Goal: Task Accomplishment & Management: Use online tool/utility

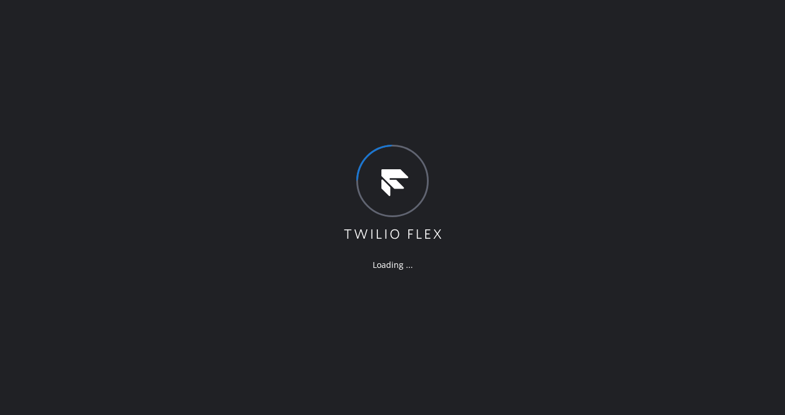
click at [266, 45] on div "Loading ..." at bounding box center [392, 207] width 785 height 415
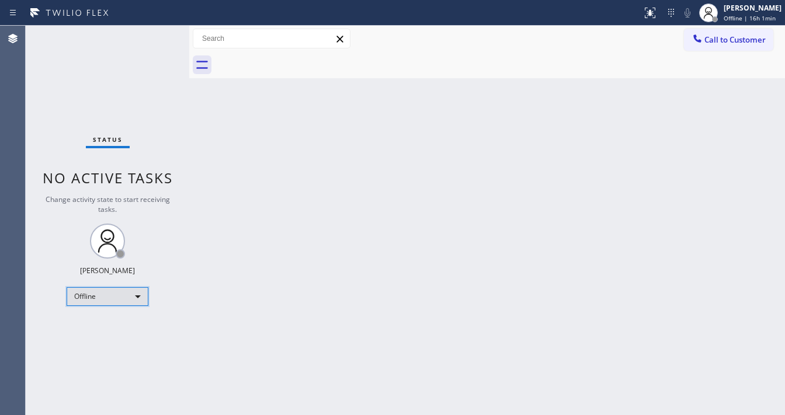
click at [104, 297] on div "Offline" at bounding box center [108, 296] width 82 height 19
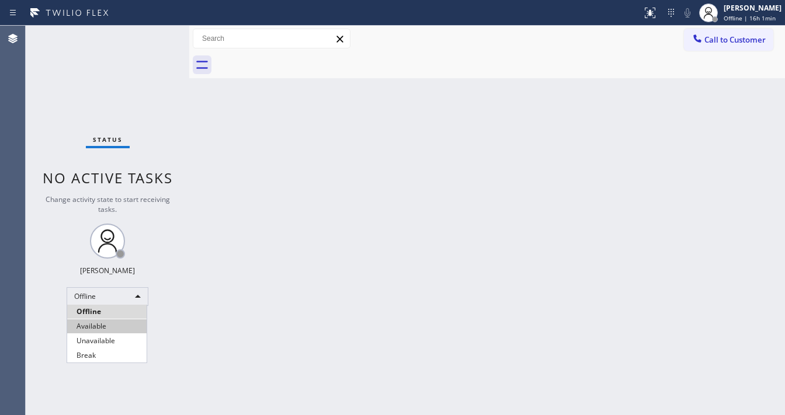
click at [99, 323] on li "Available" at bounding box center [106, 326] width 79 height 14
click at [269, 290] on div "Back to Dashboard Change Sender ID Customers Technicians Select a contact Outbo…" at bounding box center [486, 220] width 595 height 389
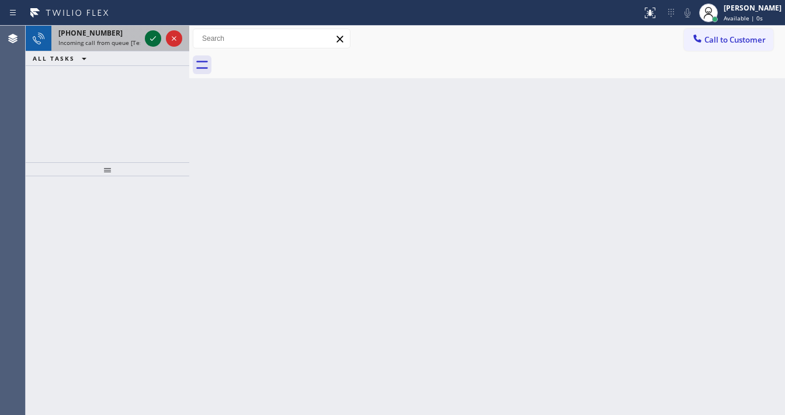
click at [150, 40] on icon at bounding box center [153, 39] width 14 height 14
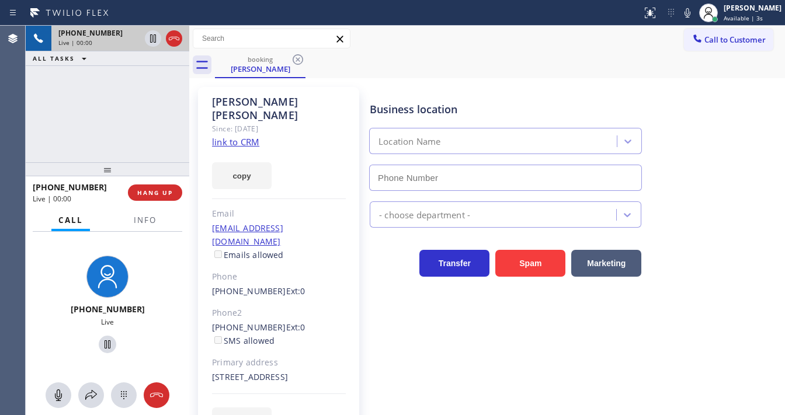
type input "(855) 393-3634"
click at [250, 136] on link "link to CRM" at bounding box center [235, 142] width 47 height 12
click at [106, 96] on div "+14152507158 Live | 01:02 ALL TASKS ALL TASKS ACTIVE TASKS TASKS IN WRAP UP" at bounding box center [107, 94] width 163 height 137
click at [95, 110] on div "+14152507158 Live | 01:05 ALL TASKS ALL TASKS ACTIVE TASKS TASKS IN WRAP UP" at bounding box center [107, 94] width 163 height 137
click at [438, 92] on div "Business location Viking Appliance Repair (855) 393-3634" at bounding box center [505, 140] width 276 height 101
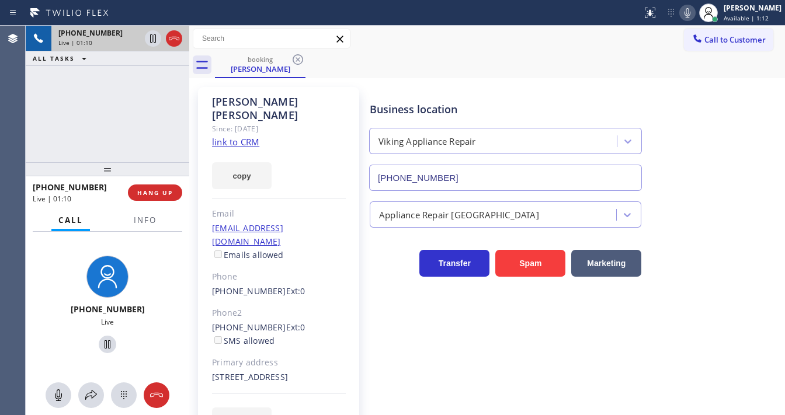
click at [694, 15] on icon at bounding box center [687, 13] width 14 height 14
click at [156, 42] on icon at bounding box center [153, 39] width 14 height 14
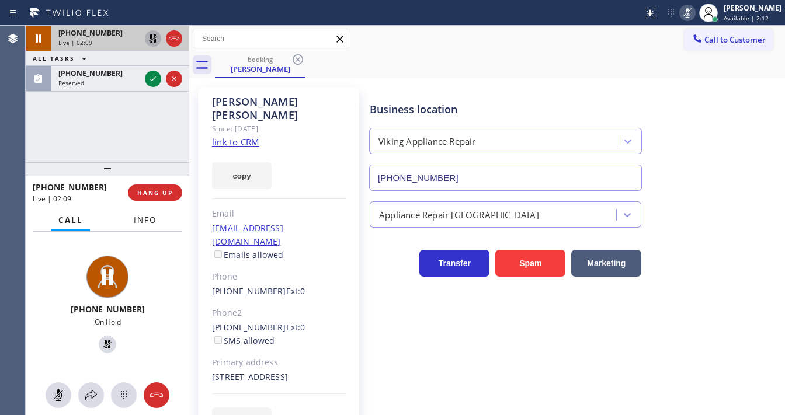
click at [141, 217] on span "Info" at bounding box center [145, 220] width 23 height 11
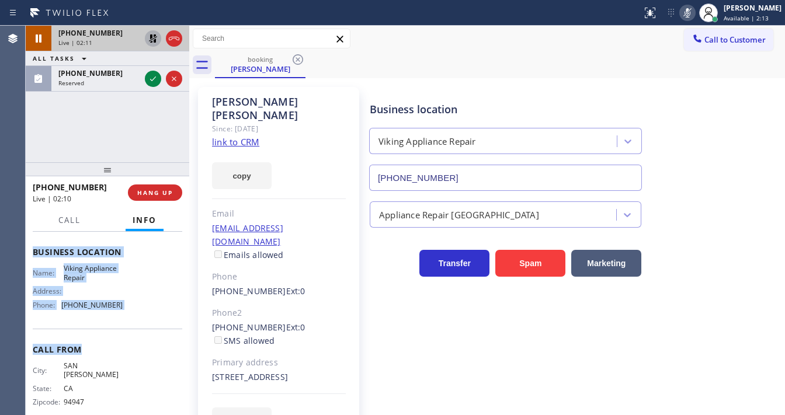
scroll to position [171, 0]
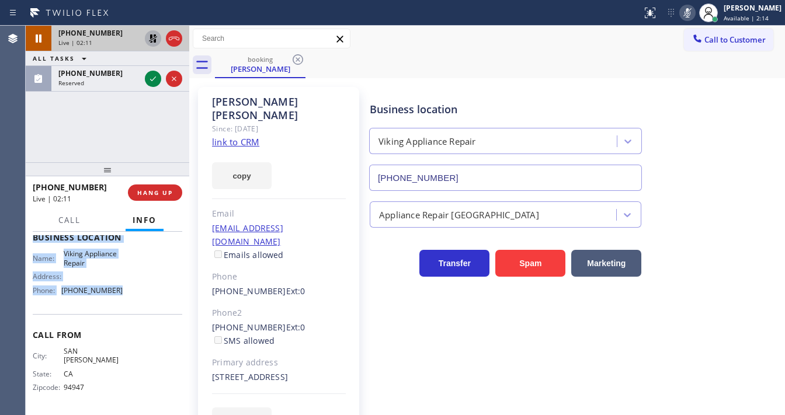
drag, startPoint x: 34, startPoint y: 299, endPoint x: 133, endPoint y: 285, distance: 99.1
click at [124, 304] on div "Context Queue: [Test] All Priority: 1 Customer Name: Jill Culton Phone: (415) 2…" at bounding box center [107, 243] width 149 height 338
copy div "Customer Name: Jill Culton Phone: (415) 250-7158 Address: 50 W Dayton St, Pasad…"
click at [110, 135] on div "+14152507158 Live | 02:11 ALL TASKS ALL TASKS ACTIVE TASKS TASKS IN WRAP UP (75…" at bounding box center [107, 94] width 163 height 137
click at [121, 131] on div "+14152507158 Live | 02:14 ALL TASKS ALL TASKS ACTIVE TASKS TASKS IN WRAP UP (75…" at bounding box center [107, 94] width 163 height 137
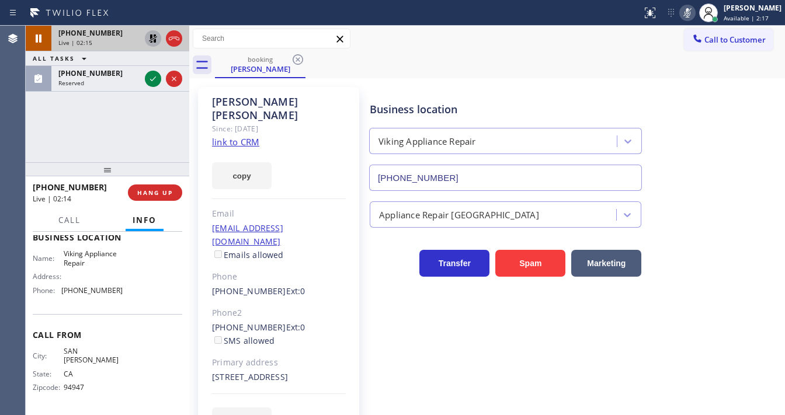
click at [149, 37] on icon at bounding box center [153, 39] width 14 height 14
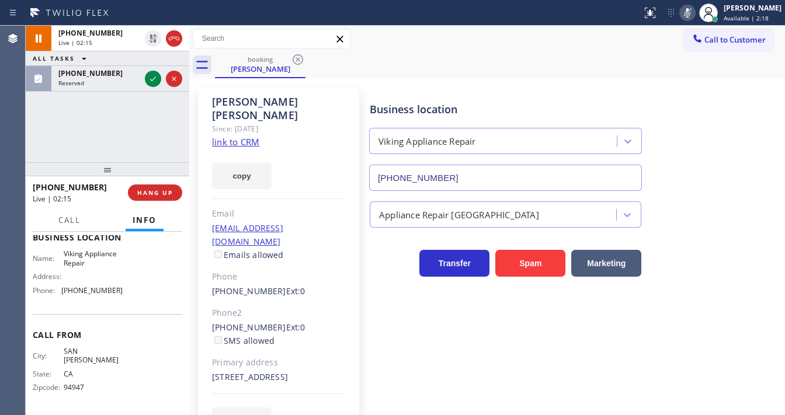
drag, startPoint x: 689, startPoint y: 14, endPoint x: 122, endPoint y: 120, distance: 577.2
click at [689, 14] on icon at bounding box center [687, 13] width 14 height 14
click at [111, 134] on div "+14152507158 Live | 02:16 ALL TASKS ALL TASKS ACTIVE TASKS TASKS IN WRAP UP (75…" at bounding box center [107, 94] width 163 height 137
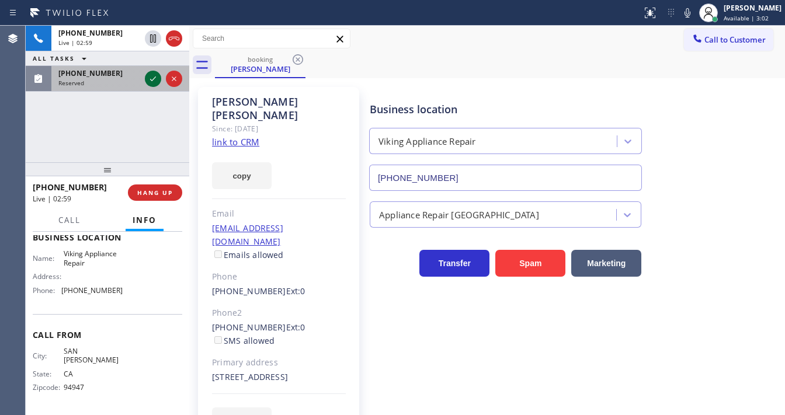
click at [152, 78] on icon at bounding box center [153, 79] width 14 height 14
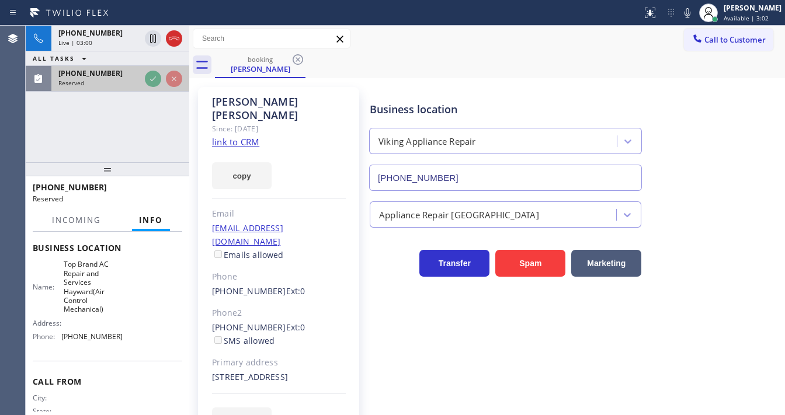
scroll to position [172, 0]
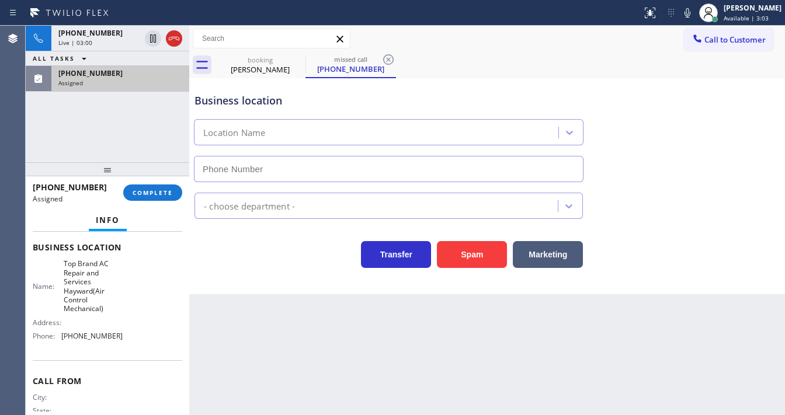
type input "(510) 617-1897"
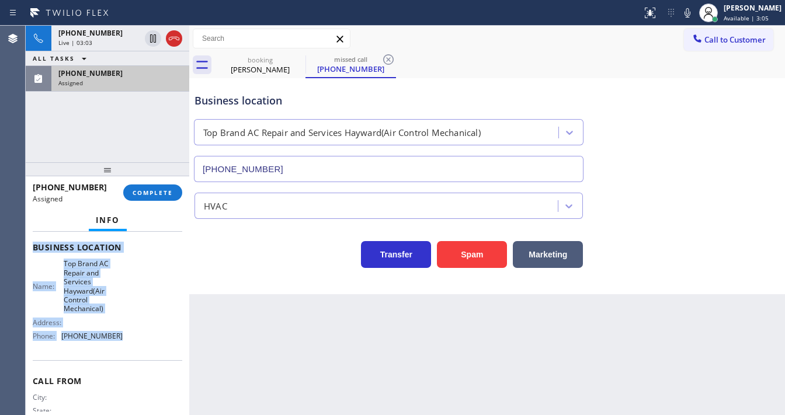
drag, startPoint x: 33, startPoint y: 243, endPoint x: 110, endPoint y: 335, distance: 119.7
click at [110, 335] on div "Context Queue: HVAC Priority: 0 Task Age: 1 minute(s) Customer Name: (754) 336-…" at bounding box center [107, 256] width 149 height 385
copy div "Customer Name: (754) 336-6809 Phone: (754) 336-6809 Address: Business location …"
click at [145, 191] on span "COMPLETE" at bounding box center [153, 193] width 40 height 8
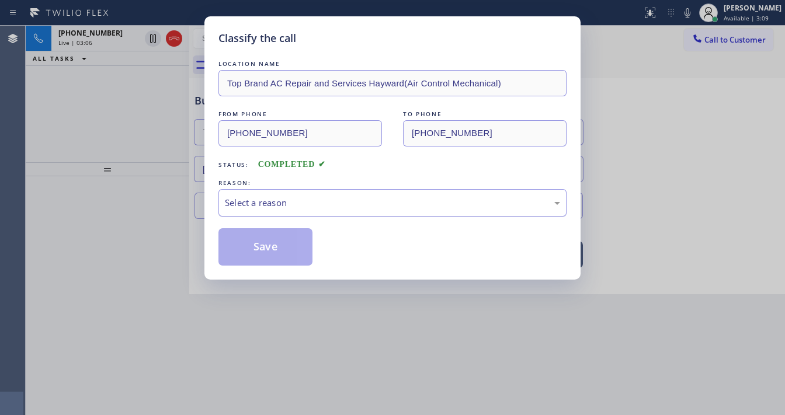
click at [295, 209] on div "Select a reason" at bounding box center [392, 202] width 348 height 27
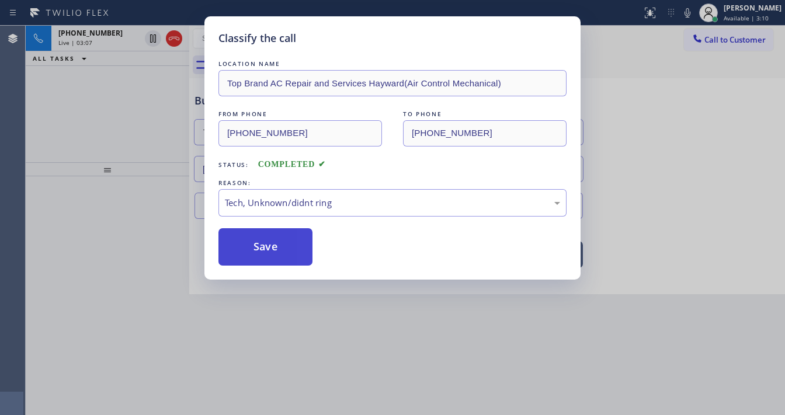
click at [274, 257] on button "Save" at bounding box center [265, 246] width 94 height 37
type input "(855) 393-3634"
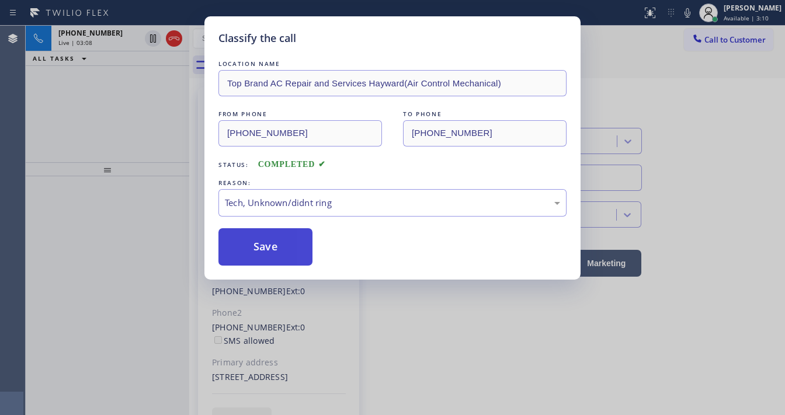
click at [274, 257] on button "Save" at bounding box center [265, 246] width 94 height 37
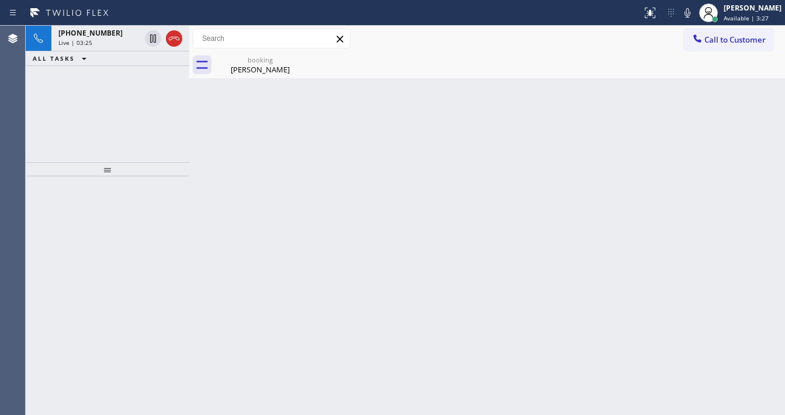
click at [121, 154] on div "+14152507158 Live | 03:25 ALL TASKS ALL TASKS ACTIVE TASKS TASKS IN WRAP UP" at bounding box center [107, 94] width 163 height 137
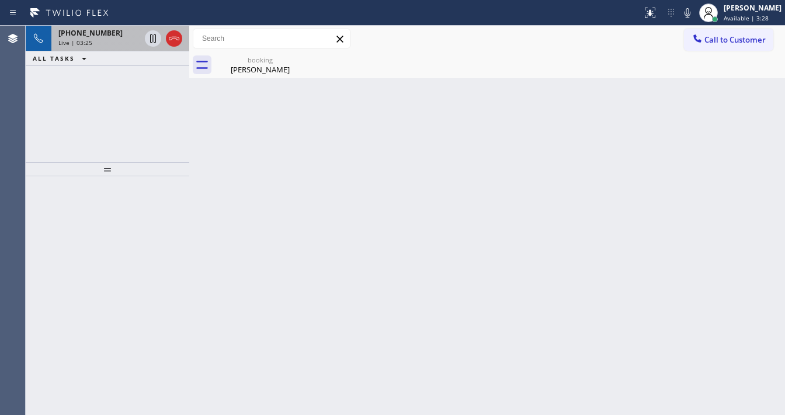
click at [105, 32] on span "+14152507158" at bounding box center [90, 33] width 64 height 10
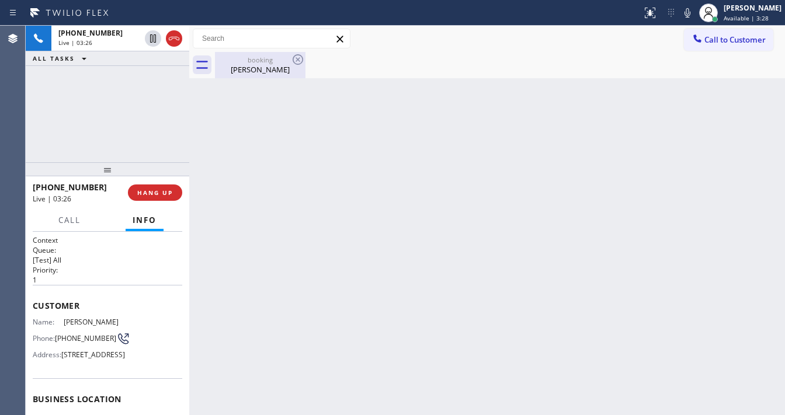
click at [255, 70] on div "Jill Culton" at bounding box center [260, 69] width 88 height 11
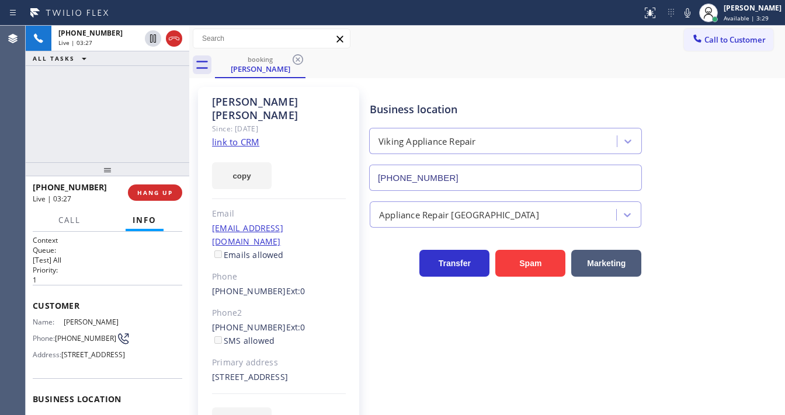
click at [114, 121] on div "+14152507158 Live | 03:27 ALL TASKS ALL TASKS ACTIVE TASKS TASKS IN WRAP UP" at bounding box center [107, 94] width 163 height 137
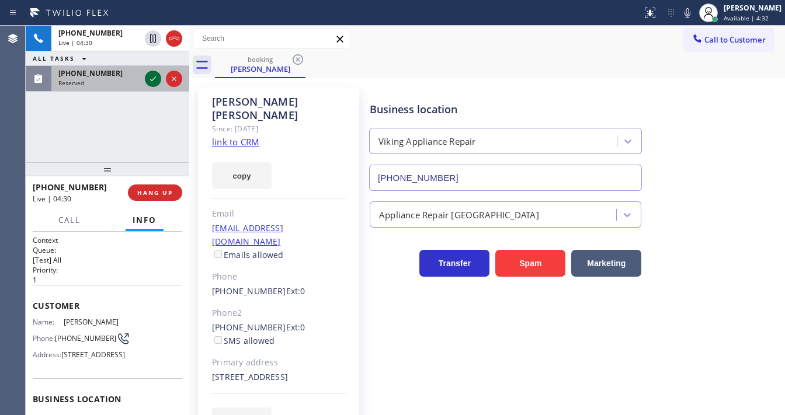
click at [149, 78] on icon at bounding box center [153, 79] width 14 height 14
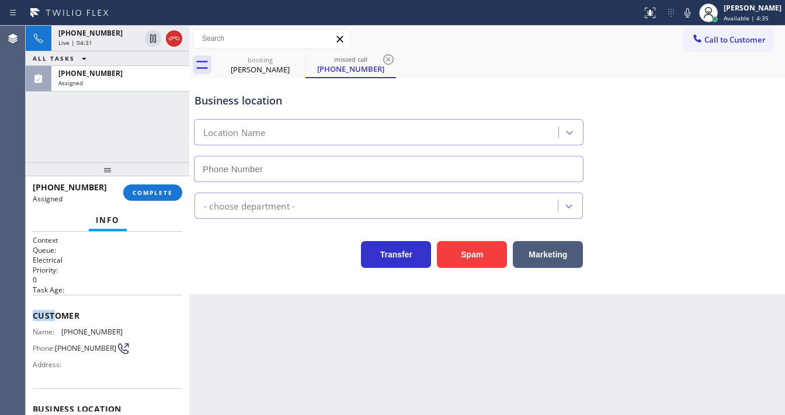
type input "(253) 364-5534"
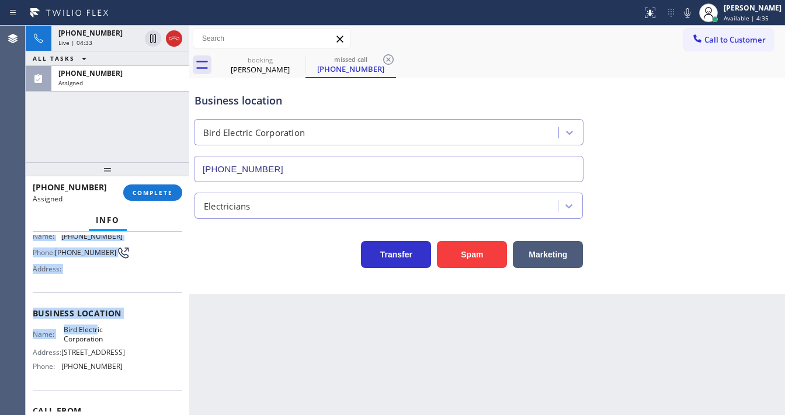
drag, startPoint x: 33, startPoint y: 311, endPoint x: 96, endPoint y: 327, distance: 65.1
click at [96, 327] on div "Context Queue: Electrical Priority: 0 Task Age: Customer Name: (253) 217-4675 P…" at bounding box center [107, 309] width 149 height 339
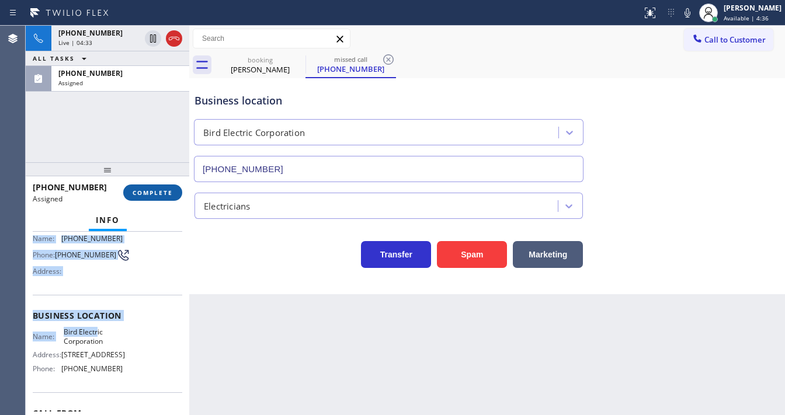
click at [156, 189] on span "COMPLETE" at bounding box center [153, 193] width 40 height 8
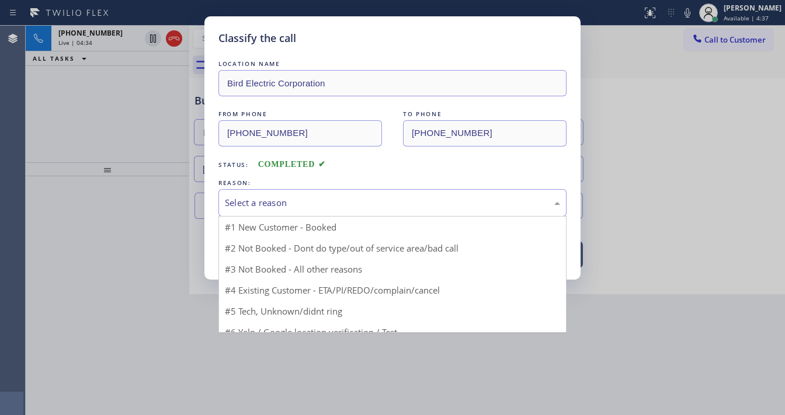
drag, startPoint x: 271, startPoint y: 198, endPoint x: 273, endPoint y: 205, distance: 7.2
click at [271, 201] on div "Select a reason" at bounding box center [392, 202] width 335 height 13
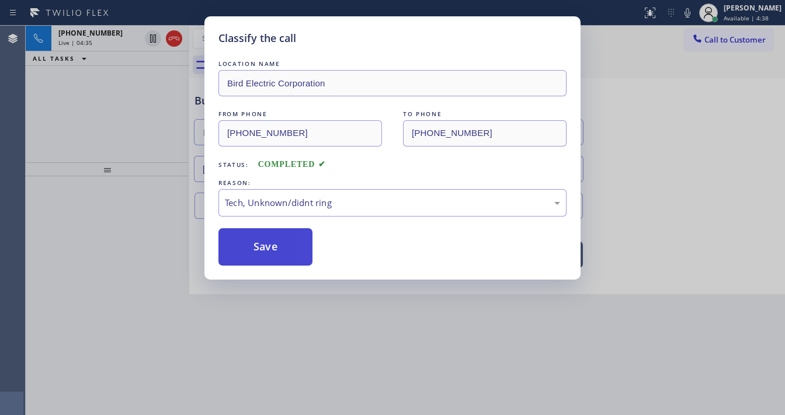
click at [283, 255] on button "Save" at bounding box center [265, 246] width 94 height 37
type input "(855) 393-3634"
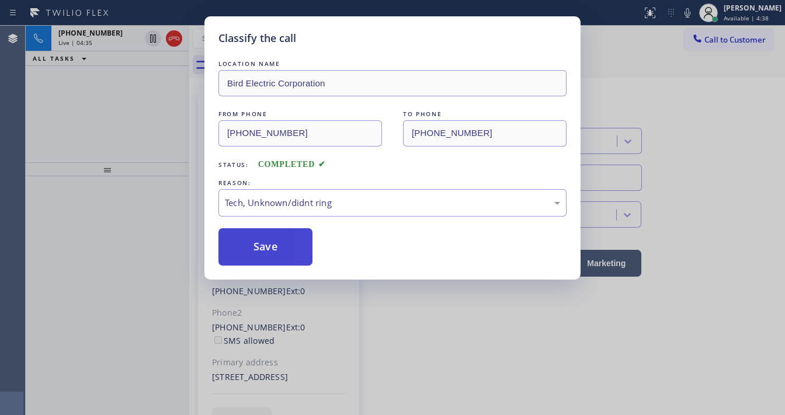
click at [283, 254] on button "Save" at bounding box center [265, 246] width 94 height 37
click at [120, 135] on div "Classify the call LOCATION NAME Bird Electric Corporation FROM PHONE (253) 217-…" at bounding box center [392, 207] width 785 height 415
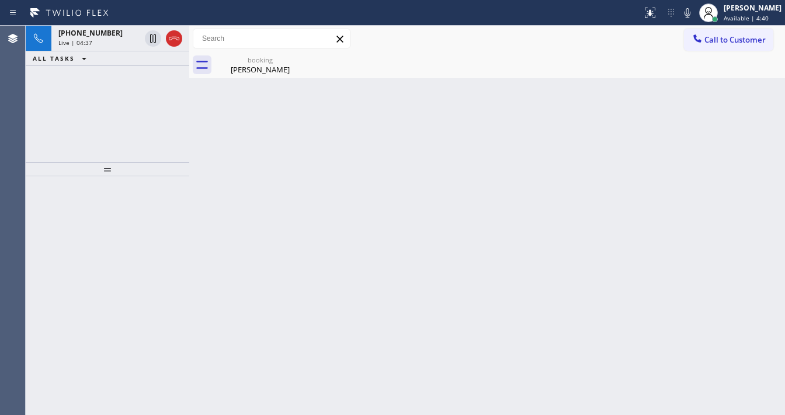
click at [114, 119] on div "+14152507158 Live | 04:37 ALL TASKS ALL TASKS ACTIVE TASKS TASKS IN WRAP UP" at bounding box center [107, 94] width 163 height 137
click at [105, 67] on div "+14152507158 Live | 05:01 ALL TASKS ALL TASKS ACTIVE TASKS TASKS IN WRAP UP" at bounding box center [107, 94] width 163 height 137
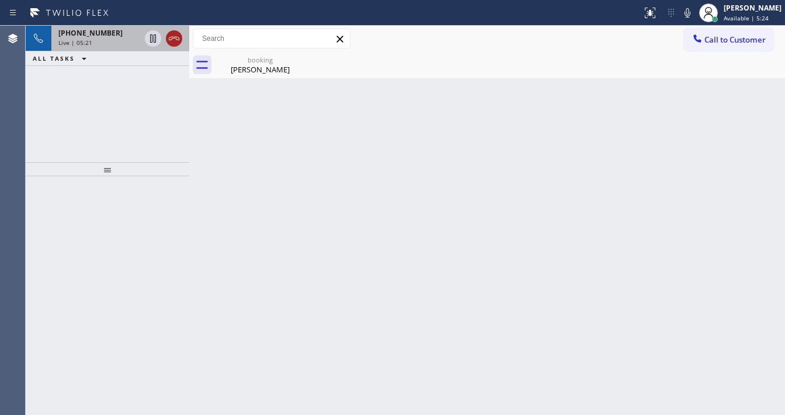
click at [174, 37] on icon at bounding box center [174, 39] width 14 height 14
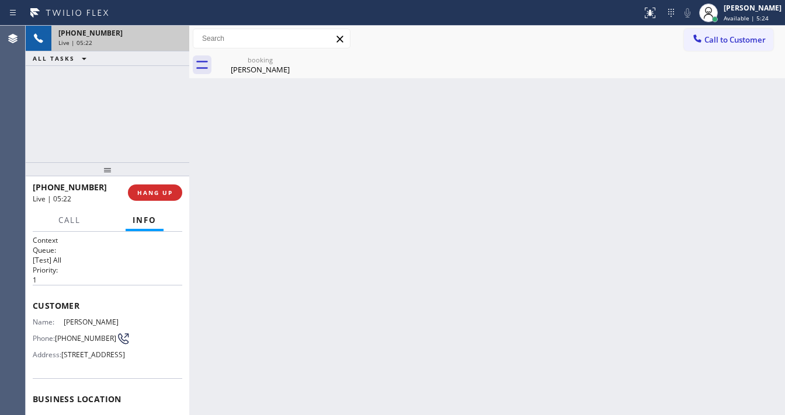
click at [116, 39] on div "Live | 05:22" at bounding box center [120, 43] width 124 height 8
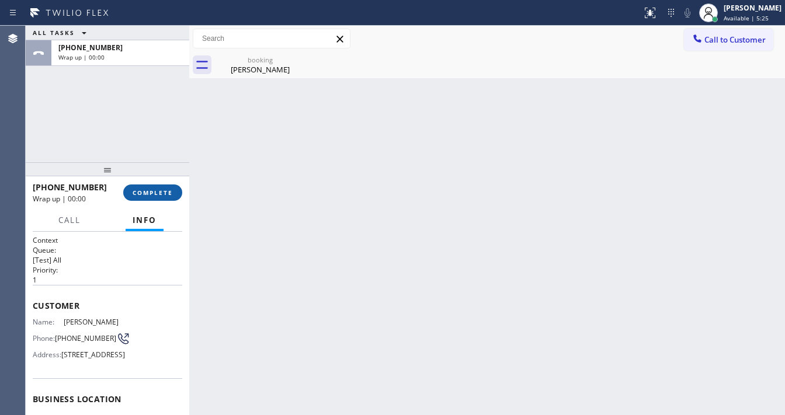
click at [165, 193] on span "COMPLETE" at bounding box center [153, 193] width 40 height 8
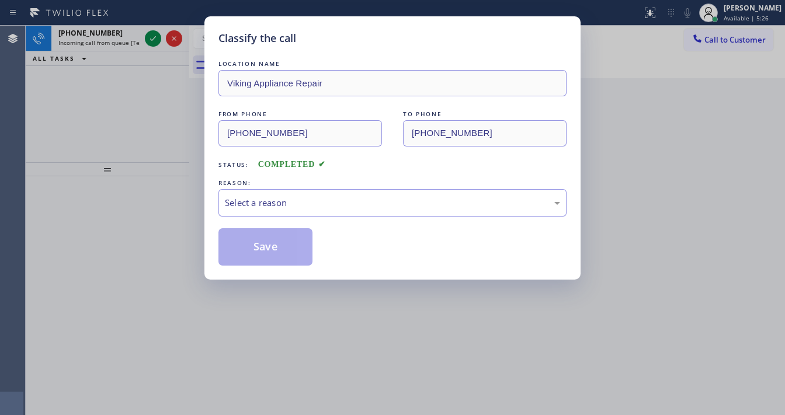
drag, startPoint x: 242, startPoint y: 187, endPoint x: 267, endPoint y: 207, distance: 32.0
click at [243, 187] on div "REASON:" at bounding box center [392, 183] width 348 height 12
click at [269, 210] on div "Select a reason" at bounding box center [392, 202] width 348 height 27
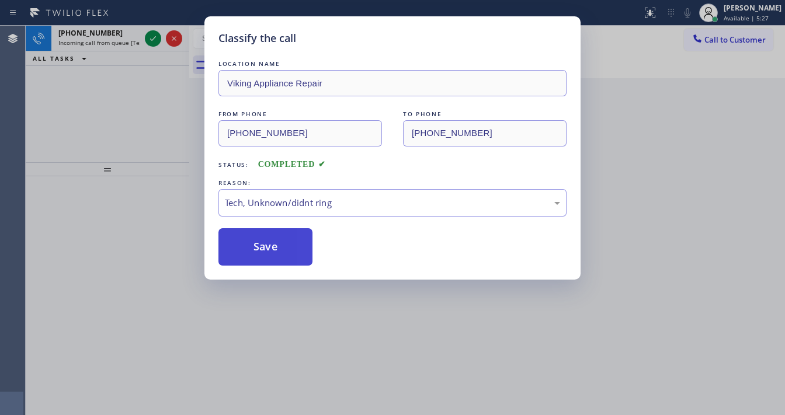
click at [257, 245] on button "Save" at bounding box center [265, 246] width 94 height 37
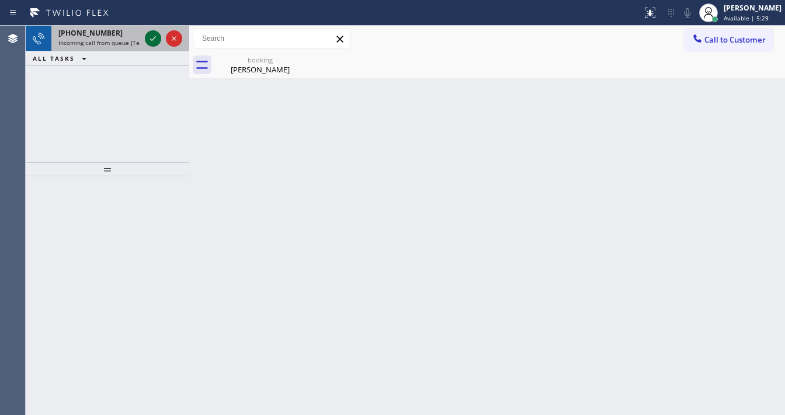
click at [148, 39] on icon at bounding box center [153, 39] width 14 height 14
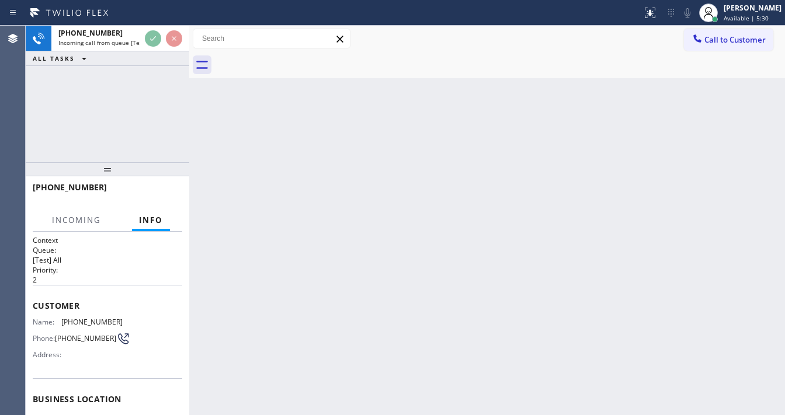
click at [145, 47] on div at bounding box center [163, 39] width 42 height 26
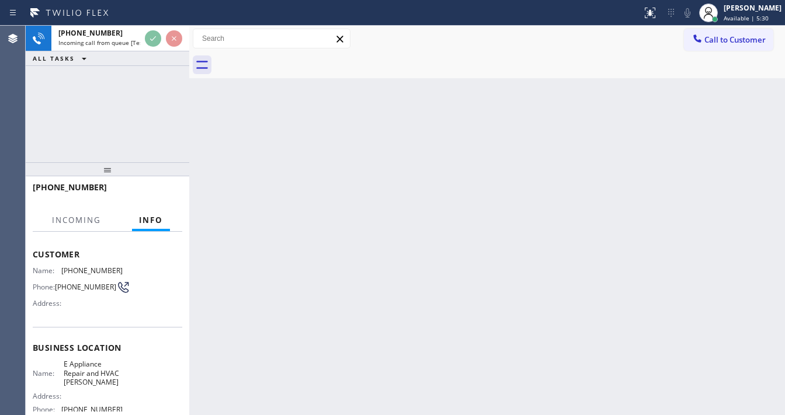
scroll to position [93, 0]
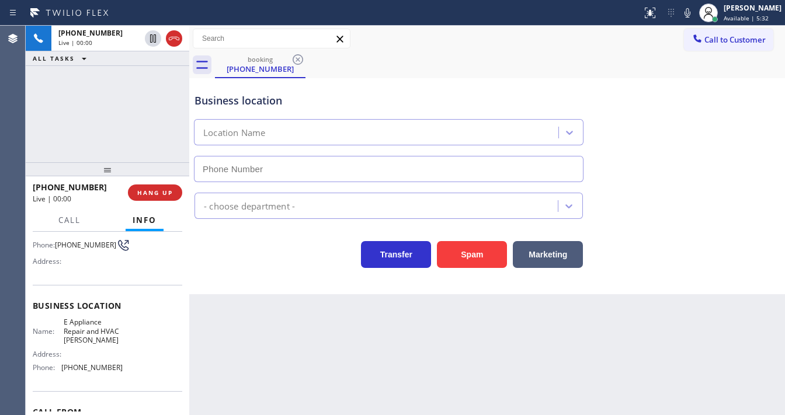
type input "(410) 541-1556"
click at [133, 102] on div "+14104579741 Live | 00:00 ALL TASKS ALL TASKS ACTIVE TASKS TASKS IN WRAP UP" at bounding box center [107, 94] width 163 height 137
click at [117, 105] on div "+14104579741 Live | 00:02 ALL TASKS ALL TASKS ACTIVE TASKS TASKS IN WRAP UP" at bounding box center [107, 94] width 163 height 137
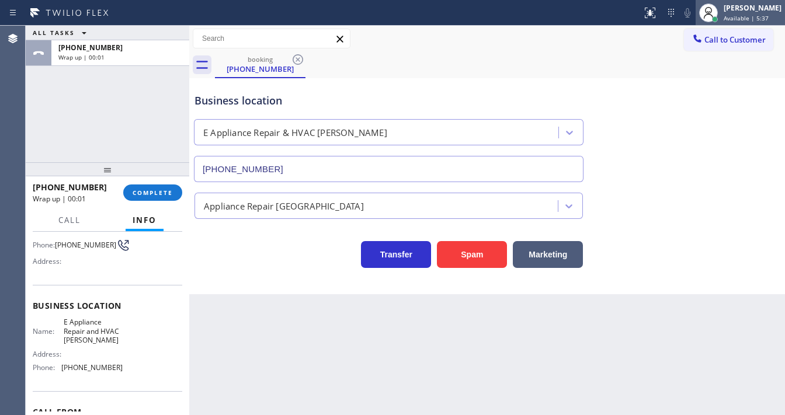
click at [735, 14] on span "Available | 5:37" at bounding box center [745, 18] width 45 height 8
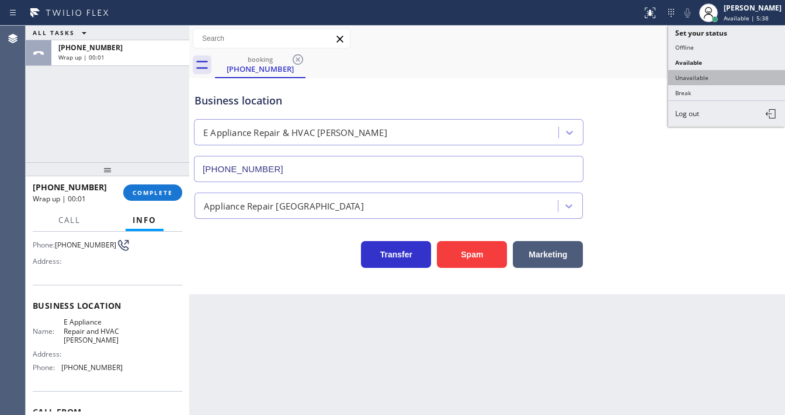
click at [703, 71] on button "Unavailable" at bounding box center [726, 77] width 117 height 15
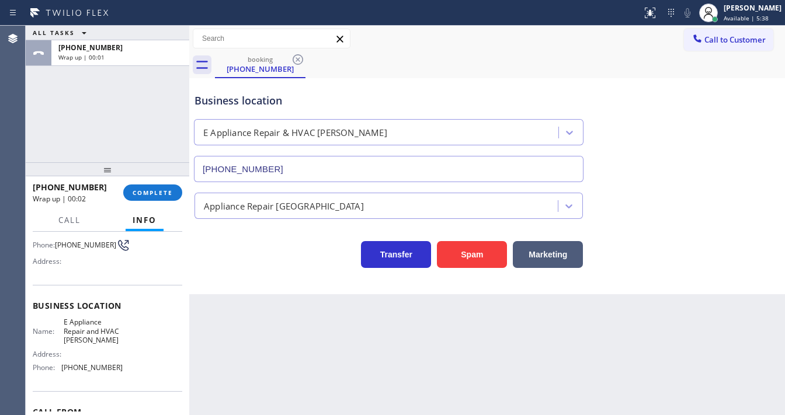
click at [89, 102] on div "ALL TASKS ALL TASKS ACTIVE TASKS TASKS IN WRAP UP +14104579741 Wrap up | 00:01" at bounding box center [107, 94] width 163 height 137
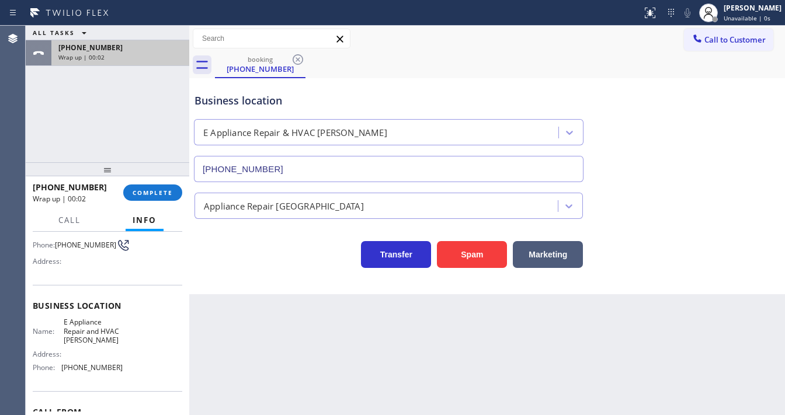
click at [121, 46] on div "+14104579741" at bounding box center [120, 48] width 124 height 10
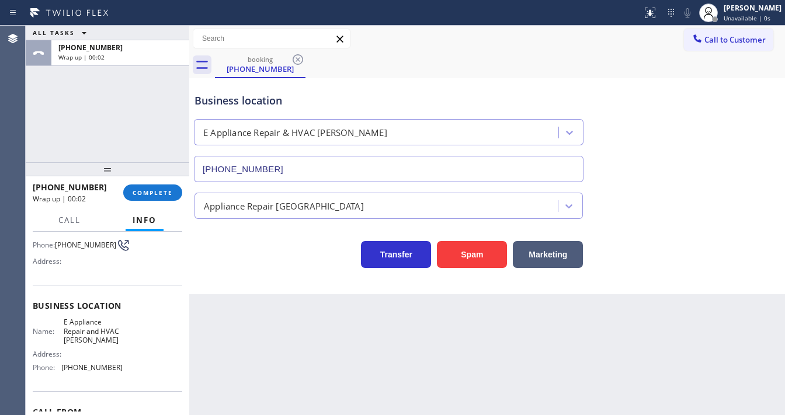
click at [147, 176] on div at bounding box center [107, 169] width 163 height 14
click at [154, 187] on button "COMPLETE" at bounding box center [152, 194] width 59 height 16
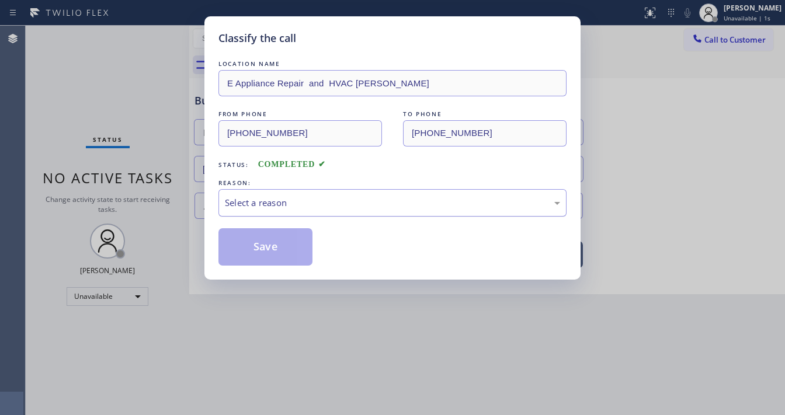
click at [306, 200] on div "Select a reason" at bounding box center [392, 202] width 335 height 13
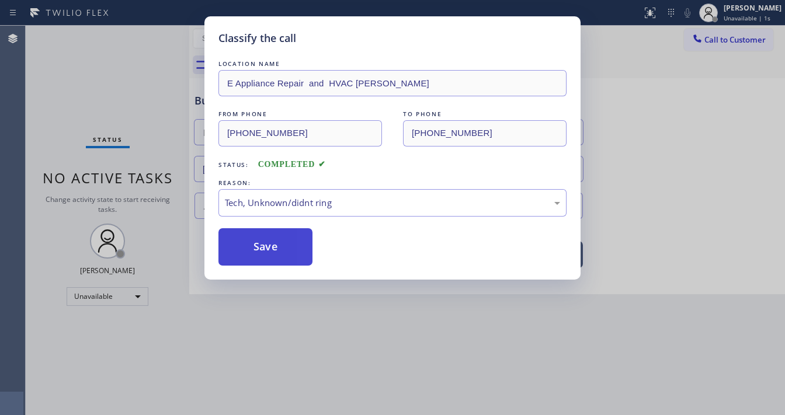
drag, startPoint x: 267, startPoint y: 287, endPoint x: 269, endPoint y: 248, distance: 39.7
click at [269, 247] on button "Save" at bounding box center [265, 246] width 94 height 37
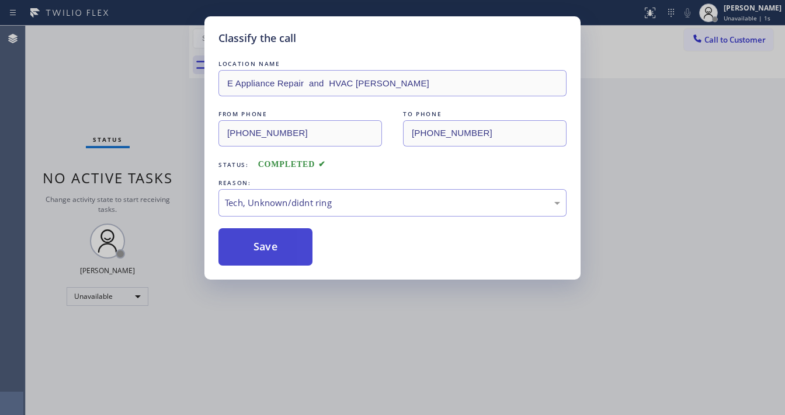
click at [269, 246] on button "Save" at bounding box center [265, 246] width 94 height 37
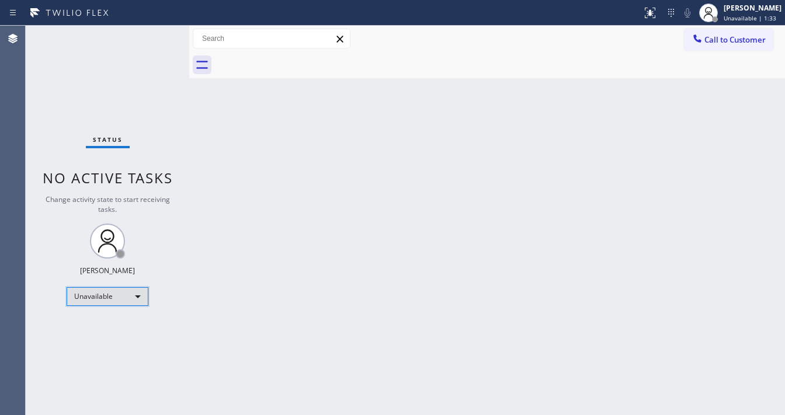
click at [114, 295] on div "Unavailable" at bounding box center [108, 296] width 82 height 19
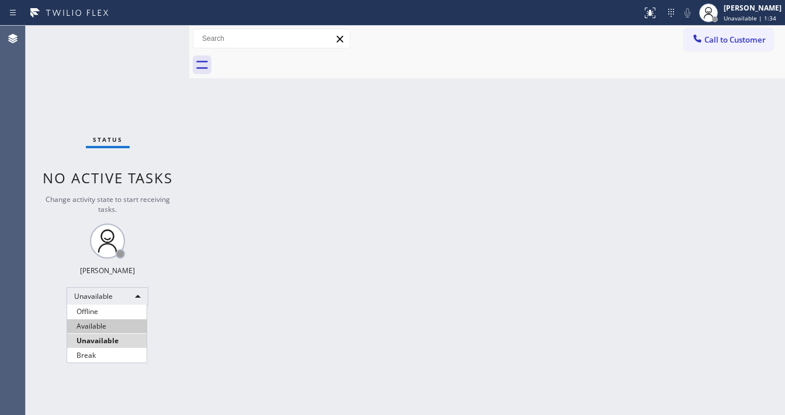
click at [102, 325] on li "Available" at bounding box center [106, 326] width 79 height 14
drag, startPoint x: 224, startPoint y: 248, endPoint x: 242, endPoint y: 256, distance: 20.1
click at [232, 249] on div "Back to Dashboard Change Sender ID Customers Technicians Select a contact Outbo…" at bounding box center [486, 220] width 595 height 389
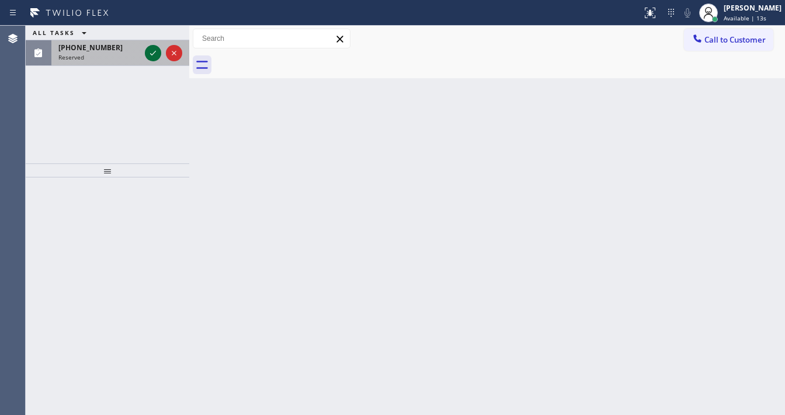
drag, startPoint x: 161, startPoint y: 47, endPoint x: 151, endPoint y: 53, distance: 12.3
click at [161, 48] on div at bounding box center [163, 53] width 42 height 26
click at [150, 53] on icon at bounding box center [153, 53] width 14 height 14
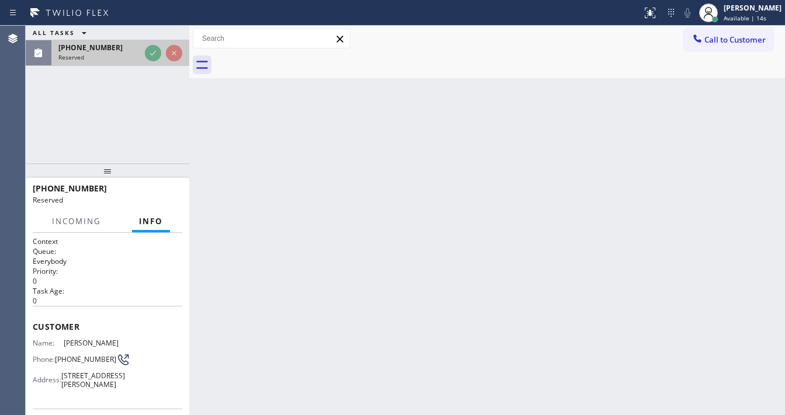
click at [140, 53] on div "Reserved" at bounding box center [99, 57] width 82 height 8
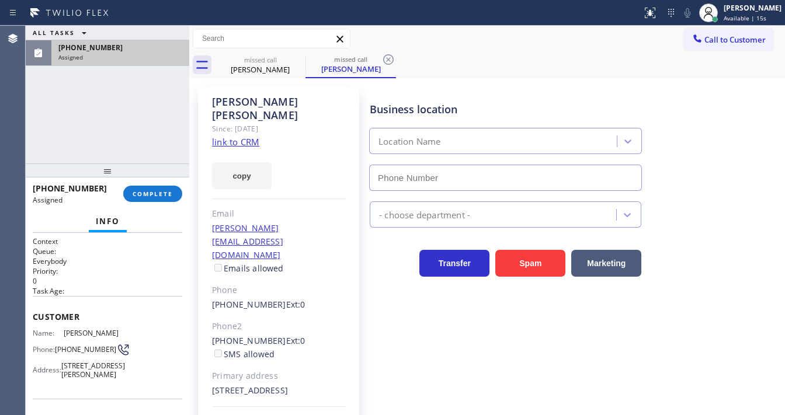
click at [246, 136] on link "link to CRM" at bounding box center [235, 142] width 47 height 12
click at [298, 56] on icon at bounding box center [298, 60] width 14 height 14
click at [101, 116] on div "ALL TASKS ALL TASKS ACTIVE TASKS TASKS IN WRAP UP (310) 553-0305 Assigned" at bounding box center [107, 95] width 163 height 138
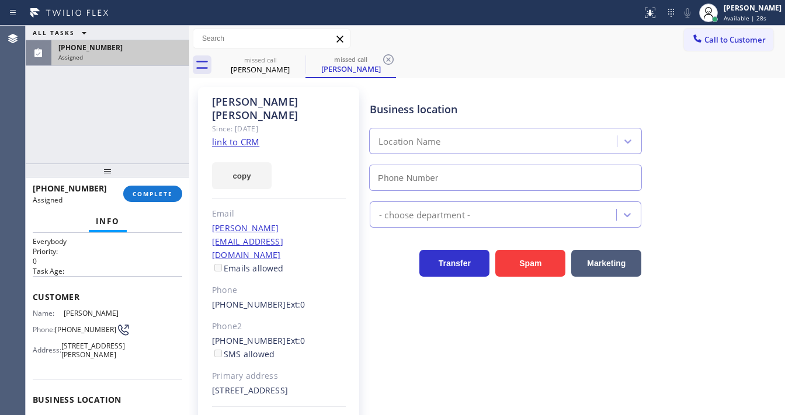
scroll to position [140, 0]
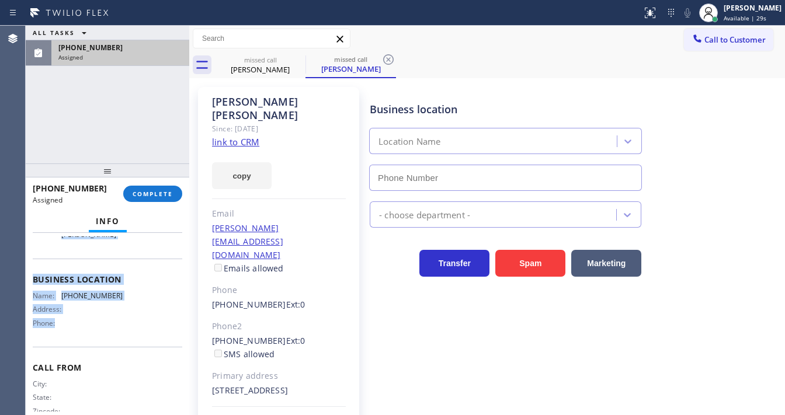
drag, startPoint x: 34, startPoint y: 312, endPoint x: 118, endPoint y: 320, distance: 84.5
click at [120, 332] on div "Context Queue: Everybody Priority: 0 Task Age: Customer Name: Jim Nguyen Phone:…" at bounding box center [107, 324] width 163 height 182
copy div "Customer Name: Jim Nguyen Phone: (310) 553-0305 Address: 654 Woodruff Ave, Los …"
click at [108, 103] on div "ALL TASKS ALL TASKS ACTIVE TASKS TASKS IN WRAP UP (310) 553-0305 Assigned" at bounding box center [107, 95] width 163 height 138
click at [154, 204] on div "(310) 553-0305 Assigned COMPLETE" at bounding box center [107, 194] width 149 height 30
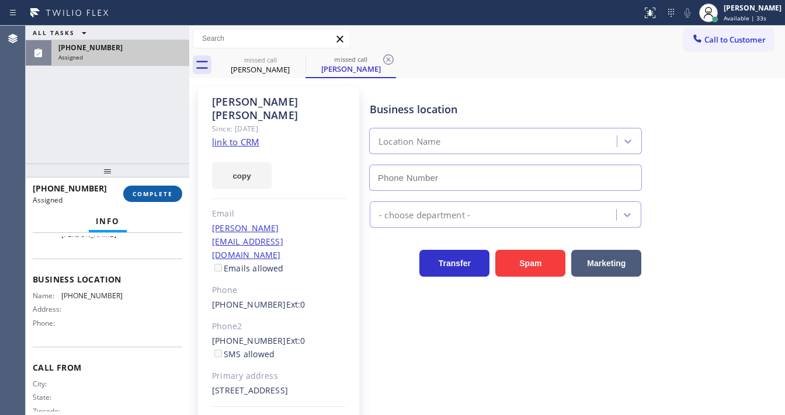
click at [155, 196] on span "COMPLETE" at bounding box center [153, 194] width 40 height 8
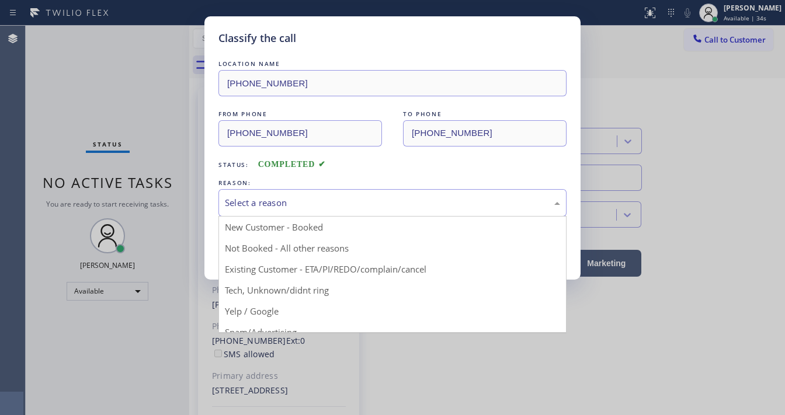
drag, startPoint x: 250, startPoint y: 201, endPoint x: 264, endPoint y: 252, distance: 53.1
click at [262, 203] on div "Select a reason" at bounding box center [392, 202] width 335 height 13
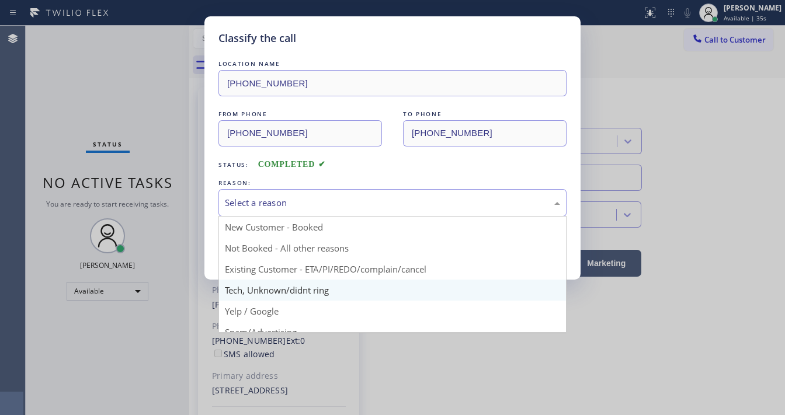
drag, startPoint x: 258, startPoint y: 290, endPoint x: 258, endPoint y: 266, distance: 23.3
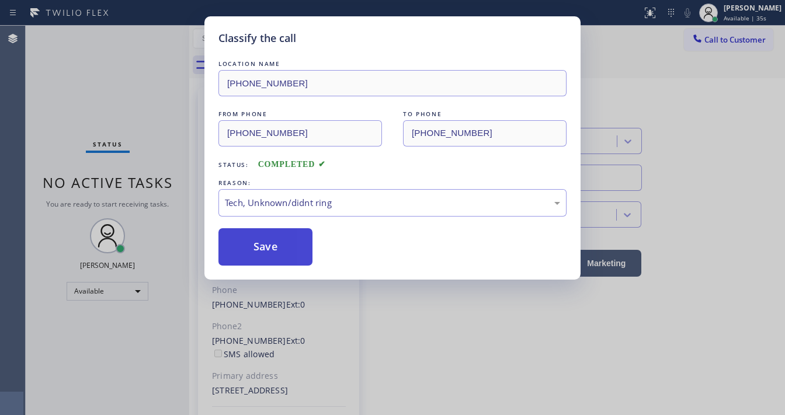
click at [260, 241] on button "Save" at bounding box center [265, 246] width 94 height 37
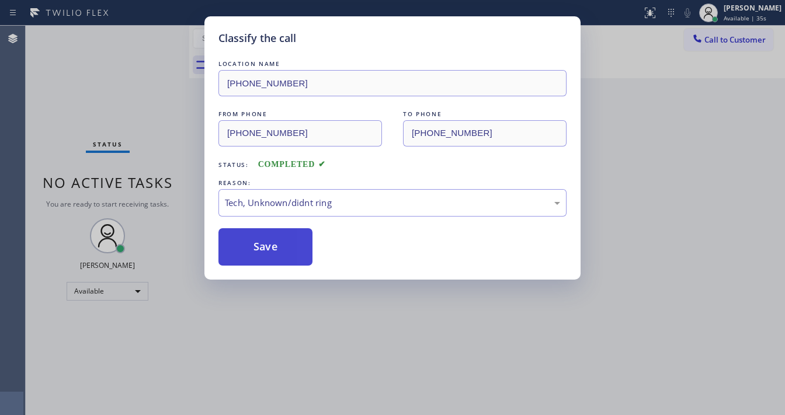
click at [260, 241] on button "Save" at bounding box center [265, 246] width 94 height 37
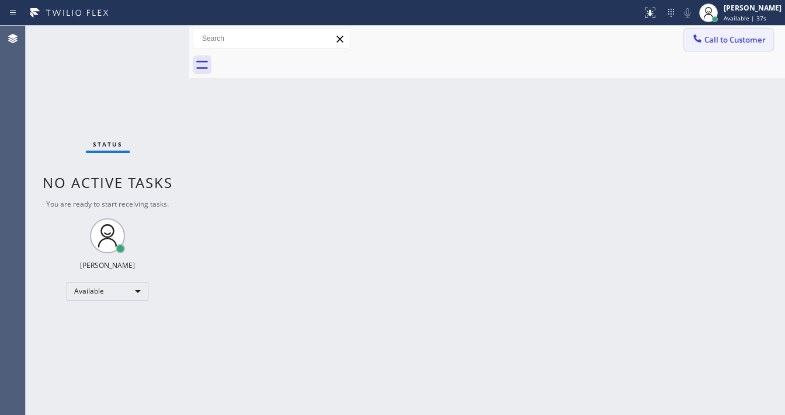
click at [727, 44] on span "Call to Customer" at bounding box center [734, 39] width 61 height 11
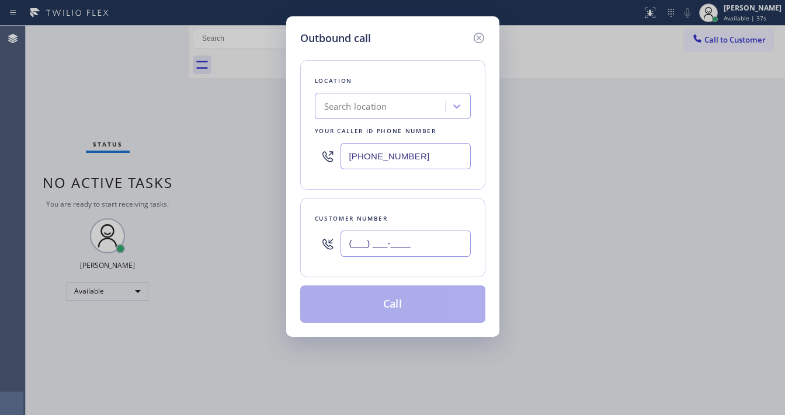
click at [388, 243] on input "(___) ___-____" at bounding box center [405, 244] width 130 height 26
paste input "310) 553-0305"
type input "(310) 553-0305"
click at [425, 156] on input "(310) 499-5754" at bounding box center [405, 156] width 130 height 26
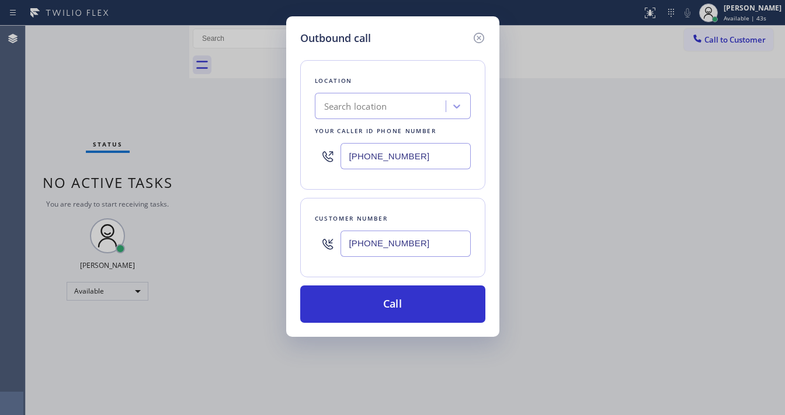
click at [379, 249] on input "(310) 553-0305" at bounding box center [405, 244] width 130 height 26
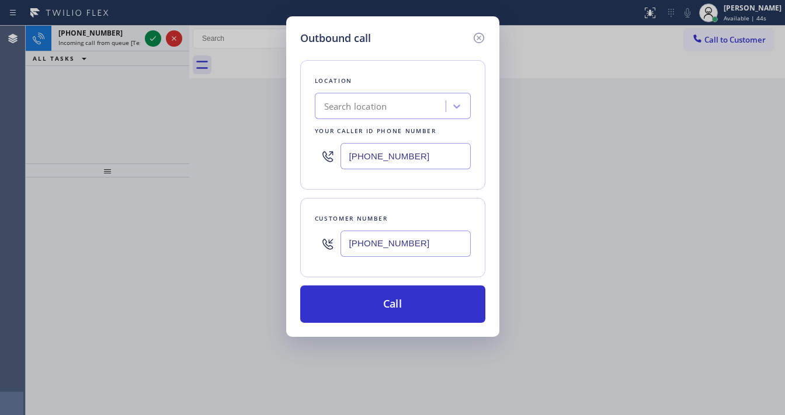
click at [378, 247] on input "(310) 553-0305" at bounding box center [405, 244] width 130 height 26
click at [378, 245] on input "(310) 553-0305" at bounding box center [405, 244] width 130 height 26
click at [478, 39] on icon at bounding box center [479, 38] width 14 height 14
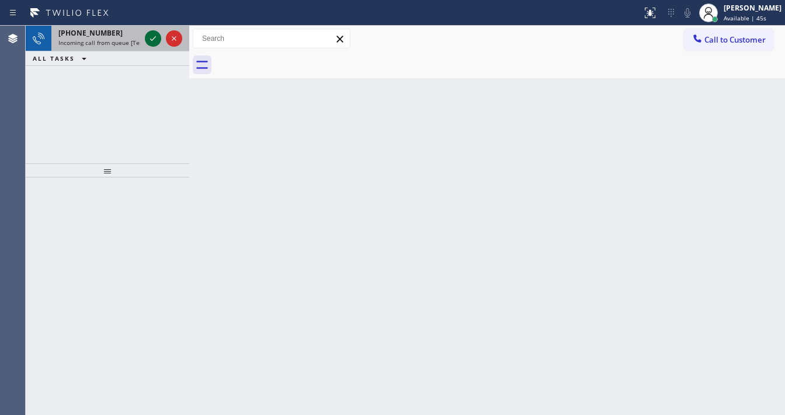
click at [152, 40] on icon at bounding box center [153, 38] width 6 height 5
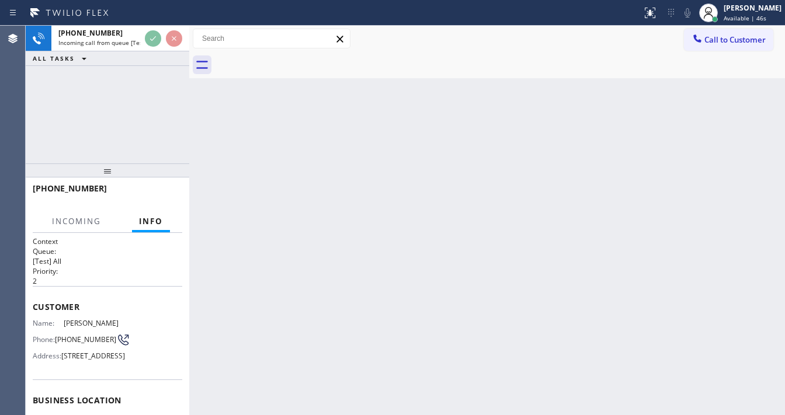
scroll to position [47, 0]
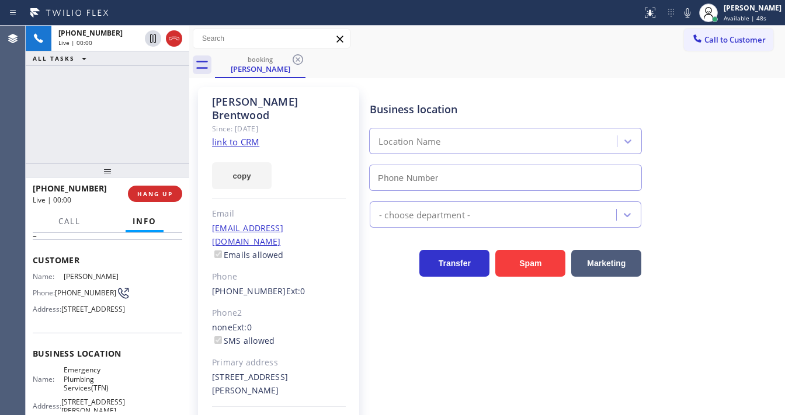
type input "(877) 786-0677"
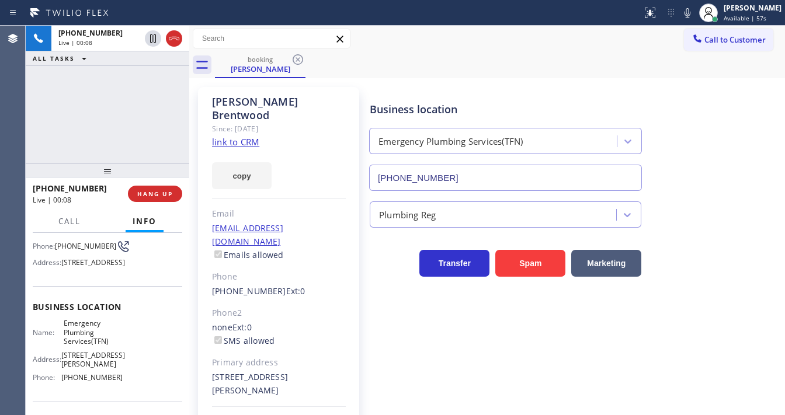
click at [26, 130] on div "+12133586774 Live | 00:08 ALL TASKS ALL TASKS ACTIVE TASKS TASKS IN WRAP UP" at bounding box center [107, 95] width 163 height 138
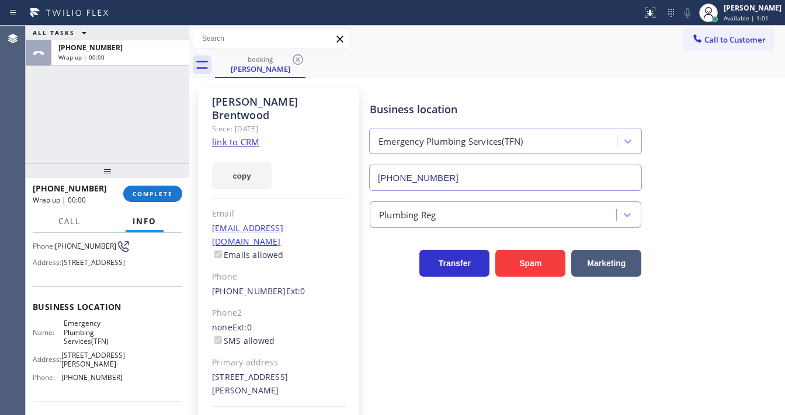
click at [238, 136] on link "link to CRM" at bounding box center [235, 142] width 47 height 12
click at [163, 198] on button "COMPLETE" at bounding box center [152, 194] width 59 height 16
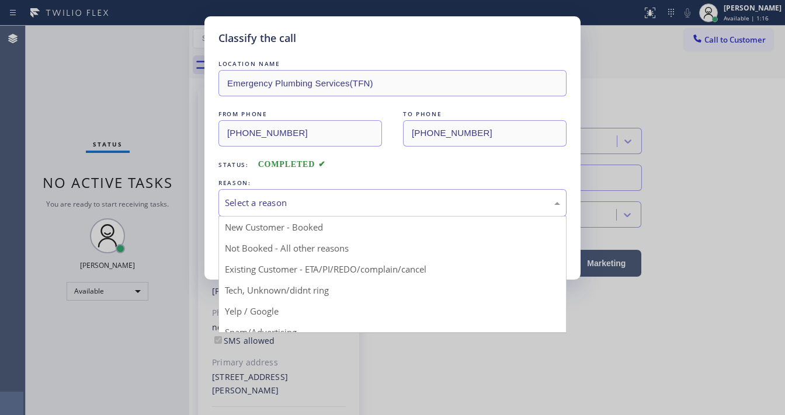
click at [292, 203] on div "Select a reason" at bounding box center [392, 202] width 335 height 13
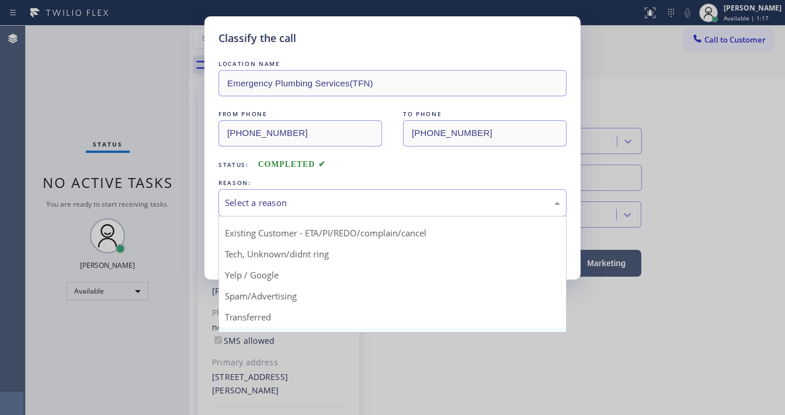
scroll to position [73, 0]
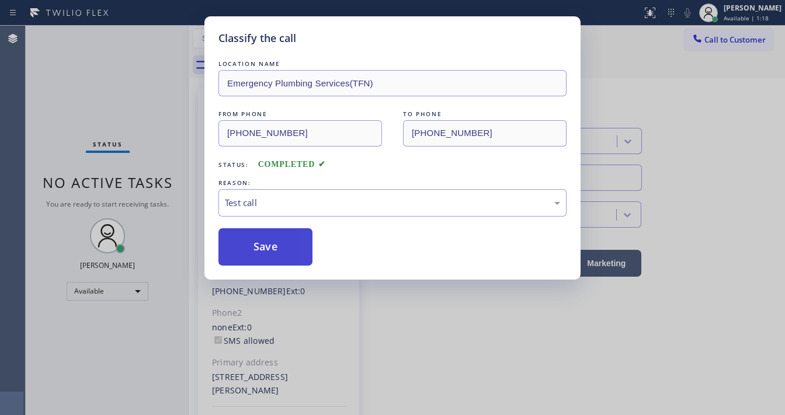
click at [274, 240] on button "Save" at bounding box center [265, 246] width 94 height 37
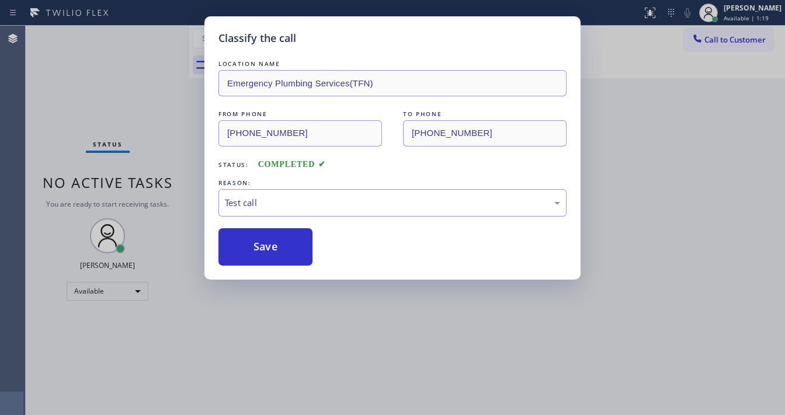
click at [180, 152] on div "Classify the call LOCATION NAME Emergency Plumbing Services(TFN) FROM PHONE (21…" at bounding box center [392, 207] width 785 height 415
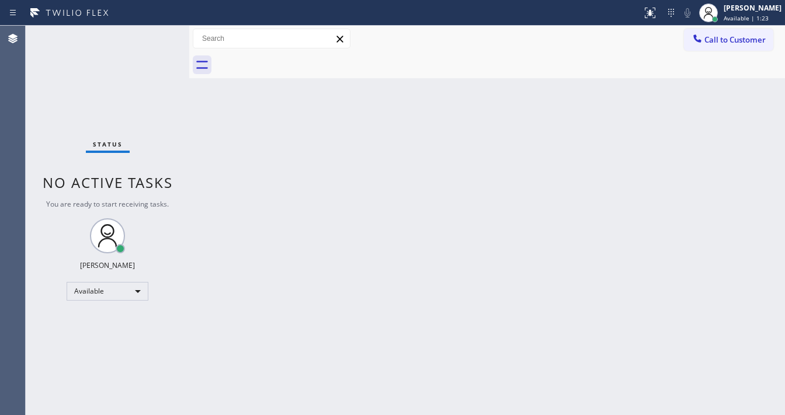
drag, startPoint x: 721, startPoint y: 37, endPoint x: 558, endPoint y: 133, distance: 189.7
click at [722, 37] on span "Call to Customer" at bounding box center [734, 39] width 61 height 11
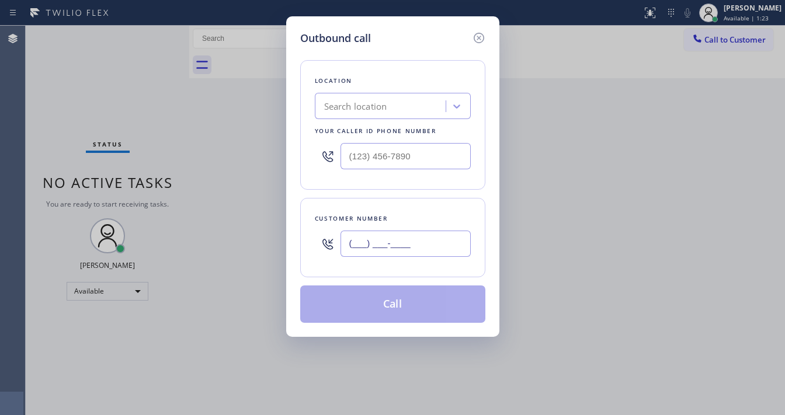
click at [404, 249] on input "(___) ___-____" at bounding box center [405, 244] width 130 height 26
paste input "310) 553-0305"
type input "(310) 553-0305"
type input "(___) ___-____"
click at [429, 156] on input "(___) ___-____" at bounding box center [405, 156] width 130 height 26
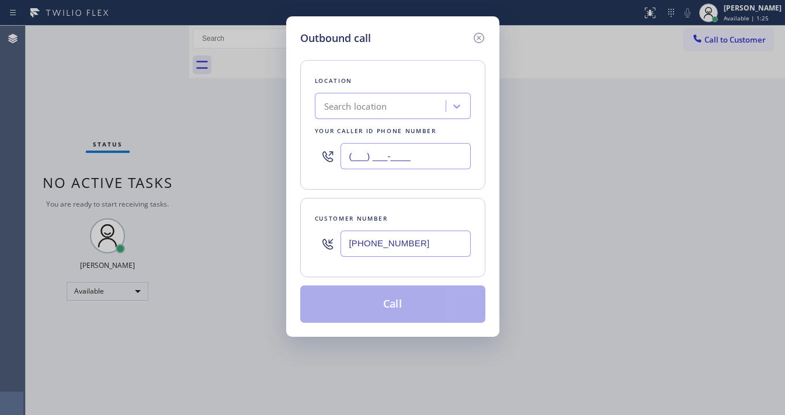
paste input "310) 499-5754"
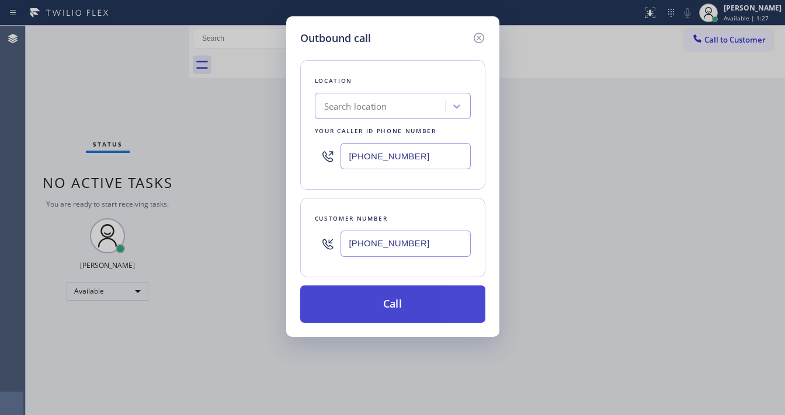
type input "(310) 499-5754"
click at [385, 285] on button "Call" at bounding box center [392, 303] width 185 height 37
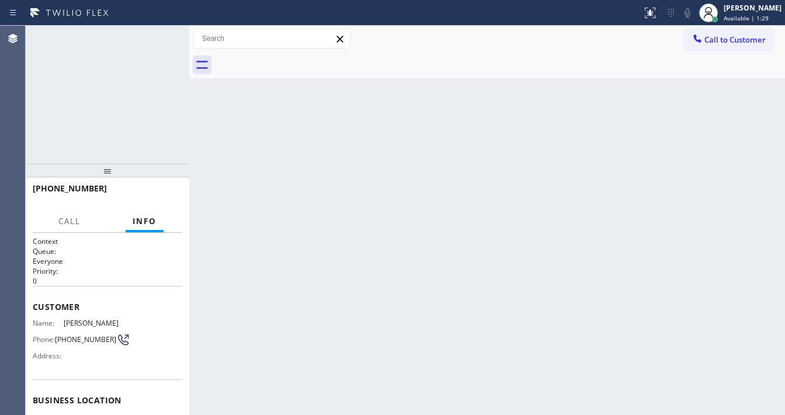
click at [379, 296] on div "Back to Dashboard Change Sender ID Customers Technicians Select a contact Outbo…" at bounding box center [486, 220] width 595 height 389
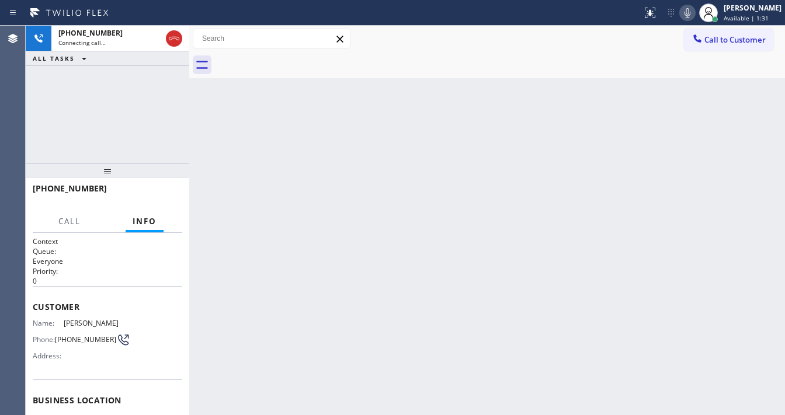
click at [692, 11] on icon at bounding box center [687, 13] width 14 height 14
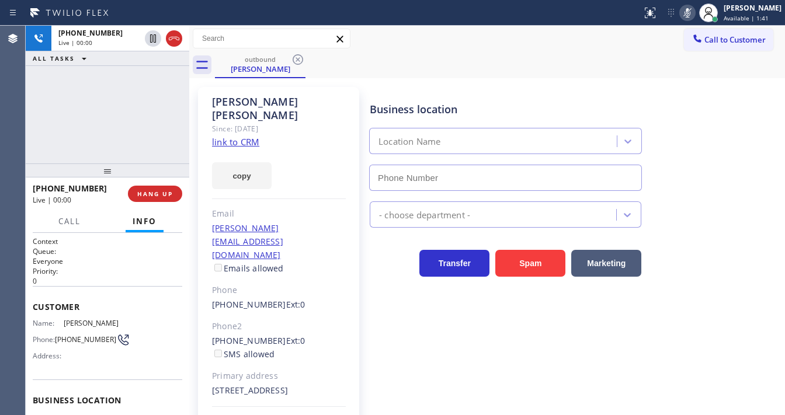
click at [691, 16] on icon at bounding box center [687, 13] width 14 height 14
click at [166, 195] on span "HANG UP" at bounding box center [155, 194] width 36 height 8
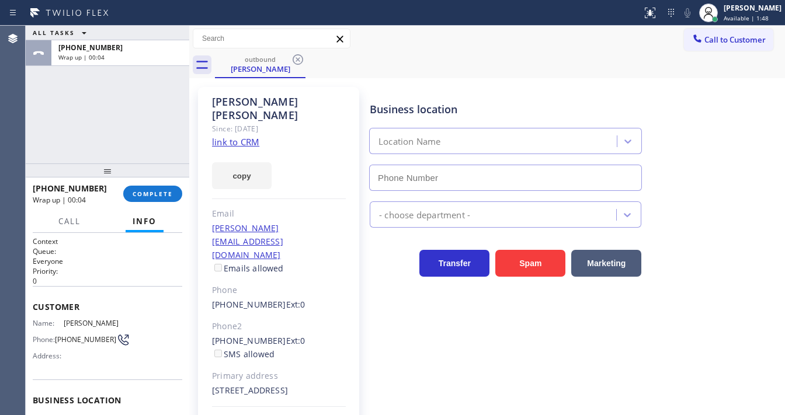
click at [235, 136] on link "link to CRM" at bounding box center [235, 142] width 47 height 12
click at [165, 193] on span "COMPLETE" at bounding box center [153, 194] width 40 height 8
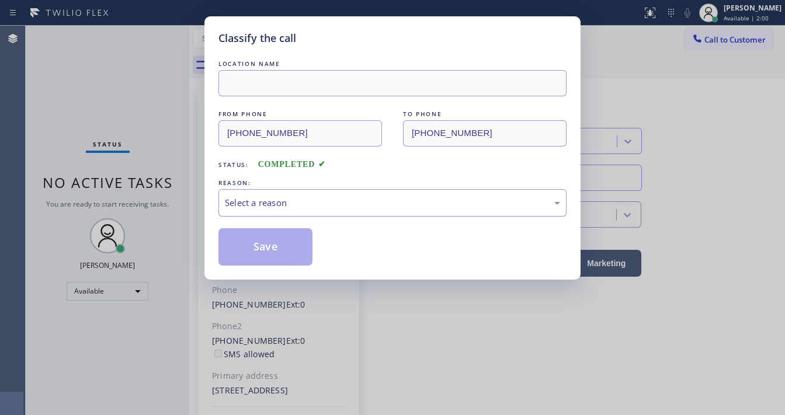
click at [254, 194] on div "Select a reason" at bounding box center [392, 202] width 348 height 27
click at [272, 201] on div "Select a reason" at bounding box center [392, 202] width 335 height 13
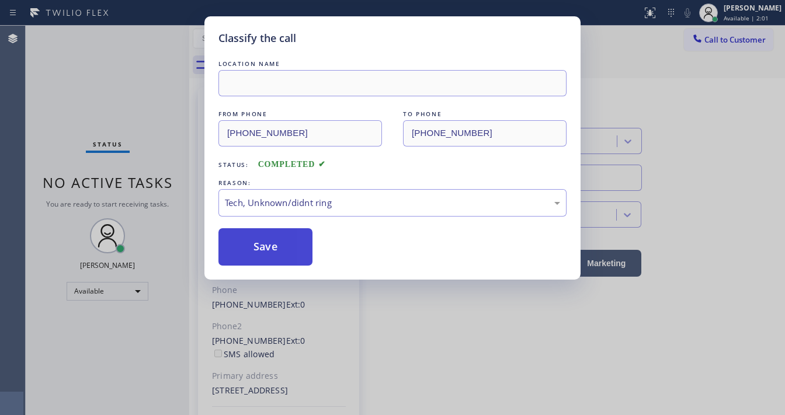
click at [280, 246] on button "Save" at bounding box center [265, 246] width 94 height 37
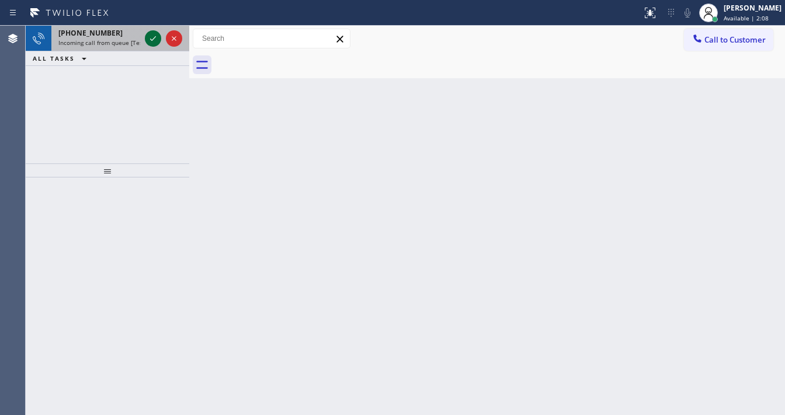
click at [149, 41] on icon at bounding box center [153, 39] width 14 height 14
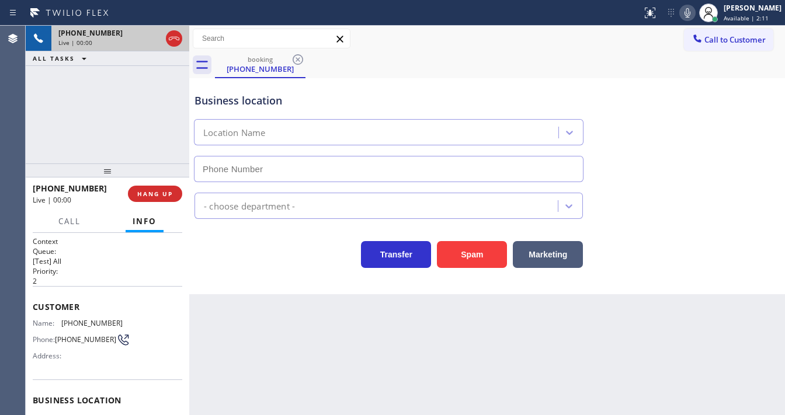
type input "(408) 752-5861"
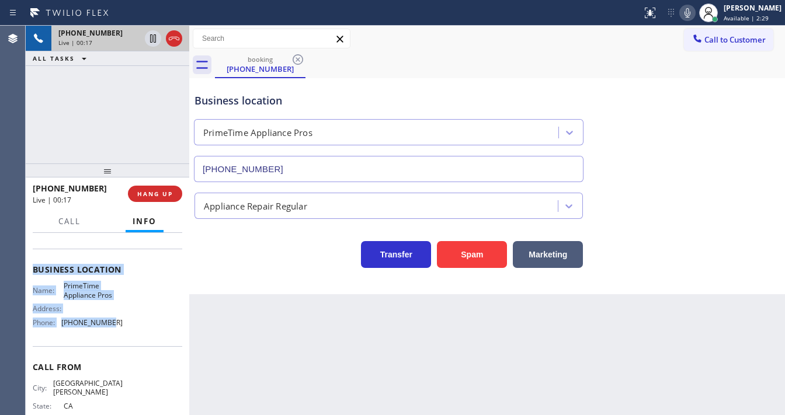
scroll to position [140, 0]
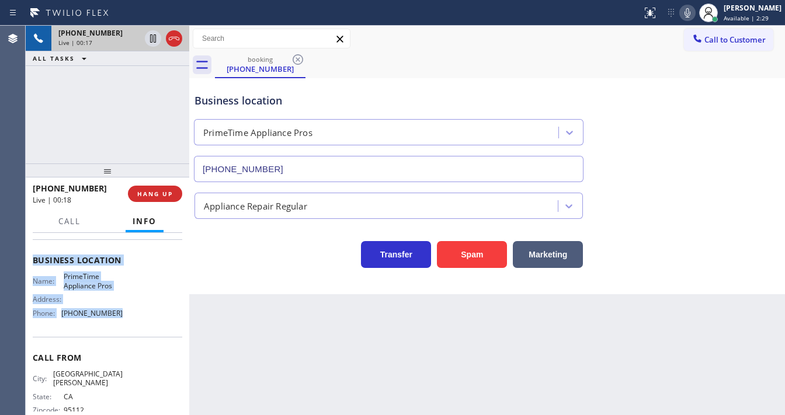
drag, startPoint x: 37, startPoint y: 307, endPoint x: 121, endPoint y: 326, distance: 86.8
click at [121, 326] on div "Context Queue: [Test] All Priority: 2 Customer Name: (408) 509-7511 Phone: (408…" at bounding box center [107, 324] width 163 height 182
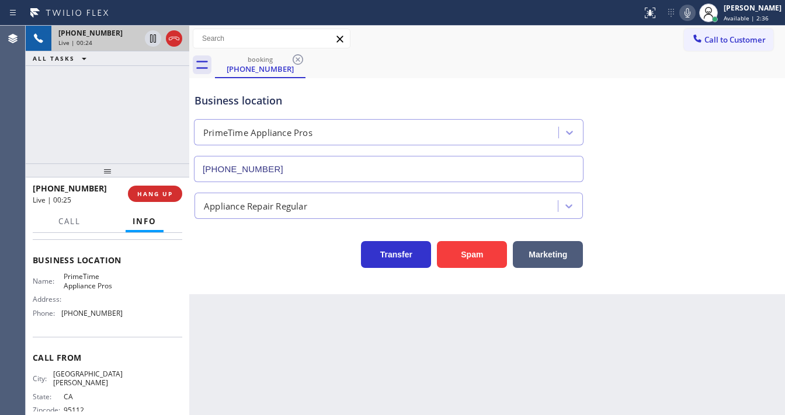
click at [389, 39] on div "Call to Customer Outbound call Location Search location Your caller id phone nu…" at bounding box center [486, 39] width 595 height 20
click at [86, 107] on div "+14085097511 Live | 00:25 ALL TASKS ALL TASKS ACTIVE TASKS TASKS IN WRAP UP" at bounding box center [107, 95] width 163 height 138
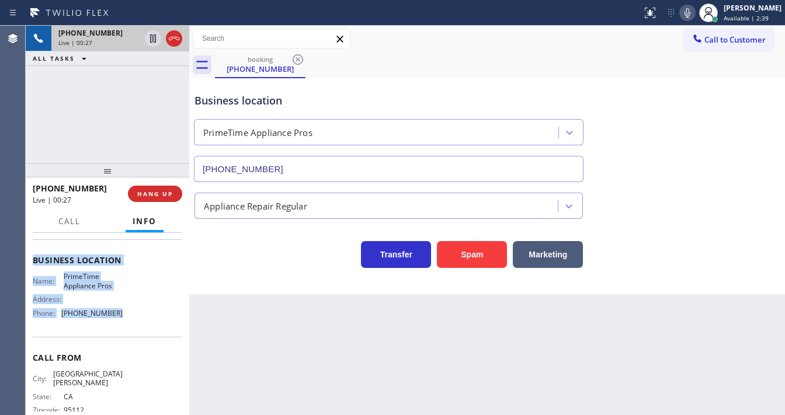
drag, startPoint x: 32, startPoint y: 258, endPoint x: 131, endPoint y: 322, distance: 118.2
click at [131, 322] on div "Context Queue: [Test] All Priority: 2 Customer Name: (408) 509-7511 Phone: (408…" at bounding box center [107, 324] width 163 height 182
copy div "Customer Name: (408) 509-7511 Phone: (408) 509-7511 Address: Business location …"
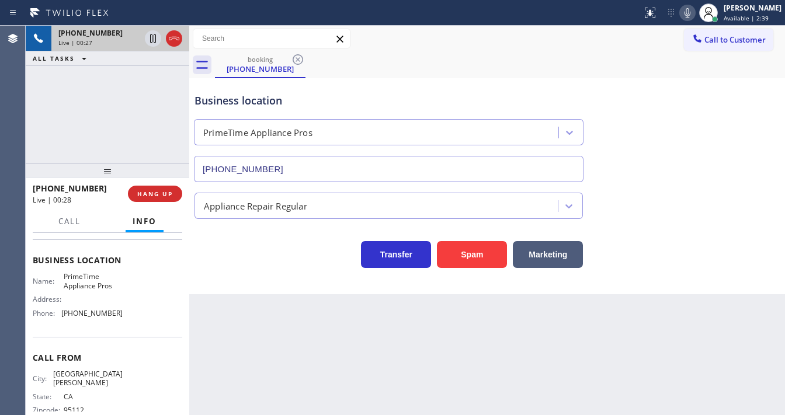
click at [125, 148] on div "+14085097511 Live | 00:27 ALL TASKS ALL TASKS ACTIVE TASKS TASKS IN WRAP UP" at bounding box center [107, 95] width 163 height 138
click at [155, 40] on icon at bounding box center [153, 39] width 14 height 14
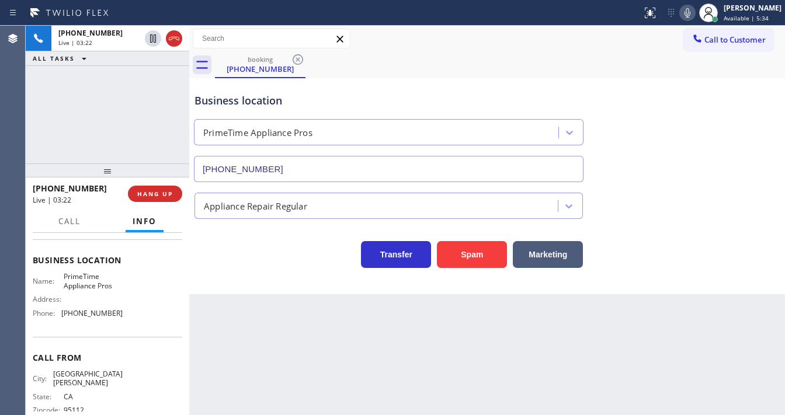
click at [691, 15] on icon at bounding box center [687, 13] width 14 height 14
click at [90, 113] on div "+14085097511 Live | 03:26 ALL TASKS ALL TASKS ACTIVE TASKS TASKS IN WRAP UP" at bounding box center [107, 95] width 163 height 138
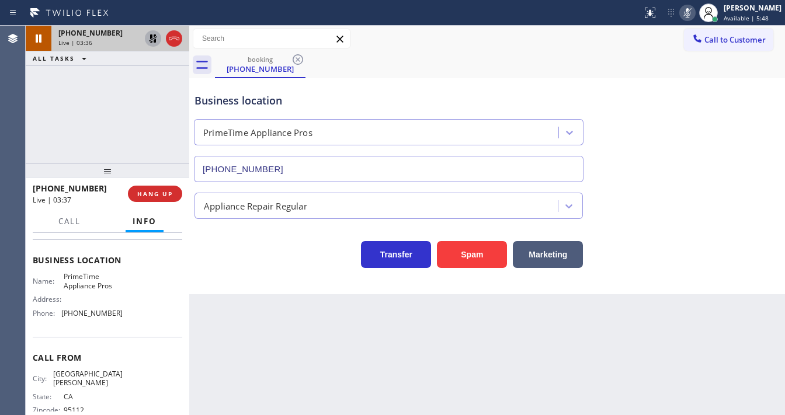
click at [155, 40] on icon at bounding box center [153, 38] width 8 height 8
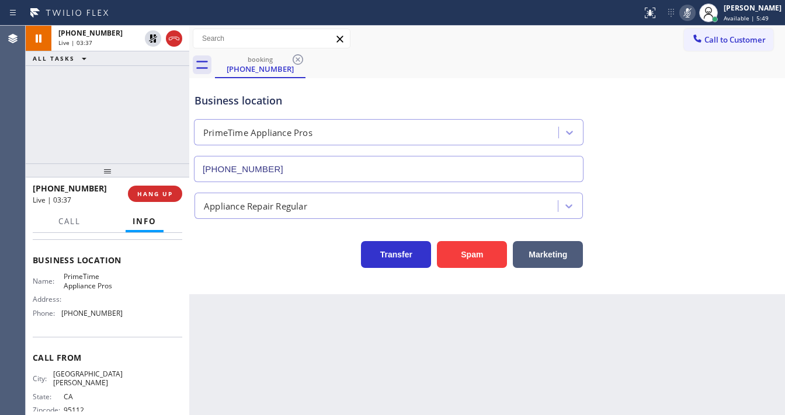
click at [689, 12] on icon at bounding box center [687, 13] width 14 height 14
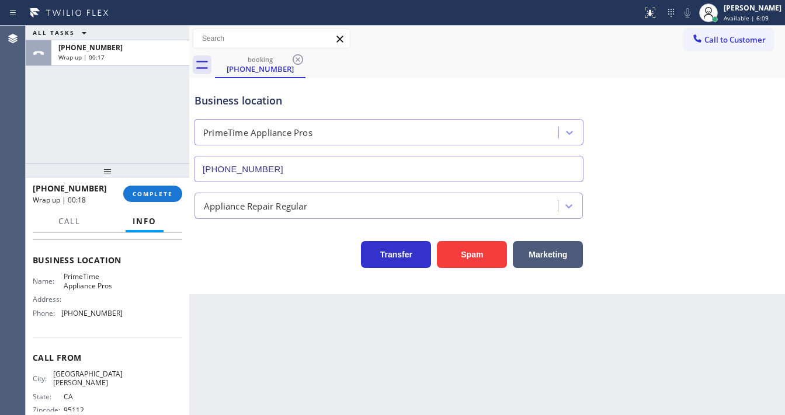
drag, startPoint x: 727, startPoint y: 42, endPoint x: 637, endPoint y: 69, distance: 93.4
click at [727, 42] on span "Call to Customer" at bounding box center [734, 39] width 61 height 11
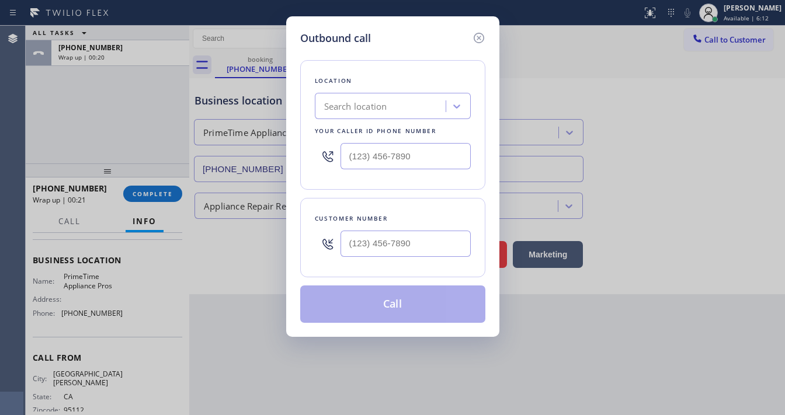
click at [370, 228] on div at bounding box center [405, 244] width 130 height 38
click at [368, 239] on input "(___) ___-____" at bounding box center [405, 244] width 130 height 26
paste input "408) 509-7511"
type input "(408) 509-7511"
type input "(___) ___-____"
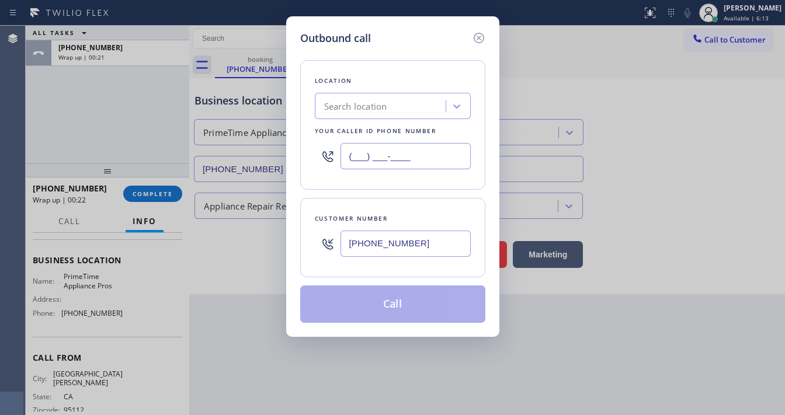
click at [387, 148] on input "(___) ___-____" at bounding box center [405, 156] width 130 height 26
paste input "408) 752-5861"
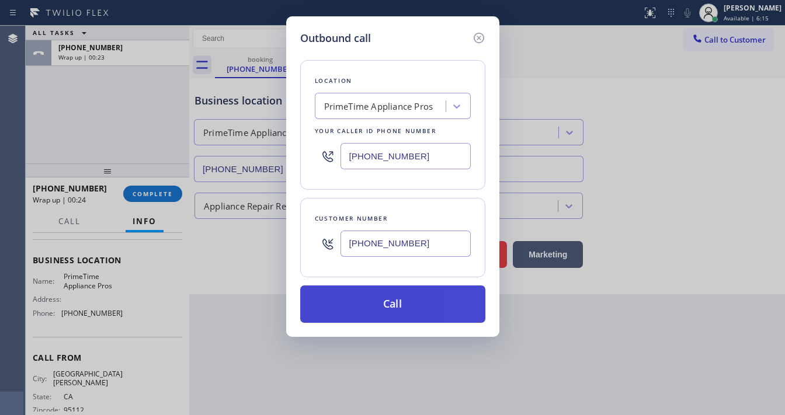
type input "(408) 752-5861"
click at [399, 301] on button "Call" at bounding box center [392, 303] width 185 height 37
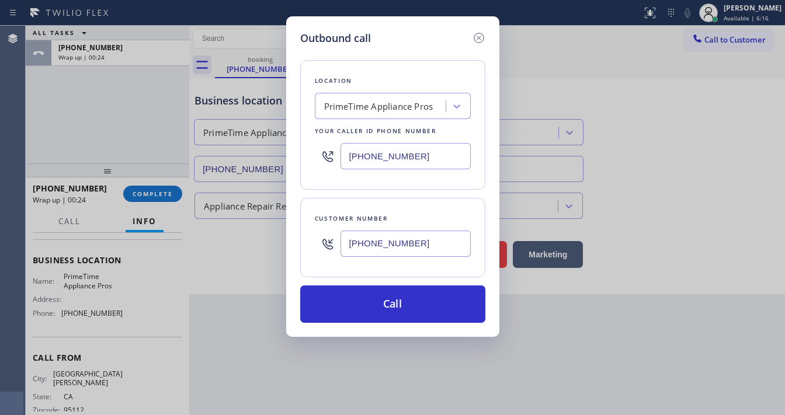
click at [88, 112] on div "Outbound call Location PrimeTime Appliance Pros Your caller id phone number (40…" at bounding box center [392, 207] width 785 height 415
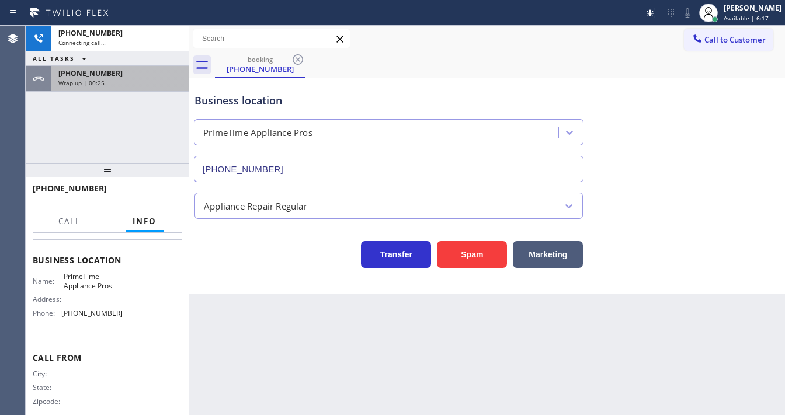
click at [112, 83] on div "Wrap up | 00:25" at bounding box center [120, 83] width 124 height 8
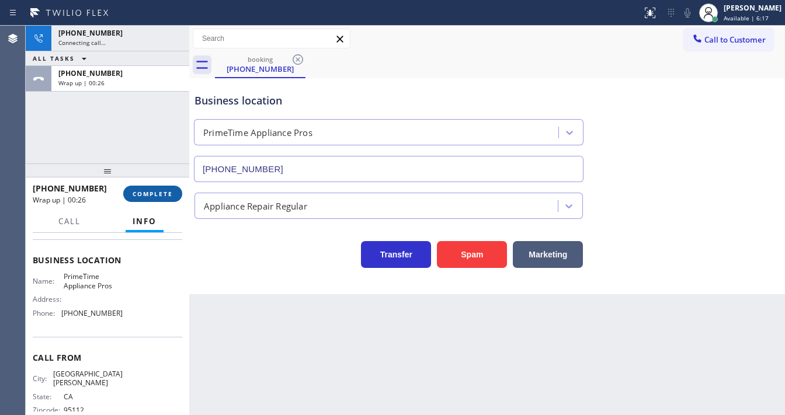
click at [162, 190] on span "COMPLETE" at bounding box center [153, 194] width 40 height 8
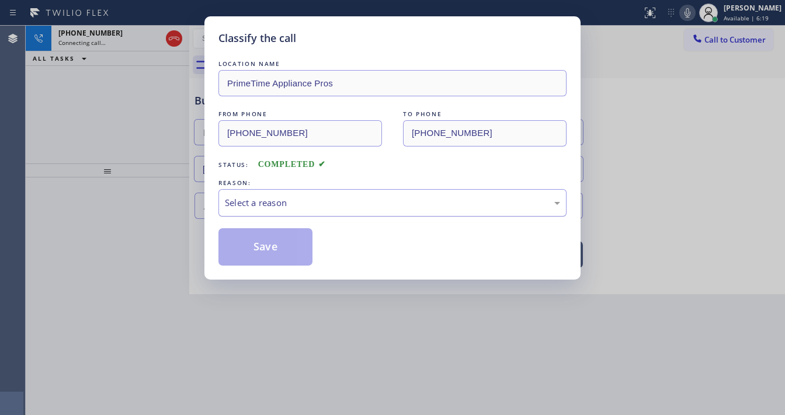
click at [255, 205] on div "Select a reason" at bounding box center [392, 202] width 335 height 13
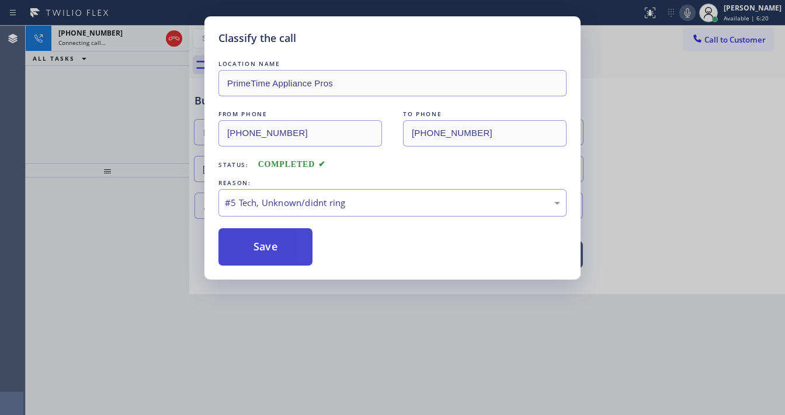
click at [268, 242] on button "Save" at bounding box center [265, 246] width 94 height 37
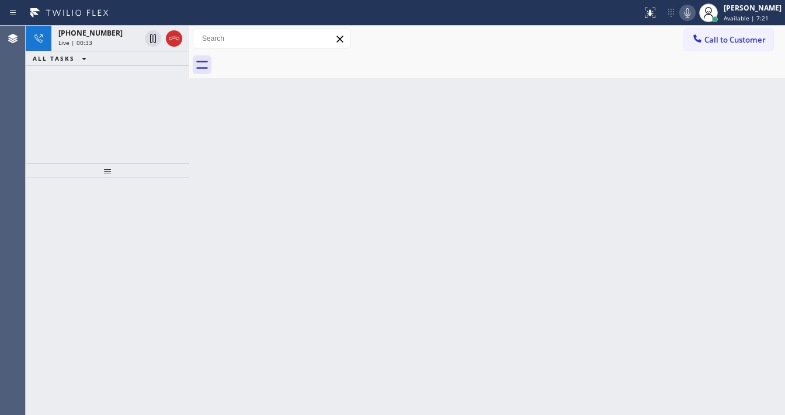
click at [175, 42] on icon at bounding box center [174, 39] width 14 height 14
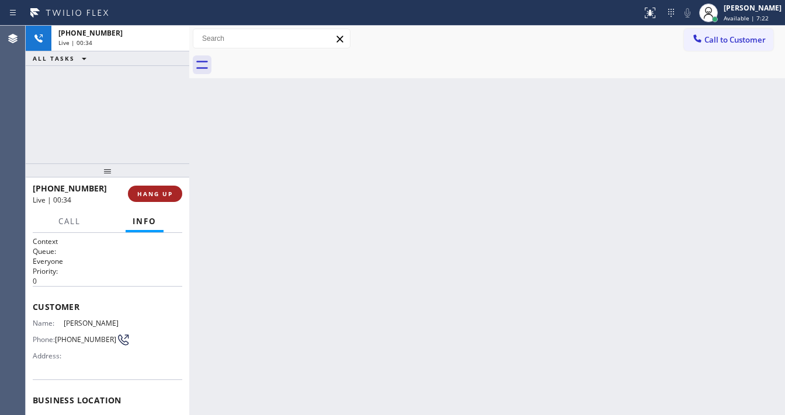
click at [157, 191] on span "HANG UP" at bounding box center [155, 194] width 36 height 8
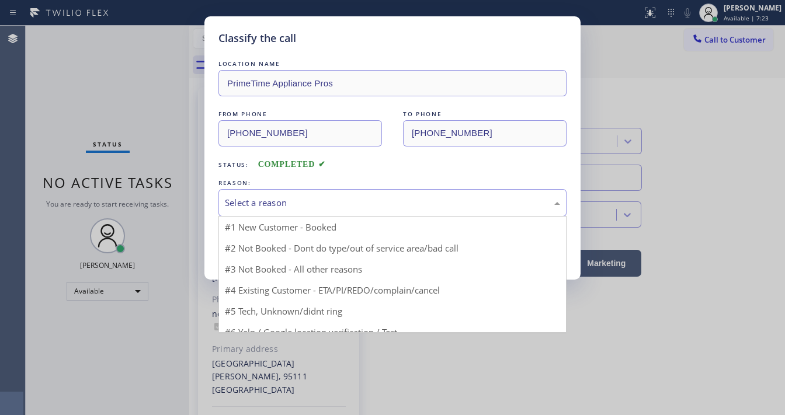
click at [287, 196] on div "Select a reason" at bounding box center [392, 202] width 335 height 13
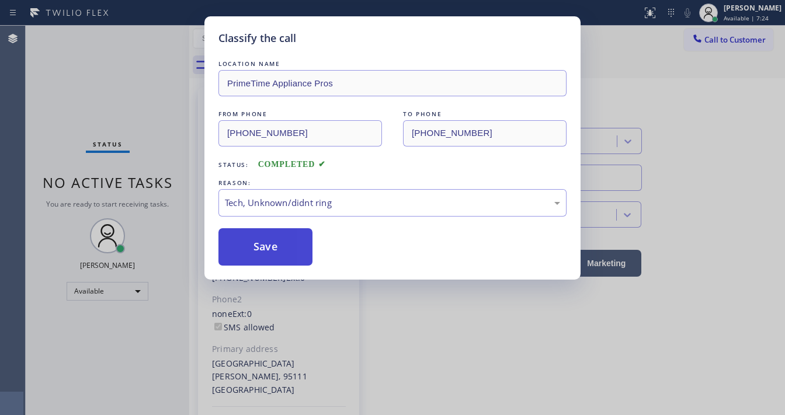
click at [269, 229] on button "Save" at bounding box center [265, 246] width 94 height 37
click at [260, 239] on button "Save" at bounding box center [265, 246] width 94 height 37
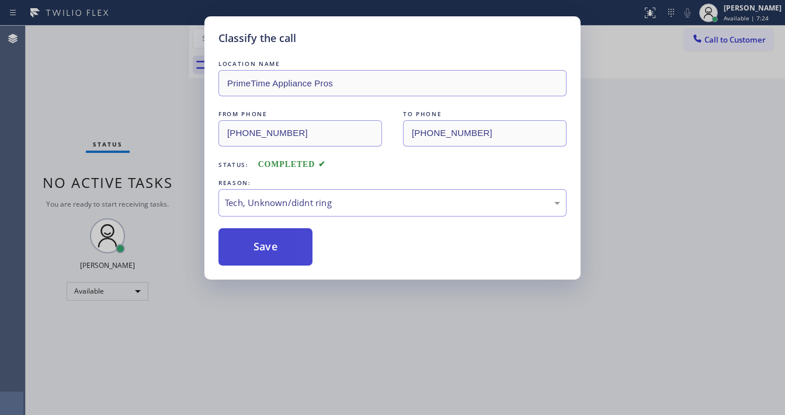
click at [260, 239] on button "Save" at bounding box center [265, 246] width 94 height 37
drag, startPoint x: 260, startPoint y: 239, endPoint x: 169, endPoint y: 163, distance: 118.6
click at [257, 237] on button "Save" at bounding box center [265, 246] width 94 height 37
click at [168, 163] on div "Classify the call LOCATION NAME PrimeTime Appliance Pros FROM PHONE (408) 752-5…" at bounding box center [392, 207] width 785 height 415
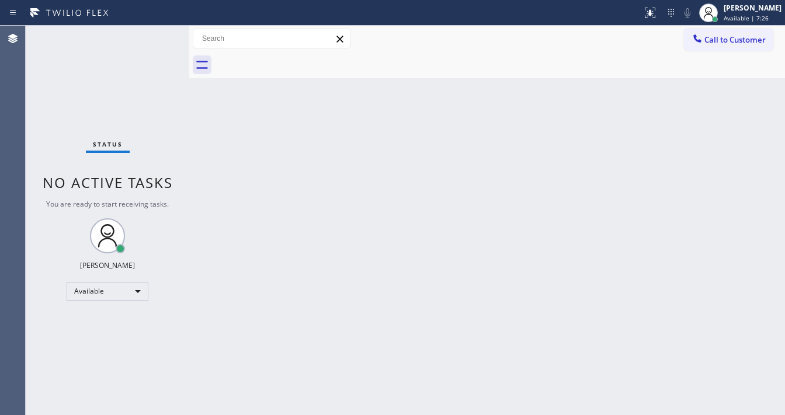
click at [152, 37] on div "Status No active tasks You are ready to start receiving tasks. [PERSON_NAME]" at bounding box center [107, 220] width 163 height 389
click at [154, 35] on div "Status No active tasks You are ready to start receiving tasks. [PERSON_NAME]" at bounding box center [107, 220] width 163 height 389
click at [152, 35] on div "Status No active tasks You are ready to start receiving tasks. [PERSON_NAME]" at bounding box center [107, 220] width 163 height 389
click at [148, 33] on div "Status No active tasks You are ready to start receiving tasks. [PERSON_NAME]" at bounding box center [107, 220] width 163 height 389
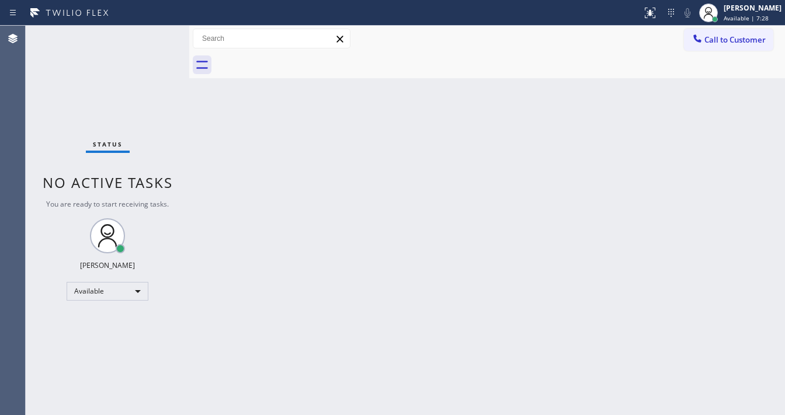
click at [148, 33] on div "Status No active tasks You are ready to start receiving tasks. [PERSON_NAME]" at bounding box center [107, 220] width 163 height 389
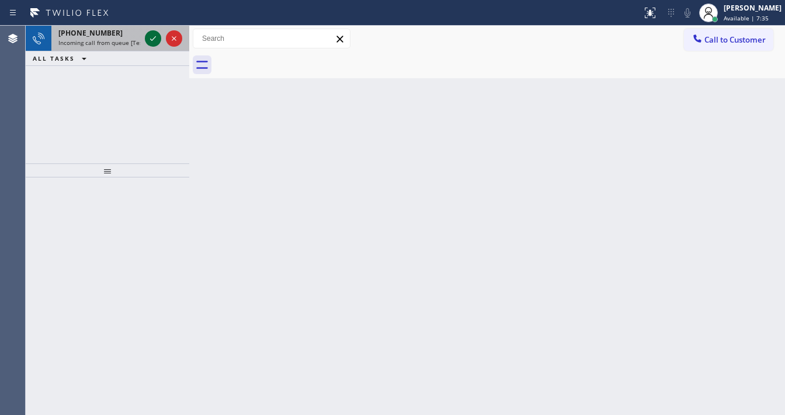
click at [155, 35] on icon at bounding box center [153, 39] width 14 height 14
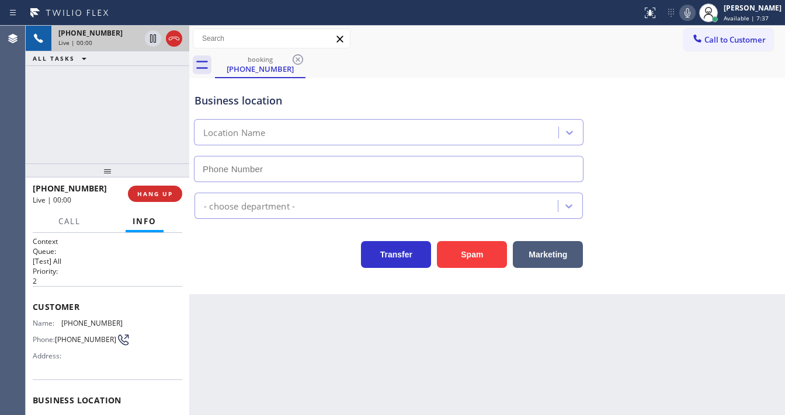
scroll to position [93, 0]
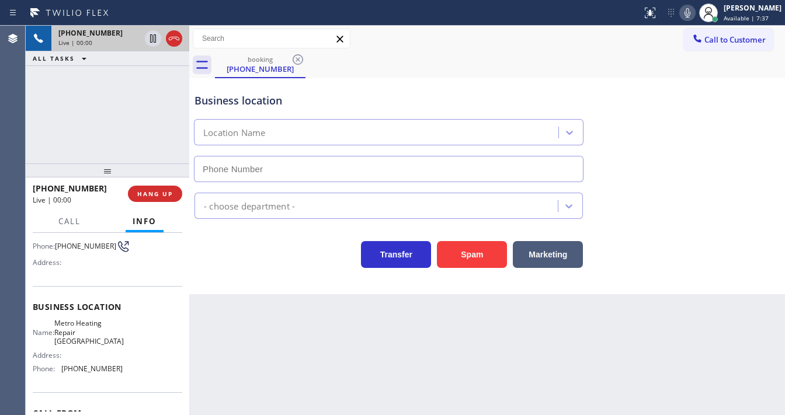
type input "(510) 737-7917"
click at [166, 137] on div "+17543366817 Live | 00:09 ALL TASKS ALL TASKS ACTIVE TASKS TASKS IN WRAP UP" at bounding box center [107, 95] width 163 height 138
click at [441, 257] on button "Spam" at bounding box center [472, 254] width 70 height 27
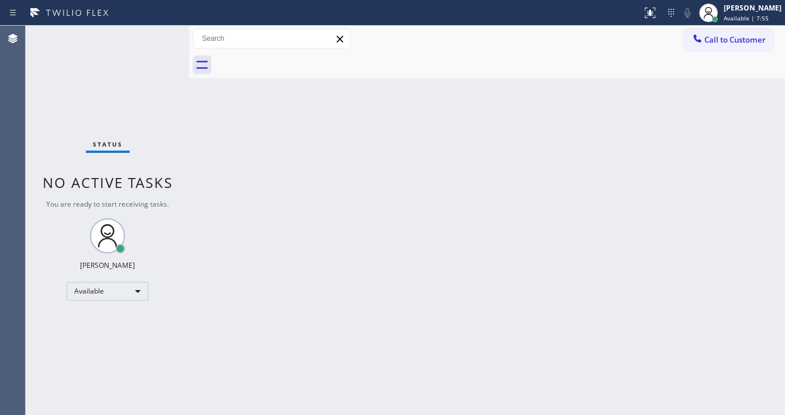
click at [149, 40] on div "Status No active tasks You are ready to start receiving tasks. [PERSON_NAME]" at bounding box center [107, 220] width 163 height 389
click at [150, 39] on div "Status No active tasks You are ready to start receiving tasks. [PERSON_NAME]" at bounding box center [107, 220] width 163 height 389
click at [152, 35] on div "Status No active tasks You are ready to start receiving tasks. [PERSON_NAME]" at bounding box center [107, 220] width 163 height 389
click at [154, 34] on div "Status No active tasks You are ready to start receiving tasks. [PERSON_NAME]" at bounding box center [107, 220] width 163 height 389
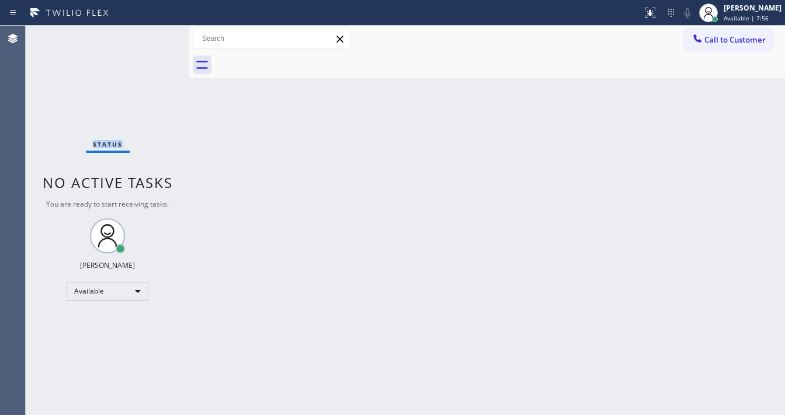
click at [154, 34] on div "Status No active tasks You are ready to start receiving tasks. [PERSON_NAME]" at bounding box center [107, 220] width 163 height 389
click at [154, 35] on div "Status No active tasks You are ready to start receiving tasks. [PERSON_NAME]" at bounding box center [107, 220] width 163 height 389
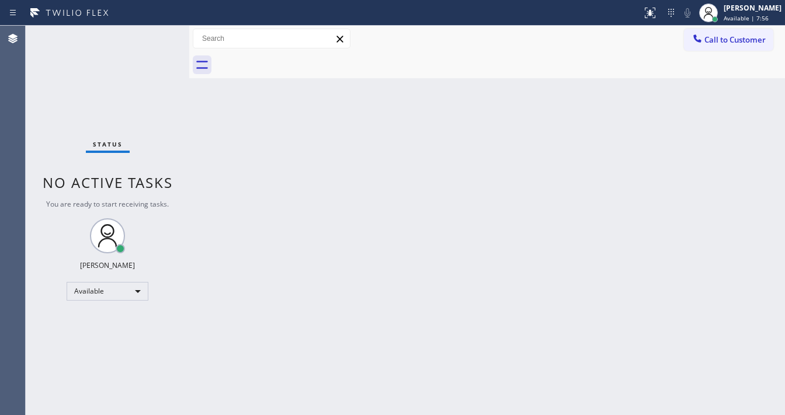
click at [155, 35] on div "Status No active tasks You are ready to start receiving tasks. [PERSON_NAME]" at bounding box center [107, 220] width 163 height 389
click at [156, 35] on div "Status No active tasks You are ready to start receiving tasks. [PERSON_NAME]" at bounding box center [107, 220] width 163 height 389
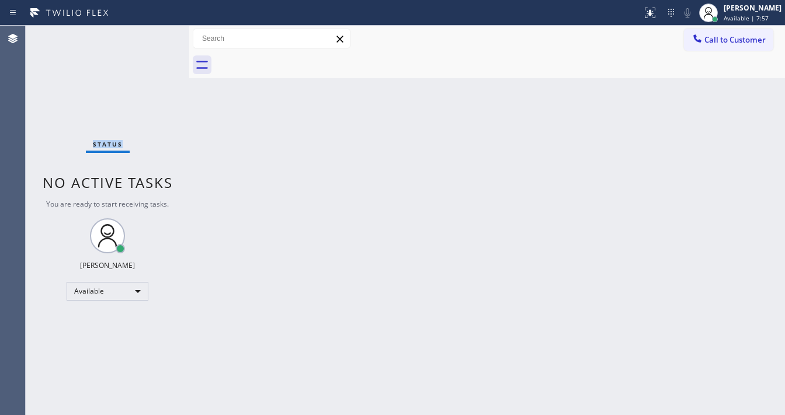
click at [156, 35] on div "Status No active tasks You are ready to start receiving tasks. [PERSON_NAME]" at bounding box center [107, 220] width 163 height 389
click at [151, 37] on div "Status No active tasks You are ready to start receiving tasks. [PERSON_NAME]" at bounding box center [107, 220] width 163 height 389
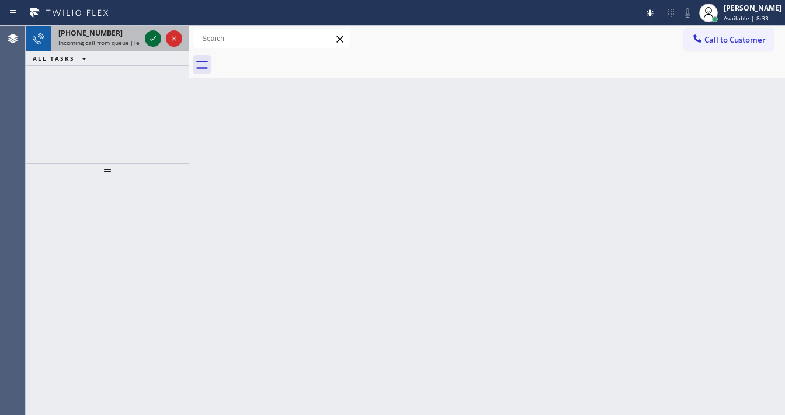
click at [149, 39] on icon at bounding box center [153, 39] width 14 height 14
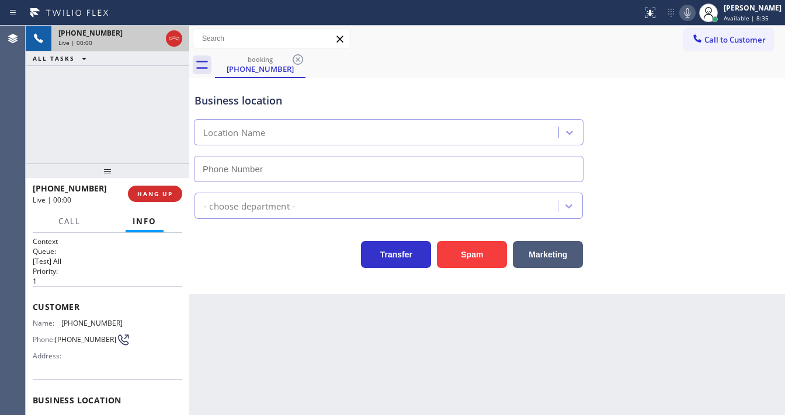
type input "(818) 938-1170"
click at [480, 260] on button "Spam" at bounding box center [472, 254] width 70 height 27
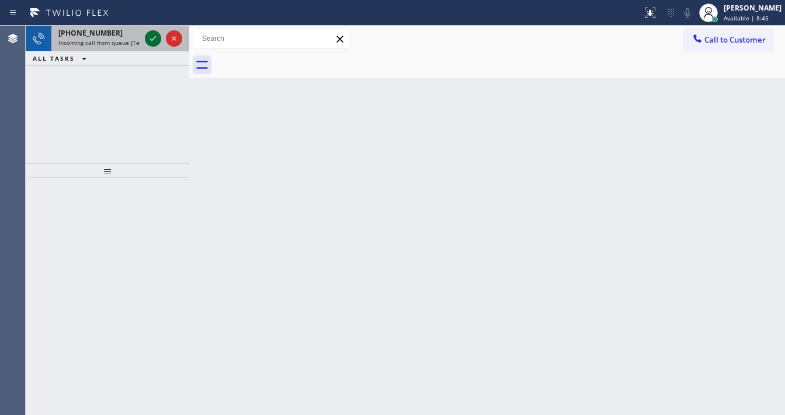
click at [149, 39] on icon at bounding box center [153, 39] width 14 height 14
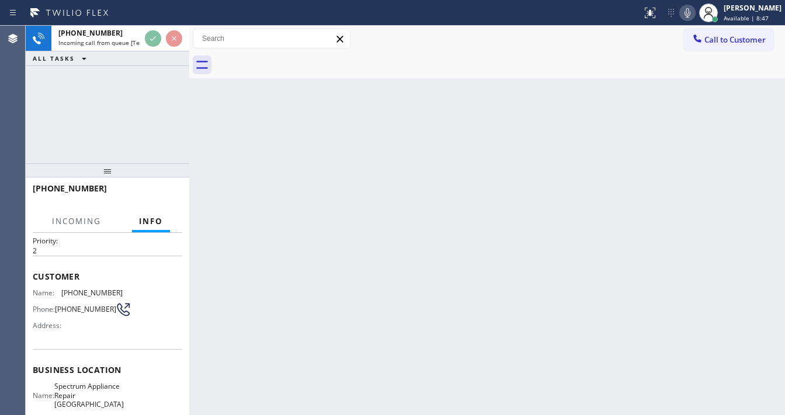
scroll to position [47, 0]
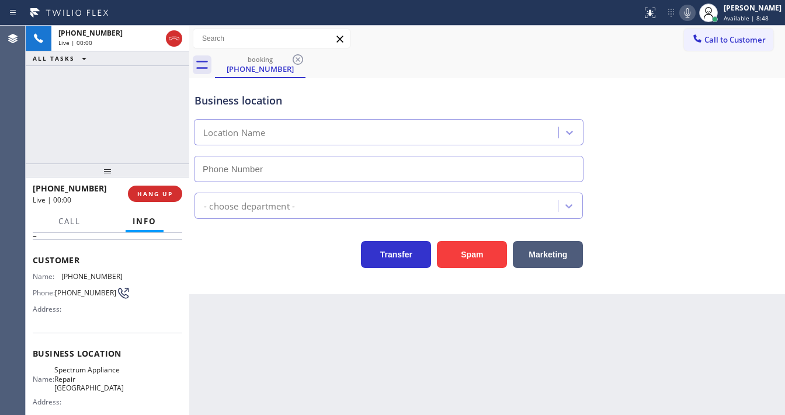
type input "(415) 562-0670"
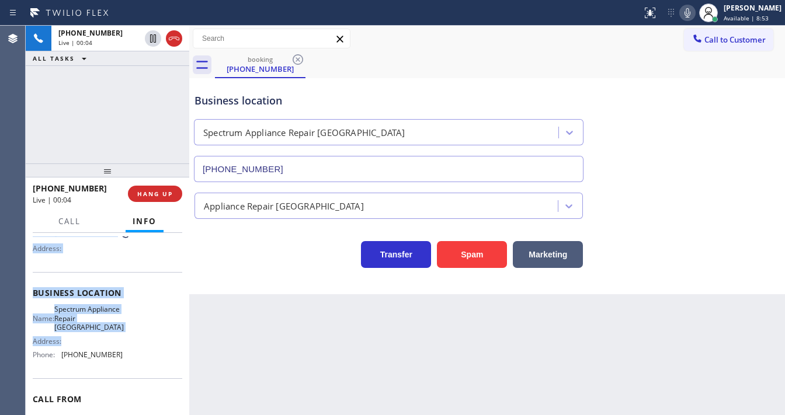
scroll to position [140, 0]
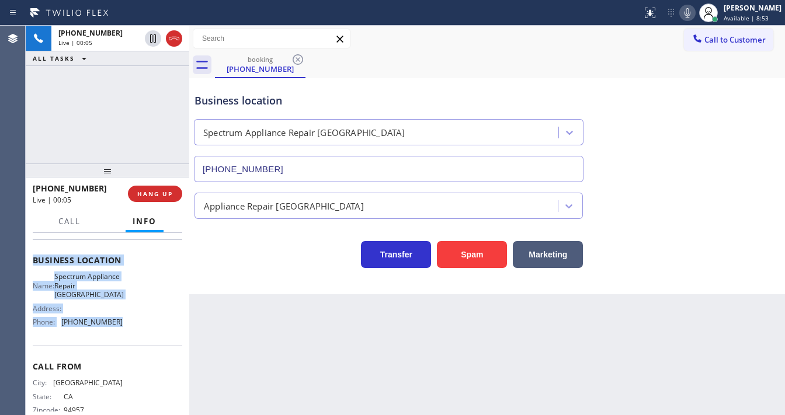
drag, startPoint x: 33, startPoint y: 302, endPoint x: 128, endPoint y: 319, distance: 96.6
click at [128, 319] on div "Context Queue: [Test] All Priority: 2 Customer Name: (415) 902-2447 Phone: (415…" at bounding box center [107, 265] width 149 height 338
copy div "Customer Name: (415) 902-2447 Phone: (415) 902-2447 Address: Business location …"
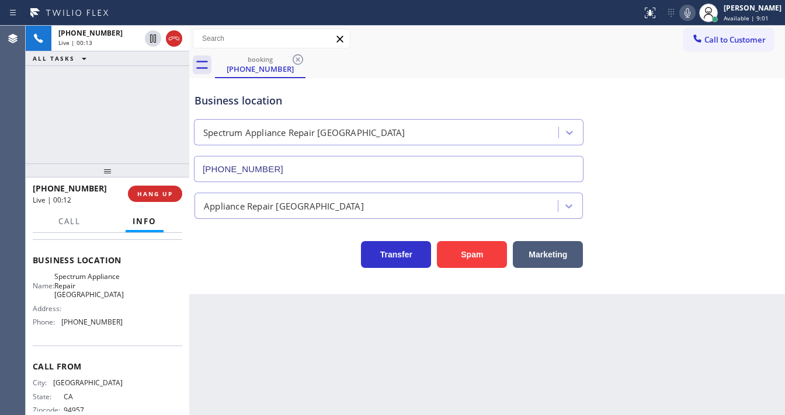
click at [130, 137] on div "+14159022447 Live | 00:13 ALL TASKS ALL TASKS ACTIVE TASKS TASKS IN WRAP UP" at bounding box center [107, 95] width 163 height 138
click at [477, 246] on button "Spam" at bounding box center [472, 254] width 70 height 27
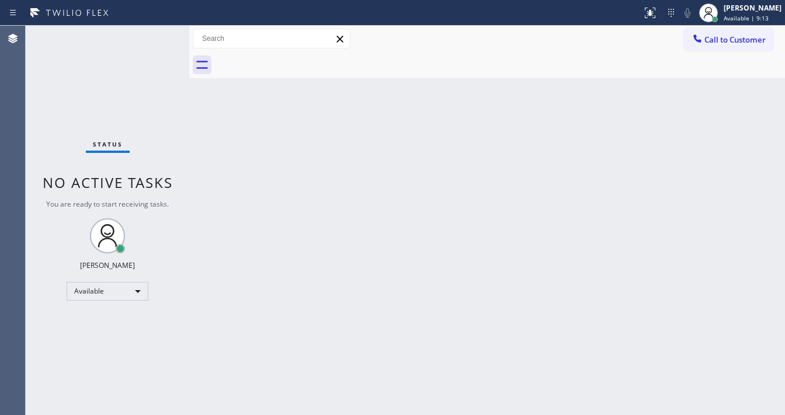
click at [154, 37] on div "Status No active tasks You are ready to start receiving tasks. [PERSON_NAME]" at bounding box center [107, 220] width 163 height 389
click at [731, 21] on span "Available | 9:16" at bounding box center [745, 18] width 45 height 8
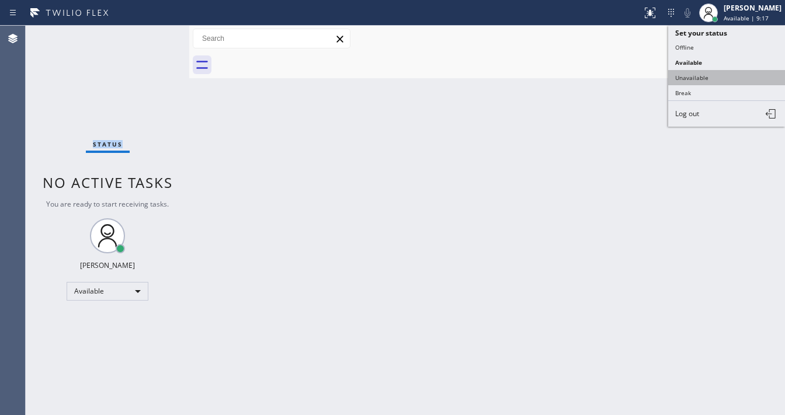
click at [703, 70] on button "Unavailable" at bounding box center [726, 77] width 117 height 15
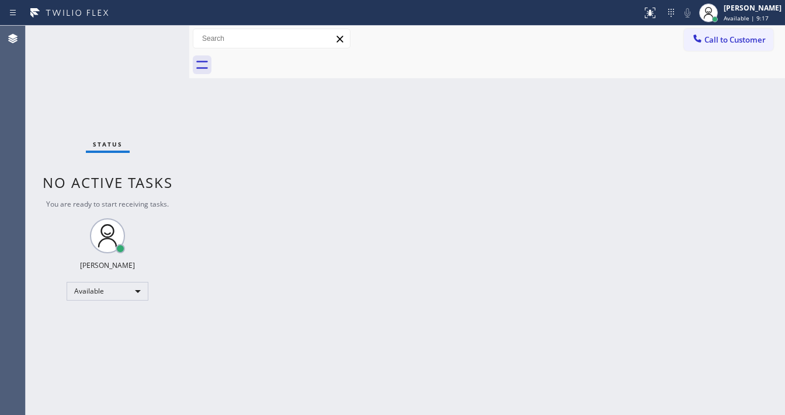
click at [467, 156] on div "Back to Dashboard Change Sender ID Customers Technicians Select a contact Outbo…" at bounding box center [486, 220] width 595 height 389
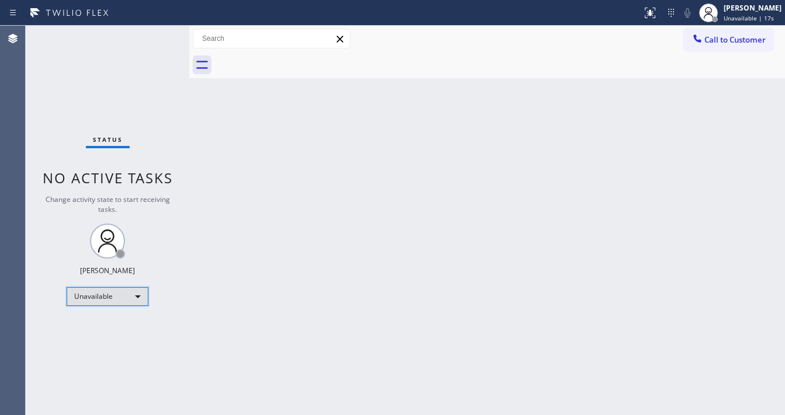
click at [87, 295] on div "Unavailable" at bounding box center [108, 296] width 82 height 19
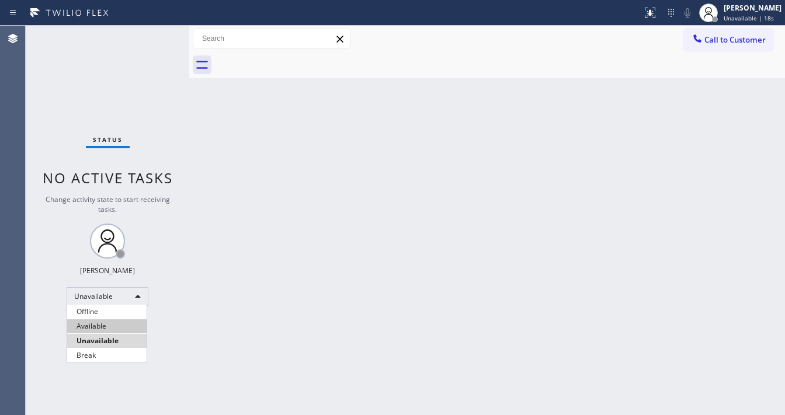
click at [100, 329] on li "Available" at bounding box center [106, 326] width 79 height 14
drag, startPoint x: 284, startPoint y: 300, endPoint x: 297, endPoint y: 334, distance: 36.2
click at [286, 300] on div "Back to Dashboard Change Sender ID Customers Technicians Select a contact Outbo…" at bounding box center [486, 220] width 595 height 389
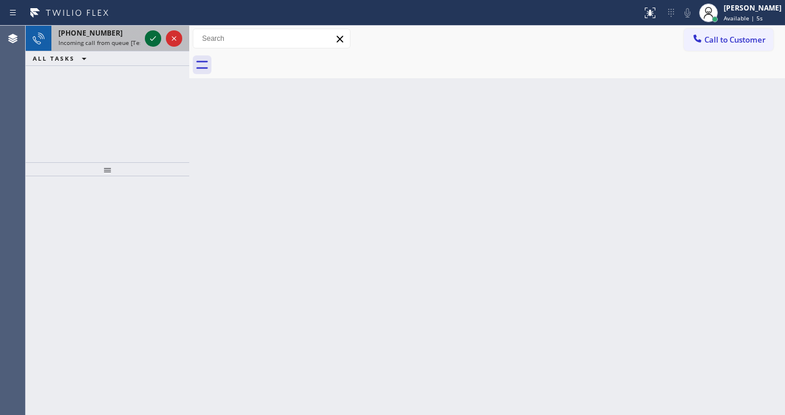
click at [147, 41] on icon at bounding box center [153, 39] width 14 height 14
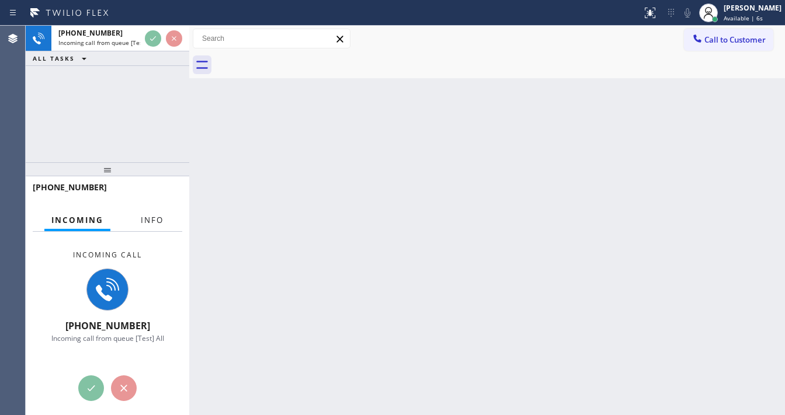
click at [142, 222] on span "Info" at bounding box center [152, 220] width 23 height 11
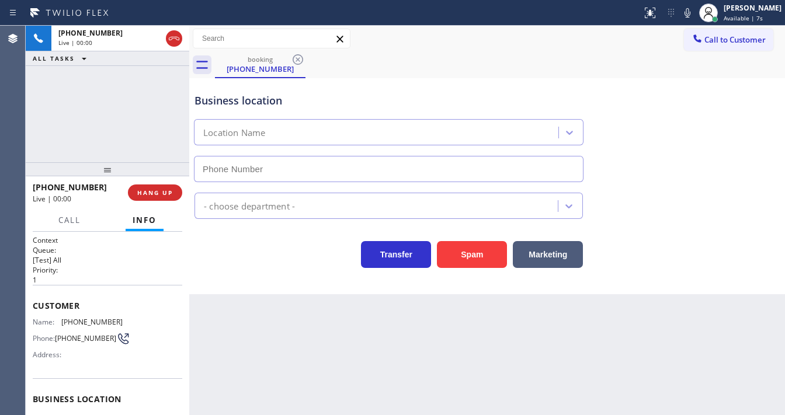
type input "[PHONE_NUMBER]"
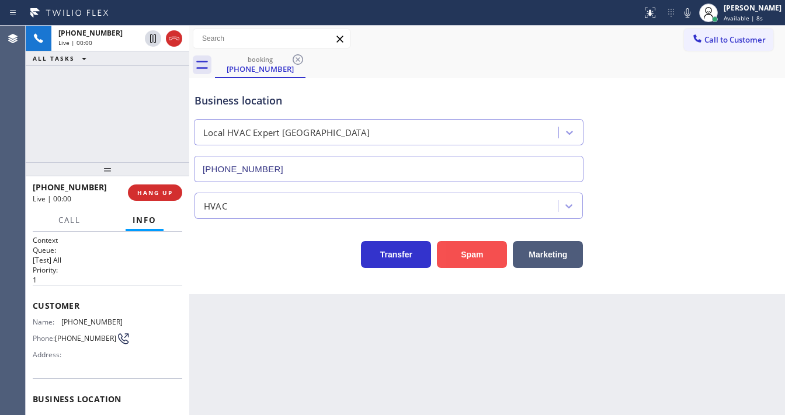
click at [452, 252] on button "Spam" at bounding box center [472, 254] width 70 height 27
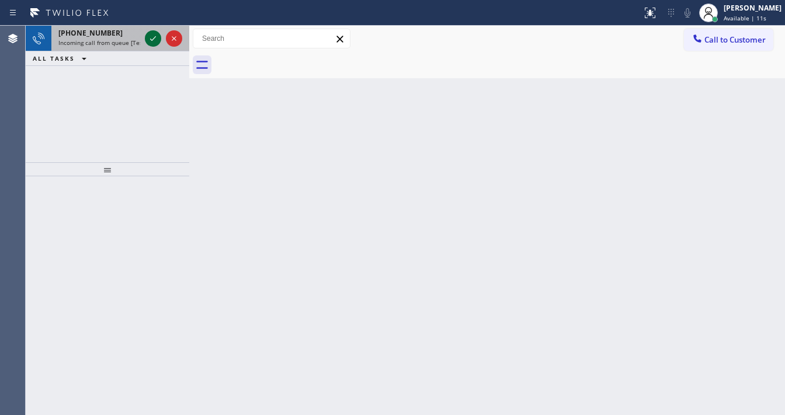
click at [149, 35] on icon at bounding box center [153, 39] width 14 height 14
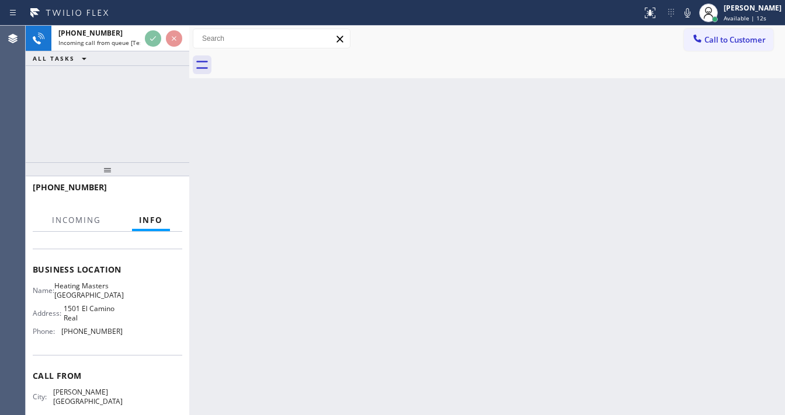
scroll to position [140, 0]
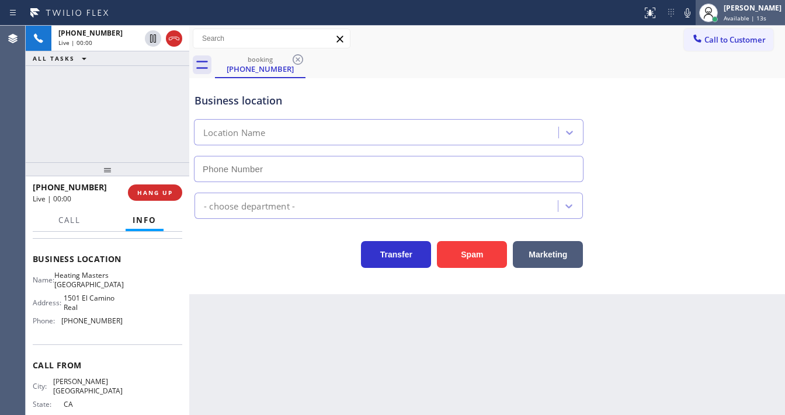
type input "[PHONE_NUMBER]"
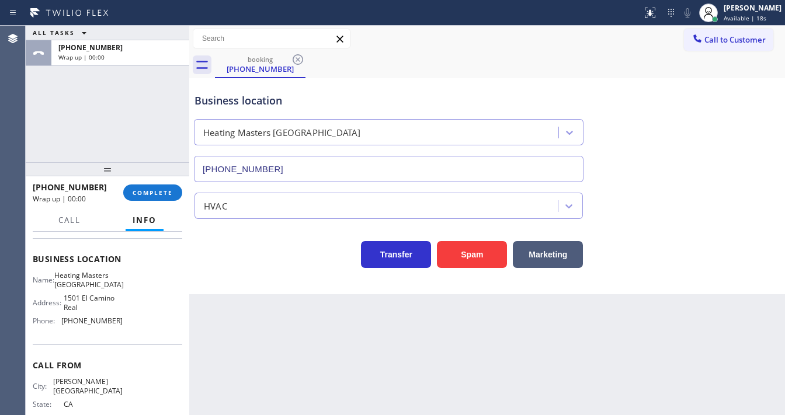
click at [19, 124] on div "Agent Desktop" at bounding box center [12, 220] width 25 height 389
click at [140, 187] on button "COMPLETE" at bounding box center [152, 192] width 59 height 16
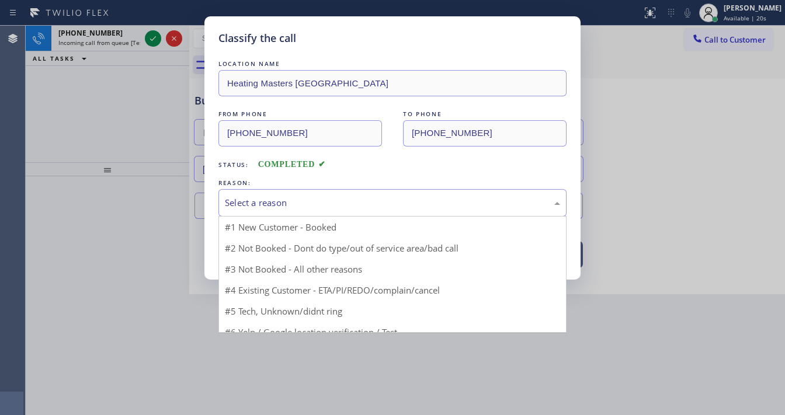
click at [223, 191] on div "Select a reason" at bounding box center [392, 202] width 348 height 27
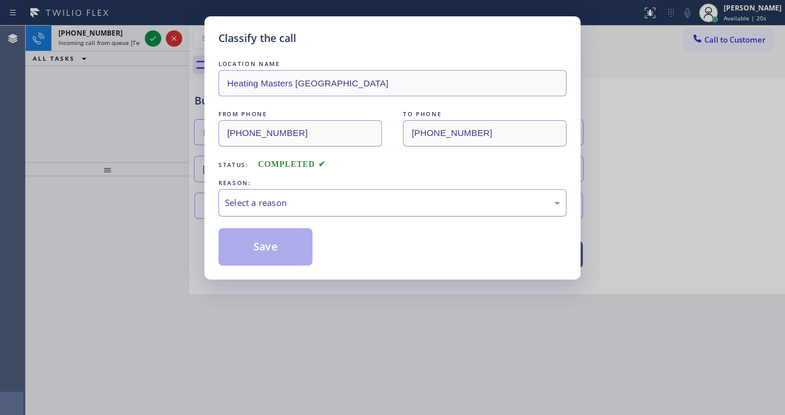
click at [252, 201] on div "Select a reason" at bounding box center [392, 202] width 335 height 13
click at [264, 195] on div "Select a reason" at bounding box center [392, 202] width 348 height 27
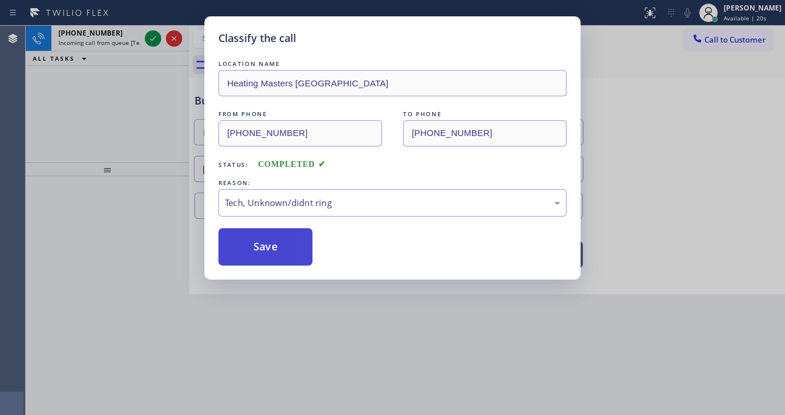
drag, startPoint x: 263, startPoint y: 289, endPoint x: 269, endPoint y: 250, distance: 39.5
click at [269, 250] on button "Save" at bounding box center [265, 246] width 94 height 37
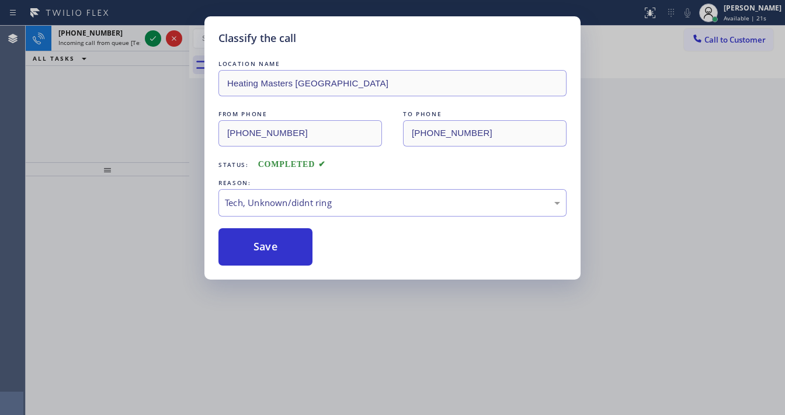
click at [148, 40] on div "Classify the call LOCATION NAME Heating Masters [GEOGRAPHIC_DATA] FROM PHONE [P…" at bounding box center [392, 207] width 785 height 415
click at [148, 40] on div "Classify the call LOCATION NAME Heating Masters [GEOGRAPHIC_DATA] FROM PHONE [P…" at bounding box center [405, 220] width 759 height 389
click at [148, 40] on icon at bounding box center [153, 39] width 14 height 14
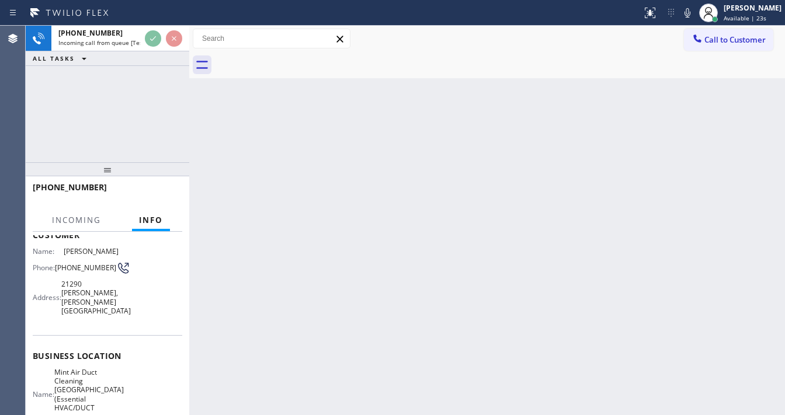
scroll to position [93, 0]
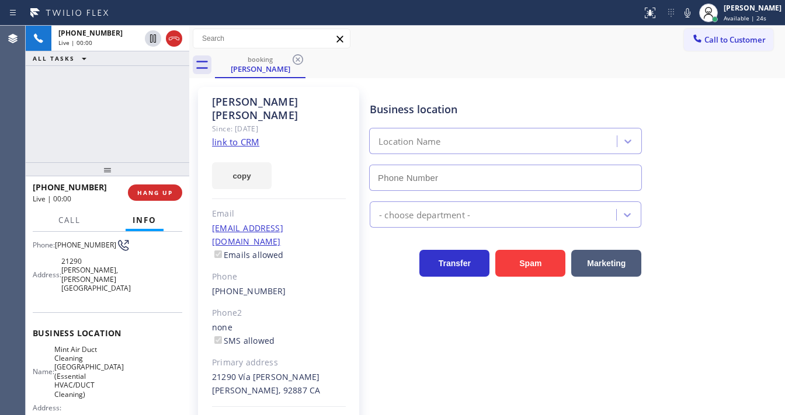
type input "[PHONE_NUMBER]"
click at [243, 136] on link "link to CRM" at bounding box center [235, 142] width 47 height 12
click at [693, 15] on icon at bounding box center [687, 13] width 14 height 14
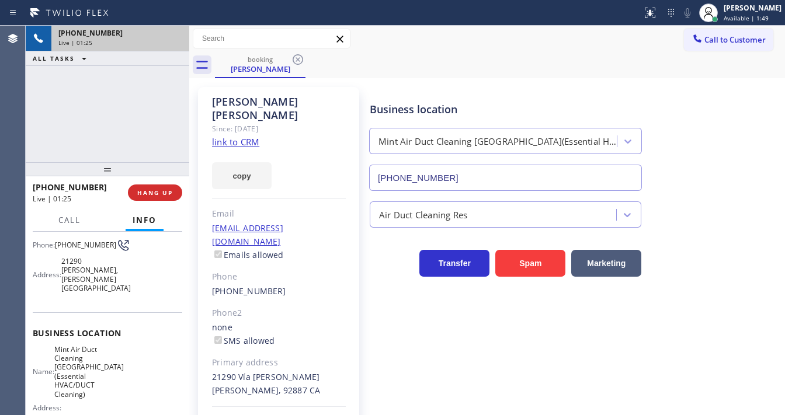
click at [180, 39] on div "Live | 01:25" at bounding box center [120, 43] width 124 height 8
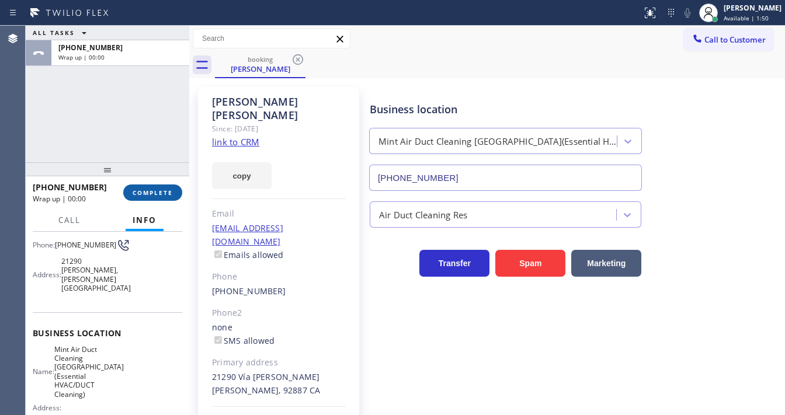
click at [163, 192] on span "COMPLETE" at bounding box center [153, 193] width 40 height 8
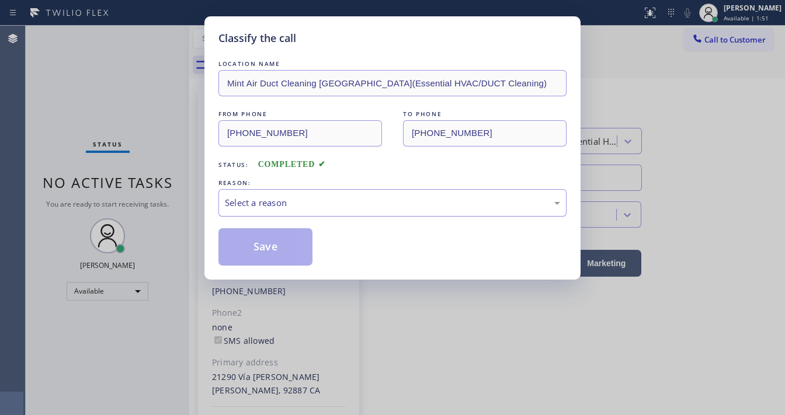
click at [284, 208] on div "Select a reason" at bounding box center [392, 202] width 335 height 13
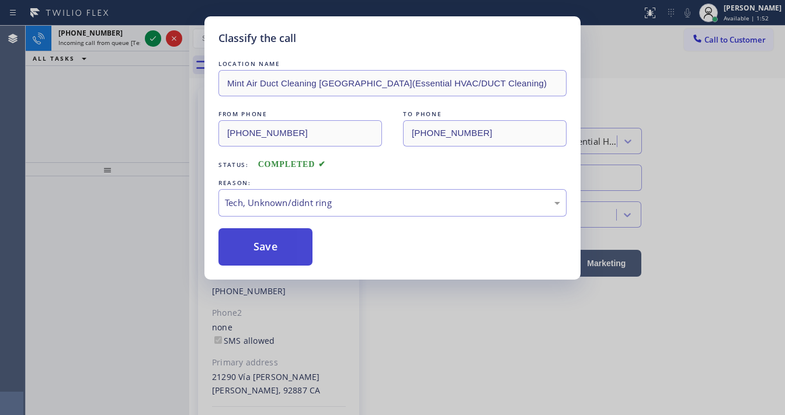
click at [290, 255] on button "Save" at bounding box center [265, 246] width 94 height 37
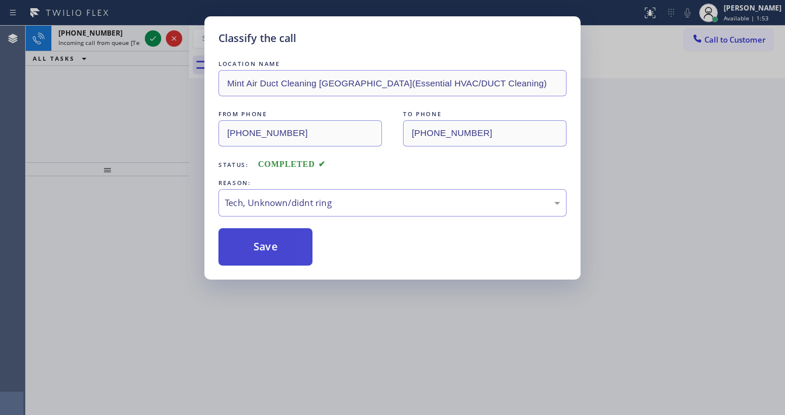
drag, startPoint x: 290, startPoint y: 255, endPoint x: 264, endPoint y: 233, distance: 33.6
click at [290, 255] on button "Save" at bounding box center [265, 246] width 94 height 37
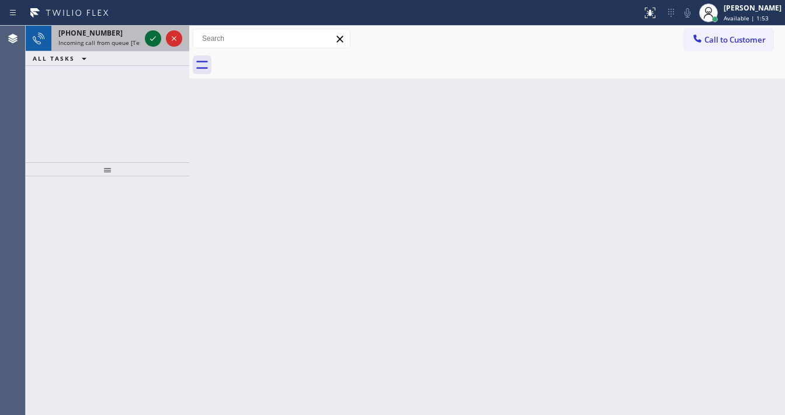
click at [148, 39] on icon at bounding box center [153, 39] width 14 height 14
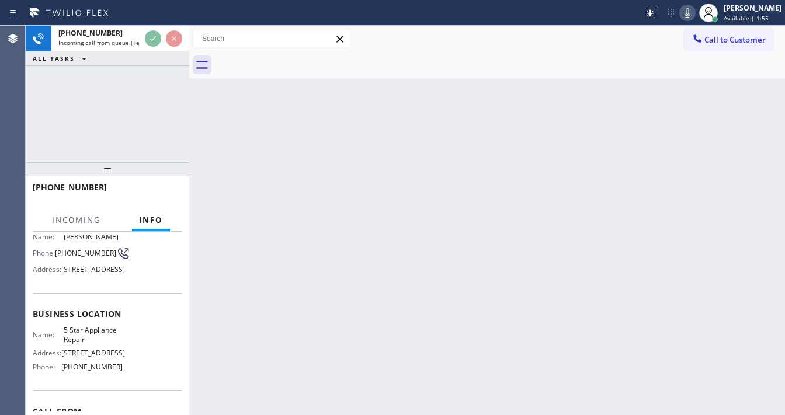
scroll to position [93, 0]
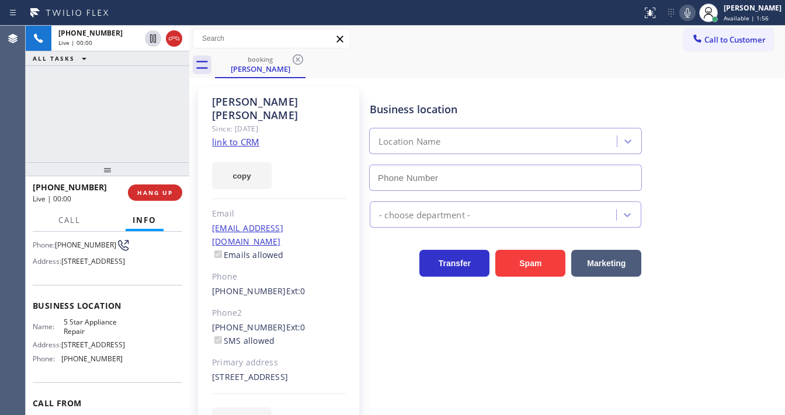
type input "[PHONE_NUMBER]"
click at [33, 129] on div "[PHONE_NUMBER] Live | 00:10 ALL TASKS ALL TASKS ACTIVE TASKS TASKS IN WRAP UP" at bounding box center [107, 94] width 163 height 137
click at [70, 128] on div "[PHONE_NUMBER] Live | 00:13 ALL TASKS ALL TASKS ACTIVE TASKS TASKS IN WRAP UP" at bounding box center [107, 94] width 163 height 137
click at [215, 136] on link "link to CRM" at bounding box center [235, 142] width 47 height 12
click at [49, 121] on div "[PHONE_NUMBER] Live | 01:40 ALL TASKS ALL TASKS ACTIVE TASKS TASKS IN WRAP UP" at bounding box center [107, 94] width 163 height 137
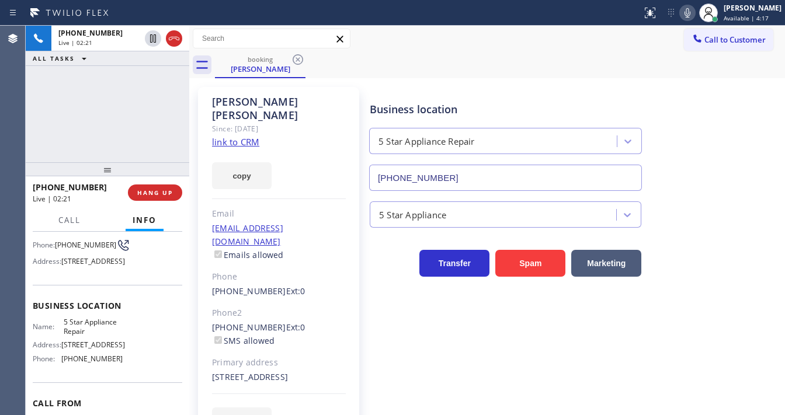
click at [707, 106] on div "Business location 5 Star Appliance Repair [PHONE_NUMBER]" at bounding box center [574, 138] width 414 height 106
click at [694, 11] on icon at bounding box center [687, 13] width 14 height 14
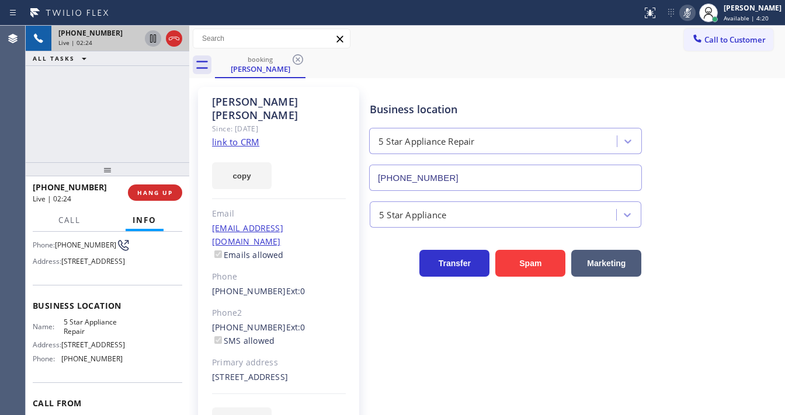
click at [154, 35] on icon at bounding box center [153, 38] width 6 height 8
click at [156, 33] on icon at bounding box center [153, 39] width 14 height 14
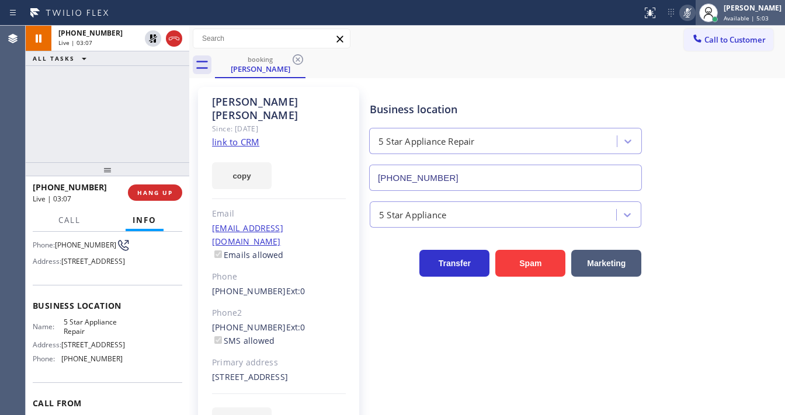
click at [704, 18] on div at bounding box center [708, 13] width 26 height 26
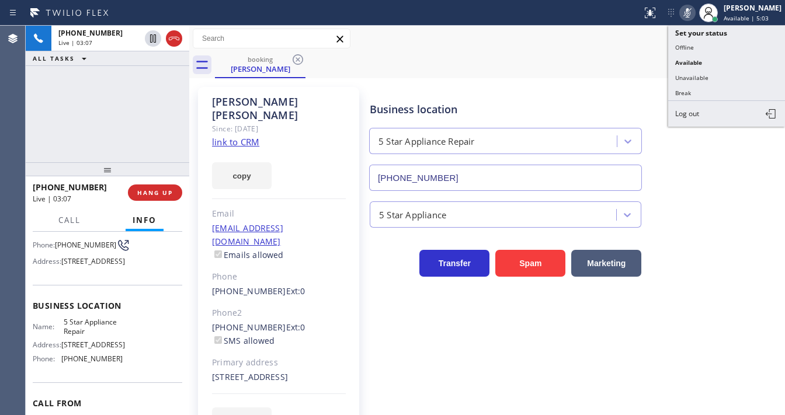
click at [694, 16] on icon at bounding box center [687, 13] width 14 height 14
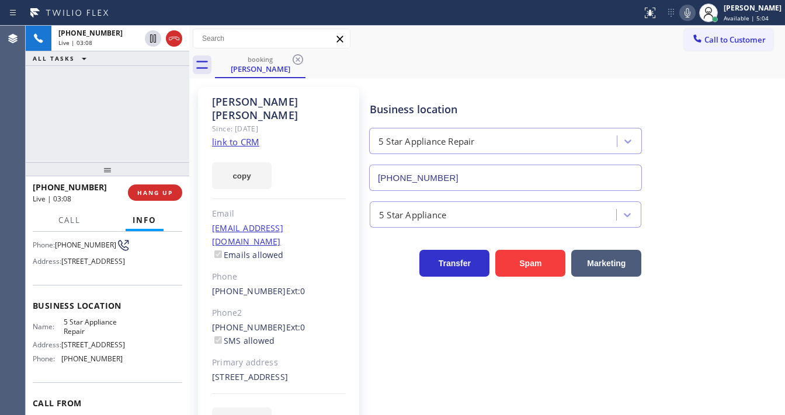
click at [152, 123] on div "[PHONE_NUMBER] Live | 03:08 ALL TASKS ALL TASKS ACTIVE TASKS TASKS IN WRAP UP" at bounding box center [107, 94] width 163 height 137
click at [43, 113] on div "[PHONE_NUMBER] Live | 03:10 ALL TASKS ALL TASKS ACTIVE TASKS TASKS IN WRAP UP" at bounding box center [107, 94] width 163 height 137
click at [692, 15] on icon at bounding box center [687, 13] width 14 height 14
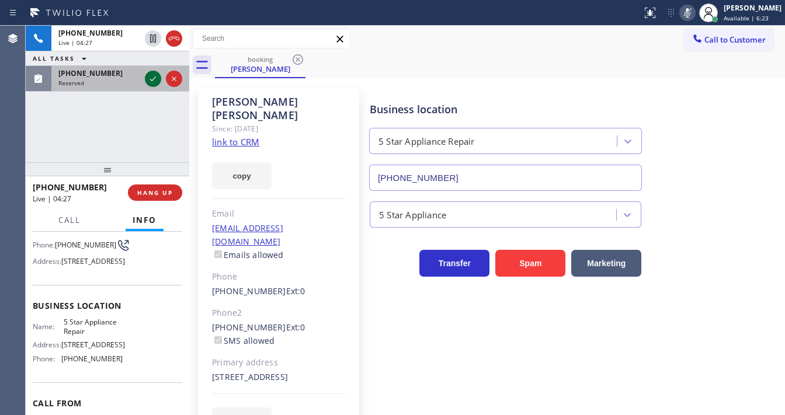
click at [148, 80] on icon at bounding box center [153, 79] width 14 height 14
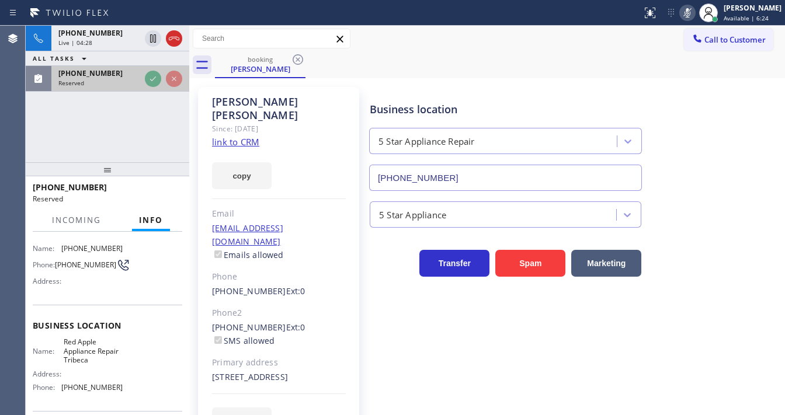
scroll to position [112, 0]
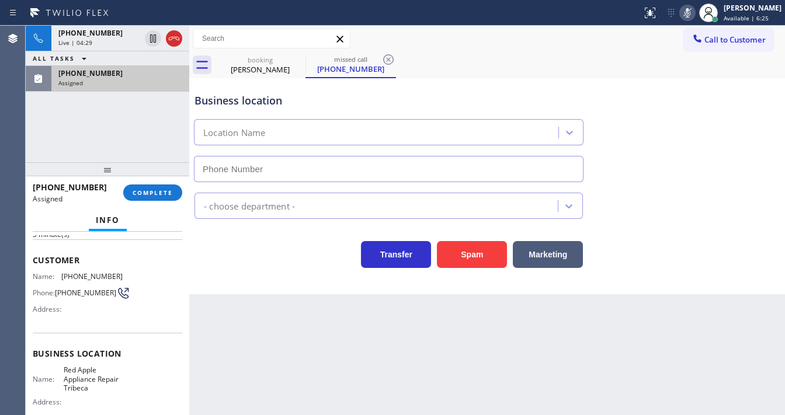
type input "[PHONE_NUMBER]"
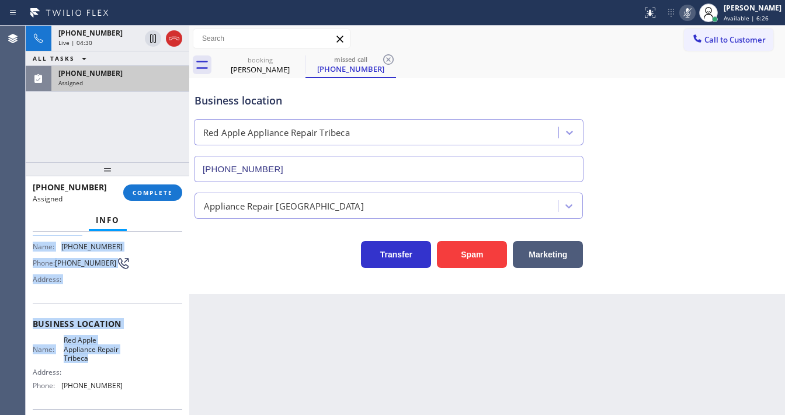
scroll to position [181, 0]
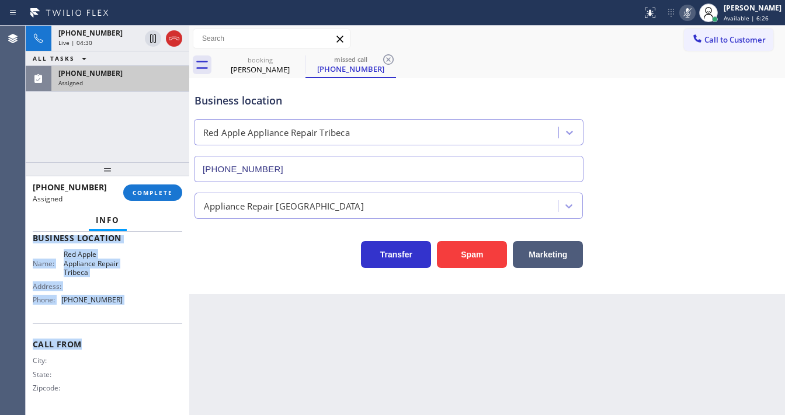
drag, startPoint x: 26, startPoint y: 246, endPoint x: 136, endPoint y: 321, distance: 133.2
click at [137, 323] on div "Context Queue: Appliance Repair High End Priority: 0 Task Age: [DEMOGRAPHIC_DAT…" at bounding box center [107, 323] width 163 height 183
click at [134, 300] on div "Name: Red Apple Appliance Repair Tribeca Address: Phone: [PHONE_NUMBER]" at bounding box center [107, 279] width 149 height 59
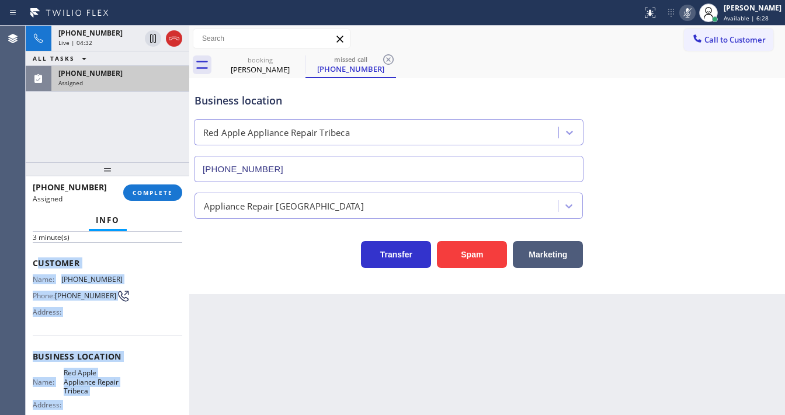
scroll to position [41, 0]
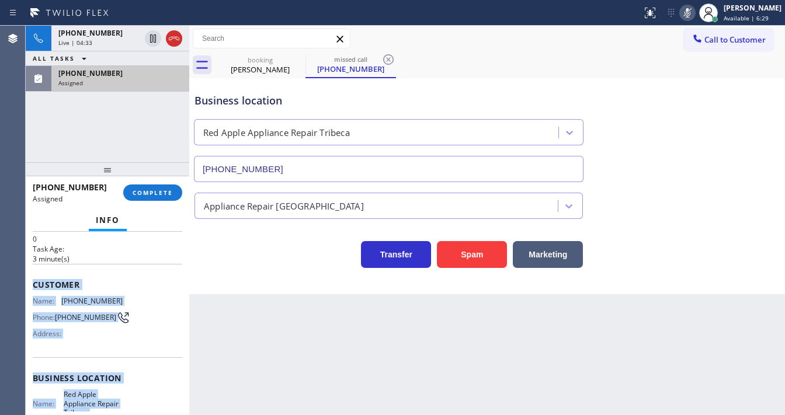
drag, startPoint x: 131, startPoint y: 305, endPoint x: 120, endPoint y: 254, distance: 52.6
click at [32, 275] on div "Context Queue: Appliance Repair High End Priority: 0 Task Age: [DEMOGRAPHIC_DAT…" at bounding box center [107, 323] width 163 height 183
copy div "Customer Name: [PHONE_NUMBER] Phone: [PHONE_NUMBER] Address: Business location …"
click at [148, 194] on span "COMPLETE" at bounding box center [153, 193] width 40 height 8
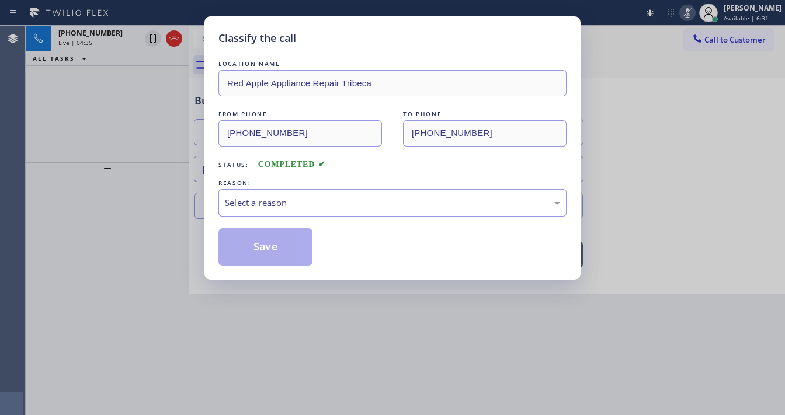
drag, startPoint x: 294, startPoint y: 194, endPoint x: 288, endPoint y: 203, distance: 11.0
click at [293, 198] on div "Select a reason" at bounding box center [392, 202] width 348 height 27
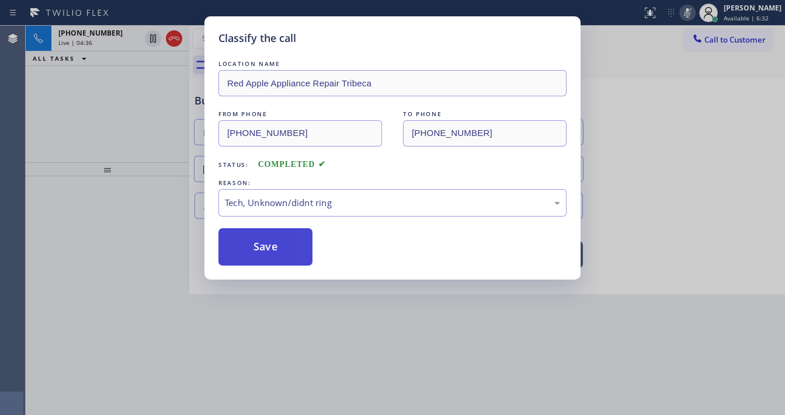
click at [264, 248] on button "Save" at bounding box center [265, 246] width 94 height 37
type input "[PHONE_NUMBER]"
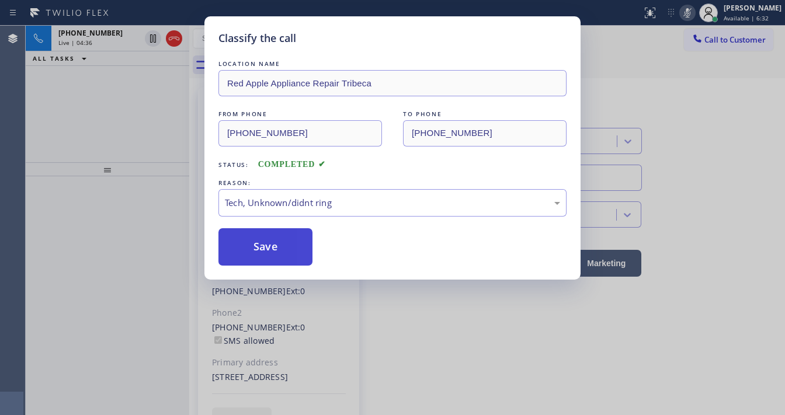
click at [264, 248] on button "Save" at bounding box center [265, 246] width 94 height 37
click at [154, 210] on div "Classify the call LOCATION NAME Red Apple Appliance Repair Tribeca FROM PHONE […" at bounding box center [392, 207] width 785 height 415
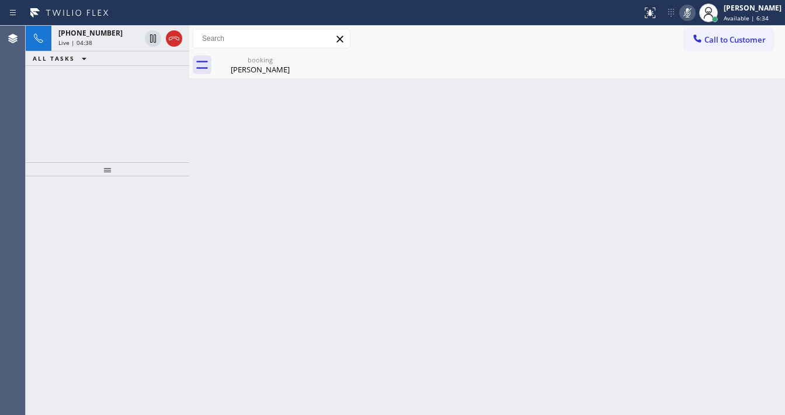
drag, startPoint x: 98, startPoint y: 180, endPoint x: 123, endPoint y: 111, distance: 72.6
click at [98, 180] on div at bounding box center [107, 295] width 163 height 239
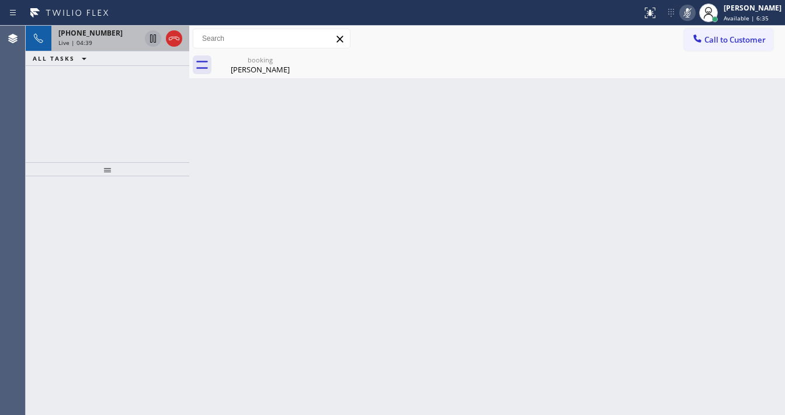
click at [152, 42] on icon at bounding box center [153, 39] width 14 height 14
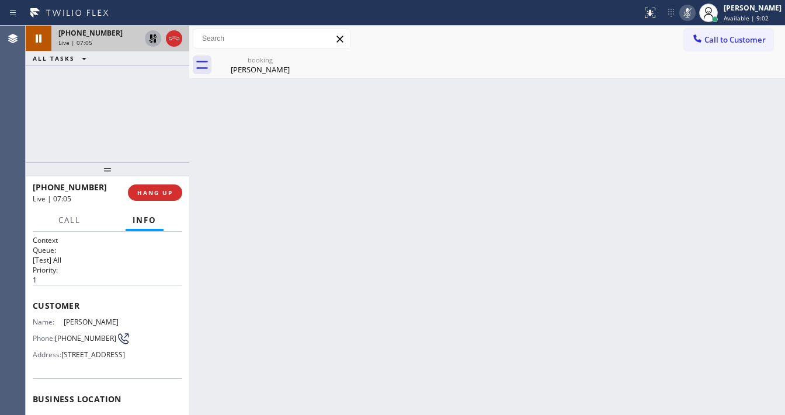
drag, startPoint x: 26, startPoint y: 125, endPoint x: 48, endPoint y: 83, distance: 47.0
click at [29, 121] on div "[PHONE_NUMBER] Live | 07:05 ALL TASKS ALL TASKS ACTIVE TASKS TASKS IN WRAP UP" at bounding box center [107, 94] width 163 height 137
drag, startPoint x: 160, startPoint y: 40, endPoint x: 152, endPoint y: 40, distance: 7.6
click at [152, 40] on div at bounding box center [153, 39] width 16 height 14
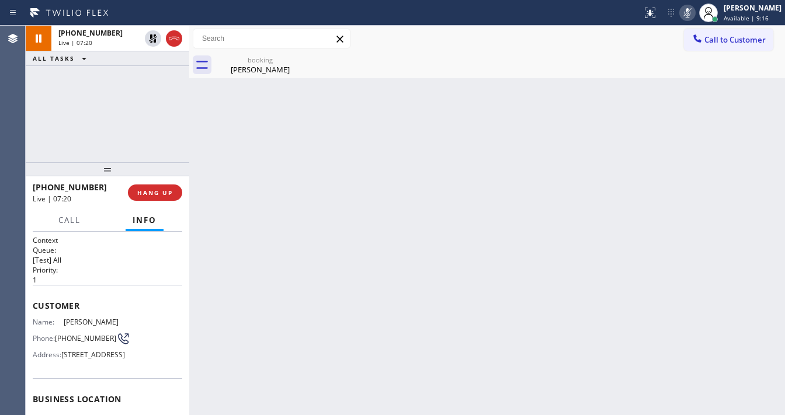
drag, startPoint x: 691, startPoint y: 14, endPoint x: 615, endPoint y: 16, distance: 75.9
click at [689, 14] on icon at bounding box center [687, 13] width 14 height 14
click at [128, 126] on div "[PHONE_NUMBER] Live | 07:21 ALL TASKS ALL TASKS ACTIVE TASKS TASKS IN WRAP UP" at bounding box center [107, 94] width 163 height 137
click at [26, 135] on div "[PHONE_NUMBER] Live | 08:22 ALL TASKS ALL TASKS ACTIVE TASKS TASKS IN WRAP UP" at bounding box center [107, 94] width 163 height 137
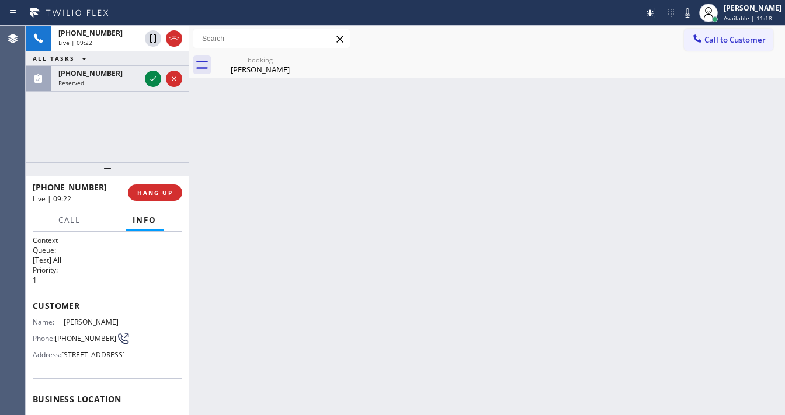
drag, startPoint x: 33, startPoint y: 121, endPoint x: 96, endPoint y: 96, distance: 67.5
click at [36, 121] on div "[PHONE_NUMBER] Live | 09:22 ALL TASKS ALL TASKS ACTIVE TASKS TASKS IN WRAP UP […" at bounding box center [107, 94] width 163 height 137
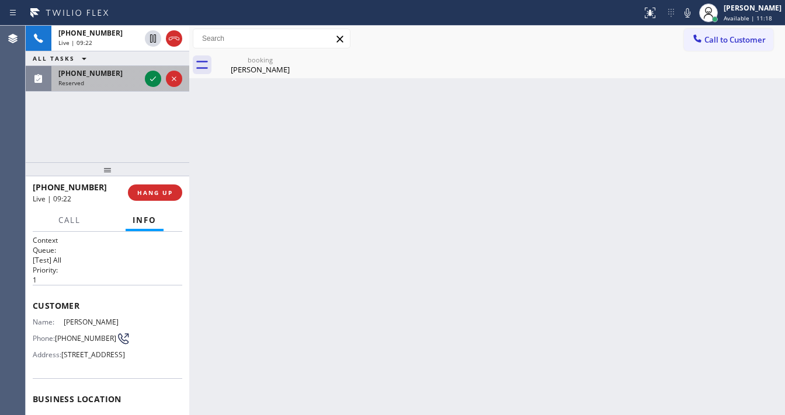
click at [109, 70] on div "[PHONE_NUMBER]" at bounding box center [99, 73] width 82 height 10
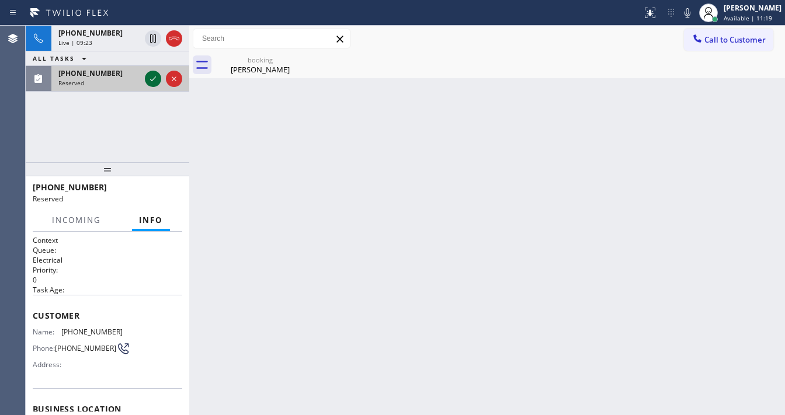
click at [153, 82] on icon at bounding box center [153, 79] width 14 height 14
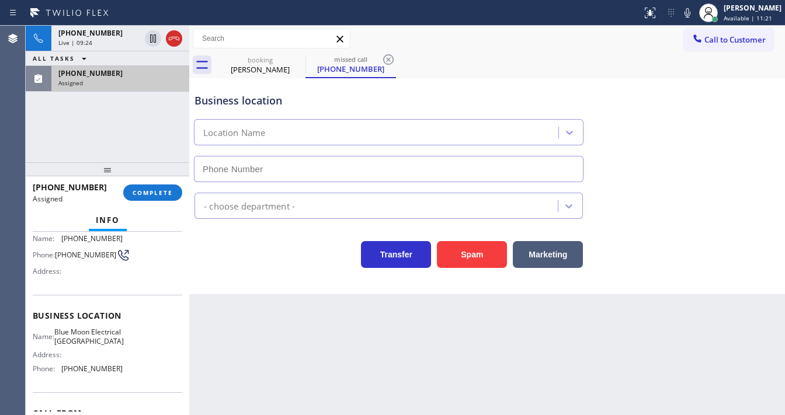
type input "[PHONE_NUMBER]"
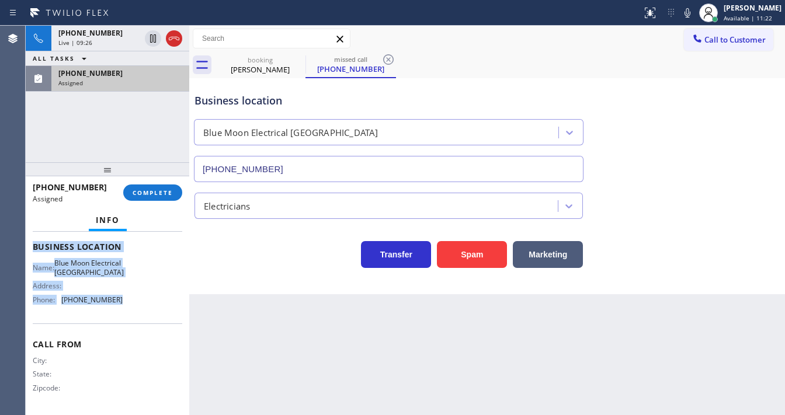
scroll to position [172, 0]
drag, startPoint x: 33, startPoint y: 262, endPoint x: 126, endPoint y: 299, distance: 100.0
click at [126, 299] on div "Context Queue: Electrical Priority: 0 Task Age: Customer Name: [PHONE_NUMBER] P…" at bounding box center [107, 242] width 149 height 339
copy div "Customer Name: [PHONE_NUMBER] Phone: [PHONE_NUMBER] Address: Business location …"
click at [156, 196] on button "COMPLETE" at bounding box center [152, 192] width 59 height 16
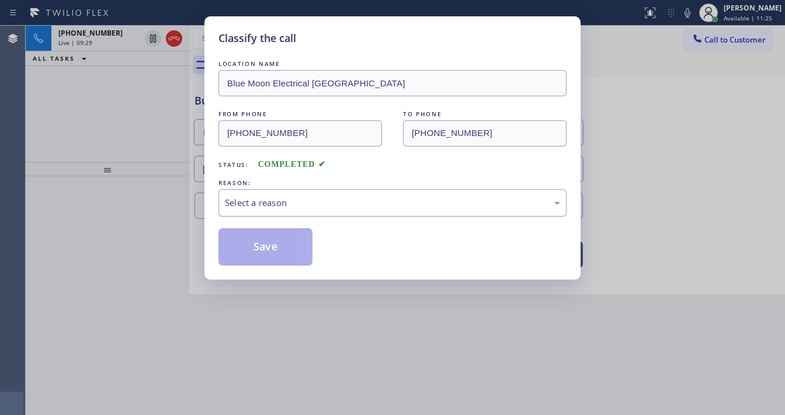
drag, startPoint x: 260, startPoint y: 201, endPoint x: 266, endPoint y: 205, distance: 7.9
click at [263, 201] on div "Select a reason" at bounding box center [392, 202] width 335 height 13
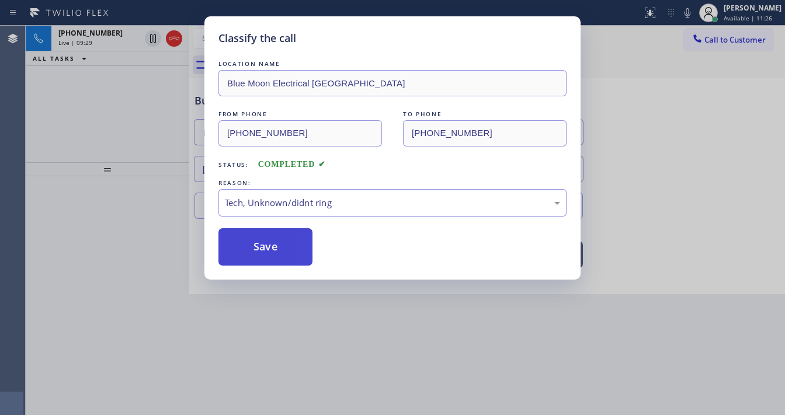
click at [267, 247] on button "Save" at bounding box center [265, 246] width 94 height 37
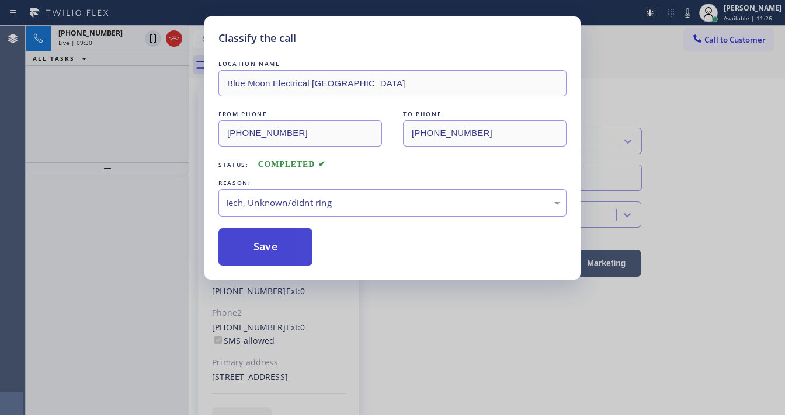
click at [267, 247] on button "Save" at bounding box center [265, 246] width 94 height 37
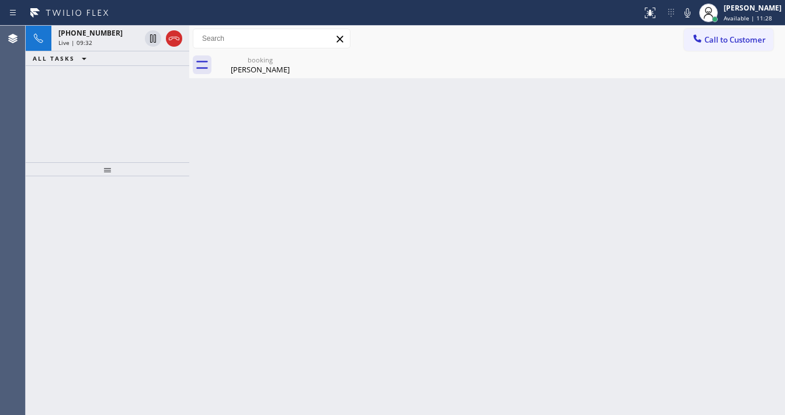
click at [61, 114] on div "[PHONE_NUMBER] Live | 09:32 ALL TASKS ALL TASKS ACTIVE TASKS TASKS IN WRAP UP" at bounding box center [107, 94] width 163 height 137
click at [85, 113] on div "[PHONE_NUMBER] Live | 09:51 ALL TASKS ALL TASKS ACTIVE TASKS TASKS IN WRAP UP" at bounding box center [107, 94] width 163 height 137
click at [86, 114] on div "[PHONE_NUMBER] Live | 09:54 ALL TASKS ALL TASKS ACTIVE TASKS TASKS IN WRAP UP" at bounding box center [107, 94] width 163 height 137
drag, startPoint x: 412, startPoint y: 6, endPoint x: 401, endPoint y: 6, distance: 10.5
click at [412, 6] on div at bounding box center [321, 13] width 632 height 19
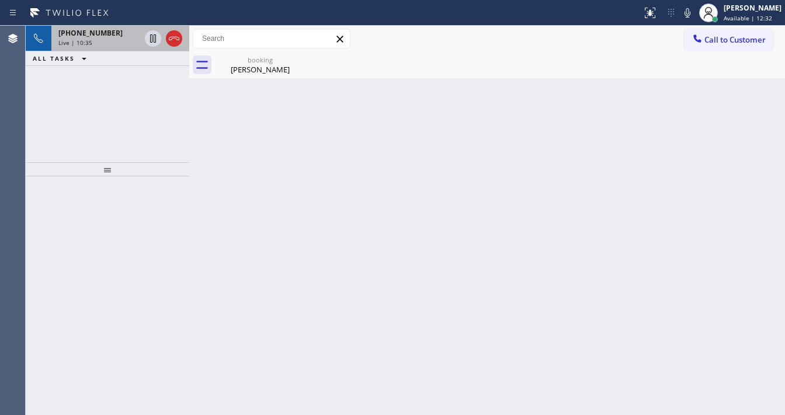
click at [133, 39] on div "Live | 10:35" at bounding box center [99, 43] width 82 height 8
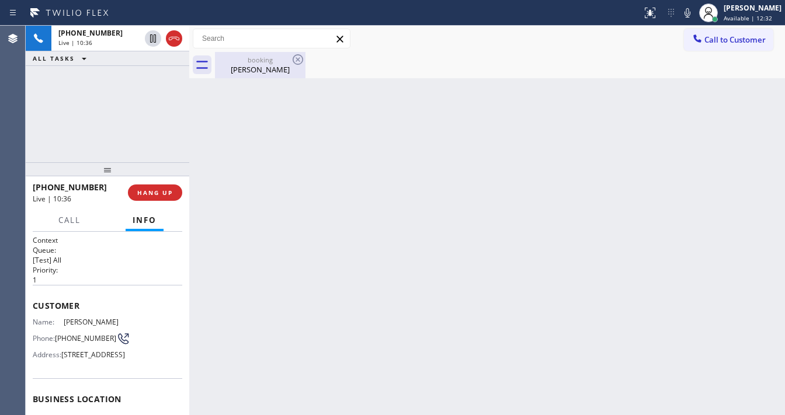
click at [238, 58] on div "booking" at bounding box center [260, 59] width 88 height 9
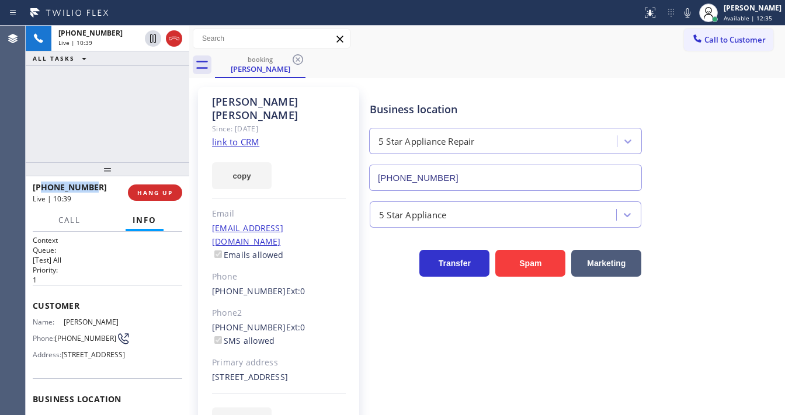
drag, startPoint x: 91, startPoint y: 188, endPoint x: 40, endPoint y: 187, distance: 51.4
click at [40, 187] on div "[PHONE_NUMBER]" at bounding box center [76, 187] width 87 height 11
copy span "7143814833"
click at [479, 26] on div "Call to Customer Outbound call Location Search location Your caller id phone nu…" at bounding box center [486, 39] width 595 height 26
click at [690, 15] on icon at bounding box center [687, 12] width 6 height 9
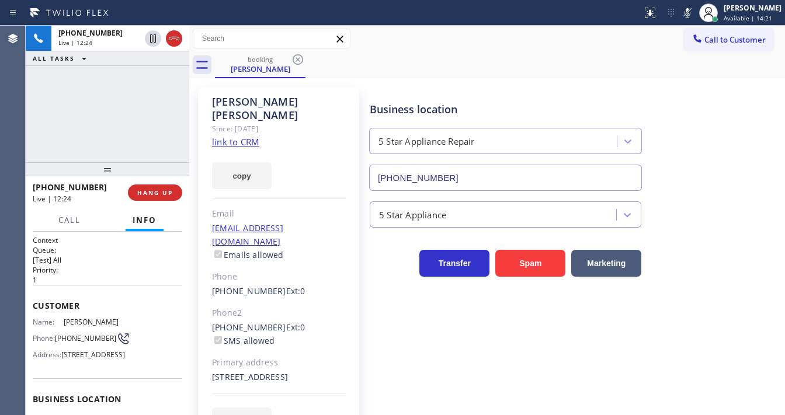
click at [403, 27] on div "Call to Customer Outbound call Location Search location Your caller id phone nu…" at bounding box center [486, 39] width 595 height 26
drag, startPoint x: 98, startPoint y: 189, endPoint x: 42, endPoint y: 187, distance: 56.1
click at [42, 187] on div "[PHONE_NUMBER]" at bounding box center [76, 187] width 87 height 11
copy span "7143814833"
click at [109, 132] on div "[PHONE_NUMBER] Live | 12:44 ALL TASKS ALL TASKS ACTIVE TASKS TASKS IN WRAP UP" at bounding box center [107, 94] width 163 height 137
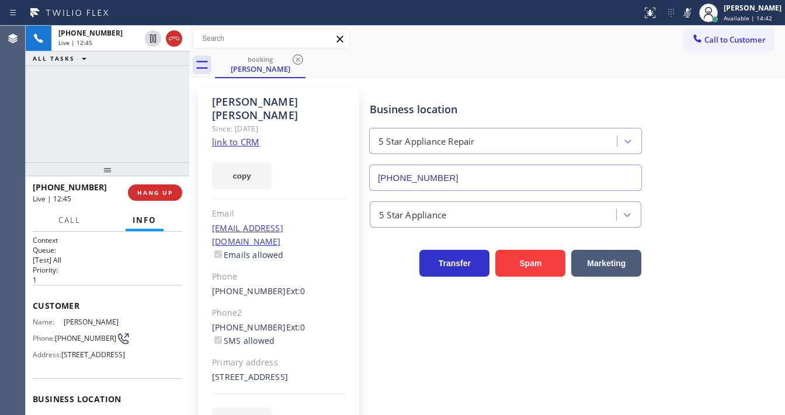
click at [693, 143] on div "Business location 5 Star Appliance Repair [PHONE_NUMBER]" at bounding box center [574, 138] width 414 height 106
click at [691, 13] on icon at bounding box center [687, 13] width 14 height 14
click at [600, 79] on div "booking [PERSON_NAME] Call to Customer Outbound call Location Search location Y…" at bounding box center [486, 241] width 595 height 431
click at [406, 38] on div "Call to Customer Outbound call Location Search location Your caller id phone nu…" at bounding box center [486, 39] width 595 height 20
click at [30, 147] on div "[PHONE_NUMBER] Live | 12:56 ALL TASKS ALL TASKS ACTIVE TASKS TASKS IN WRAP UP" at bounding box center [107, 94] width 163 height 137
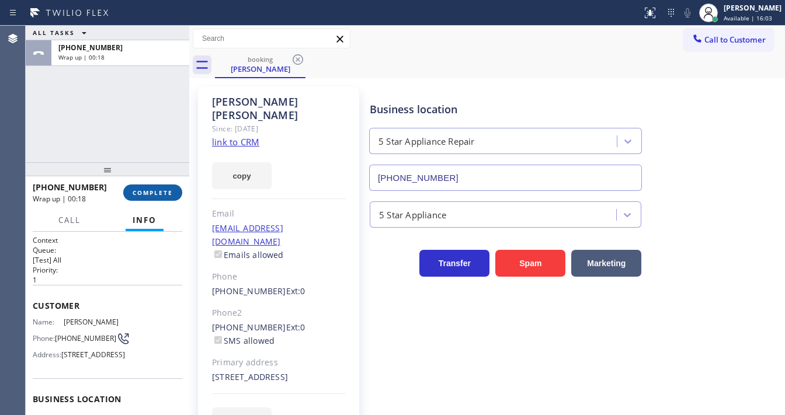
click at [164, 194] on span "COMPLETE" at bounding box center [153, 193] width 40 height 8
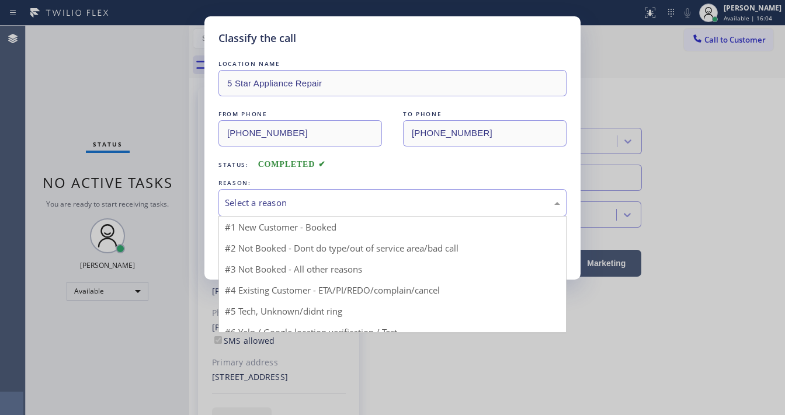
click at [267, 191] on div "Select a reason" at bounding box center [392, 202] width 348 height 27
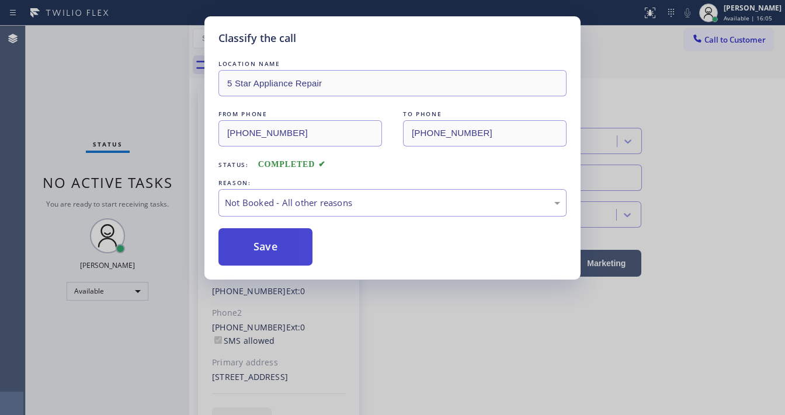
click at [250, 248] on button "Save" at bounding box center [265, 246] width 94 height 37
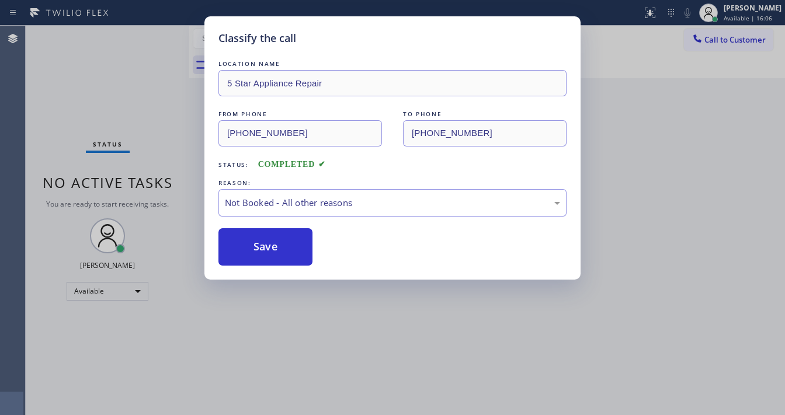
drag, startPoint x: 250, startPoint y: 248, endPoint x: 375, endPoint y: 332, distance: 151.4
click at [250, 248] on button "Save" at bounding box center [265, 246] width 94 height 37
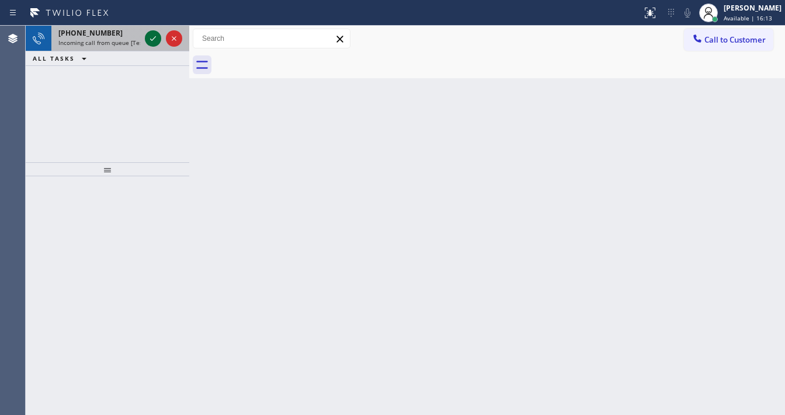
drag, startPoint x: 148, startPoint y: 39, endPoint x: 154, endPoint y: 37, distance: 6.0
click at [152, 38] on icon at bounding box center [153, 39] width 14 height 14
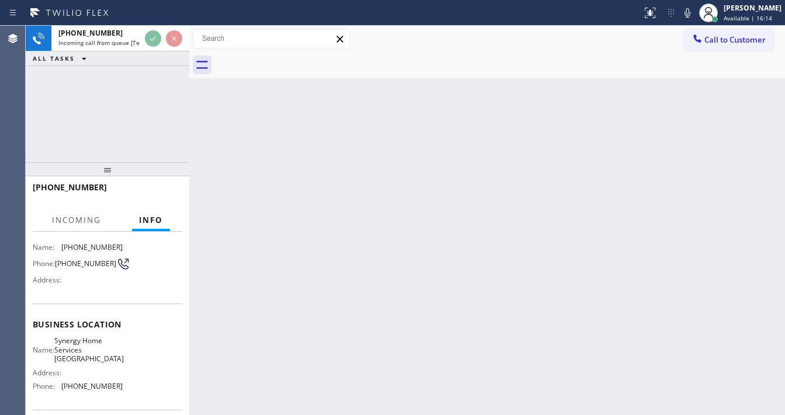
scroll to position [93, 0]
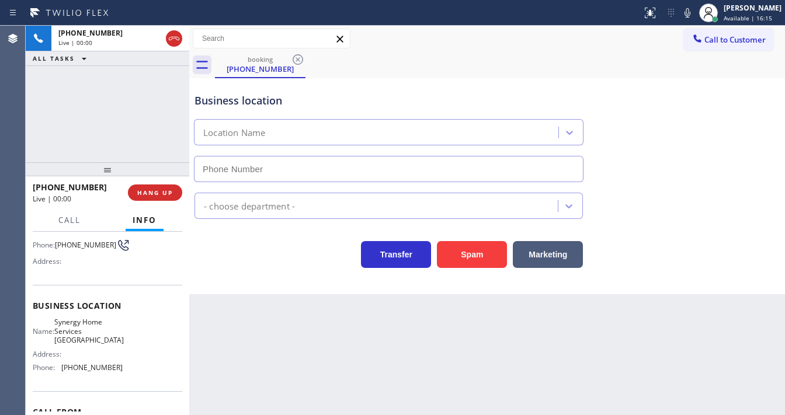
type input "[PHONE_NUMBER]"
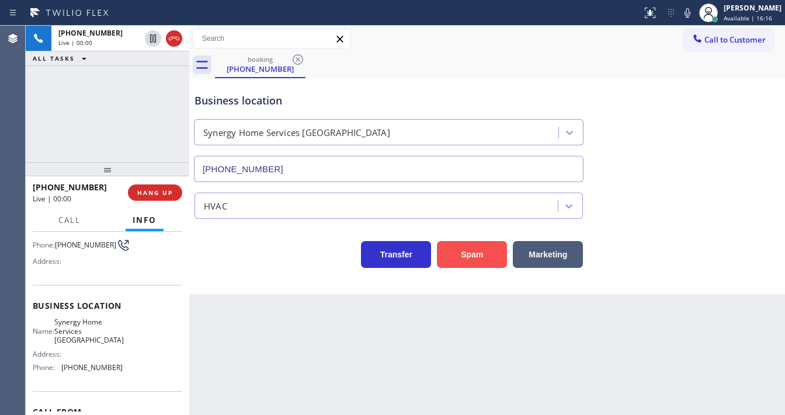
click at [473, 256] on button "Spam" at bounding box center [472, 254] width 70 height 27
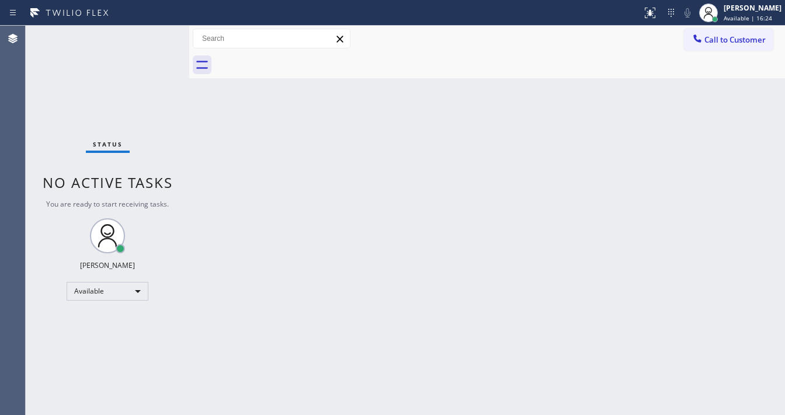
drag, startPoint x: 738, startPoint y: 15, endPoint x: 726, endPoint y: 36, distance: 24.6
click at [738, 15] on span "Available | 16:24" at bounding box center [747, 18] width 48 height 8
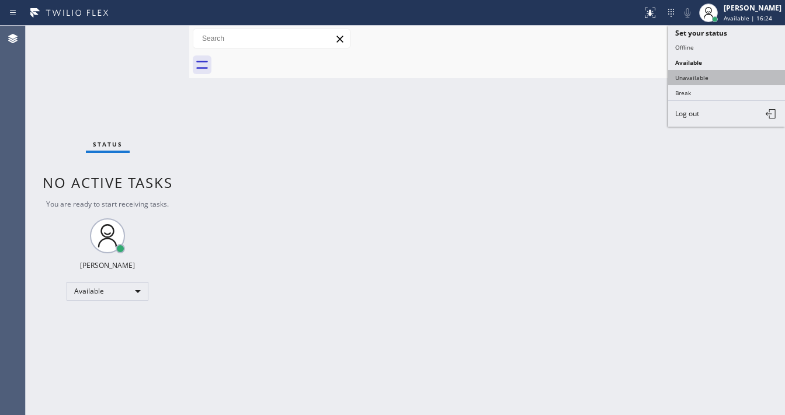
click at [699, 79] on button "Unavailable" at bounding box center [726, 77] width 117 height 15
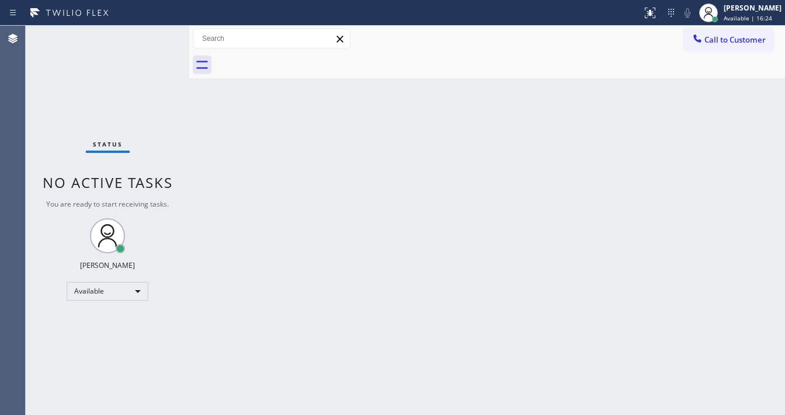
click at [532, 150] on div "Back to Dashboard Change Sender ID Customers Technicians Select a contact Outbo…" at bounding box center [486, 220] width 595 height 389
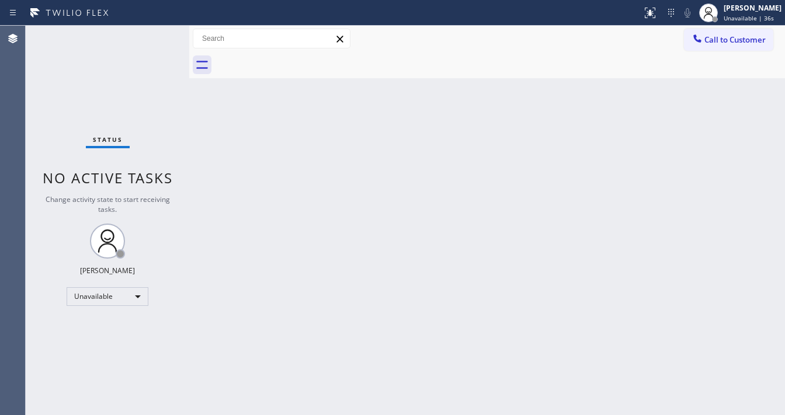
click at [334, 51] on div "Call to Customer Outbound call Location Search location Your caller id phone nu…" at bounding box center [486, 39] width 595 height 26
click at [97, 297] on div "Unavailable" at bounding box center [108, 296] width 82 height 19
click at [97, 325] on li "Available" at bounding box center [106, 326] width 79 height 14
click at [250, 308] on div "Back to Dashboard Change Sender ID Customers Technicians Select a contact Outbo…" at bounding box center [486, 220] width 595 height 389
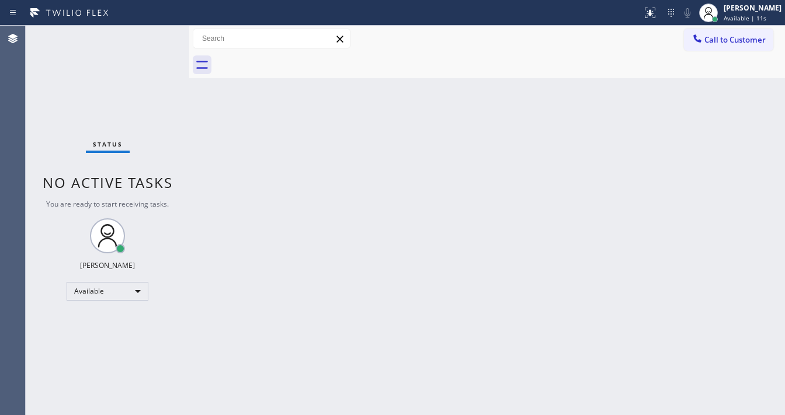
drag, startPoint x: 147, startPoint y: 36, endPoint x: 147, endPoint y: 25, distance: 11.7
click at [147, 36] on div "Status No active tasks You are ready to start receiving tasks. [PERSON_NAME]" at bounding box center [107, 220] width 163 height 389
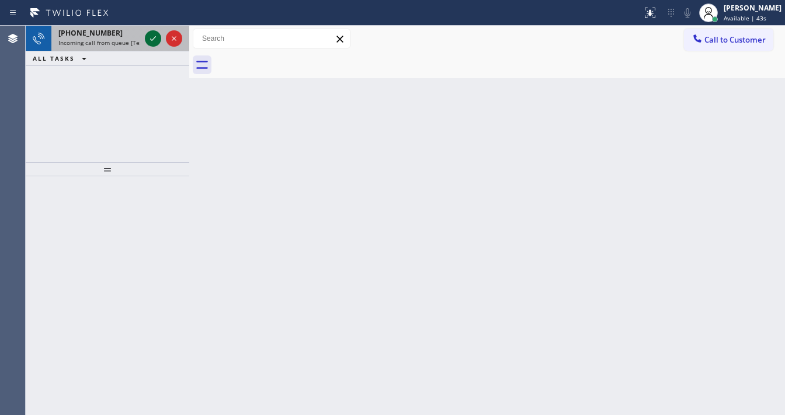
click at [153, 41] on icon at bounding box center [153, 39] width 14 height 14
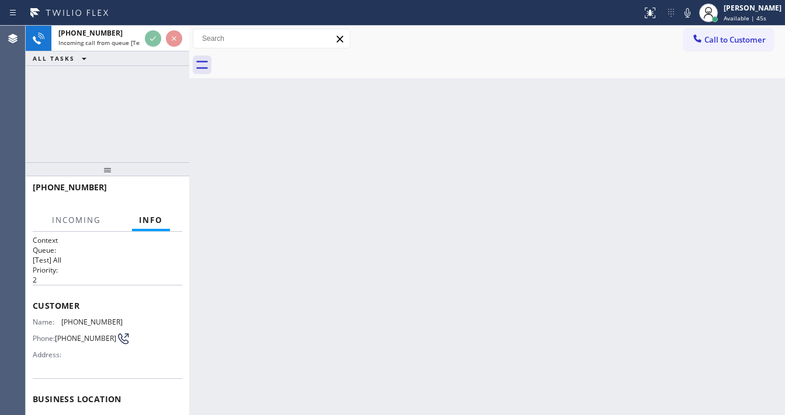
scroll to position [93, 0]
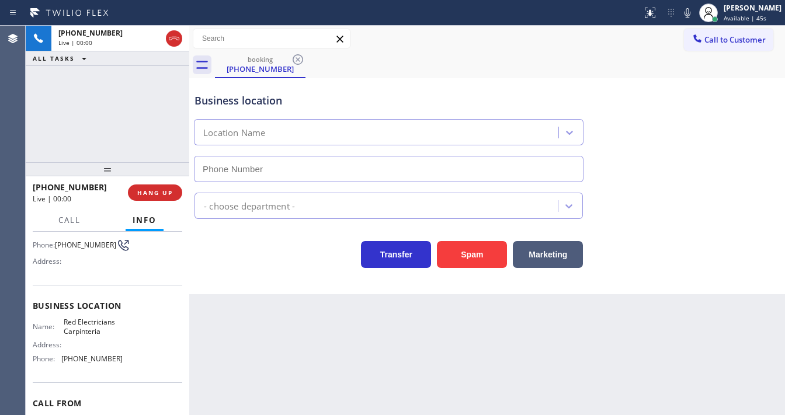
type input "[PHONE_NUMBER]"
click at [510, 253] on div "Marketing" at bounding box center [545, 251] width 76 height 33
click at [470, 257] on button "Spam" at bounding box center [472, 254] width 70 height 27
drag, startPoint x: 542, startPoint y: 290, endPoint x: 670, endPoint y: 346, distance: 139.8
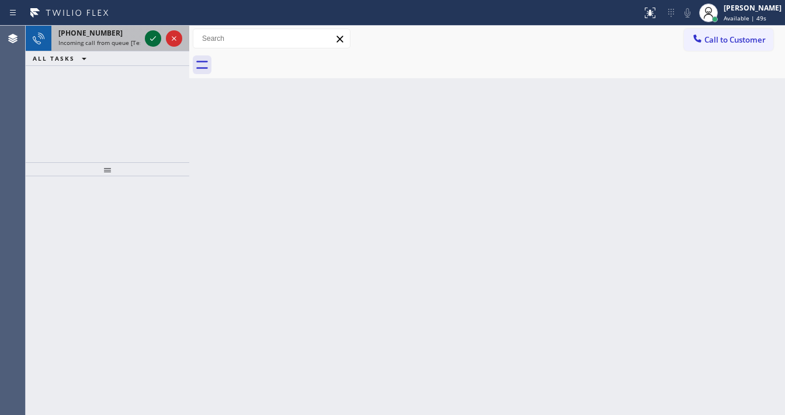
click at [152, 39] on icon at bounding box center [153, 39] width 14 height 14
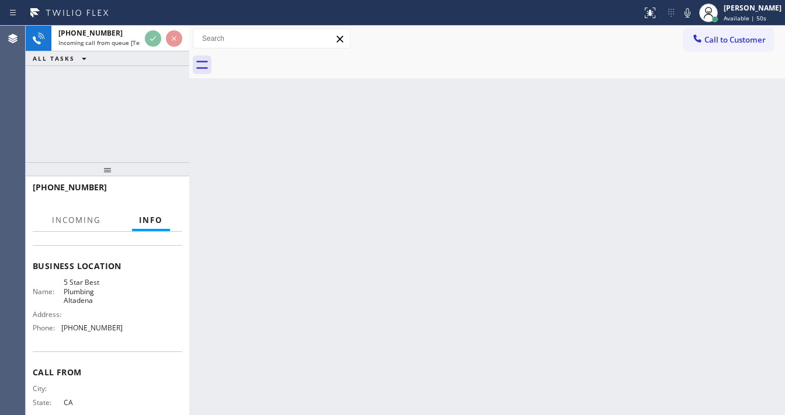
scroll to position [140, 0]
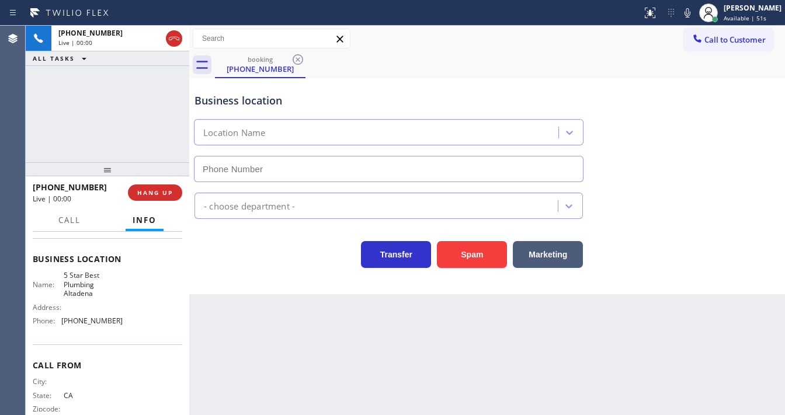
type input "[PHONE_NUMBER]"
click at [486, 252] on button "Spam" at bounding box center [472, 254] width 70 height 27
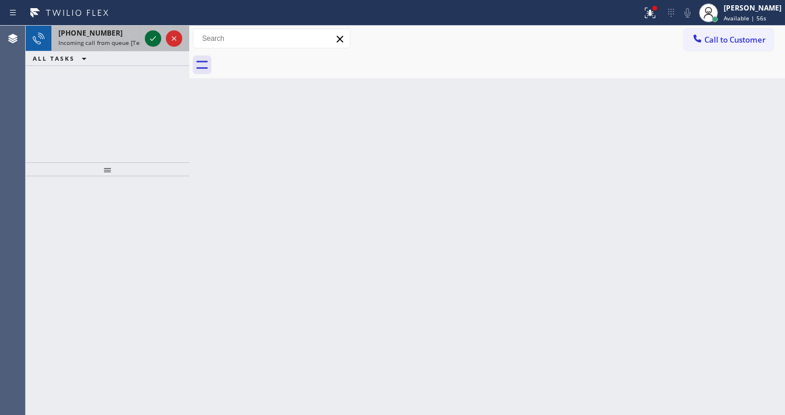
click at [154, 40] on icon at bounding box center [153, 39] width 14 height 14
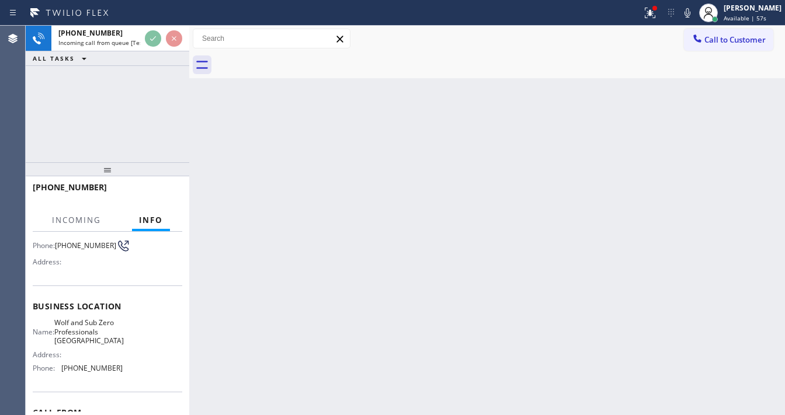
scroll to position [93, 0]
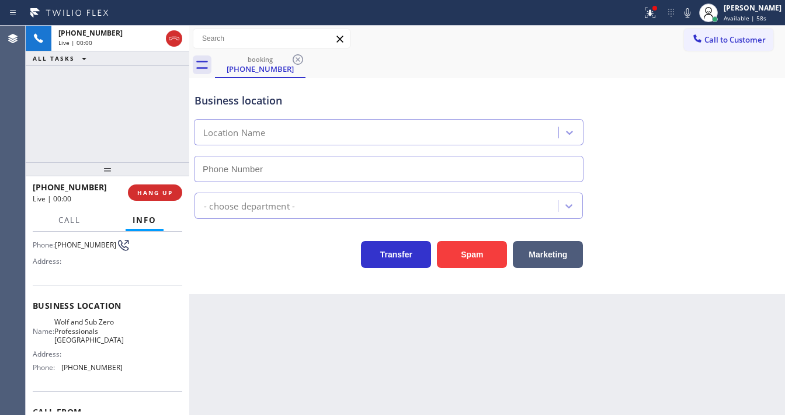
type input "[PHONE_NUMBER]"
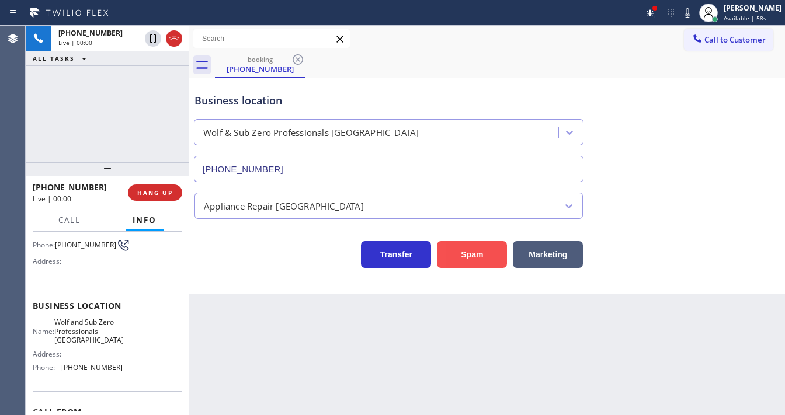
click at [472, 255] on button "Spam" at bounding box center [472, 254] width 70 height 27
click at [472, 253] on button "Spam" at bounding box center [472, 254] width 70 height 27
click at [472, 250] on button "Spam" at bounding box center [472, 254] width 70 height 27
click at [473, 249] on button "Spam" at bounding box center [472, 254] width 70 height 27
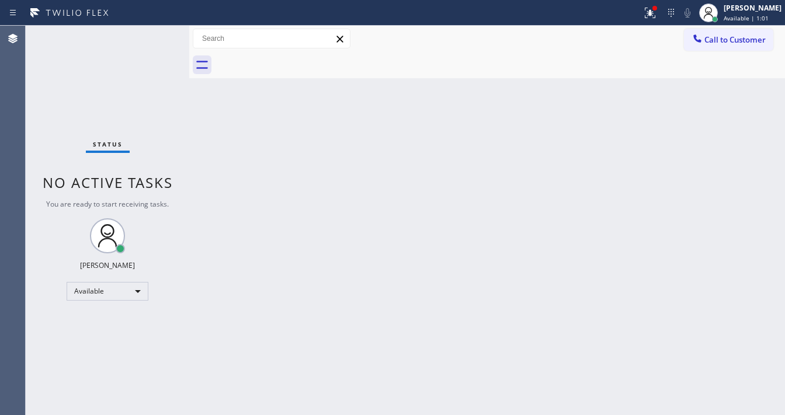
click at [473, 248] on div "Back to Dashboard Change Sender ID Customers Technicians Select a contact Outbo…" at bounding box center [486, 220] width 595 height 389
click at [655, 21] on button at bounding box center [650, 13] width 26 height 26
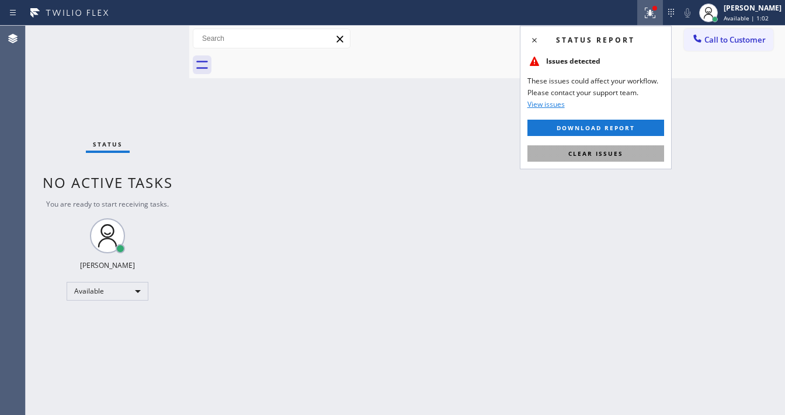
click at [591, 150] on span "Clear issues" at bounding box center [595, 153] width 55 height 8
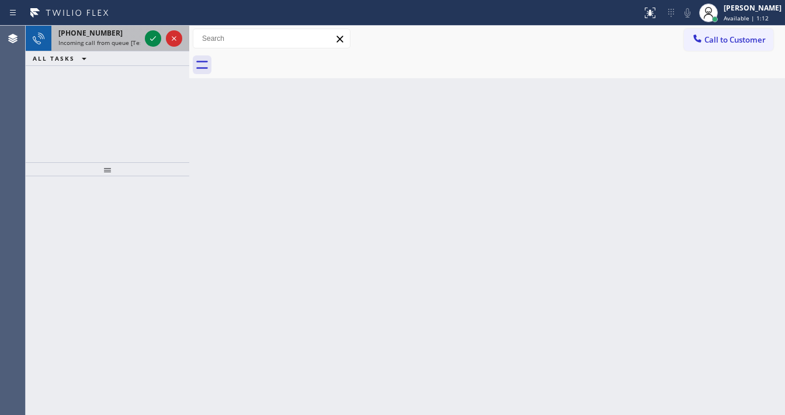
click at [104, 30] on span "[PHONE_NUMBER]" at bounding box center [90, 33] width 64 height 10
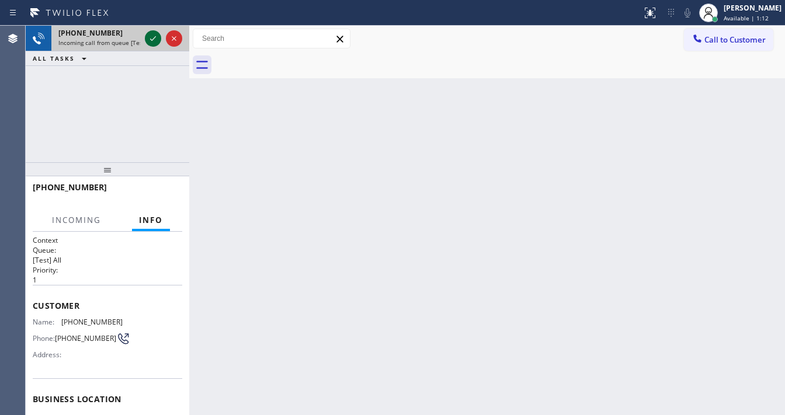
click at [152, 40] on icon at bounding box center [153, 38] width 6 height 5
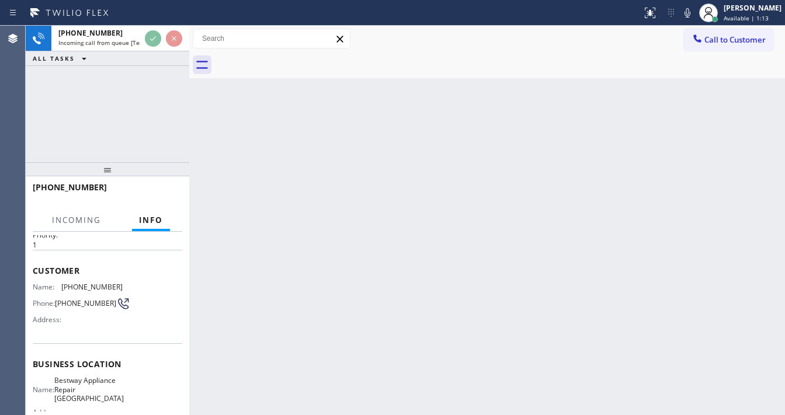
scroll to position [93, 0]
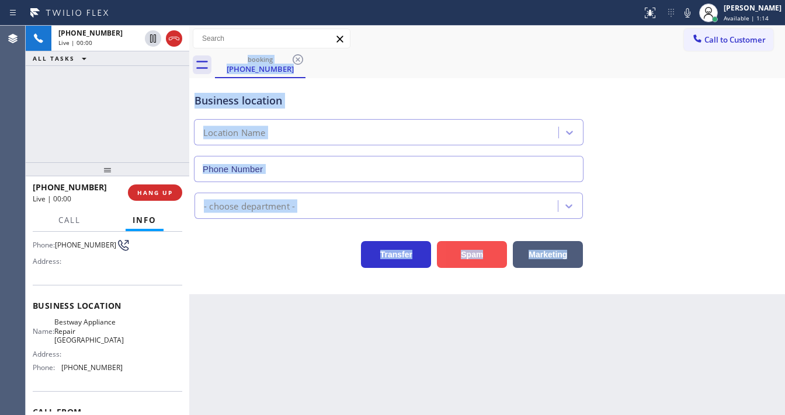
type input "[PHONE_NUMBER]"
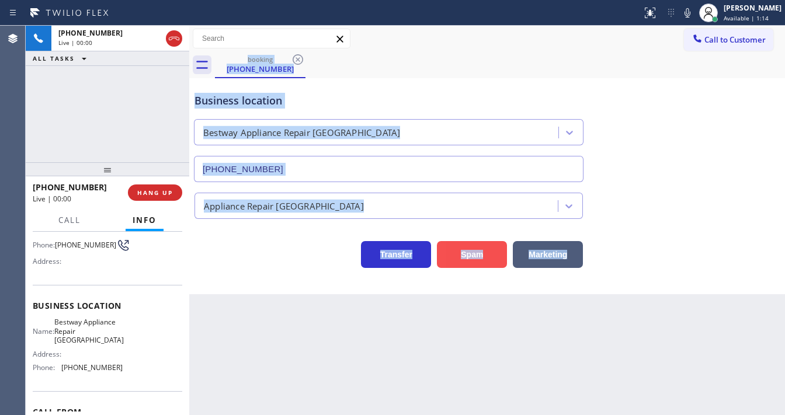
click at [467, 246] on button "Spam" at bounding box center [472, 254] width 70 height 27
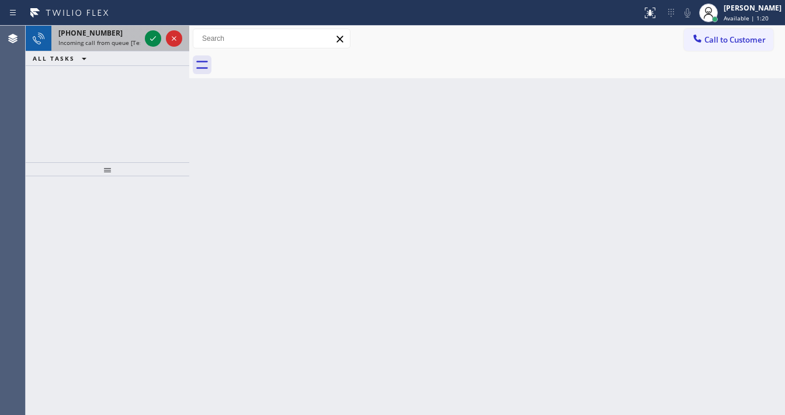
click at [110, 33] on div "[PHONE_NUMBER]" at bounding box center [99, 33] width 82 height 10
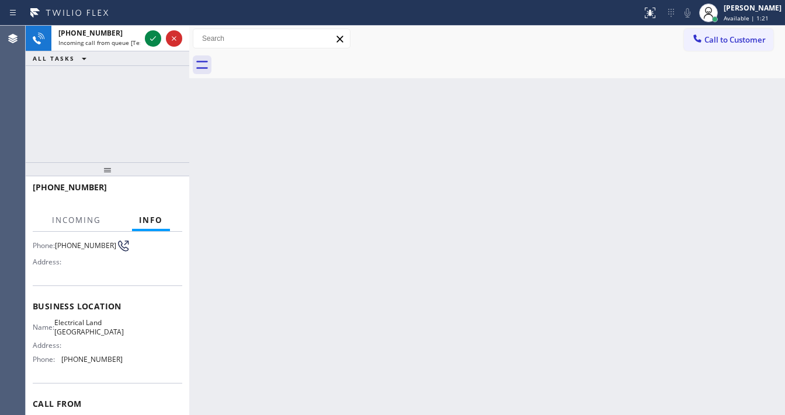
scroll to position [93, 0]
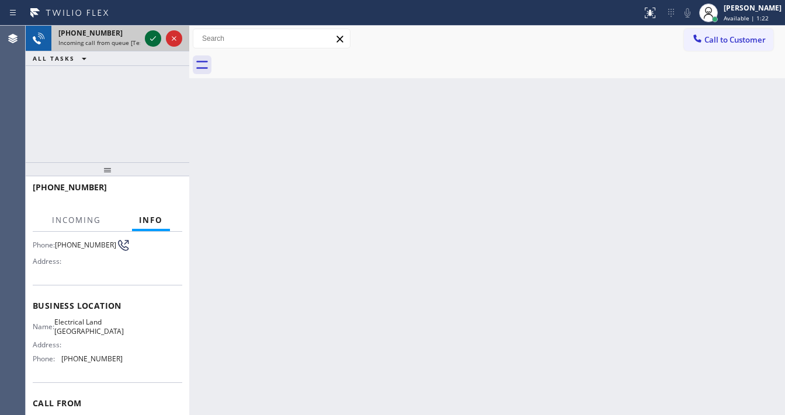
click at [149, 39] on icon at bounding box center [153, 39] width 14 height 14
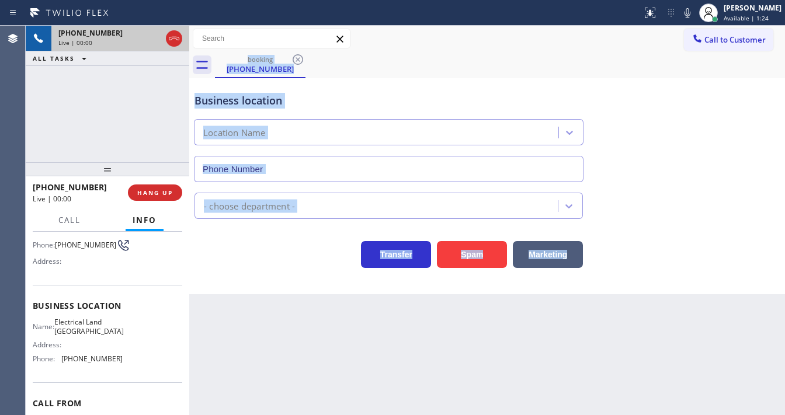
type input "[PHONE_NUMBER]"
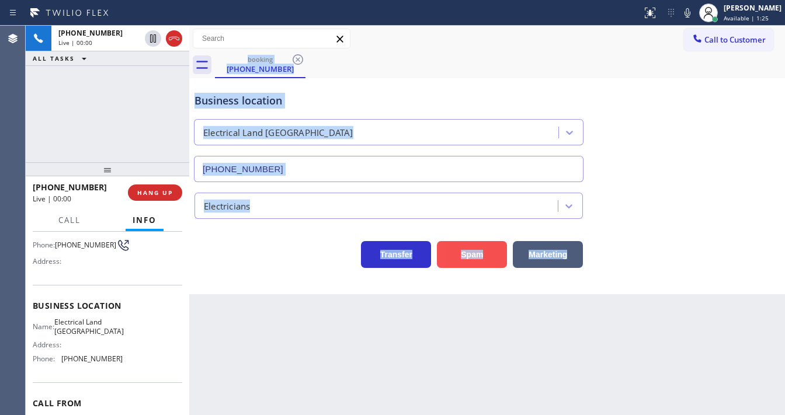
click at [466, 257] on button "Spam" at bounding box center [472, 254] width 70 height 27
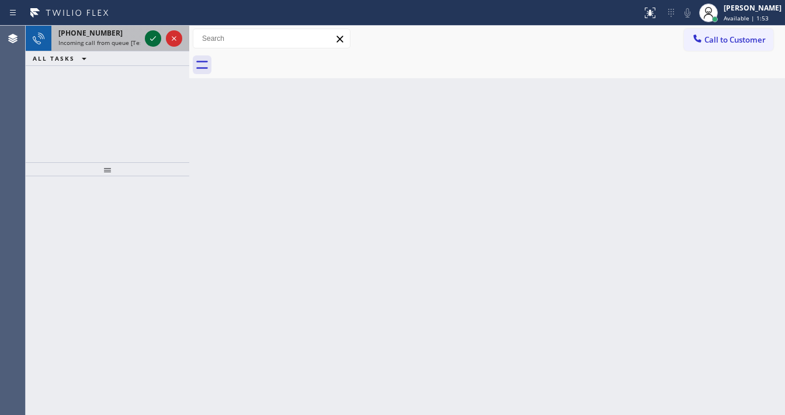
click at [147, 44] on icon at bounding box center [153, 39] width 14 height 14
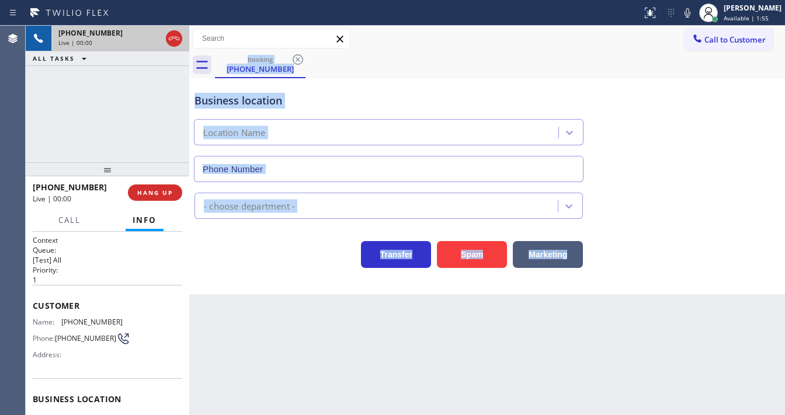
type input "[PHONE_NUMBER]"
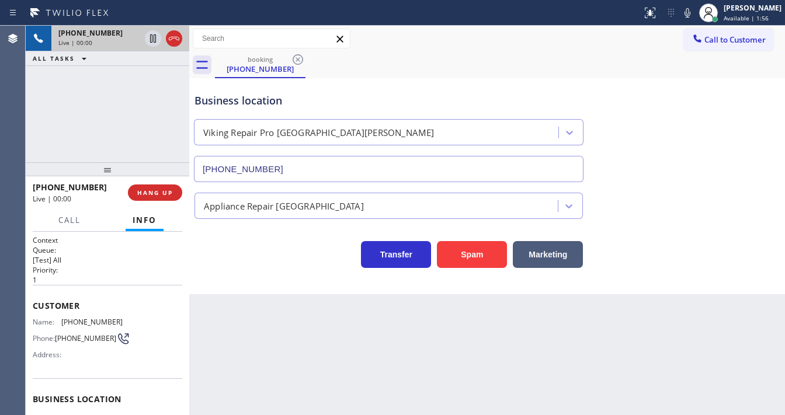
click at [156, 127] on div "[PHONE_NUMBER] Live | 00:00 ALL TASKS ALL TASKS ACTIVE TASKS TASKS IN WRAP UP" at bounding box center [107, 94] width 163 height 137
click at [491, 262] on button "Spam" at bounding box center [472, 254] width 70 height 27
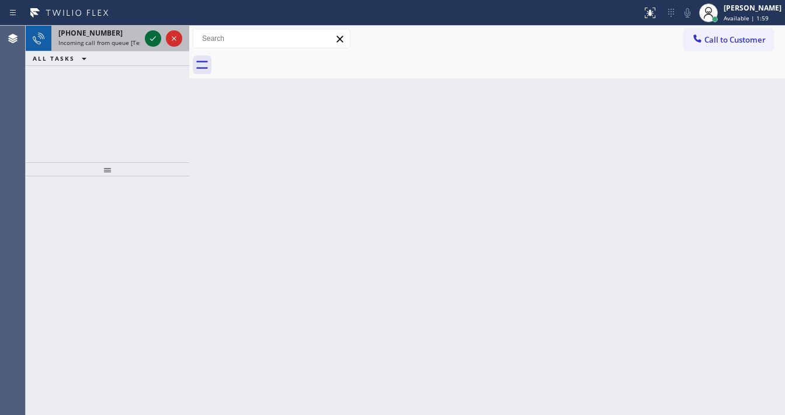
click at [151, 37] on icon at bounding box center [153, 39] width 14 height 14
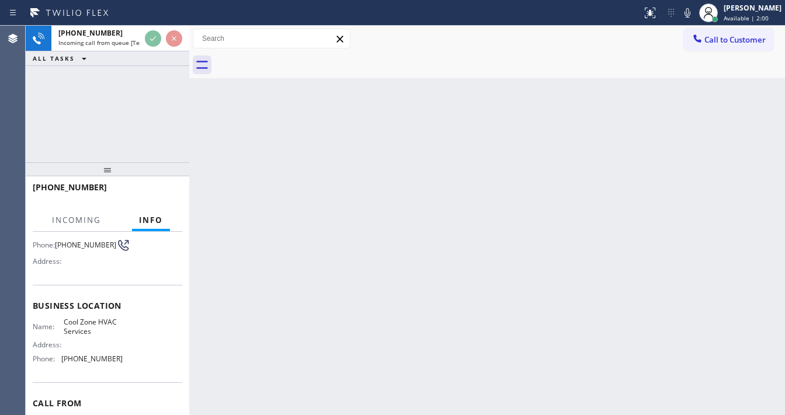
scroll to position [140, 0]
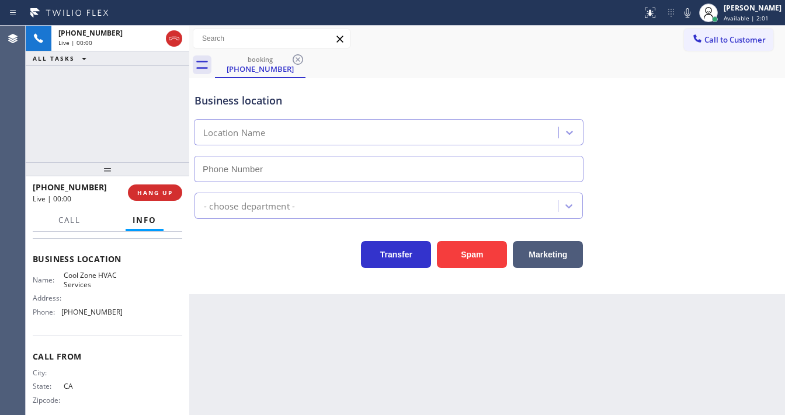
type input "[PHONE_NUMBER]"
click at [474, 262] on button "Spam" at bounding box center [472, 254] width 70 height 27
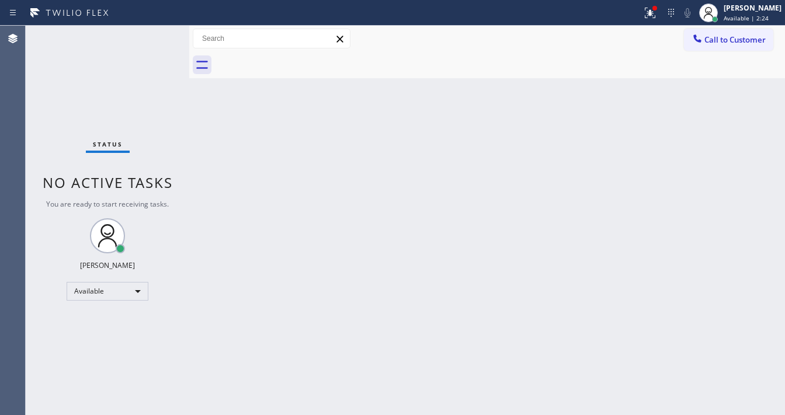
click at [145, 37] on div "Status No active tasks You are ready to start receiving tasks. [PERSON_NAME]" at bounding box center [107, 220] width 163 height 389
click at [149, 40] on div "Status No active tasks You are ready to start receiving tasks. [PERSON_NAME]" at bounding box center [107, 220] width 163 height 389
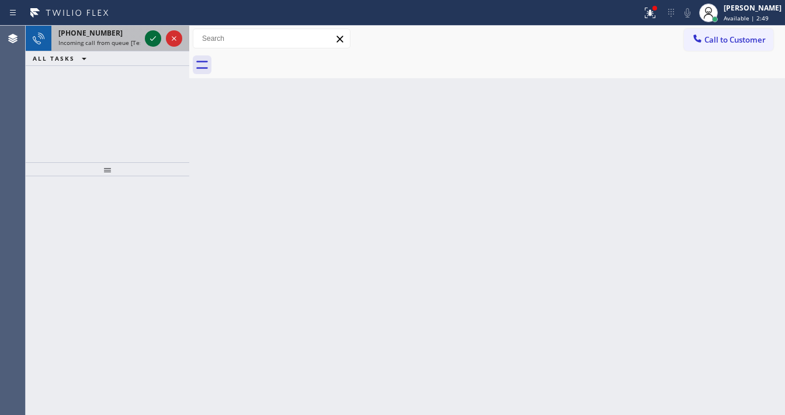
click at [148, 46] on div at bounding box center [163, 39] width 42 height 26
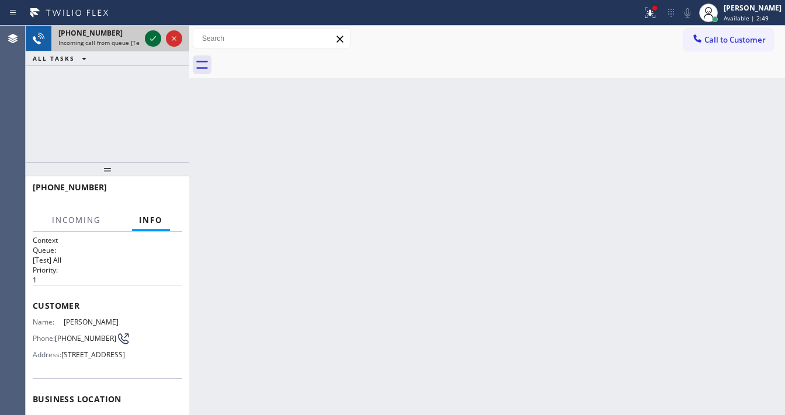
click at [149, 43] on icon at bounding box center [153, 39] width 14 height 14
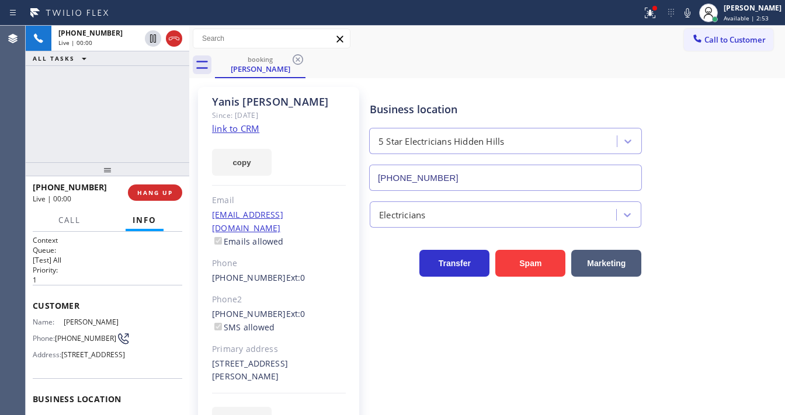
type input "[PHONE_NUMBER]"
click at [214, 130] on link "link to CRM" at bounding box center [235, 129] width 47 height 12
click at [691, 16] on icon at bounding box center [687, 13] width 14 height 14
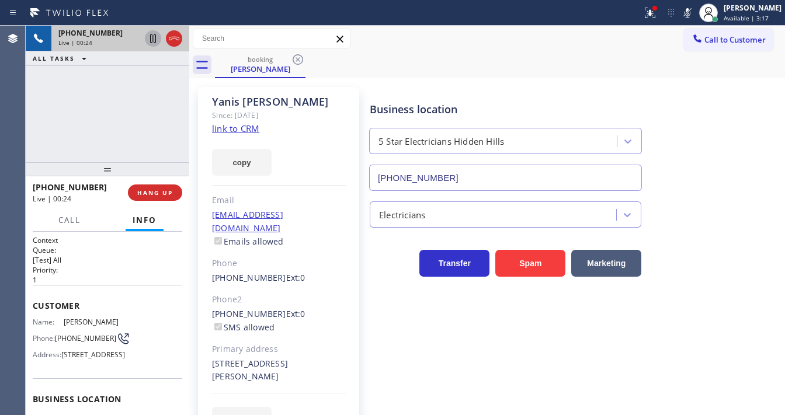
click at [147, 43] on icon at bounding box center [153, 39] width 14 height 14
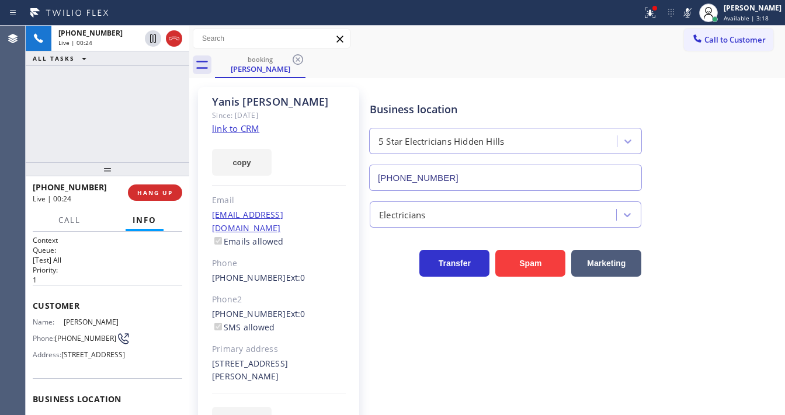
click at [652, 15] on icon at bounding box center [650, 13] width 14 height 14
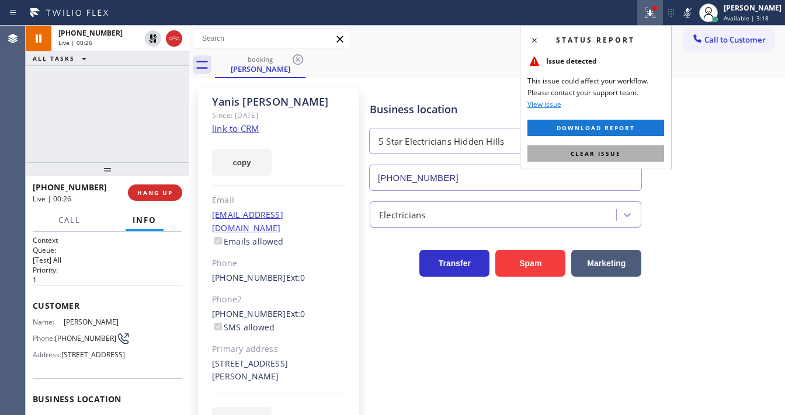
drag, startPoint x: 597, startPoint y: 154, endPoint x: 585, endPoint y: 151, distance: 12.2
click at [596, 154] on span "Clear issue" at bounding box center [595, 153] width 50 height 8
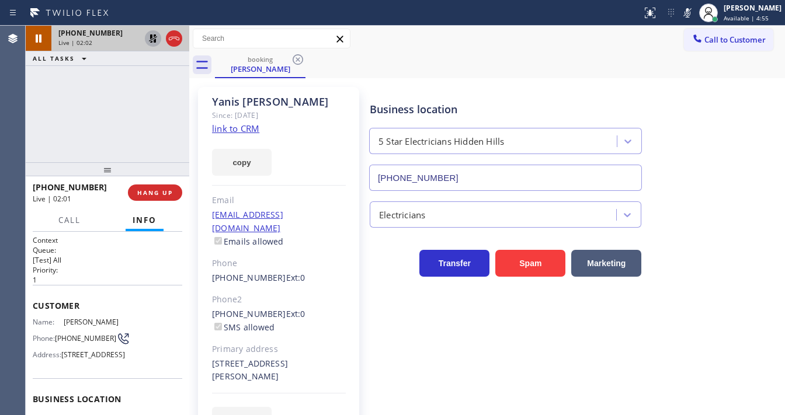
click at [156, 42] on icon at bounding box center [153, 39] width 14 height 14
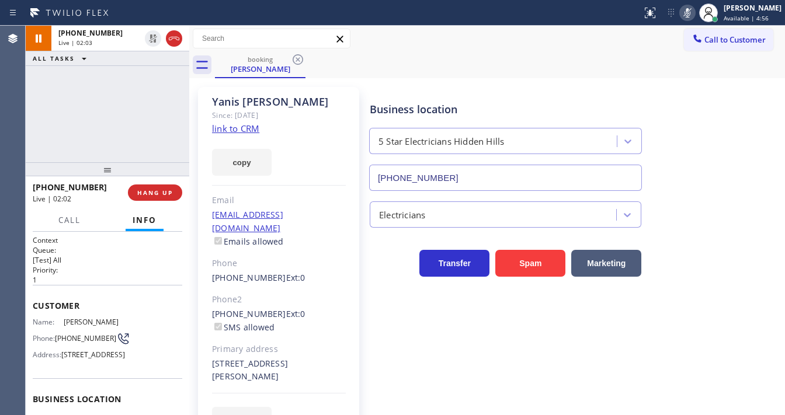
click at [692, 18] on icon at bounding box center [687, 13] width 14 height 14
click at [98, 126] on div "[PHONE_NUMBER] Live | 02:03 ALL TASKS ALL TASKS ACTIVE TASKS TASKS IN WRAP UP" at bounding box center [107, 94] width 163 height 137
drag, startPoint x: 102, startPoint y: 184, endPoint x: 44, endPoint y: 187, distance: 57.3
click at [44, 187] on div "[PHONE_NUMBER]" at bounding box center [76, 187] width 87 height 11
copy span "4388205868"
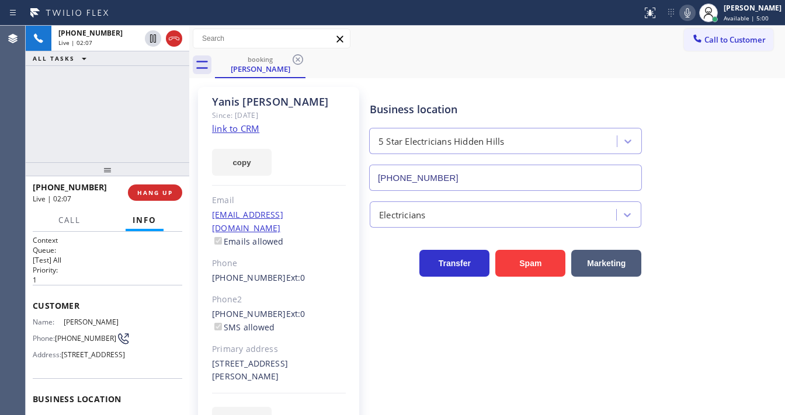
click at [105, 127] on div "[PHONE_NUMBER] Live | 02:07 ALL TASKS ALL TASKS ACTIVE TASKS TASKS IN WRAP UP" at bounding box center [107, 94] width 163 height 137
click at [155, 195] on span "HANG UP" at bounding box center [155, 193] width 36 height 8
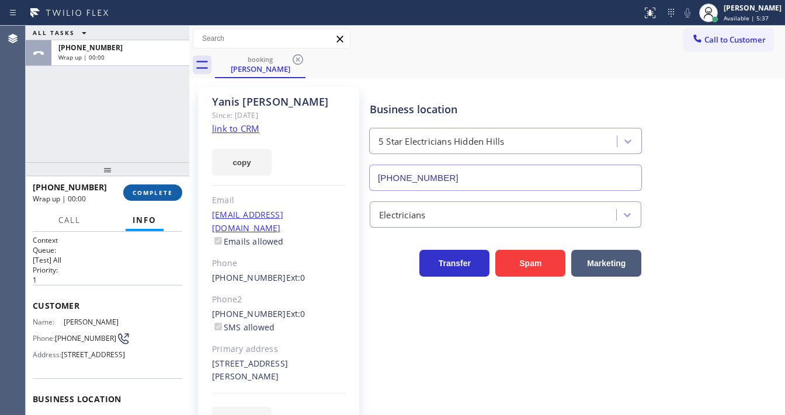
click at [155, 195] on span "COMPLETE" at bounding box center [153, 193] width 40 height 8
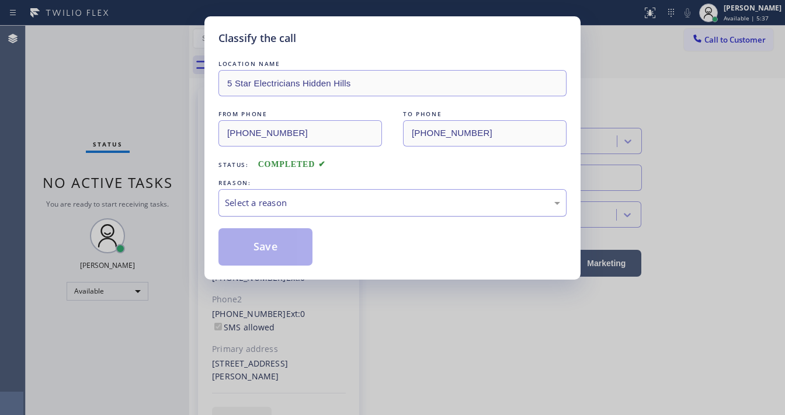
click at [285, 198] on div "Select a reason" at bounding box center [392, 202] width 335 height 13
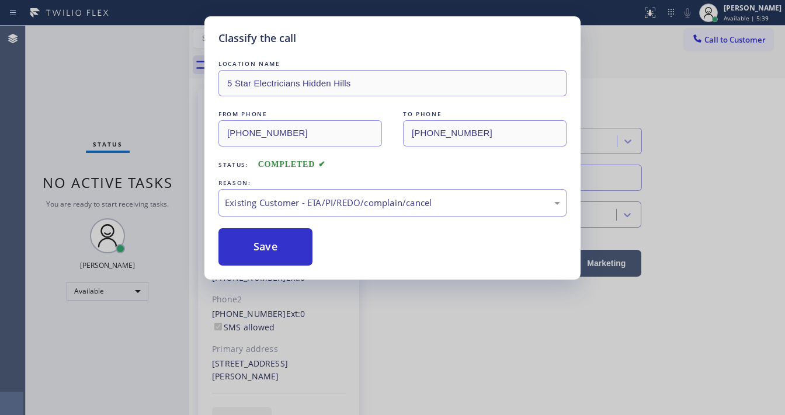
click at [273, 224] on div "LOCATION NAME 5 Star Electricians Hidden Hills FROM PHONE [PHONE_NUMBER] TO PHO…" at bounding box center [392, 162] width 348 height 208
click at [273, 239] on button "Save" at bounding box center [265, 246] width 94 height 37
click at [271, 239] on button "Save" at bounding box center [265, 246] width 94 height 37
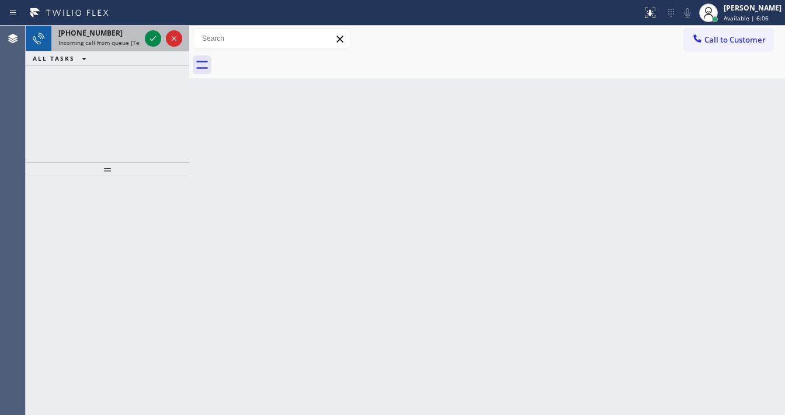
click at [114, 36] on div "[PHONE_NUMBER]" at bounding box center [99, 33] width 82 height 10
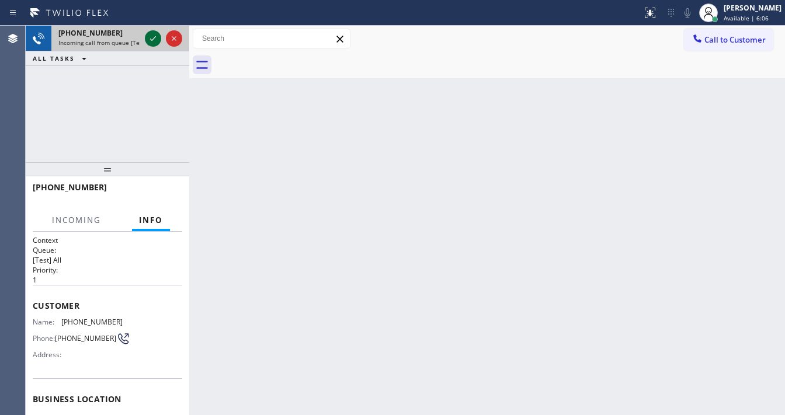
click at [152, 39] on icon at bounding box center [153, 39] width 14 height 14
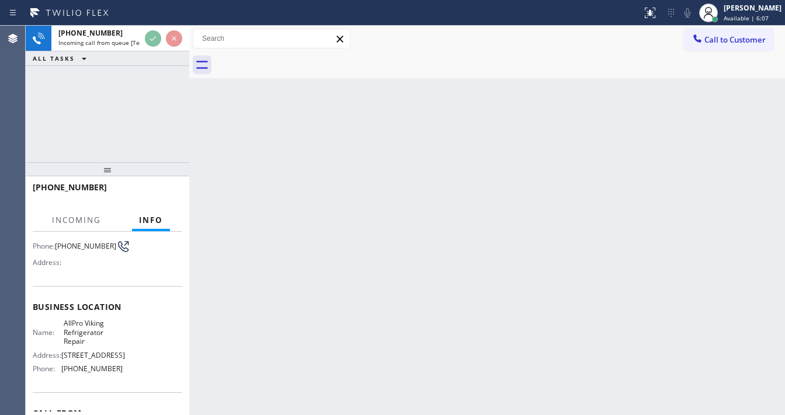
scroll to position [93, 0]
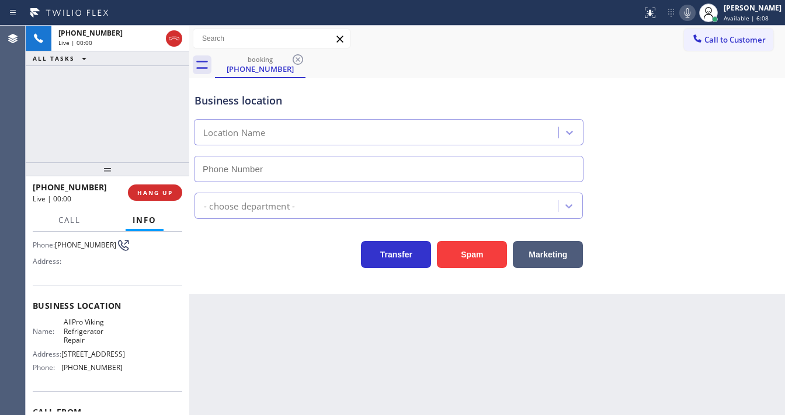
type input "[PHONE_NUMBER]"
click at [694, 12] on icon at bounding box center [687, 13] width 14 height 14
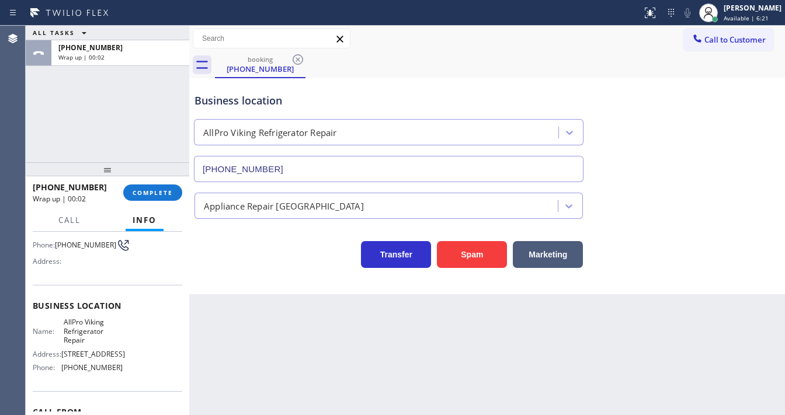
drag, startPoint x: 25, startPoint y: 103, endPoint x: 86, endPoint y: 158, distance: 82.3
click at [24, 103] on div "Agent Desktop" at bounding box center [12, 220] width 25 height 389
click at [155, 190] on span "COMPLETE" at bounding box center [153, 193] width 40 height 8
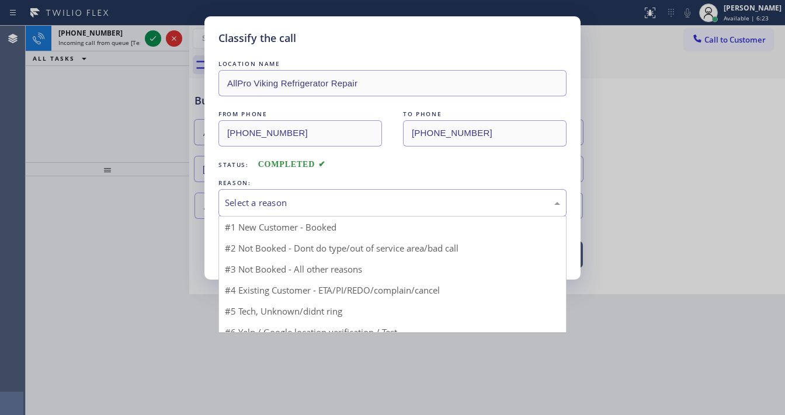
click at [301, 202] on div "Select a reason" at bounding box center [392, 202] width 335 height 13
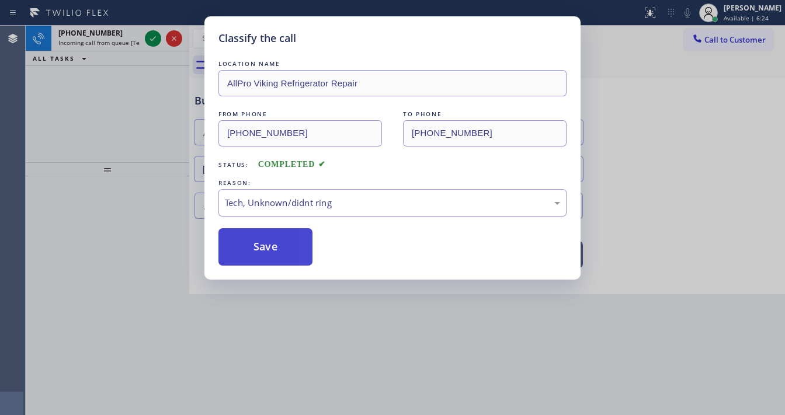
click at [271, 253] on button "Save" at bounding box center [265, 246] width 94 height 37
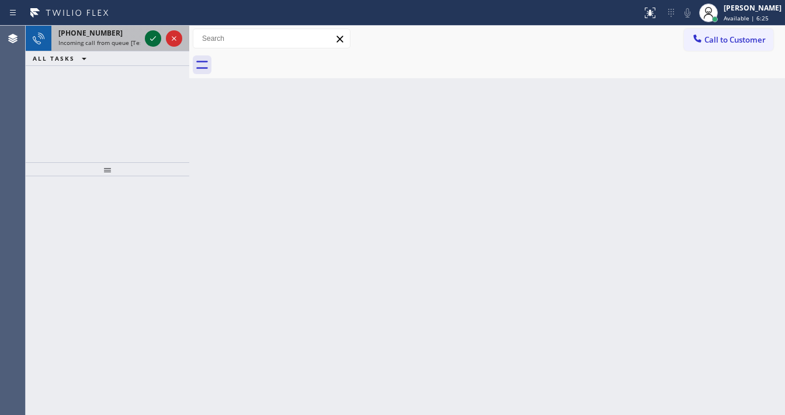
click at [152, 42] on icon at bounding box center [153, 39] width 14 height 14
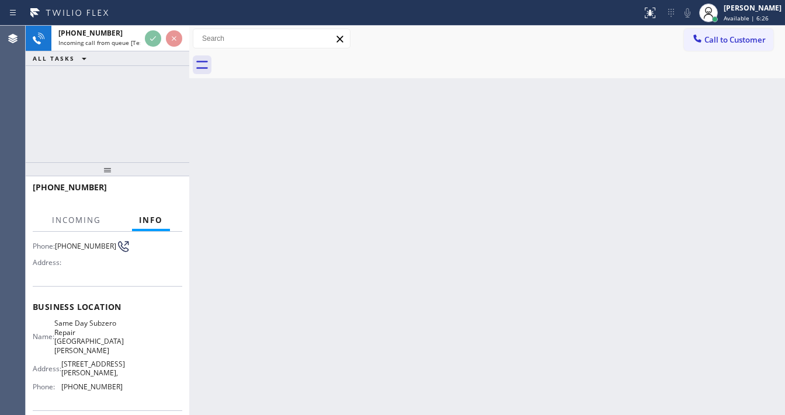
scroll to position [93, 0]
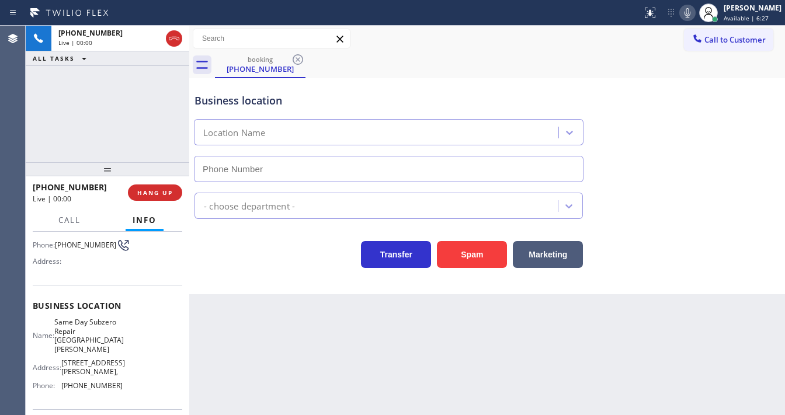
type input "[PHONE_NUMBER]"
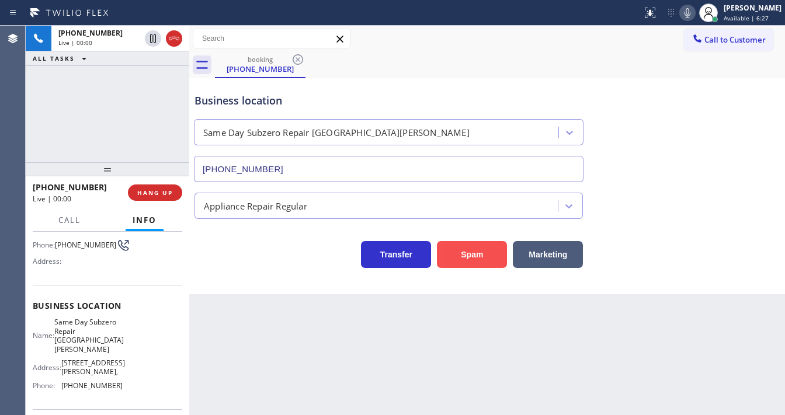
click at [454, 260] on button "Spam" at bounding box center [472, 254] width 70 height 27
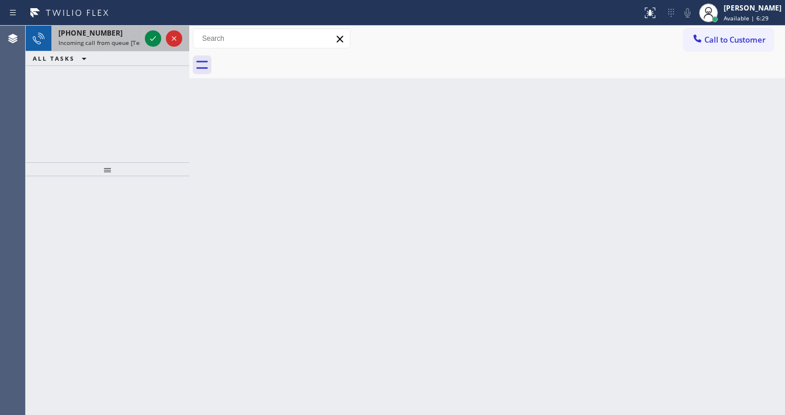
click at [126, 39] on span "Incoming call from queue [Test] All" at bounding box center [106, 43] width 97 height 8
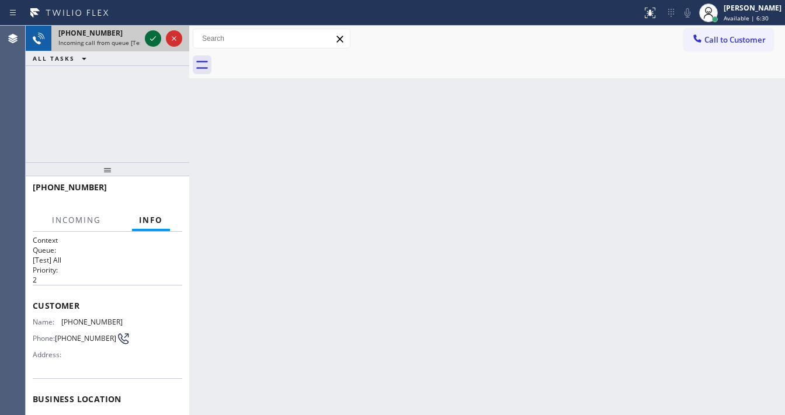
click at [145, 37] on div at bounding box center [163, 39] width 42 height 26
click at [148, 37] on icon at bounding box center [153, 39] width 14 height 14
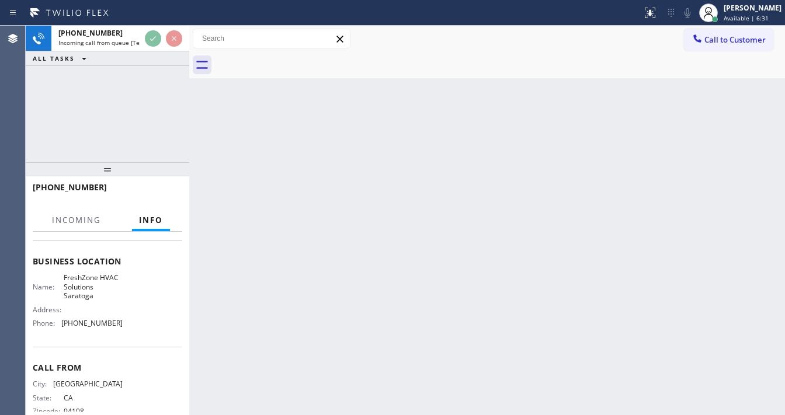
scroll to position [140, 0]
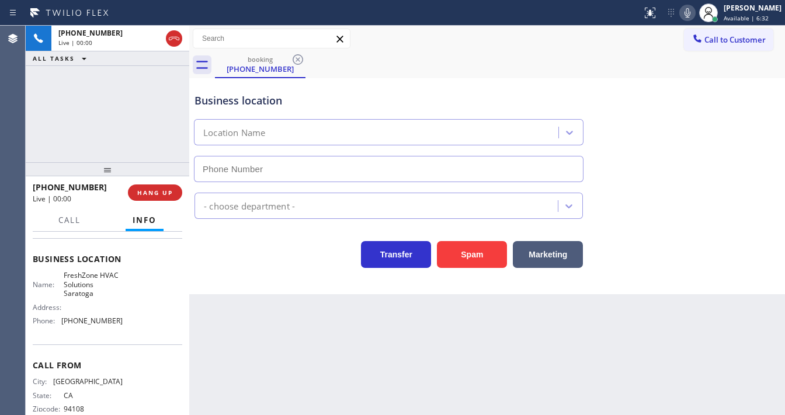
type input "[PHONE_NUMBER]"
click at [430, 253] on button "Transfer" at bounding box center [396, 254] width 70 height 27
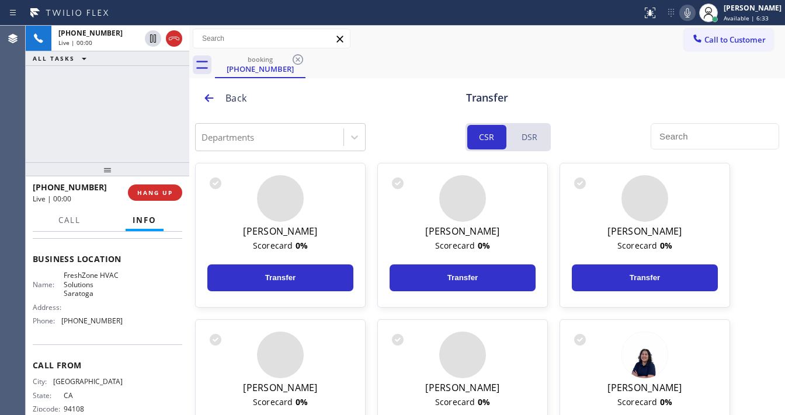
click at [457, 253] on div "[PERSON_NAME] Scorecard 0 % Transfer" at bounding box center [462, 235] width 170 height 145
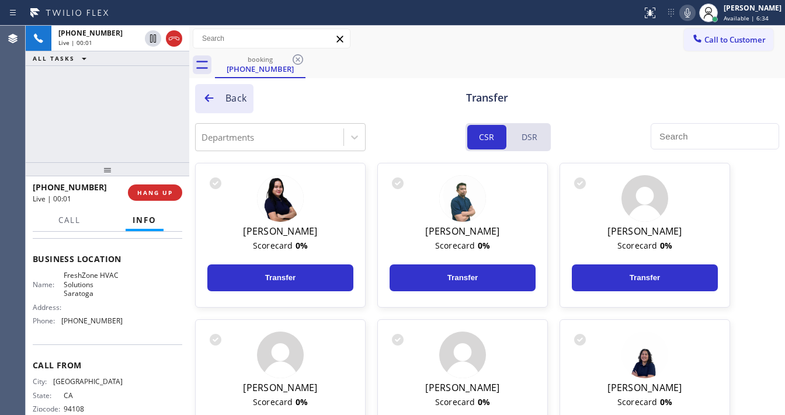
click at [209, 97] on icon at bounding box center [209, 98] width 12 height 12
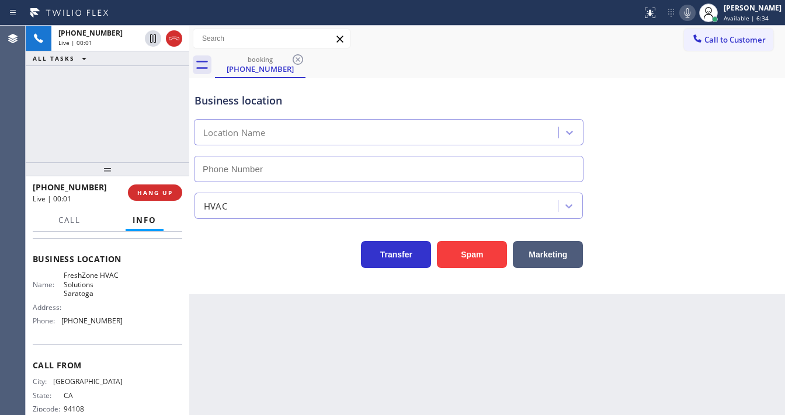
type input "[PHONE_NUMBER]"
click at [457, 255] on button "Spam" at bounding box center [472, 254] width 70 height 27
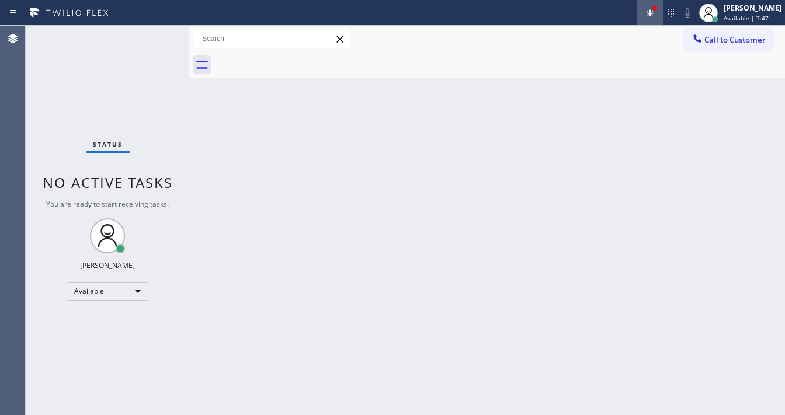
click at [657, 13] on icon at bounding box center [650, 13] width 14 height 14
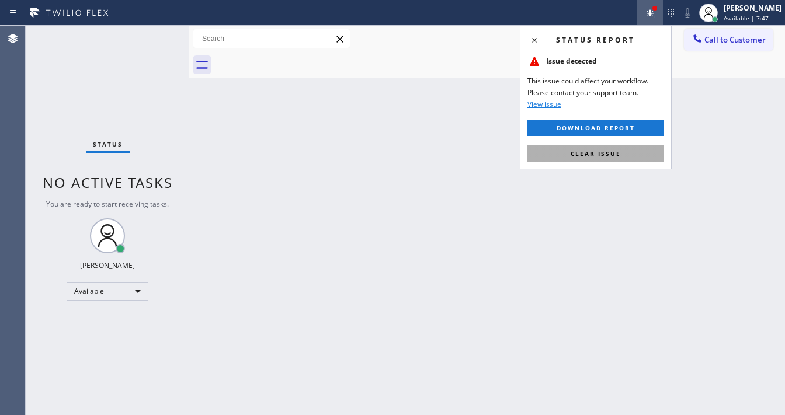
click at [621, 156] on button "Clear issue" at bounding box center [595, 153] width 137 height 16
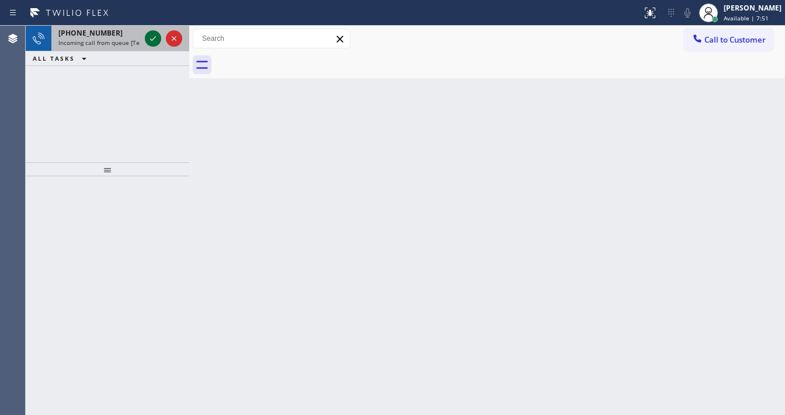
click at [156, 36] on icon at bounding box center [153, 39] width 14 height 14
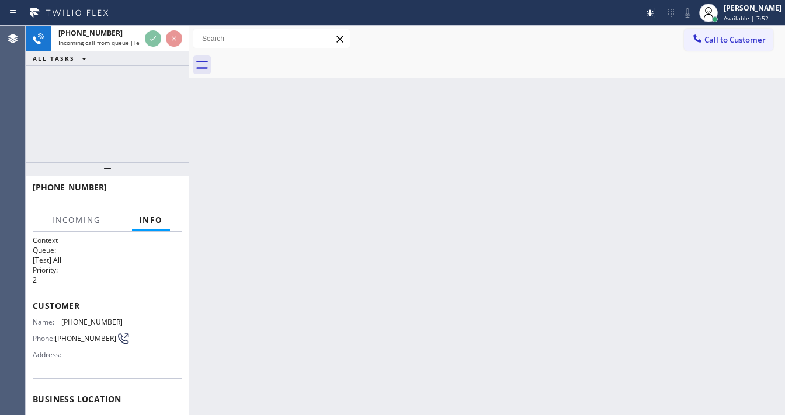
scroll to position [93, 0]
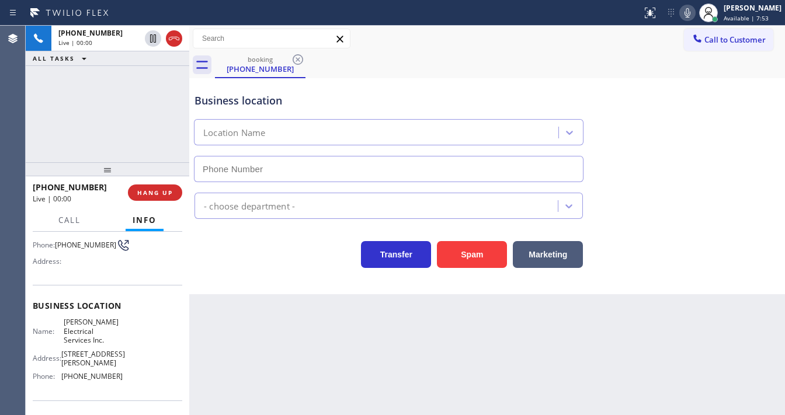
type input "[PHONE_NUMBER]"
click at [479, 257] on button "Spam" at bounding box center [472, 254] width 70 height 27
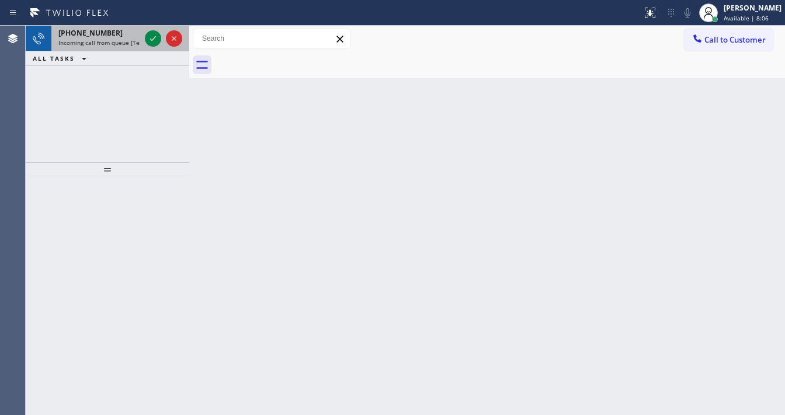
click at [88, 44] on span "Incoming call from queue [Test] All" at bounding box center [106, 43] width 97 height 8
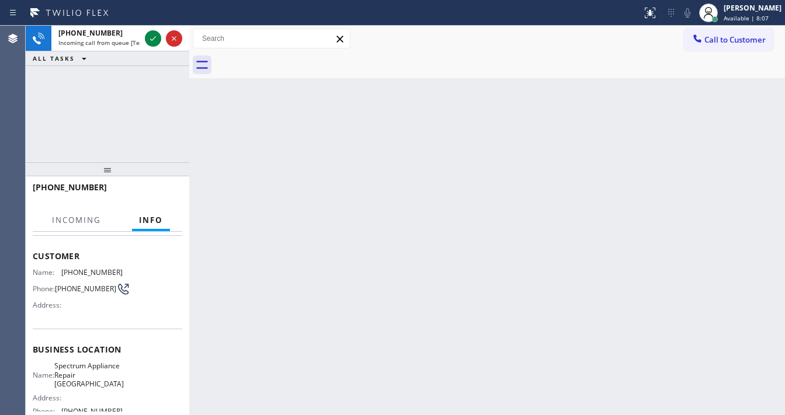
scroll to position [140, 0]
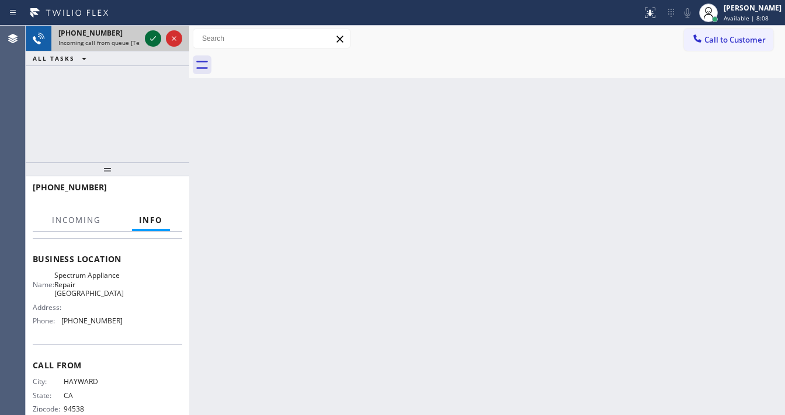
click at [154, 39] on icon at bounding box center [153, 39] width 14 height 14
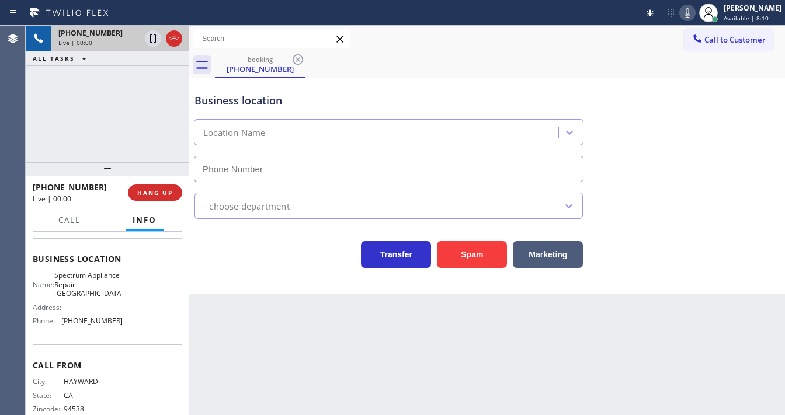
type input "[PHONE_NUMBER]"
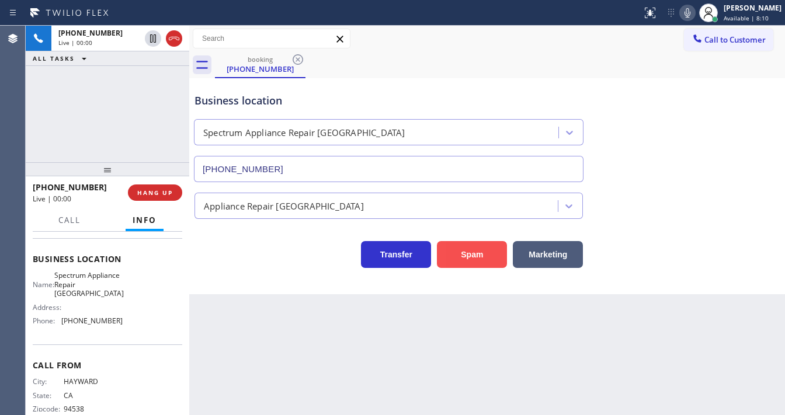
click at [463, 260] on button "Spam" at bounding box center [472, 254] width 70 height 27
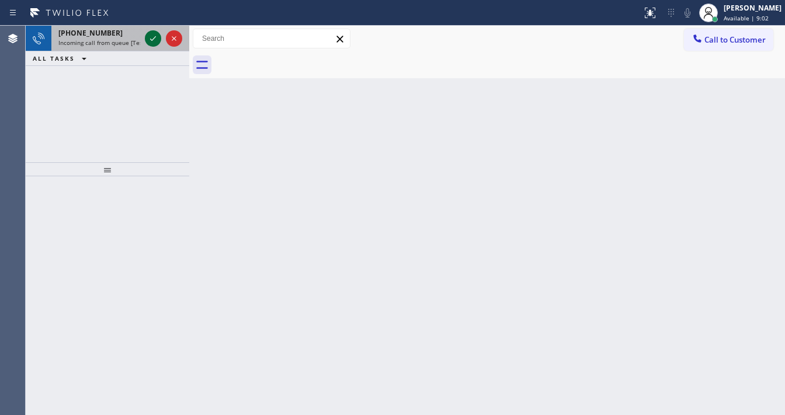
click at [154, 37] on icon at bounding box center [153, 39] width 14 height 14
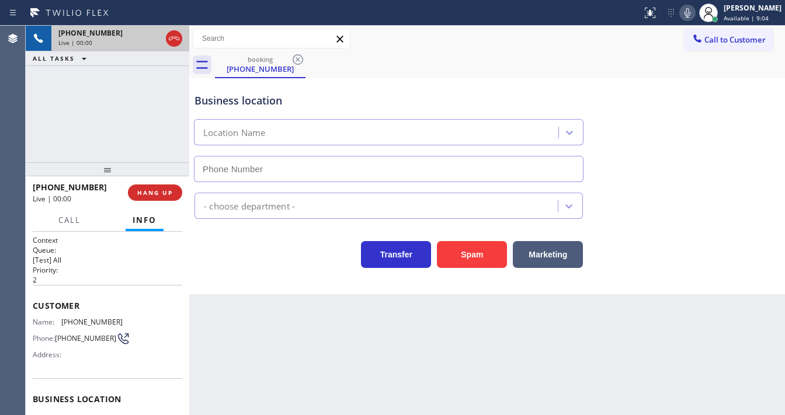
type input "[PHONE_NUMBER]"
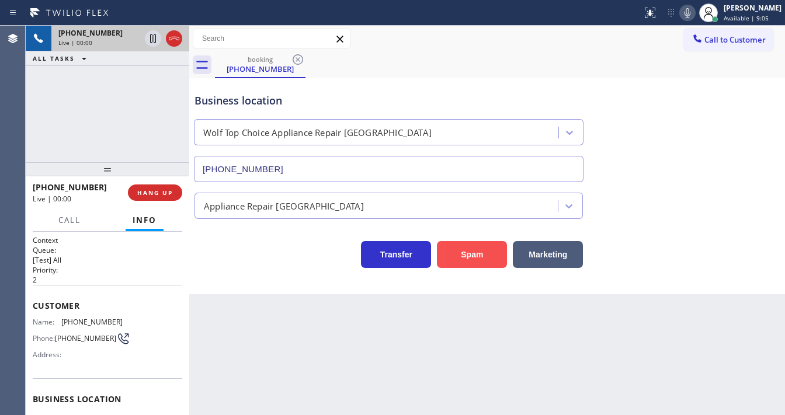
click at [458, 254] on button "Spam" at bounding box center [472, 254] width 70 height 27
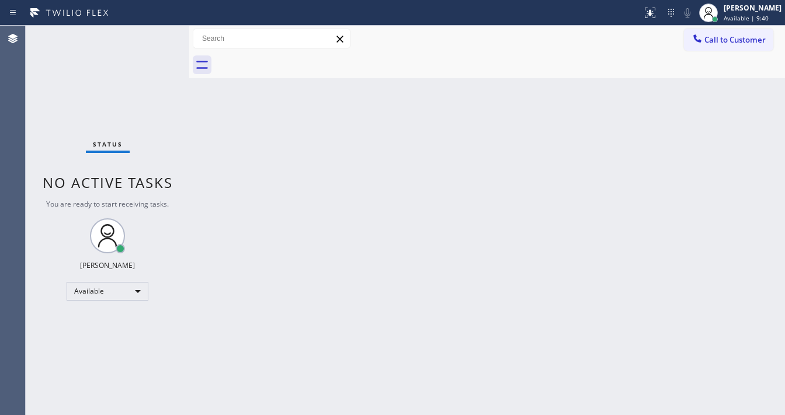
click at [149, 34] on div "Status No active tasks You are ready to start receiving tasks. [PERSON_NAME]" at bounding box center [107, 220] width 163 height 389
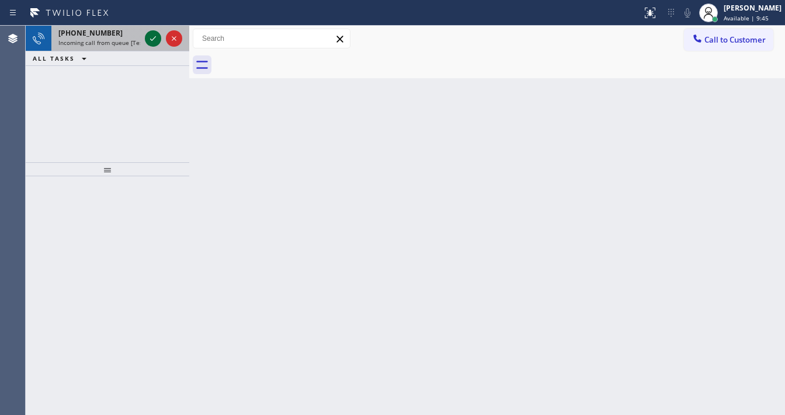
click at [147, 40] on icon at bounding box center [153, 39] width 14 height 14
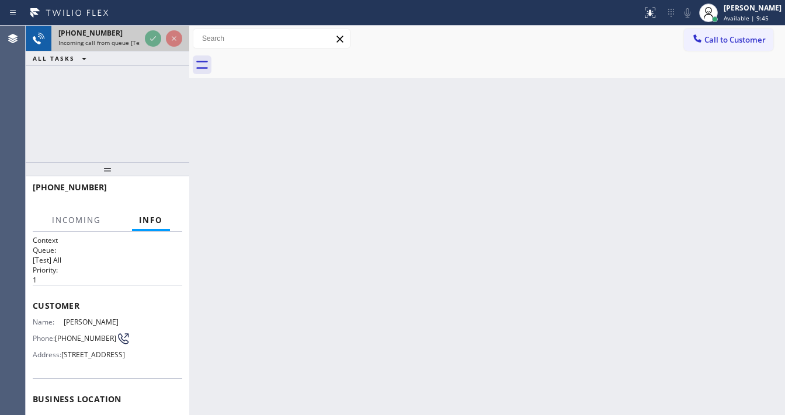
click at [124, 39] on span "Incoming call from queue [Test] All" at bounding box center [106, 43] width 97 height 8
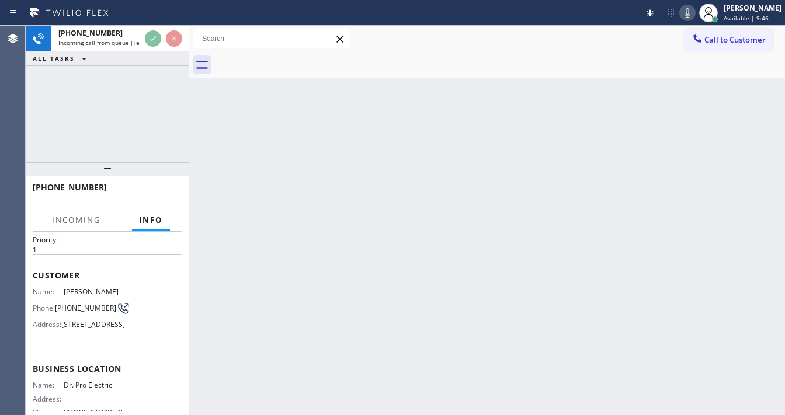
scroll to position [47, 0]
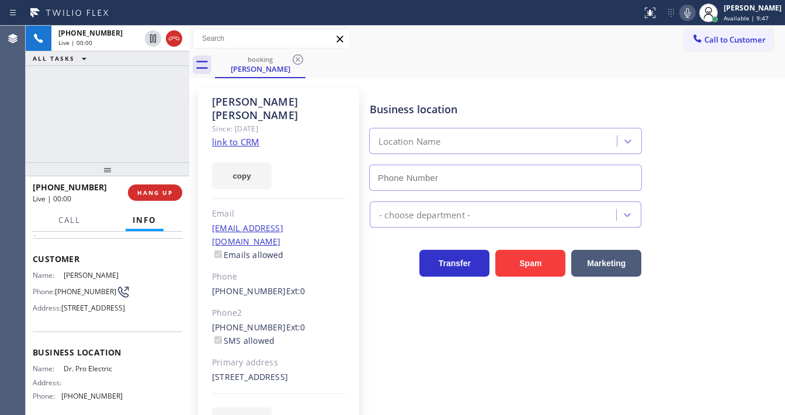
type input "[PHONE_NUMBER]"
click at [253, 136] on link "link to CRM" at bounding box center [235, 142] width 47 height 12
drag, startPoint x: 691, startPoint y: 16, endPoint x: 658, endPoint y: 27, distance: 34.3
click at [691, 16] on icon at bounding box center [687, 13] width 14 height 14
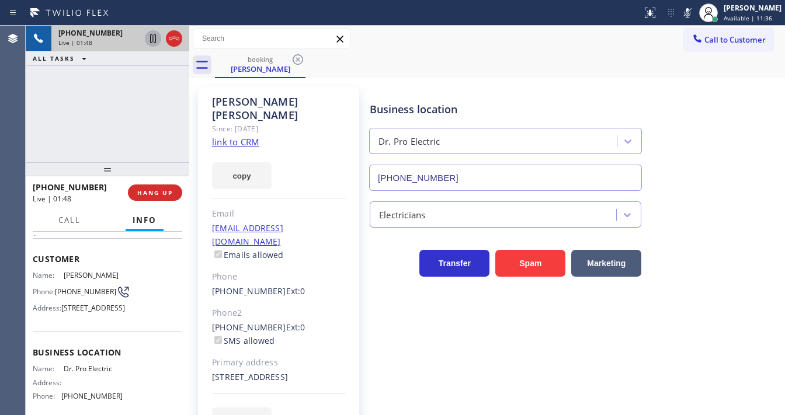
click at [155, 41] on icon at bounding box center [153, 39] width 14 height 14
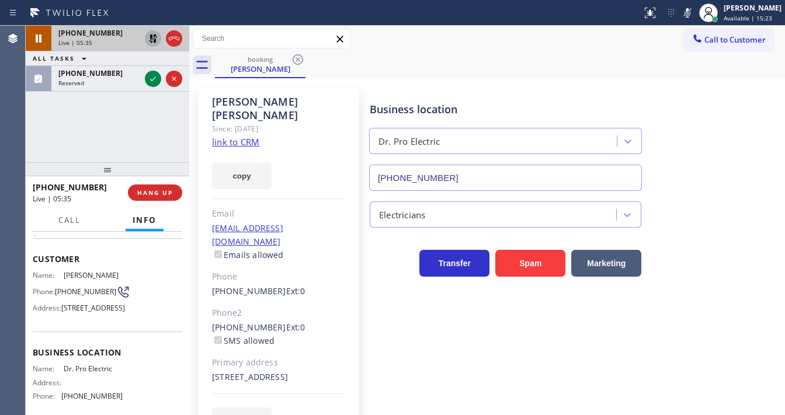
click at [148, 34] on icon at bounding box center [153, 39] width 14 height 14
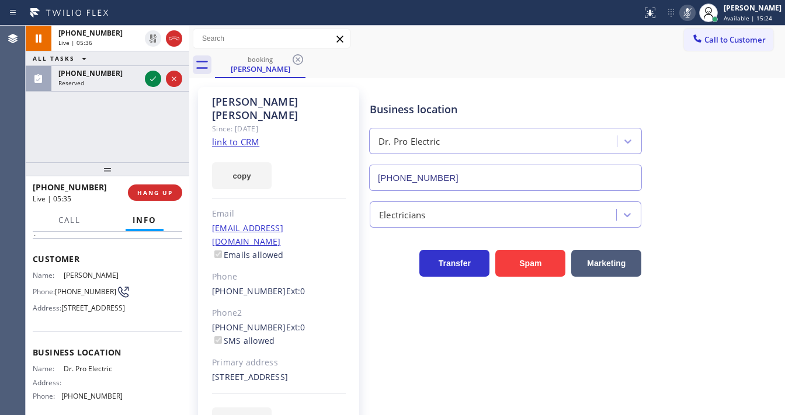
click at [689, 7] on icon at bounding box center [687, 13] width 14 height 14
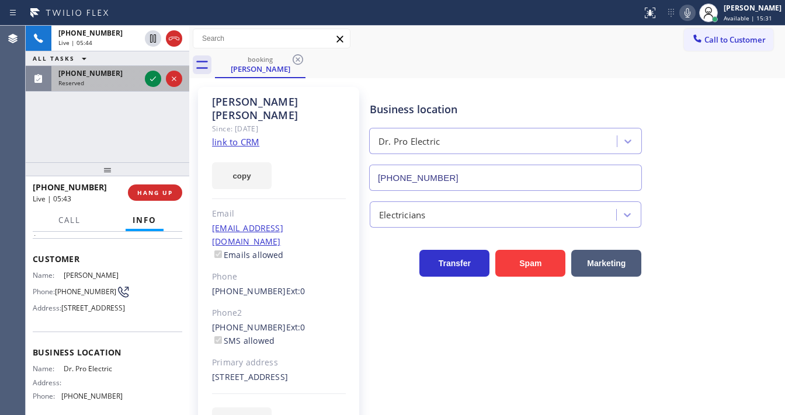
click at [124, 79] on div "Reserved" at bounding box center [99, 83] width 82 height 8
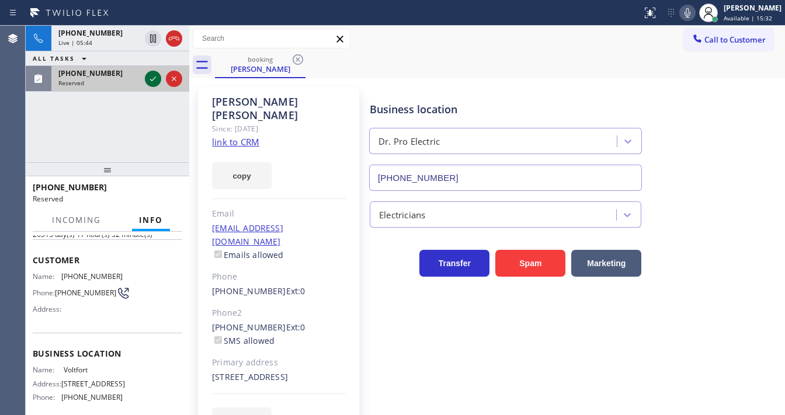
click at [149, 79] on icon at bounding box center [153, 79] width 14 height 14
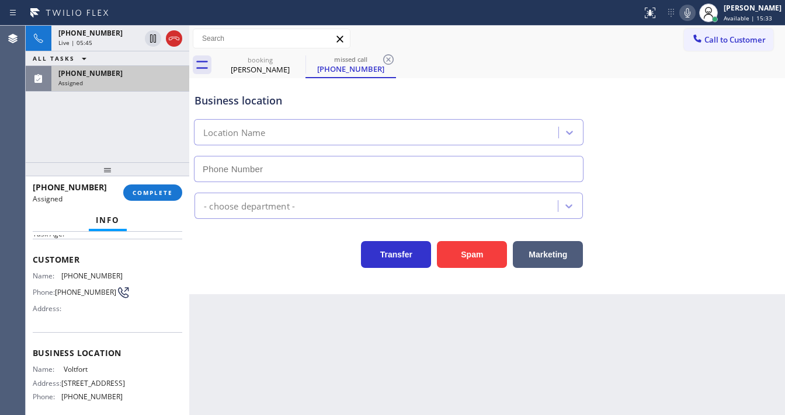
scroll to position [103, 0]
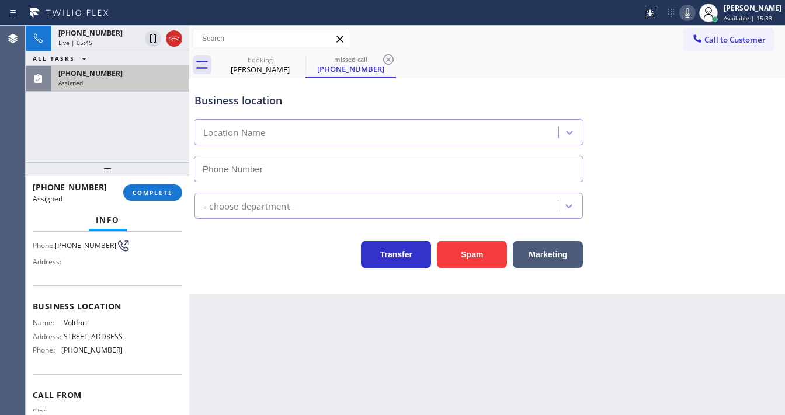
type input "[PHONE_NUMBER]"
click at [167, 199] on div "[PHONE_NUMBER] Assigned COMPLETE" at bounding box center [107, 192] width 149 height 30
click at [165, 196] on span "COMPLETE" at bounding box center [153, 193] width 40 height 8
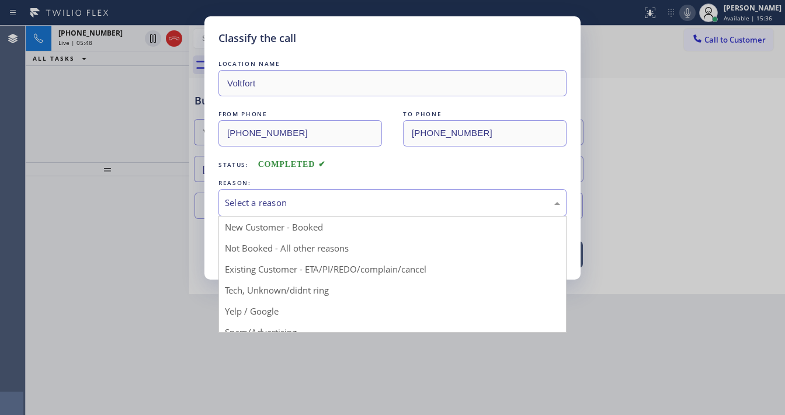
click at [308, 197] on div "Select a reason" at bounding box center [392, 202] width 335 height 13
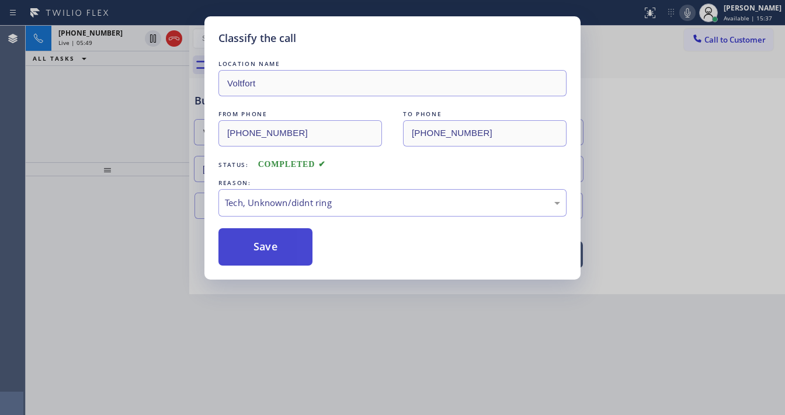
click at [277, 250] on button "Save" at bounding box center [265, 246] width 94 height 37
type input "[PHONE_NUMBER]"
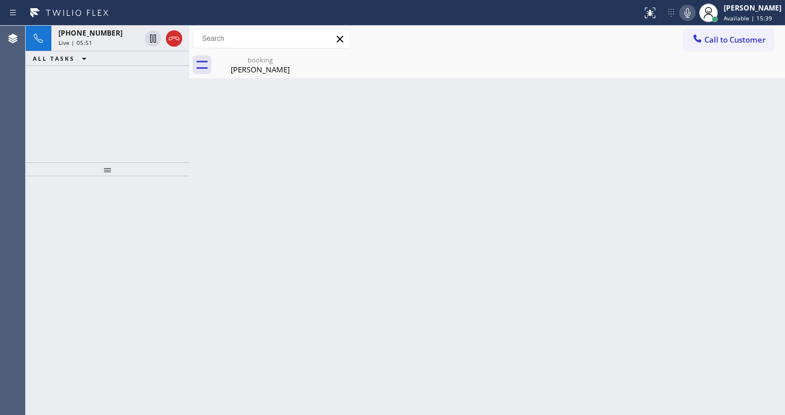
click at [120, 124] on div "[PHONE_NUMBER] Live | 05:51 ALL TASKS ALL TASKS ACTIVE TASKS TASKS IN WRAP UP" at bounding box center [107, 94] width 163 height 137
click at [264, 64] on div "booking [PERSON_NAME]" at bounding box center [260, 65] width 88 height 26
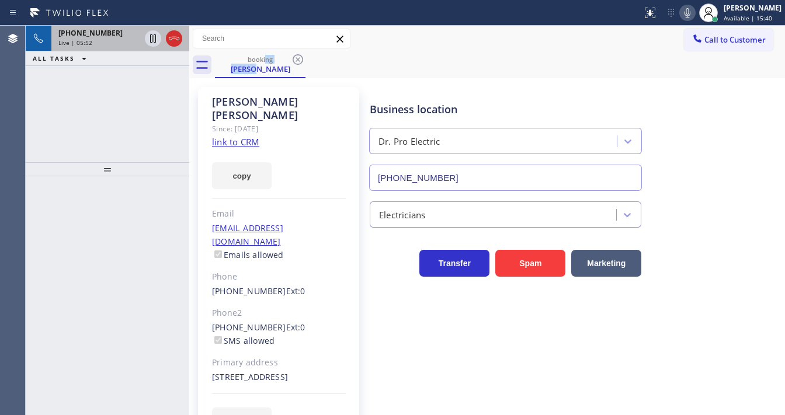
click at [110, 47] on div "[PHONE_NUMBER] Live | 05:52" at bounding box center [96, 39] width 91 height 26
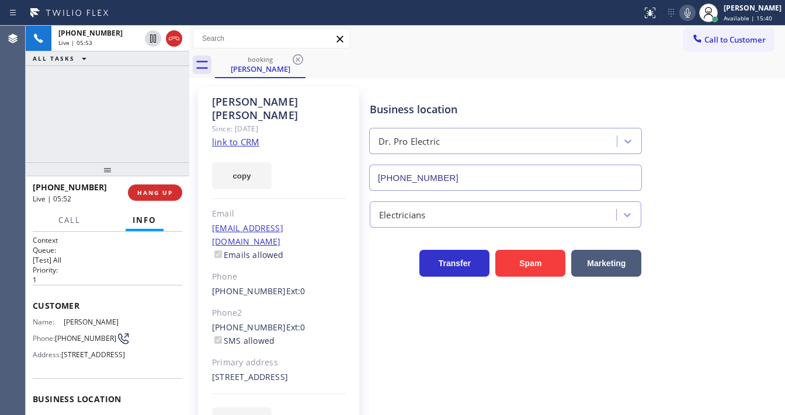
click at [128, 115] on div "[PHONE_NUMBER] Live | 05:53 ALL TASKS ALL TASKS ACTIVE TASKS TASKS IN WRAP UP" at bounding box center [107, 94] width 163 height 137
click at [107, 151] on div "[PHONE_NUMBER] Live | 06:07 ALL TASKS ALL TASKS ACTIVE TASKS TASKS IN WRAP UP" at bounding box center [107, 94] width 163 height 137
drag, startPoint x: 97, startPoint y: 188, endPoint x: 43, endPoint y: 190, distance: 54.9
click at [42, 190] on div "[PHONE_NUMBER]" at bounding box center [76, 187] width 87 height 11
copy span "9087980952"
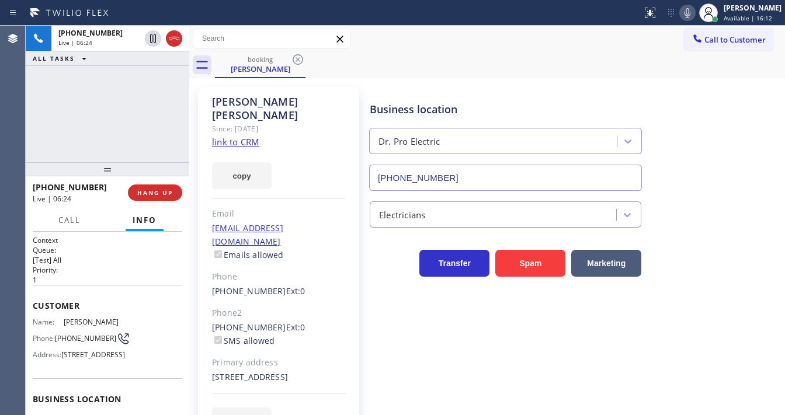
click at [31, 122] on div "[PHONE_NUMBER] Live | 06:24 ALL TASKS ALL TASKS ACTIVE TASKS TASKS IN WRAP UP" at bounding box center [107, 94] width 163 height 137
copy span "9087980952"
drag, startPoint x: 96, startPoint y: 191, endPoint x: 43, endPoint y: 191, distance: 52.5
click at [43, 191] on div "[PHONE_NUMBER]" at bounding box center [76, 187] width 87 height 11
click at [81, 145] on div "[PHONE_NUMBER] Live | 06:27 ALL TASKS ALL TASKS ACTIVE TASKS TASKS IN WRAP UP" at bounding box center [107, 94] width 163 height 137
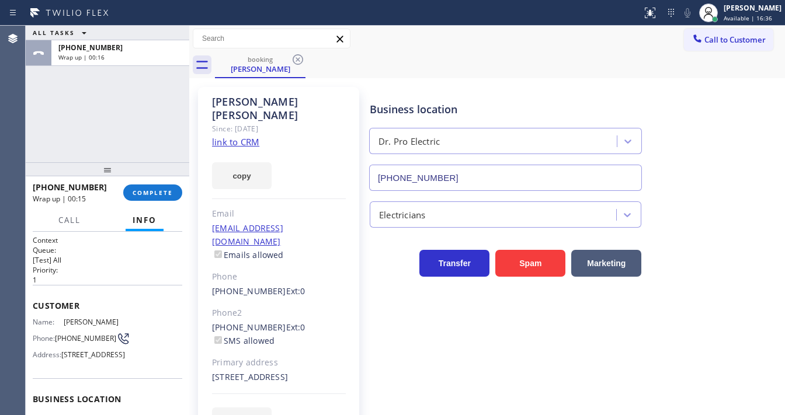
drag, startPoint x: 23, startPoint y: 112, endPoint x: 107, endPoint y: 149, distance: 91.7
click at [42, 120] on div "Agent Desktop Classify the call LOCATION NAME Heating Masters [GEOGRAPHIC_DATA]…" at bounding box center [392, 220] width 785 height 389
click at [163, 187] on button "COMPLETE" at bounding box center [152, 192] width 59 height 16
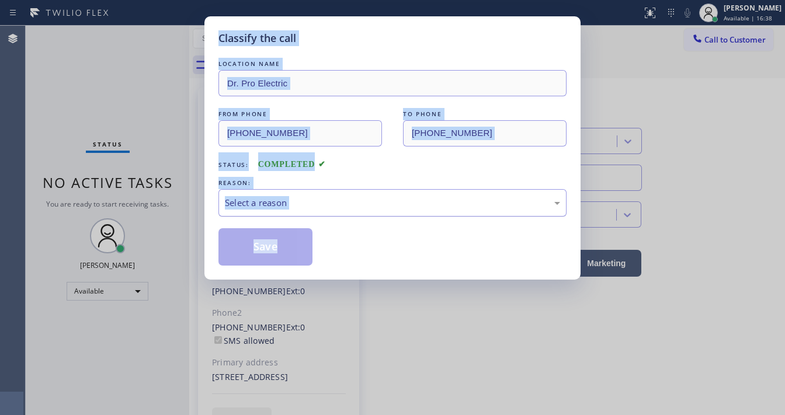
click at [256, 201] on div "Select a reason" at bounding box center [392, 202] width 335 height 13
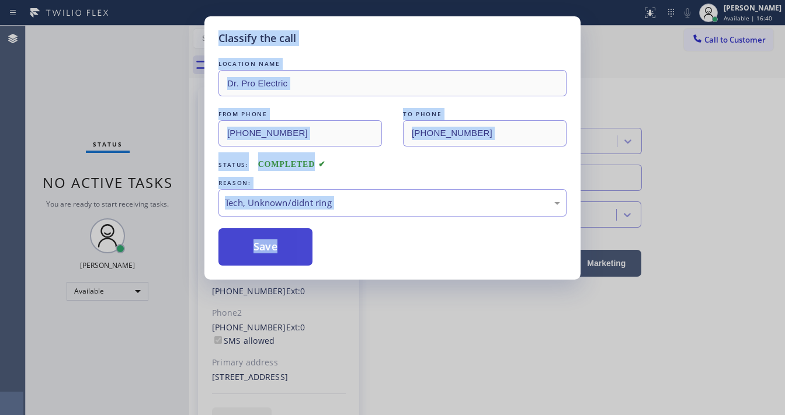
click at [271, 256] on button "Save" at bounding box center [265, 246] width 94 height 37
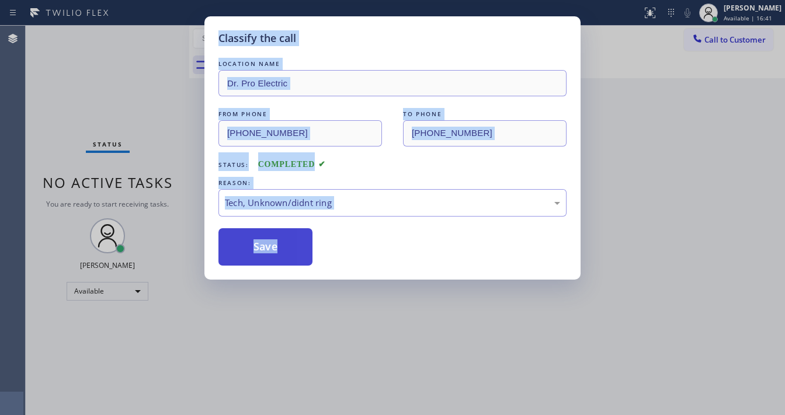
click at [271, 256] on button "Save" at bounding box center [265, 246] width 94 height 37
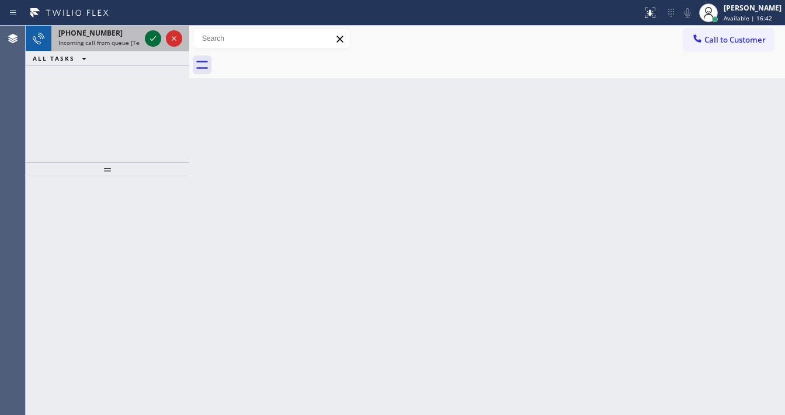
click at [153, 36] on icon at bounding box center [153, 39] width 14 height 14
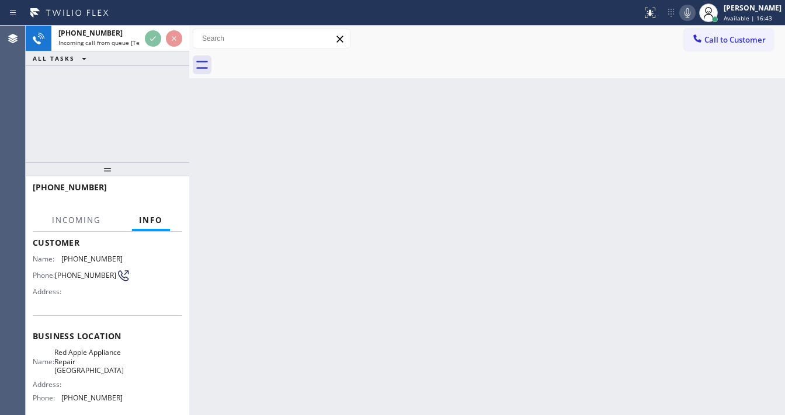
scroll to position [93, 0]
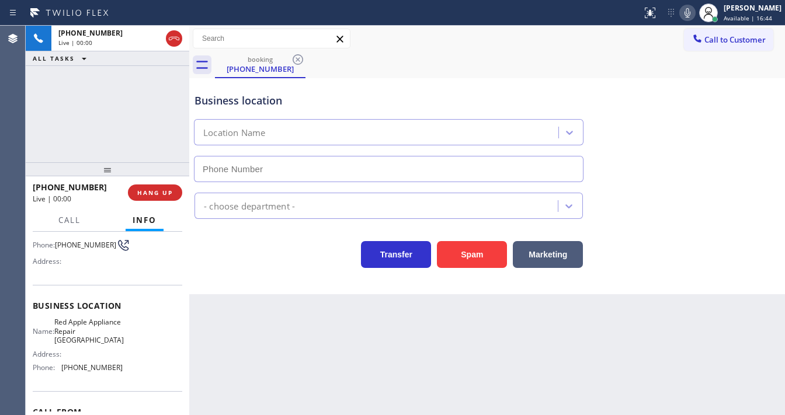
type input "[PHONE_NUMBER]"
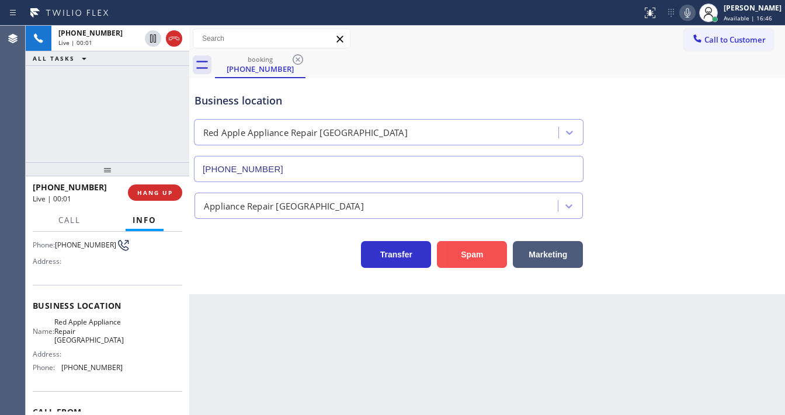
click at [477, 252] on button "Spam" at bounding box center [472, 254] width 70 height 27
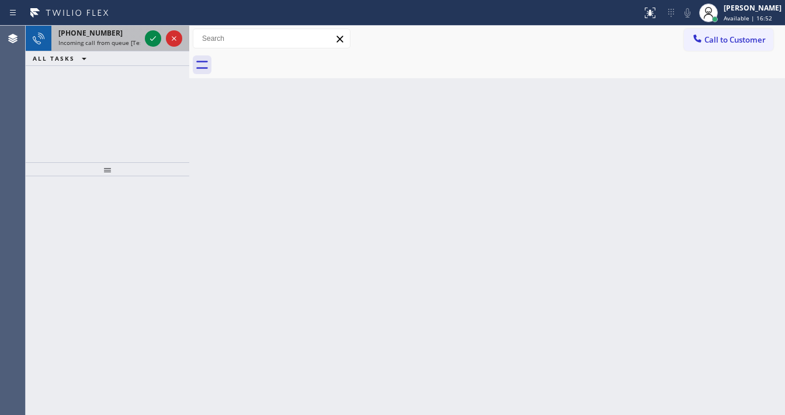
click at [103, 39] on span "Incoming call from queue [Test] All" at bounding box center [106, 43] width 97 height 8
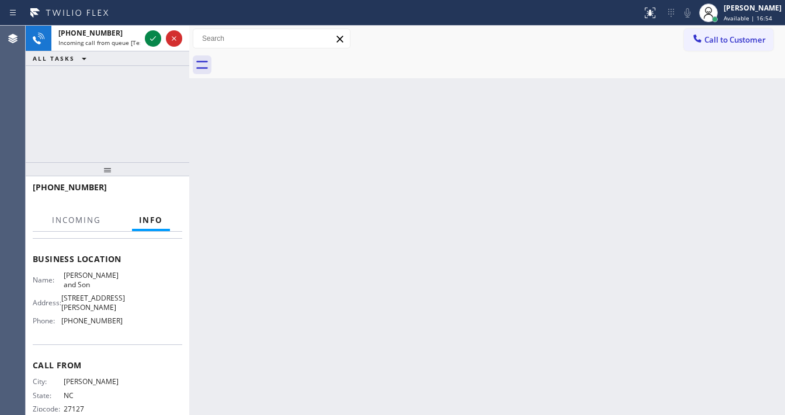
scroll to position [140, 0]
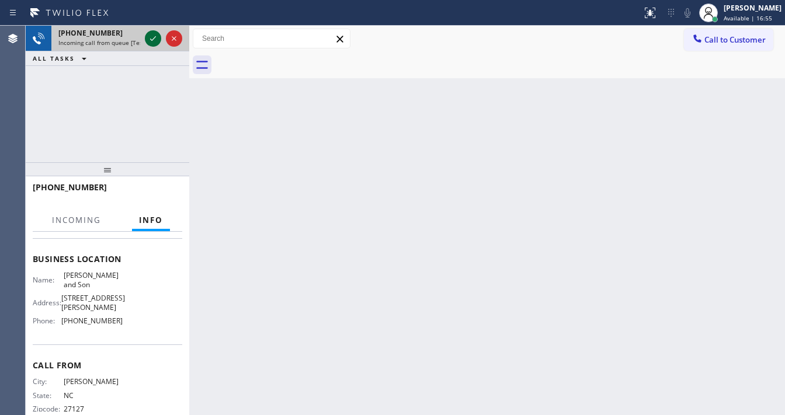
click at [146, 40] on icon at bounding box center [153, 39] width 14 height 14
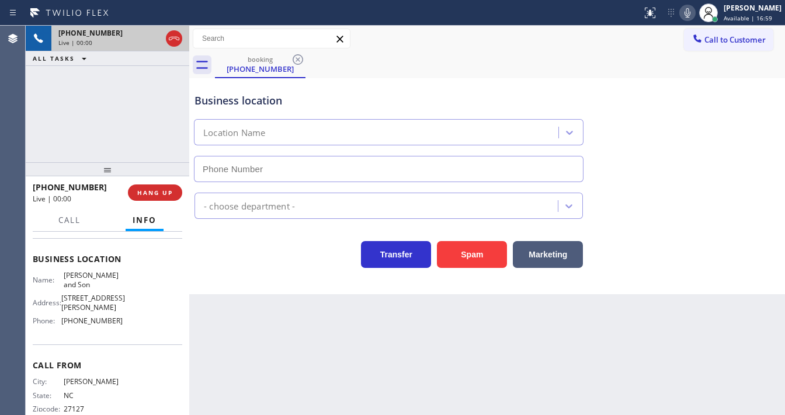
type input "[PHONE_NUMBER]"
click at [455, 246] on button "Spam" at bounding box center [472, 254] width 70 height 27
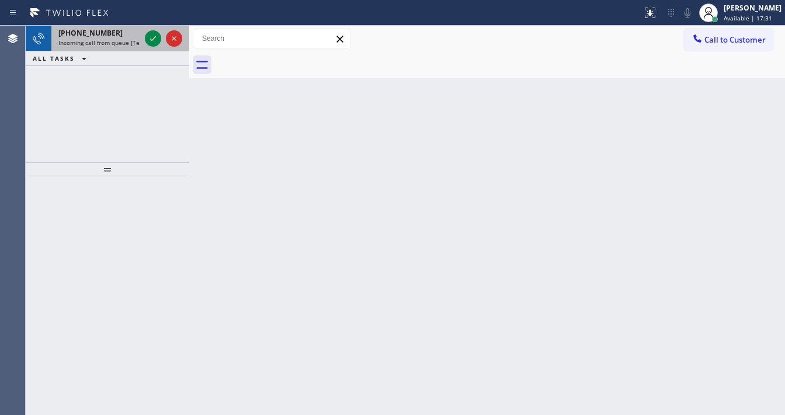
click at [108, 42] on span "Incoming call from queue [Test] All" at bounding box center [106, 43] width 97 height 8
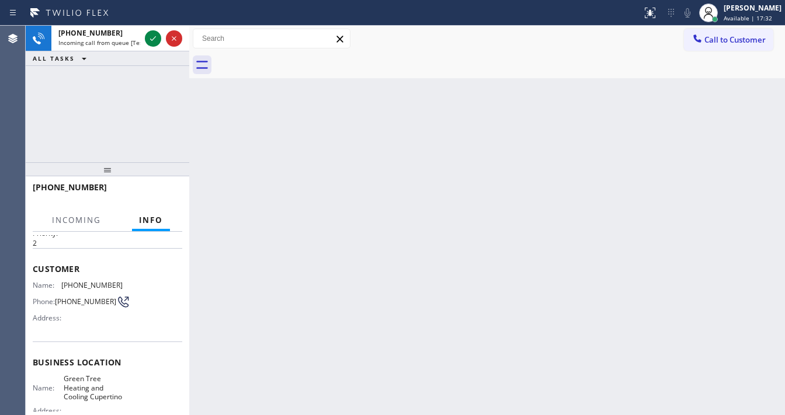
scroll to position [93, 0]
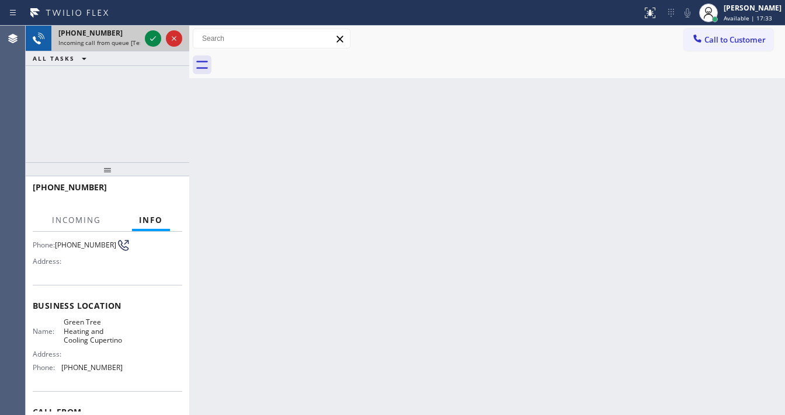
click at [140, 37] on div "[PHONE_NUMBER] Incoming call from queue [Test] All" at bounding box center [96, 39] width 91 height 26
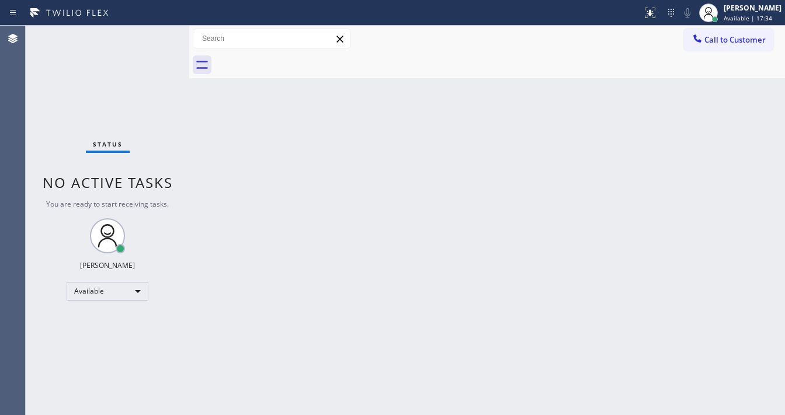
click at [149, 40] on div "Status No active tasks You are ready to start receiving tasks. [PERSON_NAME]" at bounding box center [107, 220] width 163 height 389
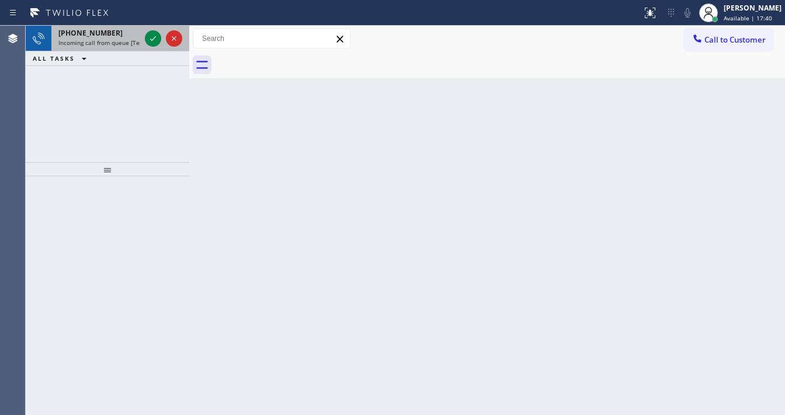
drag, startPoint x: 98, startPoint y: 32, endPoint x: 159, endPoint y: 33, distance: 60.7
click at [100, 32] on span "[PHONE_NUMBER]" at bounding box center [90, 33] width 64 height 10
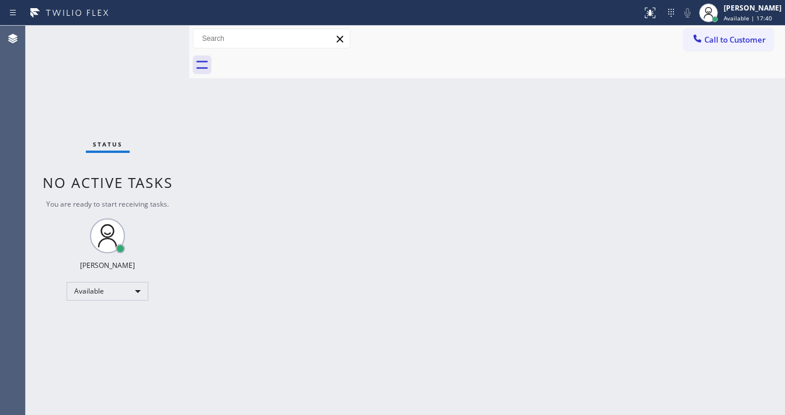
click at [155, 37] on div "Status No active tasks You are ready to start receiving tasks. [PERSON_NAME]" at bounding box center [107, 220] width 163 height 389
click at [161, 37] on div "Status No active tasks You are ready to start receiving tasks. [PERSON_NAME]" at bounding box center [107, 220] width 163 height 389
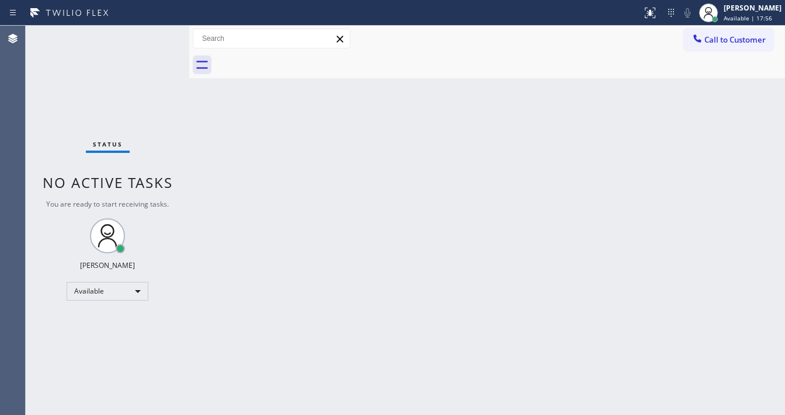
click at [151, 32] on div "Status No active tasks You are ready to start receiving tasks. [PERSON_NAME]" at bounding box center [107, 220] width 163 height 389
click at [152, 32] on div "Status No active tasks You are ready to start receiving tasks. [PERSON_NAME]" at bounding box center [107, 220] width 163 height 389
click at [153, 33] on div "Status No active tasks You are ready to start receiving tasks. [PERSON_NAME]" at bounding box center [107, 220] width 163 height 389
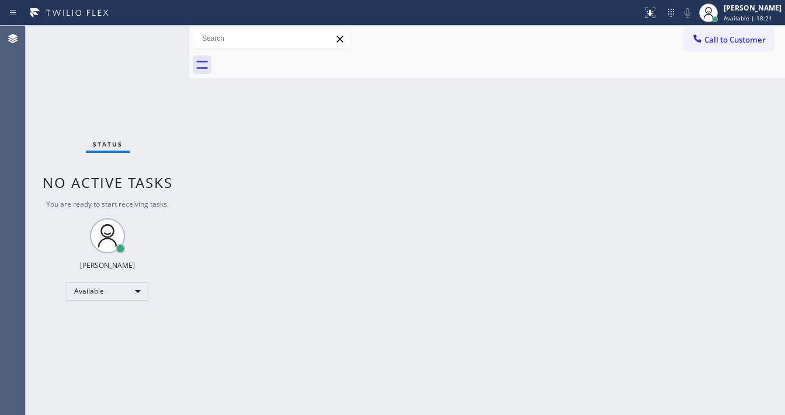
click at [153, 33] on div "Status No active tasks You are ready to start receiving tasks. [PERSON_NAME]" at bounding box center [107, 220] width 163 height 389
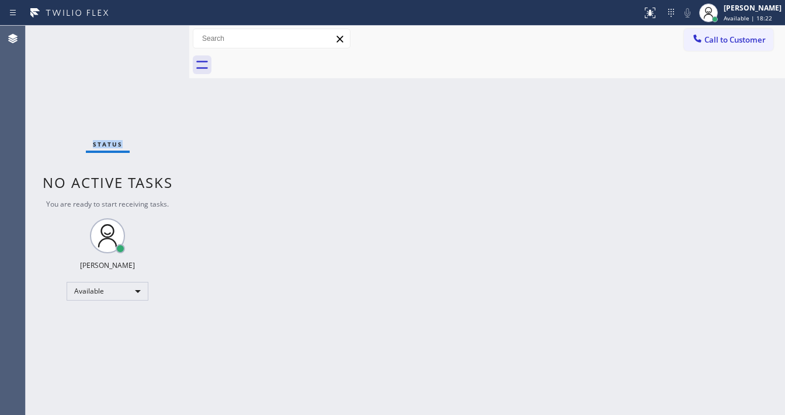
click at [153, 33] on div "Status No active tasks You are ready to start receiving tasks. [PERSON_NAME]" at bounding box center [107, 220] width 163 height 389
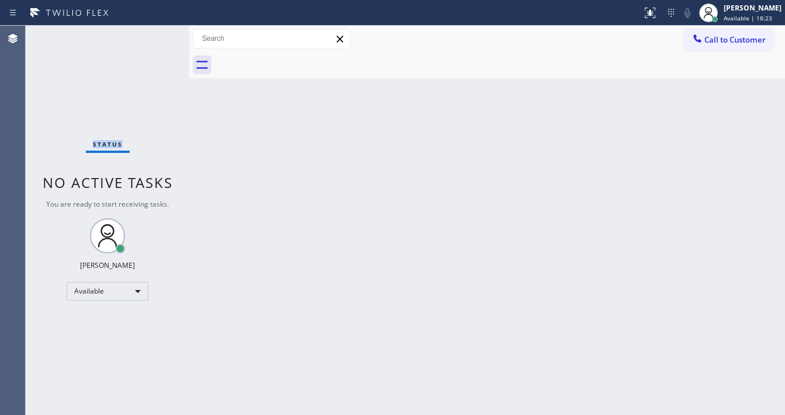
click at [153, 33] on div "Status No active tasks You are ready to start receiving tasks. [PERSON_NAME]" at bounding box center [107, 220] width 163 height 389
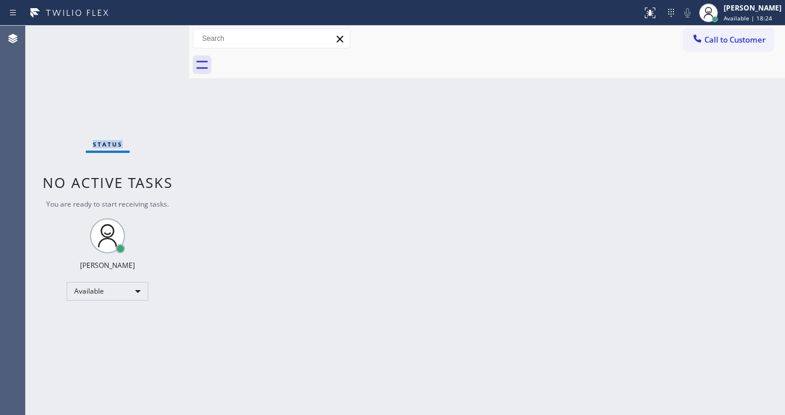
click at [153, 33] on div "Status No active tasks You are ready to start receiving tasks. [PERSON_NAME]" at bounding box center [107, 220] width 163 height 389
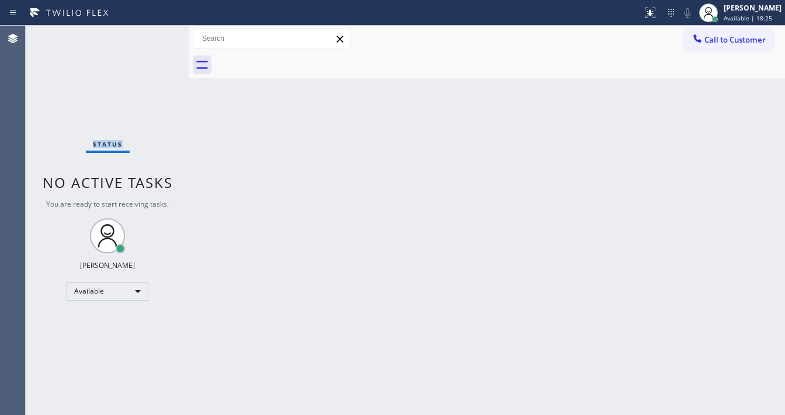
click at [153, 33] on div "Status No active tasks You are ready to start receiving tasks. [PERSON_NAME]" at bounding box center [107, 220] width 163 height 389
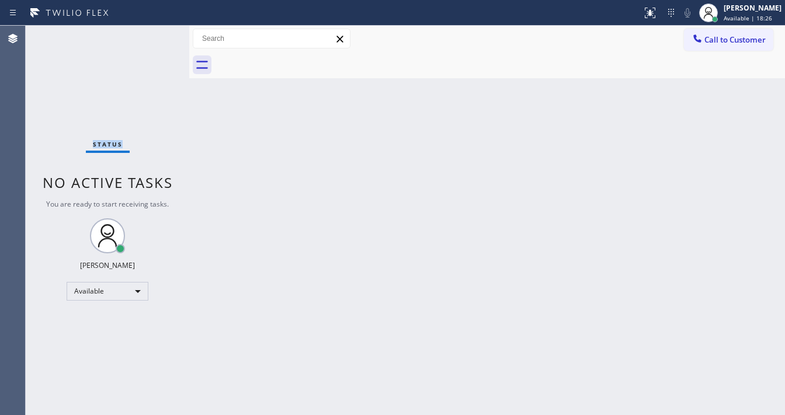
click at [153, 33] on div "Status No active tasks You are ready to start receiving tasks. [PERSON_NAME]" at bounding box center [107, 220] width 163 height 389
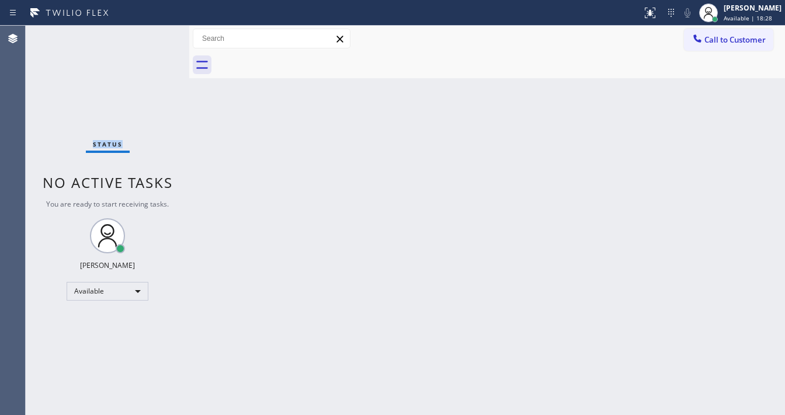
click at [153, 33] on div "Status No active tasks You are ready to start receiving tasks. [PERSON_NAME]" at bounding box center [107, 220] width 163 height 389
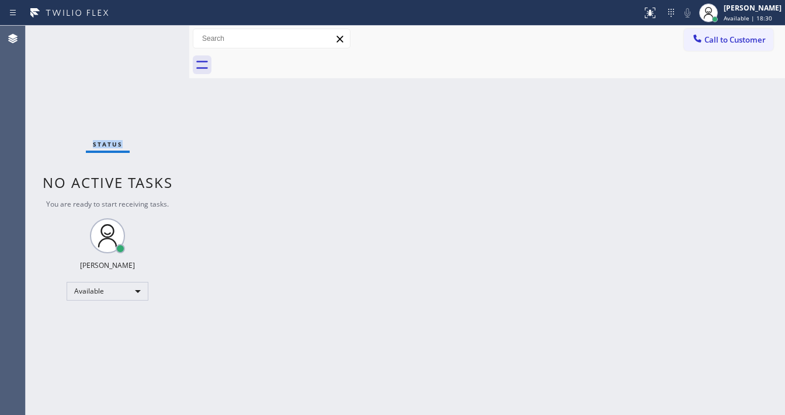
click at [153, 33] on div "Status No active tasks You are ready to start receiving tasks. [PERSON_NAME]" at bounding box center [107, 220] width 163 height 389
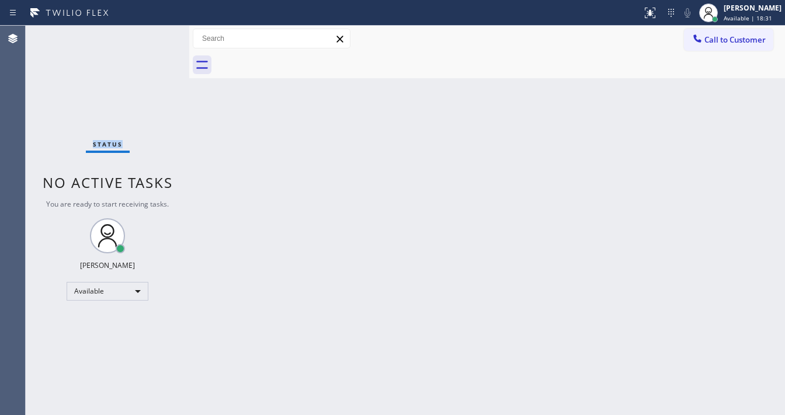
click at [153, 33] on div "Status No active tasks You are ready to start receiving tasks. [PERSON_NAME]" at bounding box center [107, 220] width 163 height 389
click at [154, 35] on div "Status No active tasks You are ready to start receiving tasks. [PERSON_NAME]" at bounding box center [107, 220] width 163 height 389
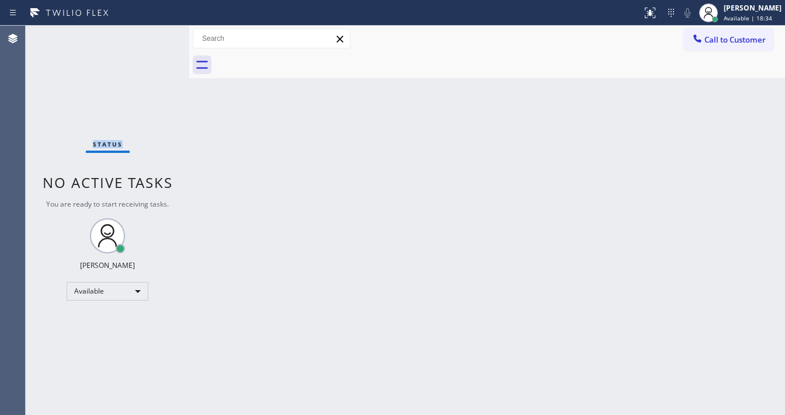
click at [154, 35] on div "Status No active tasks You are ready to start receiving tasks. [PERSON_NAME]" at bounding box center [107, 220] width 163 height 389
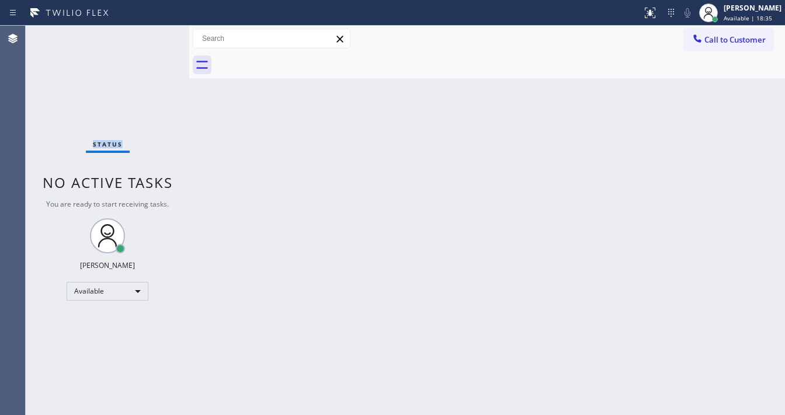
click at [154, 35] on div "Status No active tasks You are ready to start receiving tasks. [PERSON_NAME]" at bounding box center [107, 220] width 163 height 389
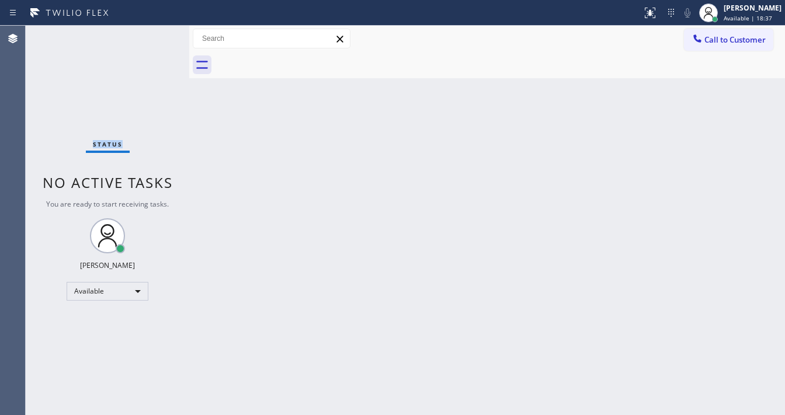
click at [154, 35] on div "Status No active tasks You are ready to start receiving tasks. [PERSON_NAME]" at bounding box center [107, 220] width 163 height 389
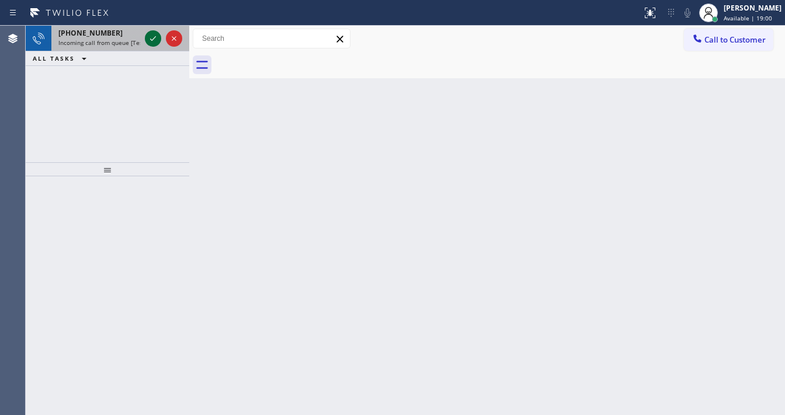
click at [149, 39] on icon at bounding box center [153, 39] width 14 height 14
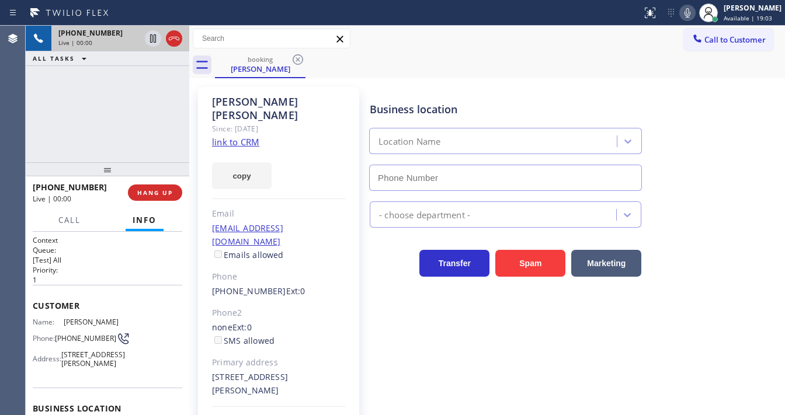
type input "[PHONE_NUMBER]"
click at [16, 133] on div "Agent Desktop" at bounding box center [12, 220] width 25 height 389
click at [236, 136] on link "link to CRM" at bounding box center [235, 142] width 47 height 12
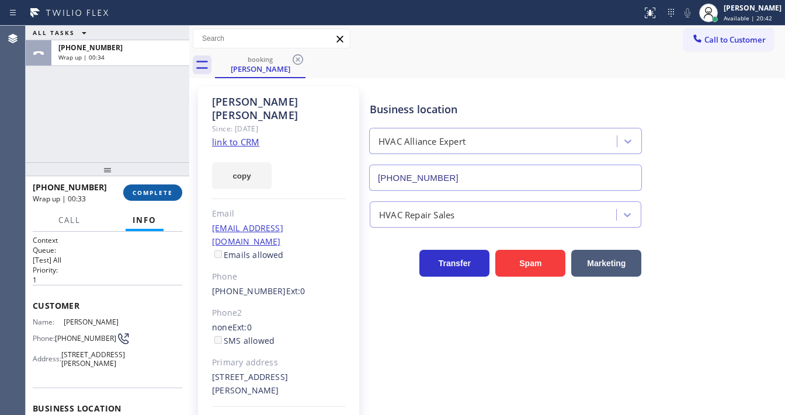
click at [166, 200] on button "COMPLETE" at bounding box center [152, 192] width 59 height 16
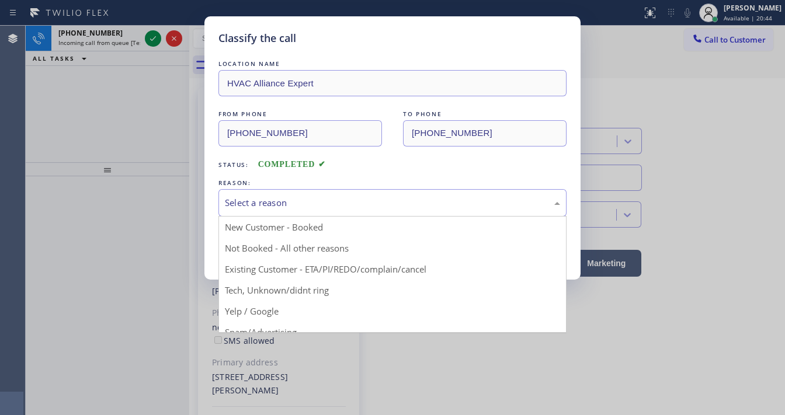
click at [285, 211] on div "Select a reason" at bounding box center [392, 202] width 348 height 27
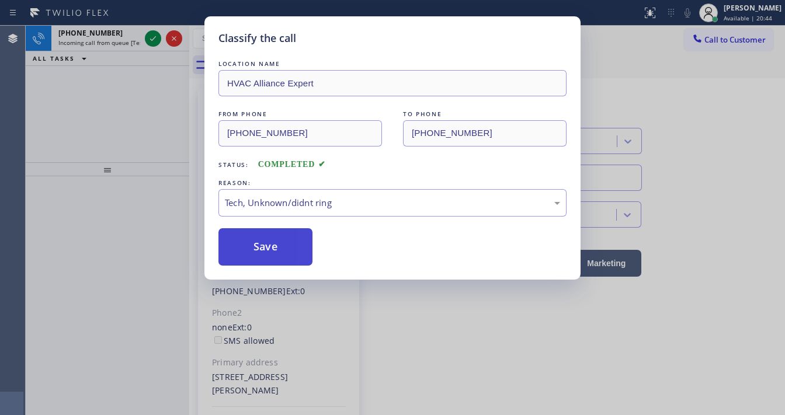
click at [270, 243] on button "Save" at bounding box center [265, 246] width 94 height 37
click at [269, 243] on button "Save" at bounding box center [265, 246] width 94 height 37
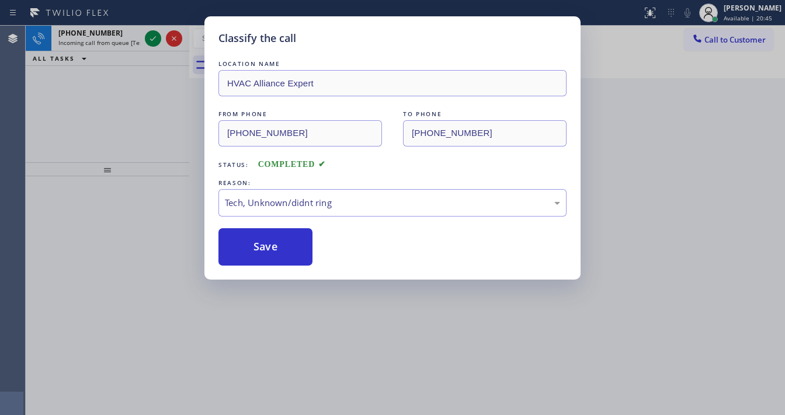
click at [152, 93] on div "Classify the call LOCATION NAME HVAC Alliance Expert FROM PHONE [PHONE_NUMBER] …" at bounding box center [392, 207] width 785 height 415
click at [147, 36] on div "Classify the call LOCATION NAME HVAC Alliance Expert FROM PHONE [PHONE_NUMBER] …" at bounding box center [392, 207] width 785 height 415
click at [147, 35] on div "Classify the call LOCATION NAME HVAC Alliance Expert FROM PHONE [PHONE_NUMBER] …" at bounding box center [392, 207] width 785 height 415
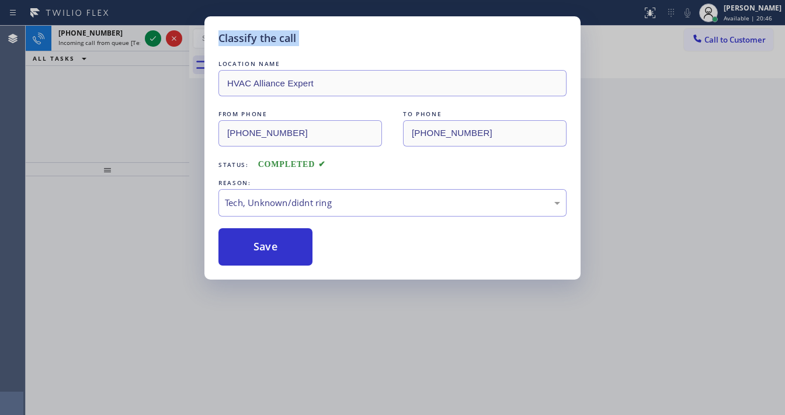
click at [147, 35] on icon at bounding box center [153, 39] width 14 height 14
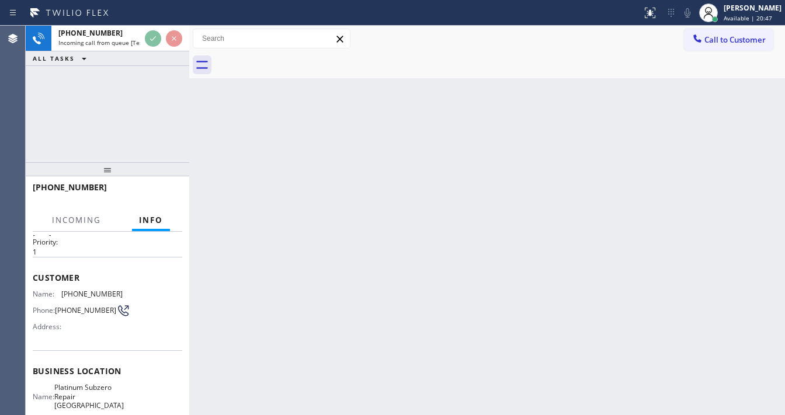
scroll to position [93, 0]
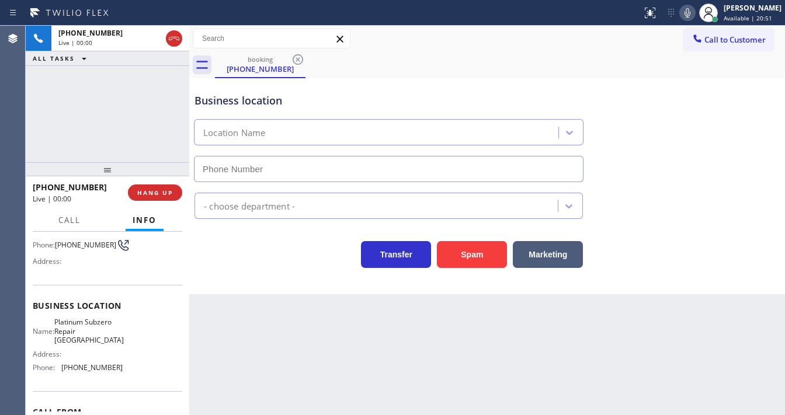
type input "[PHONE_NUMBER]"
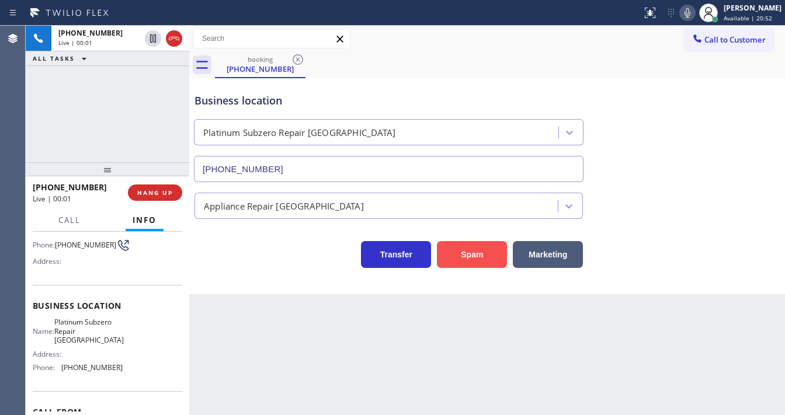
click at [477, 256] on button "Spam" at bounding box center [472, 254] width 70 height 27
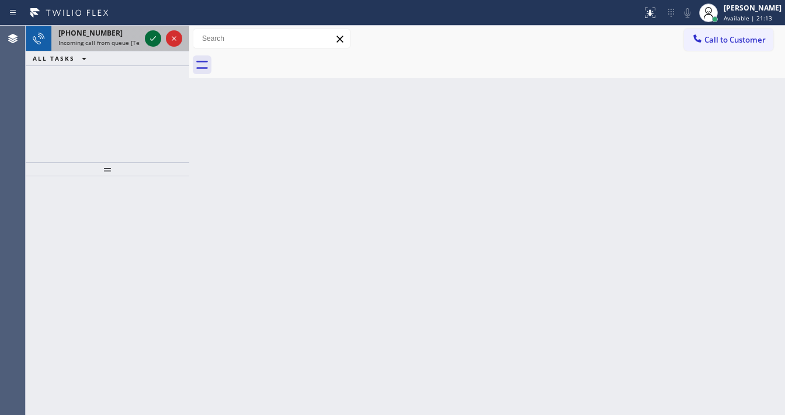
click at [149, 33] on icon at bounding box center [153, 39] width 14 height 14
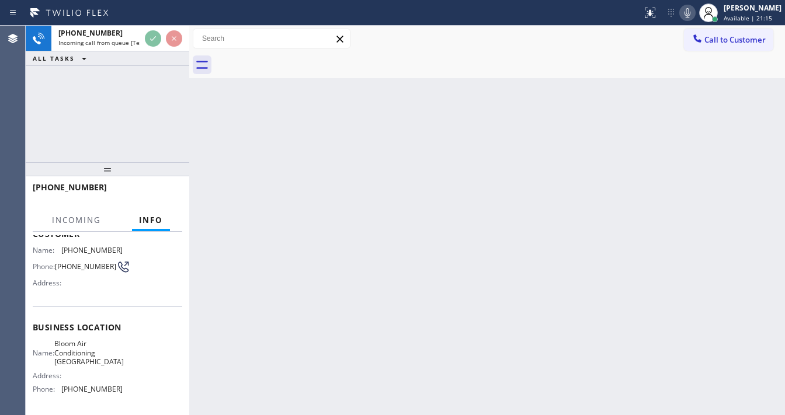
scroll to position [93, 0]
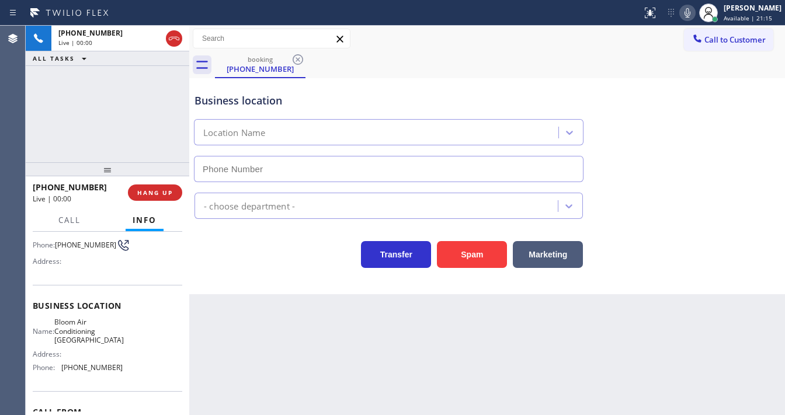
type input "[PHONE_NUMBER]"
click at [689, 14] on icon at bounding box center [687, 13] width 14 height 14
click at [694, 12] on icon at bounding box center [687, 13] width 14 height 14
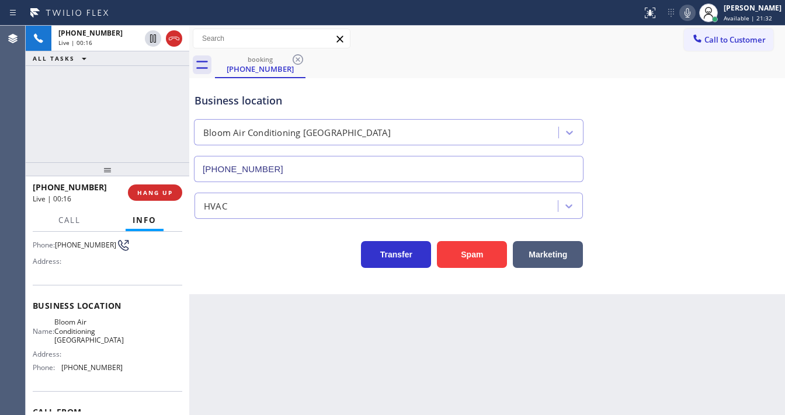
click at [694, 12] on icon at bounding box center [687, 13] width 14 height 14
click at [691, 10] on icon at bounding box center [687, 13] width 14 height 14
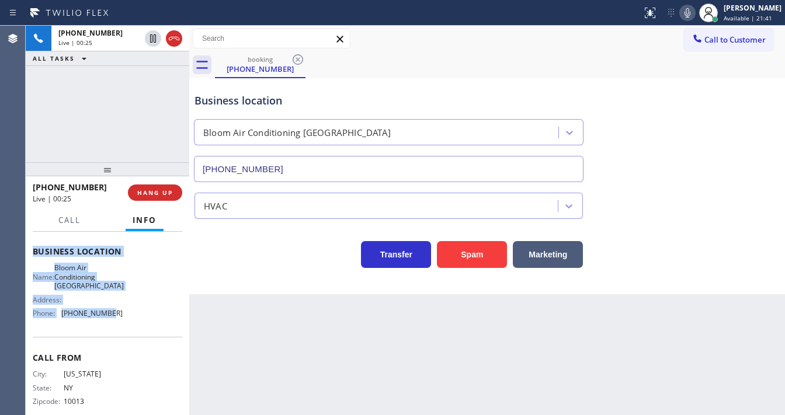
scroll to position [162, 0]
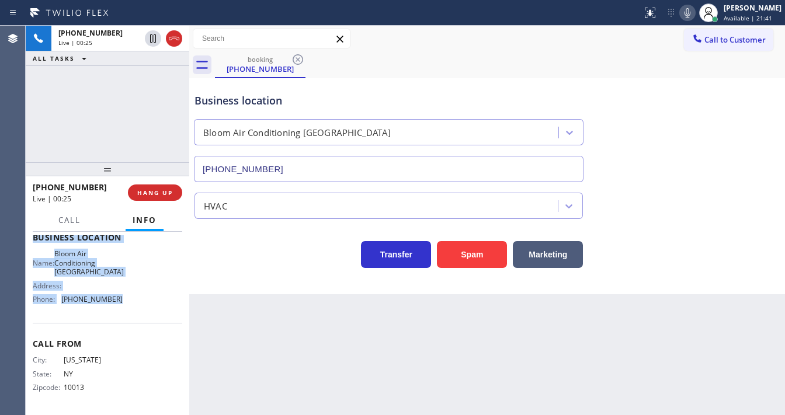
drag, startPoint x: 33, startPoint y: 255, endPoint x: 126, endPoint y: 308, distance: 107.7
click at [126, 308] on div "Context Queue: [Test] All Priority: 1 Customer Name: [PHONE_NUMBER] Phone: [PHO…" at bounding box center [107, 243] width 149 height 338
copy div "Customer Name: [PHONE_NUMBER] Phone: [PHONE_NUMBER] Address: Business location …"
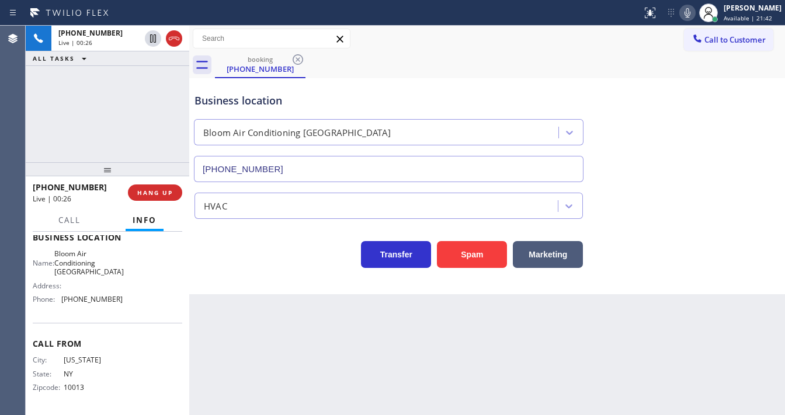
click at [97, 127] on div "[PHONE_NUMBER] Live | 00:26 ALL TASKS ALL TASKS ACTIVE TASKS TASKS IN WRAP UP" at bounding box center [107, 94] width 163 height 137
click at [114, 151] on div "[PHONE_NUMBER] Live | 00:29 ALL TASKS ALL TASKS ACTIVE TASKS TASKS IN WRAP UP" at bounding box center [107, 94] width 163 height 137
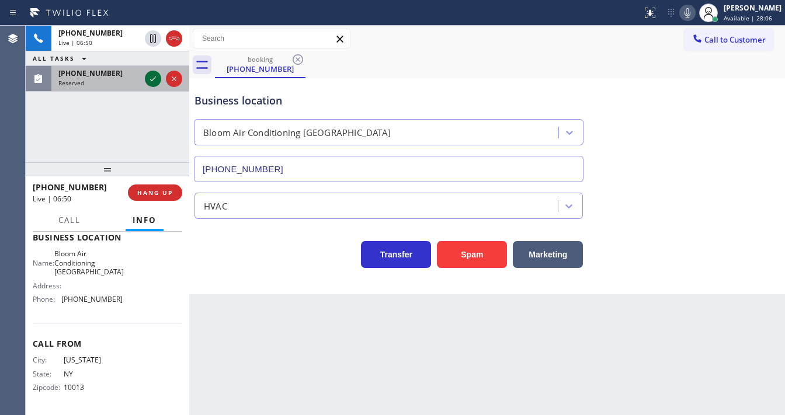
click at [151, 81] on icon at bounding box center [153, 79] width 14 height 14
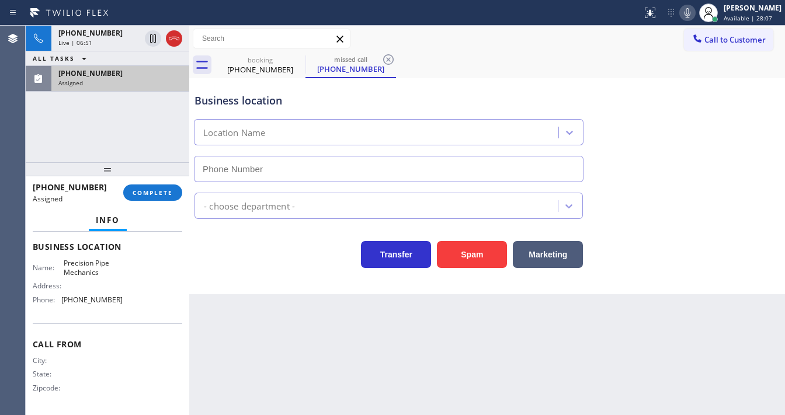
scroll to position [126, 0]
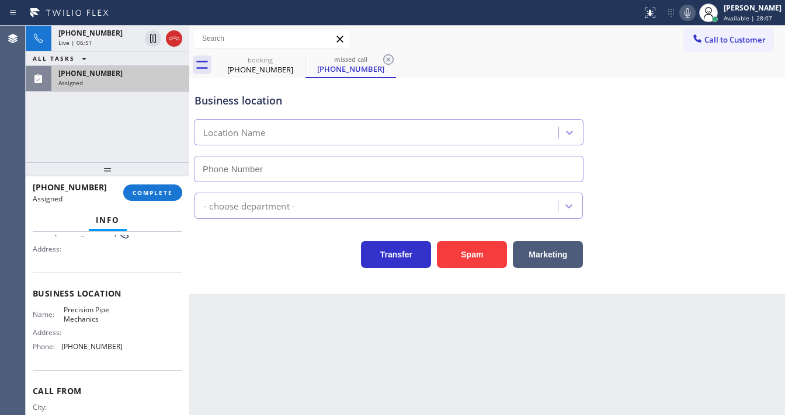
type input "[PHONE_NUMBER]"
click at [147, 190] on span "COMPLETE" at bounding box center [153, 193] width 40 height 8
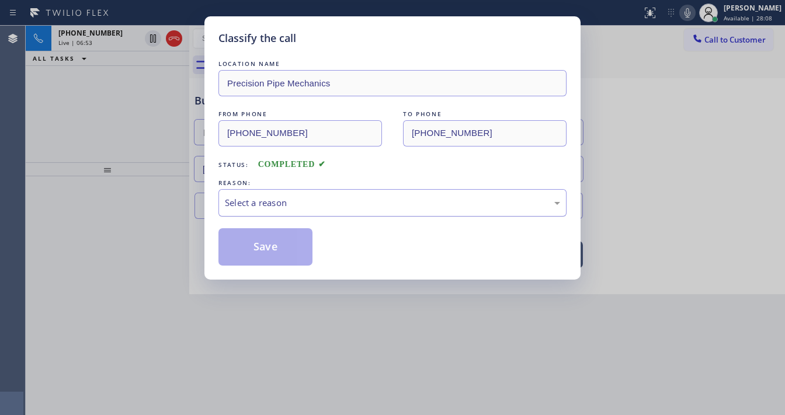
click at [282, 209] on div "Select a reason" at bounding box center [392, 202] width 348 height 27
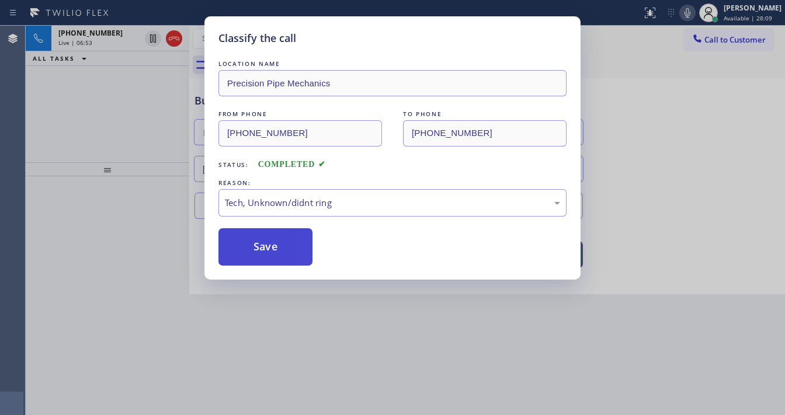
click at [267, 255] on button "Save" at bounding box center [265, 246] width 94 height 37
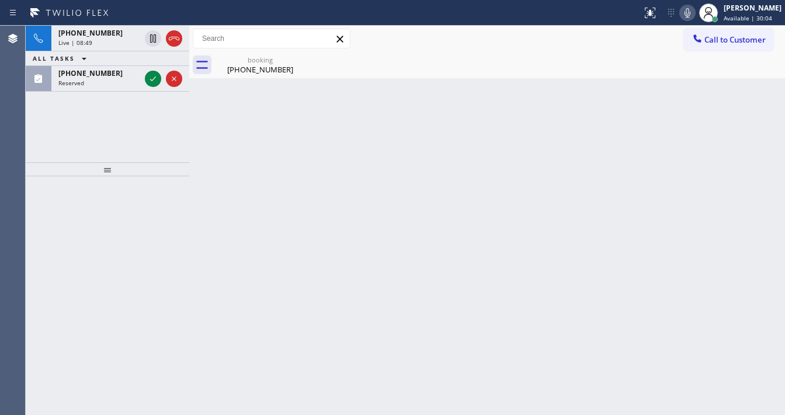
click at [691, 16] on icon at bounding box center [687, 13] width 14 height 14
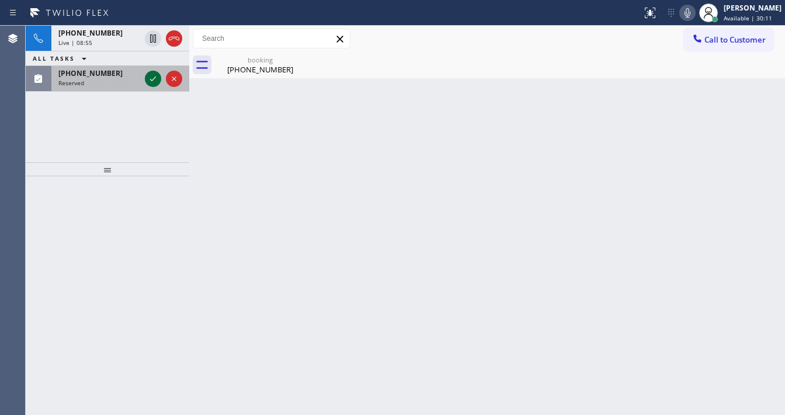
click at [154, 78] on icon at bounding box center [153, 78] width 6 height 5
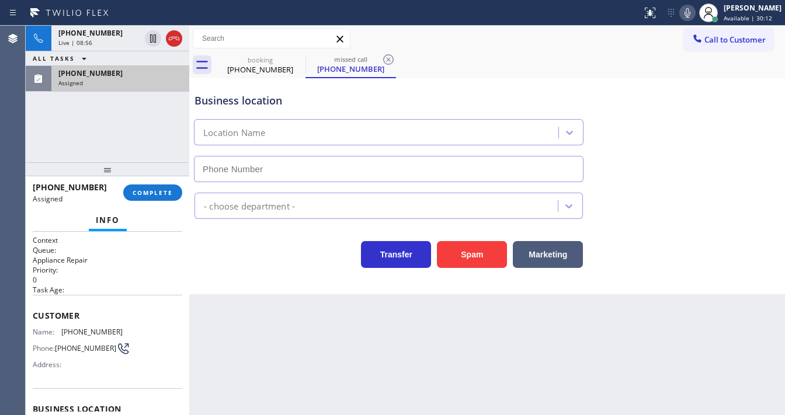
type input "[PHONE_NUMBER]"
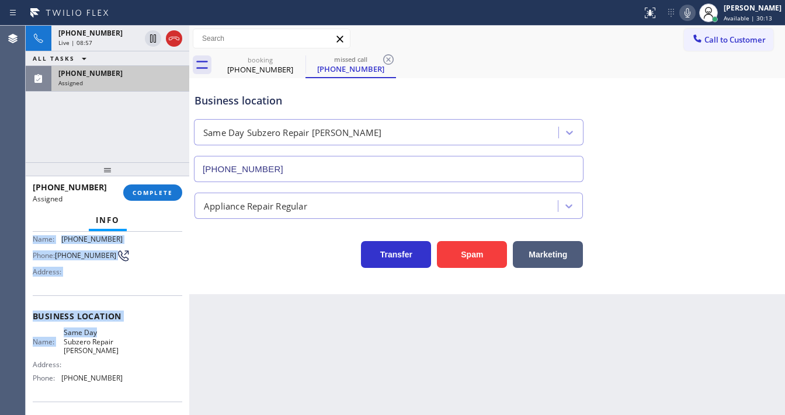
scroll to position [93, 0]
drag, startPoint x: 34, startPoint y: 312, endPoint x: 123, endPoint y: 375, distance: 109.3
click at [123, 375] on div "Context Queue: Appliance Repair Priority: 0 Task Age: Customer Name: [PHONE_NUM…" at bounding box center [107, 316] width 149 height 348
copy div "Customer Name: [PHONE_NUMBER] Phone: [PHONE_NUMBER] Address: Business location …"
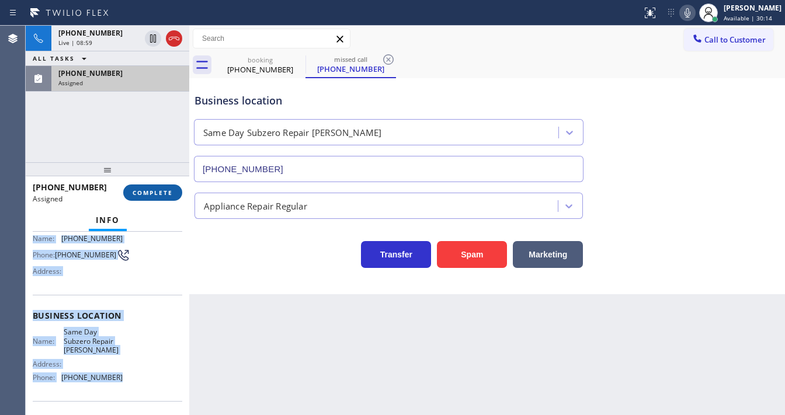
click at [145, 189] on span "COMPLETE" at bounding box center [153, 193] width 40 height 8
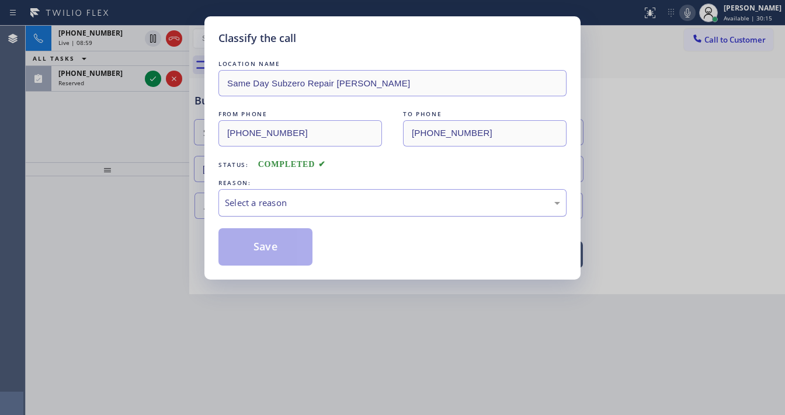
click at [295, 208] on div "Select a reason" at bounding box center [392, 202] width 335 height 13
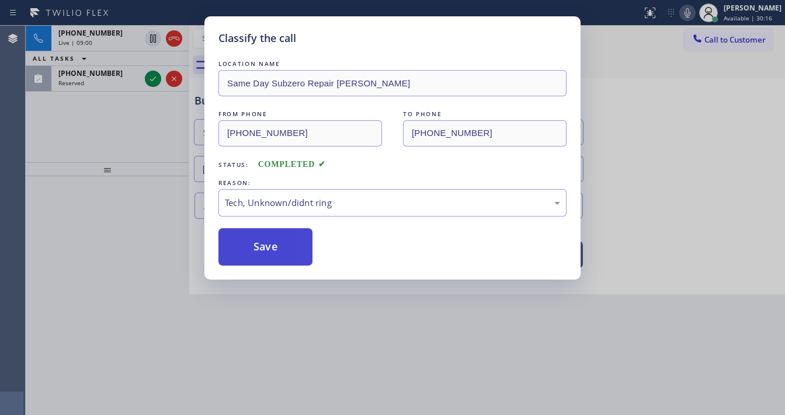
click at [263, 245] on button "Save" at bounding box center [265, 246] width 94 height 37
drag, startPoint x: 43, startPoint y: 143, endPoint x: 67, endPoint y: 135, distance: 25.1
click at [45, 141] on div "Classify the call LOCATION NAME Same Day Subzero Repair [PERSON_NAME] FROM PHON…" at bounding box center [392, 207] width 785 height 415
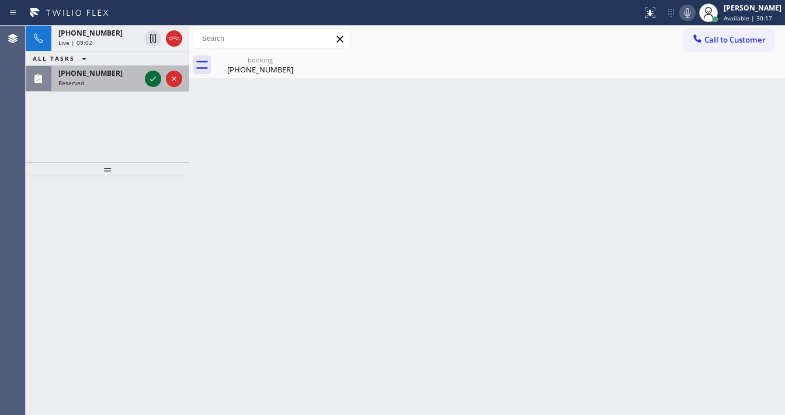
click at [148, 79] on icon at bounding box center [153, 79] width 14 height 14
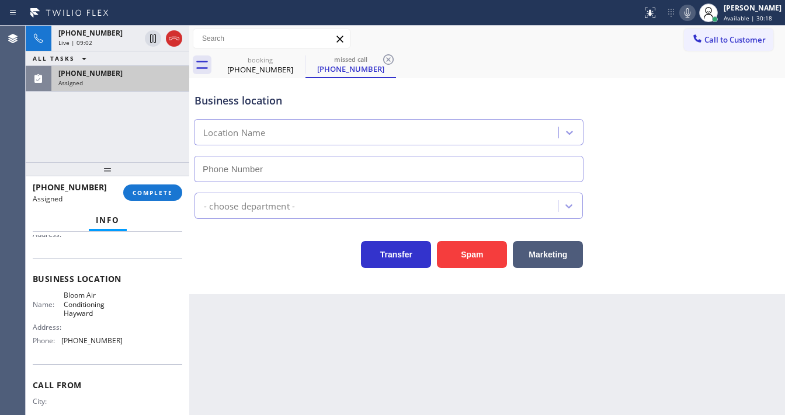
type input "[PHONE_NUMBER]"
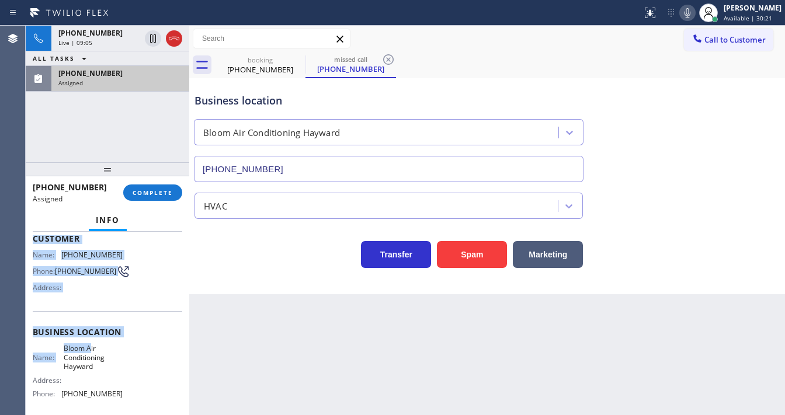
scroll to position [131, 0]
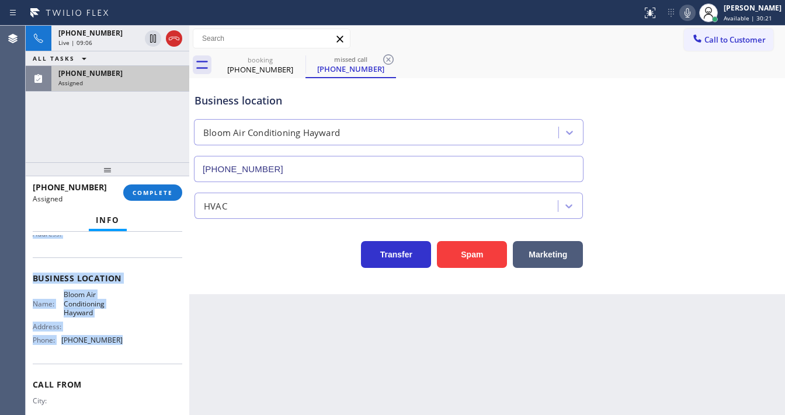
drag, startPoint x: 34, startPoint y: 270, endPoint x: 124, endPoint y: 341, distance: 114.2
click at [124, 341] on div "Context Queue: HVAC Priority: 0 Task Age: Customer Name: [PHONE_NUMBER] Phone: …" at bounding box center [107, 278] width 149 height 348
copy div "Customer Name: [PHONE_NUMBER] Phone: [PHONE_NUMBER] Address: Business location …"
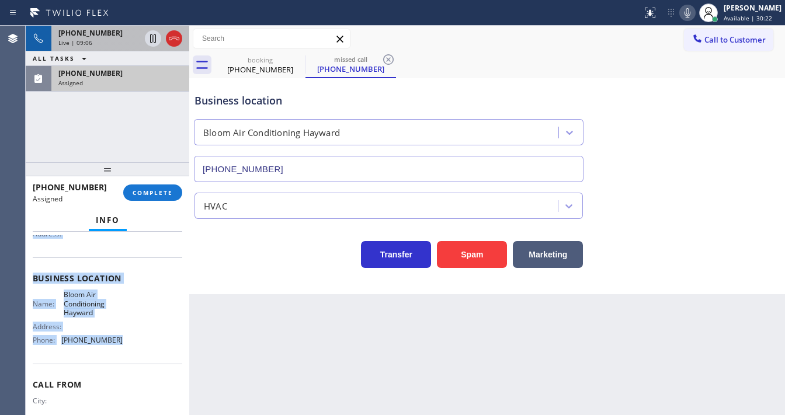
drag, startPoint x: 165, startPoint y: 36, endPoint x: 170, endPoint y: 39, distance: 6.5
click at [165, 36] on div at bounding box center [163, 39] width 42 height 26
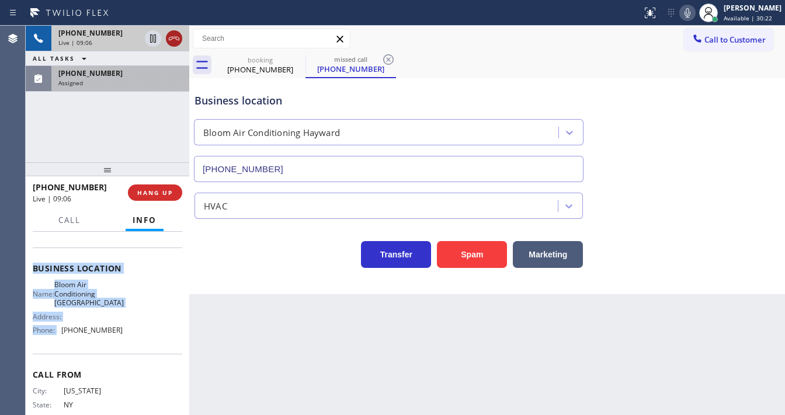
scroll to position [121, 0]
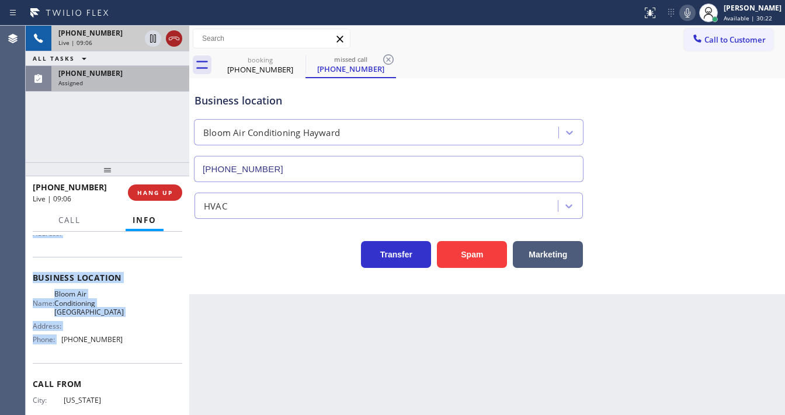
click at [170, 39] on icon at bounding box center [174, 39] width 14 height 14
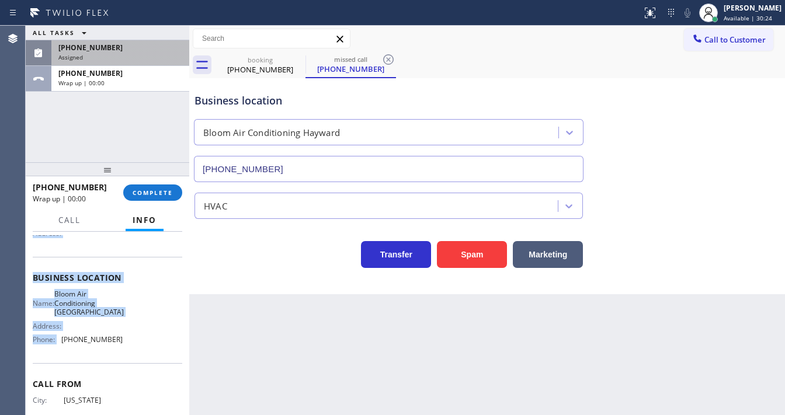
click at [126, 332] on div "Name: Bloom Air Conditioning [GEOGRAPHIC_DATA] Address: Phone: [PHONE_NUMBER]" at bounding box center [107, 319] width 149 height 59
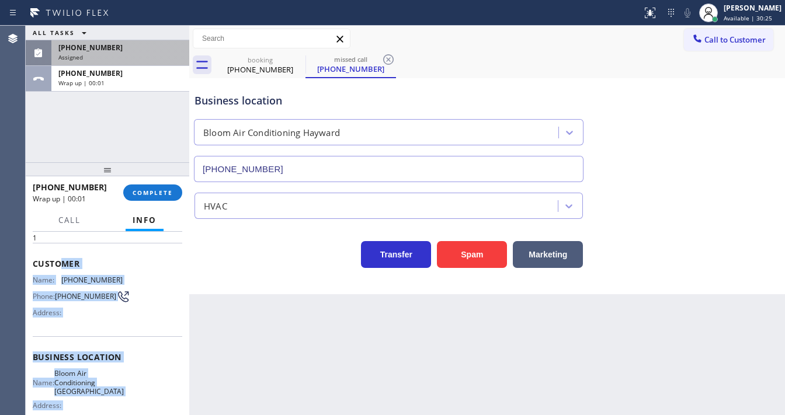
scroll to position [0, 0]
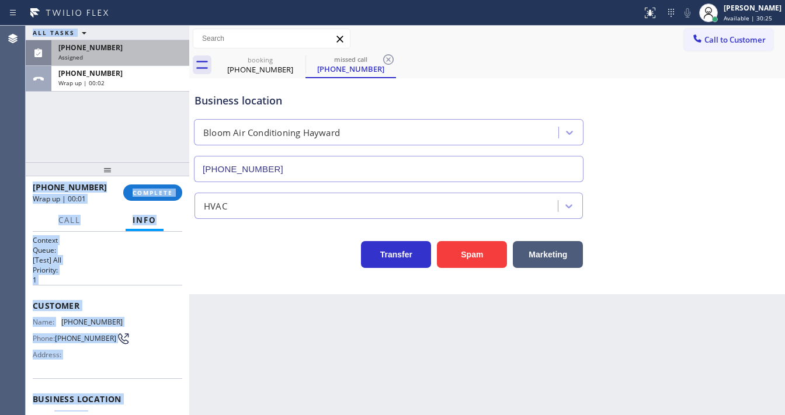
drag, startPoint x: 119, startPoint y: 339, endPoint x: 25, endPoint y: 308, distance: 98.8
click at [25, 308] on div "Agent Desktop Classify the call LOCATION NAME Heating Masters [GEOGRAPHIC_DATA]…" at bounding box center [392, 220] width 785 height 389
click at [69, 300] on span "Customer" at bounding box center [107, 305] width 149 height 11
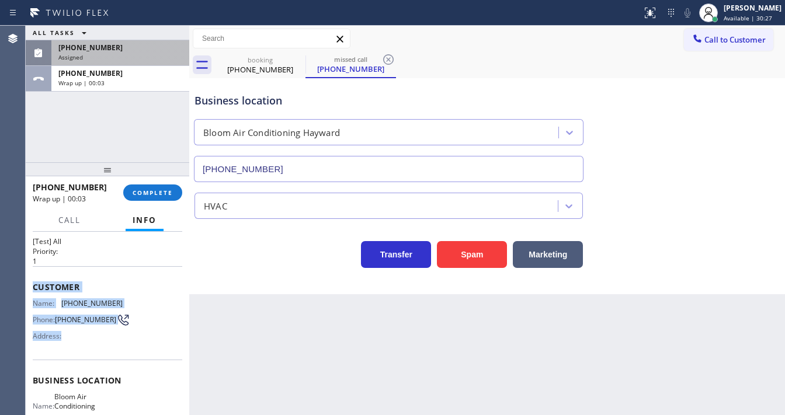
scroll to position [140, 0]
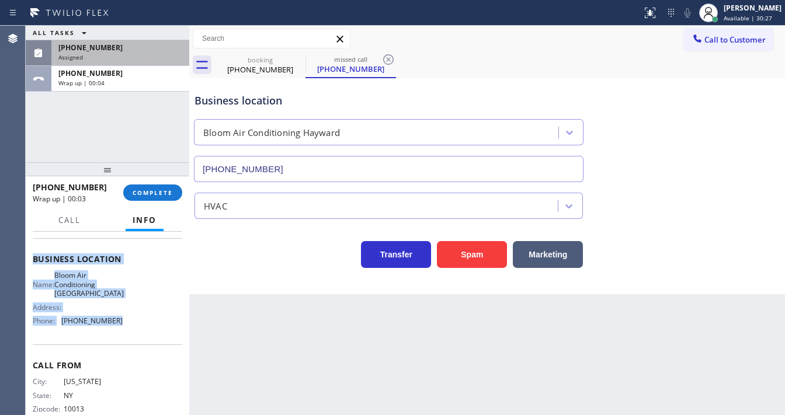
drag, startPoint x: 30, startPoint y: 302, endPoint x: 107, endPoint y: 183, distance: 141.0
click at [147, 325] on div "Context Queue: [Test] All Priority: 1 Customer Name: [PHONE_NUMBER] Phone: [PHO…" at bounding box center [107, 323] width 163 height 183
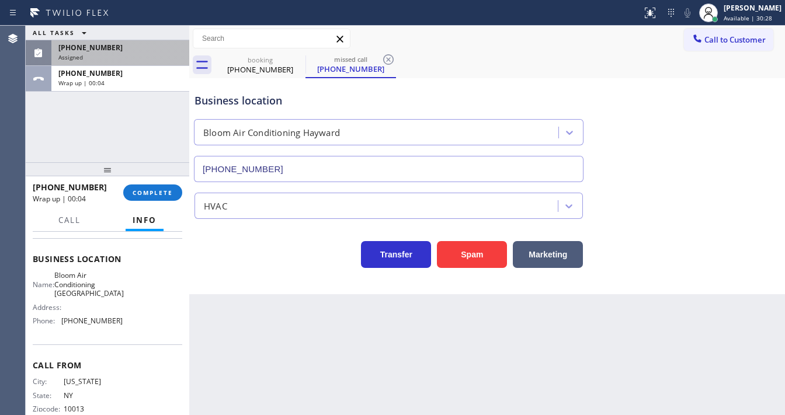
click at [109, 111] on div "ALL TASKS ALL TASKS ACTIVE TASKS TASKS IN WRAP UP [PHONE_NUMBER] Assigned [PHON…" at bounding box center [107, 94] width 163 height 137
click at [128, 154] on div "ALL TASKS ALL TASKS ACTIVE TASKS TASKS IN WRAP UP [PHONE_NUMBER] Assigned [PHON…" at bounding box center [107, 94] width 163 height 137
click at [149, 185] on button "COMPLETE" at bounding box center [152, 192] width 59 height 16
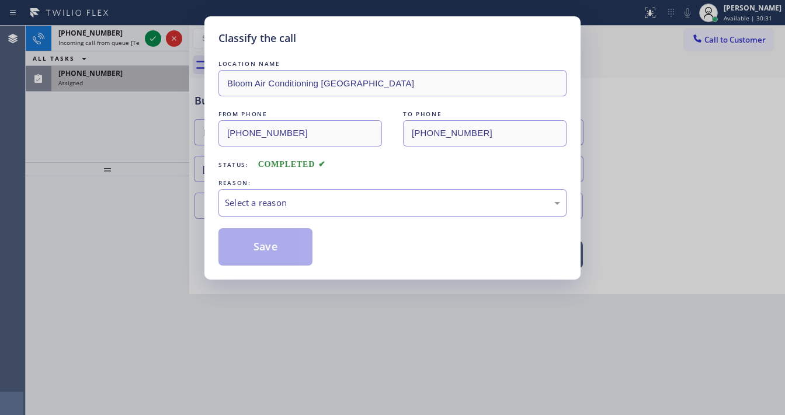
drag, startPoint x: 239, startPoint y: 204, endPoint x: 248, endPoint y: 208, distance: 9.7
click at [240, 204] on div "Select a reason" at bounding box center [392, 202] width 335 height 13
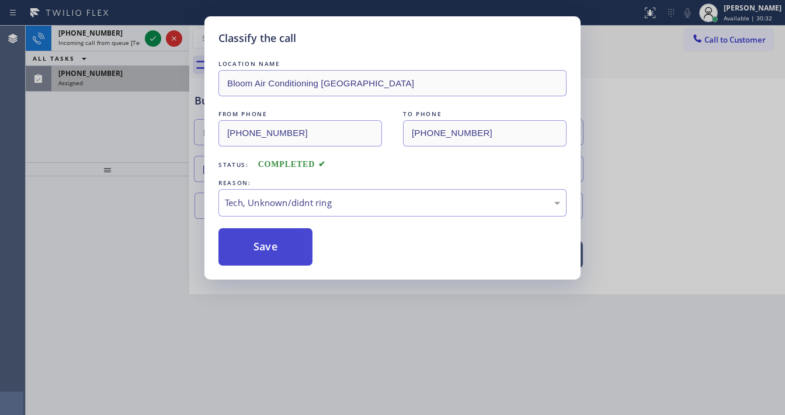
click at [257, 242] on button "Save" at bounding box center [265, 246] width 94 height 37
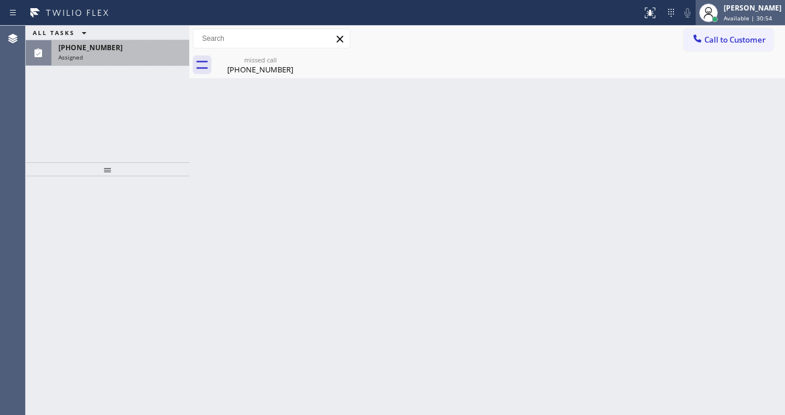
click at [750, 16] on span "Available | 30:54" at bounding box center [747, 18] width 48 height 8
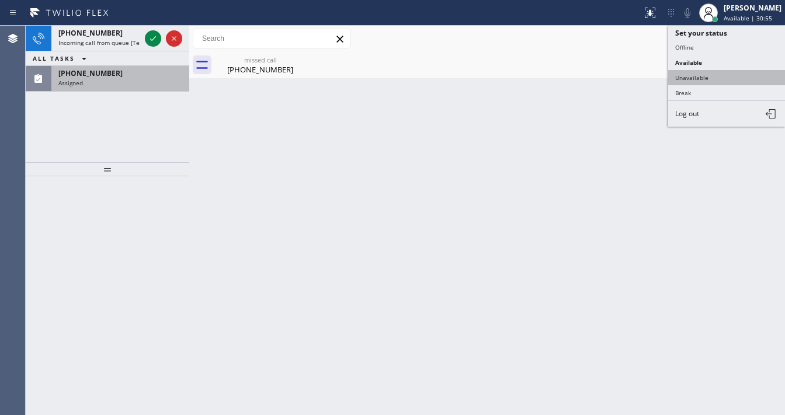
click at [707, 75] on button "Unavailable" at bounding box center [726, 77] width 117 height 15
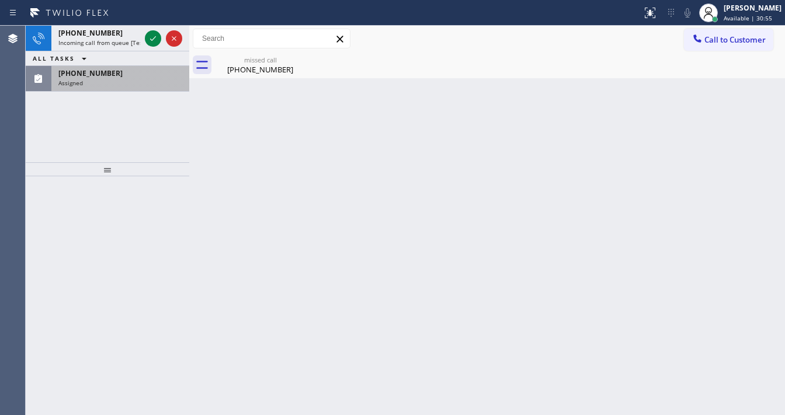
click at [556, 136] on div "Back to Dashboard Change Sender ID Customers Technicians Select a contact Outbo…" at bounding box center [486, 220] width 595 height 389
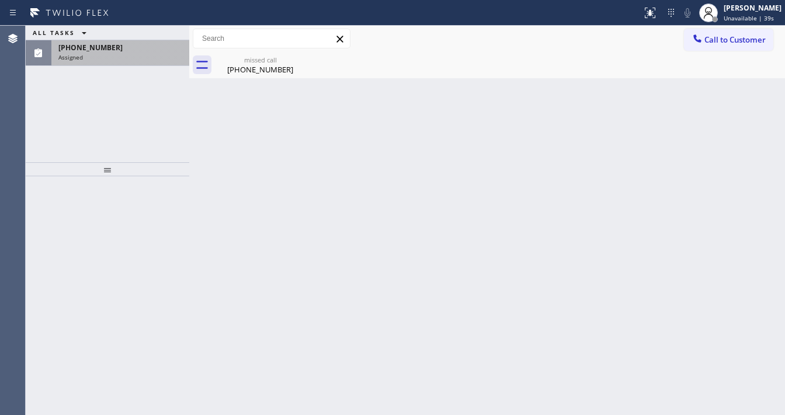
drag, startPoint x: 44, startPoint y: 111, endPoint x: 92, endPoint y: 64, distance: 67.7
click at [44, 112] on div "ALL TASKS ALL TASKS ACTIVE TASKS TASKS IN WRAP UP [PHONE_NUMBER] Assigned" at bounding box center [107, 94] width 163 height 137
click at [121, 50] on div "[PHONE_NUMBER]" at bounding box center [120, 48] width 124 height 10
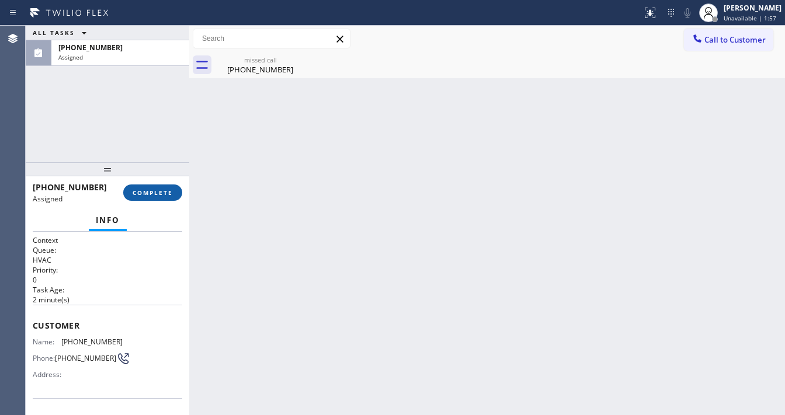
click at [170, 188] on button "COMPLETE" at bounding box center [152, 192] width 59 height 16
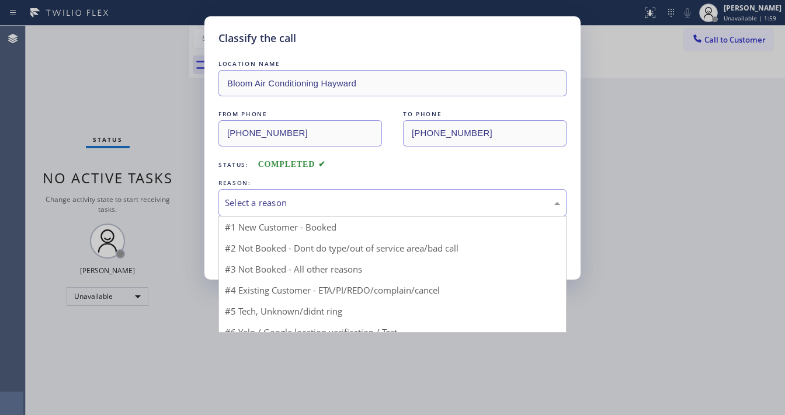
drag, startPoint x: 242, startPoint y: 198, endPoint x: 253, endPoint y: 205, distance: 12.3
click at [245, 198] on div "Select a reason" at bounding box center [392, 202] width 335 height 13
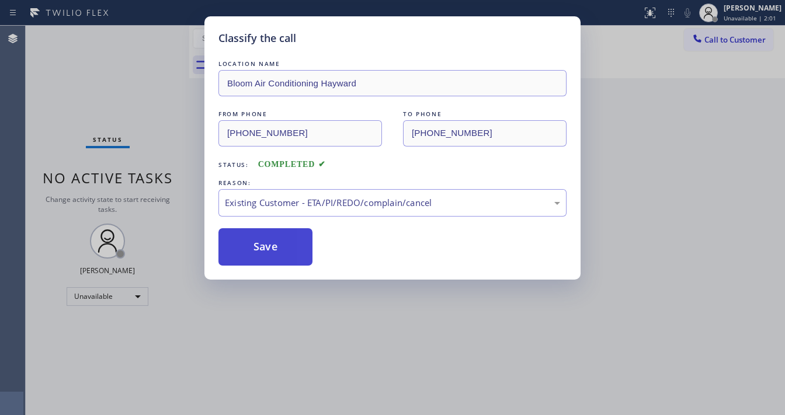
click at [281, 240] on button "Save" at bounding box center [265, 246] width 94 height 37
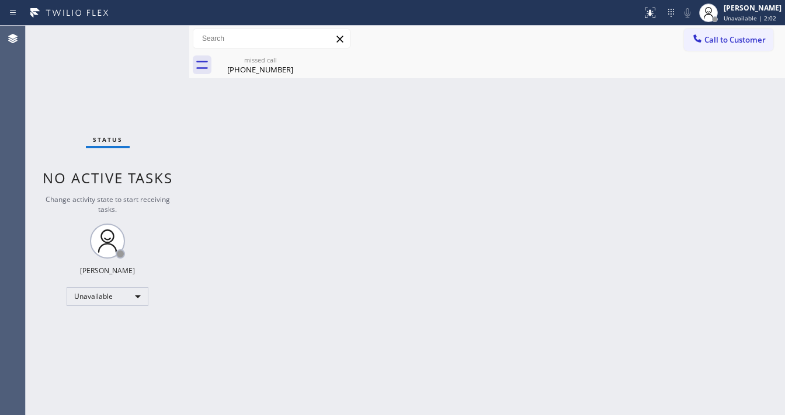
click at [177, 281] on div "Status No active tasks Change activity state to start receiving tasks. [PERSON_…" at bounding box center [107, 220] width 163 height 389
click at [136, 294] on div "Unavailable" at bounding box center [108, 296] width 82 height 19
click at [116, 325] on li "Available" at bounding box center [106, 326] width 79 height 14
drag, startPoint x: 245, startPoint y: 185, endPoint x: 258, endPoint y: 131, distance: 55.4
click at [245, 182] on div "Back to Dashboard Change Sender ID Customers Technicians Select a contact Outbo…" at bounding box center [486, 220] width 595 height 389
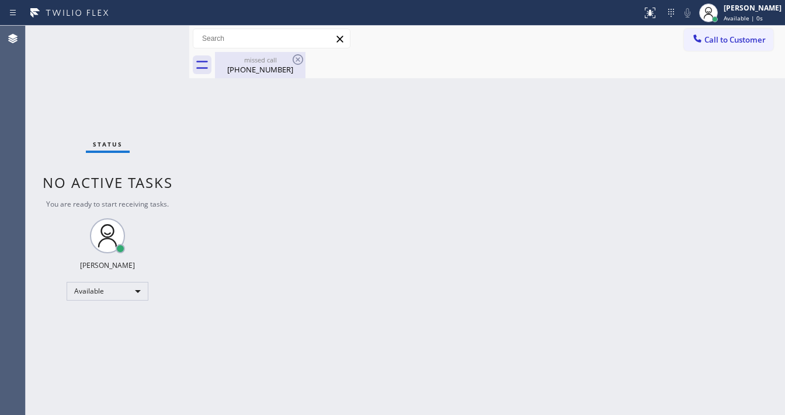
click at [266, 66] on div "[PHONE_NUMBER]" at bounding box center [260, 69] width 88 height 11
click at [273, 103] on div "Back to Dashboard Change Sender ID Customers Technicians Select a contact Outbo…" at bounding box center [486, 220] width 595 height 389
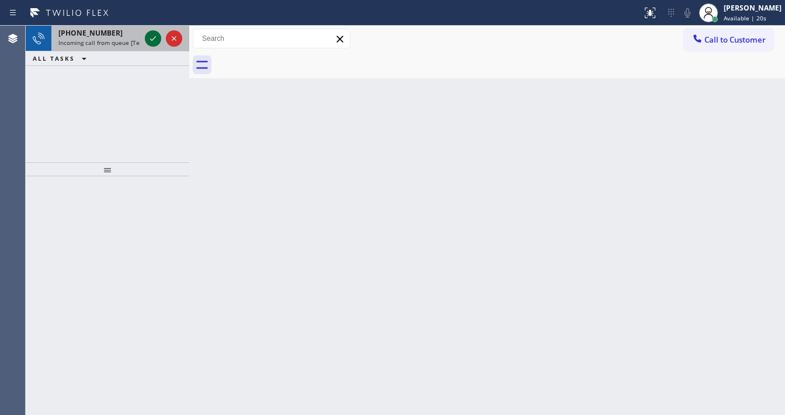
click at [149, 39] on div at bounding box center [153, 39] width 16 height 14
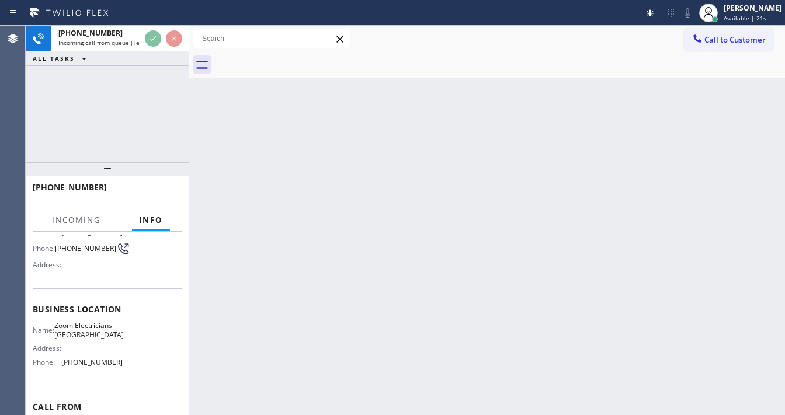
scroll to position [93, 0]
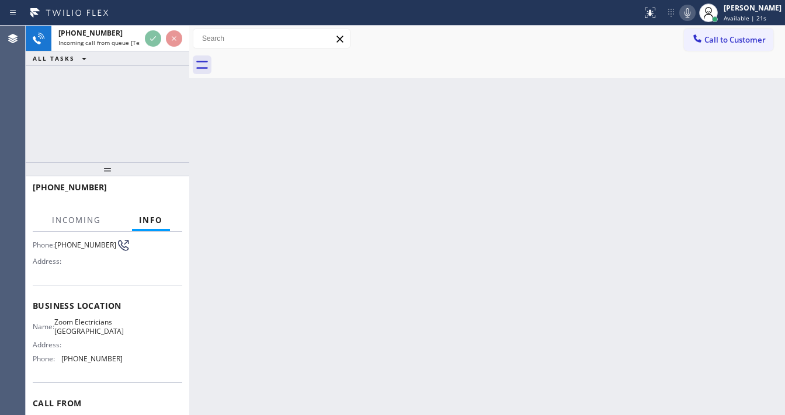
click at [100, 113] on div "[PHONE_NUMBER] Incoming call from queue [Test] All ALL TASKS ALL TASKS ACTIVE T…" at bounding box center [107, 94] width 163 height 137
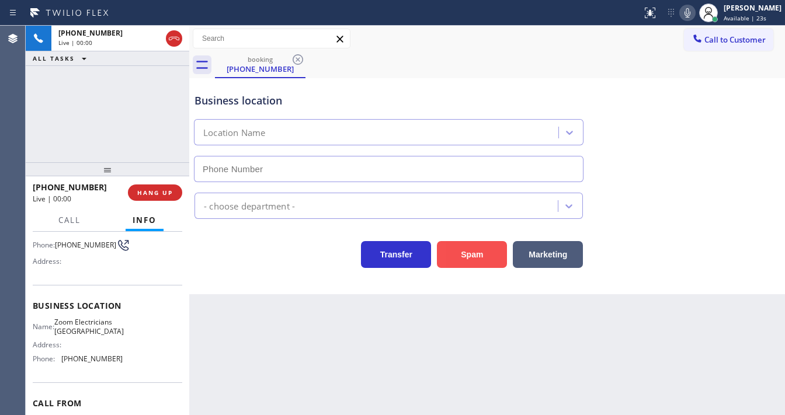
click at [473, 256] on button "Spam" at bounding box center [472, 254] width 70 height 27
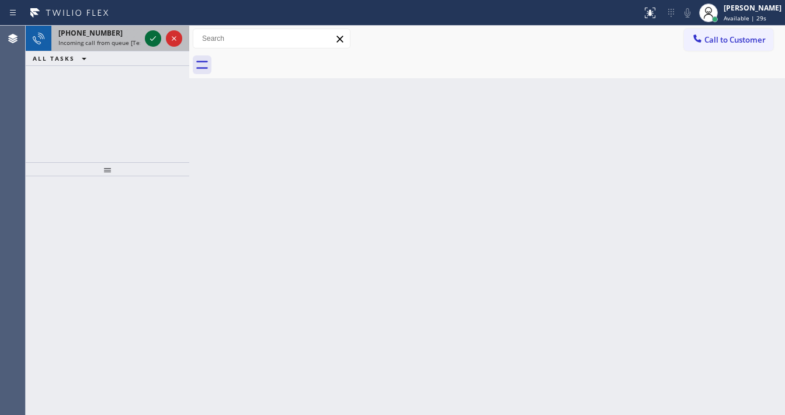
click at [147, 40] on div at bounding box center [153, 39] width 16 height 14
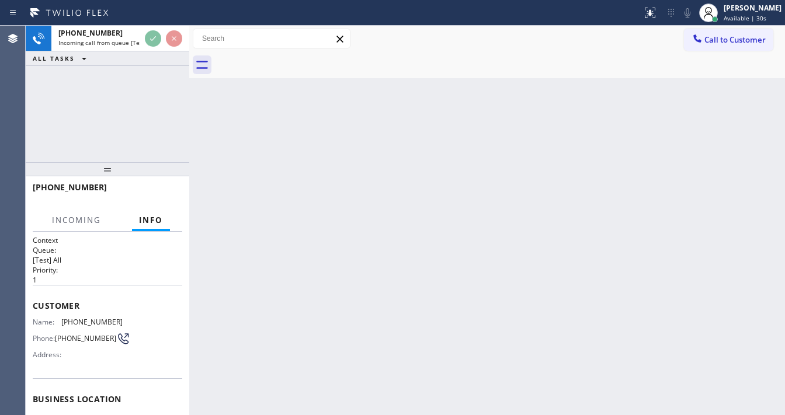
scroll to position [93, 0]
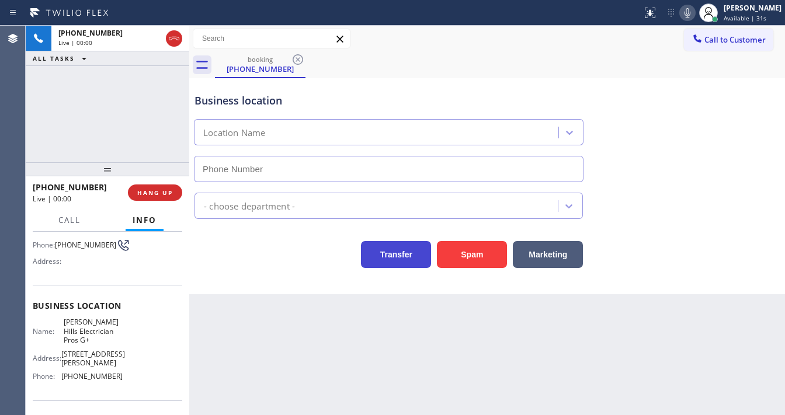
type input "[PHONE_NUMBER]"
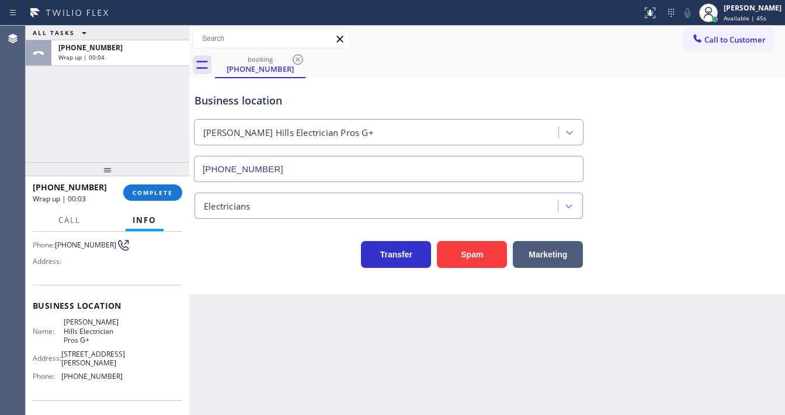
drag, startPoint x: 91, startPoint y: 125, endPoint x: 152, endPoint y: 170, distance: 75.9
click at [103, 134] on div "ALL TASKS ALL TASKS ACTIVE TASKS TASKS IN WRAP UP [PHONE_NUMBER] Wrap up | 00:04" at bounding box center [107, 94] width 163 height 137
click at [159, 191] on span "COMPLETE" at bounding box center [153, 193] width 40 height 8
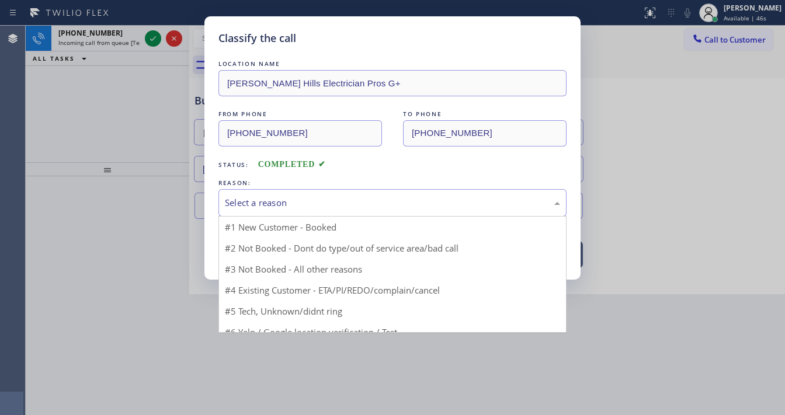
click at [312, 205] on div "Select a reason" at bounding box center [392, 202] width 335 height 13
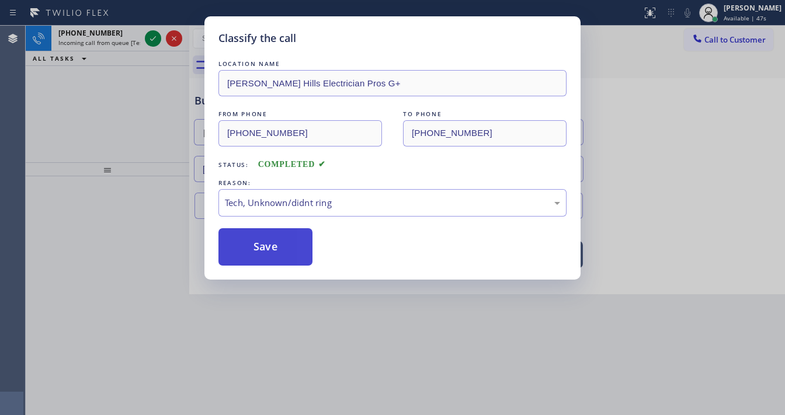
click at [290, 243] on button "Save" at bounding box center [265, 246] width 94 height 37
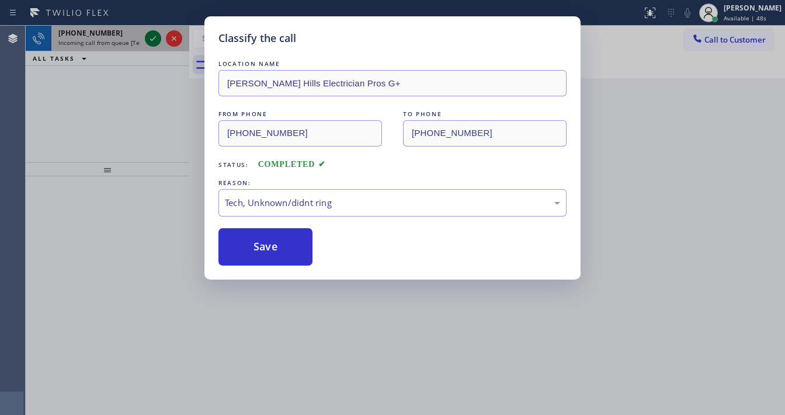
click at [151, 44] on icon at bounding box center [153, 39] width 14 height 14
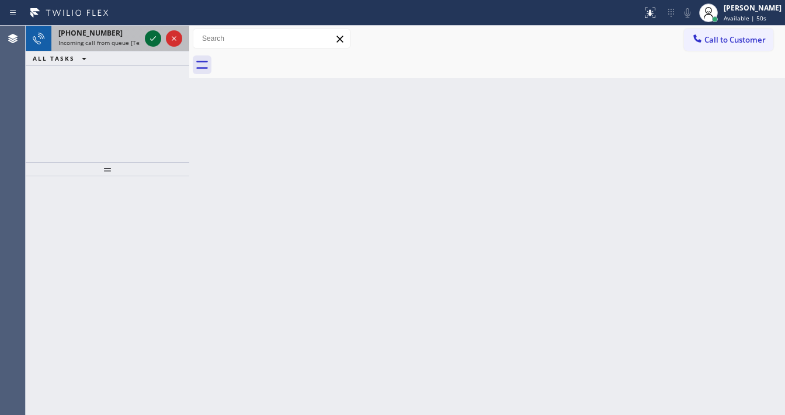
click at [153, 41] on icon at bounding box center [153, 39] width 14 height 14
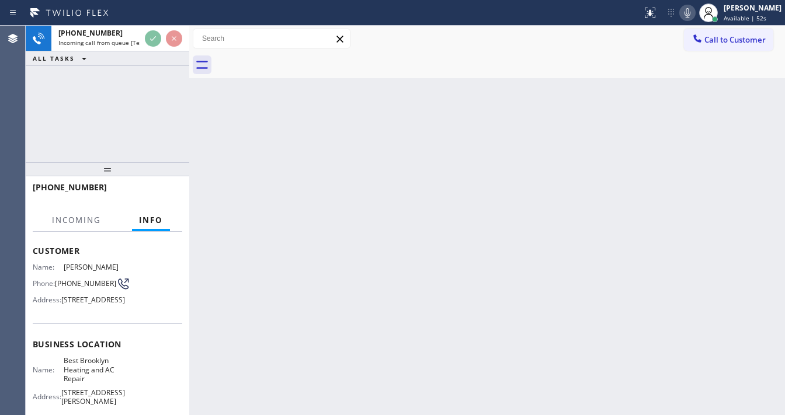
scroll to position [93, 0]
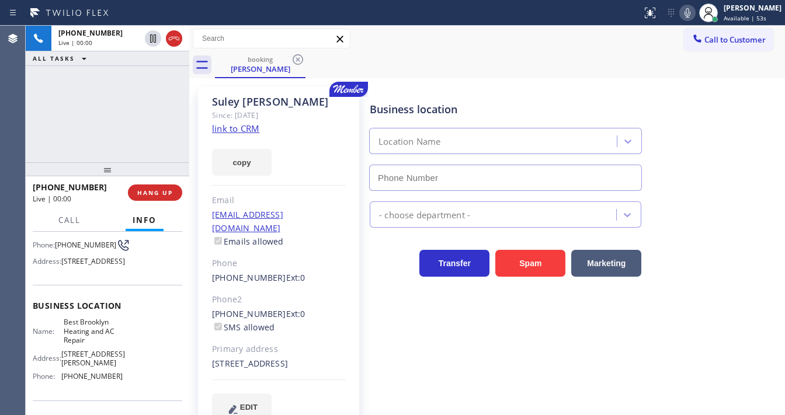
type input "[PHONE_NUMBER]"
click at [249, 130] on link "link to CRM" at bounding box center [235, 129] width 47 height 12
drag, startPoint x: 92, startPoint y: 189, endPoint x: 44, endPoint y: 189, distance: 47.9
click at [44, 189] on div "[PHONE_NUMBER]" at bounding box center [76, 187] width 87 height 11
click at [53, 128] on div "[PHONE_NUMBER] Live | 01:35 ALL TASKS ALL TASKS ACTIVE TASKS TASKS IN WRAP UP" at bounding box center [107, 94] width 163 height 137
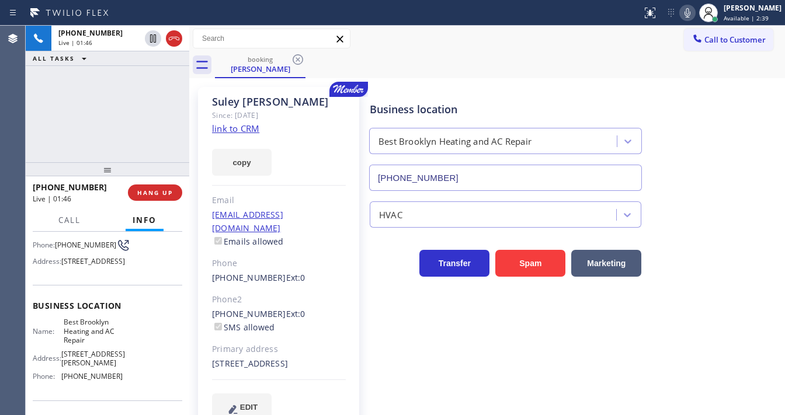
click at [31, 128] on div "[PHONE_NUMBER] Live | 01:46 ALL TASKS ALL TASKS ACTIVE TASKS TASKS IN WRAP UP" at bounding box center [107, 94] width 163 height 137
click at [62, 153] on div "[PHONE_NUMBER] Live | 01:48 ALL TASKS ALL TASKS ACTIVE TASKS TASKS IN WRAP UP" at bounding box center [107, 94] width 163 height 137
click at [154, 187] on button "HANG UP" at bounding box center [155, 192] width 54 height 16
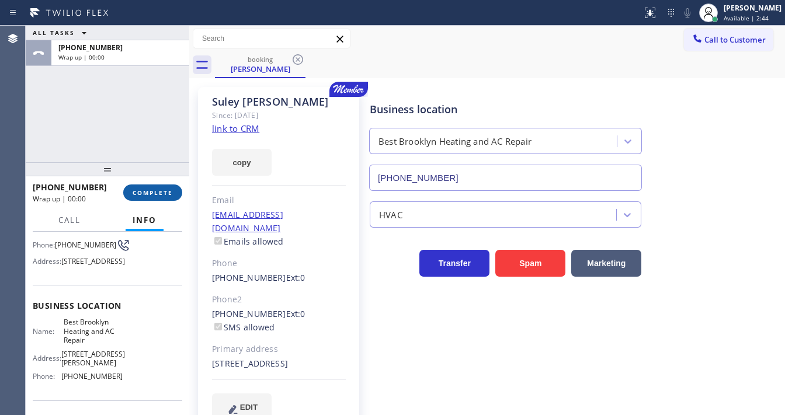
click at [155, 189] on span "COMPLETE" at bounding box center [153, 193] width 40 height 8
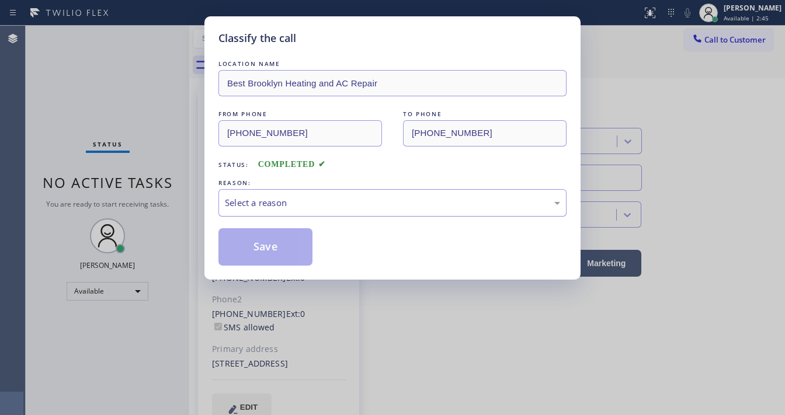
click at [271, 210] on div "Select a reason" at bounding box center [392, 202] width 348 height 27
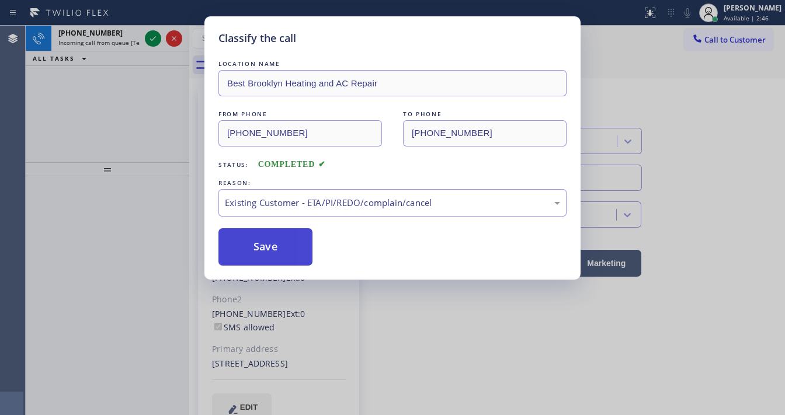
click at [263, 243] on button "Save" at bounding box center [265, 246] width 94 height 37
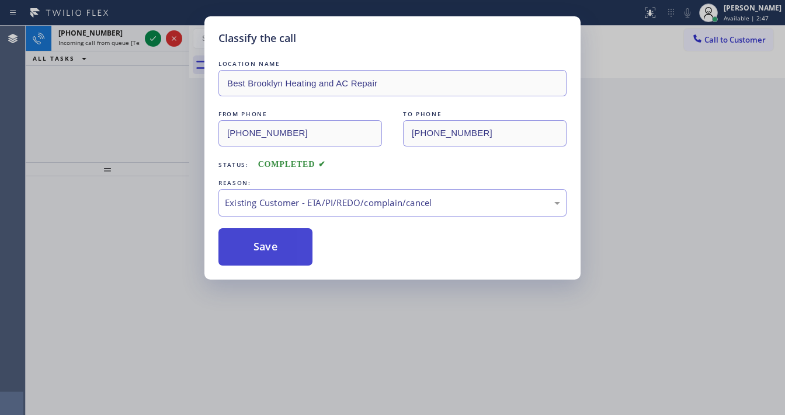
click at [263, 243] on button "Save" at bounding box center [265, 246] width 94 height 37
drag, startPoint x: 156, startPoint y: 158, endPoint x: 158, endPoint y: 103, distance: 55.5
click at [156, 157] on div "Classify the call LOCATION NAME Best Brooklyn Heating and AC Repair FROM PHONE …" at bounding box center [392, 207] width 785 height 415
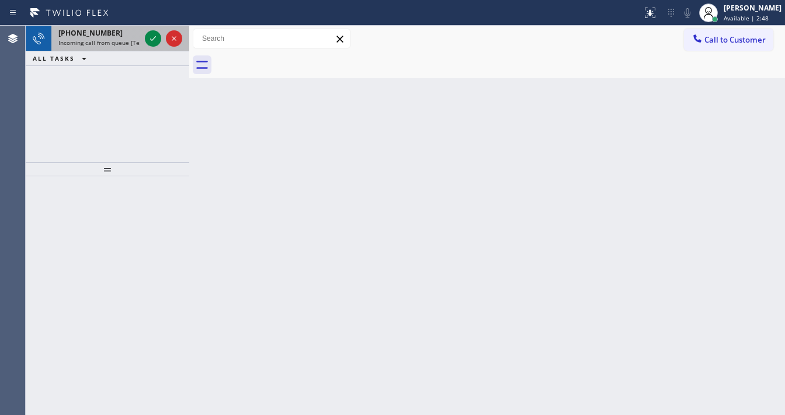
click at [77, 39] on span "Incoming call from queue [Test] All" at bounding box center [106, 43] width 97 height 8
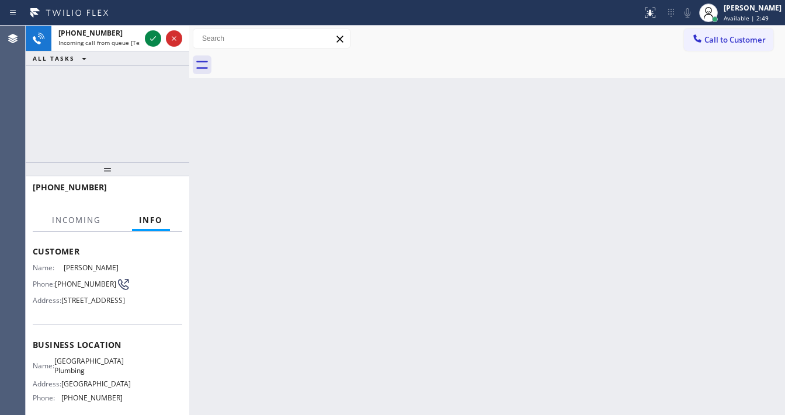
scroll to position [140, 0]
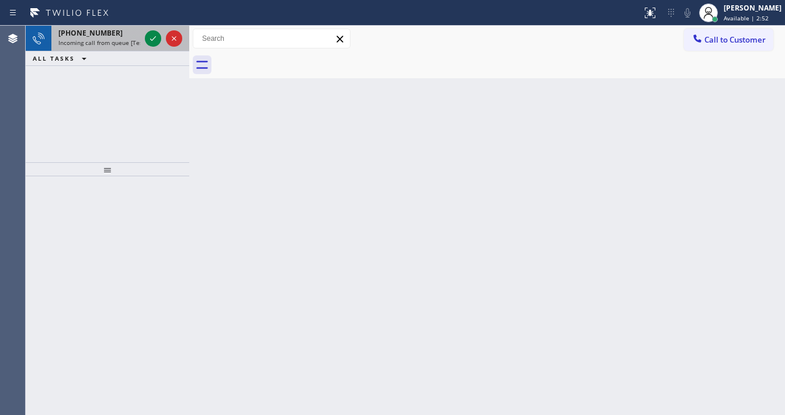
click at [96, 39] on span "Incoming call from queue [Test] All" at bounding box center [106, 43] width 97 height 8
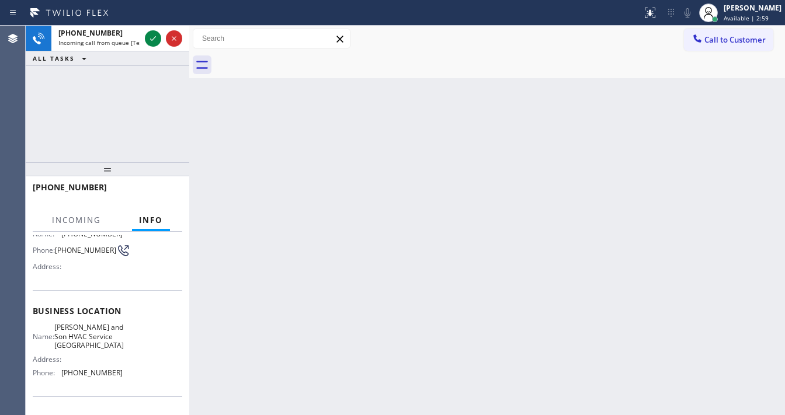
scroll to position [93, 0]
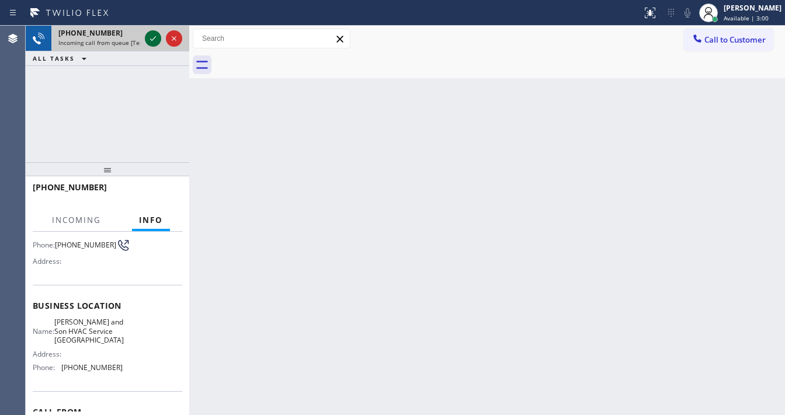
click at [154, 39] on icon at bounding box center [153, 39] width 14 height 14
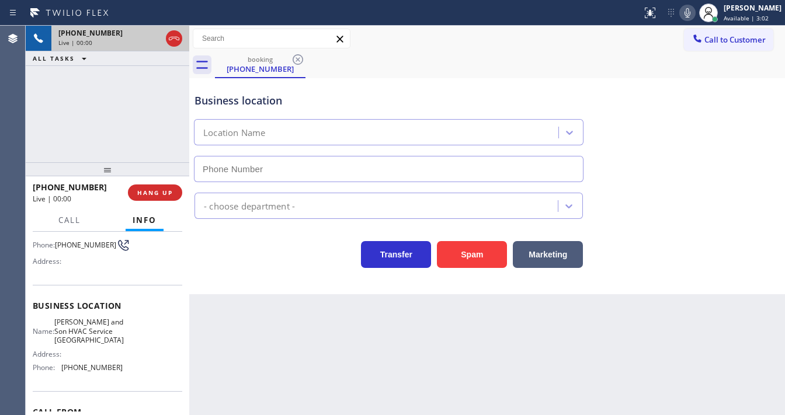
click at [690, 13] on icon at bounding box center [687, 12] width 6 height 9
type input "[PHONE_NUMBER]"
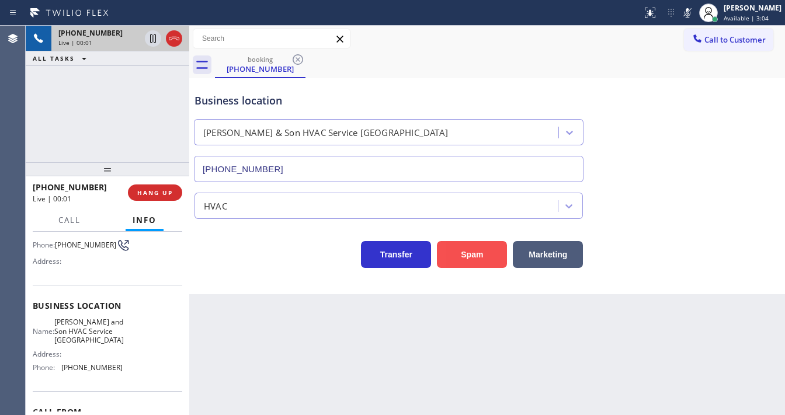
click at [465, 267] on div "Business location [PERSON_NAME] & Son HVAC Service [GEOGRAPHIC_DATA] [PHONE_NUM…" at bounding box center [486, 186] width 595 height 216
click at [469, 257] on button "Spam" at bounding box center [472, 254] width 70 height 27
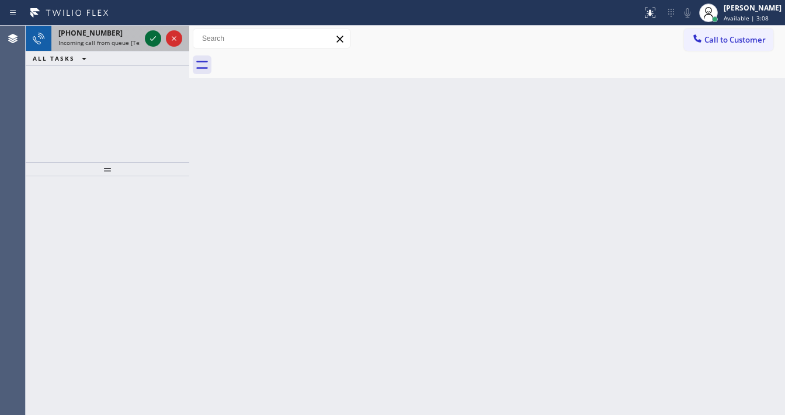
click at [152, 41] on icon at bounding box center [153, 39] width 14 height 14
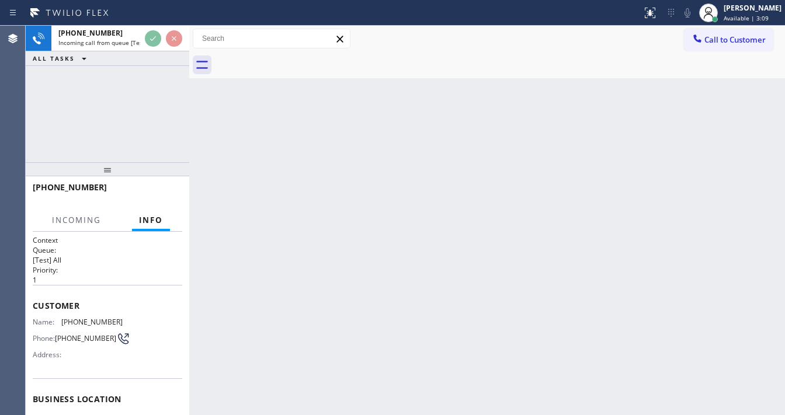
scroll to position [47, 0]
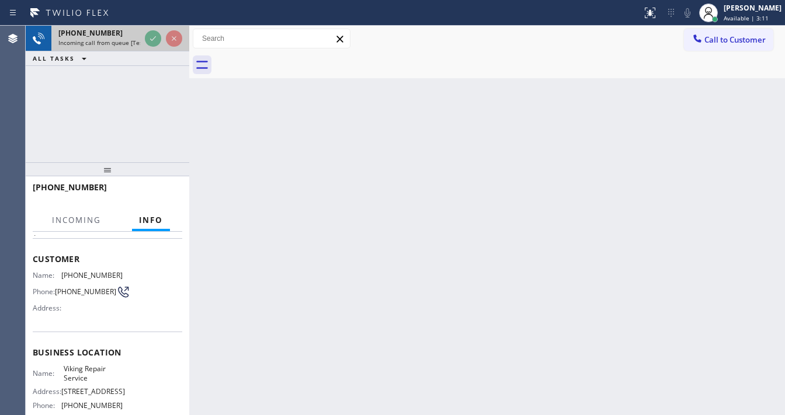
click at [158, 30] on div at bounding box center [163, 39] width 42 height 26
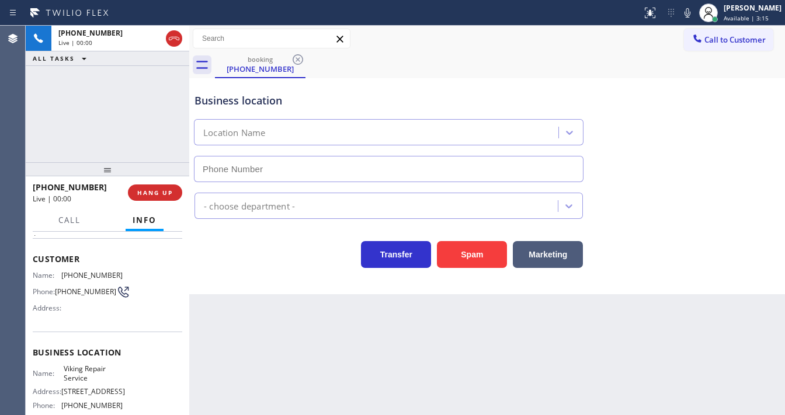
type input "[PHONE_NUMBER]"
click at [35, 90] on div "[PHONE_NUMBER] Live | 00:07 ALL TASKS ALL TASKS ACTIVE TASKS TASKS IN WRAP UP" at bounding box center [107, 94] width 163 height 137
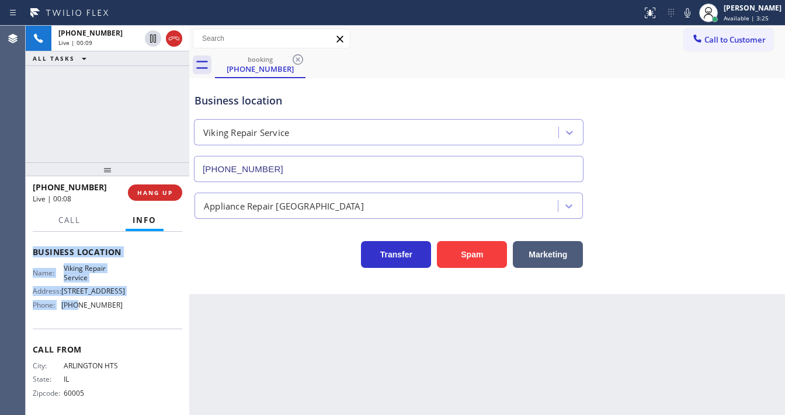
scroll to position [154, 0]
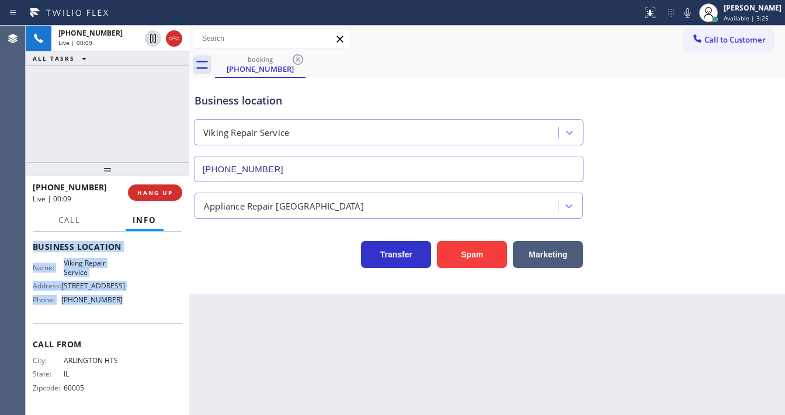
drag, startPoint x: 31, startPoint y: 256, endPoint x: 142, endPoint y: 311, distance: 124.5
click at [142, 311] on div "Context Queue: [Test] All Priority: 1 Customer Name: [PHONE_NUMBER] Phone: [PHO…" at bounding box center [107, 323] width 163 height 183
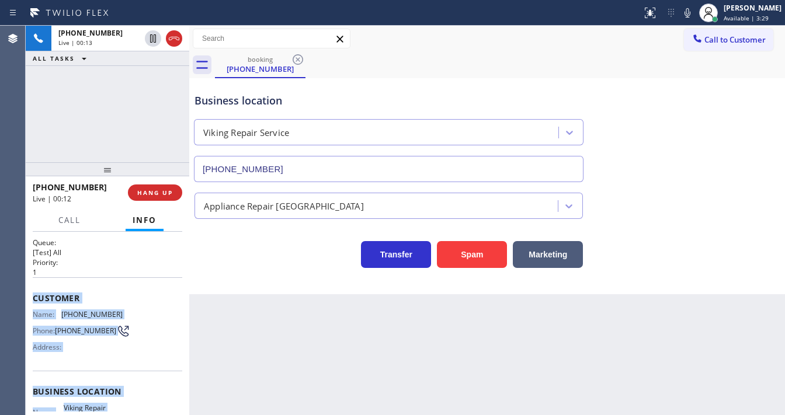
scroll to position [0, 0]
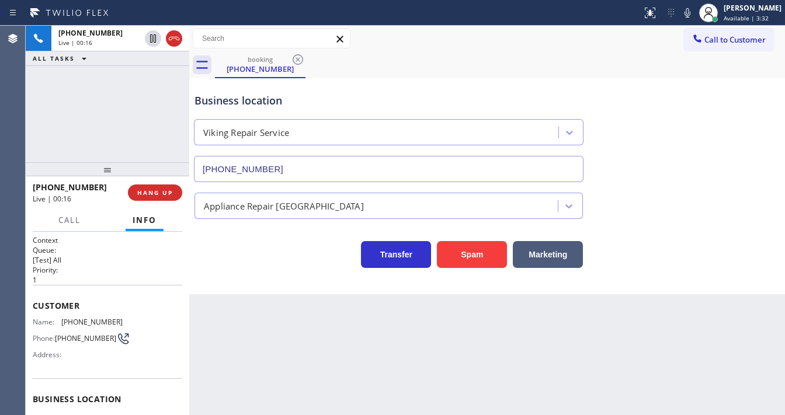
click at [84, 142] on div "[PHONE_NUMBER] Live | 00:16 ALL TASKS ALL TASKS ACTIVE TASKS TASKS IN WRAP UP" at bounding box center [107, 94] width 163 height 137
click at [114, 137] on div "[PHONE_NUMBER] Live | 00:20 ALL TASKS ALL TASKS ACTIVE TASKS TASKS IN WRAP UP" at bounding box center [107, 94] width 163 height 137
click at [77, 103] on div "[PHONE_NUMBER] Live | 00:25 ALL TASKS ALL TASKS ACTIVE TASKS TASKS IN WRAP UP" at bounding box center [107, 94] width 163 height 137
click at [714, 103] on div "Business location Viking Repair Service [PHONE_NUMBER]" at bounding box center [487, 129] width 590 height 106
click at [693, 15] on icon at bounding box center [687, 13] width 14 height 14
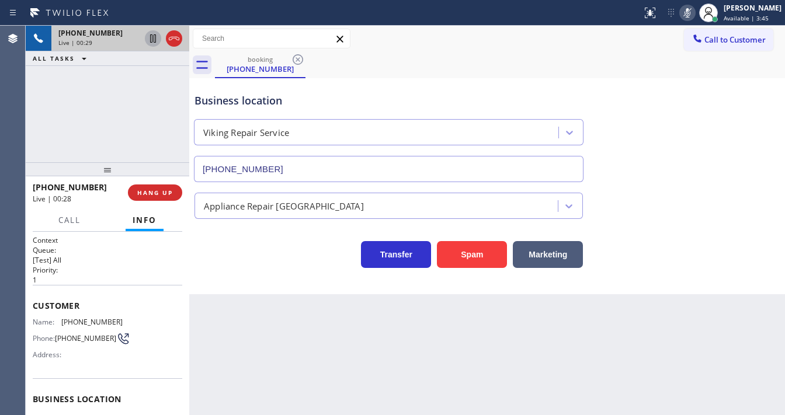
click at [152, 40] on icon at bounding box center [153, 38] width 6 height 8
drag, startPoint x: 118, startPoint y: 320, endPoint x: 61, endPoint y: 320, distance: 57.2
click at [61, 320] on div "Name: [PHONE_NUMBER] Phone: [PHONE_NUMBER] Address:" at bounding box center [107, 341] width 149 height 46
click at [56, 301] on span "Customer" at bounding box center [107, 305] width 149 height 11
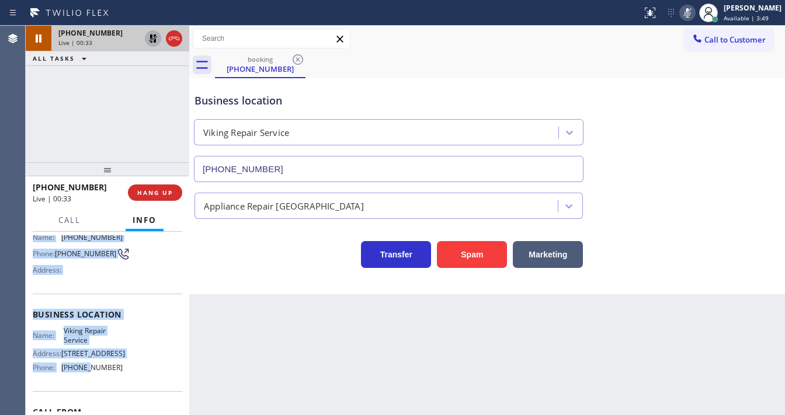
scroll to position [140, 0]
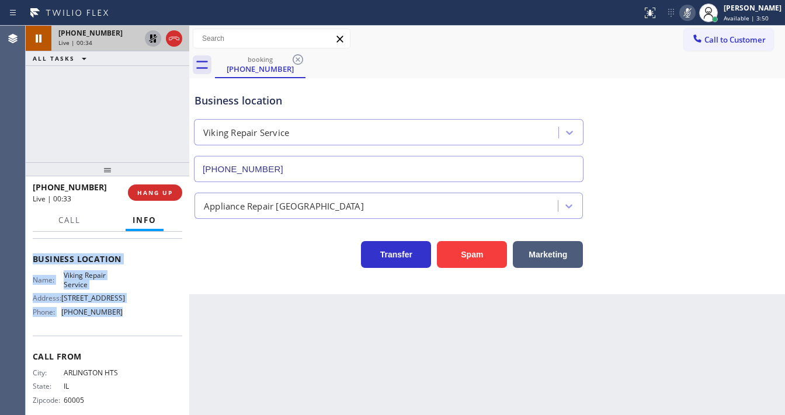
drag, startPoint x: 34, startPoint y: 302, endPoint x: 126, endPoint y: 320, distance: 93.3
click at [126, 320] on div "Context Queue: [Test] All Priority: 1 Customer Name: [PHONE_NUMBER] Phone: [PHO…" at bounding box center [107, 259] width 149 height 329
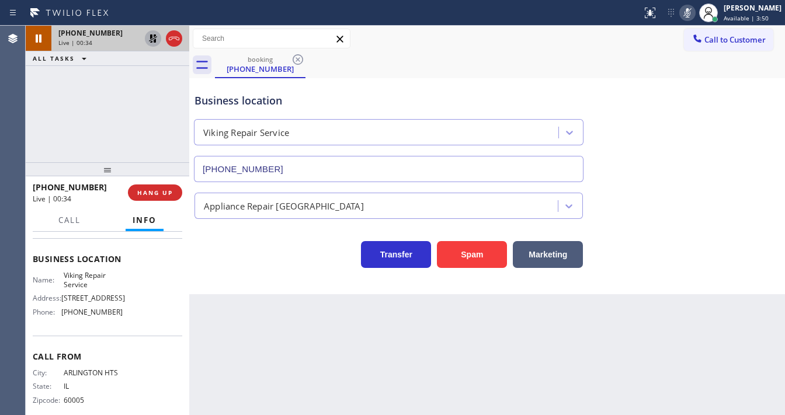
click at [111, 148] on div "[PHONE_NUMBER] Live | 00:34 ALL TASKS ALL TASKS ACTIVE TASKS TASKS IN WRAP UP" at bounding box center [107, 94] width 163 height 137
click at [30, 138] on div "[PHONE_NUMBER] Live | 02:34 ALL TASKS ALL TASKS ACTIVE TASKS TASKS IN WRAP UP" at bounding box center [107, 94] width 163 height 137
click at [147, 40] on icon at bounding box center [153, 39] width 14 height 14
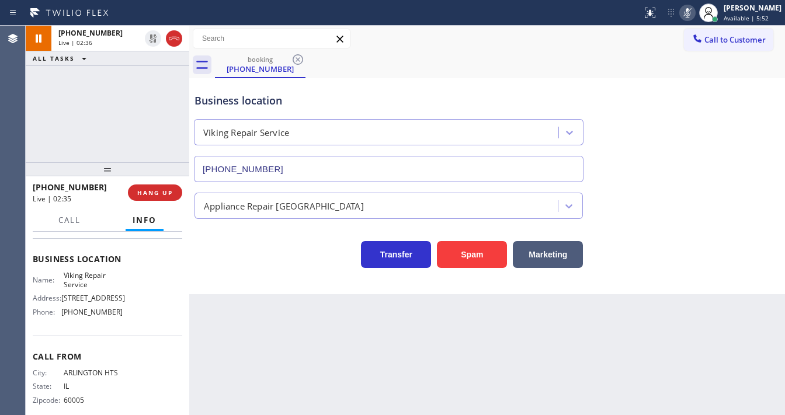
click at [689, 16] on icon at bounding box center [687, 13] width 14 height 14
click at [143, 100] on div "[PHONE_NUMBER] Live | 02:36 ALL TASKS ALL TASKS ACTIVE TASKS TASKS IN WRAP UP" at bounding box center [107, 94] width 163 height 137
click at [23, 159] on div "Agent Desktop" at bounding box center [12, 220] width 25 height 389
drag, startPoint x: 93, startPoint y: 186, endPoint x: 42, endPoint y: 190, distance: 51.5
click at [42, 190] on div "[PHONE_NUMBER]" at bounding box center [76, 187] width 87 height 11
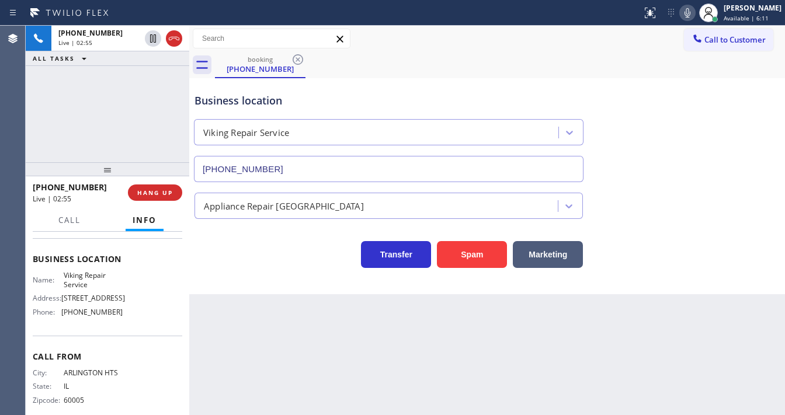
click at [36, 138] on div "[PHONE_NUMBER] Live | 02:55 ALL TASKS ALL TASKS ACTIVE TASKS TASKS IN WRAP UP" at bounding box center [107, 94] width 163 height 137
click at [83, 138] on div "[PHONE_NUMBER] Live | 02:56 ALL TASKS ALL TASKS ACTIVE TASKS TASKS IN WRAP UP" at bounding box center [107, 94] width 163 height 137
click at [161, 194] on span "HANG UP" at bounding box center [155, 193] width 36 height 8
click at [162, 194] on span "COMPLETE" at bounding box center [153, 193] width 40 height 8
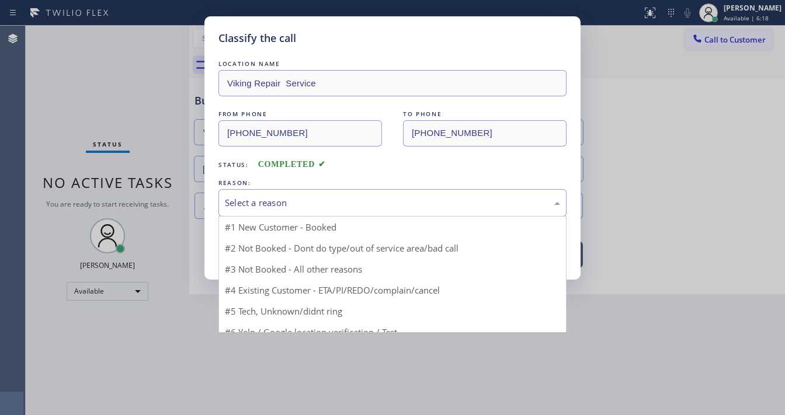
click at [297, 209] on div "Select a reason" at bounding box center [392, 202] width 348 height 27
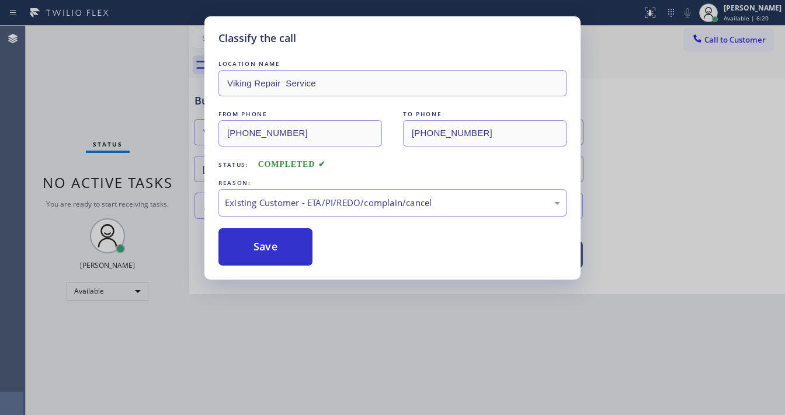
click at [266, 198] on div "Existing Customer - ETA/PI/REDO/complain/cancel" at bounding box center [392, 202] width 335 height 13
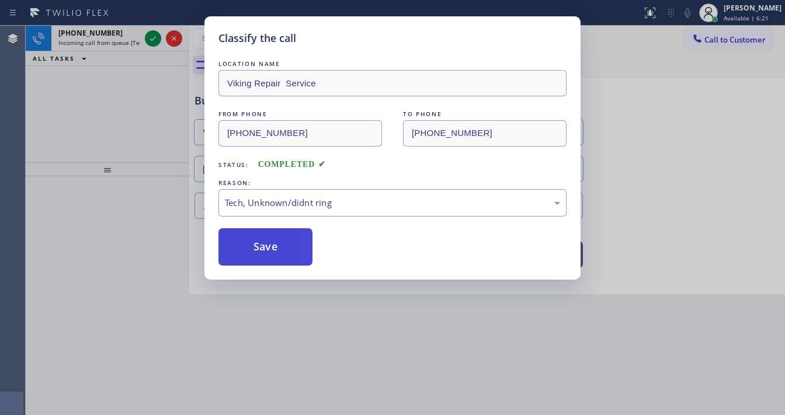
click at [266, 242] on button "Save" at bounding box center [265, 246] width 94 height 37
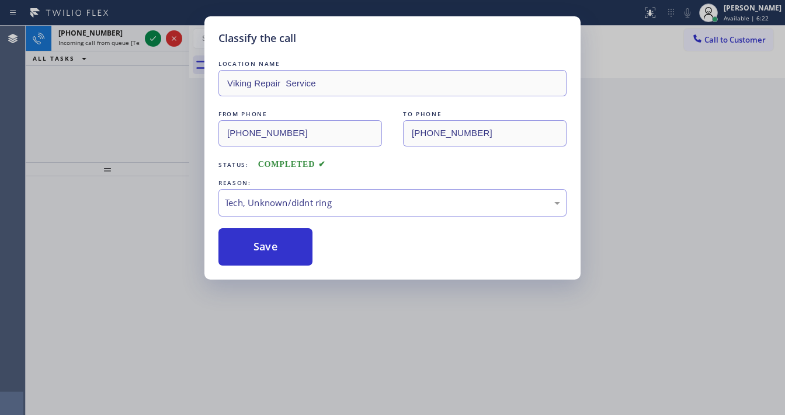
click at [154, 40] on div "Classify the call LOCATION NAME Viking Repair Service FROM PHONE [PHONE_NUMBER]…" at bounding box center [392, 207] width 785 height 415
click at [154, 40] on div "Classify the call LOCATION NAME Heating Masters [GEOGRAPHIC_DATA] FROM PHONE [P…" at bounding box center [405, 220] width 759 height 389
click at [154, 40] on icon at bounding box center [153, 39] width 14 height 14
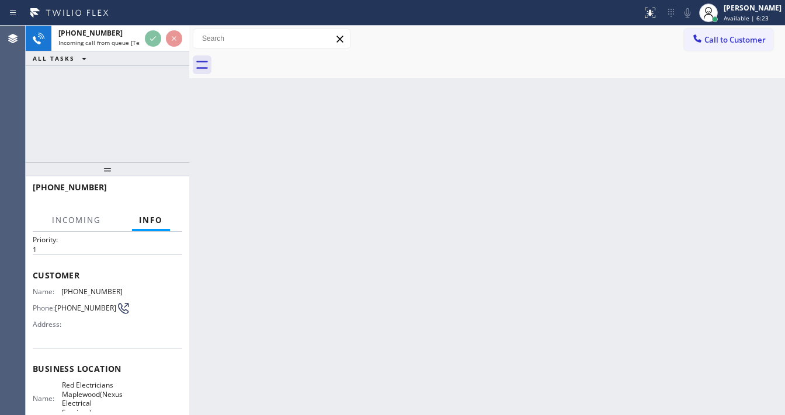
scroll to position [93, 0]
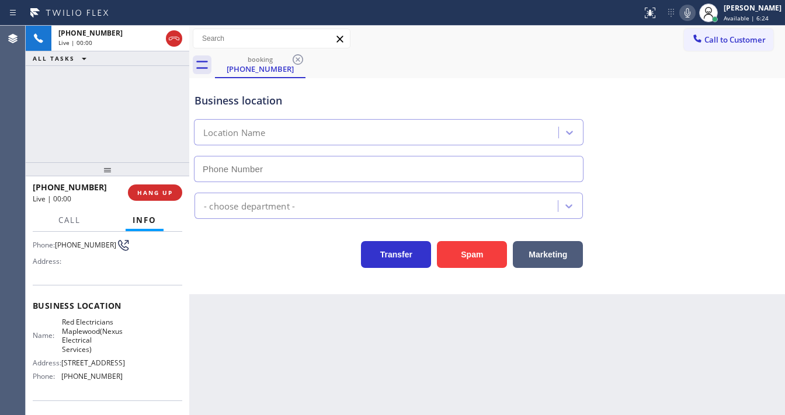
type input "[PHONE_NUMBER]"
drag, startPoint x: 38, startPoint y: 132, endPoint x: 52, endPoint y: 156, distance: 28.2
click at [38, 132] on div "[PHONE_NUMBER] Live | 00:15 ALL TASKS ALL TASKS ACTIVE TASKS TASKS IN WRAP UP" at bounding box center [107, 94] width 163 height 137
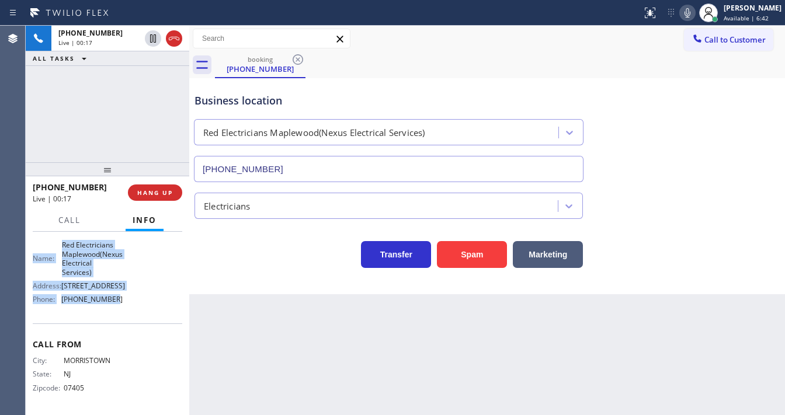
scroll to position [187, 0]
drag, startPoint x: 43, startPoint y: 257, endPoint x: 126, endPoint y: 316, distance: 101.4
click at [126, 316] on div "Context Queue: [Test] All Priority: 1 Customer Name: [PHONE_NUMBER] Phone: [PHO…" at bounding box center [107, 323] width 163 height 183
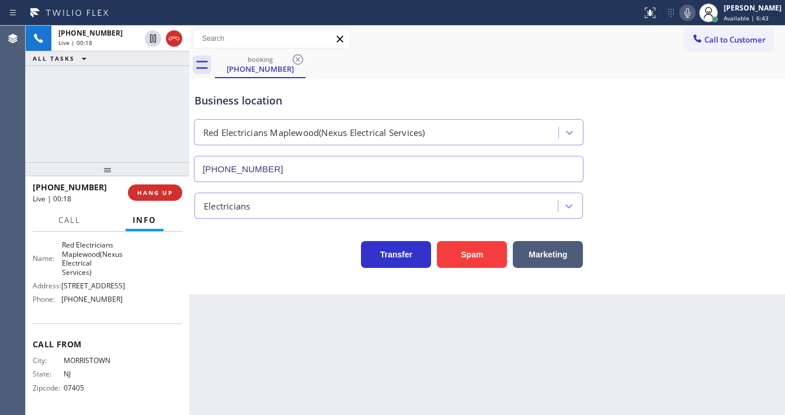
click at [98, 139] on div "[PHONE_NUMBER] Live | 00:18 ALL TASKS ALL TASKS ACTIVE TASKS TASKS IN WRAP UP" at bounding box center [107, 94] width 163 height 137
click at [107, 100] on div "[PHONE_NUMBER] Live | 02:06 ALL TASKS ALL TASKS ACTIVE TASKS TASKS IN WRAP UP" at bounding box center [107, 94] width 163 height 137
click at [694, 16] on icon at bounding box center [687, 13] width 14 height 14
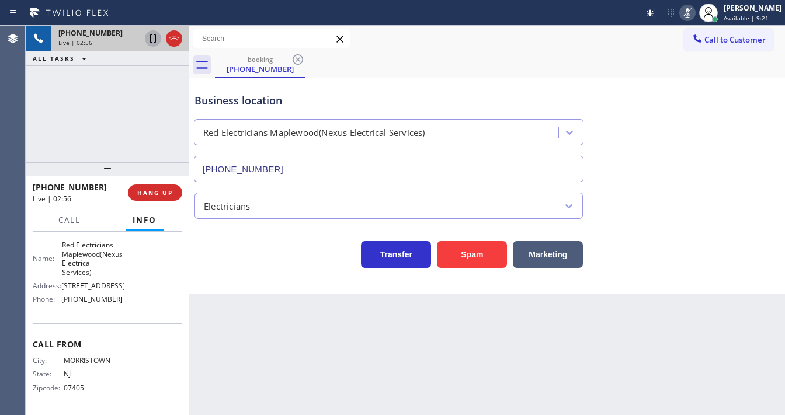
click at [149, 37] on icon at bounding box center [153, 39] width 14 height 14
click at [33, 152] on div "[PHONE_NUMBER] Live | 05:01 ALL TASKS ALL TASKS ACTIVE TASKS TASKS IN WRAP UP" at bounding box center [107, 94] width 163 height 137
click at [149, 38] on icon at bounding box center [153, 39] width 14 height 14
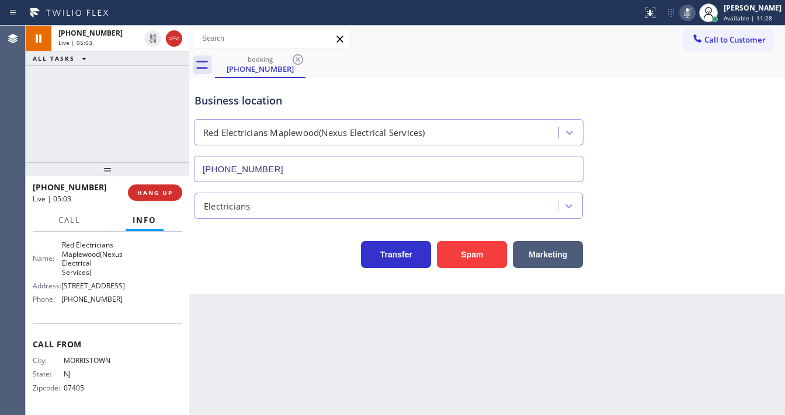
click at [694, 8] on icon at bounding box center [687, 13] width 14 height 14
click at [552, 58] on div "booking [PHONE_NUMBER]" at bounding box center [500, 65] width 570 height 26
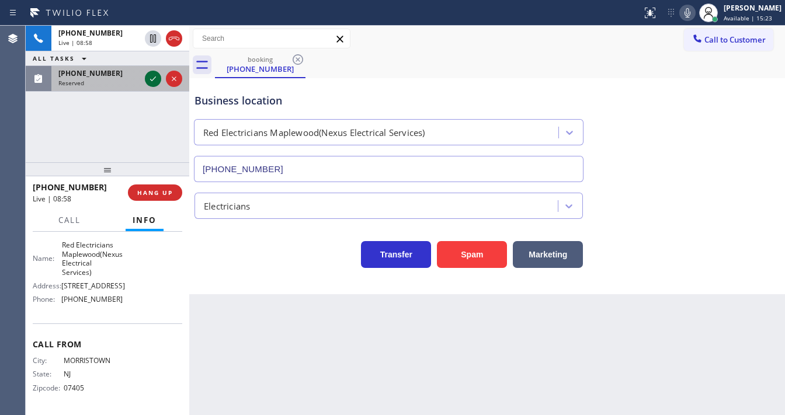
click at [155, 77] on icon at bounding box center [153, 78] width 6 height 5
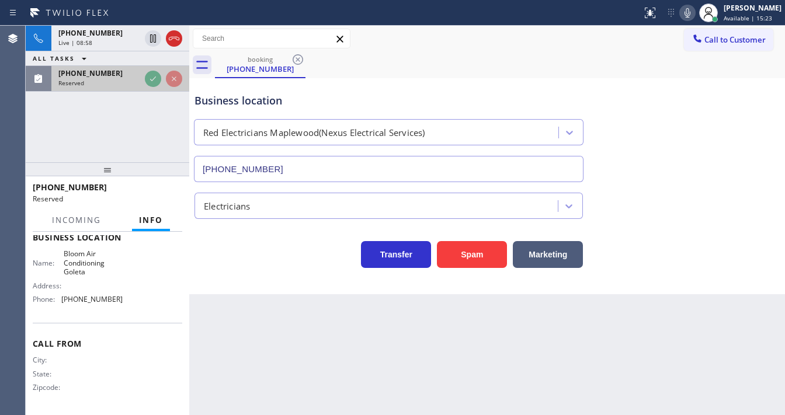
scroll to position [181, 0]
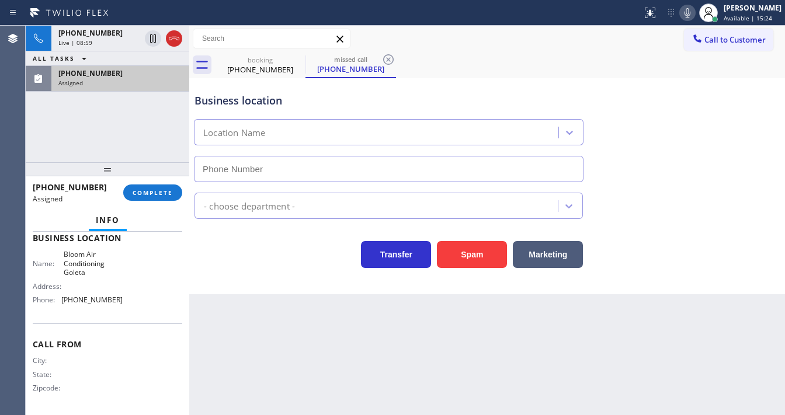
type input "[PHONE_NUMBER]"
click at [144, 71] on div "[PHONE_NUMBER]" at bounding box center [120, 73] width 124 height 10
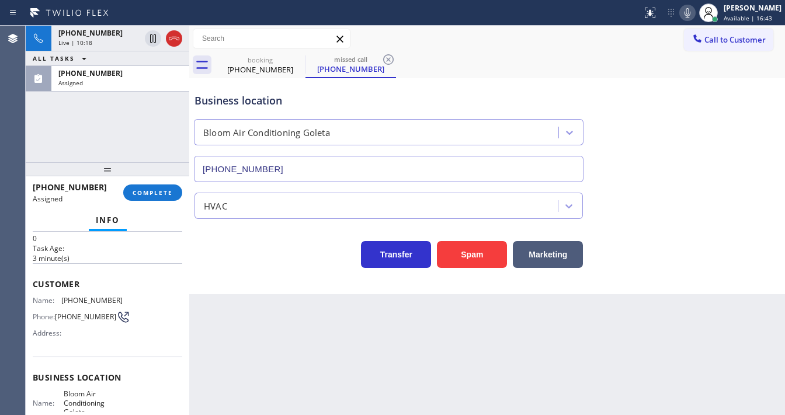
scroll to position [41, 0]
click at [159, 195] on span "COMPLETE" at bounding box center [153, 193] width 40 height 8
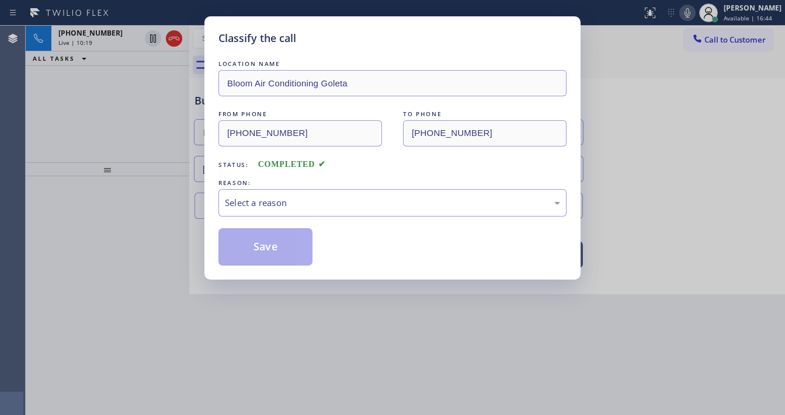
click at [273, 198] on div "Select a reason" at bounding box center [392, 202] width 335 height 13
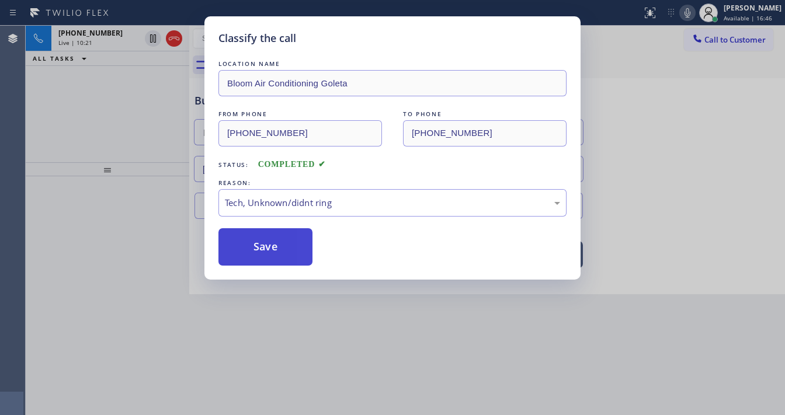
click at [273, 250] on button "Save" at bounding box center [265, 246] width 94 height 37
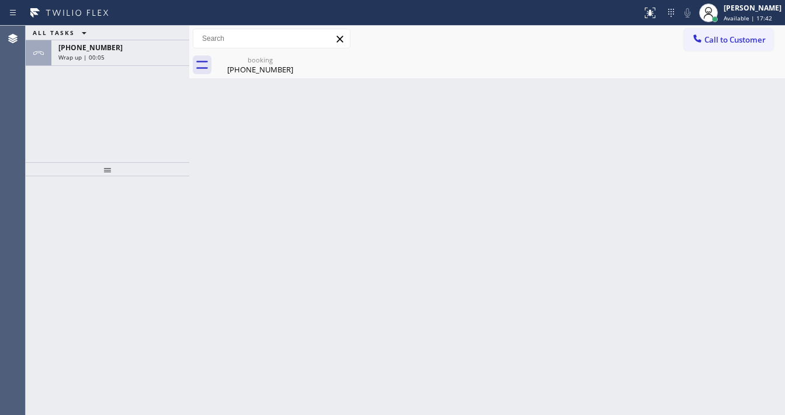
click at [151, 58] on div "Wrap up | 00:05" at bounding box center [120, 57] width 124 height 8
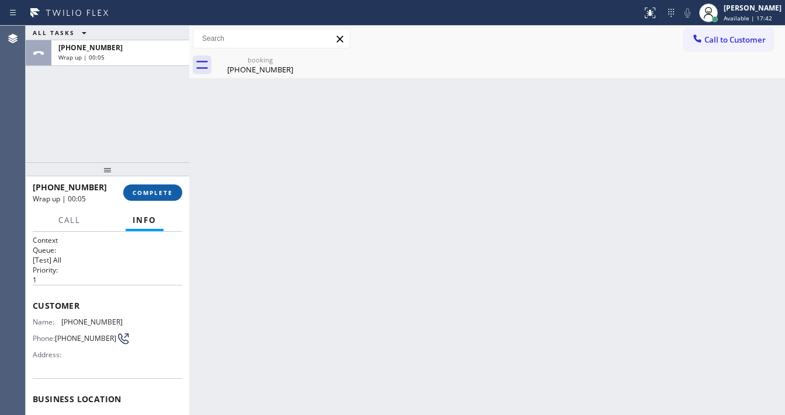
click at [153, 189] on span "COMPLETE" at bounding box center [153, 193] width 40 height 8
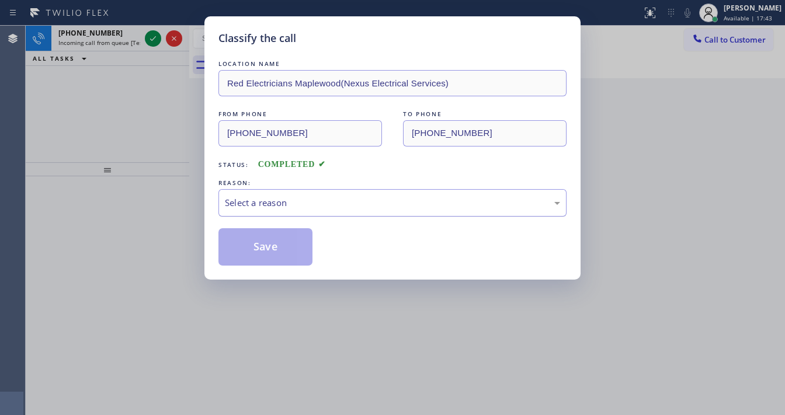
click at [240, 202] on div "Select a reason" at bounding box center [392, 202] width 335 height 13
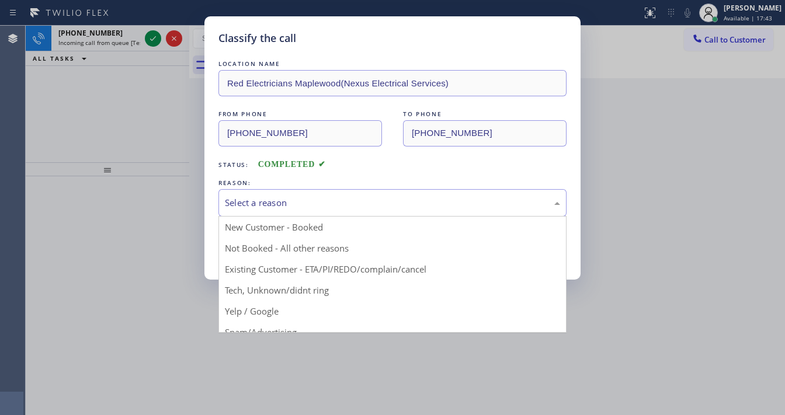
click at [238, 216] on div "New Customer - Booked Not Booked - All other reasons Existing Customer - ETA/PI…" at bounding box center [392, 274] width 348 height 117
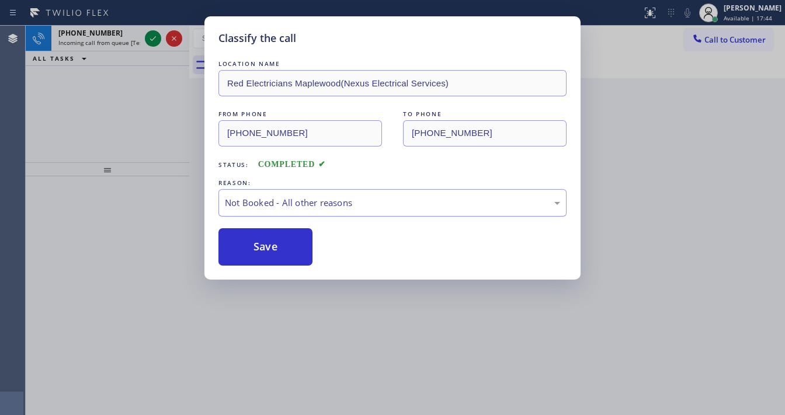
drag, startPoint x: 264, startPoint y: 201, endPoint x: 266, endPoint y: 208, distance: 7.8
click at [264, 203] on div "Not Booked - All other reasons" at bounding box center [392, 202] width 335 height 13
click at [256, 246] on button "Save" at bounding box center [265, 246] width 94 height 37
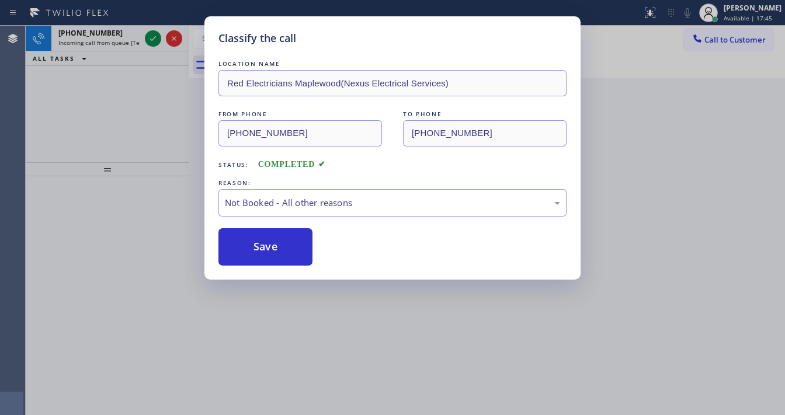
click at [141, 116] on div "Classify the call LOCATION NAME Red Electricians Maplewood(Nexus Electrical Ser…" at bounding box center [392, 207] width 785 height 415
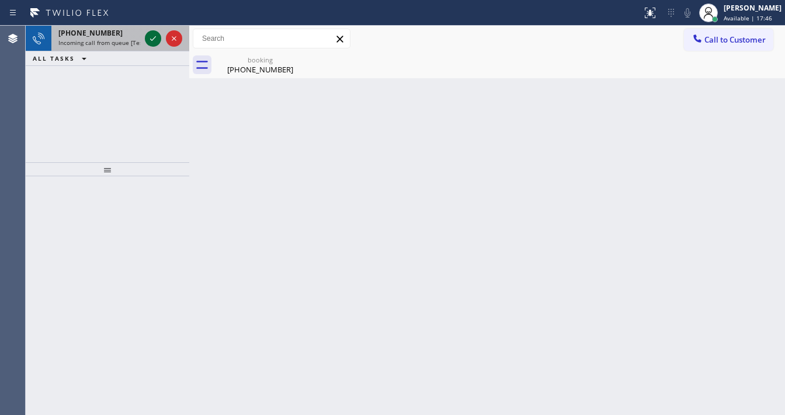
click at [154, 39] on icon at bounding box center [153, 39] width 14 height 14
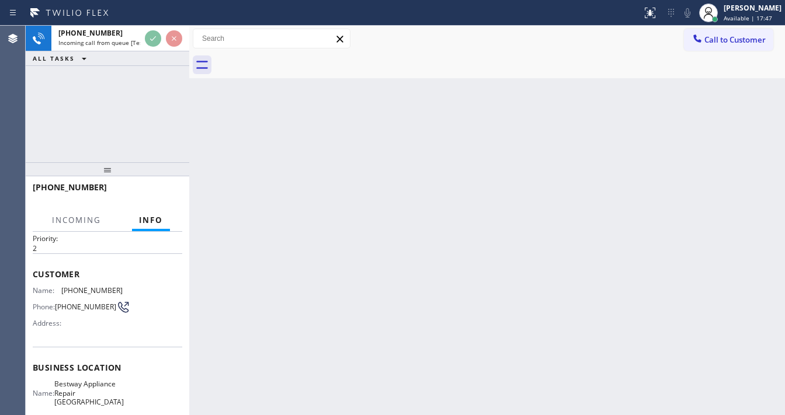
scroll to position [93, 0]
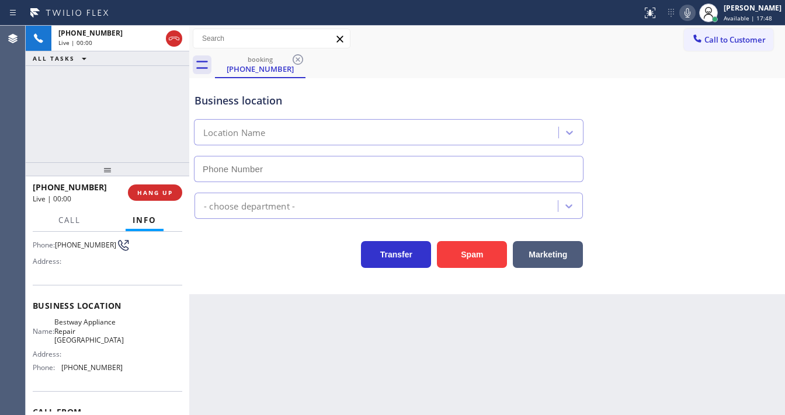
click at [102, 126] on div "[PHONE_NUMBER] Live | 00:00 ALL TASKS ALL TASKS ACTIVE TASKS TASKS IN WRAP UP" at bounding box center [107, 94] width 163 height 137
type input "[PHONE_NUMBER]"
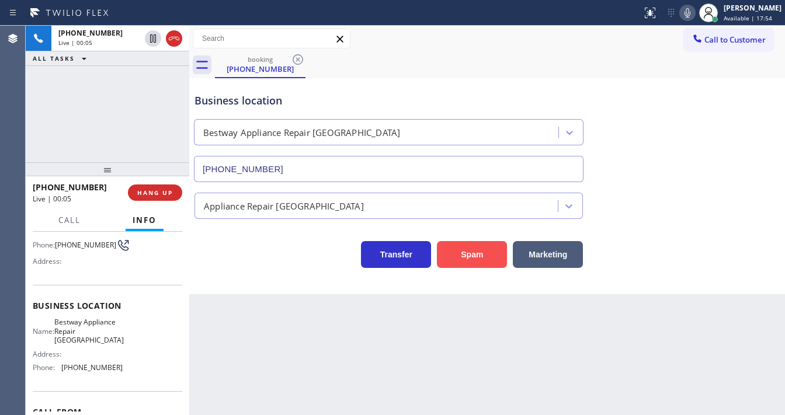
click at [467, 248] on button "Spam" at bounding box center [472, 254] width 70 height 27
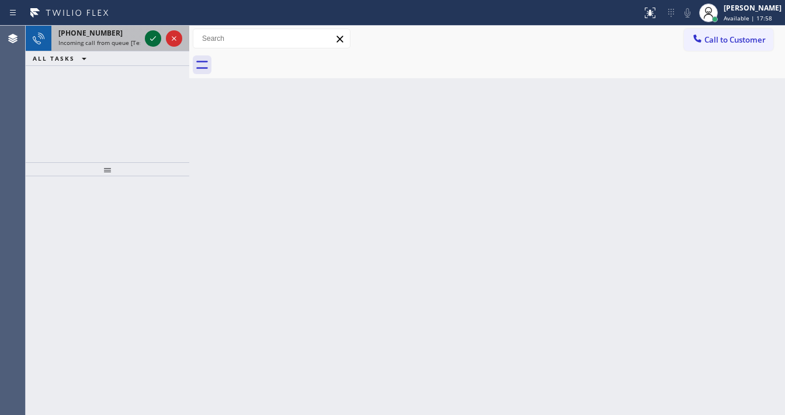
click at [159, 40] on icon at bounding box center [153, 39] width 14 height 14
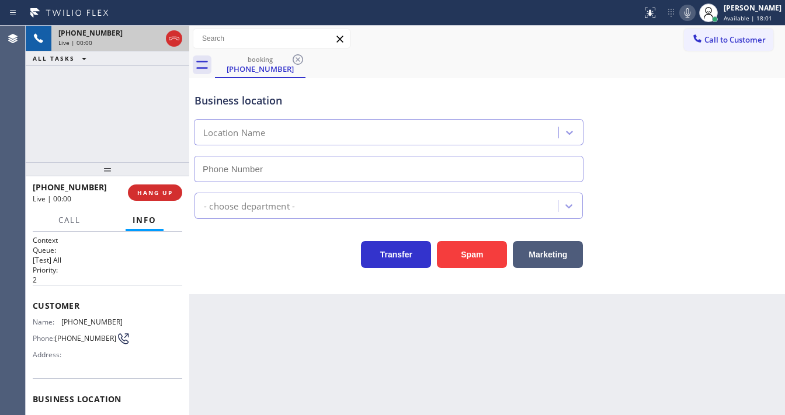
type input "[PHONE_NUMBER]"
click at [50, 124] on div "[PHONE_NUMBER] Live | 00:00 ALL TASKS ALL TASKS ACTIVE TASKS TASKS IN WRAP UP" at bounding box center [107, 94] width 163 height 137
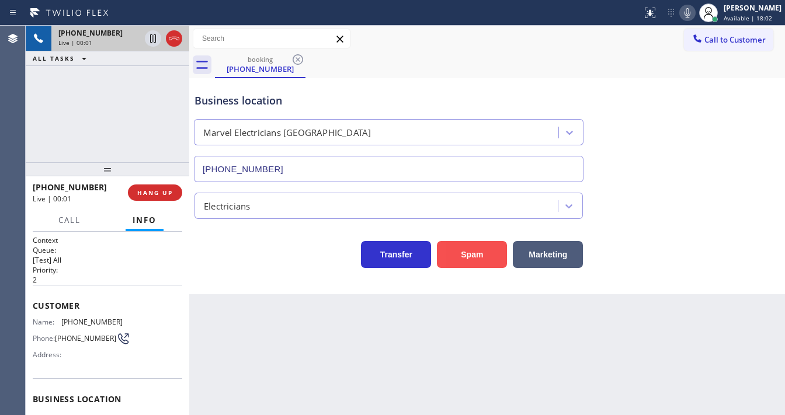
click at [478, 257] on button "Spam" at bounding box center [472, 254] width 70 height 27
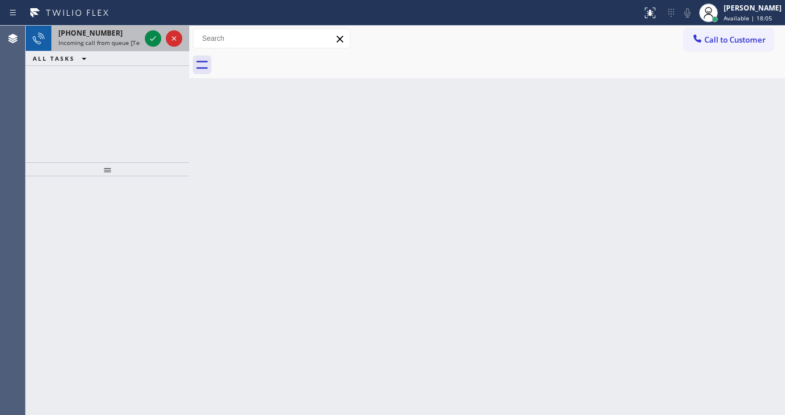
click at [143, 39] on div at bounding box center [163, 39] width 42 height 26
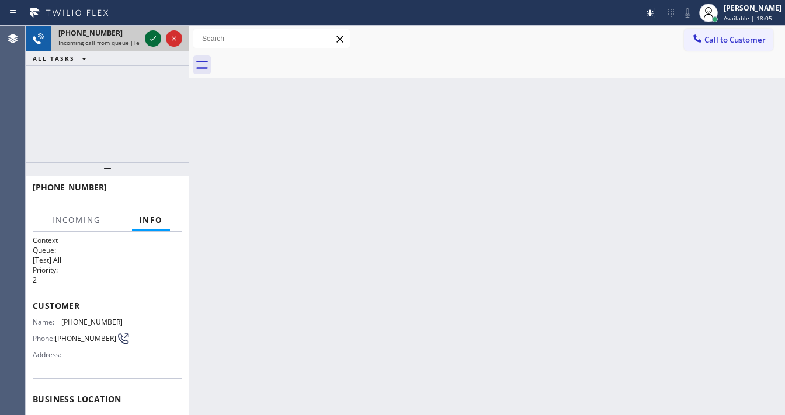
click at [154, 40] on icon at bounding box center [153, 39] width 14 height 14
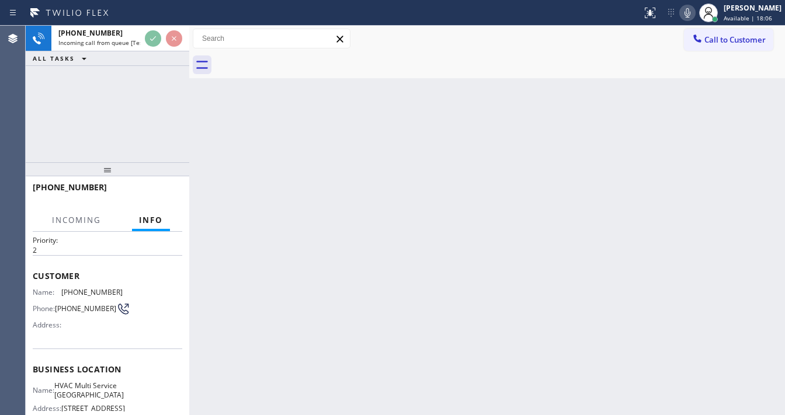
scroll to position [93, 0]
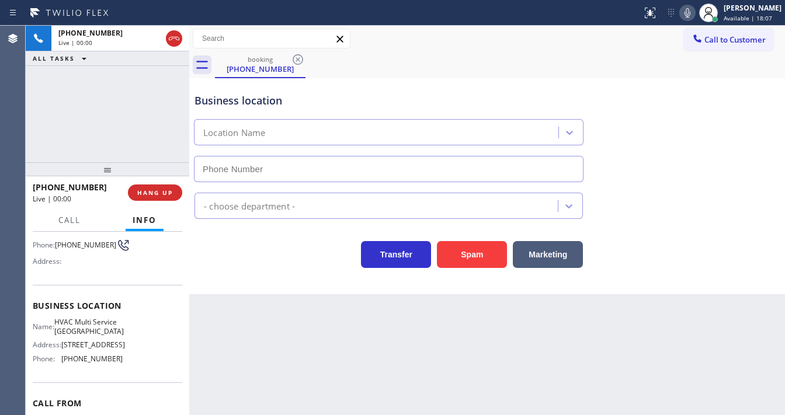
type input "[PHONE_NUMBER]"
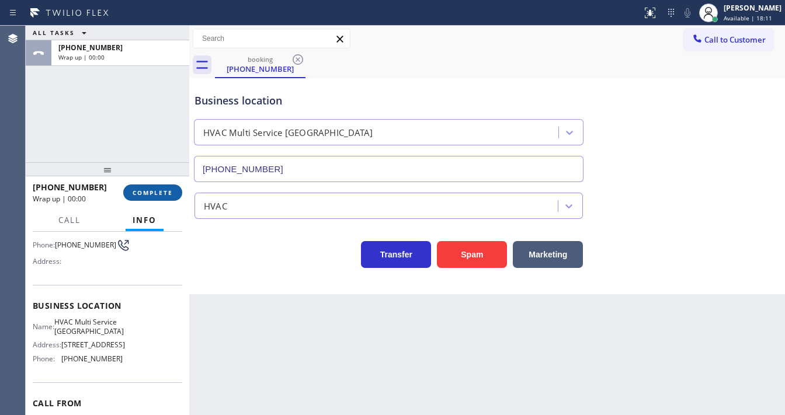
click at [143, 187] on button "COMPLETE" at bounding box center [152, 192] width 59 height 16
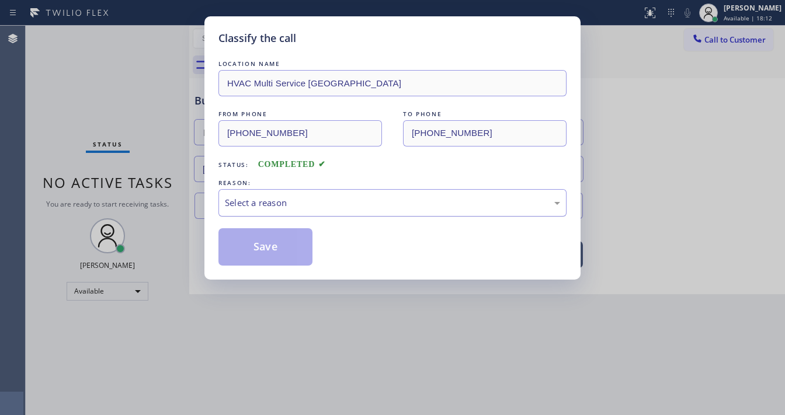
click at [259, 199] on div "Select a reason" at bounding box center [392, 202] width 335 height 13
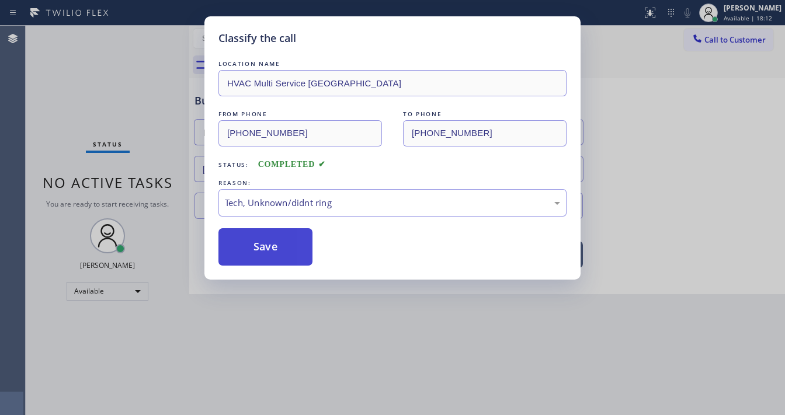
click at [262, 255] on button "Save" at bounding box center [265, 246] width 94 height 37
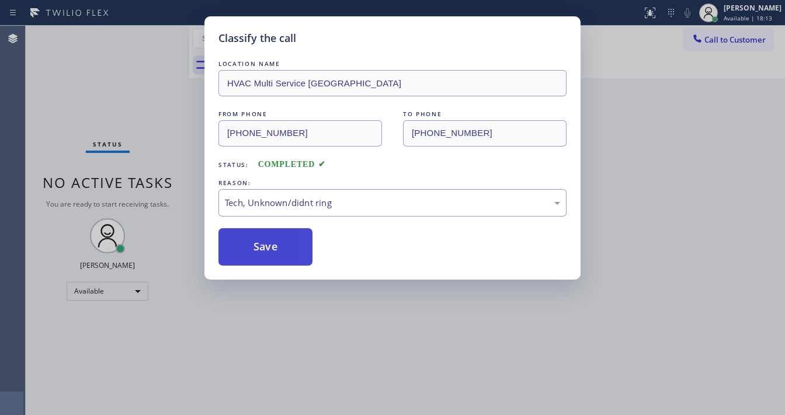
click at [262, 254] on button "Save" at bounding box center [265, 246] width 94 height 37
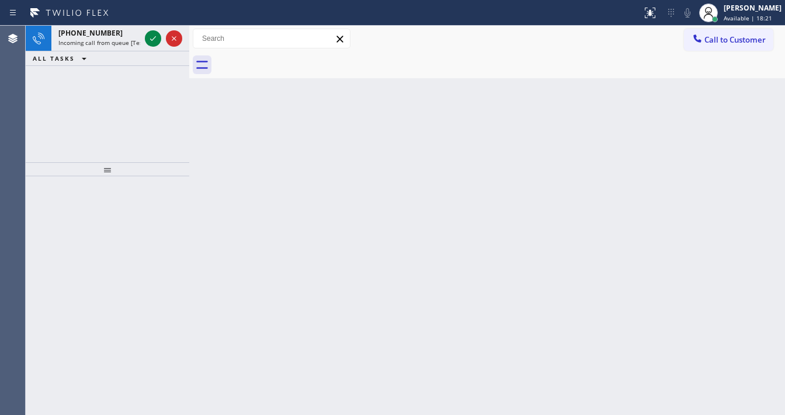
click at [0, 110] on div "Agent Desktop" at bounding box center [12, 220] width 25 height 389
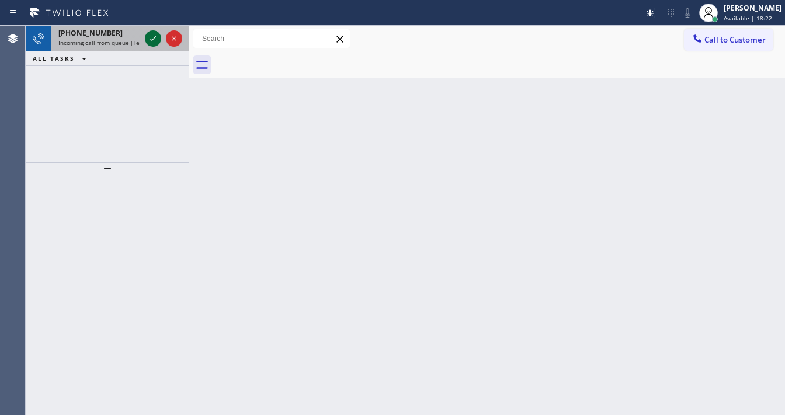
click at [150, 40] on icon at bounding box center [153, 39] width 14 height 14
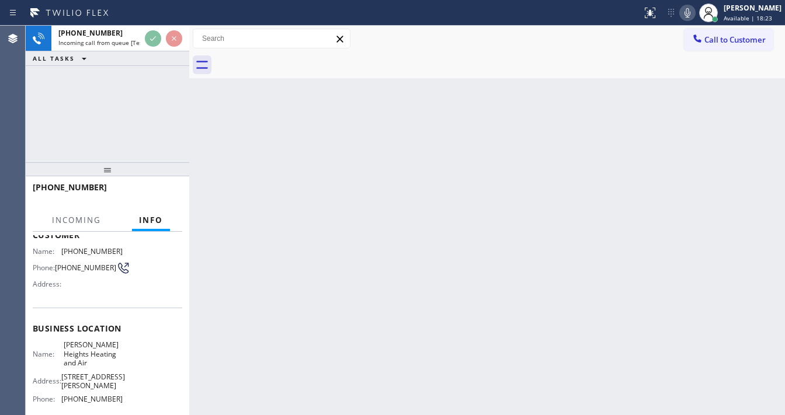
scroll to position [93, 0]
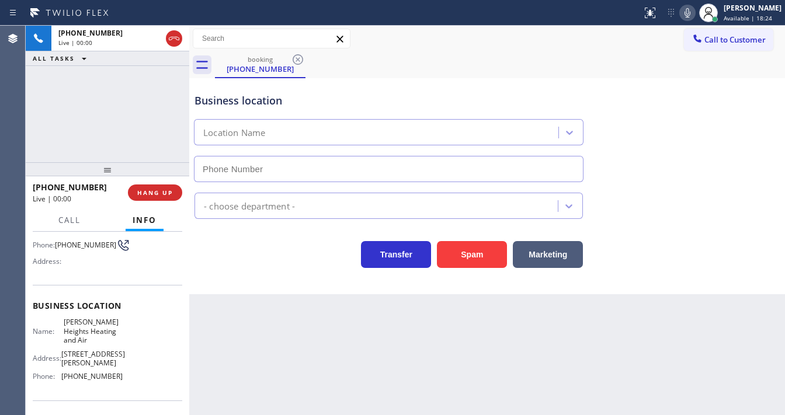
type input "[PHONE_NUMBER]"
click at [98, 119] on div "[PHONE_NUMBER] Live | 00:09 ALL TASKS ALL TASKS ACTIVE TASKS TASKS IN WRAP UP" at bounding box center [107, 94] width 163 height 137
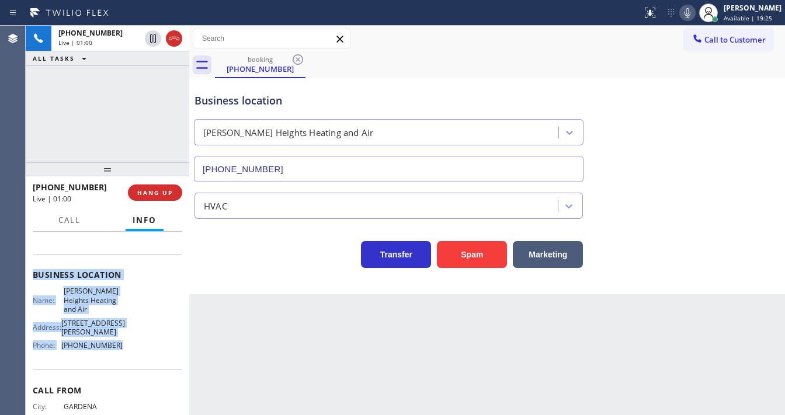
scroll to position [140, 0]
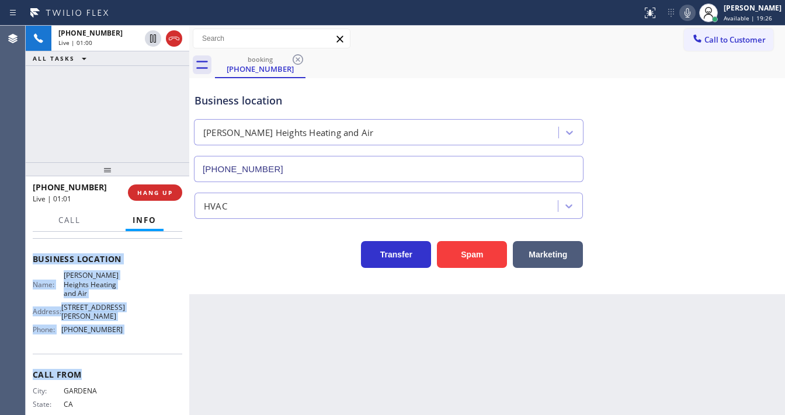
drag, startPoint x: 33, startPoint y: 257, endPoint x: 129, endPoint y: 336, distance: 124.8
click at [129, 336] on div "Context Queue: [Test] All Priority: 1 Customer Name: [PHONE_NUMBER] Phone: [PHO…" at bounding box center [107, 268] width 149 height 347
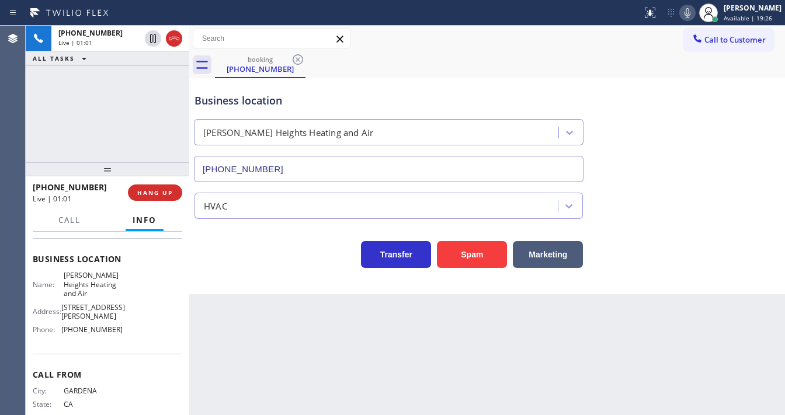
click at [116, 116] on div "[PHONE_NUMBER] Live | 01:01 ALL TASKS ALL TASKS ACTIVE TASKS TASKS IN WRAP UP" at bounding box center [107, 94] width 163 height 137
drag, startPoint x: 120, startPoint y: 137, endPoint x: 196, endPoint y: 119, distance: 77.3
click at [120, 137] on div "[PHONE_NUMBER] Live | 01:37 ALL TASKS ALL TASKS ACTIVE TASKS TASKS IN WRAP UP" at bounding box center [107, 94] width 163 height 137
drag, startPoint x: 693, startPoint y: 16, endPoint x: 608, endPoint y: 32, distance: 87.1
click at [693, 16] on icon at bounding box center [687, 13] width 14 height 14
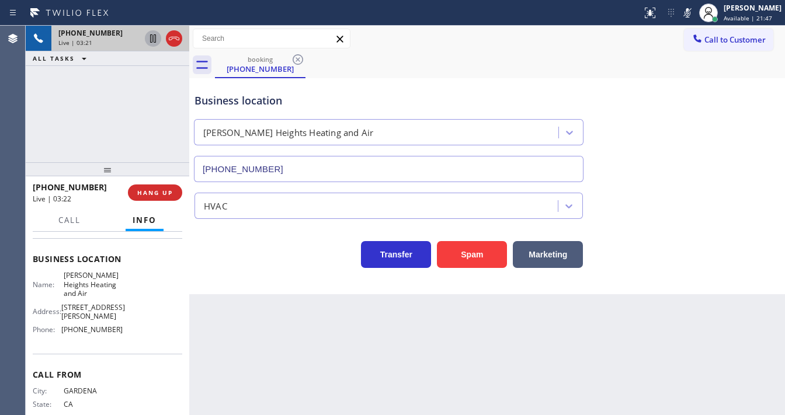
click at [158, 37] on icon at bounding box center [153, 39] width 14 height 14
click at [41, 137] on div "[PHONE_NUMBER] Live | 03:38 ALL TASKS ALL TASKS ACTIVE TASKS TASKS IN WRAP UP" at bounding box center [107, 94] width 163 height 137
click at [152, 34] on icon at bounding box center [153, 38] width 8 height 8
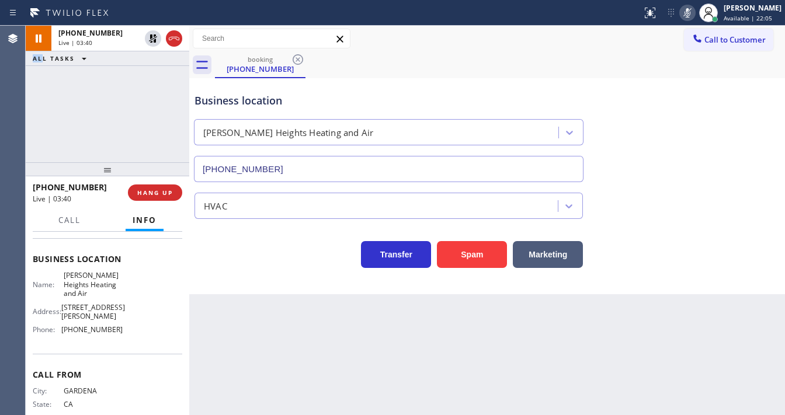
click at [693, 12] on icon at bounding box center [687, 13] width 14 height 14
click at [661, 65] on div "booking [PHONE_NUMBER]" at bounding box center [500, 65] width 570 height 26
drag, startPoint x: 694, startPoint y: 13, endPoint x: 482, endPoint y: 42, distance: 214.5
click at [692, 14] on icon at bounding box center [687, 13] width 14 height 14
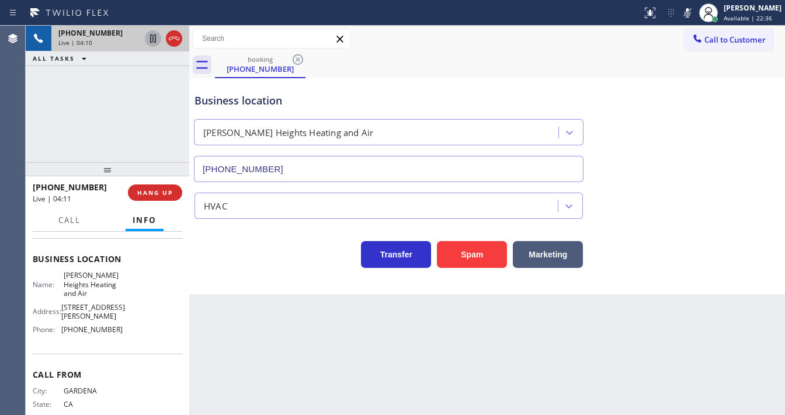
click at [150, 40] on icon at bounding box center [153, 38] width 6 height 8
click at [148, 40] on icon at bounding box center [153, 39] width 14 height 14
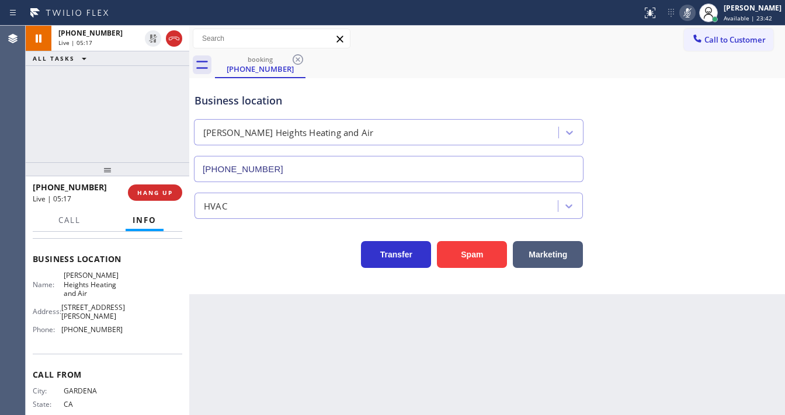
click at [694, 13] on icon at bounding box center [687, 13] width 14 height 14
drag, startPoint x: 641, startPoint y: 59, endPoint x: 605, endPoint y: 60, distance: 36.2
click at [637, 60] on div "booking [PHONE_NUMBER]" at bounding box center [500, 65] width 570 height 26
click at [126, 84] on div "[PHONE_NUMBER] Live | 05:18 ALL TASKS ALL TASKS ACTIVE TASKS TASKS IN WRAP UP" at bounding box center [107, 94] width 163 height 137
click at [33, 135] on div "[PHONE_NUMBER] Live | 05:23 ALL TASKS ALL TASKS ACTIVE TASKS TASKS IN WRAP UP" at bounding box center [107, 94] width 163 height 137
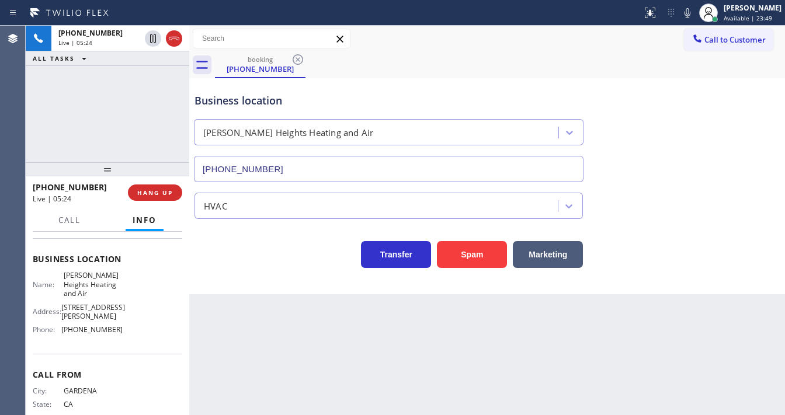
click at [68, 128] on div "[PHONE_NUMBER] Live | 05:24 ALL TASKS ALL TASKS ACTIVE TASKS TASKS IN WRAP UP" at bounding box center [107, 94] width 163 height 137
click at [668, 34] on div "Call to Customer Outbound call Location Search location Your caller id phone nu…" at bounding box center [486, 39] width 595 height 20
click at [691, 13] on icon at bounding box center [687, 13] width 14 height 14
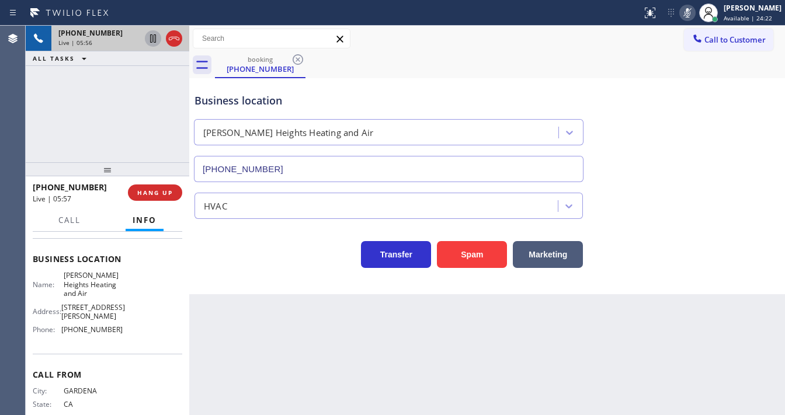
click at [154, 38] on icon at bounding box center [153, 38] width 6 height 8
click at [153, 37] on icon at bounding box center [153, 39] width 14 height 14
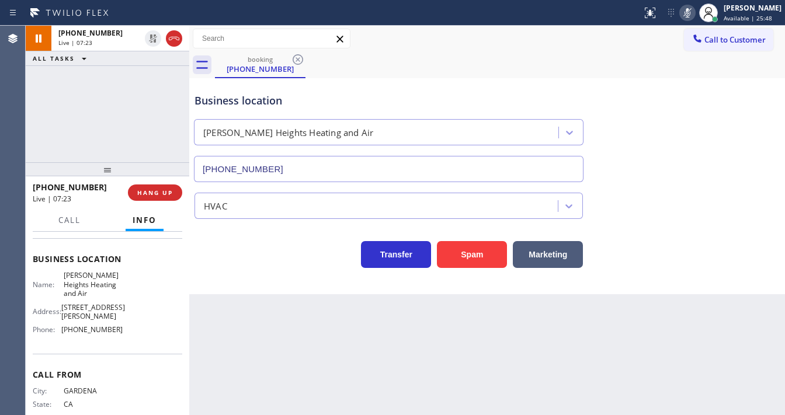
drag, startPoint x: 696, startPoint y: 12, endPoint x: 187, endPoint y: 81, distance: 513.6
click at [689, 15] on icon at bounding box center [687, 13] width 14 height 14
click at [86, 86] on div "[PHONE_NUMBER] Live | 07:23 ALL TASKS ALL TASKS ACTIVE TASKS TASKS IN WRAP UP" at bounding box center [107, 94] width 163 height 137
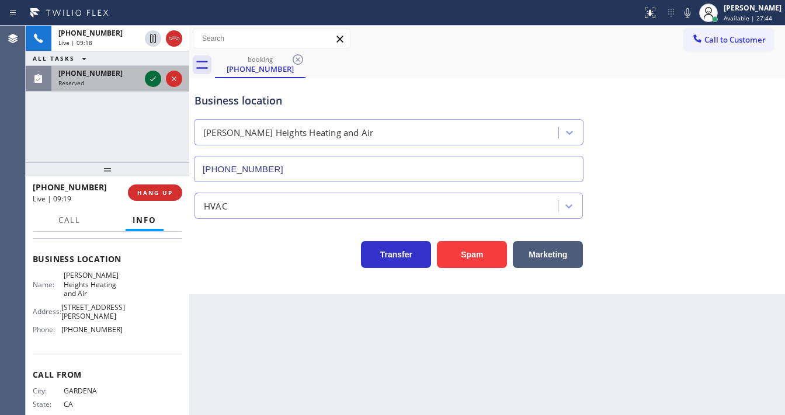
click at [154, 76] on icon at bounding box center [153, 79] width 14 height 14
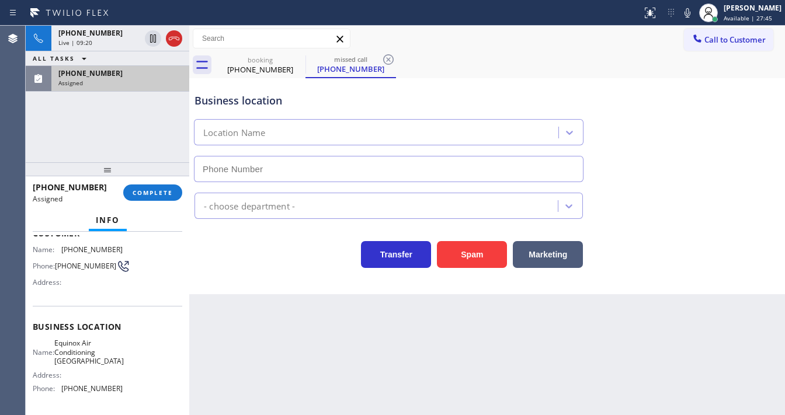
scroll to position [56, 0]
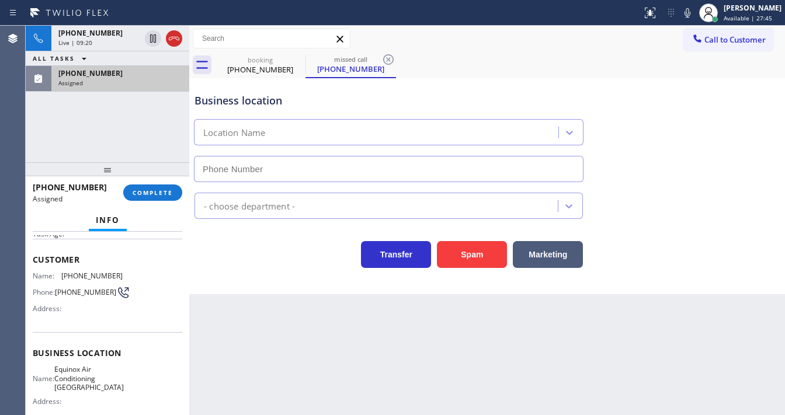
type input "[PHONE_NUMBER]"
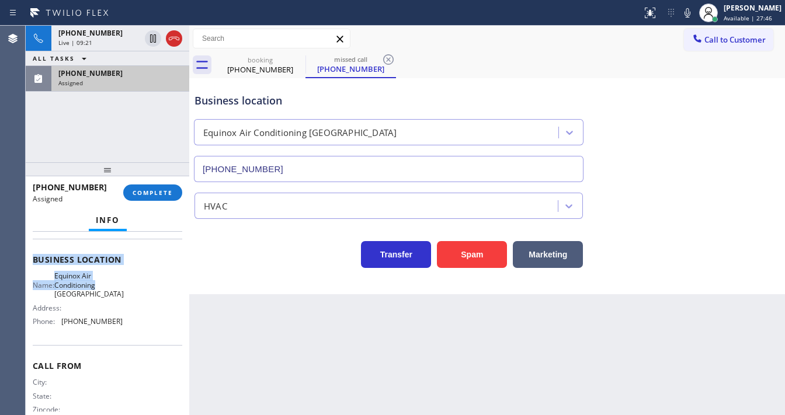
scroll to position [126, 0]
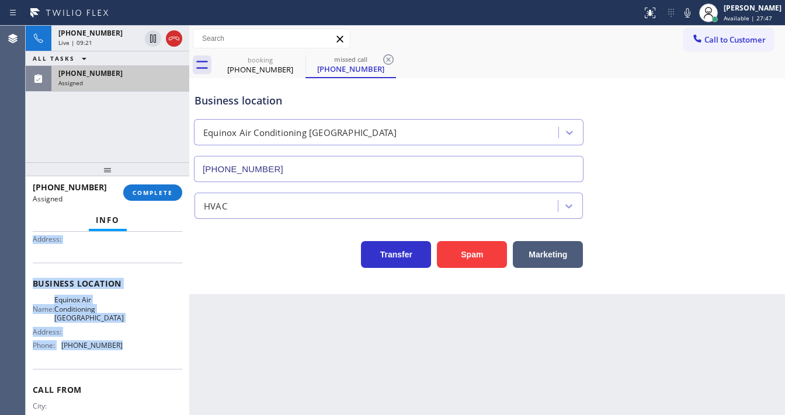
drag, startPoint x: 30, startPoint y: 253, endPoint x: 127, endPoint y: 343, distance: 132.2
click at [127, 345] on div "Context Queue: HVAC Priority: 0 Task Age: Customer Name: [PHONE_NUMBER] Phone: …" at bounding box center [107, 323] width 163 height 183
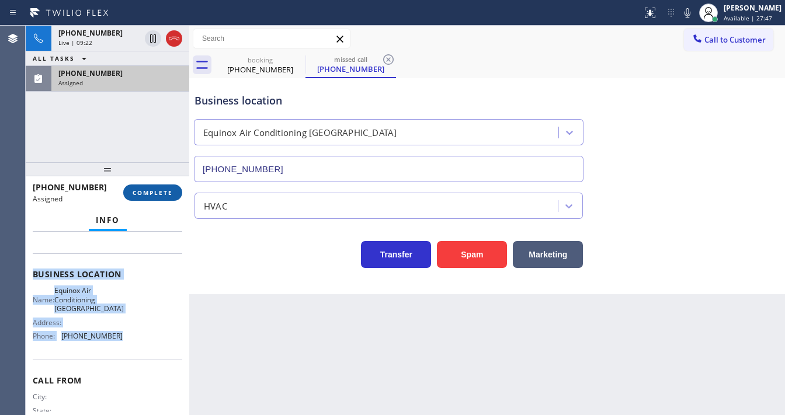
click at [149, 196] on span "COMPLETE" at bounding box center [153, 193] width 40 height 8
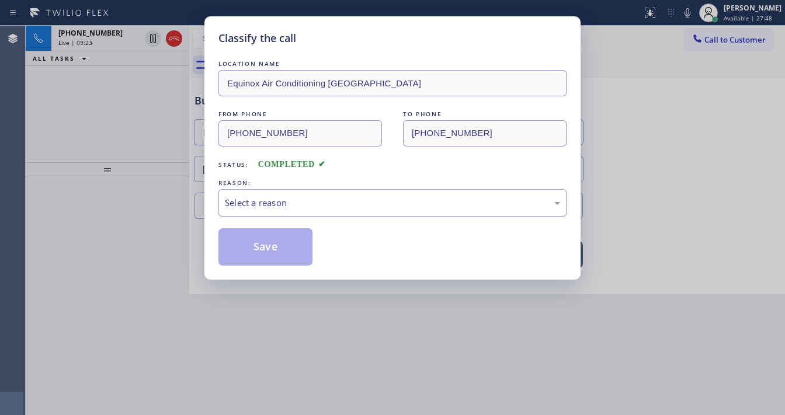
click at [273, 208] on div "Select a reason" at bounding box center [392, 202] width 335 height 13
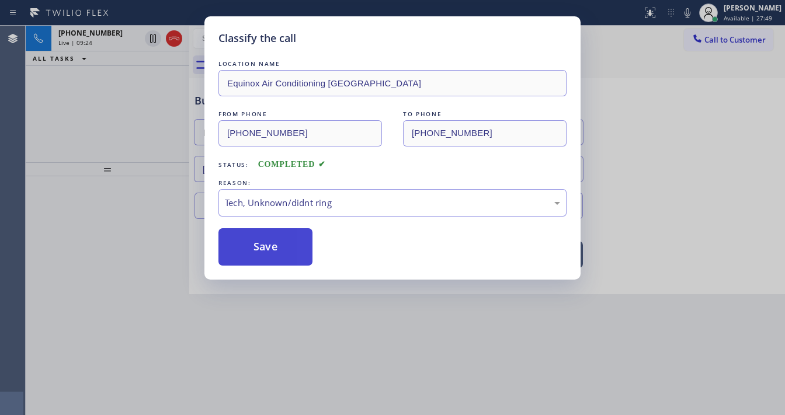
click at [271, 245] on button "Save" at bounding box center [265, 246] width 94 height 37
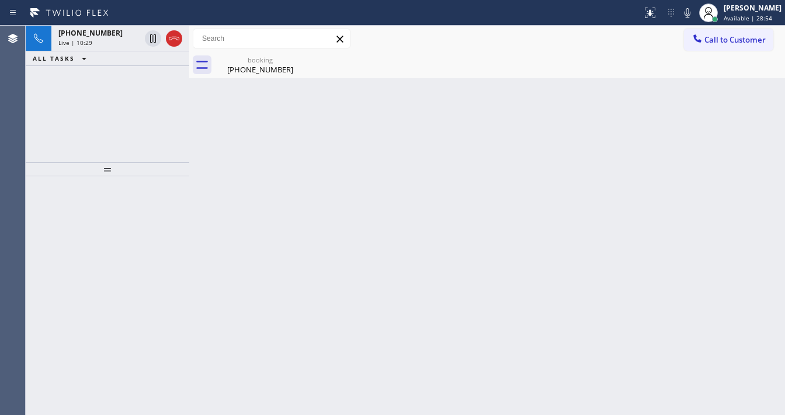
click at [137, 57] on div "ALL TASKS ALL TASKS ACTIVE TASKS TASKS IN WRAP UP" at bounding box center [107, 58] width 163 height 15
click at [374, 134] on div "Back to Dashboard Change Sender ID Customers Technicians Select a contact Outbo…" at bounding box center [486, 220] width 595 height 389
click at [252, 70] on div "[PHONE_NUMBER]" at bounding box center [260, 69] width 88 height 11
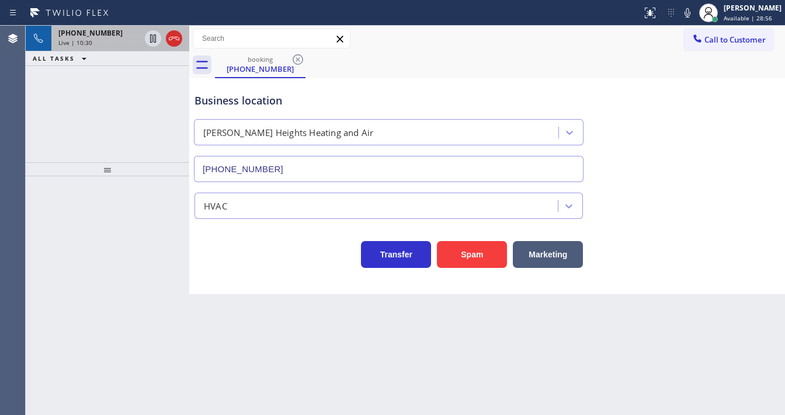
click at [113, 47] on div "[PHONE_NUMBER] Live | 10:30" at bounding box center [96, 39] width 91 height 26
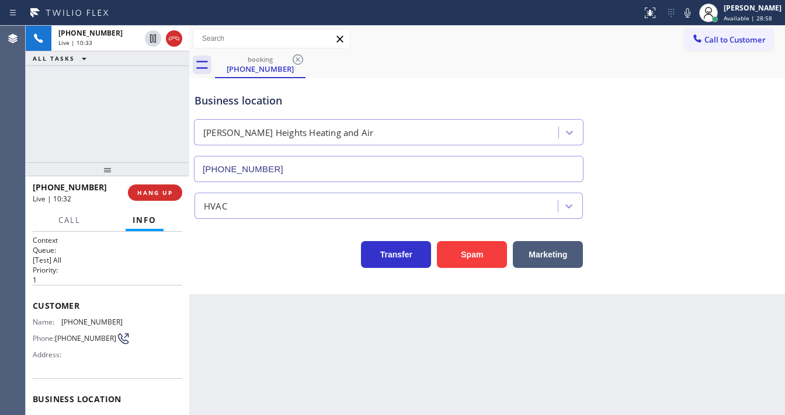
click at [140, 127] on div "[PHONE_NUMBER] Live | 10:33 ALL TASKS ALL TASKS ACTIVE TASKS TASKS IN WRAP UP" at bounding box center [107, 94] width 163 height 137
click at [80, 118] on div "[PHONE_NUMBER] Live | 10:42 ALL TASKS ALL TASKS ACTIVE TASKS TASKS IN WRAP UP" at bounding box center [107, 94] width 163 height 137
click at [143, 133] on div "[PHONE_NUMBER] Live | 10:46 ALL TASKS ALL TASKS ACTIVE TASKS TASKS IN WRAP UP" at bounding box center [107, 94] width 163 height 137
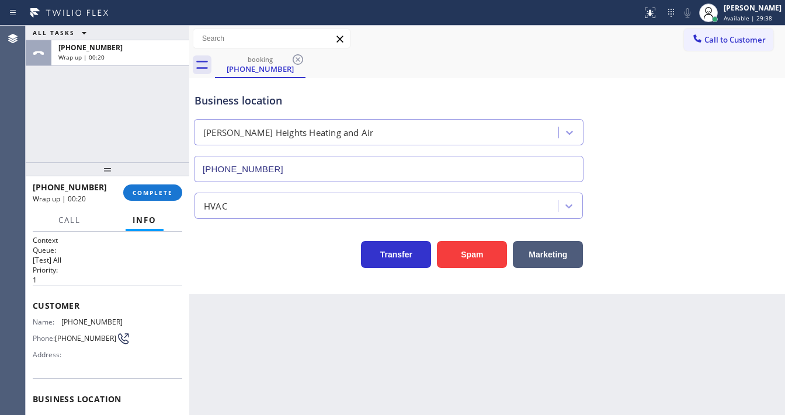
click at [48, 131] on div "ALL TASKS ALL TASKS ACTIVE TASKS TASKS IN WRAP UP [PHONE_NUMBER] Wrap up | 00:20" at bounding box center [107, 94] width 163 height 137
click at [97, 117] on div "ALL TASKS ALL TASKS ACTIVE TASKS TASKS IN WRAP UP [PHONE_NUMBER] Wrap up | 00:24" at bounding box center [107, 94] width 163 height 137
click at [160, 194] on span "COMPLETE" at bounding box center [153, 193] width 40 height 8
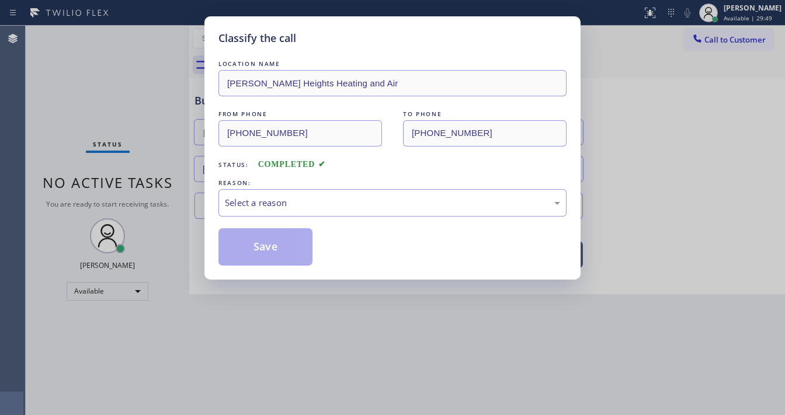
click at [283, 202] on div "Select a reason" at bounding box center [392, 202] width 335 height 13
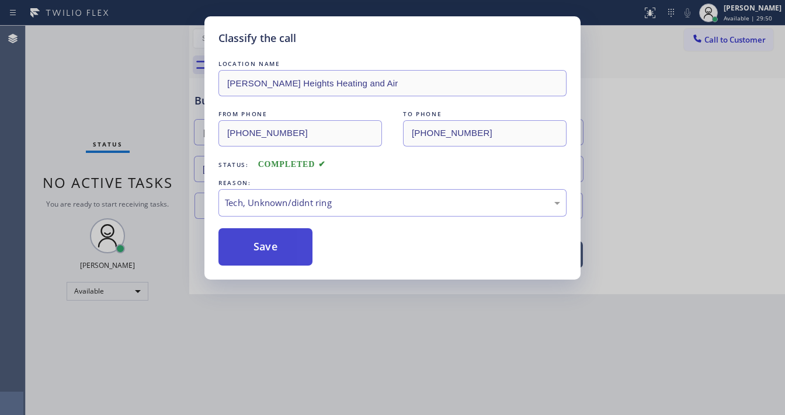
click at [266, 250] on button "Save" at bounding box center [265, 246] width 94 height 37
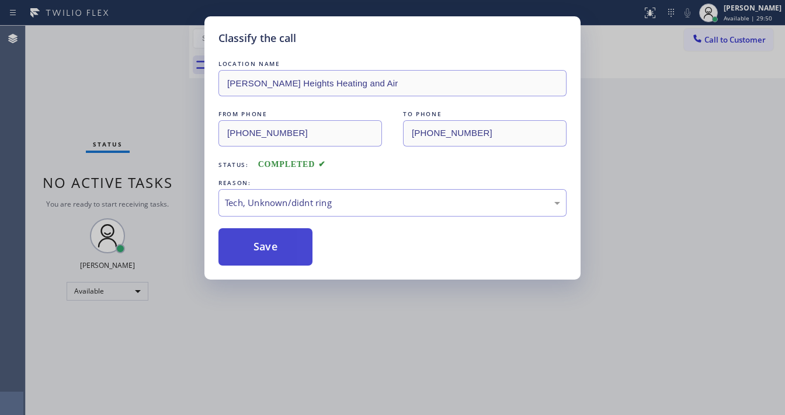
click at [266, 250] on button "Save" at bounding box center [265, 246] width 94 height 37
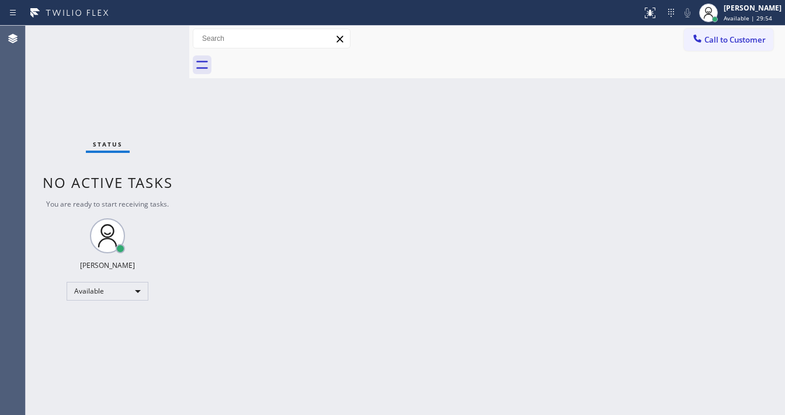
click at [65, 106] on div "Status No active tasks You are ready to start receiving tasks. [PERSON_NAME]" at bounding box center [107, 220] width 163 height 389
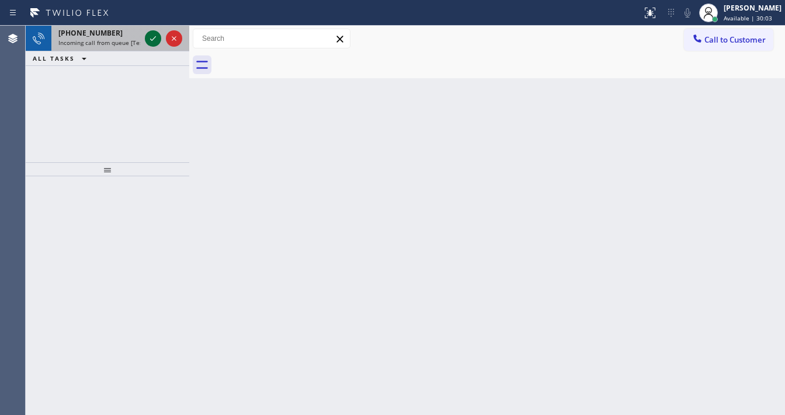
click at [152, 37] on icon at bounding box center [153, 39] width 14 height 14
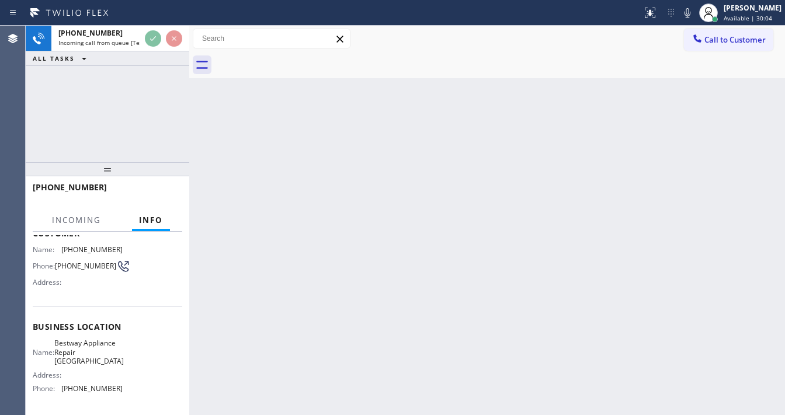
scroll to position [93, 0]
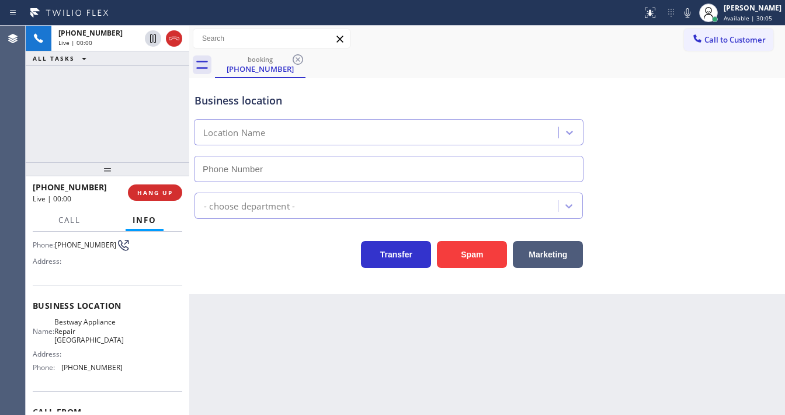
type input "[PHONE_NUMBER]"
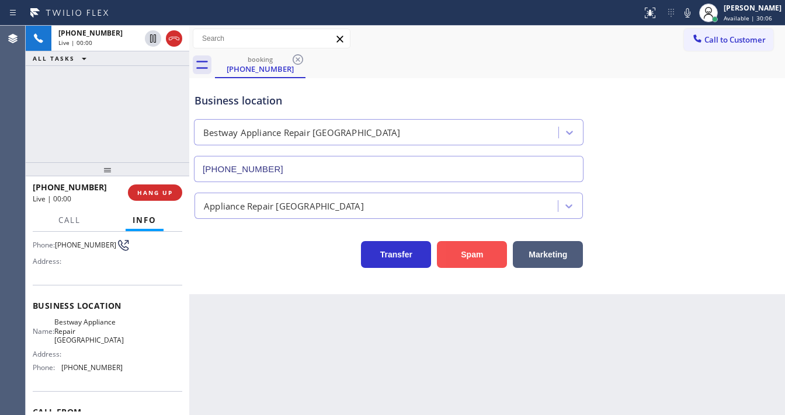
click at [472, 255] on button "Spam" at bounding box center [472, 254] width 70 height 27
drag, startPoint x: 728, startPoint y: 40, endPoint x: 647, endPoint y: 53, distance: 82.1
click at [729, 39] on span "Call to Customer" at bounding box center [734, 39] width 61 height 11
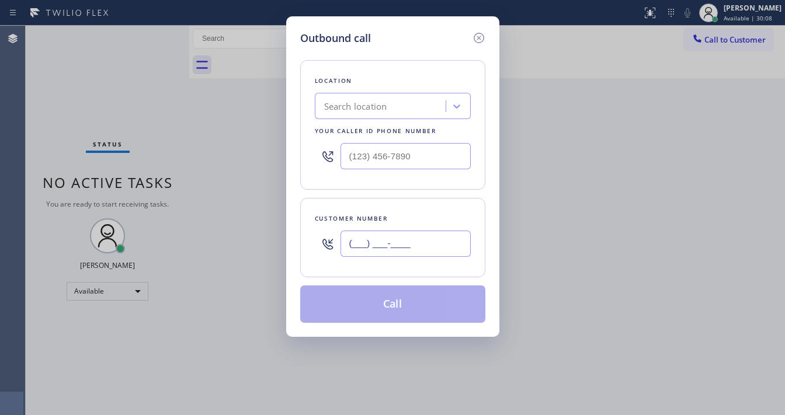
click at [382, 237] on input "(___) ___-____" at bounding box center [405, 244] width 130 height 26
paste input "714) 821-0934"
type input "[PHONE_NUMBER]"
type input "(___) ___-____"
click at [400, 157] on input "(___) ___-____" at bounding box center [405, 156] width 130 height 26
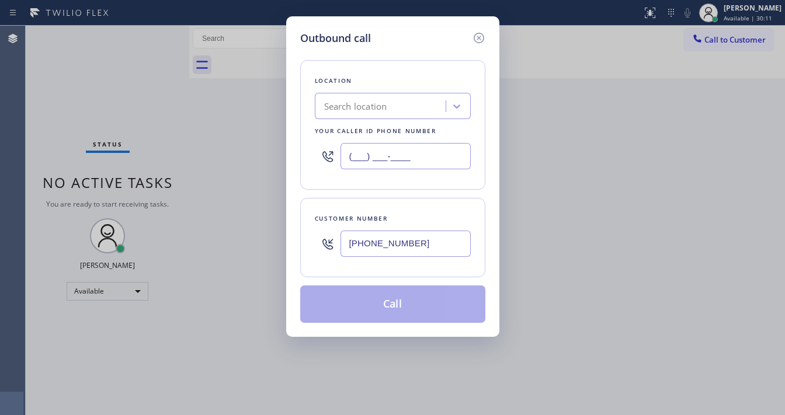
paste input "714) 410-5441"
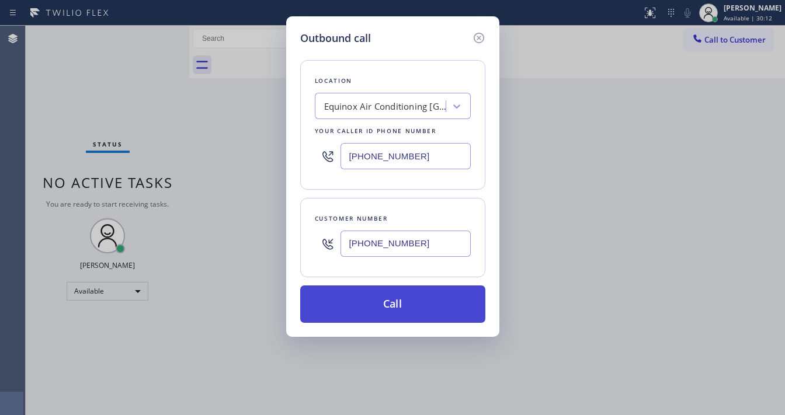
type input "[PHONE_NUMBER]"
click at [389, 311] on button "Call" at bounding box center [392, 303] width 185 height 37
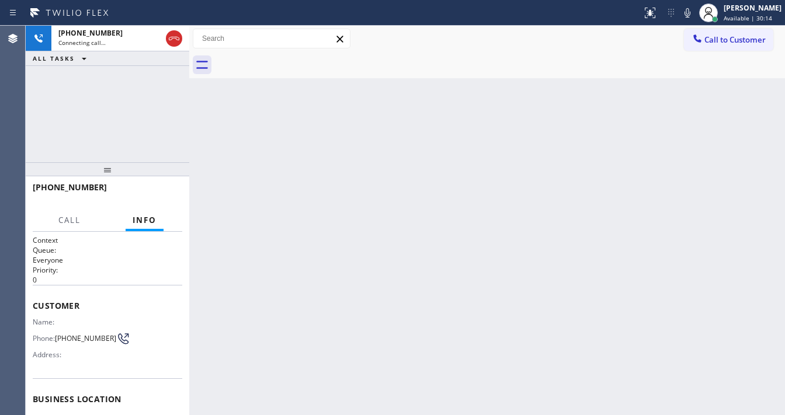
drag, startPoint x: 121, startPoint y: 113, endPoint x: 114, endPoint y: 114, distance: 6.7
click at [120, 113] on div "[PHONE_NUMBER] Connecting call… ALL TASKS ALL TASKS ACTIVE TASKS TASKS IN WRAP …" at bounding box center [107, 94] width 163 height 137
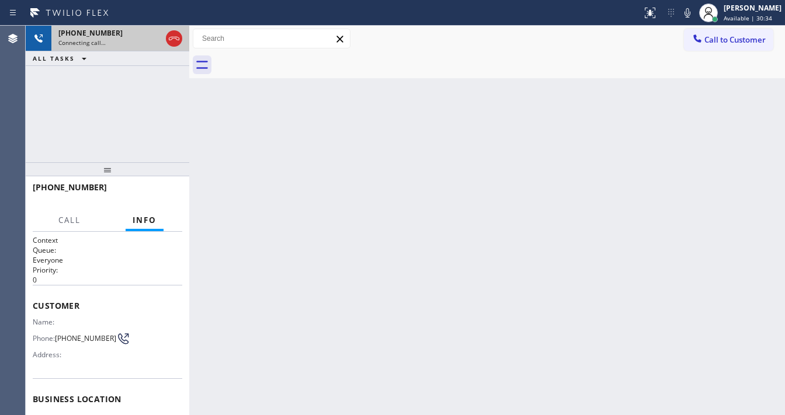
click at [169, 46] on div at bounding box center [173, 39] width 21 height 26
click at [169, 41] on icon at bounding box center [174, 39] width 14 height 14
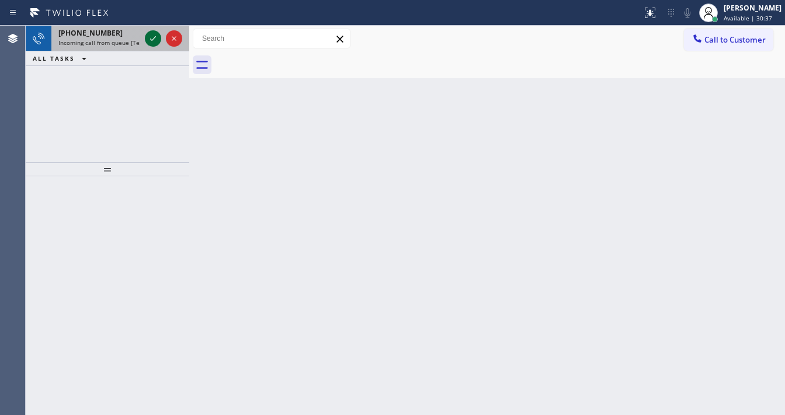
click at [150, 36] on icon at bounding box center [153, 39] width 14 height 14
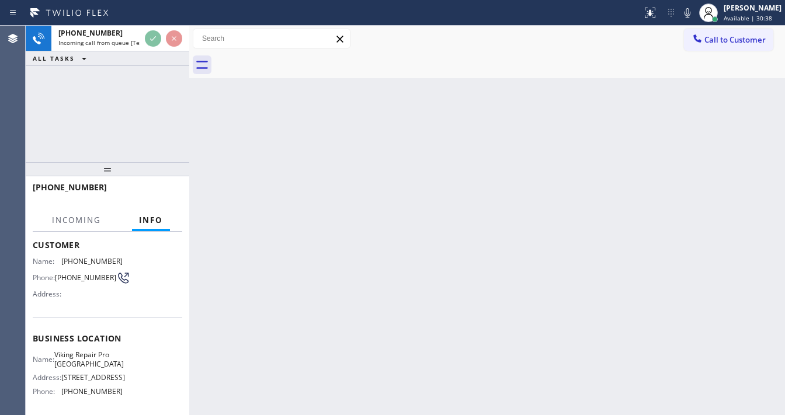
scroll to position [93, 0]
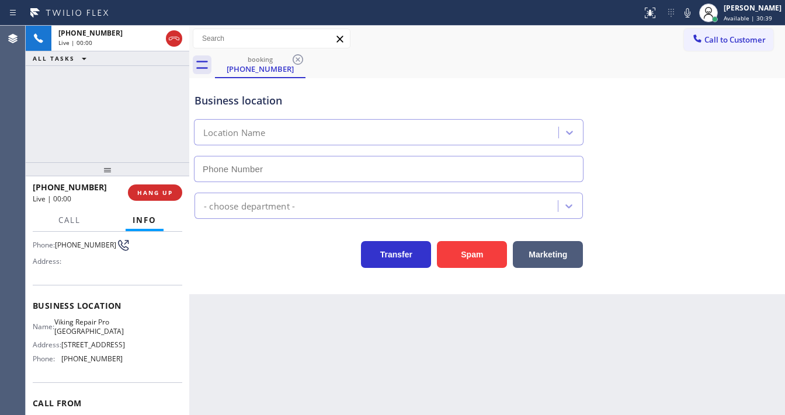
type input "[PHONE_NUMBER]"
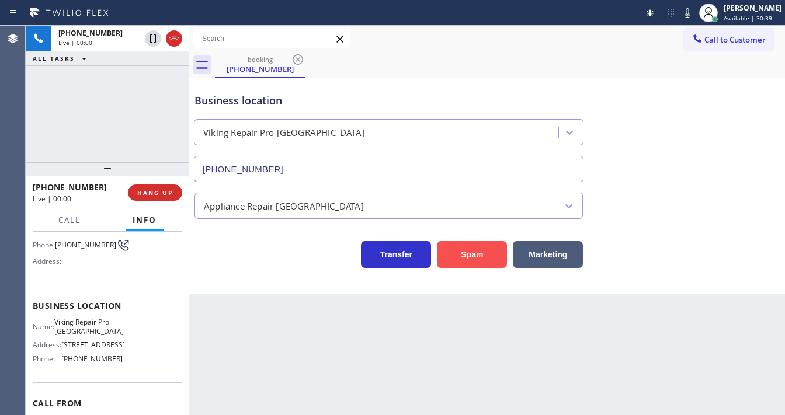
click at [461, 256] on button "Spam" at bounding box center [472, 254] width 70 height 27
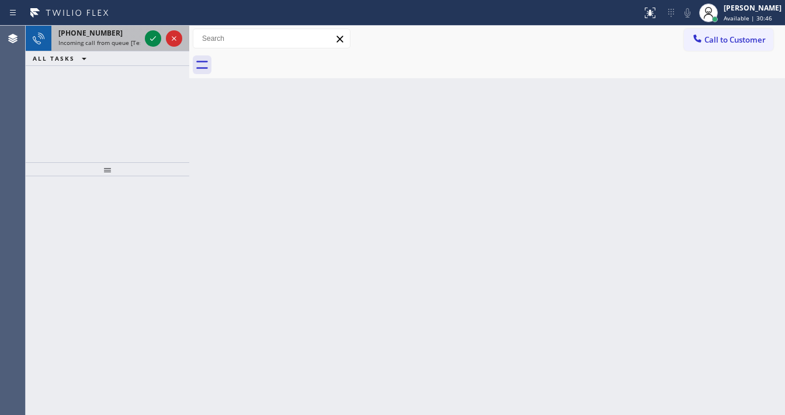
click at [144, 35] on div at bounding box center [163, 39] width 42 height 26
click at [146, 37] on div at bounding box center [153, 39] width 16 height 14
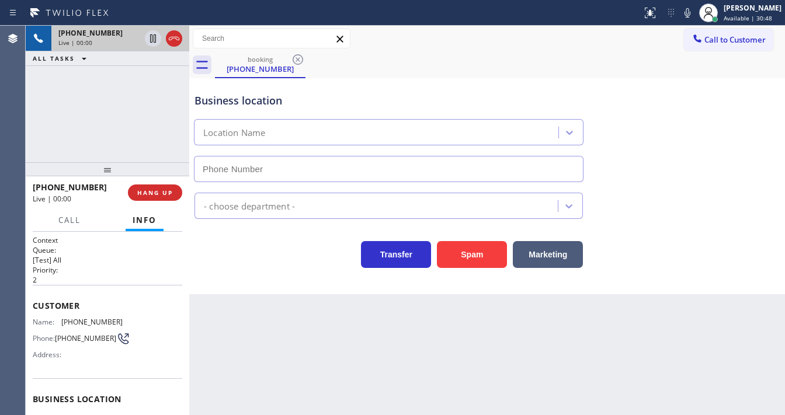
type input "[PHONE_NUMBER]"
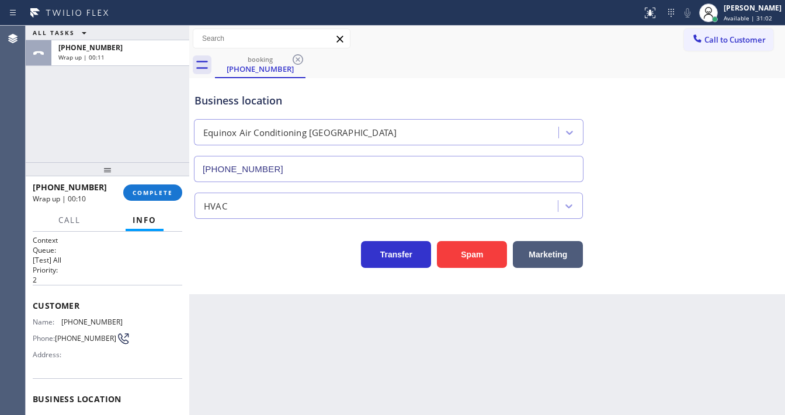
click at [32, 120] on div "ALL TASKS ALL TASKS ACTIVE TASKS TASKS IN WRAP UP [PHONE_NUMBER] Wrap up | 00:11" at bounding box center [107, 94] width 163 height 137
click at [731, 19] on span "Available | 31:03" at bounding box center [747, 18] width 48 height 8
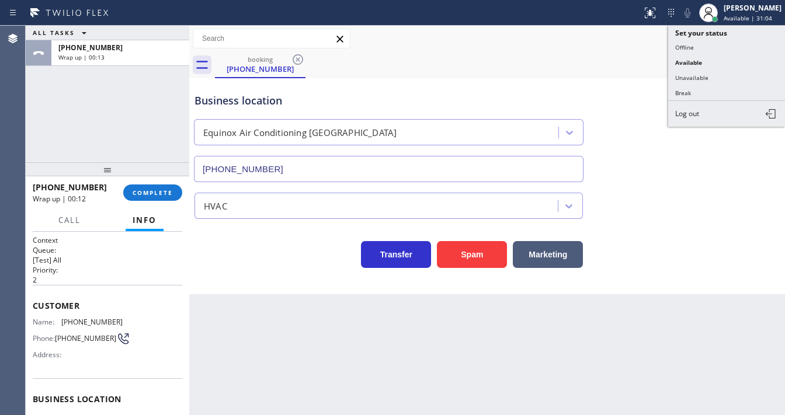
click at [537, 70] on div "booking [PHONE_NUMBER]" at bounding box center [500, 65] width 570 height 26
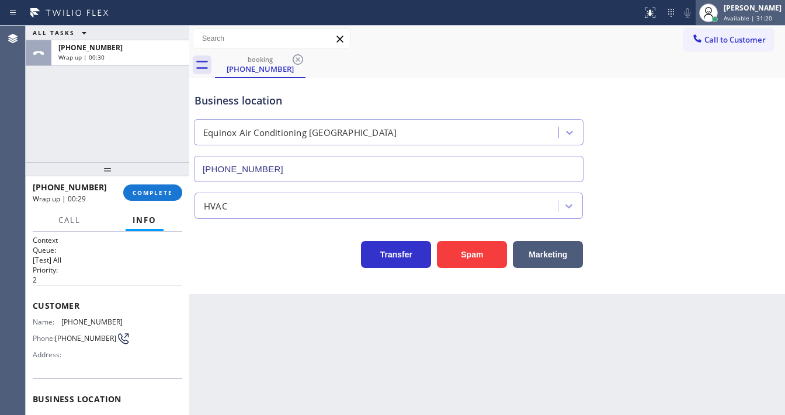
click at [752, 19] on span "Available | 31:20" at bounding box center [747, 18] width 48 height 8
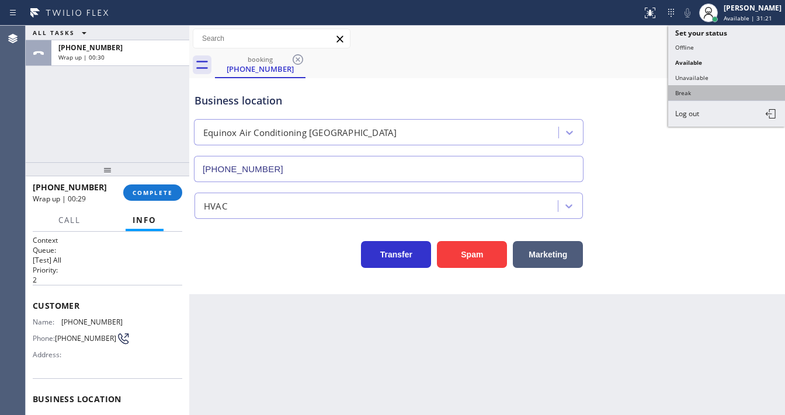
click at [709, 94] on button "Break" at bounding box center [726, 92] width 117 height 15
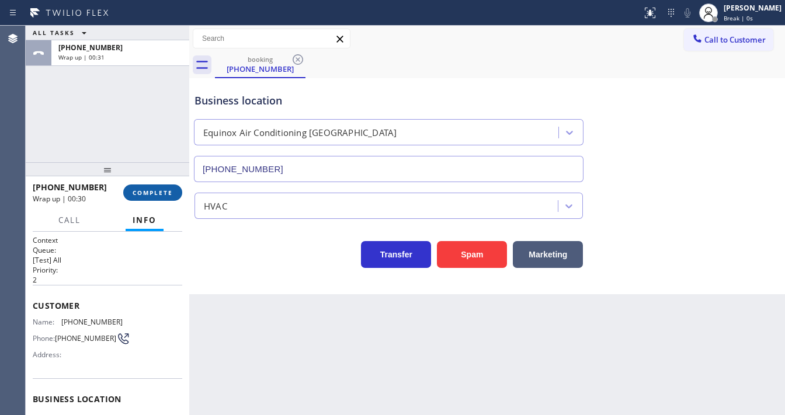
click at [154, 197] on button "COMPLETE" at bounding box center [152, 192] width 59 height 16
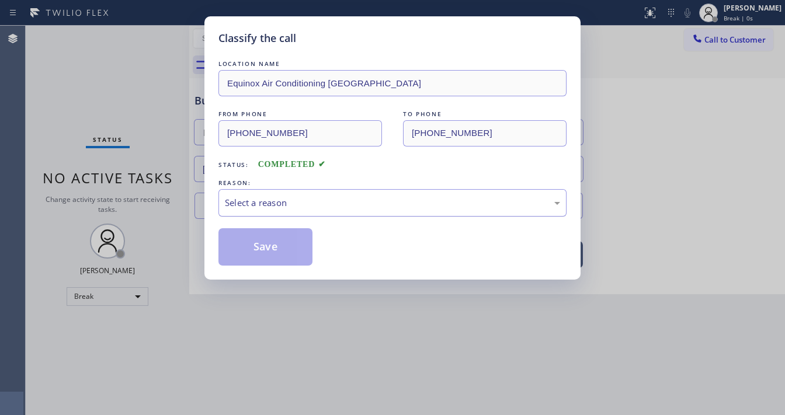
click at [293, 191] on div "Select a reason" at bounding box center [392, 202] width 348 height 27
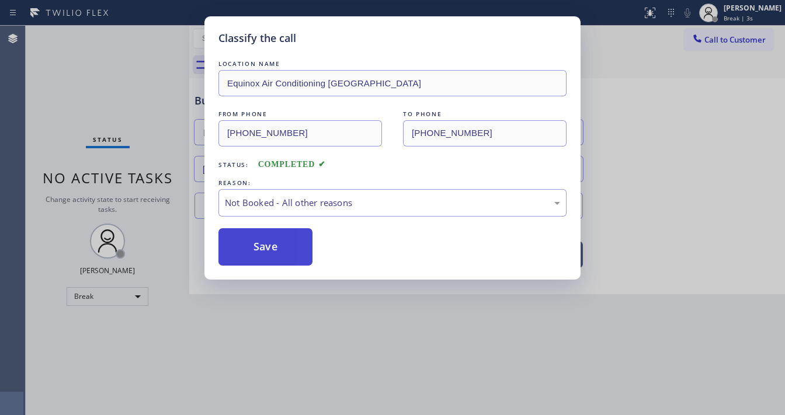
click at [256, 242] on button "Save" at bounding box center [265, 246] width 94 height 37
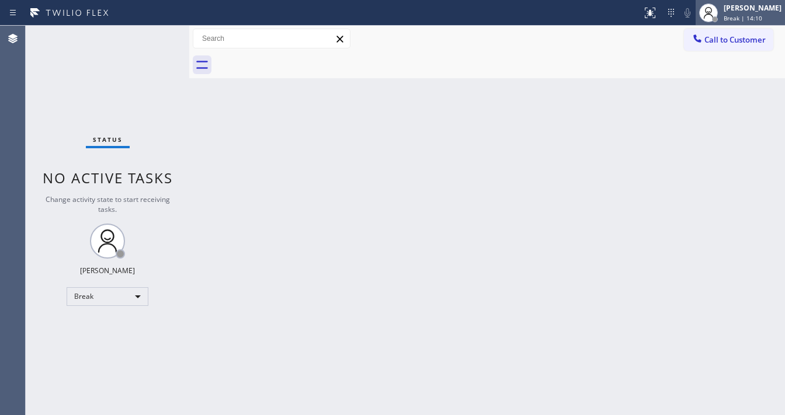
click at [759, 16] on span "Break | 14:10" at bounding box center [742, 18] width 39 height 8
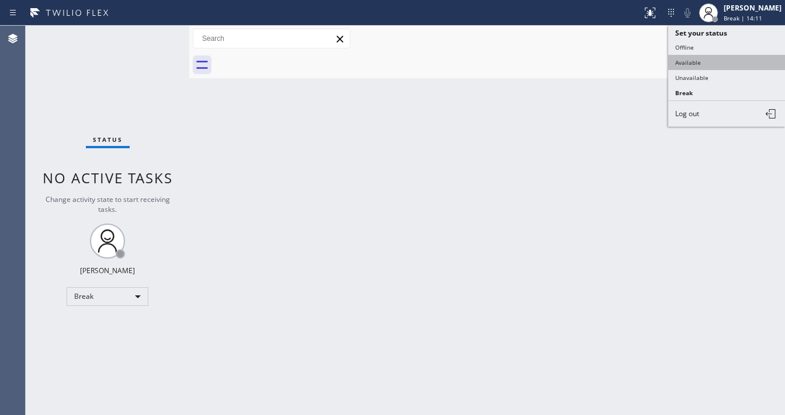
click at [695, 62] on button "Available" at bounding box center [726, 62] width 117 height 15
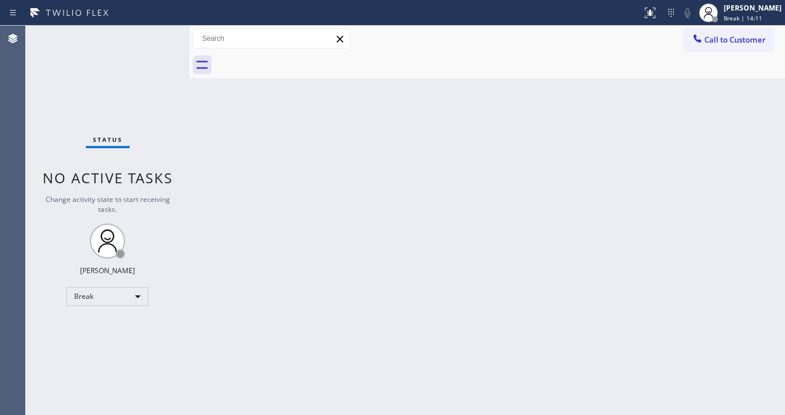
click at [539, 100] on div "Back to Dashboard Change Sender ID Customers Technicians Select a contact Outbo…" at bounding box center [486, 220] width 595 height 389
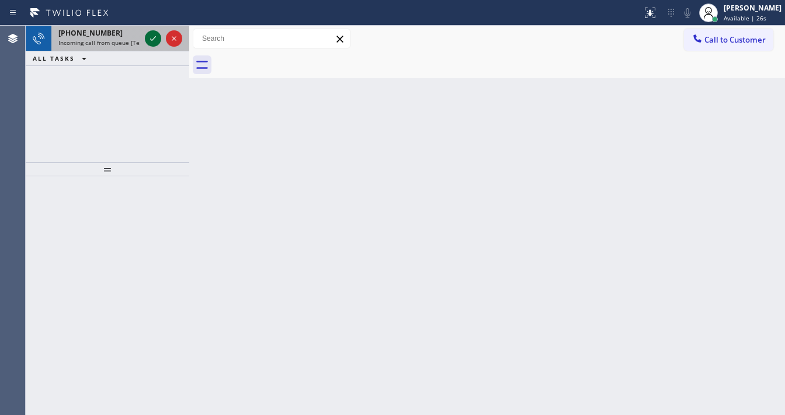
click at [154, 41] on icon at bounding box center [153, 39] width 14 height 14
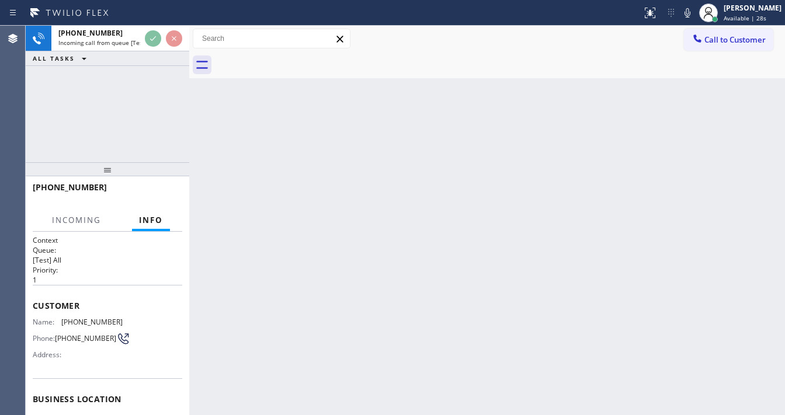
click at [89, 114] on div "[PHONE_NUMBER] Incoming call from queue [Test] All ALL TASKS ALL TASKS ACTIVE T…" at bounding box center [107, 94] width 163 height 137
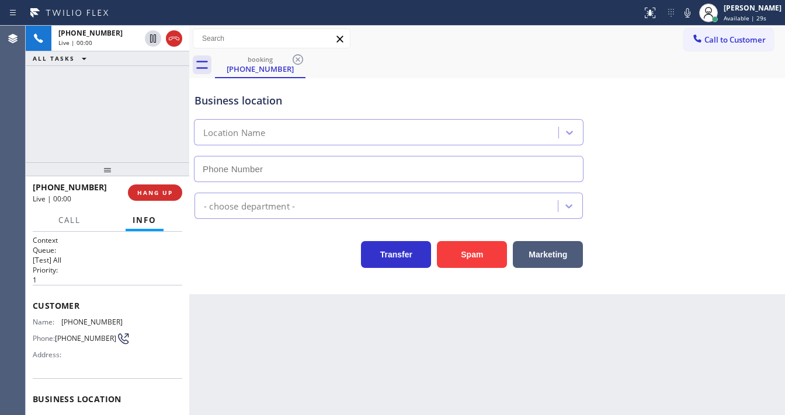
type input "[PHONE_NUMBER]"
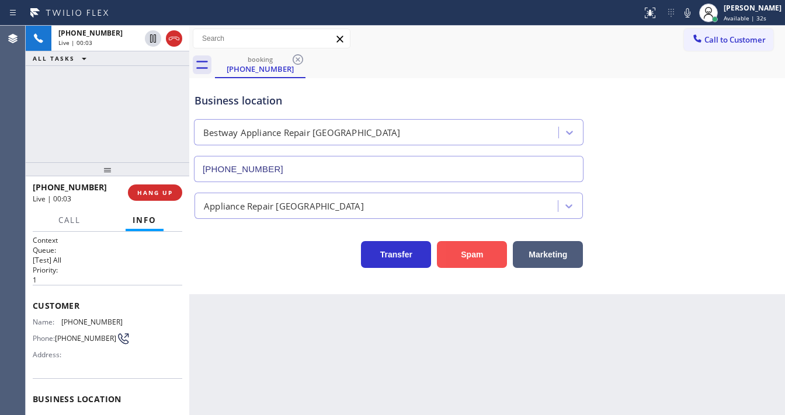
click at [463, 256] on button "Spam" at bounding box center [472, 254] width 70 height 27
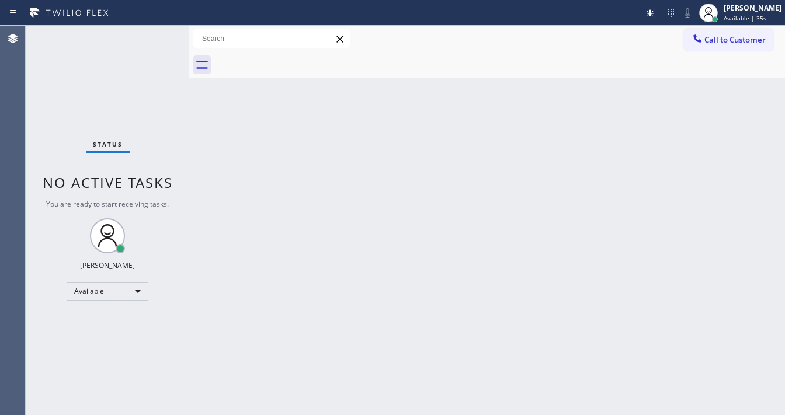
click at [116, 128] on div "Status No active tasks You are ready to start receiving tasks. [PERSON_NAME]" at bounding box center [107, 220] width 163 height 389
click at [755, 29] on button "Call to Customer" at bounding box center [728, 40] width 89 height 22
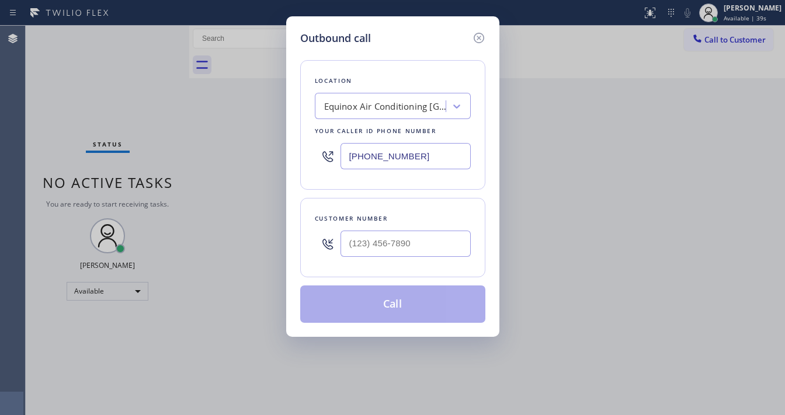
click at [412, 229] on div at bounding box center [405, 244] width 130 height 38
drag, startPoint x: 413, startPoint y: 240, endPoint x: 419, endPoint y: 183, distance: 58.1
click at [412, 240] on input "(___) ___-____" at bounding box center [405, 244] width 130 height 26
paste input "310) 291-4471"
type input "[PHONE_NUMBER]"
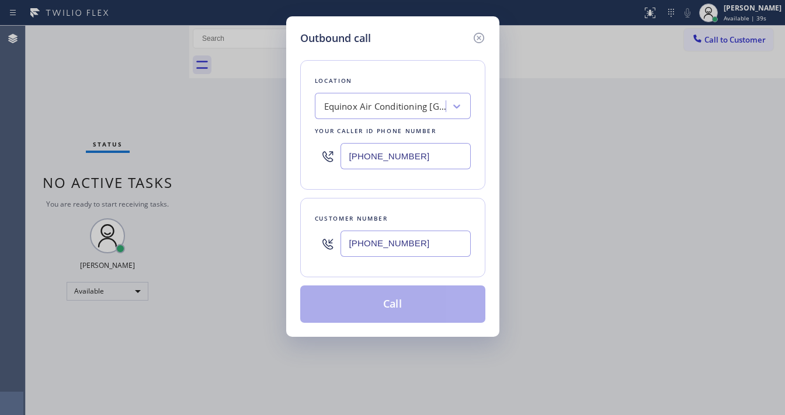
click at [428, 154] on input "[PHONE_NUMBER]" at bounding box center [405, 156] width 130 height 26
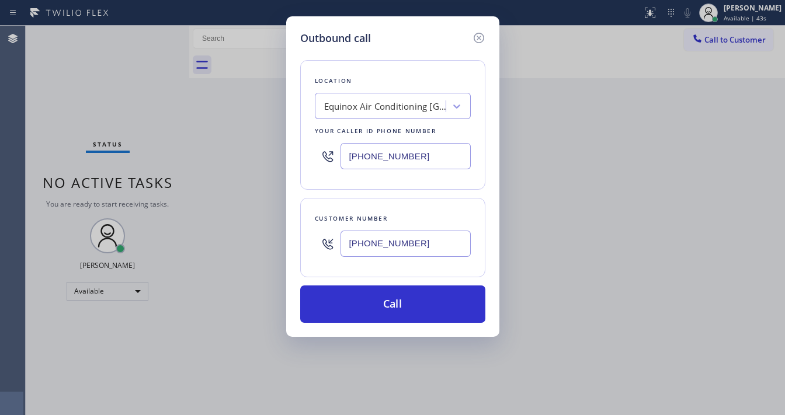
paste input "323) 736-5853"
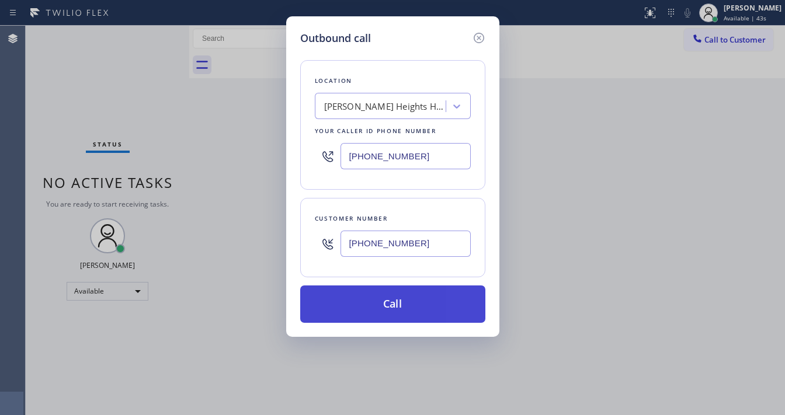
type input "[PHONE_NUMBER]"
click at [398, 292] on button "Call" at bounding box center [392, 303] width 185 height 37
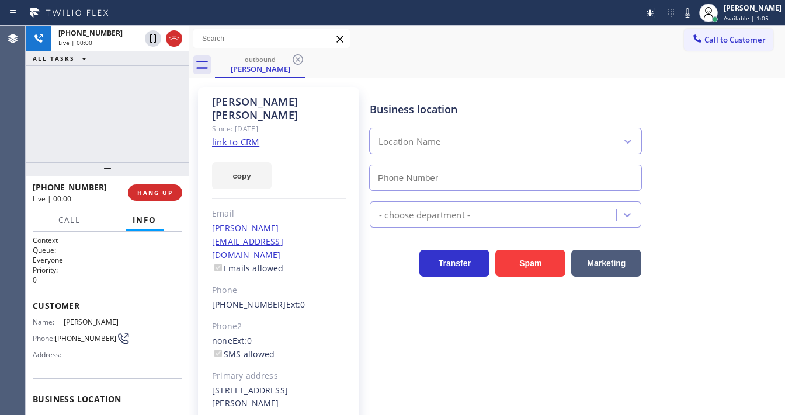
type input "[PHONE_NUMBER]"
click at [50, 126] on div "[PHONE_NUMBER] Live | 00:05 ALL TASKS ALL TASKS ACTIVE TASKS TASKS IN WRAP UP" at bounding box center [107, 94] width 163 height 137
click at [692, 15] on icon at bounding box center [687, 13] width 14 height 14
click at [691, 15] on rect at bounding box center [687, 12] width 8 height 8
click at [72, 118] on div "[PHONE_NUMBER] Live | 00:10 ALL TASKS ALL TASKS ACTIVE TASKS TASKS IN WRAP UP" at bounding box center [107, 94] width 163 height 137
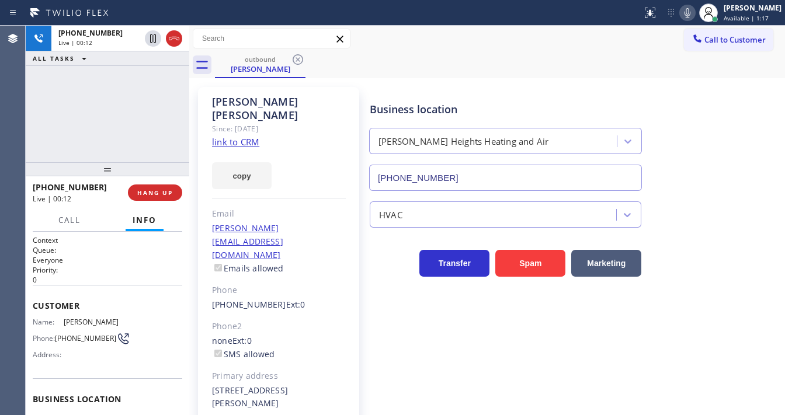
click at [120, 116] on div "[PHONE_NUMBER] Live | 00:12 ALL TASKS ALL TASKS ACTIVE TASKS TASKS IN WRAP UP" at bounding box center [107, 94] width 163 height 137
click at [691, 16] on icon at bounding box center [687, 13] width 14 height 14
click at [94, 111] on div "[PHONE_NUMBER] Live | 02:52 ALL TASKS ALL TASKS ACTIVE TASKS TASKS IN WRAP UP" at bounding box center [107, 94] width 163 height 137
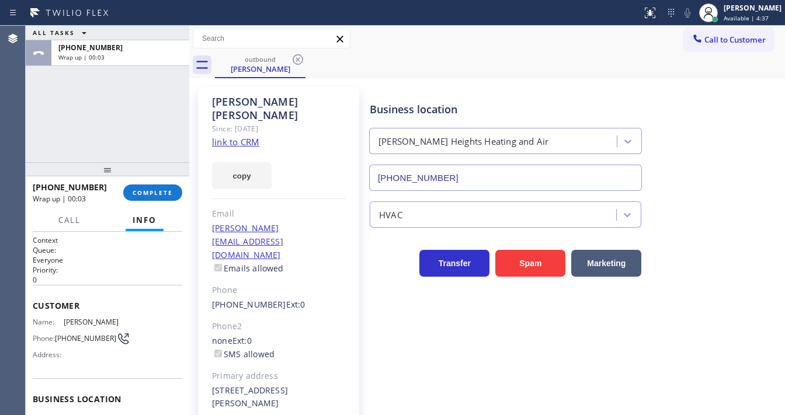
click at [82, 122] on div "ALL TASKS ALL TASKS ACTIVE TASKS TASKS IN WRAP UP [PHONE_NUMBER] Wrap up | 00:03" at bounding box center [107, 94] width 163 height 137
click at [159, 195] on span "COMPLETE" at bounding box center [153, 193] width 40 height 8
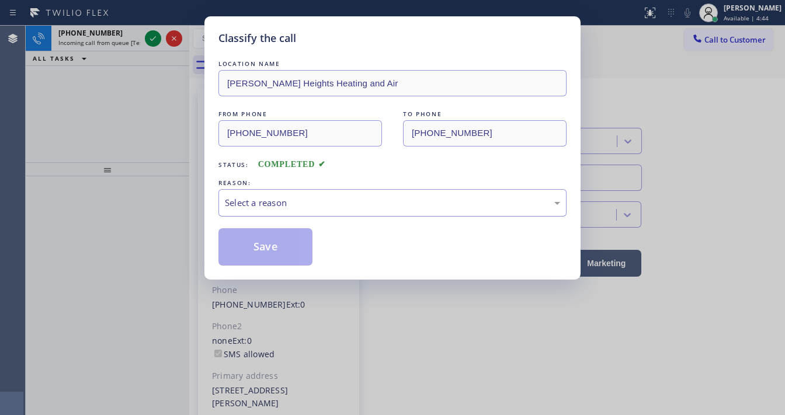
click at [264, 200] on div "Select a reason" at bounding box center [392, 202] width 335 height 13
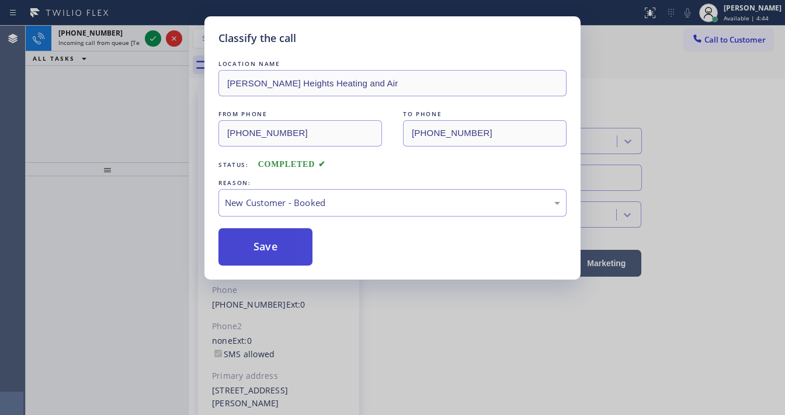
click at [256, 252] on button "Save" at bounding box center [265, 246] width 94 height 37
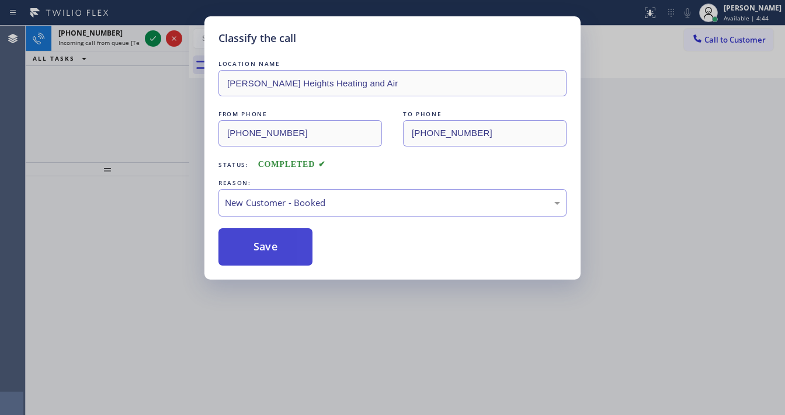
click at [256, 252] on button "Save" at bounding box center [265, 246] width 94 height 37
click at [123, 108] on div "Classify the call LOCATION NAME [PERSON_NAME][GEOGRAPHIC_DATA] Heating and Air …" at bounding box center [392, 207] width 785 height 415
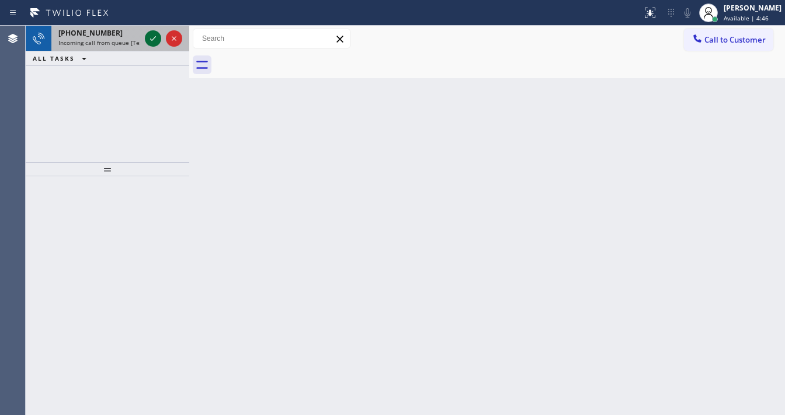
click at [153, 40] on icon at bounding box center [153, 39] width 14 height 14
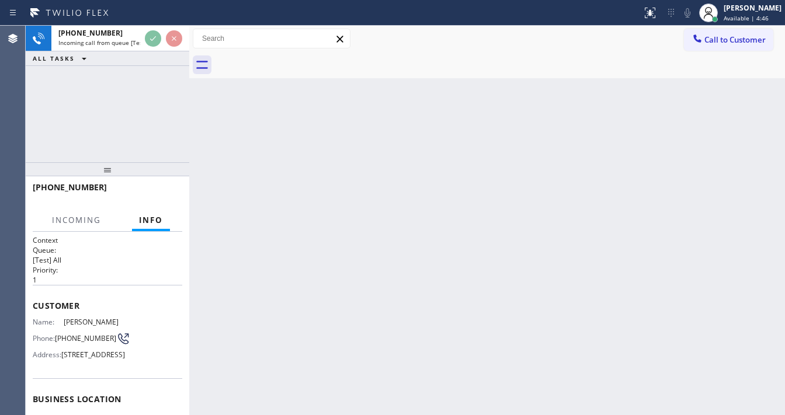
scroll to position [93, 0]
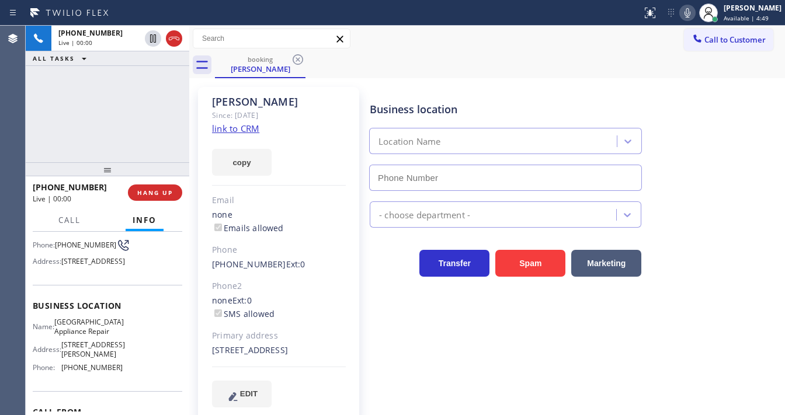
type input "[PHONE_NUMBER]"
click at [240, 128] on link "link to CRM" at bounding box center [235, 129] width 47 height 12
click at [643, 65] on div "booking [PERSON_NAME]" at bounding box center [500, 65] width 570 height 26
click at [694, 12] on icon at bounding box center [687, 13] width 14 height 14
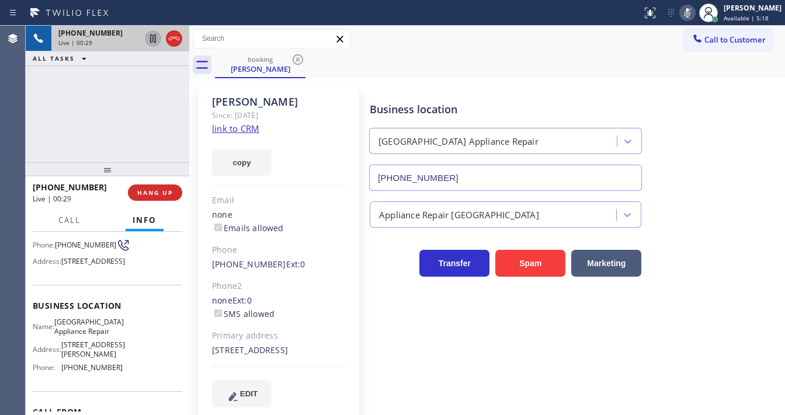
click at [151, 34] on icon at bounding box center [153, 38] width 6 height 8
click at [147, 39] on icon at bounding box center [153, 39] width 14 height 14
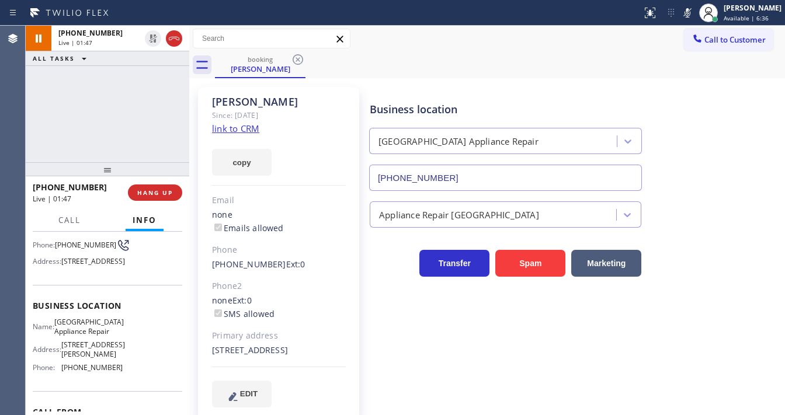
drag, startPoint x: 697, startPoint y: 12, endPoint x: 394, endPoint y: 64, distance: 307.4
click at [694, 12] on icon at bounding box center [687, 13] width 14 height 14
click at [84, 138] on div "[PHONE_NUMBER] Live | 01:48 ALL TASKS ALL TASKS ACTIVE TASKS TASKS IN WRAP UP" at bounding box center [107, 94] width 163 height 137
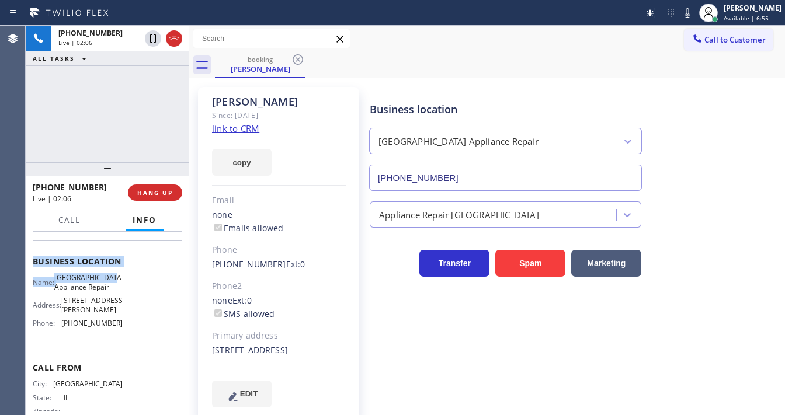
scroll to position [140, 0]
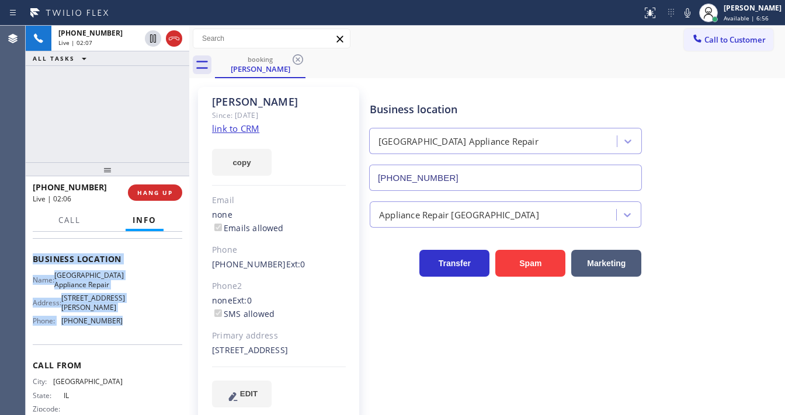
drag, startPoint x: 63, startPoint y: 269, endPoint x: 129, endPoint y: 340, distance: 97.1
click at [130, 340] on div "Context Queue: [Test] All Priority: 1 Customer Name: [PERSON_NAME] Phone: [PHON…" at bounding box center [107, 323] width 163 height 183
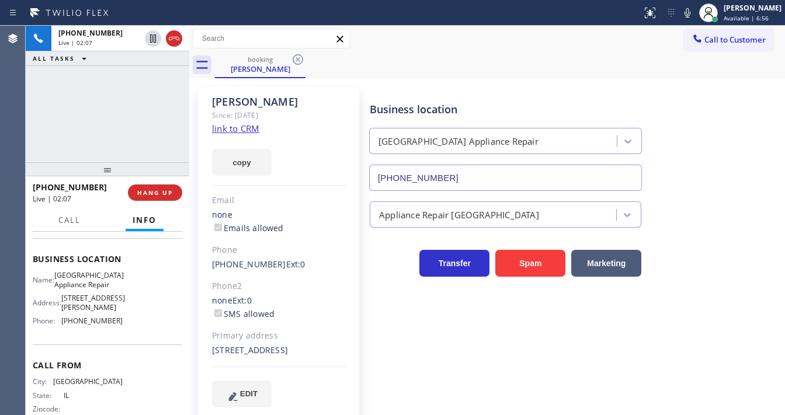
click at [110, 128] on div "[PHONE_NUMBER] Live | 02:07 ALL TASKS ALL TASKS ACTIVE TASKS TASKS IN WRAP UP" at bounding box center [107, 94] width 163 height 137
click at [120, 116] on div "[PHONE_NUMBER] Live | 06:00 ALL TASKS ALL TASKS ACTIVE TASKS TASKS IN WRAP UP" at bounding box center [107, 94] width 163 height 137
click at [58, 213] on button "Call" at bounding box center [69, 220] width 36 height 23
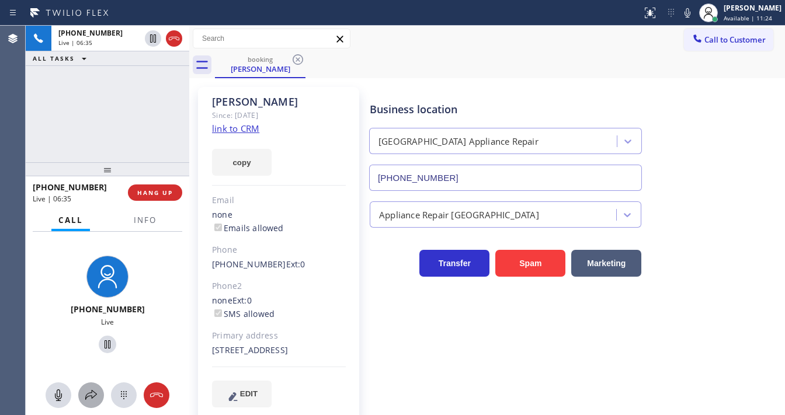
click at [92, 390] on icon at bounding box center [91, 395] width 12 height 10
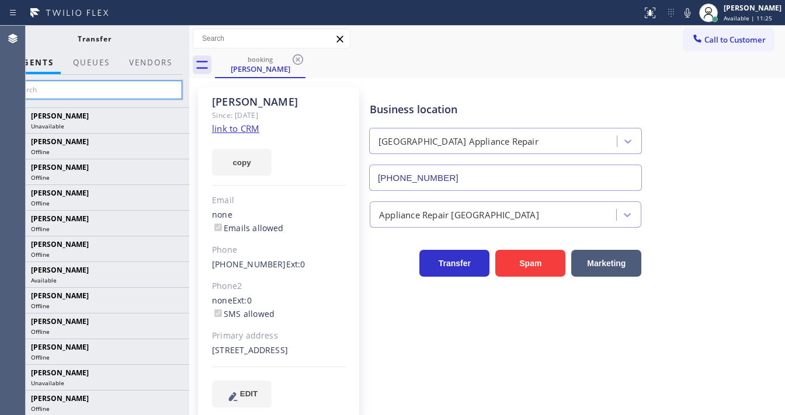
click at [117, 85] on input "text" at bounding box center [94, 90] width 176 height 19
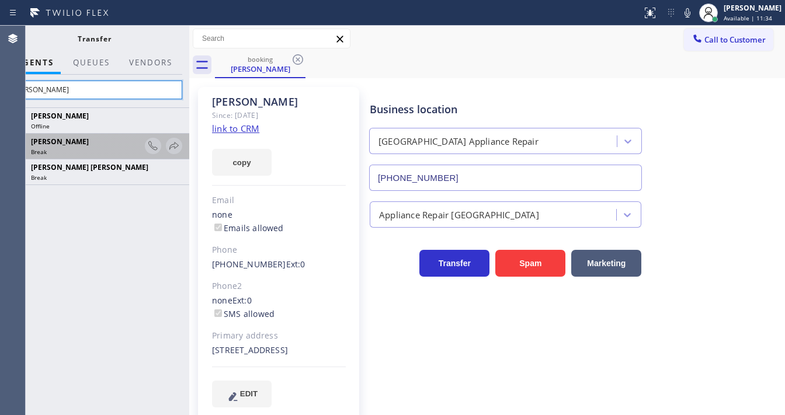
type input "[PERSON_NAME]"
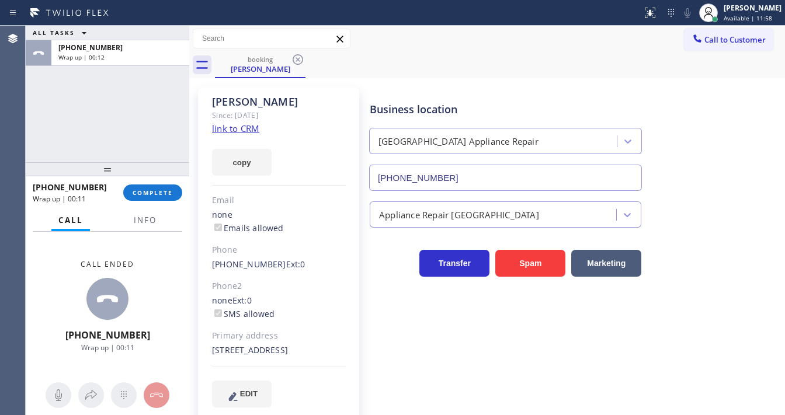
click at [23, 125] on div "Agent Desktop" at bounding box center [12, 220] width 25 height 389
click at [153, 193] on span "COMPLETE" at bounding box center [153, 193] width 40 height 8
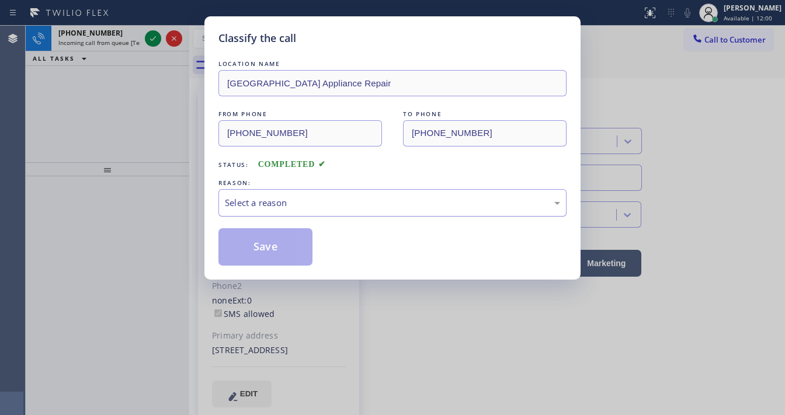
click at [273, 196] on div "Select a reason" at bounding box center [392, 202] width 335 height 13
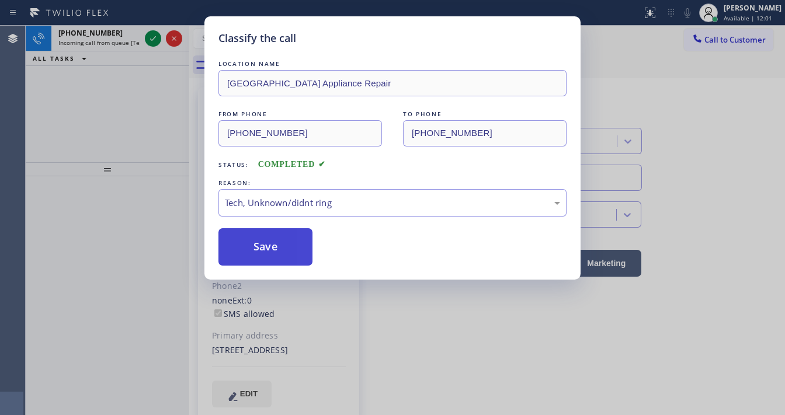
click at [258, 246] on button "Save" at bounding box center [265, 246] width 94 height 37
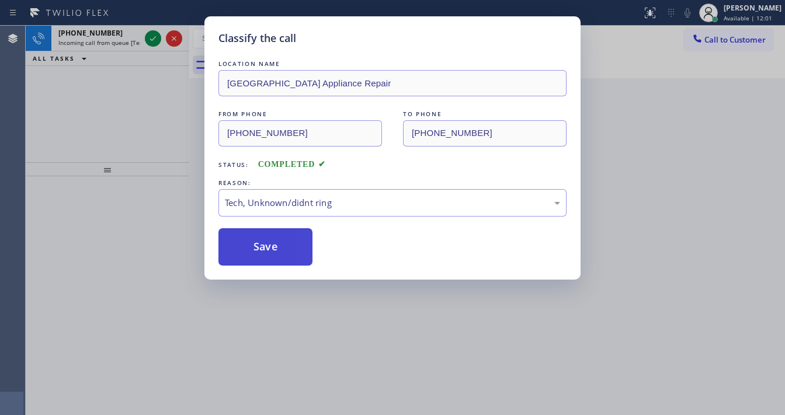
click at [258, 246] on button "Save" at bounding box center [265, 246] width 94 height 37
click at [145, 189] on div "Classify the call LOCATION NAME [GEOGRAPHIC_DATA] Appliance Repair FROM PHONE […" at bounding box center [392, 207] width 785 height 415
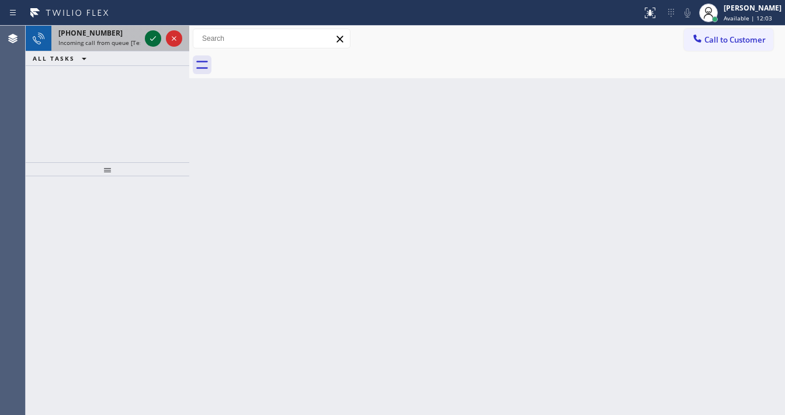
click at [149, 40] on icon at bounding box center [153, 39] width 14 height 14
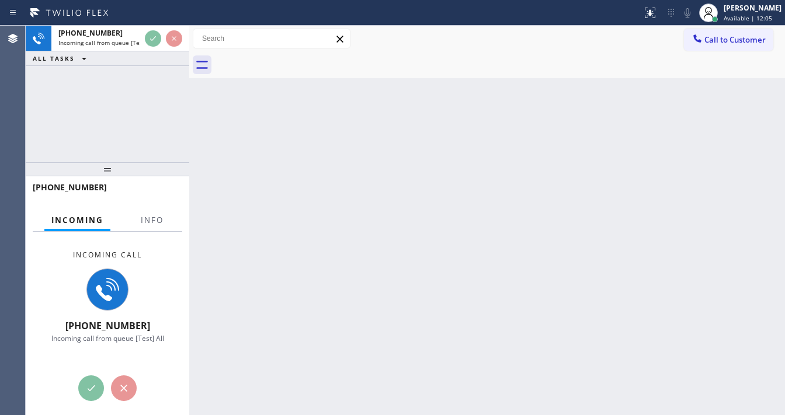
click at [33, 133] on div "[PHONE_NUMBER] Incoming call from queue [Test] All ALL TASKS ALL TASKS ACTIVE T…" at bounding box center [107, 94] width 163 height 137
click at [145, 223] on span "Info" at bounding box center [152, 220] width 23 height 11
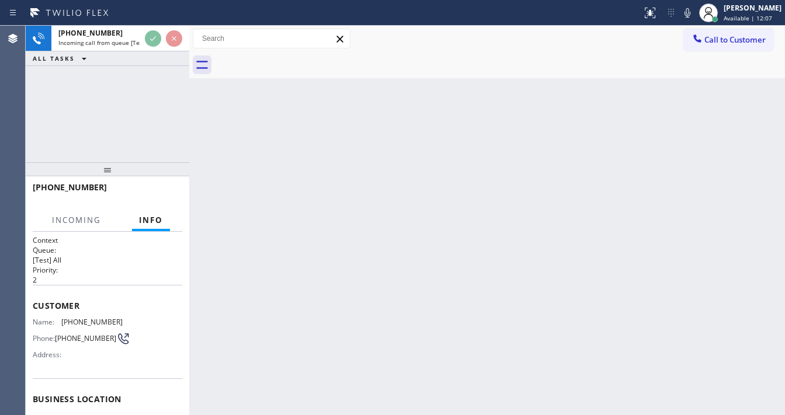
click at [99, 111] on div "[PHONE_NUMBER] Incoming call from queue [Test] All ALL TASKS ALL TASKS ACTIVE T…" at bounding box center [107, 94] width 163 height 137
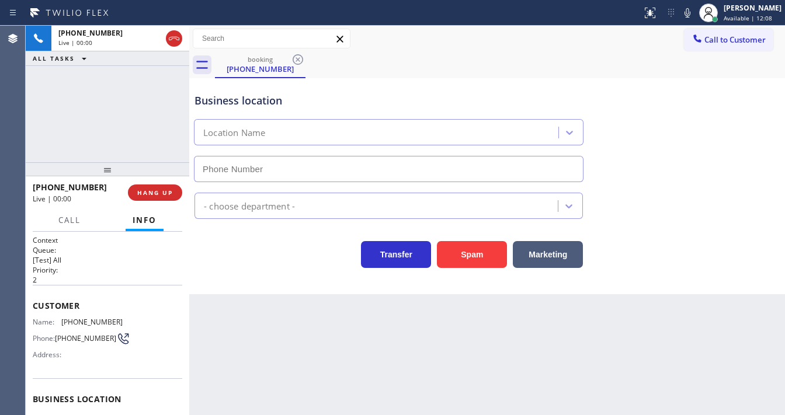
type input "[PHONE_NUMBER]"
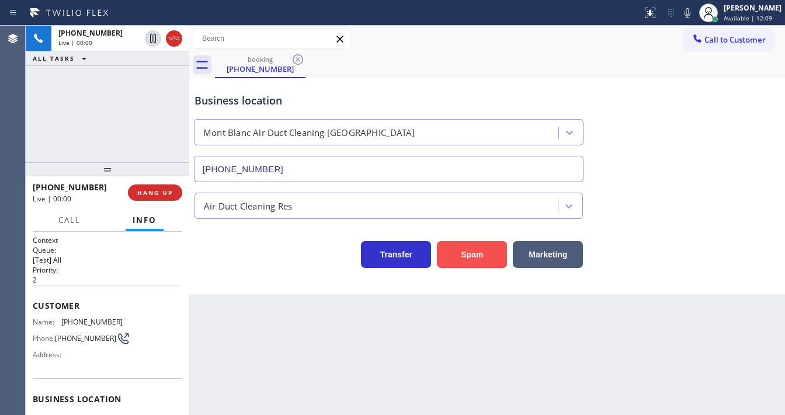
click at [469, 262] on button "Spam" at bounding box center [472, 254] width 70 height 27
click at [710, 142] on div "Business location [GEOGRAPHIC_DATA] Duct Cleaning [GEOGRAPHIC_DATA] [PHONE_NUMB…" at bounding box center [487, 129] width 590 height 106
drag, startPoint x: 728, startPoint y: 42, endPoint x: 612, endPoint y: 53, distance: 117.2
click at [728, 42] on span "Call to Customer" at bounding box center [734, 39] width 61 height 11
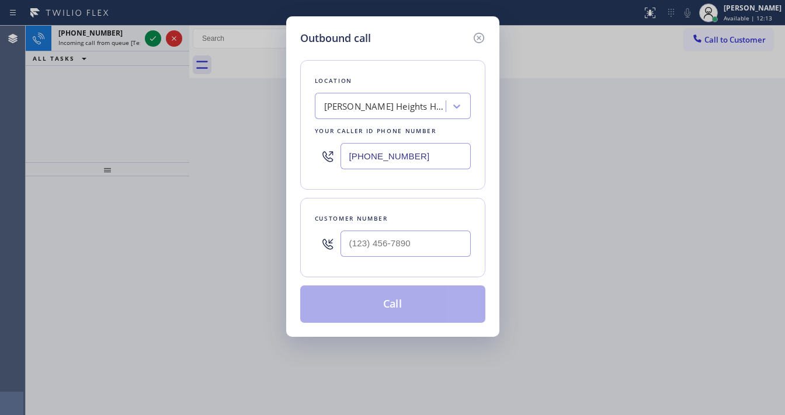
click at [91, 161] on div "Outbound call Location [PERSON_NAME][GEOGRAPHIC_DATA] Heating and Air Your call…" at bounding box center [392, 207] width 785 height 415
click at [474, 41] on icon at bounding box center [479, 38] width 14 height 14
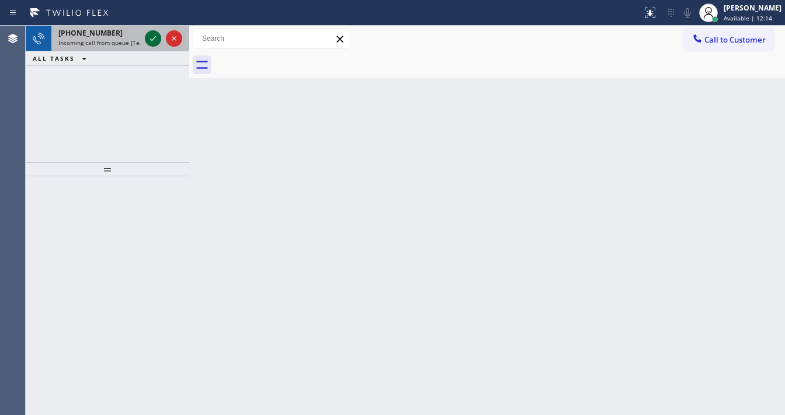
type input "[PHONE_NUMBER]"
click at [146, 40] on icon at bounding box center [153, 39] width 14 height 14
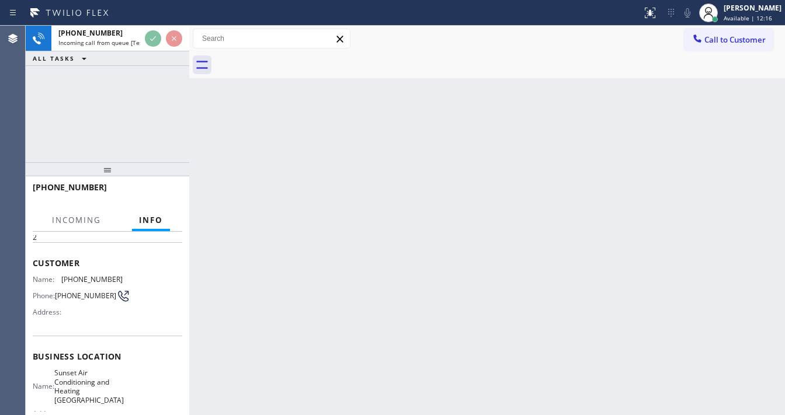
scroll to position [93, 0]
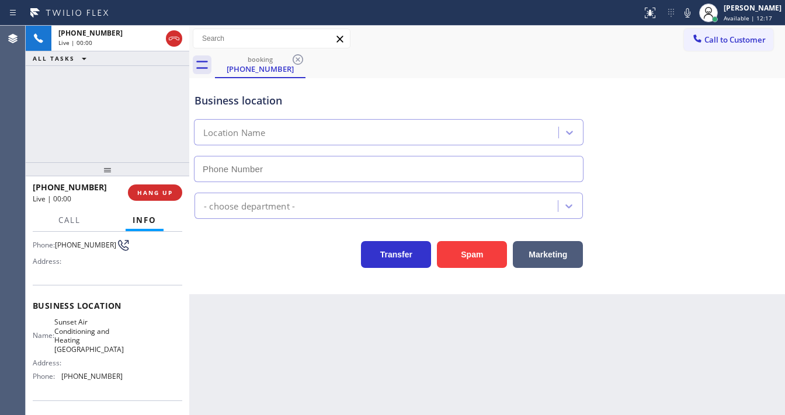
type input "[PHONE_NUMBER]"
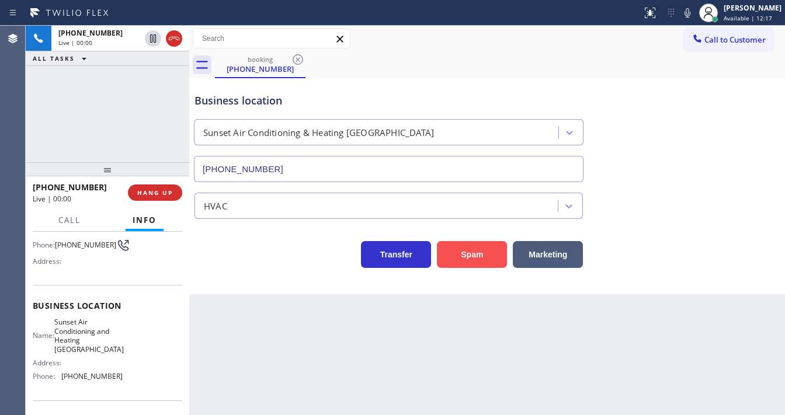
click at [471, 254] on button "Spam" at bounding box center [472, 254] width 70 height 27
click at [737, 40] on span "Call to Customer" at bounding box center [734, 39] width 61 height 11
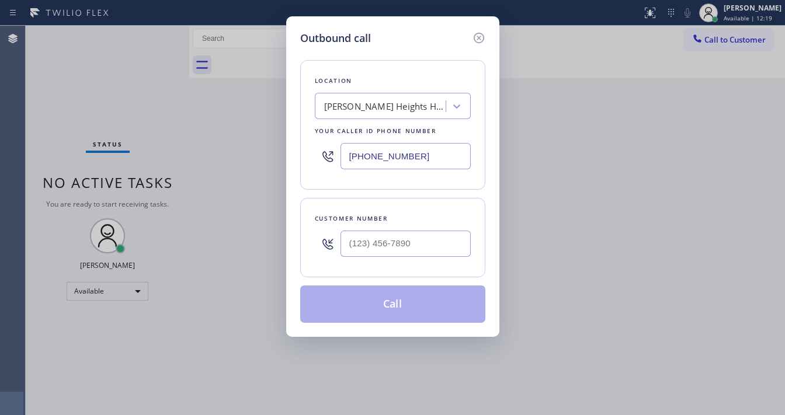
click at [381, 168] on input "[PHONE_NUMBER]" at bounding box center [405, 156] width 130 height 26
click at [392, 231] on input "(___) ___-____" at bounding box center [405, 244] width 130 height 26
paste input "310) 291-4471"
type input "[PHONE_NUMBER]"
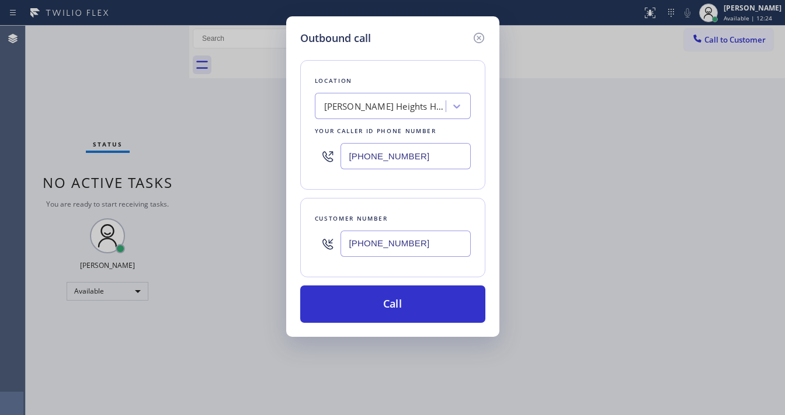
click at [391, 204] on div "Customer number [PHONE_NUMBER]" at bounding box center [392, 237] width 185 height 79
click at [416, 299] on button "Call" at bounding box center [392, 303] width 185 height 37
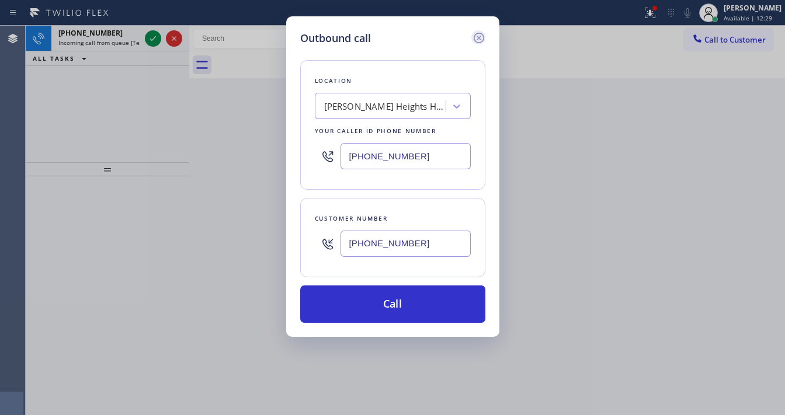
click at [479, 36] on icon at bounding box center [479, 38] width 14 height 14
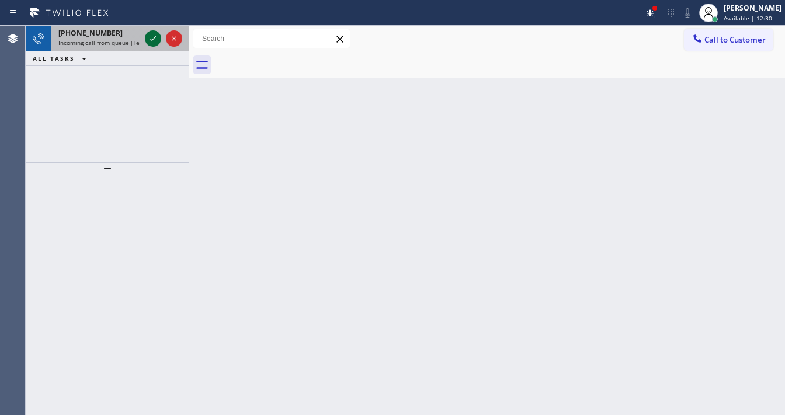
type input "[PHONE_NUMBER]"
click at [146, 41] on icon at bounding box center [153, 39] width 14 height 14
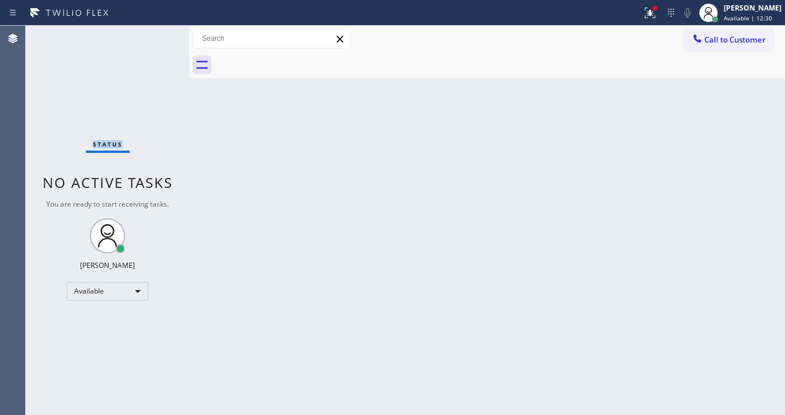
click at [146, 40] on div "Status No active tasks You are ready to start receiving tasks. [PERSON_NAME]" at bounding box center [107, 220] width 163 height 389
click at [147, 40] on div "Status No active tasks You are ready to start receiving tasks. [PERSON_NAME]" at bounding box center [107, 220] width 163 height 389
click at [655, 14] on icon at bounding box center [650, 13] width 14 height 14
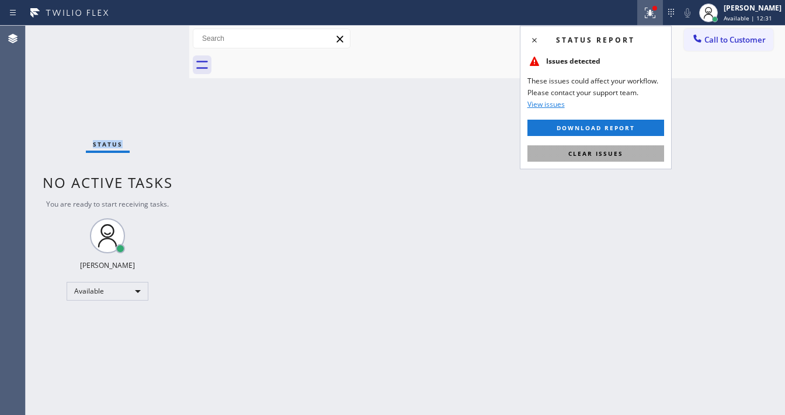
click at [611, 147] on button "Clear issues" at bounding box center [595, 153] width 137 height 16
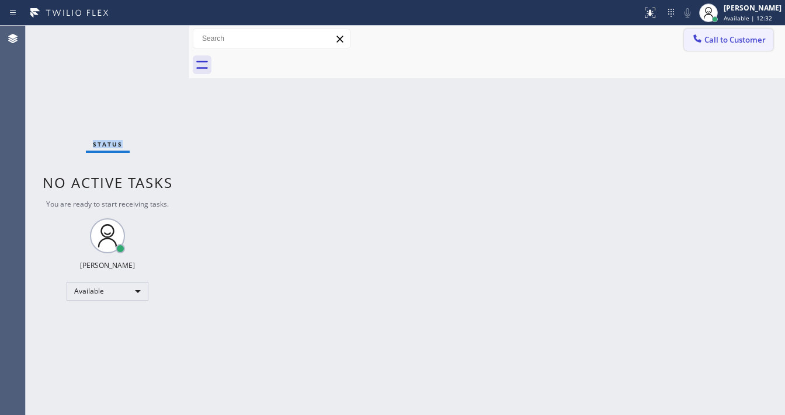
click at [744, 47] on button "Call to Customer" at bounding box center [728, 40] width 89 height 22
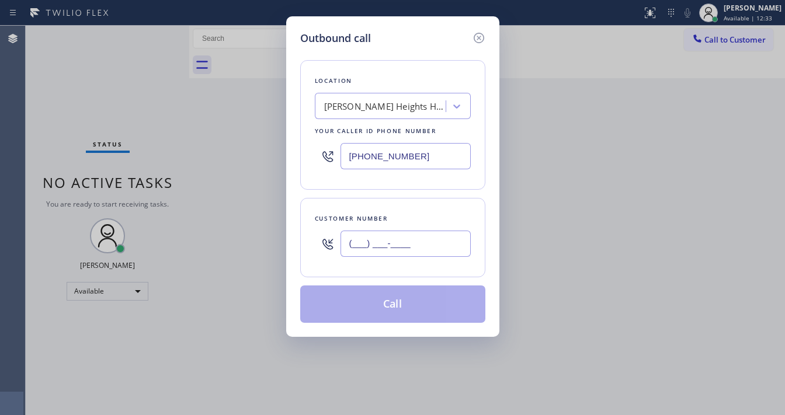
click at [409, 236] on input "(___) ___-____" at bounding box center [405, 244] width 130 height 26
paste input "310) 291-4471"
type input "[PHONE_NUMBER]"
click at [396, 207] on div "Customer number [PHONE_NUMBER]" at bounding box center [392, 237] width 185 height 79
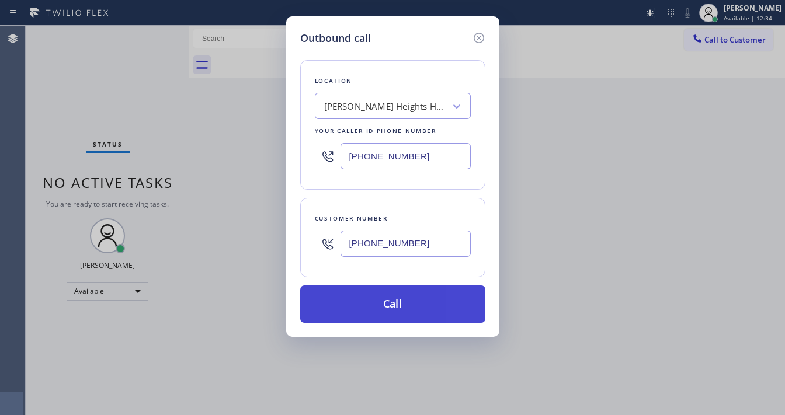
click at [398, 304] on button "Call" at bounding box center [392, 303] width 185 height 37
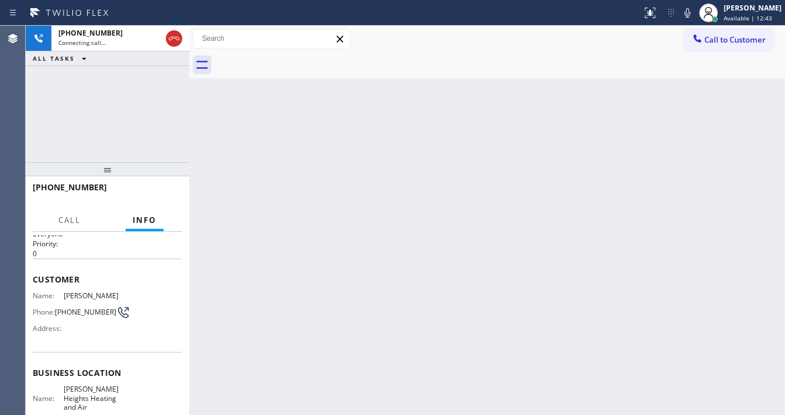
scroll to position [93, 0]
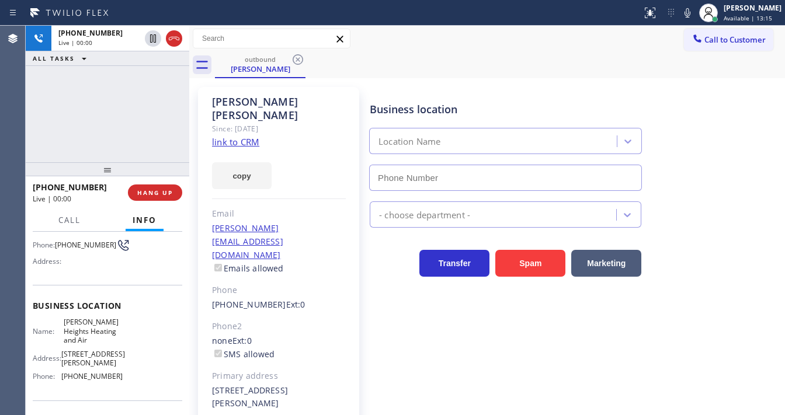
type input "[PHONE_NUMBER]"
click at [169, 191] on span "HANG UP" at bounding box center [155, 193] width 36 height 8
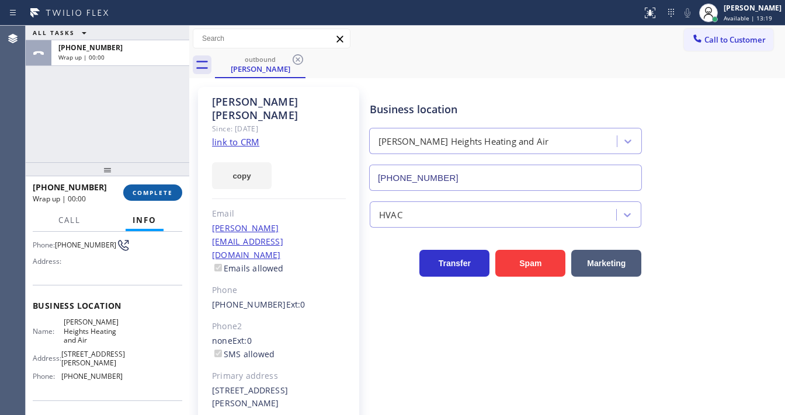
click at [160, 192] on span "COMPLETE" at bounding box center [153, 193] width 40 height 8
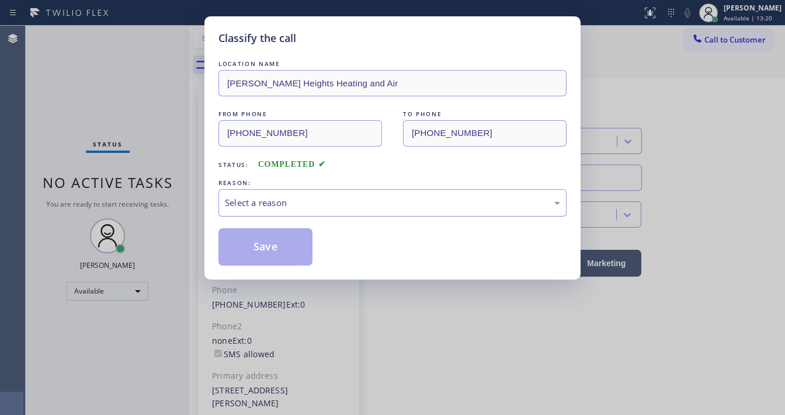
click at [301, 203] on div "Select a reason" at bounding box center [392, 202] width 335 height 13
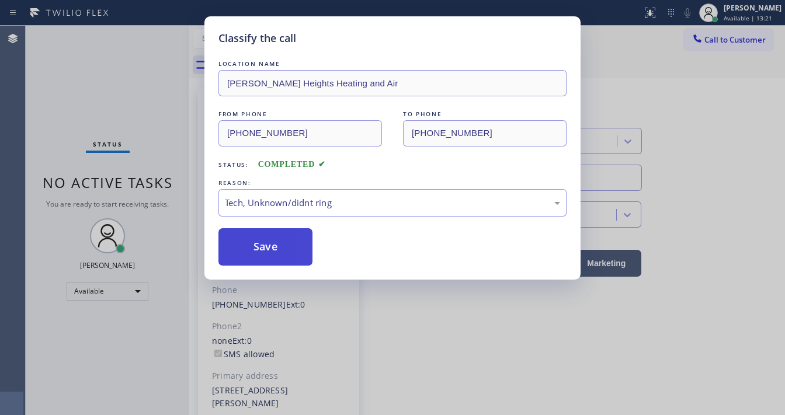
click at [270, 239] on button "Save" at bounding box center [265, 246] width 94 height 37
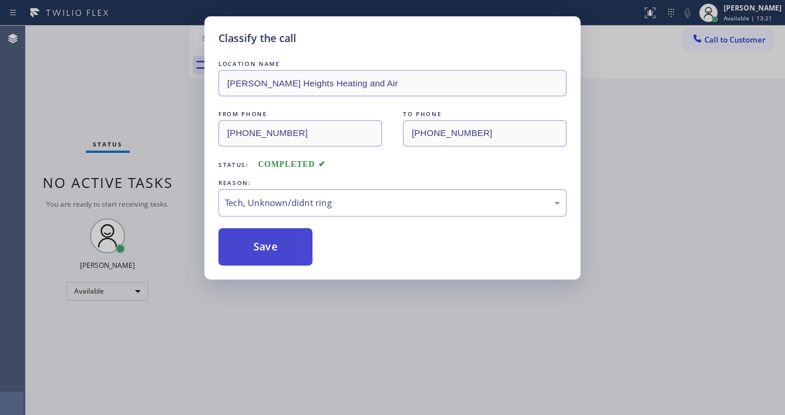
click at [270, 239] on button "Save" at bounding box center [265, 246] width 94 height 37
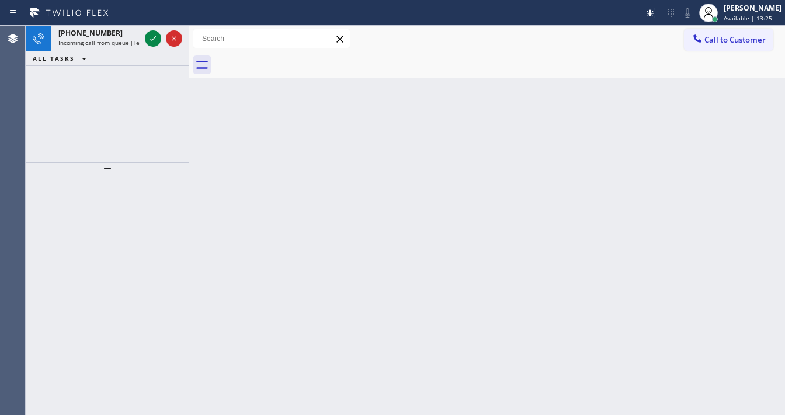
click at [38, 119] on div "[PHONE_NUMBER] Incoming call from queue [Test] All ALL TASKS ALL TASKS ACTIVE T…" at bounding box center [107, 94] width 163 height 137
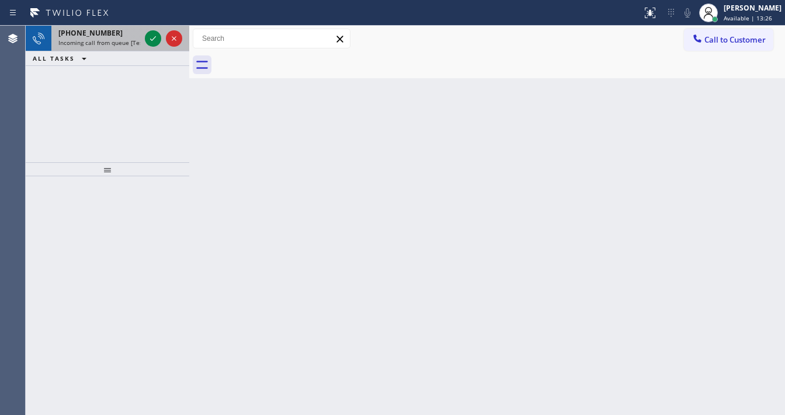
click at [144, 42] on div at bounding box center [163, 39] width 42 height 26
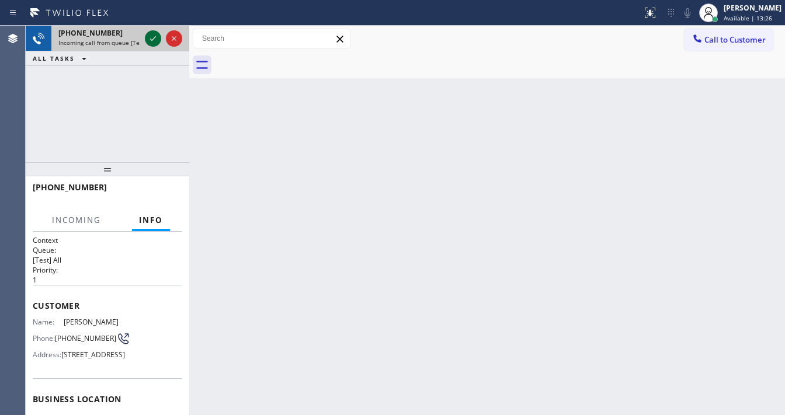
click at [146, 41] on div at bounding box center [163, 39] width 42 height 26
click at [148, 40] on icon at bounding box center [153, 39] width 14 height 14
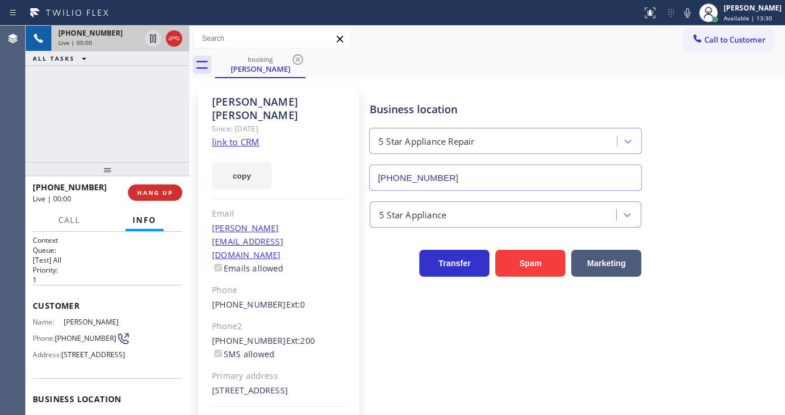
type input "[PHONE_NUMBER]"
click at [40, 138] on div "[PHONE_NUMBER] Live | 00:00 ALL TASKS ALL TASKS ACTIVE TASKS TASKS IN WRAP UP" at bounding box center [107, 94] width 163 height 137
click at [68, 113] on div "[PHONE_NUMBER] Live | 00:03 ALL TASKS ALL TASKS ACTIVE TASKS TASKS IN WRAP UP" at bounding box center [107, 94] width 163 height 137
click at [238, 136] on link "link to CRM" at bounding box center [235, 142] width 47 height 12
click at [109, 92] on div "[PHONE_NUMBER] Live | 00:48 ALL TASKS ALL TASKS ACTIVE TASKS TASKS IN WRAP UP" at bounding box center [107, 94] width 163 height 137
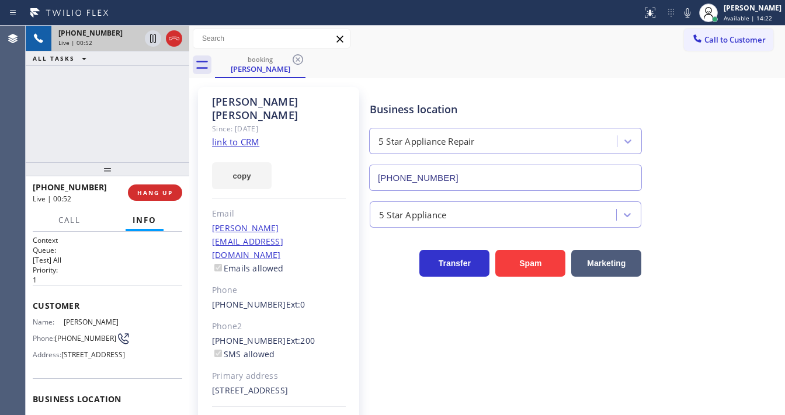
drag, startPoint x: 517, startPoint y: 264, endPoint x: 165, endPoint y: 226, distance: 354.0
click at [192, 272] on div "[PERSON_NAME] Since: [DATE] link to CRM copy Email [PERSON_NAME][EMAIL_ADDRESS]…" at bounding box center [487, 274] width 590 height 386
click at [165, 187] on button "HANG UP" at bounding box center [155, 192] width 54 height 16
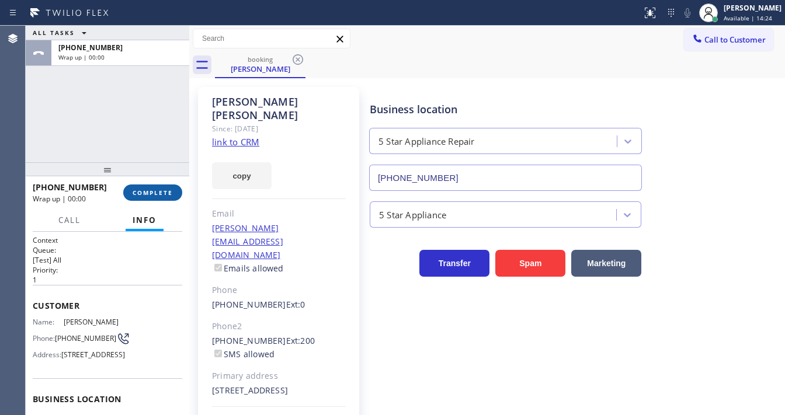
click at [155, 191] on span "COMPLETE" at bounding box center [153, 193] width 40 height 8
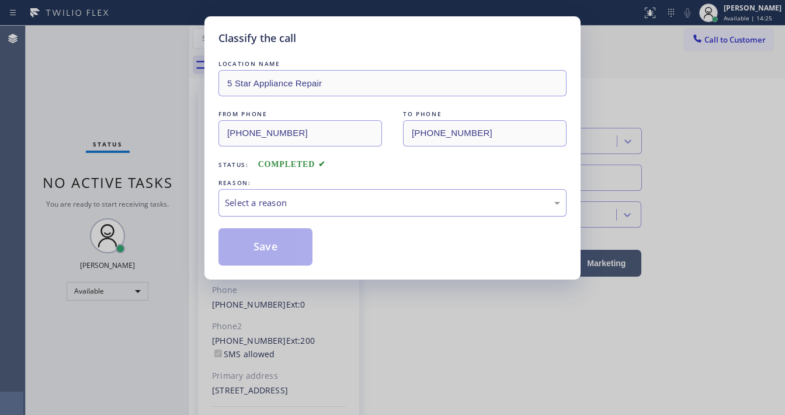
drag, startPoint x: 321, startPoint y: 198, endPoint x: 318, endPoint y: 213, distance: 15.0
click at [320, 199] on div "Select a reason" at bounding box center [392, 202] width 335 height 13
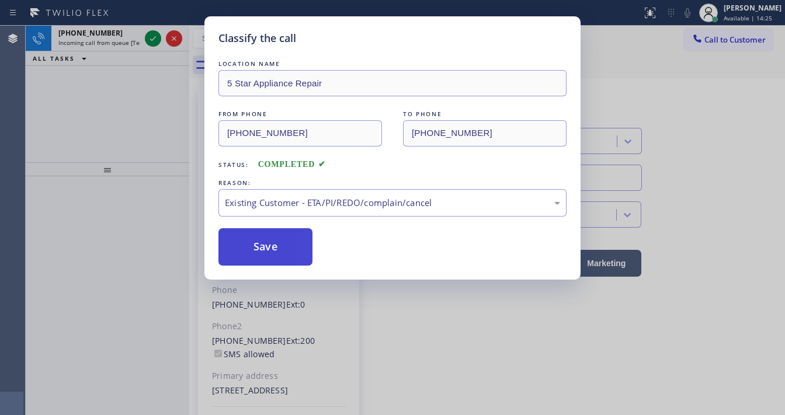
click at [288, 246] on button "Save" at bounding box center [265, 246] width 94 height 37
drag, startPoint x: 288, startPoint y: 246, endPoint x: 278, endPoint y: 226, distance: 22.2
click at [287, 241] on button "Save" at bounding box center [265, 246] width 94 height 37
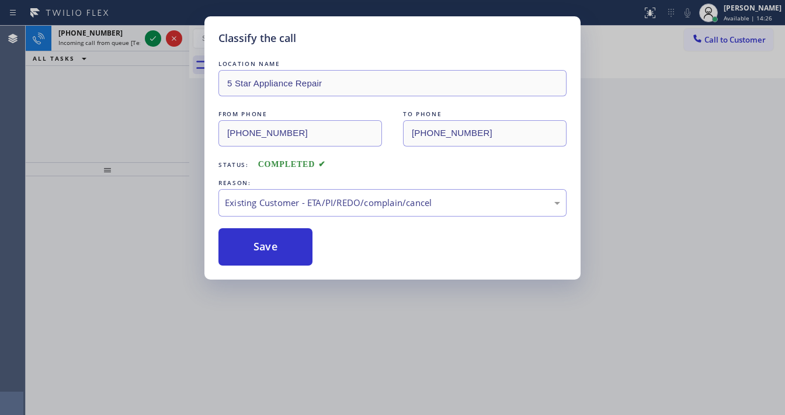
click at [147, 34] on div "Classify the call LOCATION NAME 5 Star Appliance Repair FROM PHONE [PHONE_NUMBE…" at bounding box center [392, 207] width 785 height 415
click at [148, 37] on div "Classify the call LOCATION NAME 5 Star Appliance Repair FROM PHONE [PHONE_NUMBE…" at bounding box center [392, 207] width 785 height 415
click at [148, 38] on div "Classify the call LOCATION NAME Heating Masters [GEOGRAPHIC_DATA] FROM PHONE [P…" at bounding box center [405, 220] width 759 height 389
click at [148, 38] on icon at bounding box center [153, 39] width 14 height 14
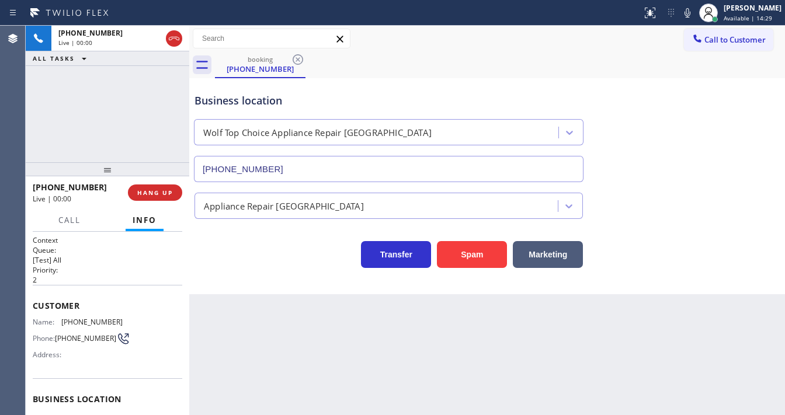
type input "[PHONE_NUMBER]"
click at [463, 251] on button "Spam" at bounding box center [472, 254] width 70 height 27
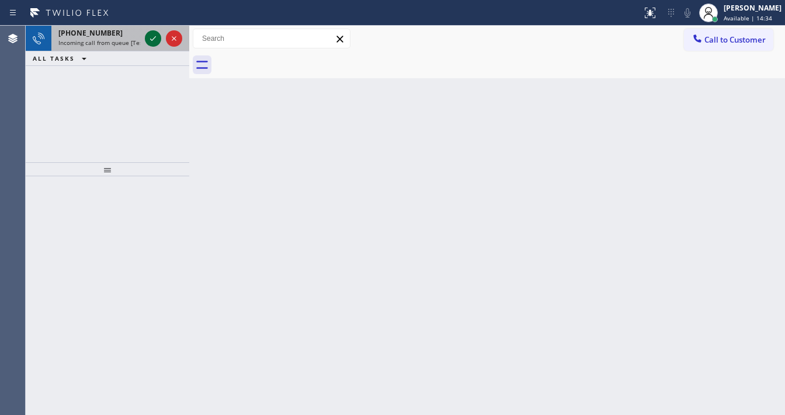
click at [149, 38] on icon at bounding box center [153, 39] width 14 height 14
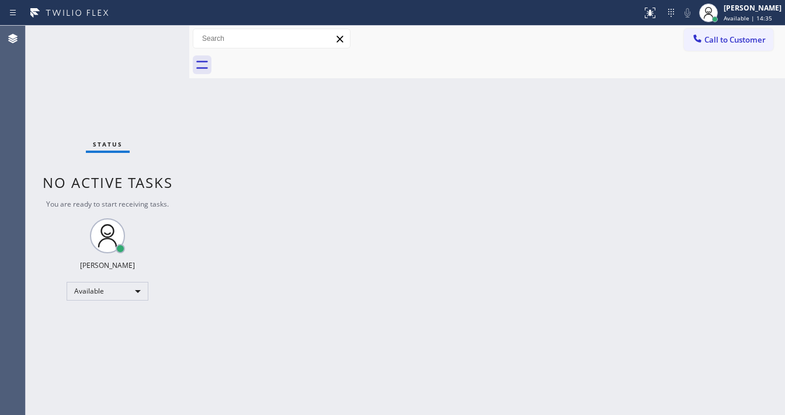
click at [149, 38] on div "Status No active tasks You are ready to start receiving tasks. [PERSON_NAME]" at bounding box center [107, 220] width 163 height 389
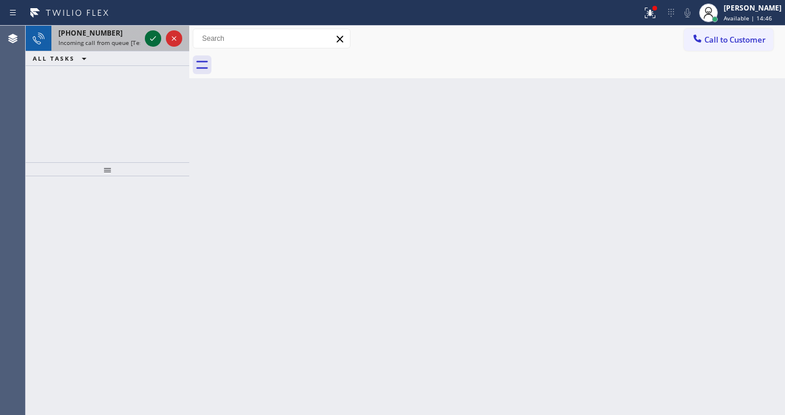
click at [155, 43] on icon at bounding box center [153, 39] width 14 height 14
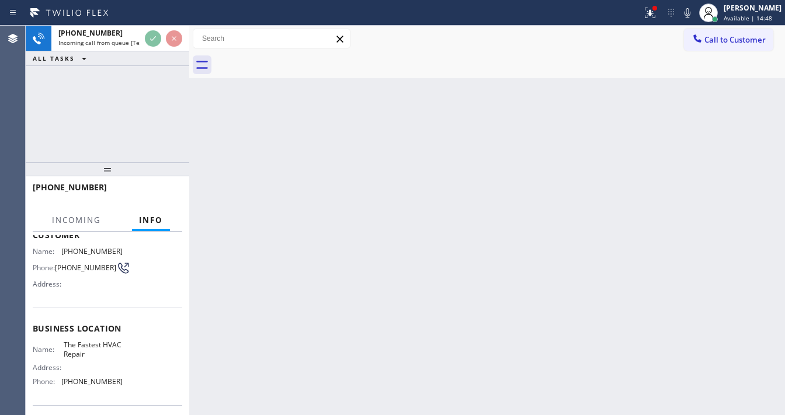
scroll to position [93, 0]
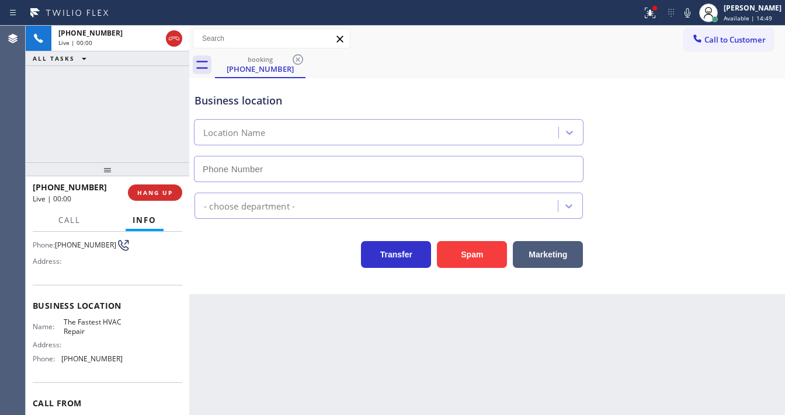
type input "[PHONE_NUMBER]"
click at [483, 257] on button "Spam" at bounding box center [472, 254] width 70 height 27
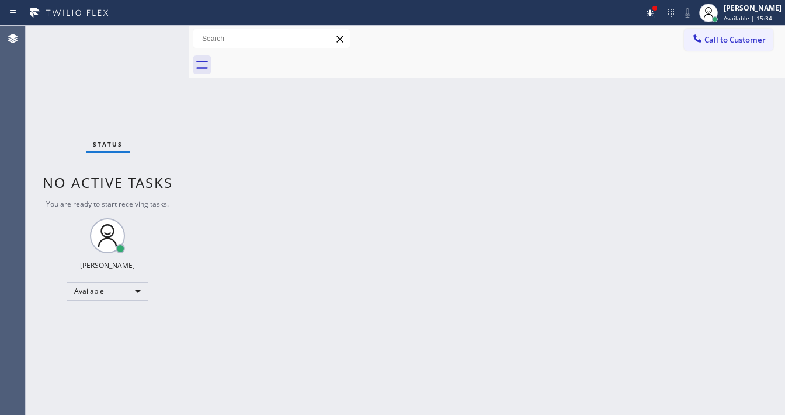
click at [157, 35] on div "Status No active tasks You are ready to start receiving tasks. [PERSON_NAME]" at bounding box center [107, 220] width 163 height 389
drag, startPoint x: 157, startPoint y: 35, endPoint x: 166, endPoint y: 30, distance: 9.9
click at [159, 33] on div "Status No active tasks You are ready to start receiving tasks. [PERSON_NAME]" at bounding box center [107, 220] width 163 height 389
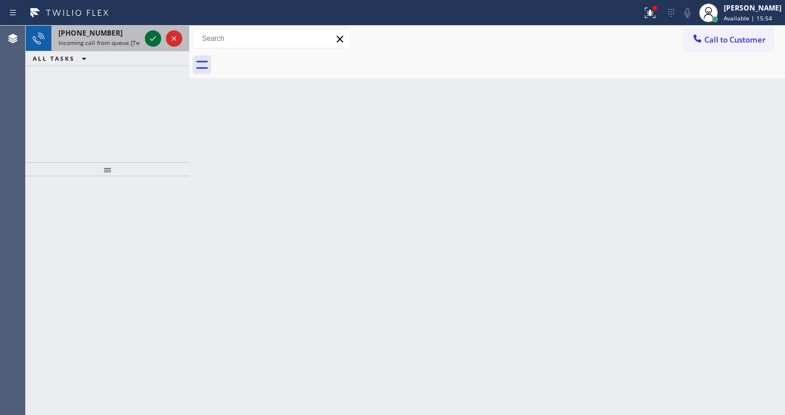
click at [151, 40] on div at bounding box center [153, 39] width 16 height 14
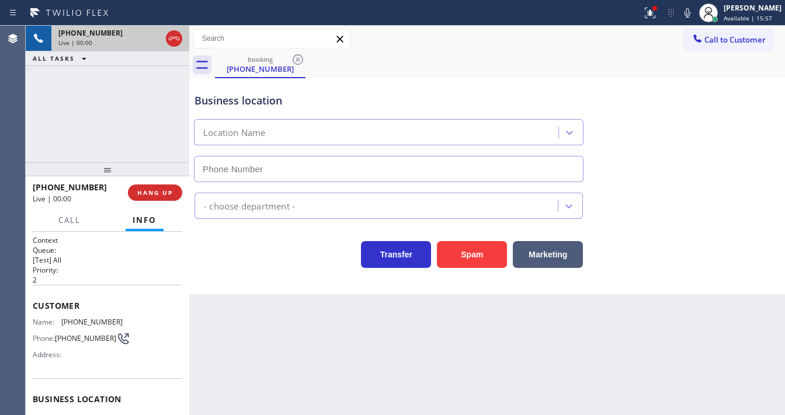
type input "[PHONE_NUMBER]"
click at [647, 23] on button at bounding box center [650, 13] width 26 height 26
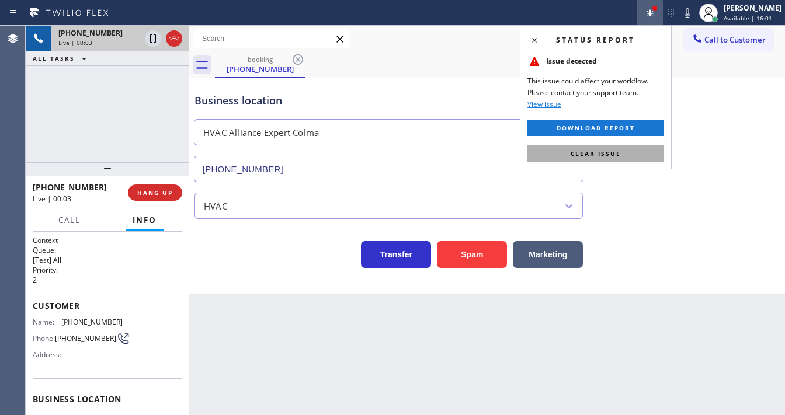
click at [601, 152] on span "Clear issue" at bounding box center [595, 153] width 50 height 8
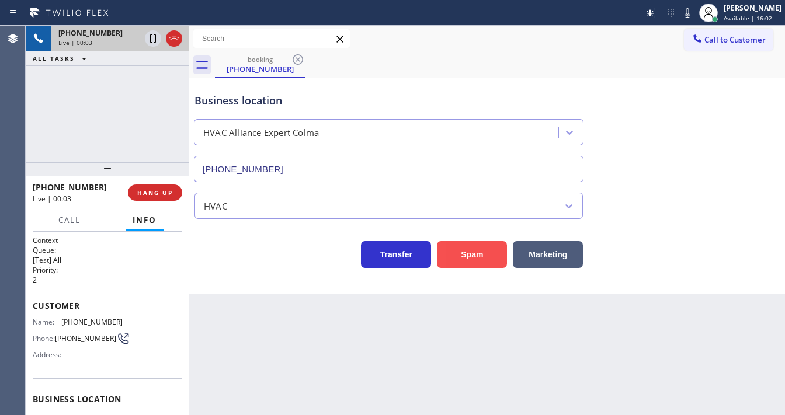
click at [484, 248] on button "Spam" at bounding box center [472, 254] width 70 height 27
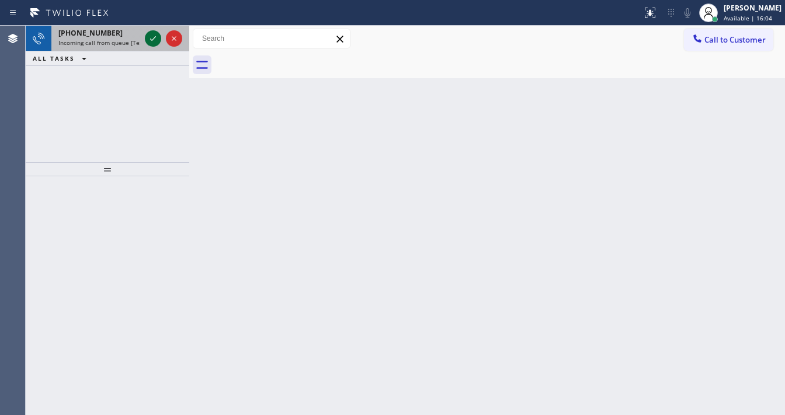
click at [149, 37] on icon at bounding box center [153, 39] width 14 height 14
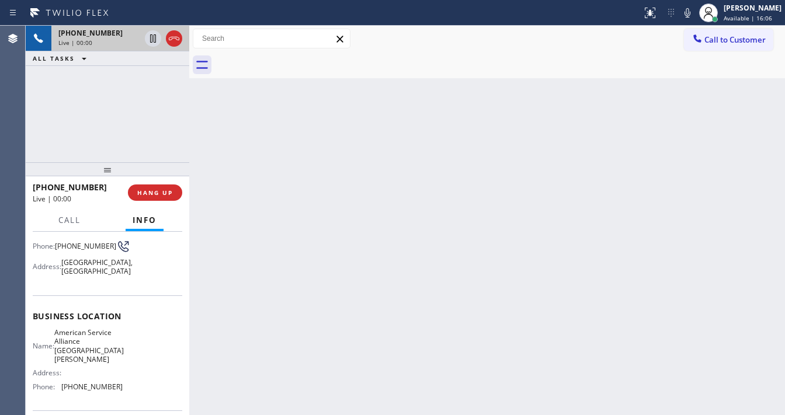
scroll to position [93, 0]
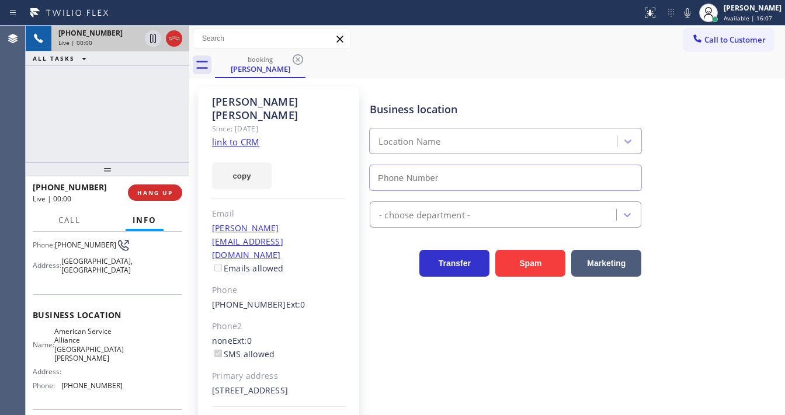
type input "[PHONE_NUMBER]"
click at [248, 136] on link "link to CRM" at bounding box center [235, 142] width 47 height 12
click at [130, 128] on div "[PHONE_NUMBER] Live | 00:15 ALL TASKS ALL TASKS ACTIVE TASKS TASKS IN WRAP UP" at bounding box center [107, 94] width 163 height 137
click at [171, 187] on button "HANG UP" at bounding box center [155, 192] width 54 height 16
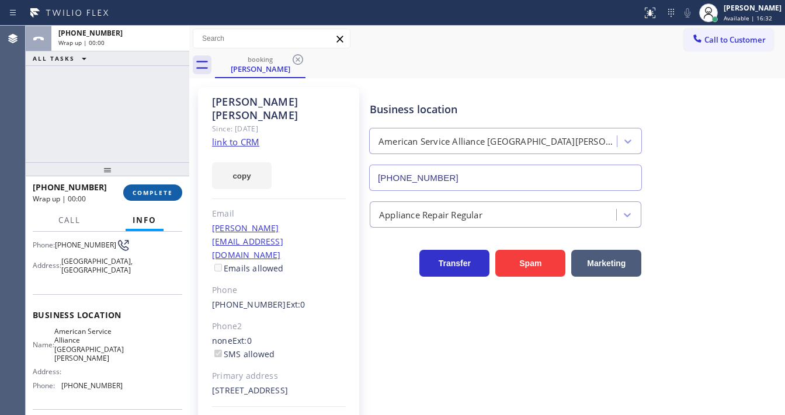
click at [169, 189] on span "COMPLETE" at bounding box center [153, 193] width 40 height 8
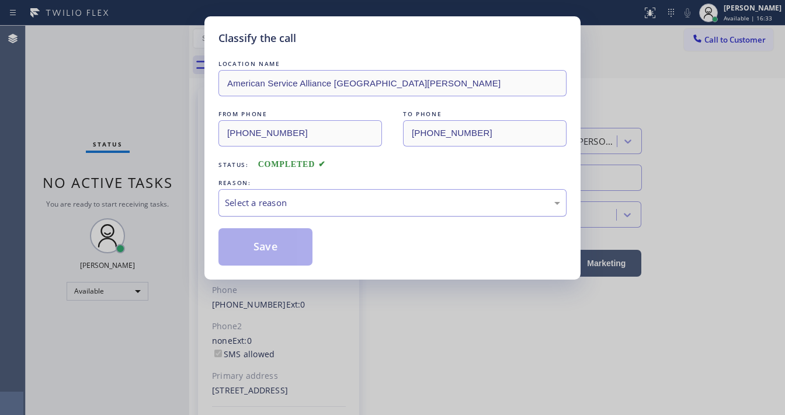
drag, startPoint x: 250, startPoint y: 191, endPoint x: 267, endPoint y: 200, distance: 19.8
click at [255, 193] on div "Select a reason" at bounding box center [392, 202] width 348 height 27
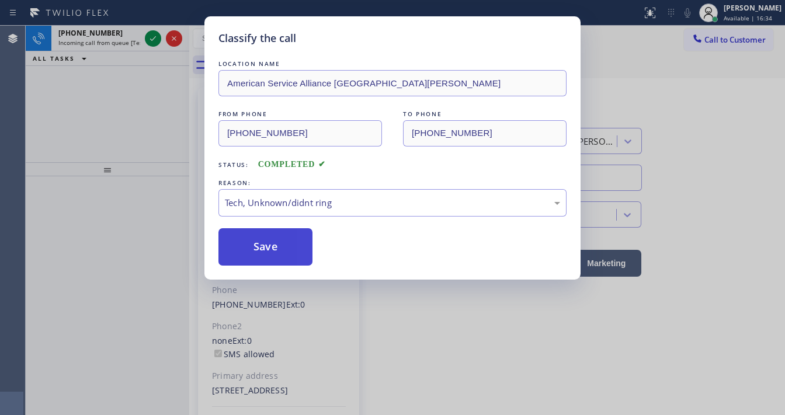
click at [272, 251] on button "Save" at bounding box center [265, 246] width 94 height 37
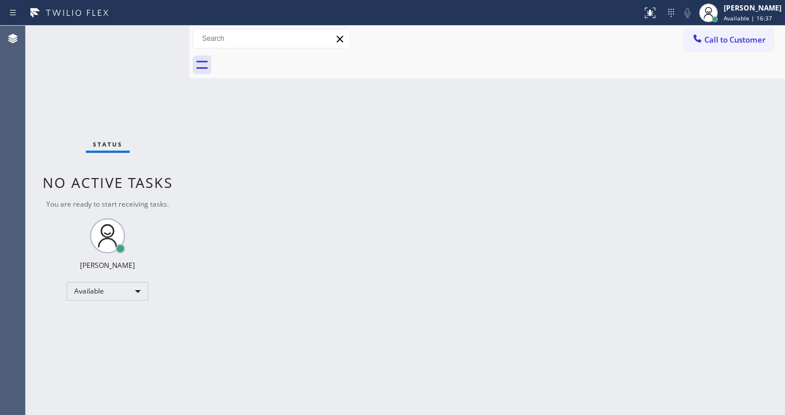
click at [158, 37] on div "Status No active tasks You are ready to start receiving tasks. [PERSON_NAME]" at bounding box center [107, 220] width 163 height 389
click at [155, 37] on div "Status No active tasks You are ready to start receiving tasks. [PERSON_NAME]" at bounding box center [107, 220] width 163 height 389
click at [154, 37] on div "Status No active tasks You are ready to start receiving tasks. [PERSON_NAME]" at bounding box center [107, 220] width 163 height 389
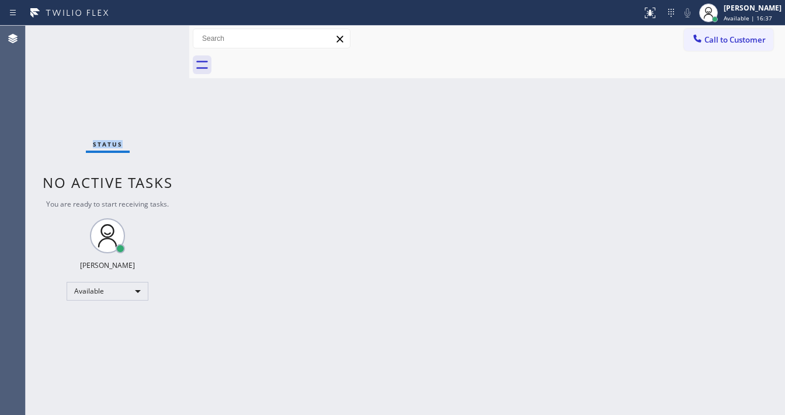
click at [154, 37] on div "Status No active tasks You are ready to start receiving tasks. [PERSON_NAME]" at bounding box center [107, 220] width 163 height 389
click at [149, 41] on div "Status No active tasks You are ready to start receiving tasks. [PERSON_NAME]" at bounding box center [107, 220] width 163 height 389
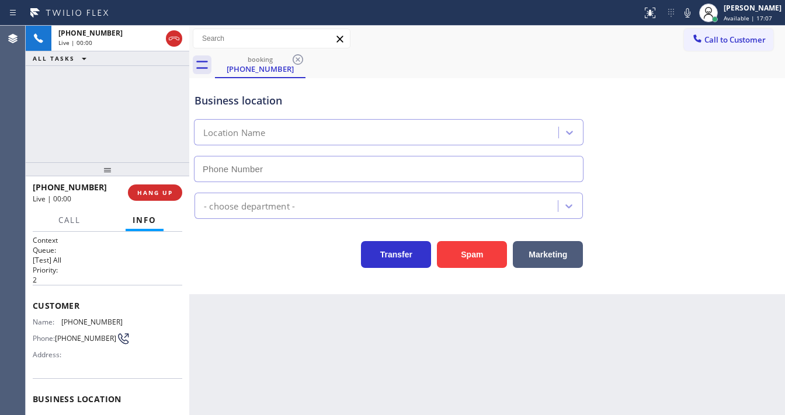
scroll to position [140, 0]
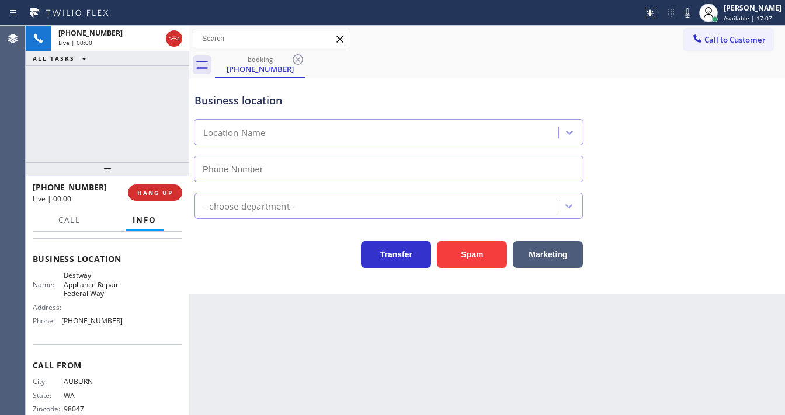
type input "[PHONE_NUMBER]"
click at [479, 273] on div "Business location Bestway Appliance Repair Federal Way [PHONE_NUMBER] Appliance…" at bounding box center [486, 186] width 595 height 216
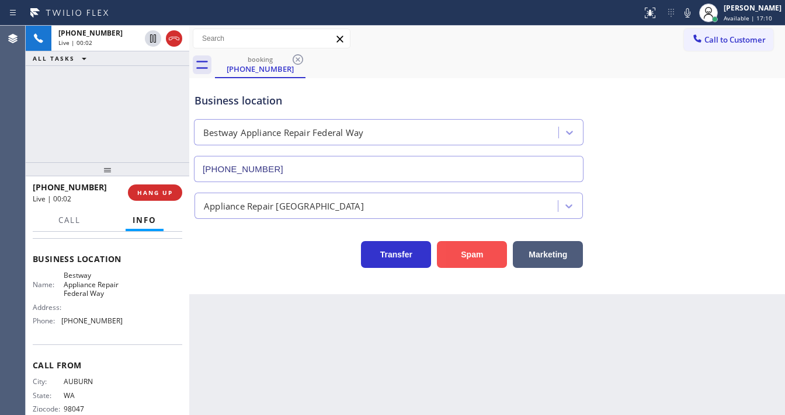
click at [476, 262] on button "Spam" at bounding box center [472, 254] width 70 height 27
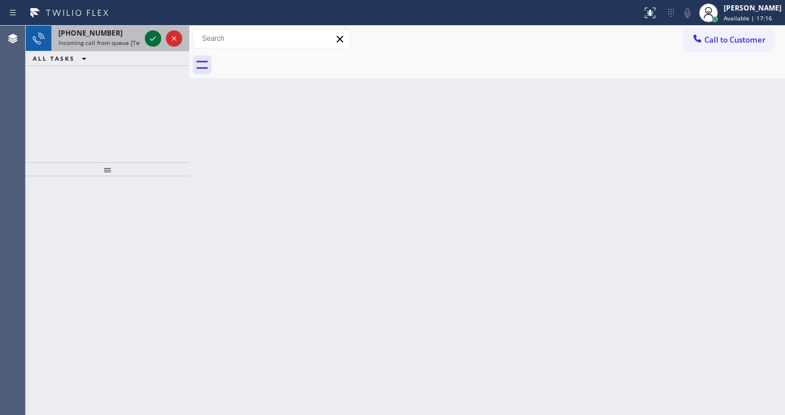
click at [152, 37] on icon at bounding box center [153, 39] width 14 height 14
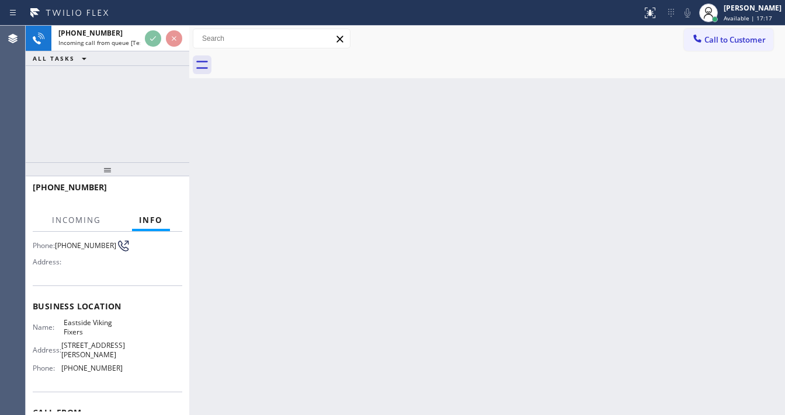
scroll to position [93, 0]
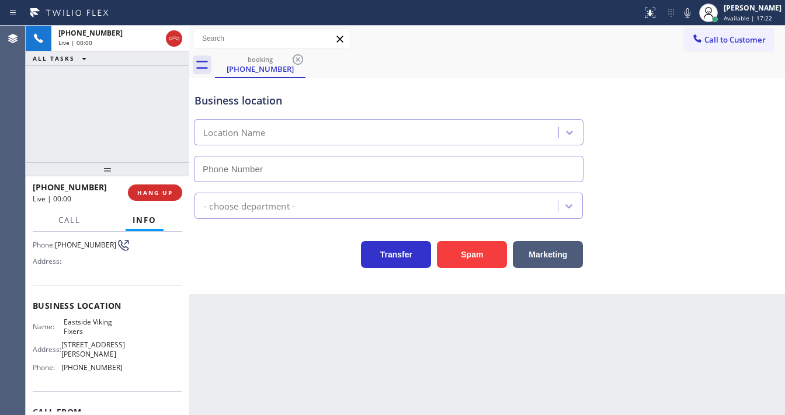
type input "[PHONE_NUMBER]"
click at [40, 132] on div "[PHONE_NUMBER] Live | 00:09 ALL TASKS ALL TASKS ACTIVE TASKS TASKS IN WRAP UP" at bounding box center [107, 94] width 163 height 137
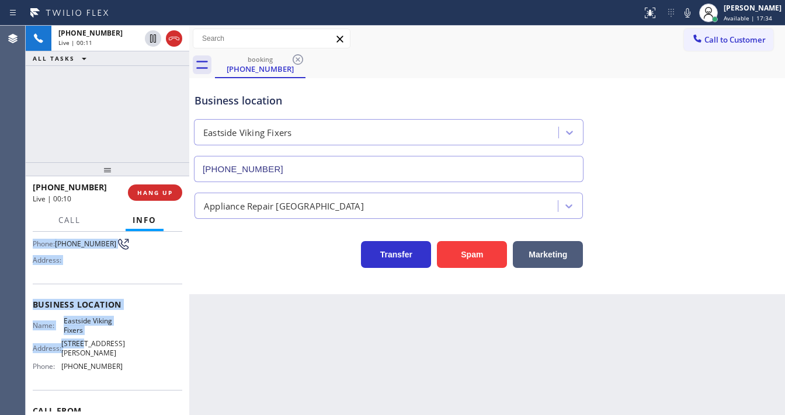
scroll to position [140, 0]
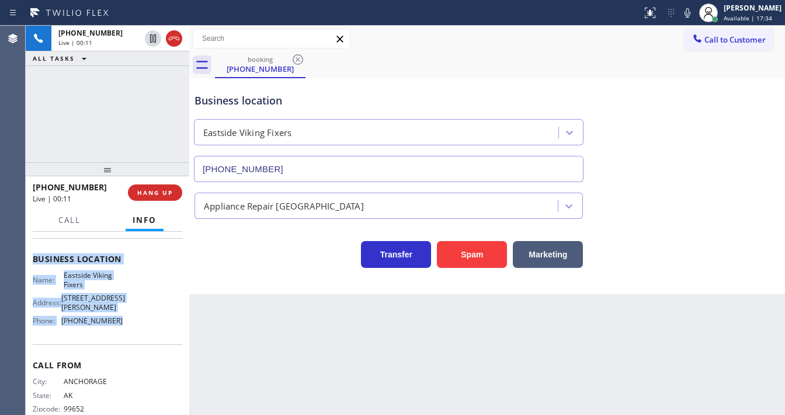
drag, startPoint x: 33, startPoint y: 256, endPoint x: 126, endPoint y: 310, distance: 107.7
click at [126, 310] on div "Context Queue: [Test] All Priority: 1 Customer Name: [PHONE_NUMBER] Phone: [PHO…" at bounding box center [107, 264] width 149 height 338
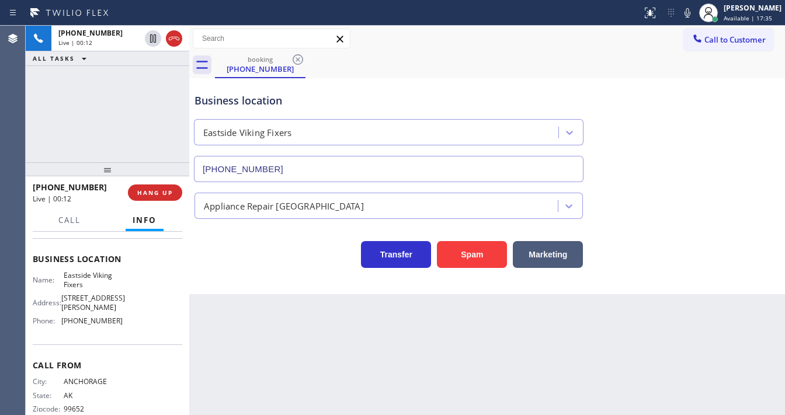
click at [121, 126] on div "[PHONE_NUMBER] Live | 00:12 ALL TASKS ALL TASKS ACTIVE TASKS TASKS IN WRAP UP" at bounding box center [107, 94] width 163 height 137
click at [107, 112] on div "[PHONE_NUMBER] Live | 00:37 ALL TASKS ALL TASKS ACTIVE TASKS TASKS IN WRAP UP" at bounding box center [107, 94] width 163 height 137
click at [441, 245] on button "Spam" at bounding box center [472, 254] width 70 height 27
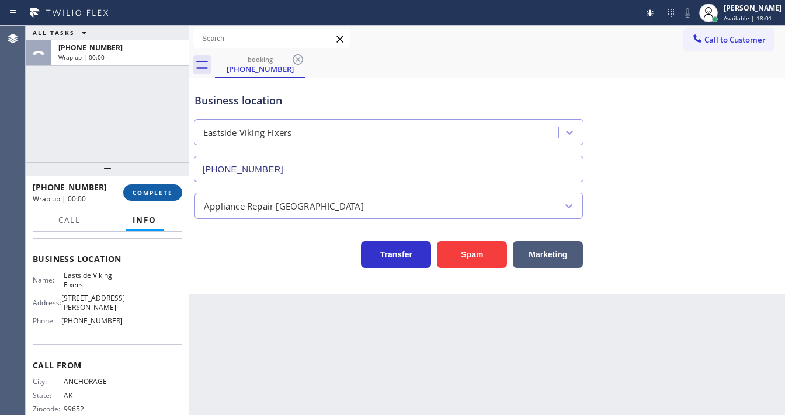
click at [161, 191] on span "COMPLETE" at bounding box center [153, 193] width 40 height 8
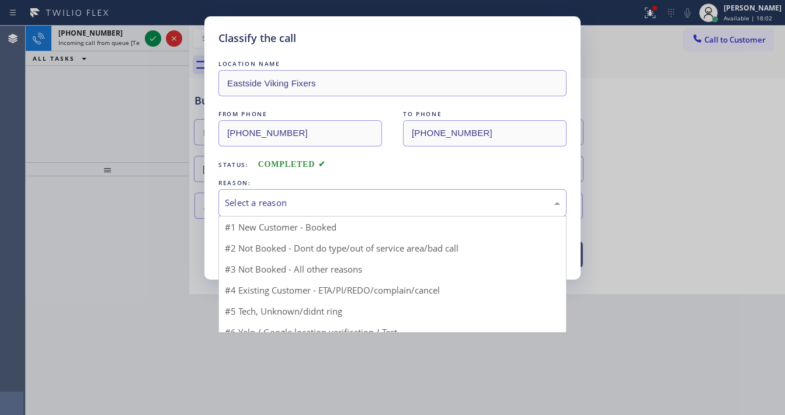
click at [274, 199] on div "Select a reason" at bounding box center [392, 202] width 335 height 13
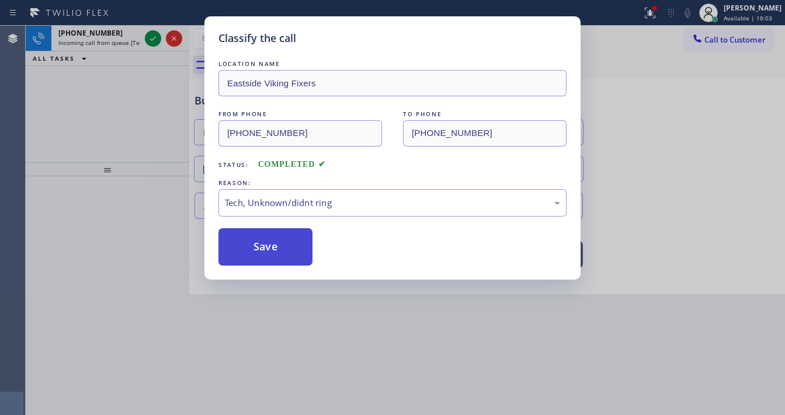
click at [271, 228] on button "Save" at bounding box center [265, 246] width 94 height 37
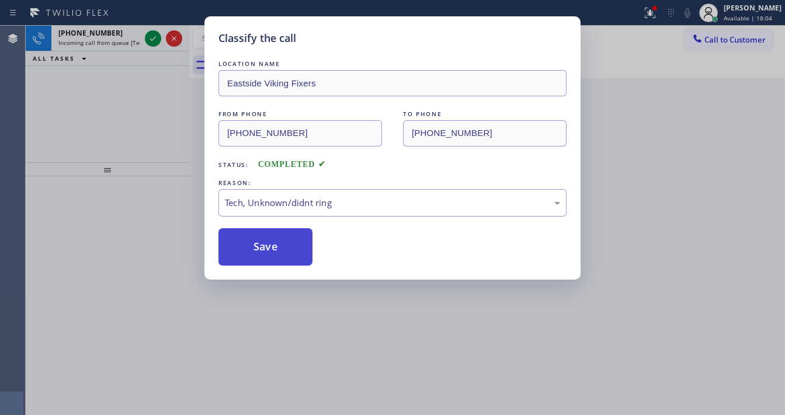
click at [264, 234] on button "Save" at bounding box center [265, 246] width 94 height 37
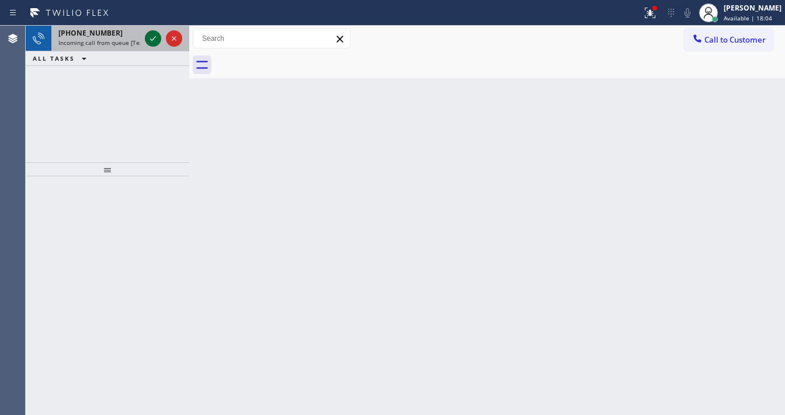
click at [150, 40] on icon at bounding box center [153, 39] width 14 height 14
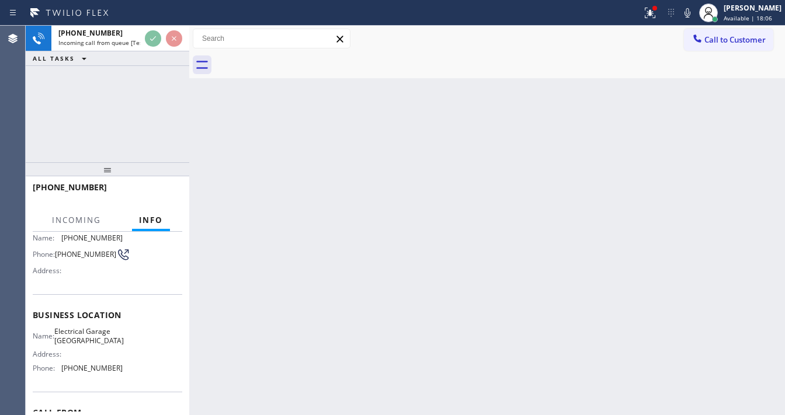
scroll to position [93, 0]
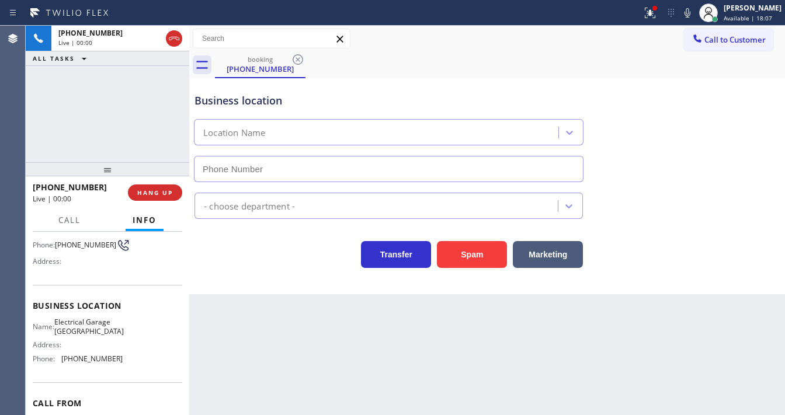
type input "[PHONE_NUMBER]"
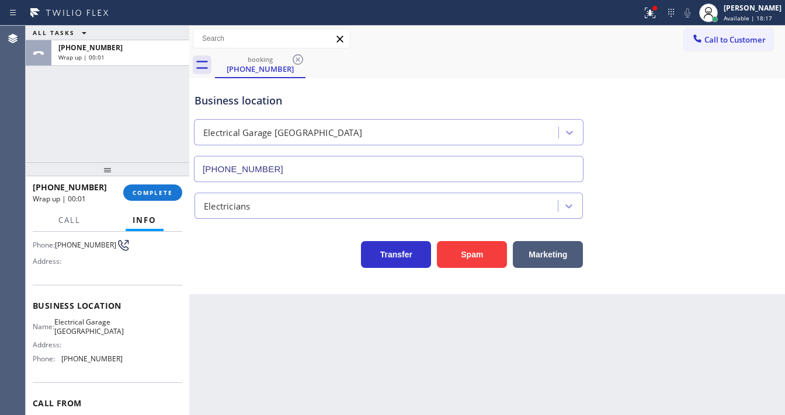
click at [34, 124] on div "ALL TASKS ALL TASKS ACTIVE TASKS TASKS IN WRAP UP [PHONE_NUMBER] Wrap up | 00:01" at bounding box center [107, 94] width 163 height 137
click at [165, 192] on span "COMPLETE" at bounding box center [153, 193] width 40 height 8
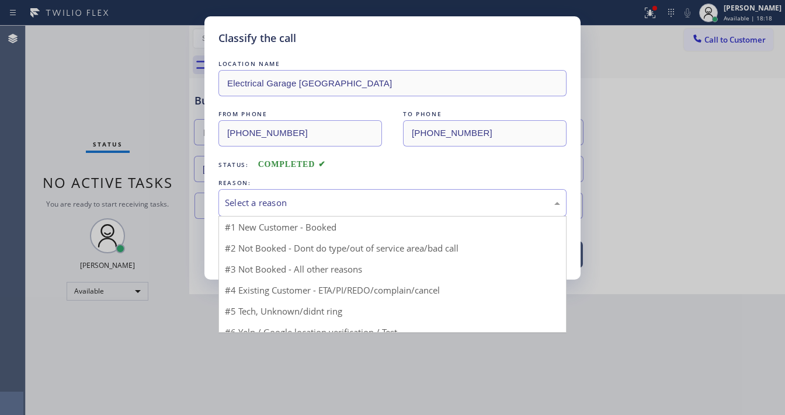
click at [271, 201] on div "Select a reason" at bounding box center [392, 202] width 335 height 13
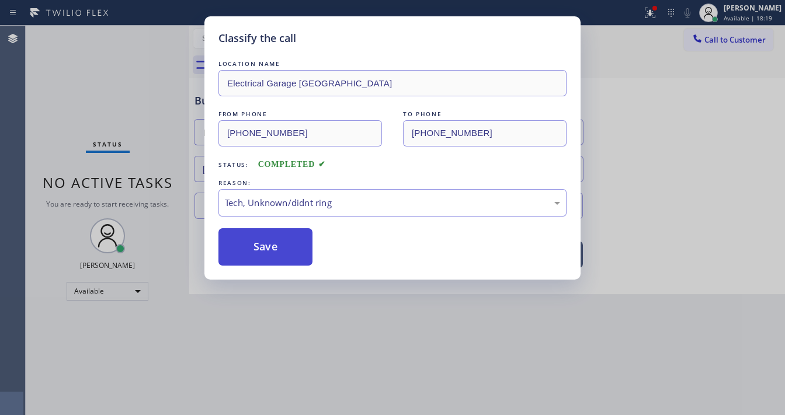
click at [266, 239] on button "Save" at bounding box center [265, 246] width 94 height 37
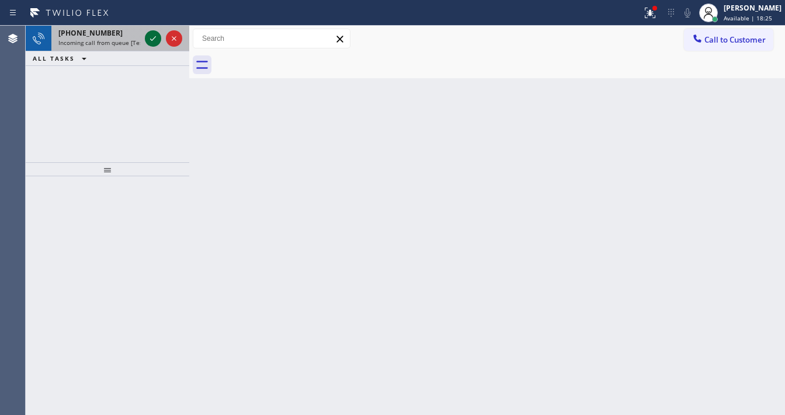
click at [152, 39] on icon at bounding box center [153, 39] width 14 height 14
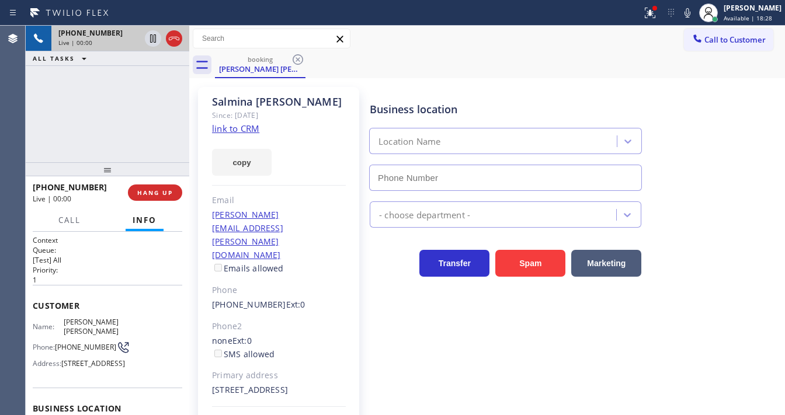
type input "[PHONE_NUMBER]"
click at [663, 5] on button at bounding box center [650, 13] width 26 height 26
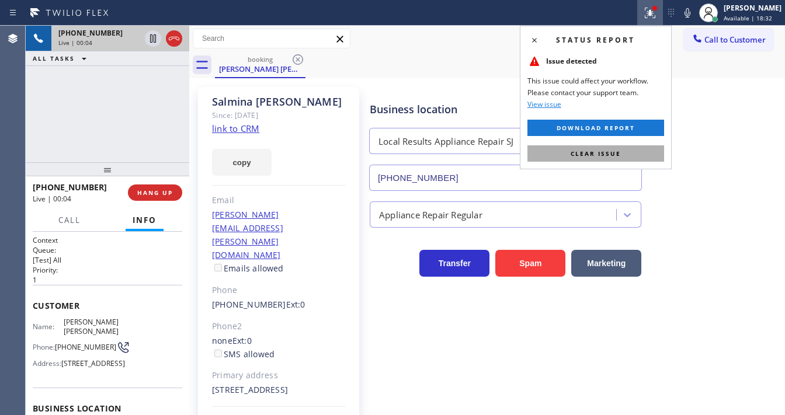
click at [595, 148] on button "Clear issue" at bounding box center [595, 153] width 137 height 16
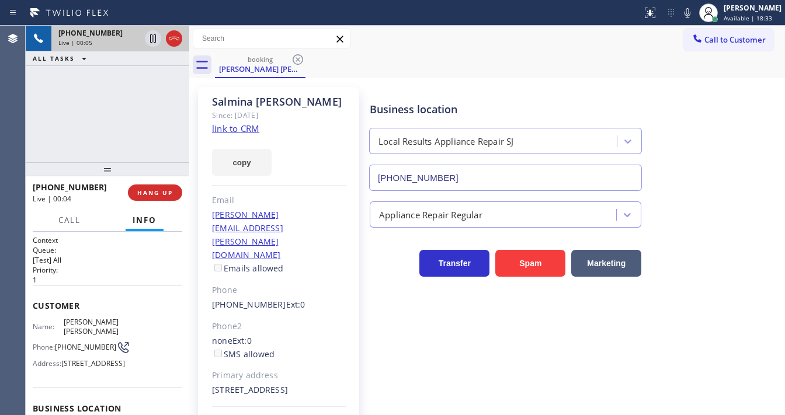
click at [228, 128] on link "link to CRM" at bounding box center [235, 129] width 47 height 12
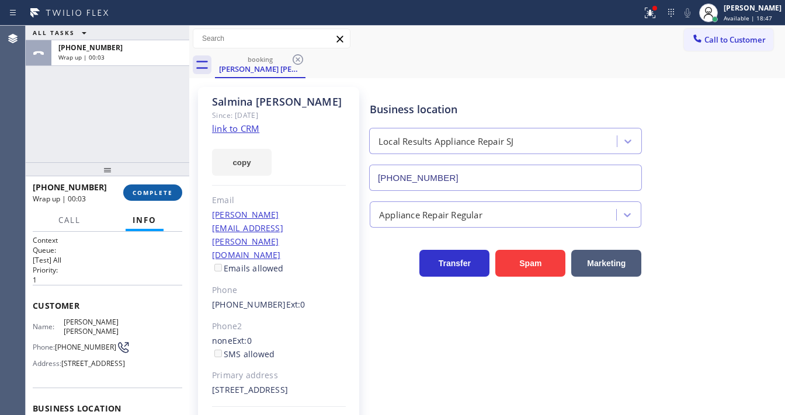
click at [152, 189] on span "COMPLETE" at bounding box center [153, 193] width 40 height 8
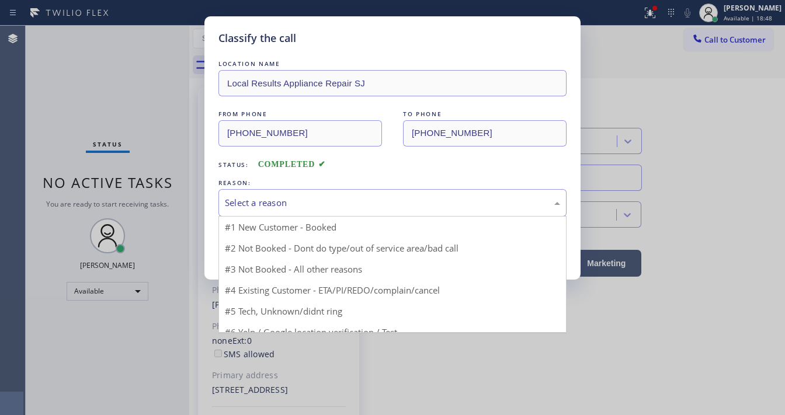
click at [276, 194] on div "Select a reason" at bounding box center [392, 202] width 348 height 27
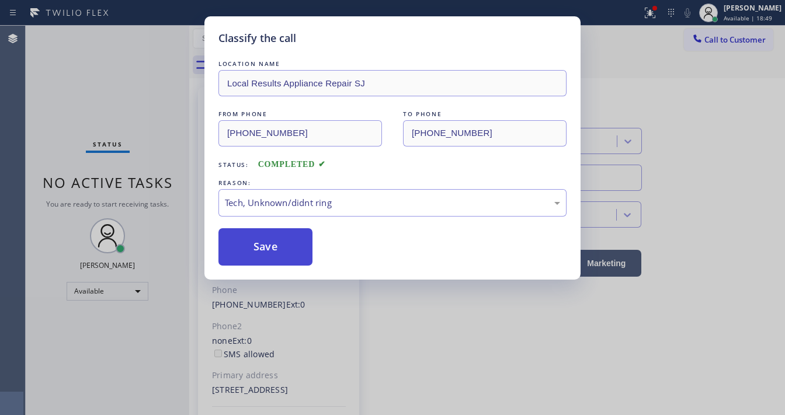
click at [264, 255] on button "Save" at bounding box center [265, 246] width 94 height 37
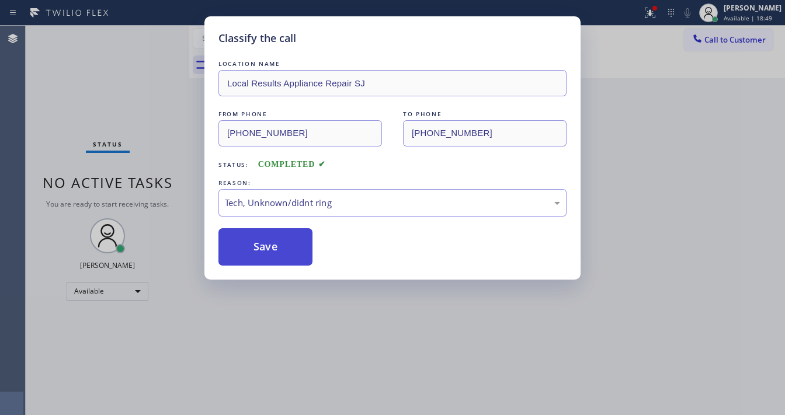
click at [264, 255] on button "Save" at bounding box center [265, 246] width 94 height 37
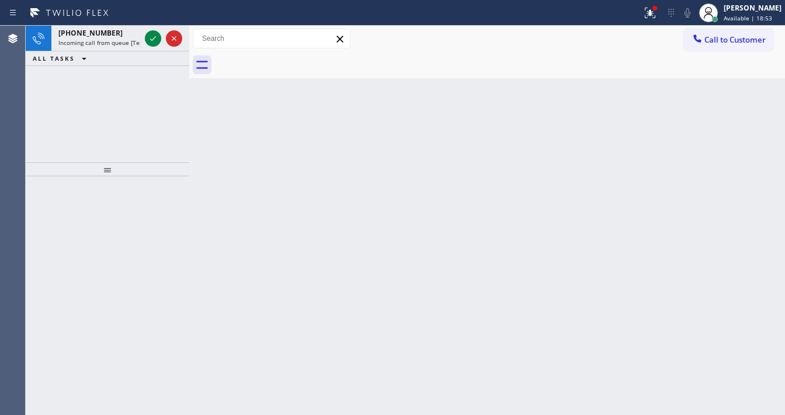
click at [110, 72] on div "[PHONE_NUMBER] Incoming call from queue [Test] All ALL TASKS ALL TASKS ACTIVE T…" at bounding box center [107, 94] width 163 height 137
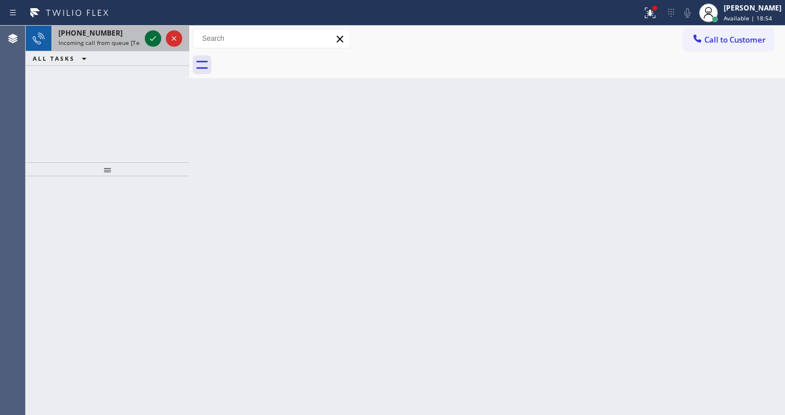
click at [155, 39] on icon at bounding box center [153, 39] width 14 height 14
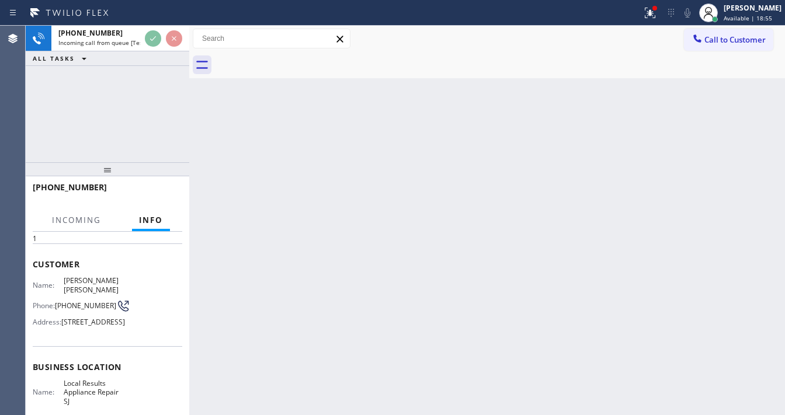
scroll to position [93, 0]
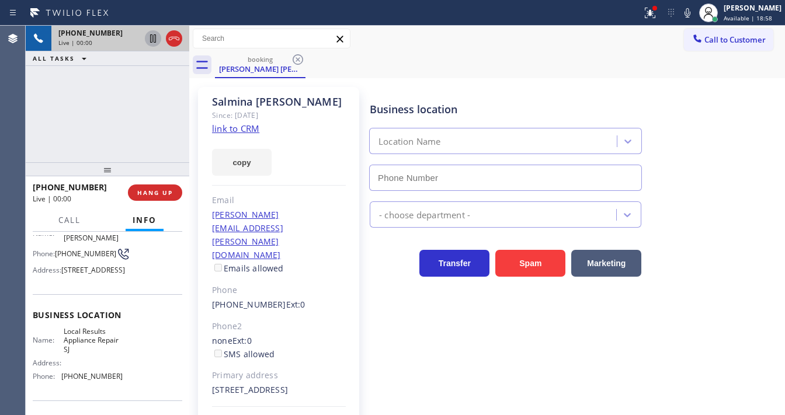
type input "[PHONE_NUMBER]"
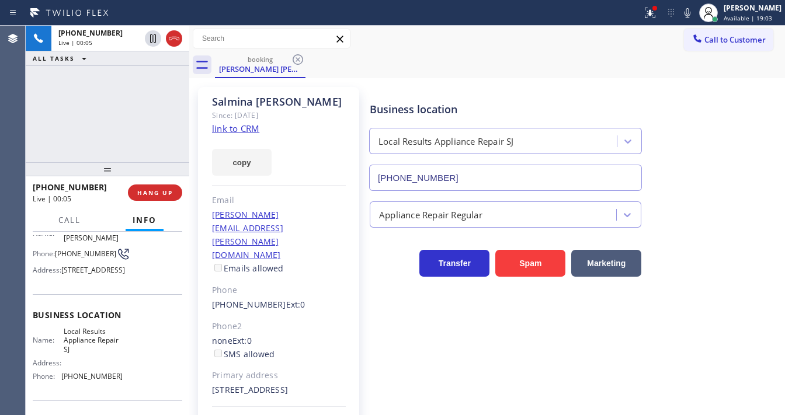
click at [252, 130] on link "link to CRM" at bounding box center [235, 129] width 47 height 12
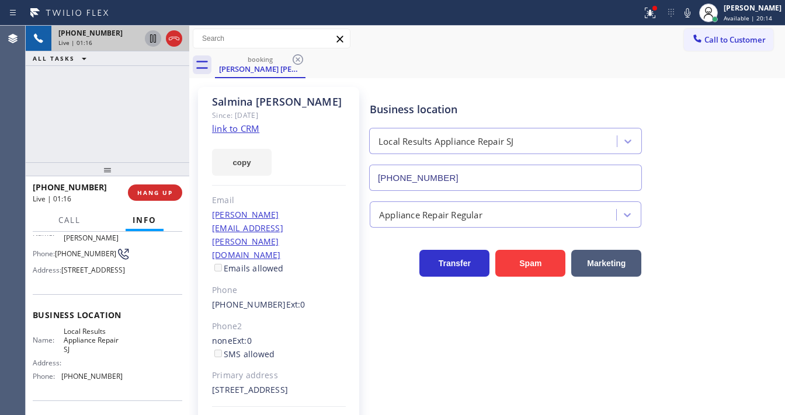
click at [151, 40] on icon at bounding box center [153, 39] width 14 height 14
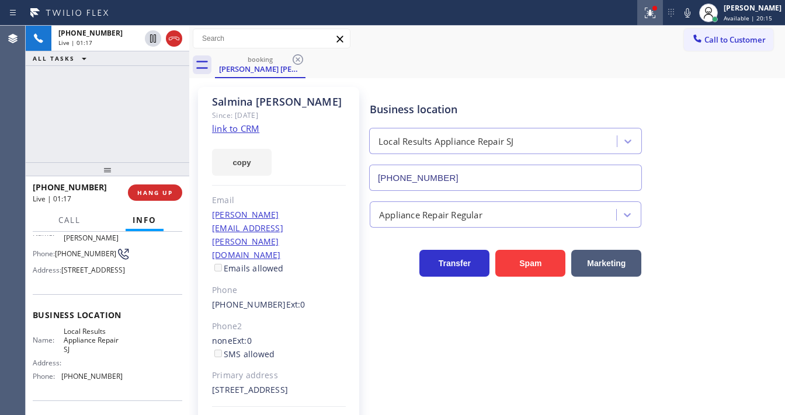
click at [657, 15] on icon at bounding box center [650, 13] width 14 height 14
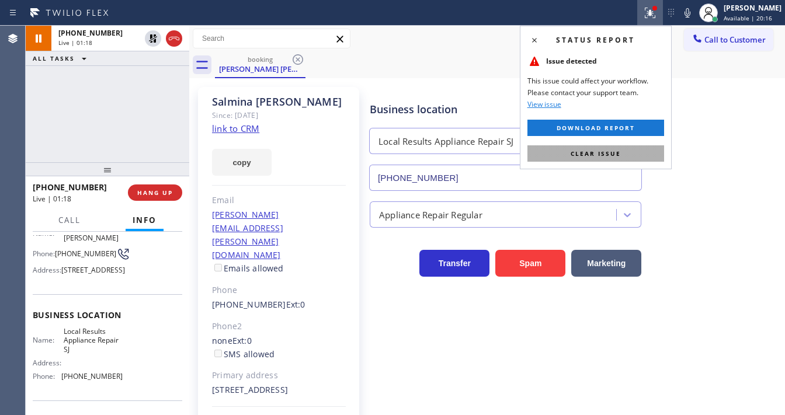
click at [604, 148] on button "Clear issue" at bounding box center [595, 153] width 137 height 16
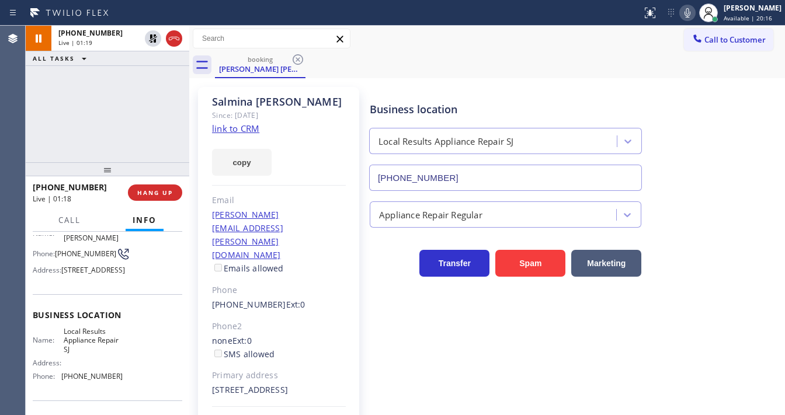
click at [694, 13] on icon at bounding box center [687, 13] width 14 height 14
click at [514, 52] on div "booking [PERSON_NAME] [PERSON_NAME]" at bounding box center [500, 65] width 570 height 26
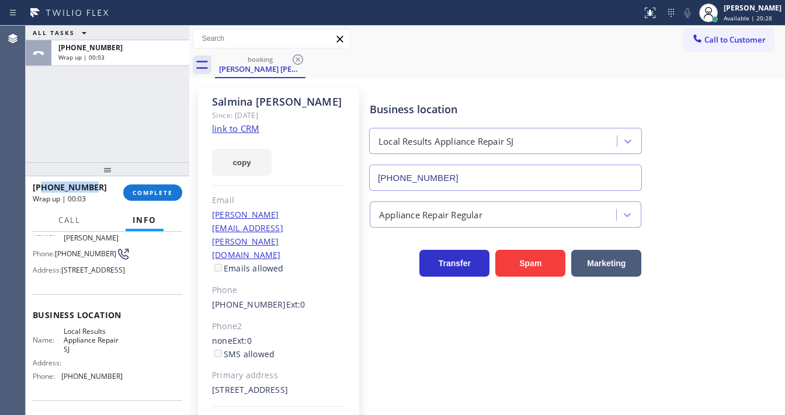
drag, startPoint x: 92, startPoint y: 187, endPoint x: 44, endPoint y: 191, distance: 48.7
click at [44, 191] on div "[PHONE_NUMBER]" at bounding box center [74, 187] width 82 height 11
click at [153, 186] on button "COMPLETE" at bounding box center [152, 192] width 59 height 16
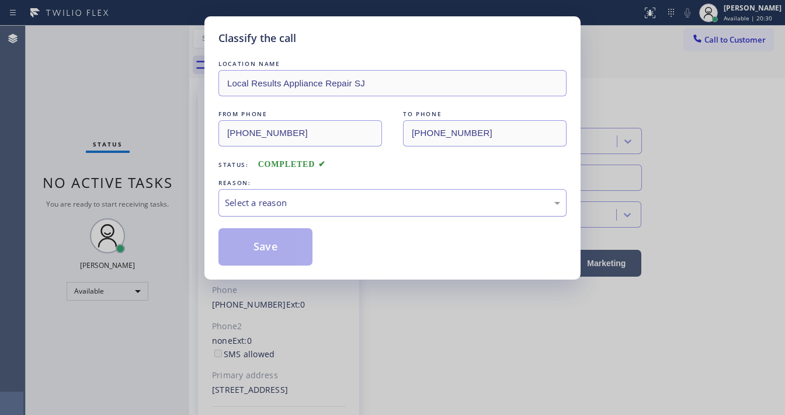
click at [299, 195] on div "Select a reason" at bounding box center [392, 202] width 348 height 27
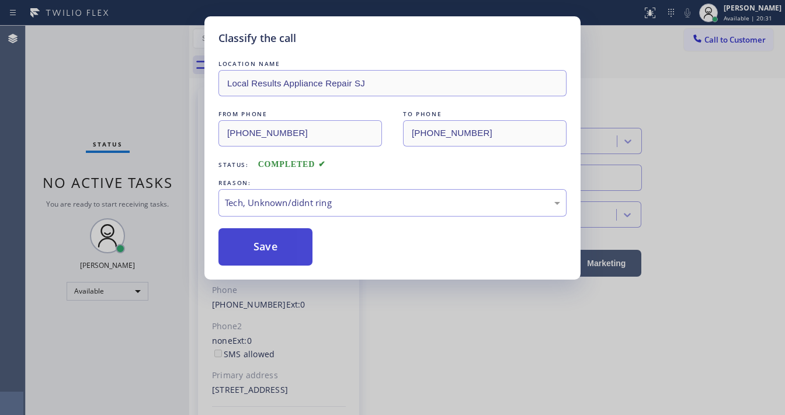
click at [259, 244] on button "Save" at bounding box center [265, 246] width 94 height 37
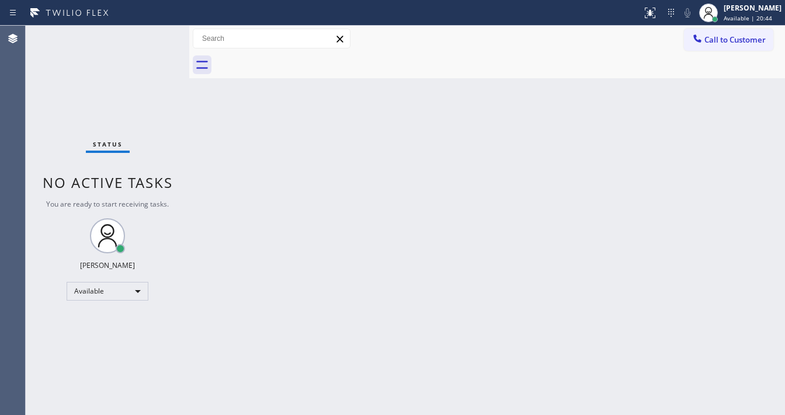
click at [36, 139] on div "Status No active tasks You are ready to start receiving tasks. [PERSON_NAME]" at bounding box center [107, 220] width 163 height 389
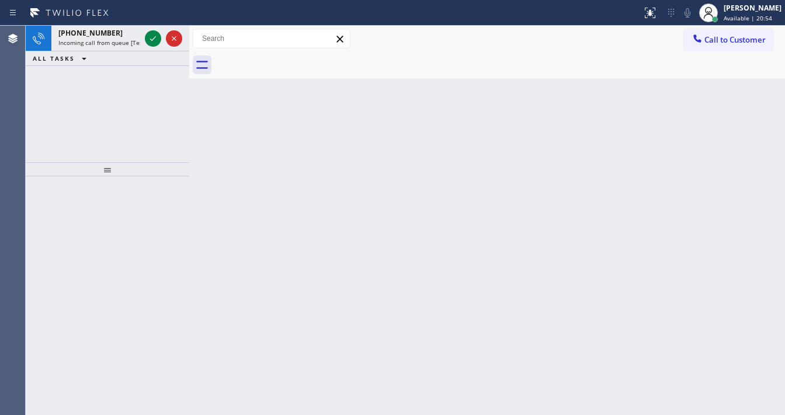
drag, startPoint x: 97, startPoint y: 102, endPoint x: 110, endPoint y: 64, distance: 39.9
click at [97, 100] on div "[PHONE_NUMBER] Incoming call from queue [Test] All ALL TASKS ALL TASKS ACTIVE T…" at bounding box center [107, 94] width 163 height 137
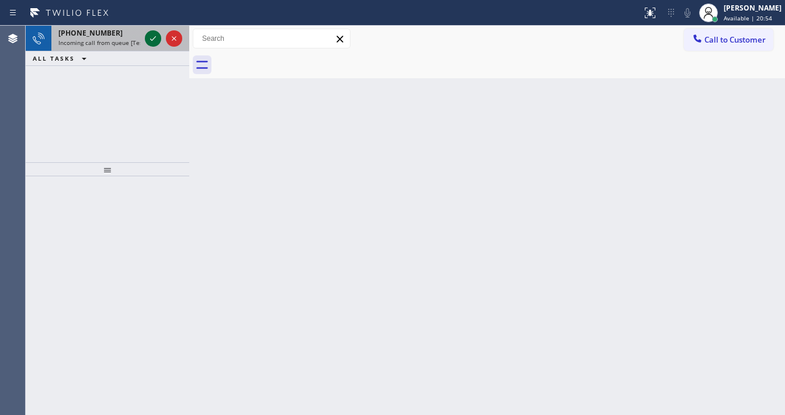
click at [109, 50] on div "[PHONE_NUMBER] Incoming call from queue [Test] All" at bounding box center [96, 39] width 91 height 26
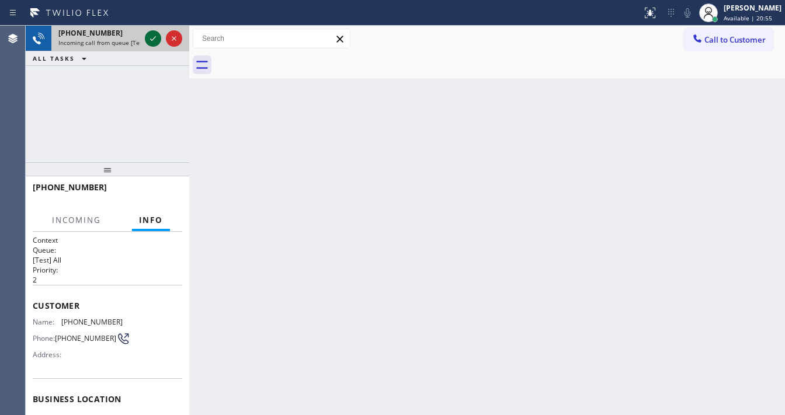
click at [149, 37] on icon at bounding box center [153, 39] width 14 height 14
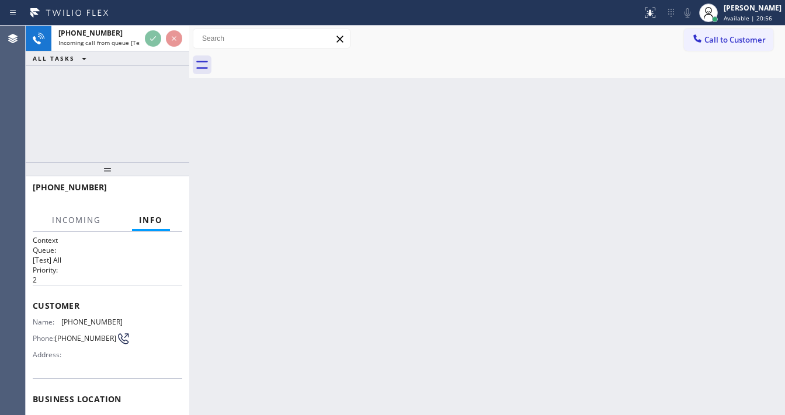
scroll to position [93, 0]
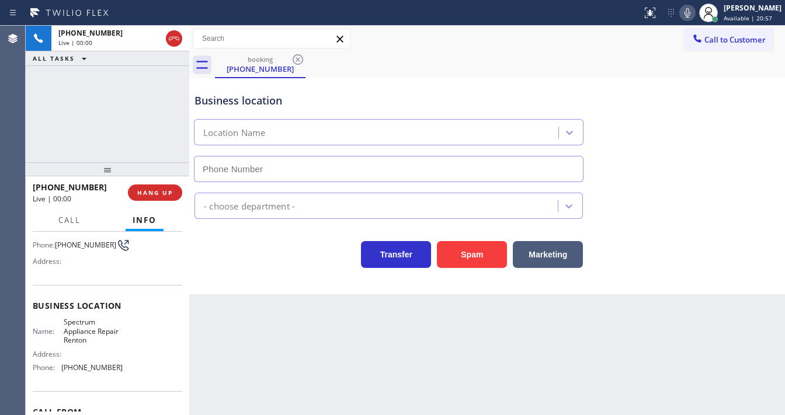
type input "[PHONE_NUMBER]"
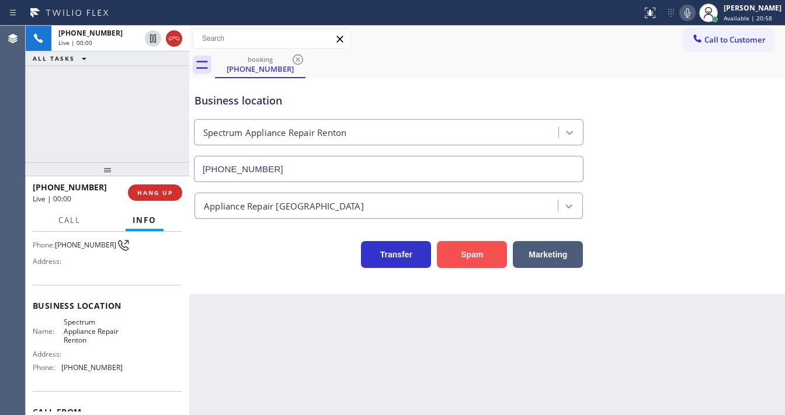
click at [469, 262] on button "Spam" at bounding box center [472, 254] width 70 height 27
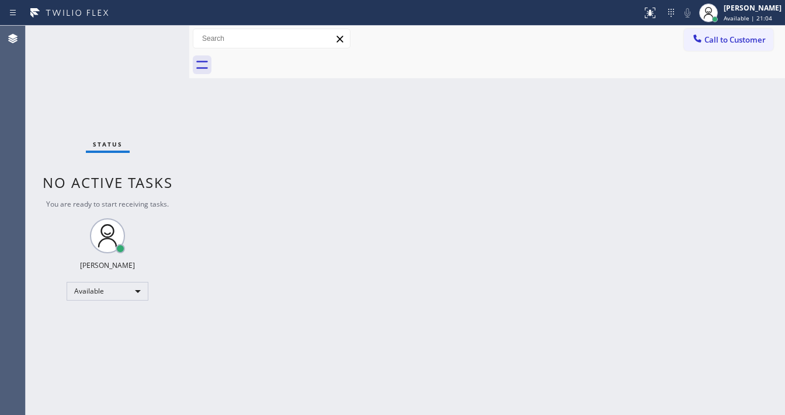
click at [43, 100] on div "Status No active tasks You are ready to start receiving tasks. [PERSON_NAME]" at bounding box center [107, 220] width 163 height 389
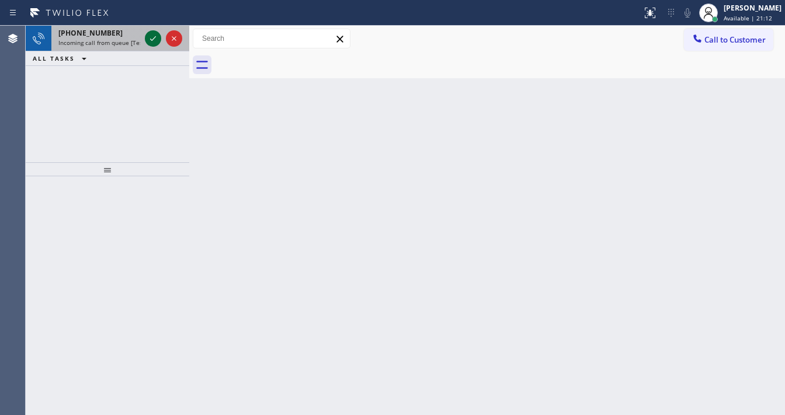
click at [149, 37] on icon at bounding box center [153, 39] width 14 height 14
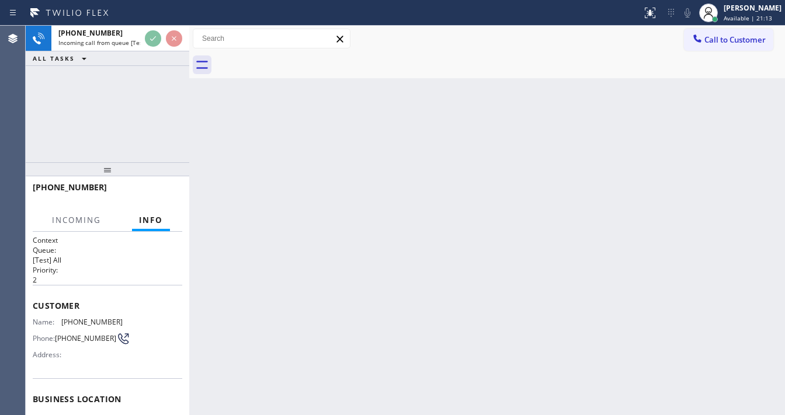
drag, startPoint x: 107, startPoint y: 37, endPoint x: 142, endPoint y: 243, distance: 209.0
click at [107, 37] on div "[PHONE_NUMBER] Incoming call from queue [Test] All" at bounding box center [96, 39] width 91 height 26
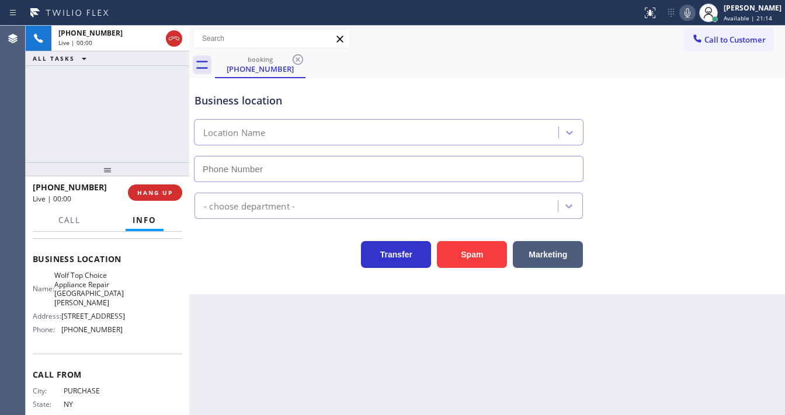
type input "[PHONE_NUMBER]"
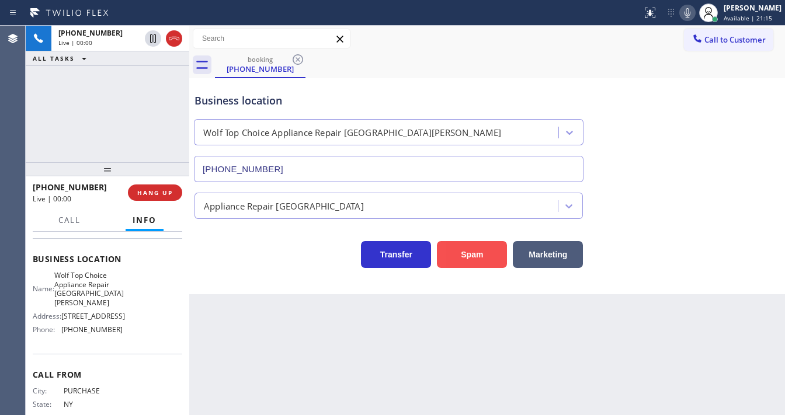
click at [461, 259] on button "Spam" at bounding box center [472, 254] width 70 height 27
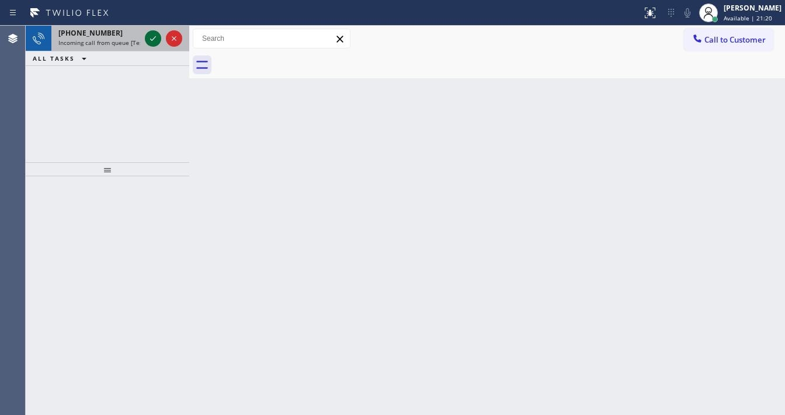
click at [154, 39] on icon at bounding box center [153, 38] width 6 height 5
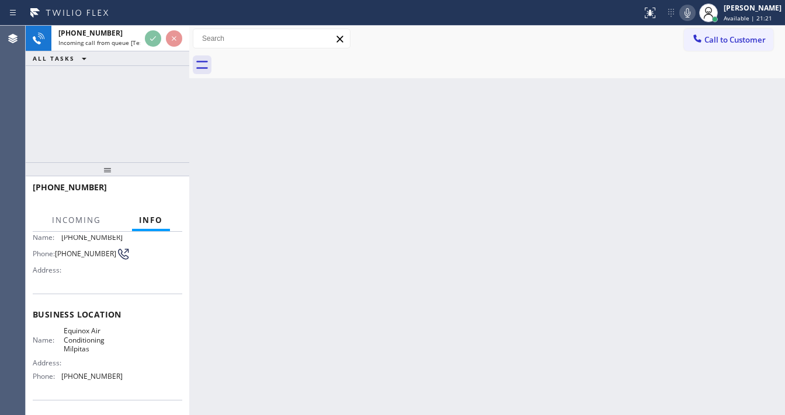
scroll to position [93, 0]
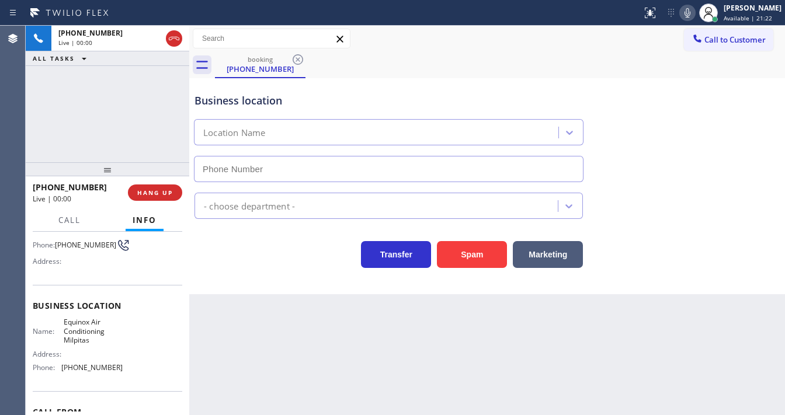
type input "[PHONE_NUMBER]"
drag, startPoint x: 484, startPoint y: 255, endPoint x: 465, endPoint y: 312, distance: 60.4
click at [483, 254] on button "Spam" at bounding box center [472, 254] width 70 height 27
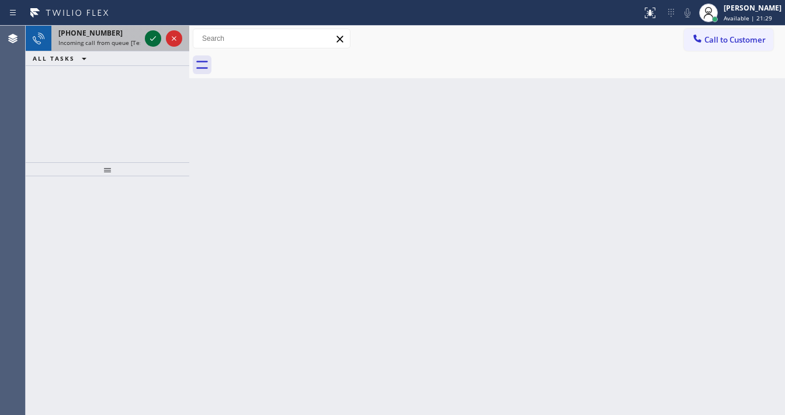
click at [154, 37] on icon at bounding box center [153, 39] width 14 height 14
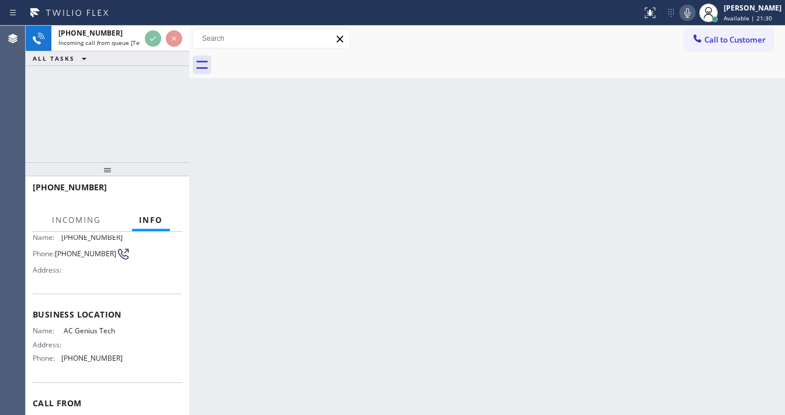
scroll to position [93, 0]
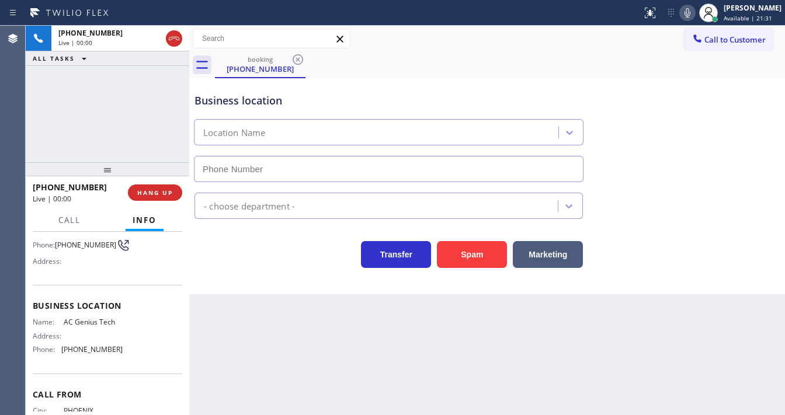
type input "[PHONE_NUMBER]"
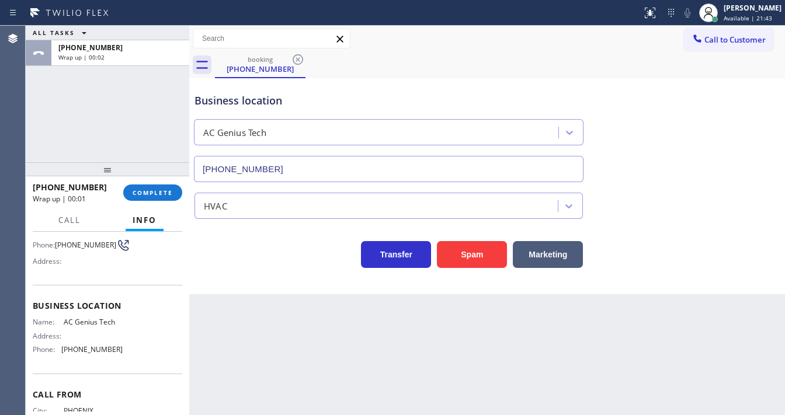
click at [57, 145] on div "ALL TASKS ALL TASKS ACTIVE TASKS TASKS IN WRAP UP [PHONE_NUMBER] Wrap up | 00:02" at bounding box center [107, 94] width 163 height 137
click at [138, 200] on button "COMPLETE" at bounding box center [152, 192] width 59 height 16
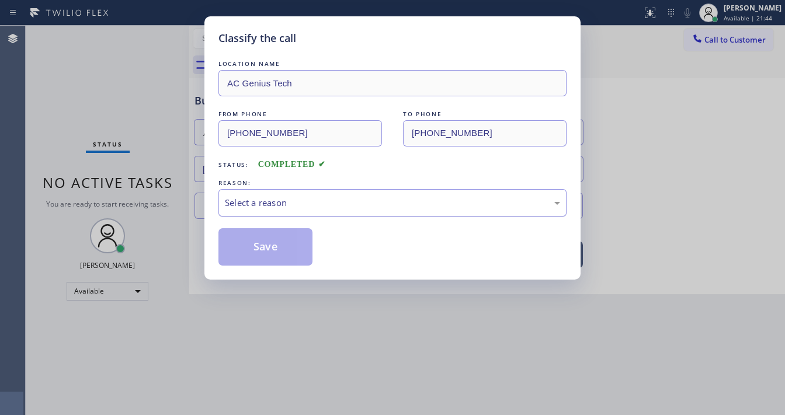
click at [276, 207] on div "Select a reason" at bounding box center [392, 202] width 335 height 13
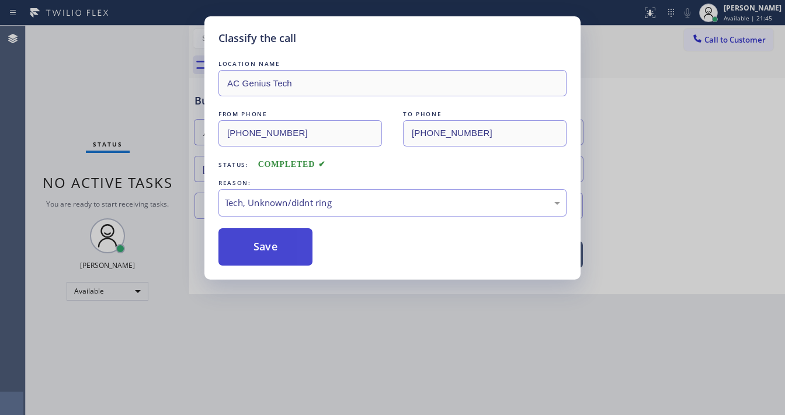
click at [262, 245] on button "Save" at bounding box center [265, 246] width 94 height 37
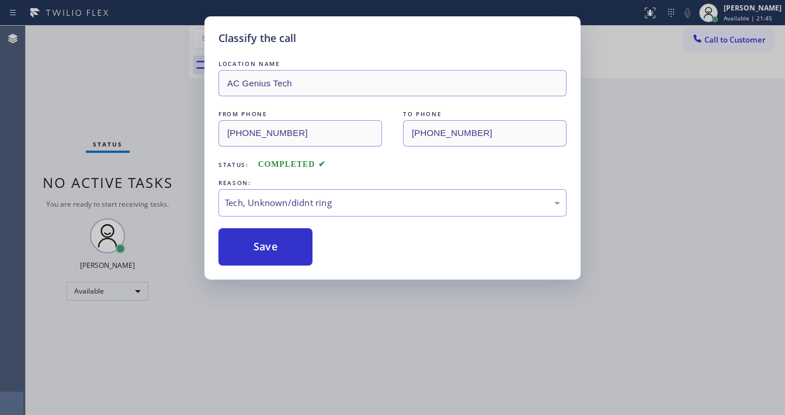
drag, startPoint x: 262, startPoint y: 245, endPoint x: 306, endPoint y: 354, distance: 118.0
click at [262, 245] on button "Save" at bounding box center [265, 246] width 94 height 37
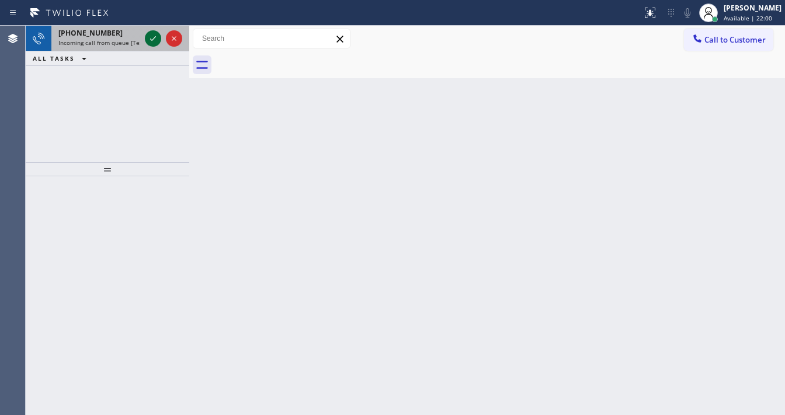
click at [149, 33] on icon at bounding box center [153, 39] width 14 height 14
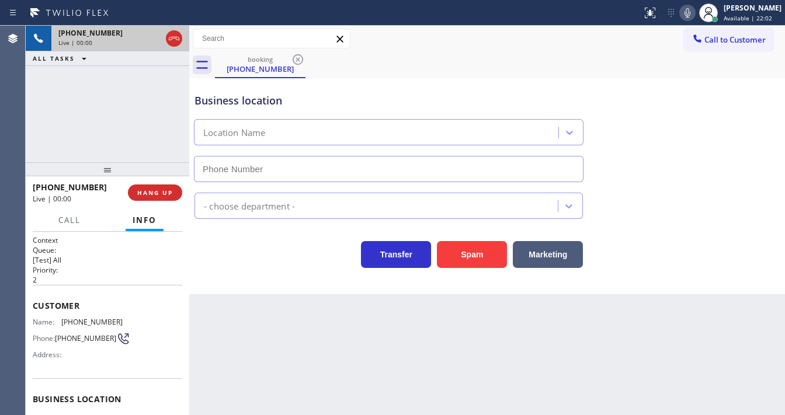
scroll to position [47, 0]
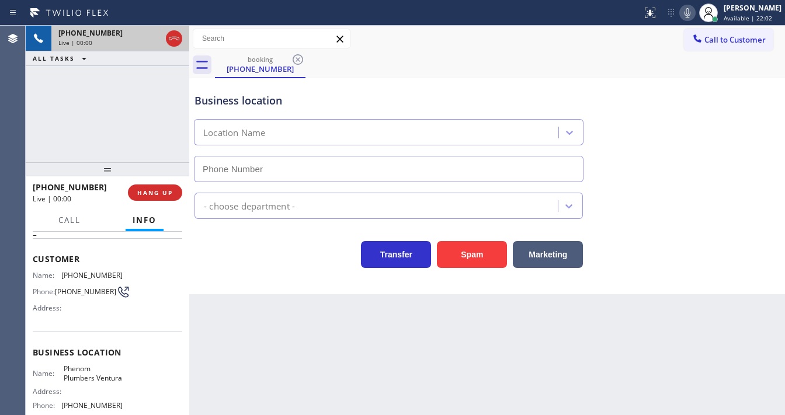
type input "[PHONE_NUMBER]"
click at [476, 253] on button "Spam" at bounding box center [472, 254] width 70 height 27
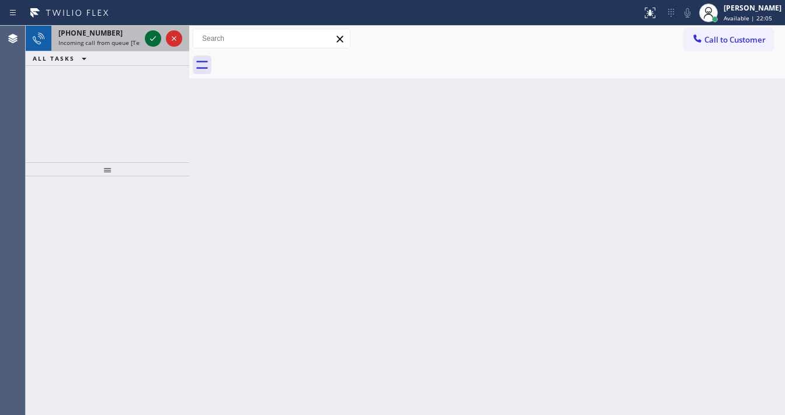
click at [153, 38] on icon at bounding box center [153, 39] width 14 height 14
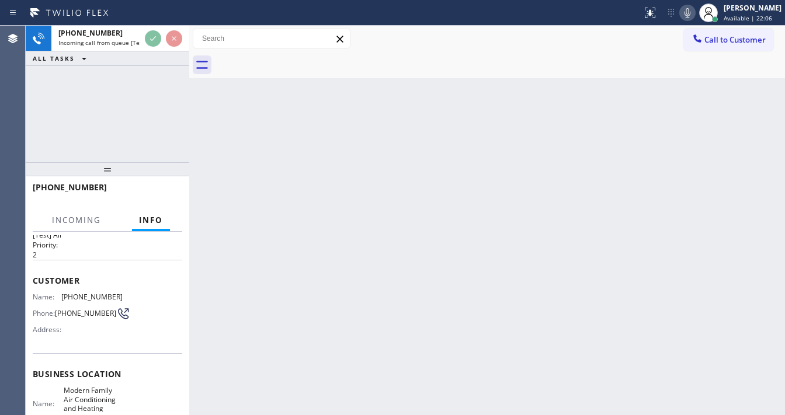
scroll to position [47, 0]
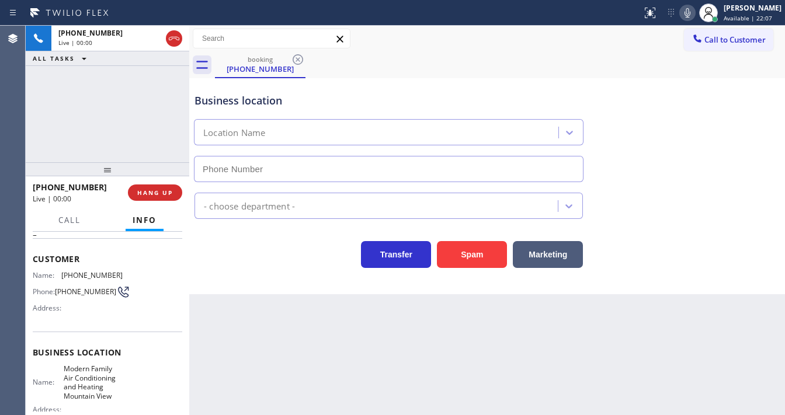
type input "[PHONE_NUMBER]"
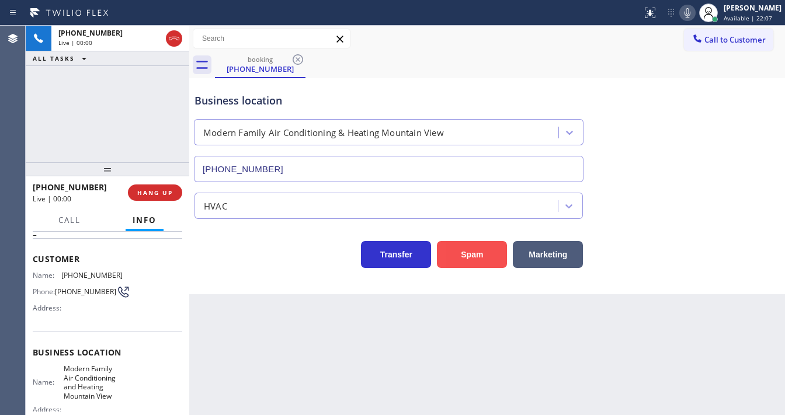
click at [481, 253] on button "Spam" at bounding box center [472, 254] width 70 height 27
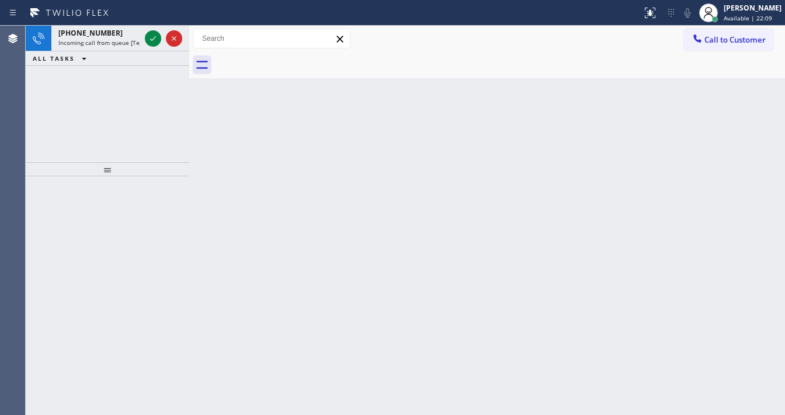
click at [152, 39] on icon at bounding box center [153, 39] width 14 height 14
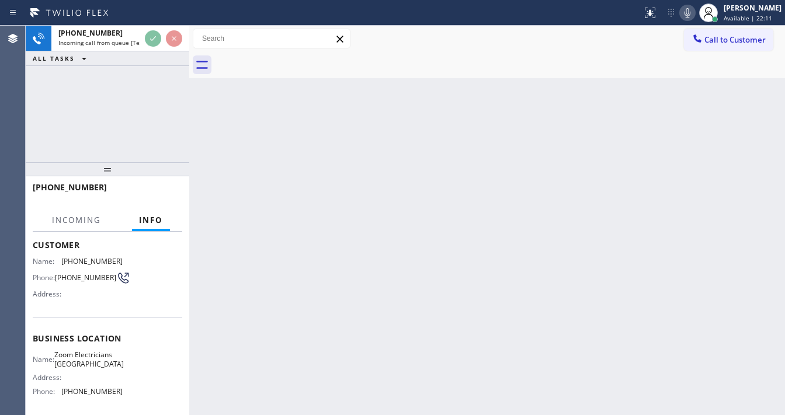
scroll to position [93, 0]
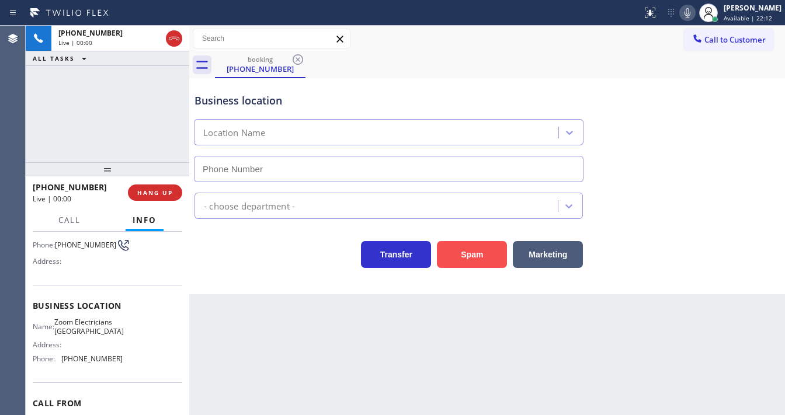
type input "[PHONE_NUMBER]"
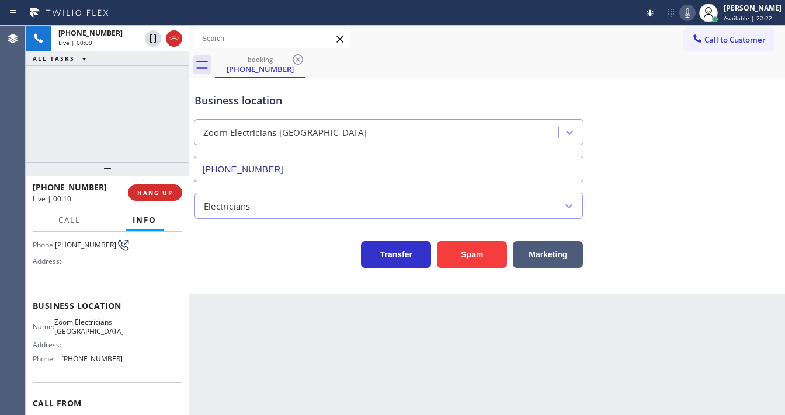
drag, startPoint x: 25, startPoint y: 106, endPoint x: 39, endPoint y: 111, distance: 14.2
click at [26, 107] on div "Agent Desktop Classify the call LOCATION NAME Heating Masters [GEOGRAPHIC_DATA]…" at bounding box center [392, 220] width 785 height 389
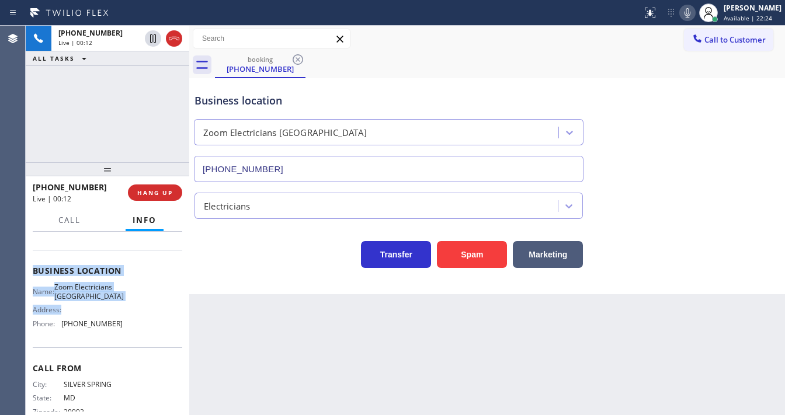
scroll to position [140, 0]
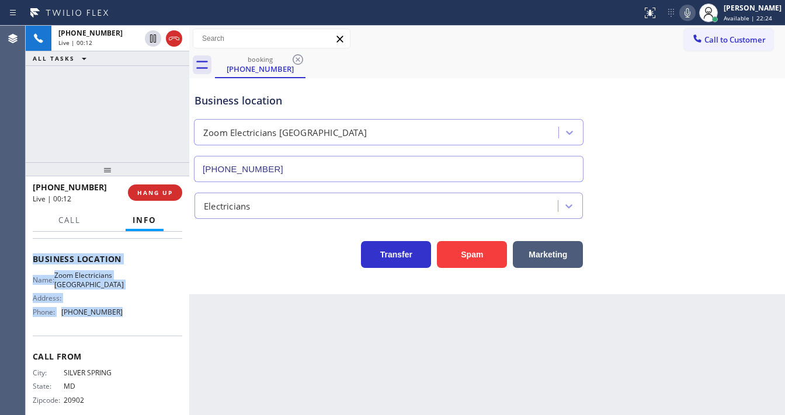
drag, startPoint x: 33, startPoint y: 254, endPoint x: 139, endPoint y: 329, distance: 129.4
click at [139, 329] on div "Context Queue: [Test] All Priority: 1 Customer Name: [PHONE_NUMBER] Phone: [PHO…" at bounding box center [107, 259] width 149 height 329
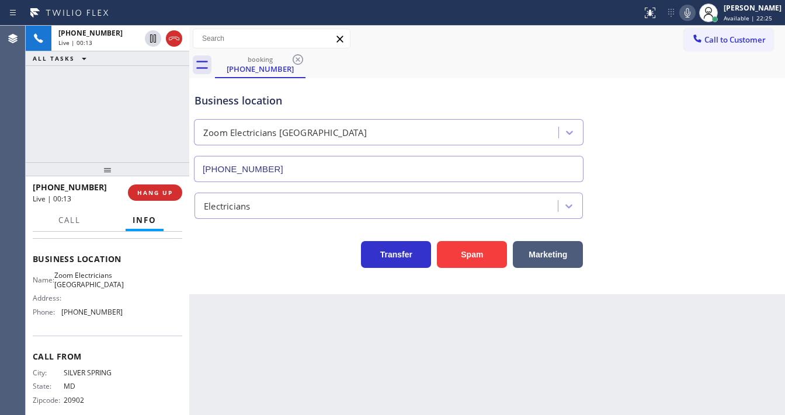
click at [117, 129] on div "[PHONE_NUMBER] Live | 00:13 ALL TASKS ALL TASKS ACTIVE TASKS TASKS IN WRAP UP" at bounding box center [107, 94] width 163 height 137
click at [51, 130] on div "[PHONE_NUMBER] Live | 00:19 ALL TASKS ALL TASKS ACTIVE TASKS TASKS IN WRAP UP" at bounding box center [107, 94] width 163 height 137
click at [79, 140] on div "[PHONE_NUMBER] Live | 00:49 ALL TASKS ALL TASKS ACTIVE TASKS TASKS IN WRAP UP" at bounding box center [107, 94] width 163 height 137
click at [154, 121] on div "[PHONE_NUMBER] Live | 02:16 ALL TASKS ALL TASKS ACTIVE TASKS TASKS IN WRAP UP" at bounding box center [107, 94] width 163 height 137
click at [126, 108] on div "[PHONE_NUMBER] Live | 02:24 ALL TASKS ALL TASKS ACTIVE TASKS TASKS IN WRAP UP" at bounding box center [107, 94] width 163 height 137
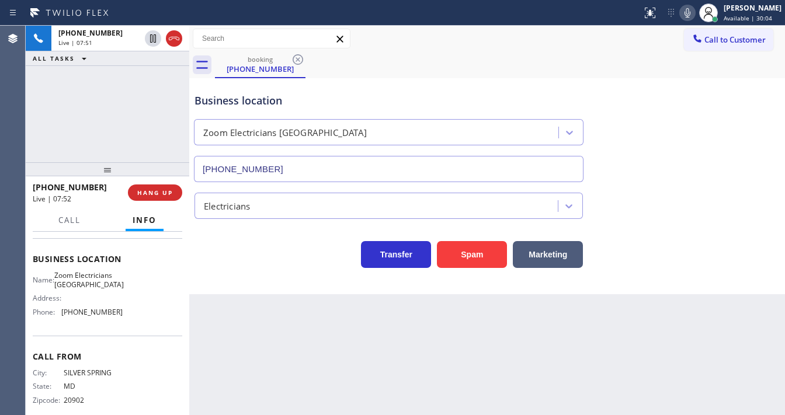
click at [65, 104] on div "[PHONE_NUMBER] Live | 07:51 ALL TASKS ALL TASKS ACTIVE TASKS TASKS IN WRAP UP" at bounding box center [107, 94] width 163 height 137
click at [184, 187] on div "[PHONE_NUMBER] Live | 07:55 HANG UP" at bounding box center [107, 192] width 163 height 33
click at [166, 193] on span "HANG UP" at bounding box center [155, 193] width 36 height 8
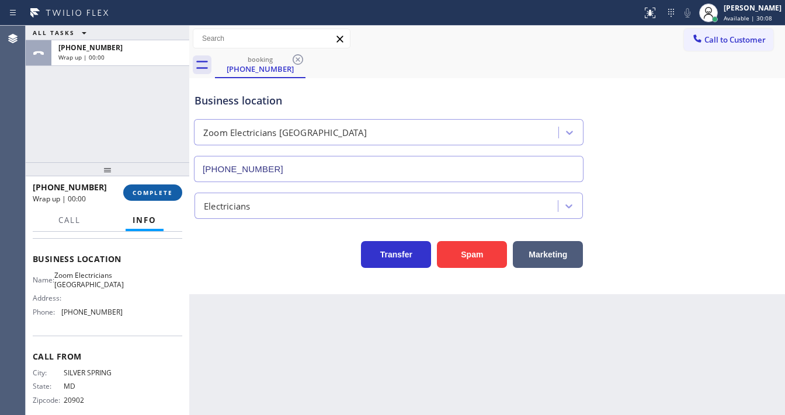
click at [163, 198] on button "COMPLETE" at bounding box center [152, 192] width 59 height 16
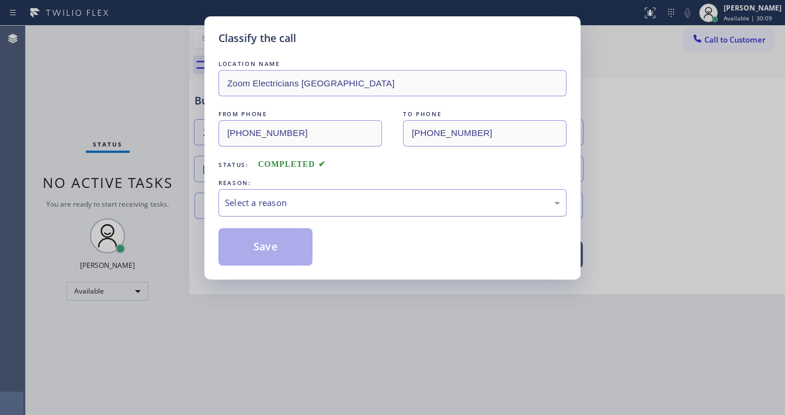
click at [251, 210] on div "Select a reason" at bounding box center [392, 202] width 348 height 27
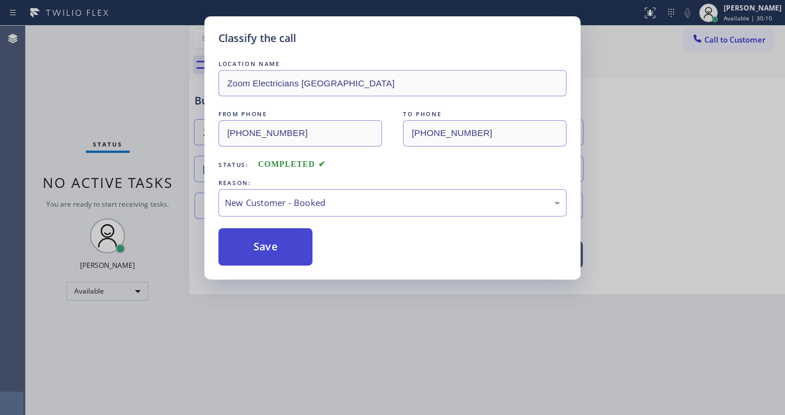
click at [264, 246] on button "Save" at bounding box center [265, 246] width 94 height 37
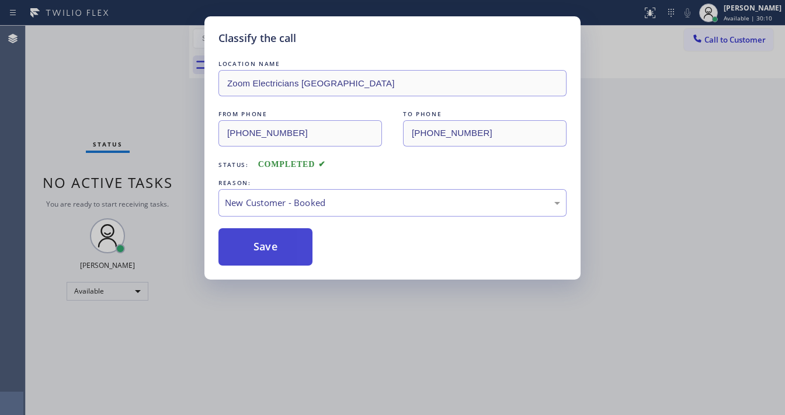
click at [264, 246] on button "Save" at bounding box center [265, 246] width 94 height 37
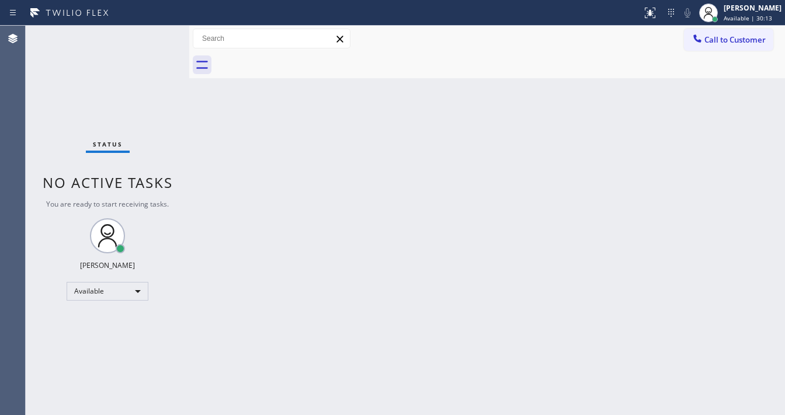
drag, startPoint x: 731, startPoint y: 173, endPoint x: 735, endPoint y: 109, distance: 64.4
click at [731, 170] on div "Back to Dashboard Change Sender ID Customers Technicians Select a contact Outbo…" at bounding box center [486, 220] width 595 height 389
click at [733, 43] on span "Call to Customer" at bounding box center [734, 39] width 61 height 11
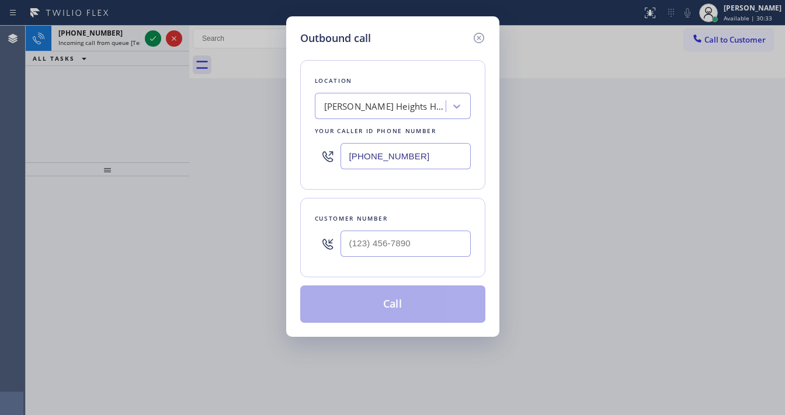
drag, startPoint x: 479, startPoint y: 40, endPoint x: 467, endPoint y: 40, distance: 11.7
click at [476, 40] on icon at bounding box center [479, 38] width 14 height 14
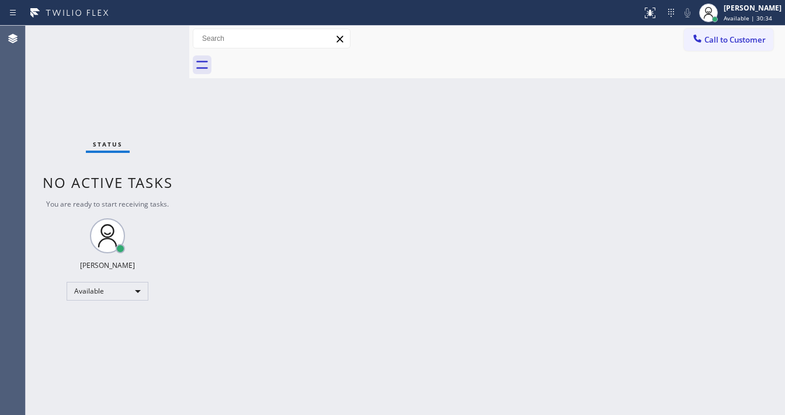
click at [145, 36] on div "Status No active tasks You are ready to start receiving tasks. [PERSON_NAME]" at bounding box center [107, 220] width 163 height 389
click at [148, 37] on div "Status No active tasks You are ready to start receiving tasks. [PERSON_NAME]" at bounding box center [107, 220] width 163 height 389
click at [149, 37] on div "Status No active tasks You are ready to start receiving tasks. [PERSON_NAME]" at bounding box center [107, 220] width 163 height 389
click at [151, 38] on div "Status No active tasks You are ready to start receiving tasks. [PERSON_NAME]" at bounding box center [107, 220] width 163 height 389
click at [152, 38] on div "Status No active tasks You are ready to start receiving tasks. [PERSON_NAME]" at bounding box center [107, 220] width 163 height 389
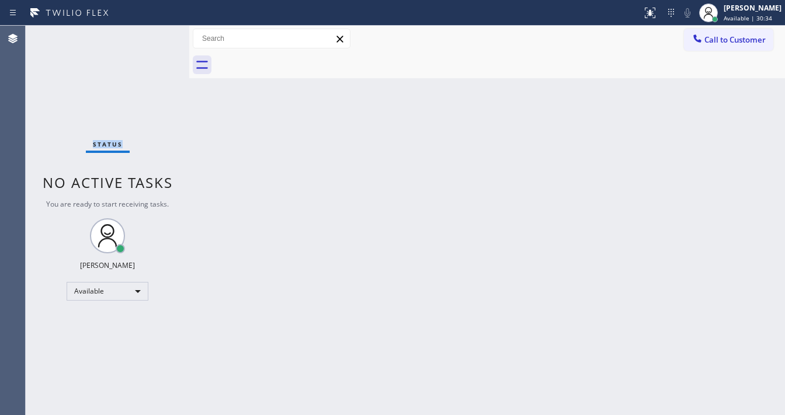
click at [152, 38] on div "Status No active tasks You are ready to start receiving tasks. [PERSON_NAME]" at bounding box center [107, 220] width 163 height 389
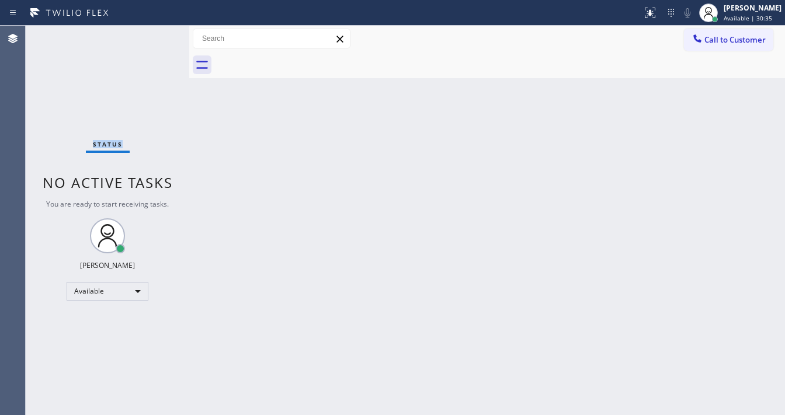
click at [152, 38] on div "Status No active tasks You are ready to start receiving tasks. [PERSON_NAME]" at bounding box center [107, 220] width 163 height 389
click at [154, 37] on div "Status No active tasks You are ready to start receiving tasks. [PERSON_NAME]" at bounding box center [107, 220] width 163 height 389
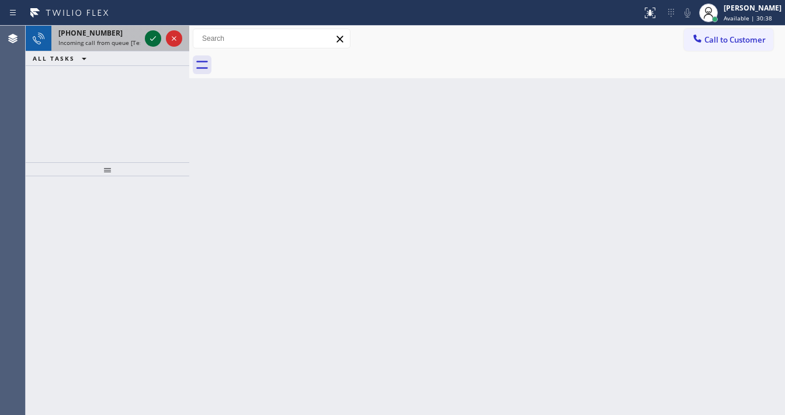
click at [151, 44] on icon at bounding box center [153, 39] width 14 height 14
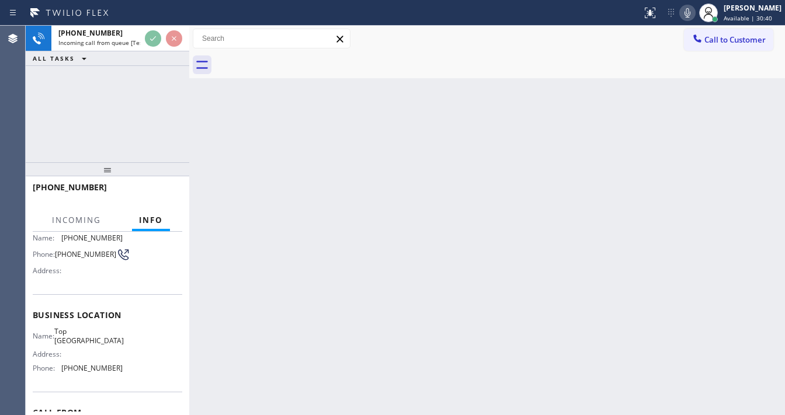
scroll to position [93, 0]
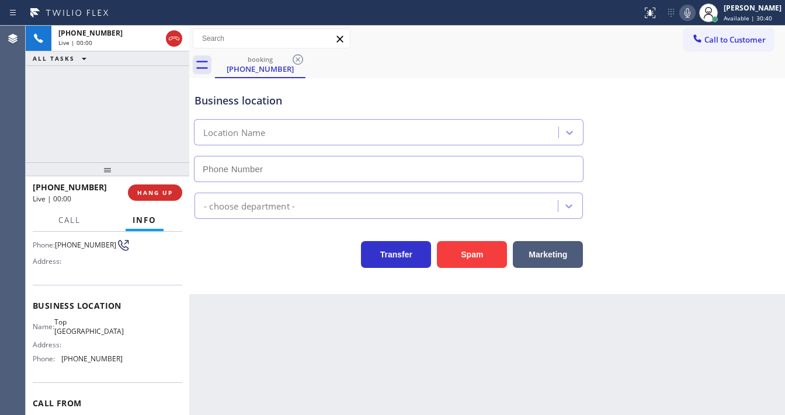
type input "[PHONE_NUMBER]"
click at [442, 248] on button "Spam" at bounding box center [472, 254] width 70 height 27
click at [714, 42] on span "Call to Customer" at bounding box center [734, 39] width 61 height 11
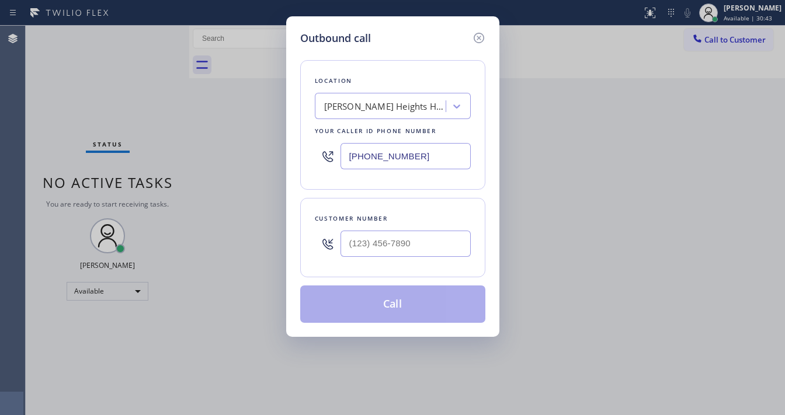
type input "(___) ___-____"
click at [377, 245] on input "(___) ___-____" at bounding box center [405, 244] width 130 height 26
click at [405, 236] on input "(___) ___-____" at bounding box center [405, 244] width 130 height 26
paste input "3"
click at [386, 245] on input "(___) ___-___3" at bounding box center [405, 244] width 130 height 26
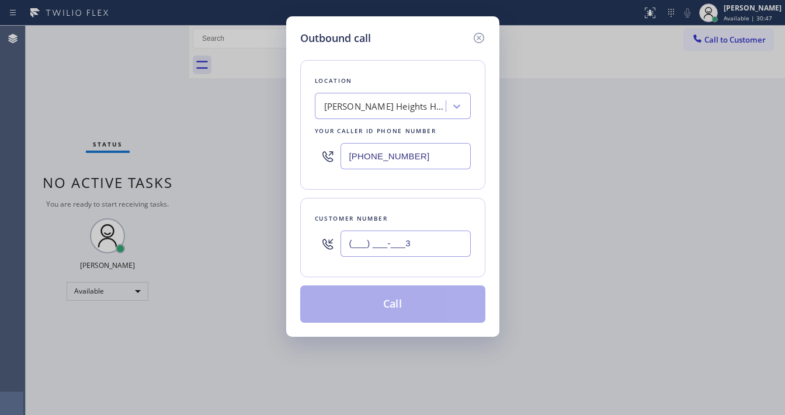
click at [386, 245] on input "(___) ___-___3" at bounding box center [405, 244] width 130 height 26
paste input "310) 291-4471"
click at [386, 245] on input "(___) ___-___3" at bounding box center [405, 244] width 130 height 26
type input "[PHONE_NUMBER]"
click at [406, 212] on div "Customer number" at bounding box center [393, 218] width 156 height 12
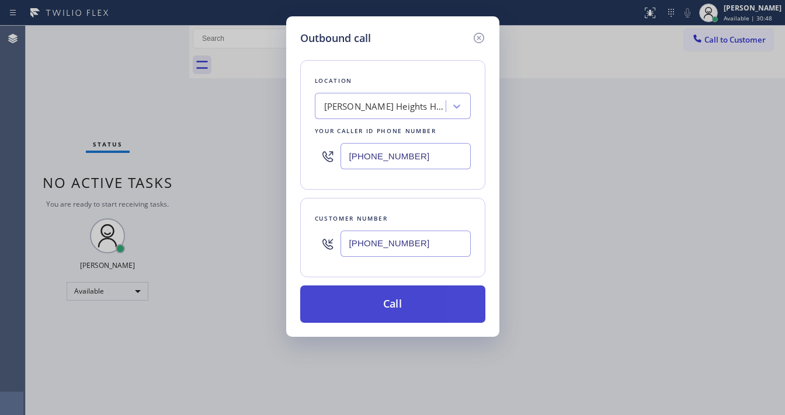
click at [384, 304] on button "Call" at bounding box center [392, 303] width 185 height 37
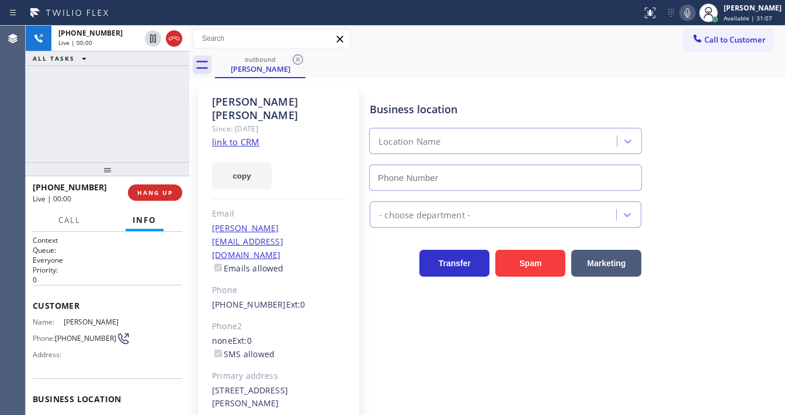
type input "[PHONE_NUMBER]"
click at [103, 128] on div "[PHONE_NUMBER] Live | 00:05 ALL TASKS ALL TASKS ACTIVE TASKS TASKS IN WRAP UP" at bounding box center [107, 94] width 163 height 137
drag, startPoint x: 74, startPoint y: 100, endPoint x: 142, endPoint y: 5, distance: 117.6
click at [74, 100] on div "[PHONE_NUMBER] Live | 00:07 ALL TASKS ALL TASKS ACTIVE TASKS TASKS IN WRAP UP" at bounding box center [107, 94] width 163 height 137
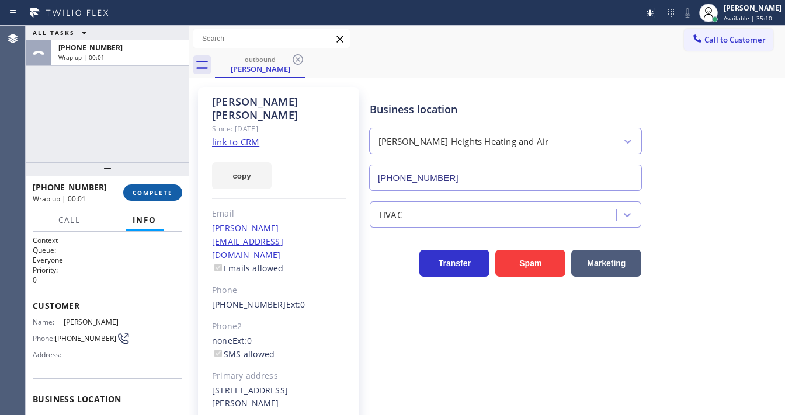
click at [163, 190] on span "COMPLETE" at bounding box center [153, 193] width 40 height 8
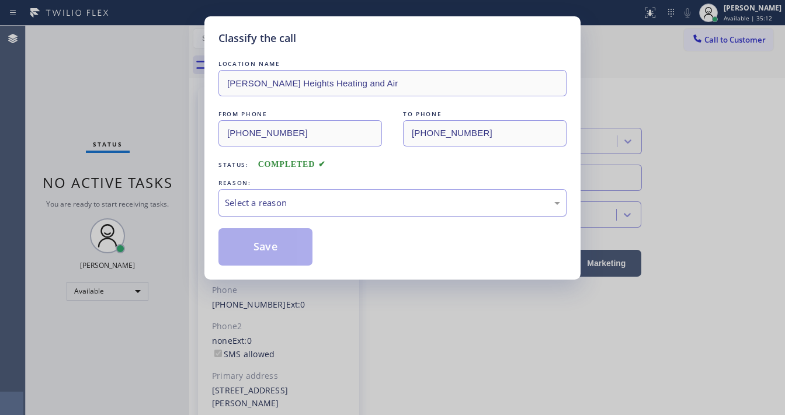
click at [283, 202] on div "Select a reason" at bounding box center [392, 202] width 335 height 13
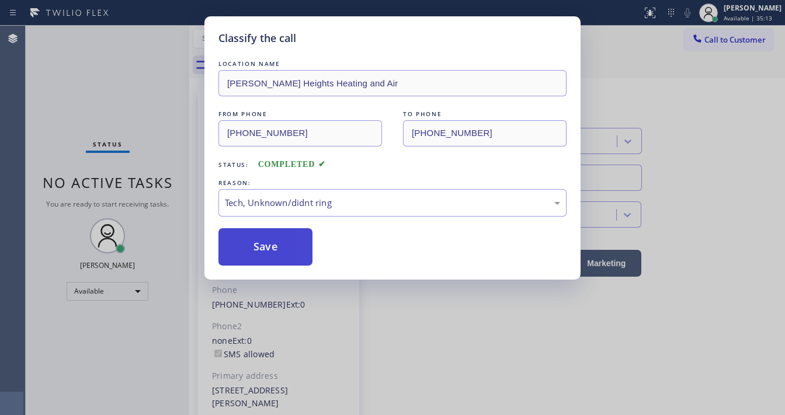
click at [257, 248] on button "Save" at bounding box center [265, 246] width 94 height 37
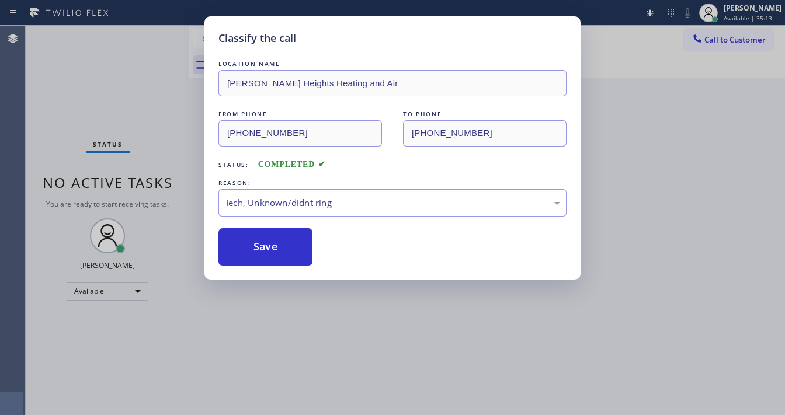
click at [113, 99] on div "Classify the call LOCATION NAME Boyle Heights Heating and Air FROM PHONE (323) …" at bounding box center [392, 207] width 785 height 415
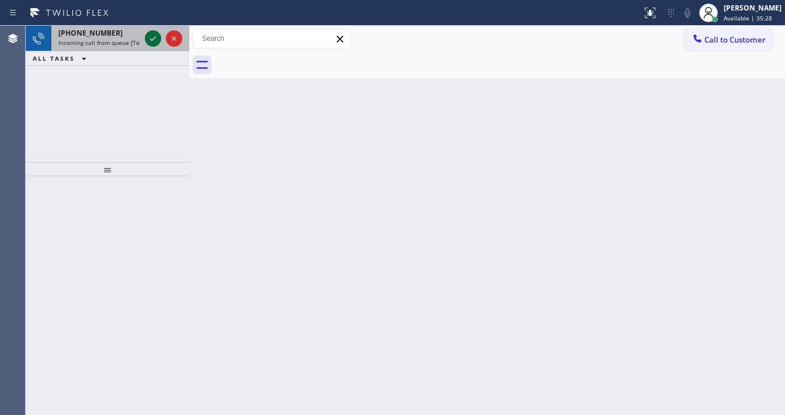
click at [152, 37] on icon at bounding box center [153, 39] width 14 height 14
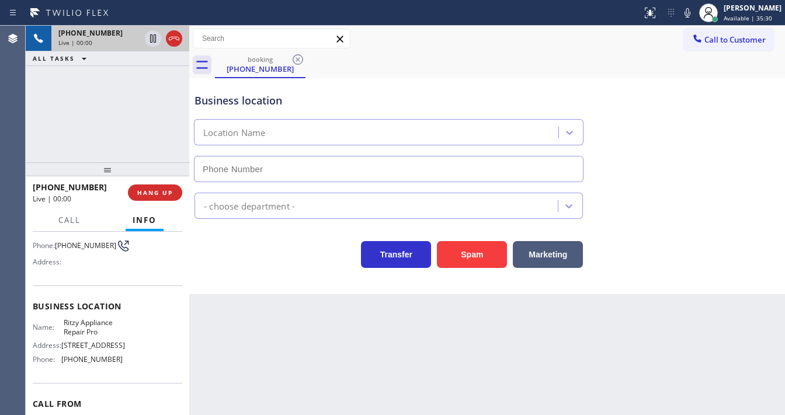
scroll to position [93, 0]
type input "(323) 489-3760"
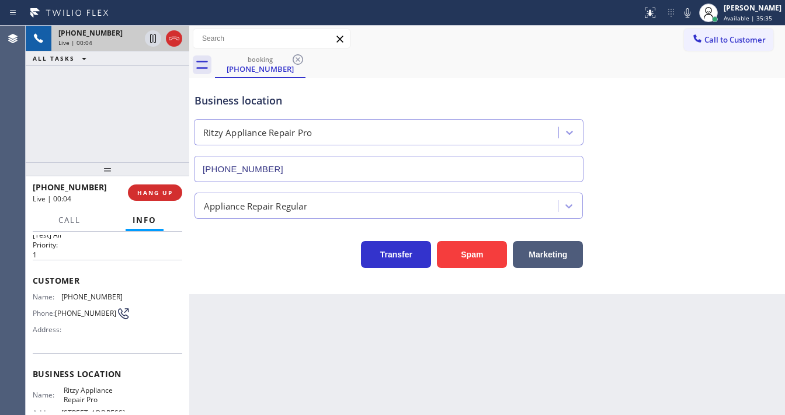
scroll to position [27, 0]
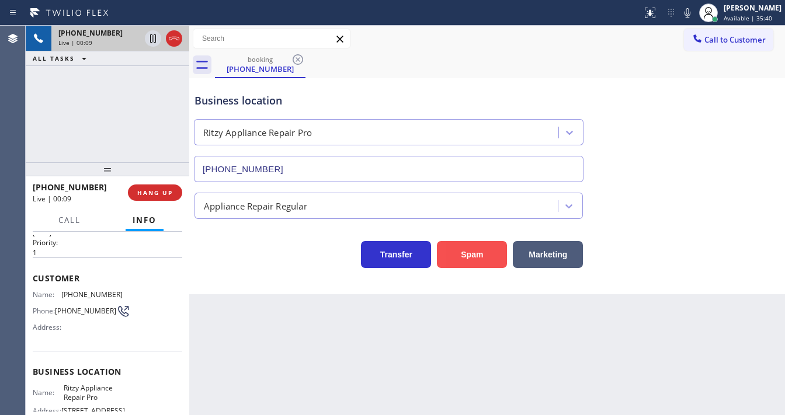
click at [467, 253] on button "Spam" at bounding box center [472, 254] width 70 height 27
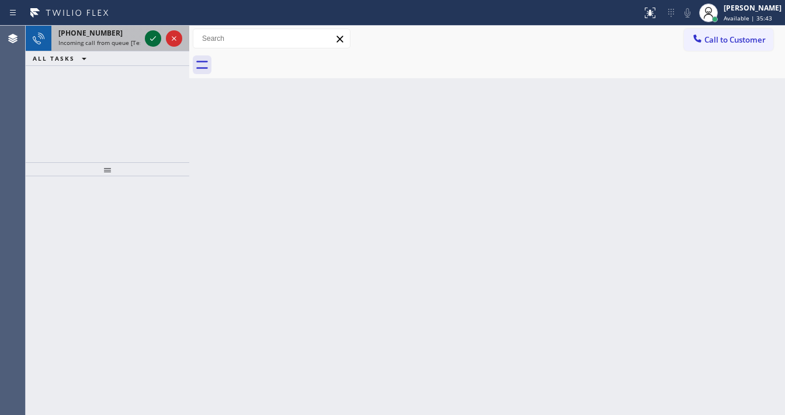
click at [151, 36] on icon at bounding box center [153, 39] width 14 height 14
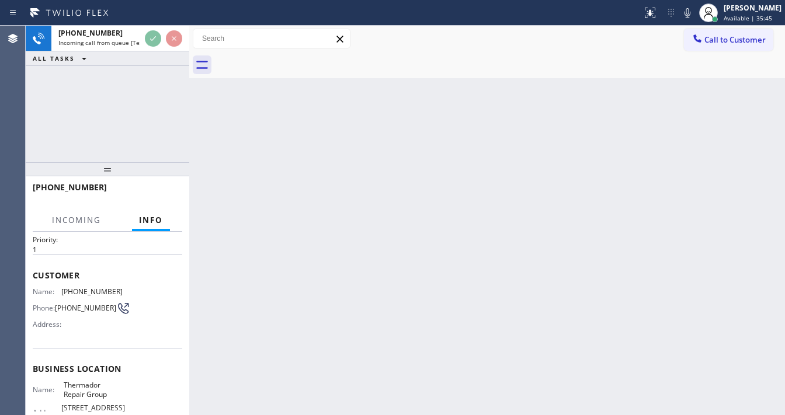
scroll to position [47, 0]
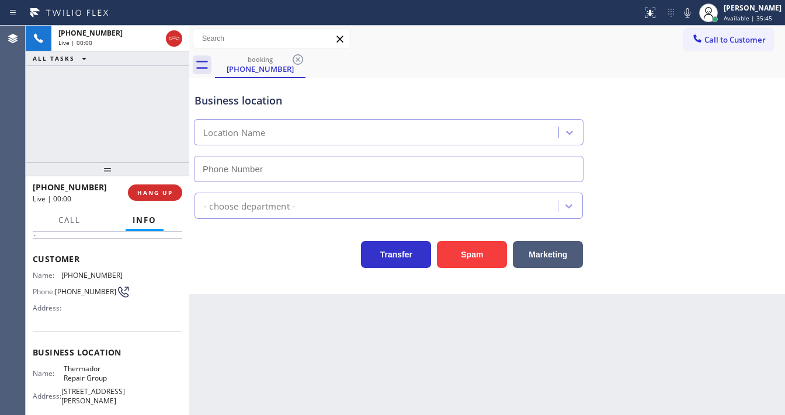
type input "(855) 920-0838"
click at [48, 120] on div "+14148032372 Live | 00:06 ALL TASKS ALL TASKS ACTIVE TASKS TASKS IN WRAP UP" at bounding box center [107, 94] width 163 height 137
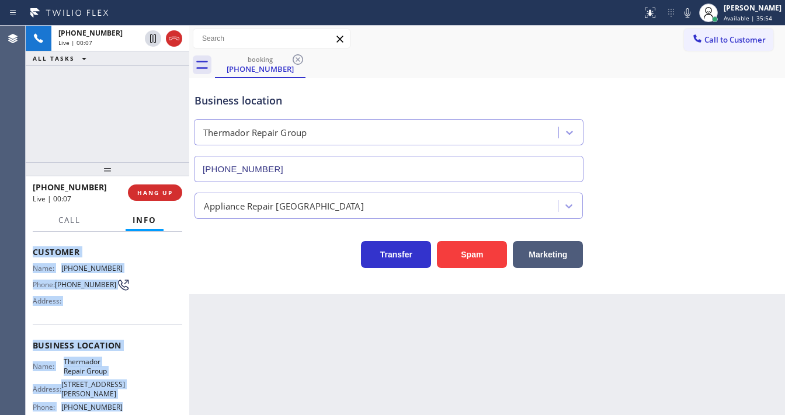
scroll to position [140, 0]
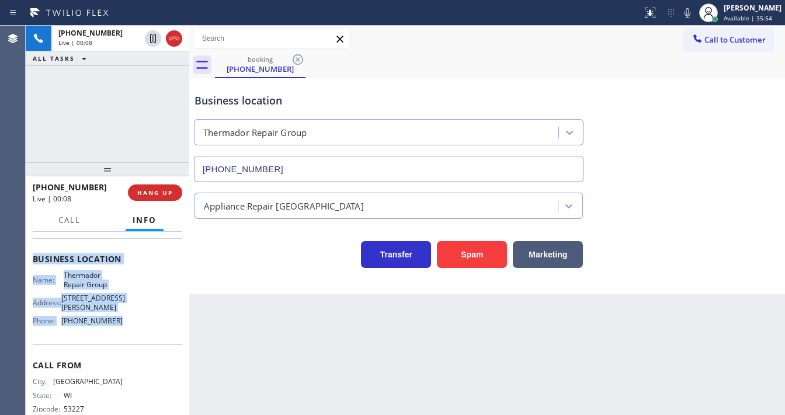
drag, startPoint x: 32, startPoint y: 301, endPoint x: 121, endPoint y: 329, distance: 93.2
click at [121, 329] on div "Context Queue: [Test] All Priority: 1 Customer Name: (414) 803-2372 Phone: (414…" at bounding box center [107, 323] width 163 height 183
copy div "Customer Name: (414) 803-2372 Phone: (414) 803-2372 Address: Business location …"
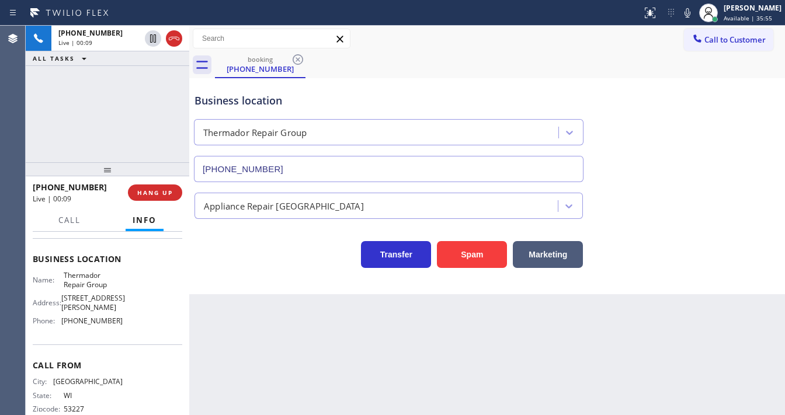
click at [65, 124] on div "+14148032372 Live | 00:09 ALL TASKS ALL TASKS ACTIVE TASKS TASKS IN WRAP UP" at bounding box center [107, 94] width 163 height 137
click at [72, 113] on div "+14148032372 Live | 00:12 ALL TASKS ALL TASKS ACTIVE TASKS TASKS IN WRAP UP" at bounding box center [107, 94] width 163 height 137
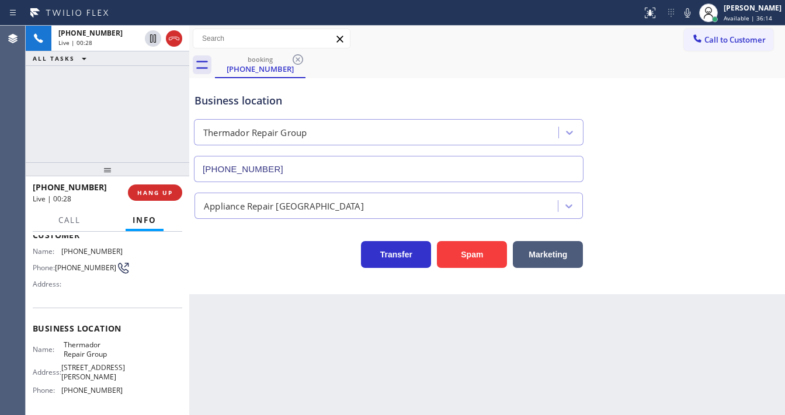
scroll to position [0, 0]
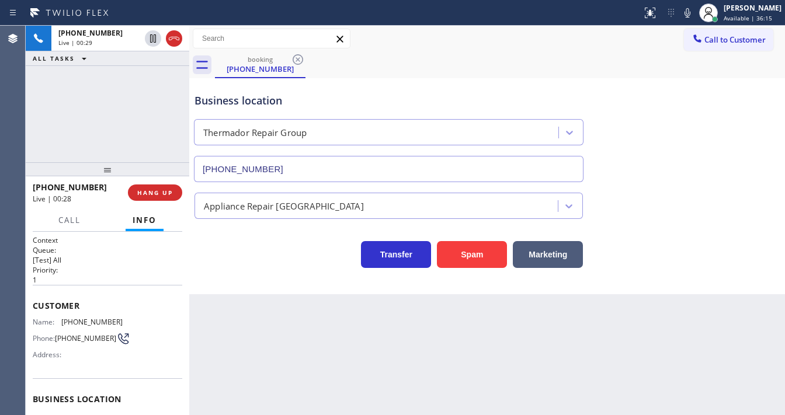
click at [99, 110] on div "+14148032372 Live | 00:29 ALL TASKS ALL TASKS ACTIVE TASKS TASKS IN WRAP UP" at bounding box center [107, 94] width 163 height 137
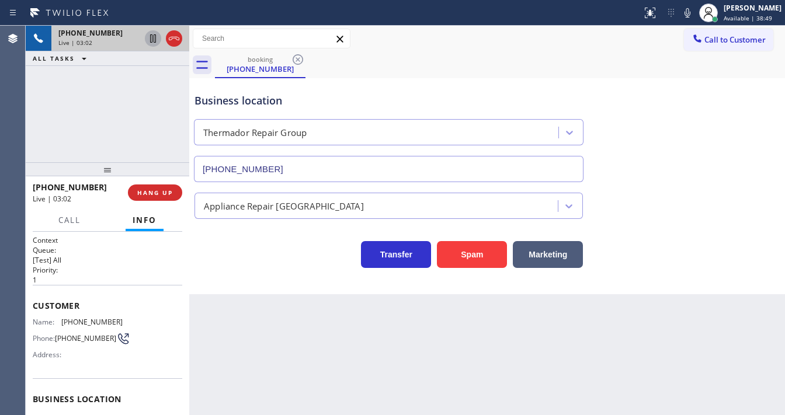
click at [152, 37] on icon at bounding box center [153, 38] width 6 height 8
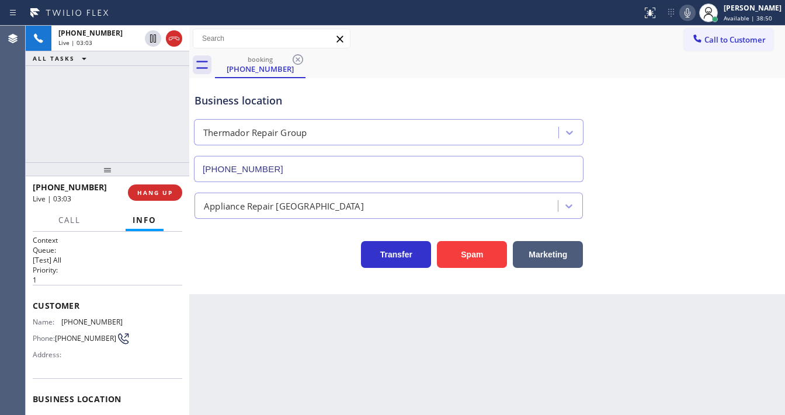
click at [688, 12] on div at bounding box center [687, 13] width 16 height 14
click at [366, 328] on div "Back to Dashboard Change Sender ID Customers Technicians Select a contact Outbo…" at bounding box center [486, 220] width 595 height 389
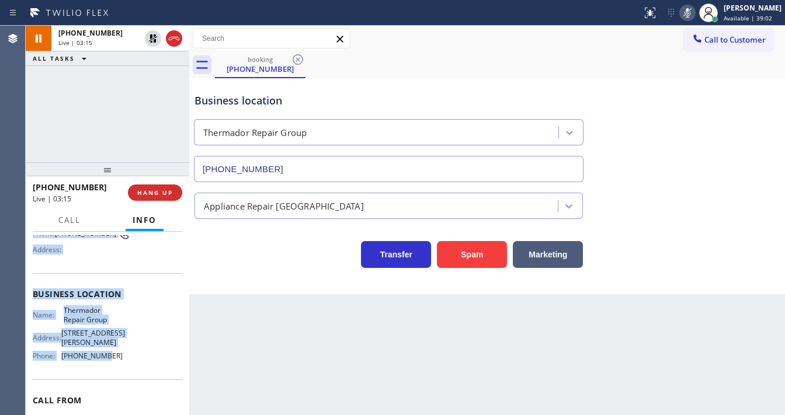
scroll to position [162, 0]
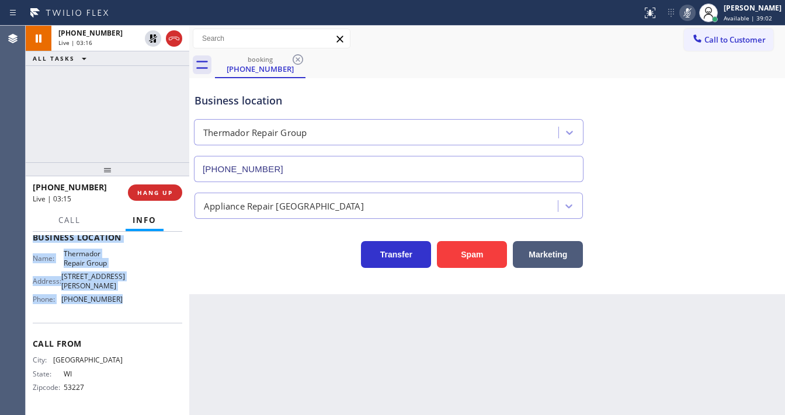
drag, startPoint x: 29, startPoint y: 252, endPoint x: 124, endPoint y: 308, distance: 110.4
click at [124, 312] on div "Context Queue: [Test] All Priority: 1 Customer Name: (414) 803-2372 Phone: (414…" at bounding box center [107, 323] width 163 height 183
copy div "Customer Name: (414) 803-2372 Phone: (414) 803-2372 Address: Business location …"
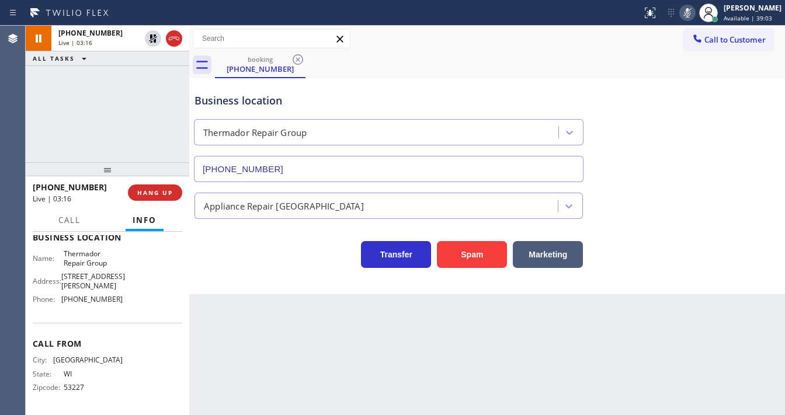
click at [110, 124] on div "+14148032372 Live | 03:16 ALL TASKS ALL TASKS ACTIVE TASKS TASKS IN WRAP UP" at bounding box center [107, 94] width 163 height 137
click at [694, 14] on icon at bounding box center [687, 13] width 14 height 14
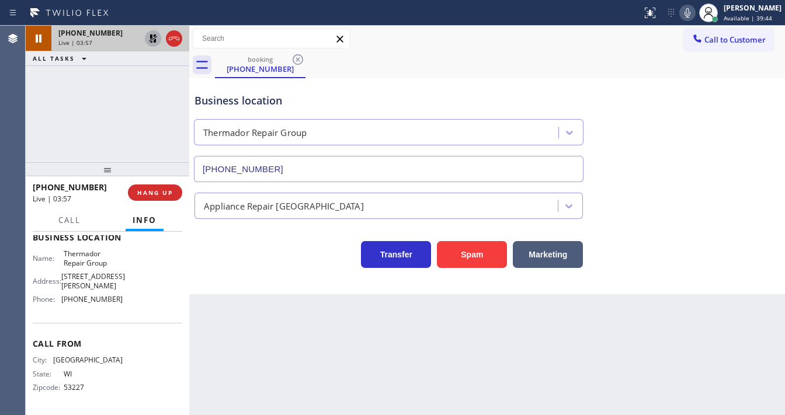
click at [149, 41] on icon at bounding box center [153, 39] width 14 height 14
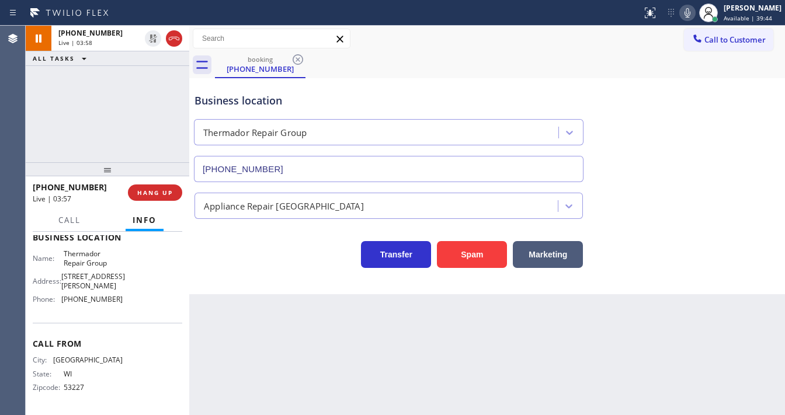
click at [149, 78] on div "+14148032372 Live | 03:58 ALL TASKS ALL TASKS ACTIVE TASKS TASKS IN WRAP UP" at bounding box center [107, 94] width 163 height 137
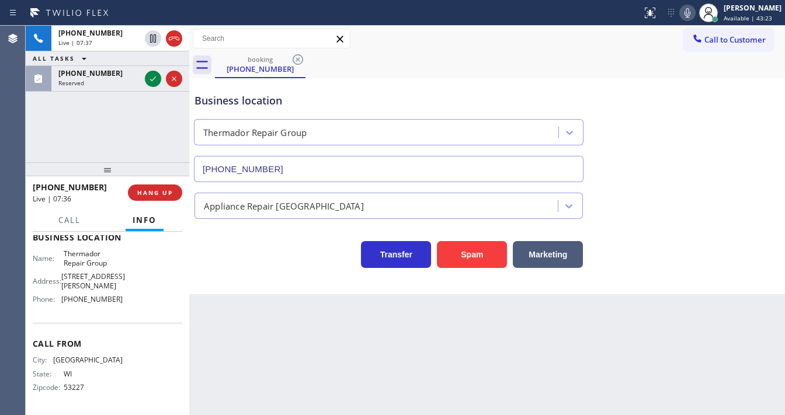
drag, startPoint x: 142, startPoint y: 128, endPoint x: 142, endPoint y: 93, distance: 34.4
click at [141, 125] on div "+14148032372 Live | 07:37 ALL TASKS ALL TASKS ACTIVE TASKS TASKS IN WRAP UP (80…" at bounding box center [107, 94] width 163 height 137
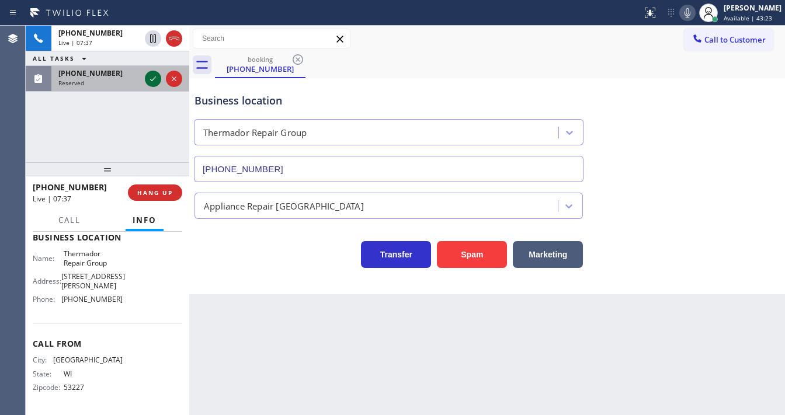
click at [149, 75] on icon at bounding box center [153, 79] width 14 height 14
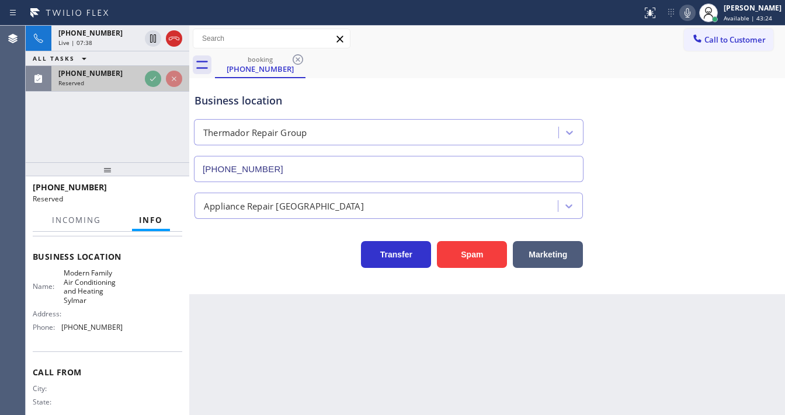
scroll to position [181, 0]
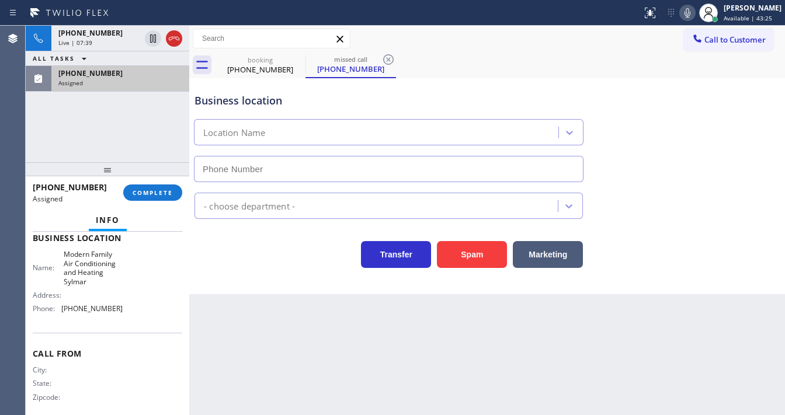
type input "(323) 541-4604"
click at [149, 193] on span "COMPLETE" at bounding box center [153, 193] width 40 height 8
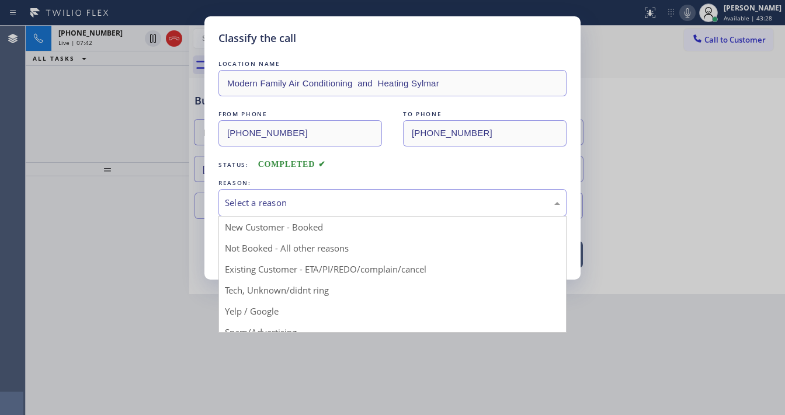
click at [277, 205] on div "Select a reason" at bounding box center [392, 202] width 335 height 13
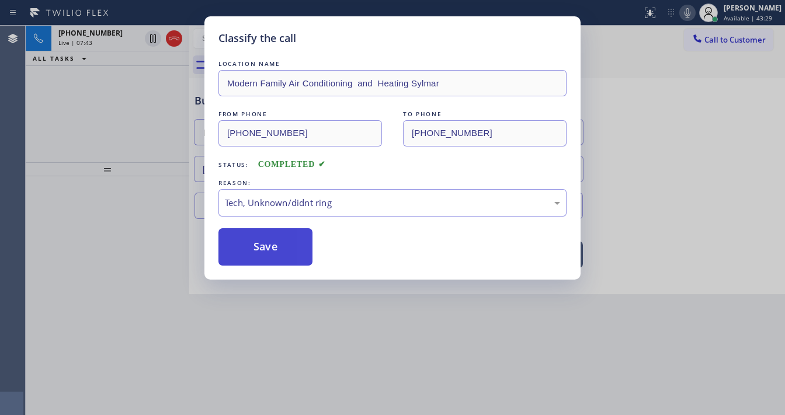
click at [271, 249] on button "Save" at bounding box center [265, 246] width 94 height 37
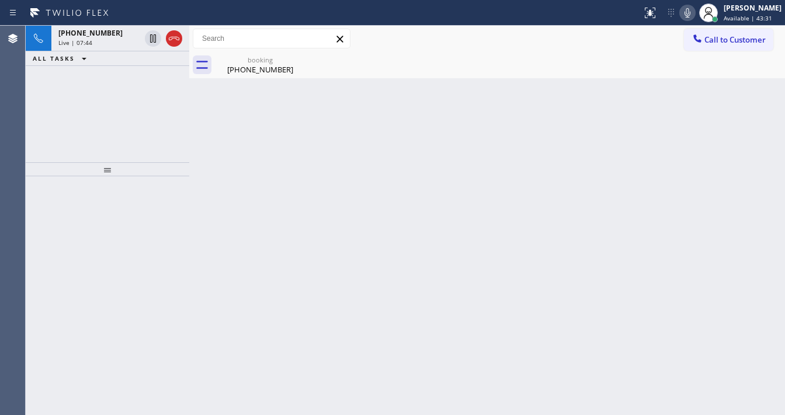
drag, startPoint x: 138, startPoint y: 107, endPoint x: 119, endPoint y: 40, distance: 70.4
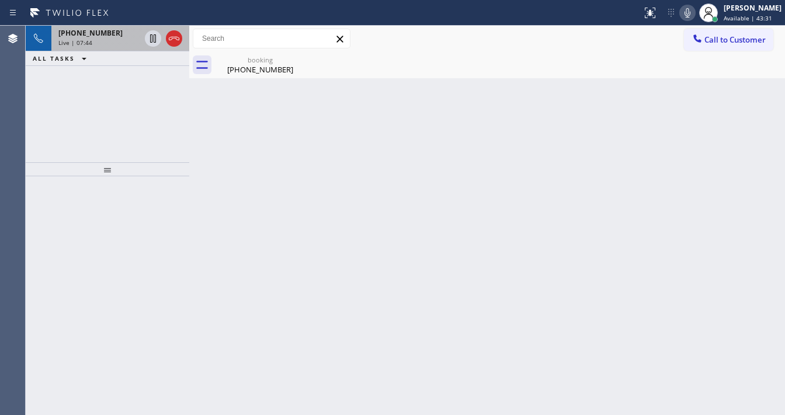
click at [138, 106] on div "+14148032372 Live | 07:44 ALL TASKS ALL TASKS ACTIVE TASKS TASKS IN WRAP UP" at bounding box center [107, 94] width 163 height 137
click at [92, 31] on span "+14148032372" at bounding box center [90, 33] width 64 height 10
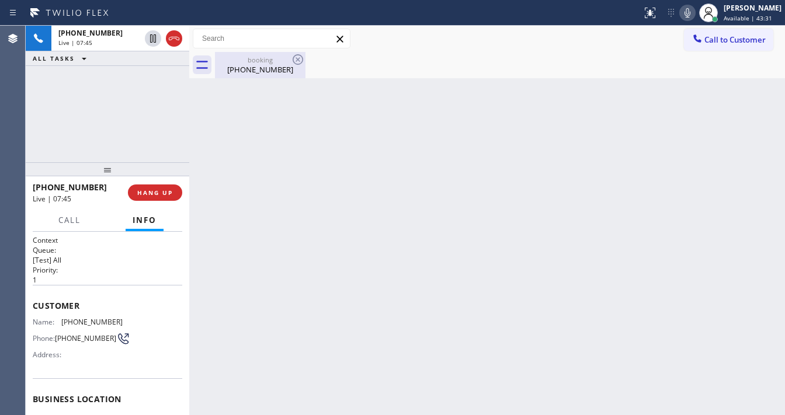
click at [266, 69] on div "(414) 803-2372" at bounding box center [260, 69] width 88 height 11
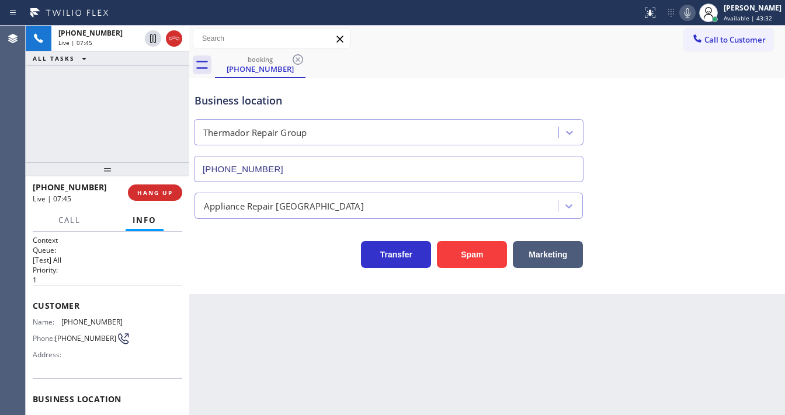
click at [110, 116] on div "+14148032372 Live | 07:45 ALL TASKS ALL TASKS ACTIVE TASKS TASKS IN WRAP UP" at bounding box center [107, 94] width 163 height 137
click at [158, 191] on span "HANG UP" at bounding box center [155, 193] width 36 height 8
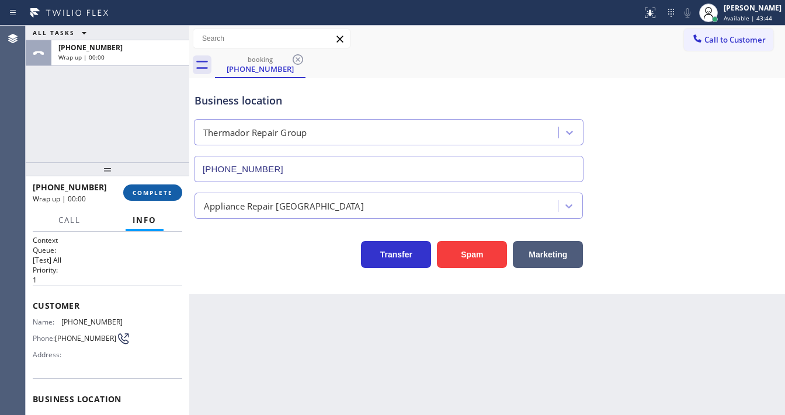
click at [158, 191] on span "COMPLETE" at bounding box center [153, 193] width 40 height 8
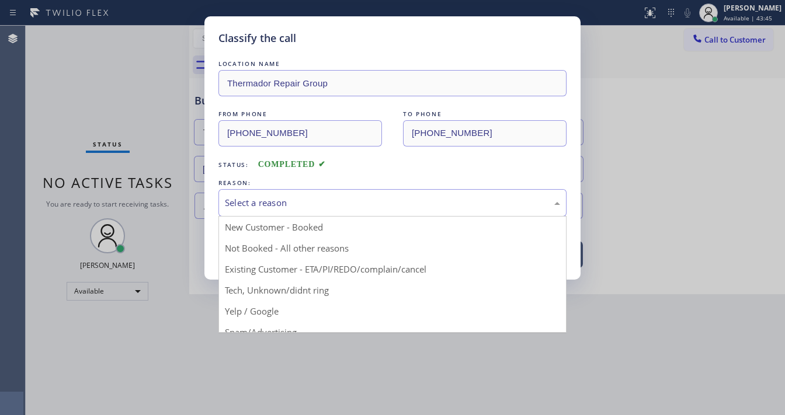
click at [272, 201] on div "Select a reason" at bounding box center [392, 202] width 335 height 13
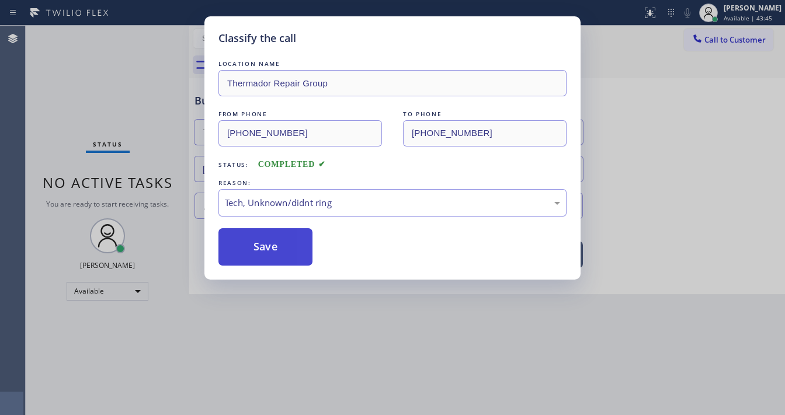
click at [264, 248] on button "Save" at bounding box center [265, 246] width 94 height 37
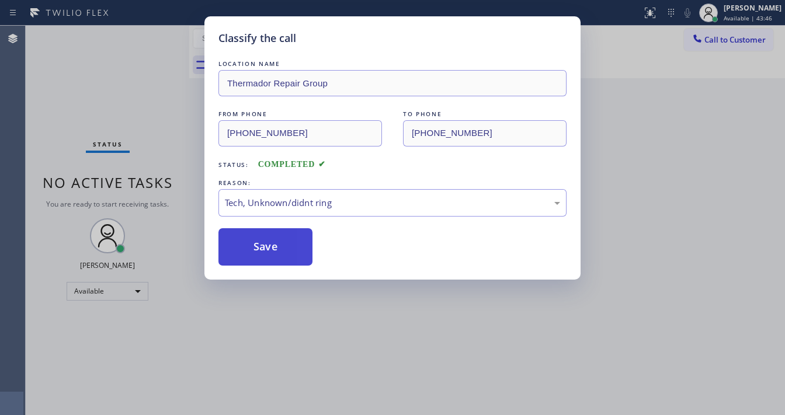
click at [264, 248] on button "Save" at bounding box center [265, 246] width 94 height 37
click at [106, 99] on div "Classify the call LOCATION NAME Thermador Repair Group FROM PHONE (414) 803-237…" at bounding box center [392, 207] width 785 height 415
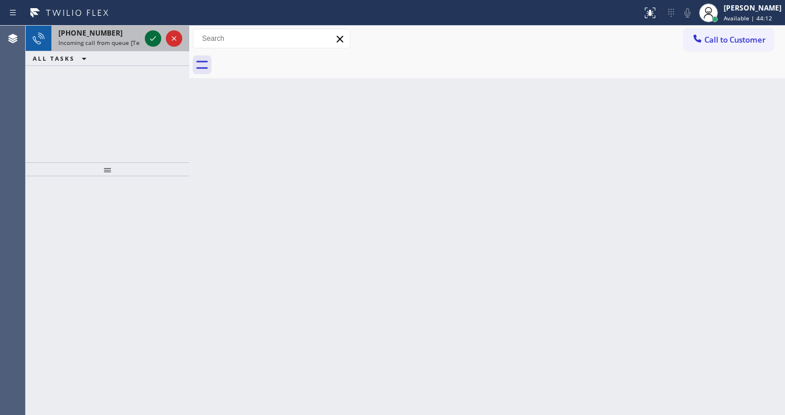
click at [154, 33] on icon at bounding box center [153, 39] width 14 height 14
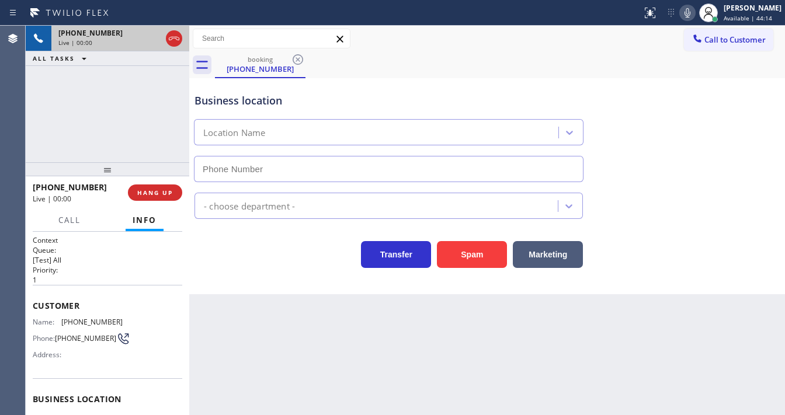
type input "(973) 313-5459"
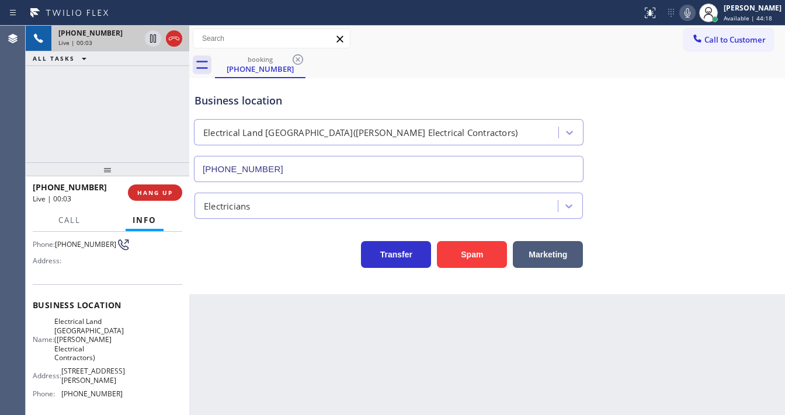
scroll to position [208, 0]
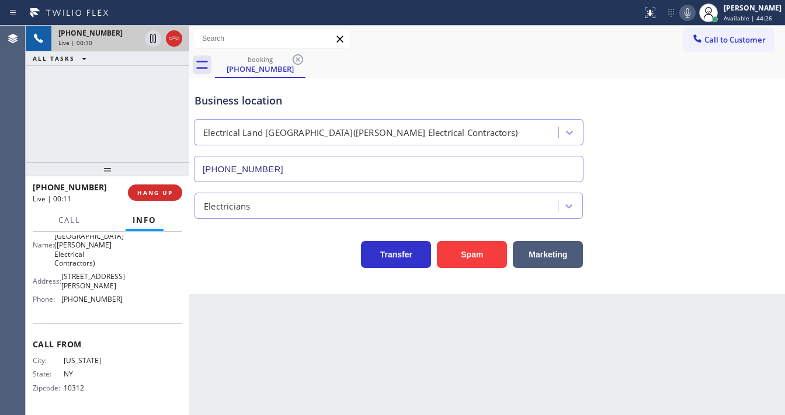
click at [49, 144] on div "+19174077210 Live | 00:10 ALL TASKS ALL TASKS ACTIVE TASKS TASKS IN WRAP UP" at bounding box center [107, 94] width 163 height 137
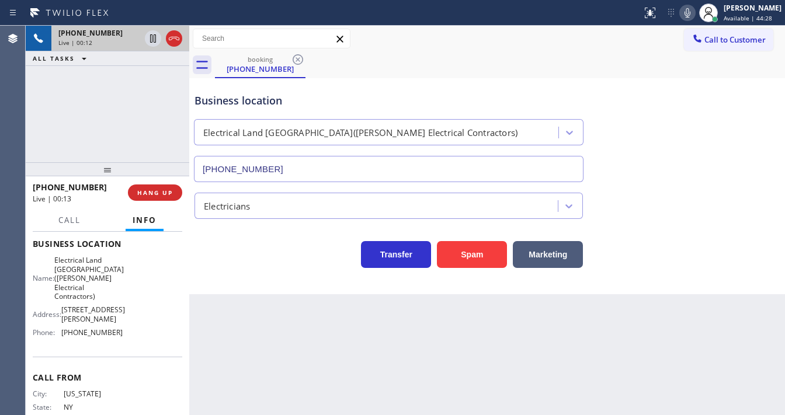
scroll to position [161, 0]
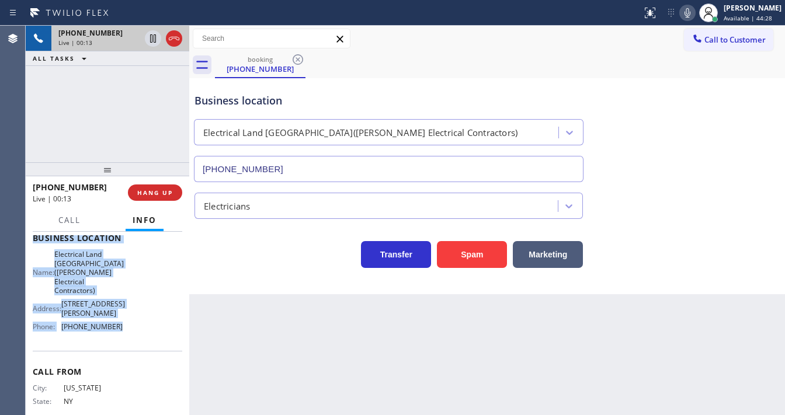
drag, startPoint x: 37, startPoint y: 284, endPoint x: 135, endPoint y: 343, distance: 114.4
click at [135, 343] on div "Context Queue: [Test] All Priority: 1 Customer Name: (917) 407-7210 Phone: (917…" at bounding box center [107, 256] width 149 height 365
copy div "Customer Name: (917) 407-7210 Phone: (917) 407-7210 Address: Business location …"
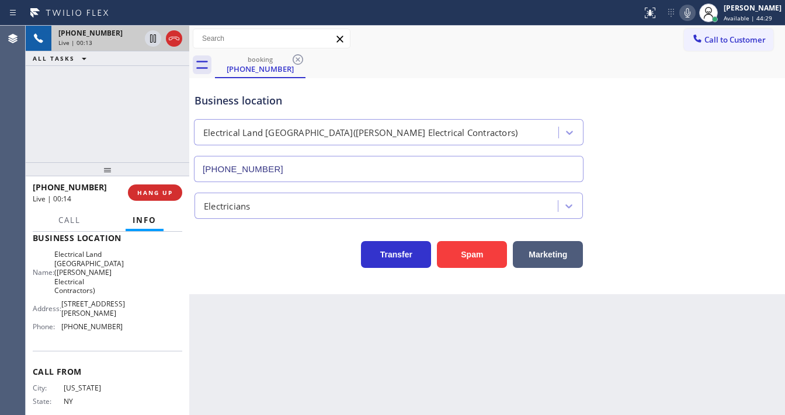
click at [120, 142] on div "+19174077210 Live | 00:13 ALL TASKS ALL TASKS ACTIVE TASKS TASKS IN WRAP UP" at bounding box center [107, 94] width 163 height 137
click at [689, 13] on icon at bounding box center [687, 13] width 14 height 14
click at [153, 40] on icon at bounding box center [153, 39] width 14 height 14
click at [24, 128] on div "Agent Desktop" at bounding box center [12, 220] width 25 height 389
click at [692, 16] on icon at bounding box center [687, 13] width 14 height 14
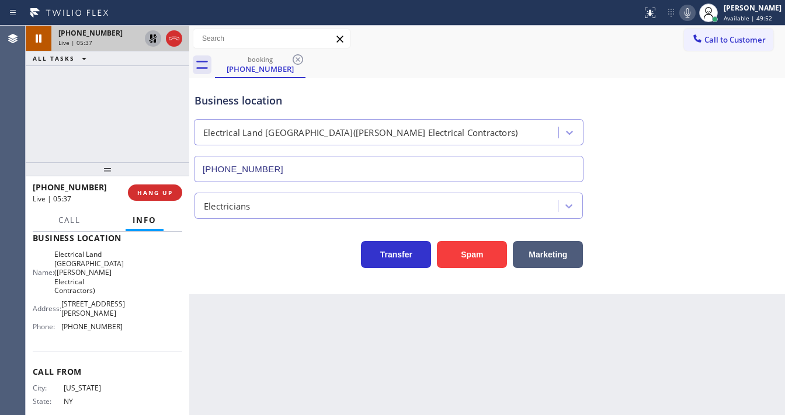
click at [153, 40] on icon at bounding box center [153, 39] width 14 height 14
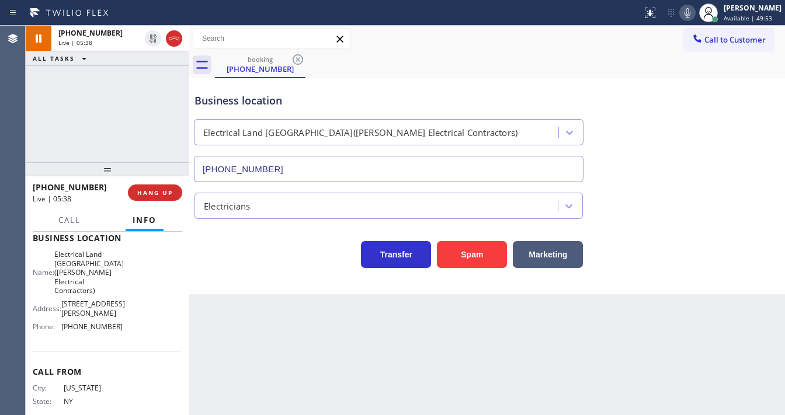
click at [152, 75] on div "+19174077210 Live | 05:38 ALL TASKS ALL TASKS ACTIVE TASKS TASKS IN WRAP UP" at bounding box center [107, 94] width 163 height 137
click at [432, 355] on div "Back to Dashboard Change Sender ID Customers Technicians Select a contact Outbo…" at bounding box center [486, 220] width 595 height 389
click at [39, 133] on div "+19174077210 Live | 06:00 ALL TASKS ALL TASKS ACTIVE TASKS TASKS IN WRAP UP" at bounding box center [107, 94] width 163 height 137
click at [118, 124] on div "+19174077210 Live | 09:04 ALL TASKS ALL TASKS ACTIVE TASKS TASKS IN WRAP UP" at bounding box center [107, 94] width 163 height 137
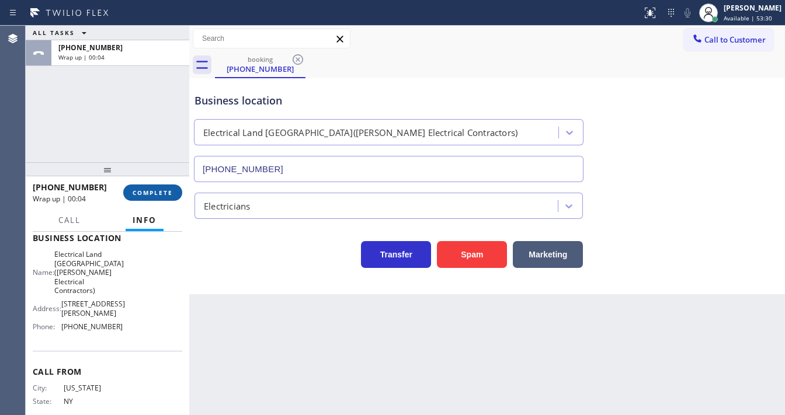
click at [155, 191] on span "COMPLETE" at bounding box center [153, 193] width 40 height 8
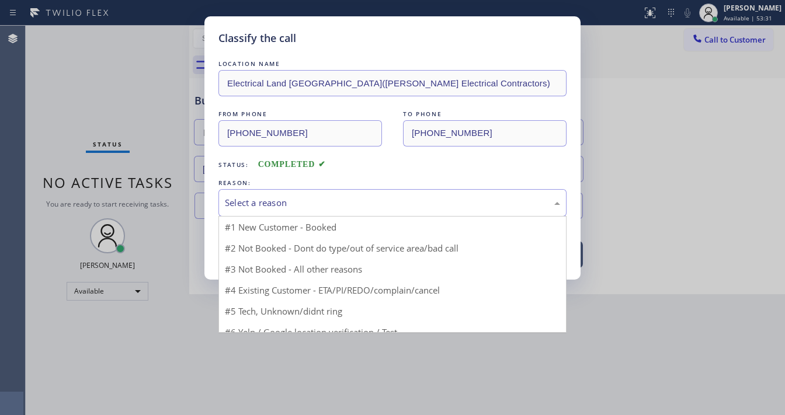
drag, startPoint x: 262, startPoint y: 201, endPoint x: 272, endPoint y: 204, distance: 11.1
click at [267, 200] on div "Select a reason" at bounding box center [392, 202] width 335 height 13
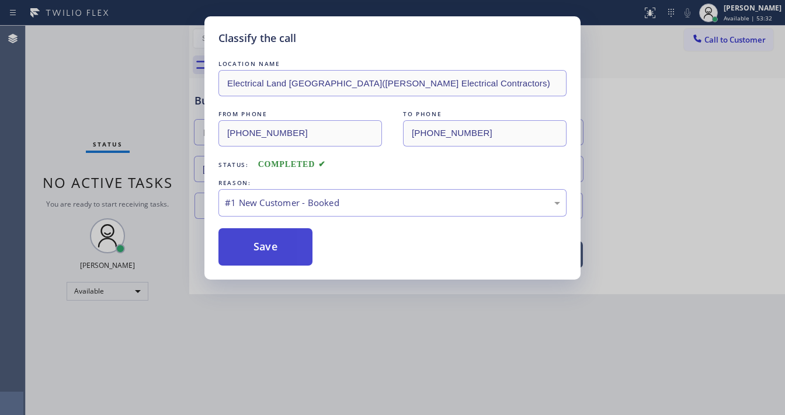
drag, startPoint x: 271, startPoint y: 219, endPoint x: 270, endPoint y: 232, distance: 12.9
click at [267, 240] on button "Save" at bounding box center [265, 246] width 94 height 37
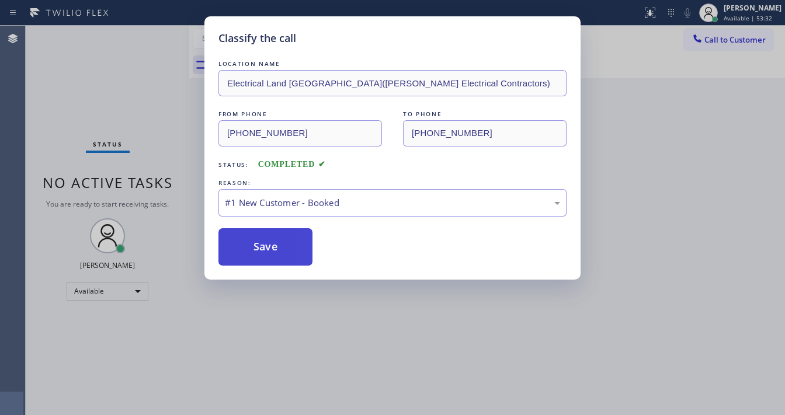
click at [267, 240] on button "Save" at bounding box center [265, 246] width 94 height 37
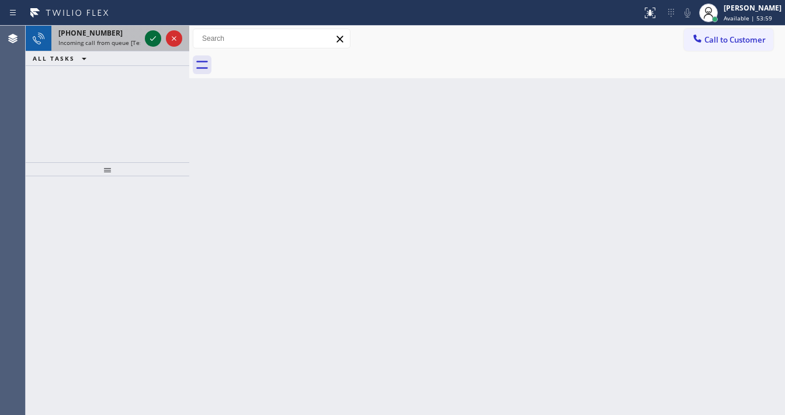
click at [149, 43] on icon at bounding box center [153, 39] width 14 height 14
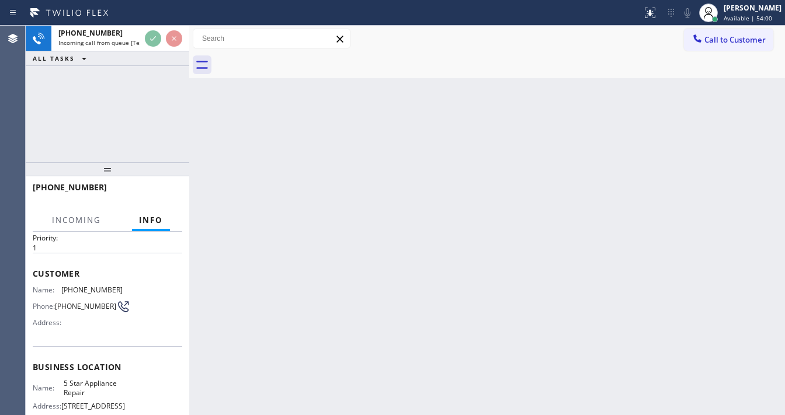
scroll to position [93, 0]
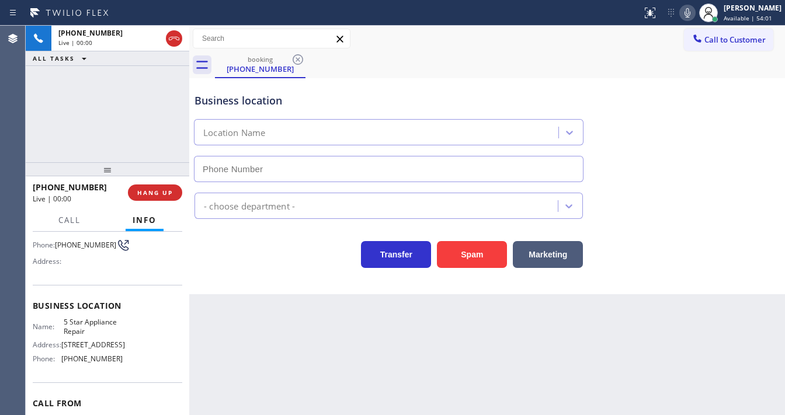
type input "[PHONE_NUMBER]"
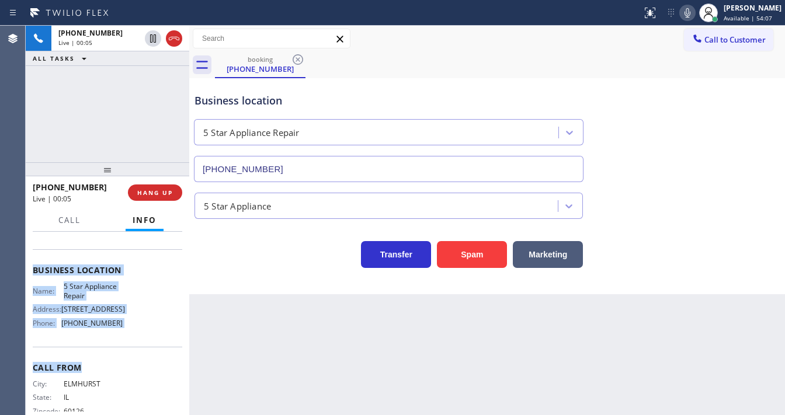
scroll to position [154, 0]
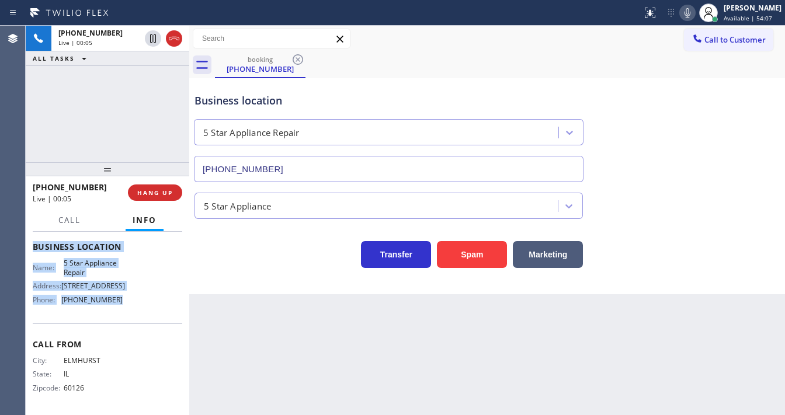
drag, startPoint x: 30, startPoint y: 307, endPoint x: 127, endPoint y: 296, distance: 97.0
click at [127, 296] on div "Context Queue: [Test] All Priority: 1 Customer Name: (630) 835-7795 Phone: (630…" at bounding box center [107, 323] width 163 height 183
copy div "Customer Name: (630) 835-7795 Phone: (630) 835-7795 Address: Business location …"
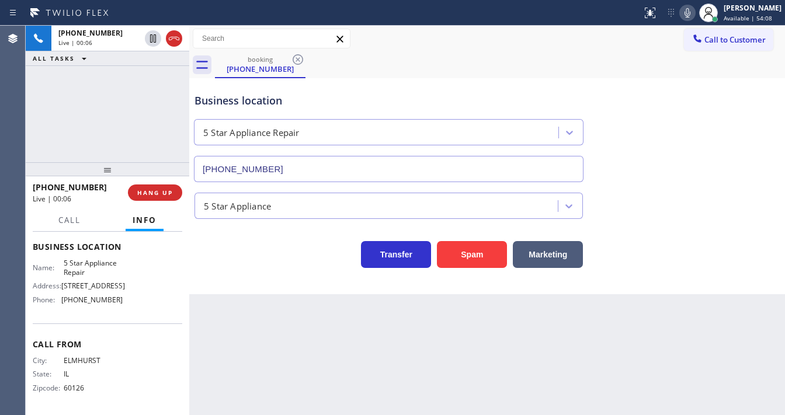
click at [102, 106] on div "+16308357795 Live | 00:06 ALL TASKS ALL TASKS ACTIVE TASKS TASKS IN WRAP UP" at bounding box center [107, 94] width 163 height 137
click at [49, 135] on div "+16308357795 Live | 00:45 ALL TASKS ALL TASKS ACTIVE TASKS TASKS IN WRAP UP" at bounding box center [107, 94] width 163 height 137
click at [69, 121] on div "+16308357795 Live | 01:06 ALL TASKS ALL TASKS ACTIVE TASKS TASKS IN WRAP UP" at bounding box center [107, 94] width 163 height 137
click at [170, 128] on div "+16308357795 Live | 05:08 ALL TASKS ALL TASKS ACTIVE TASKS TASKS IN WRAP UP (61…" at bounding box center [107, 94] width 163 height 137
click at [145, 131] on div "+16308357795 Live | 05:16 ALL TASKS ALL TASKS ACTIVE TASKS TASKS IN WRAP UP (61…" at bounding box center [107, 94] width 163 height 137
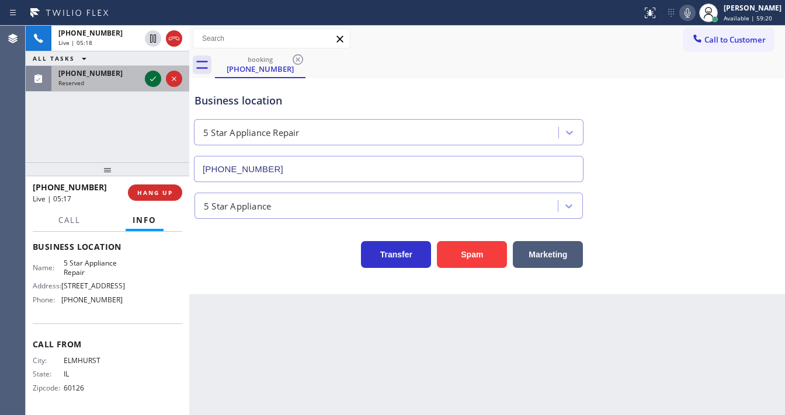
click at [151, 75] on icon at bounding box center [153, 79] width 14 height 14
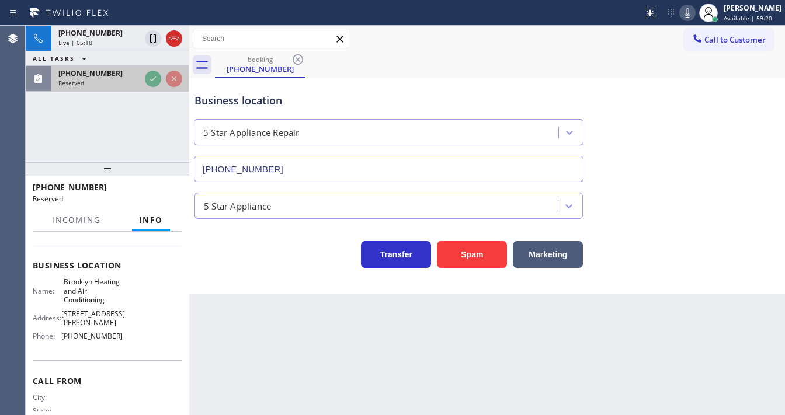
scroll to position [172, 0]
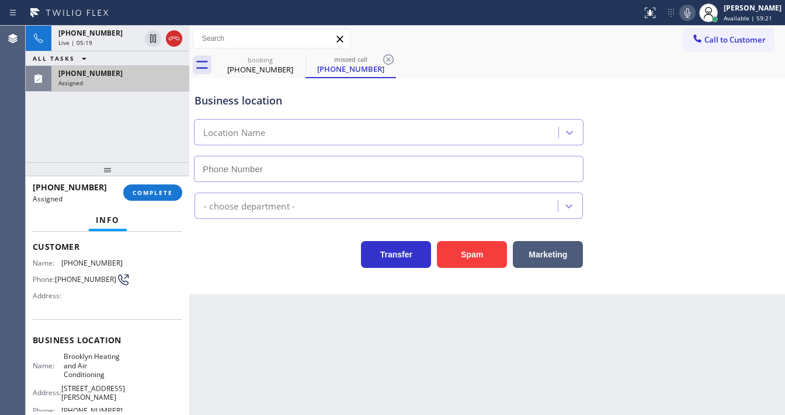
type input "(347) 836-6590"
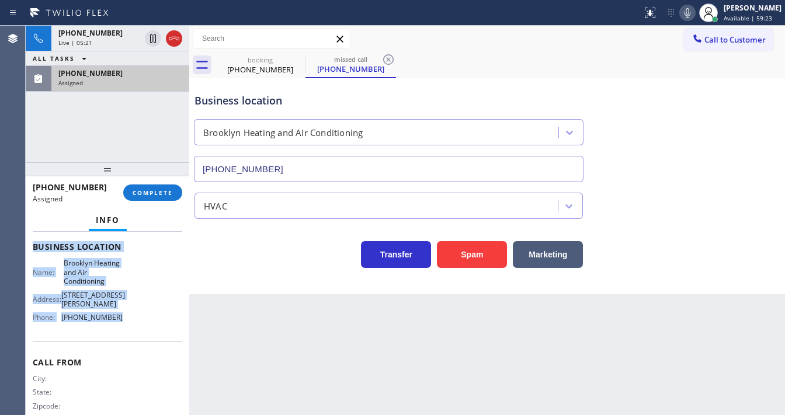
drag, startPoint x: 30, startPoint y: 240, endPoint x: 133, endPoint y: 316, distance: 127.7
click at [133, 316] on div "Context Queue: HVAC Priority: 0 Task Age: 1 minute(s) Customer Name: (615) 712-…" at bounding box center [107, 323] width 163 height 183
copy div "Customer Name: (615) 712-4244 Phone: (615) 712-4244 Address: Business location …"
click at [156, 191] on span "COMPLETE" at bounding box center [153, 193] width 40 height 8
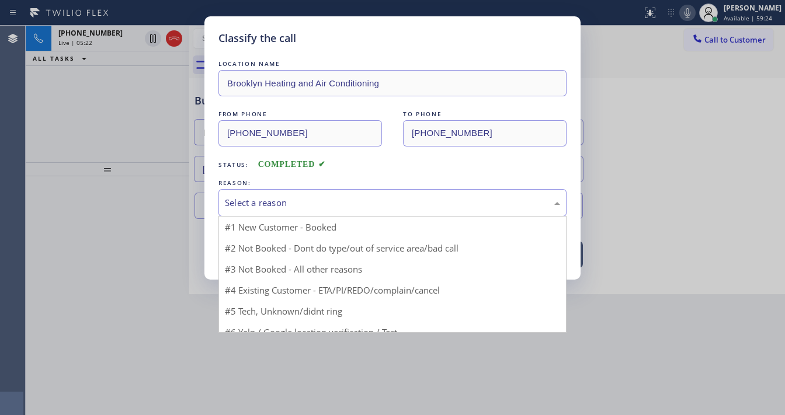
drag, startPoint x: 292, startPoint y: 203, endPoint x: 288, endPoint y: 280, distance: 77.2
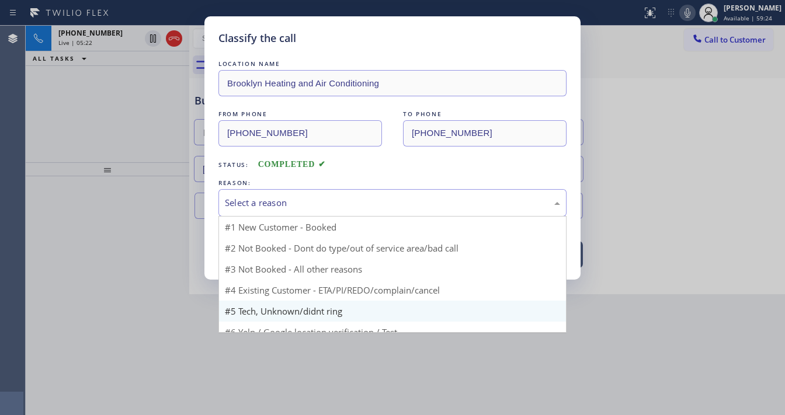
click at [292, 203] on div "Select a reason" at bounding box center [392, 202] width 335 height 13
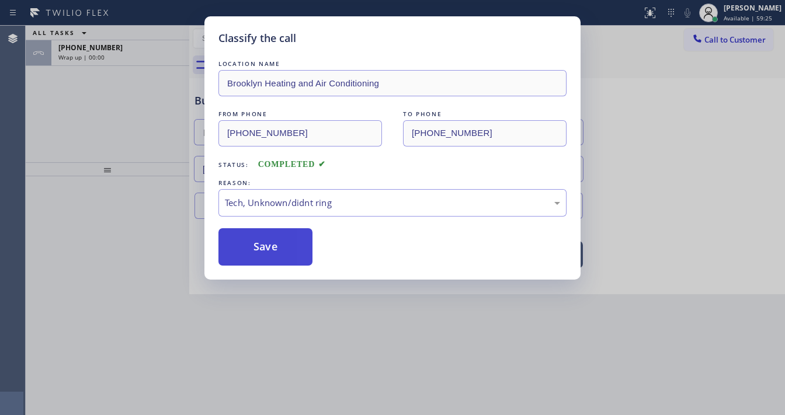
click at [274, 247] on button "Save" at bounding box center [265, 246] width 94 height 37
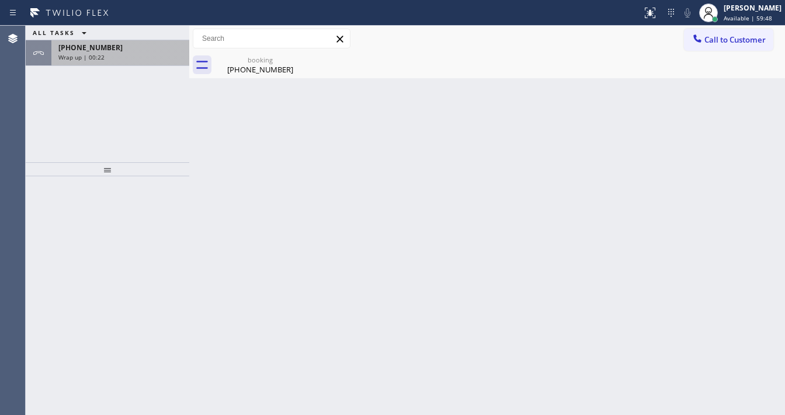
click at [103, 58] on div "Wrap up | 00:22" at bounding box center [120, 57] width 124 height 8
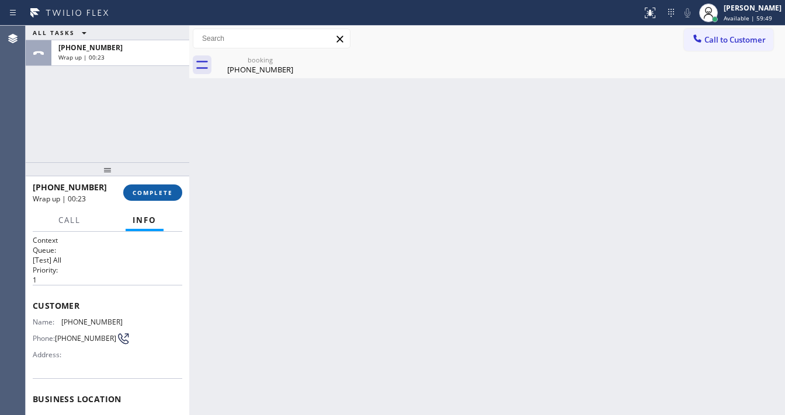
click at [168, 194] on span "COMPLETE" at bounding box center [153, 193] width 40 height 8
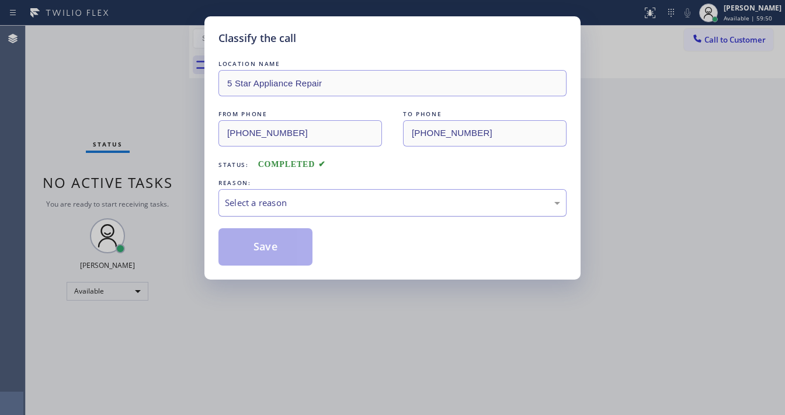
click at [254, 200] on div "Select a reason" at bounding box center [392, 202] width 335 height 13
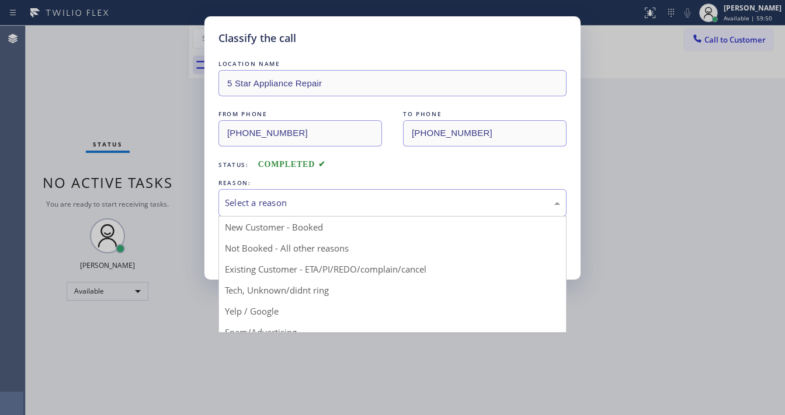
drag, startPoint x: 264, startPoint y: 224, endPoint x: 265, endPoint y: 231, distance: 6.5
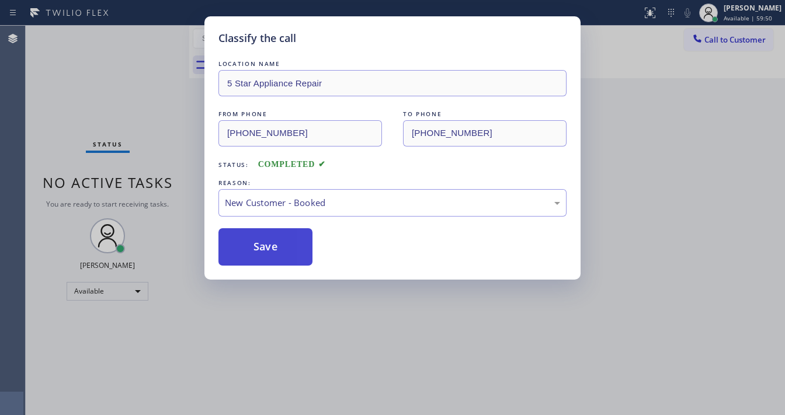
click at [268, 241] on button "Save" at bounding box center [265, 246] width 94 height 37
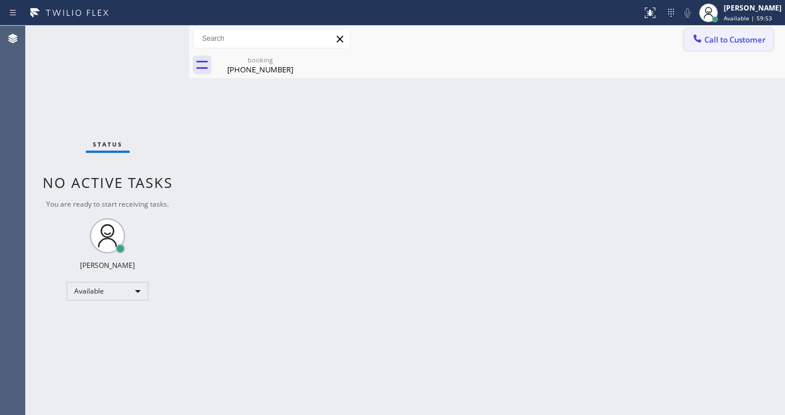
drag, startPoint x: 718, startPoint y: 38, endPoint x: 646, endPoint y: 87, distance: 86.9
click at [715, 41] on span "Call to Customer" at bounding box center [734, 39] width 61 height 11
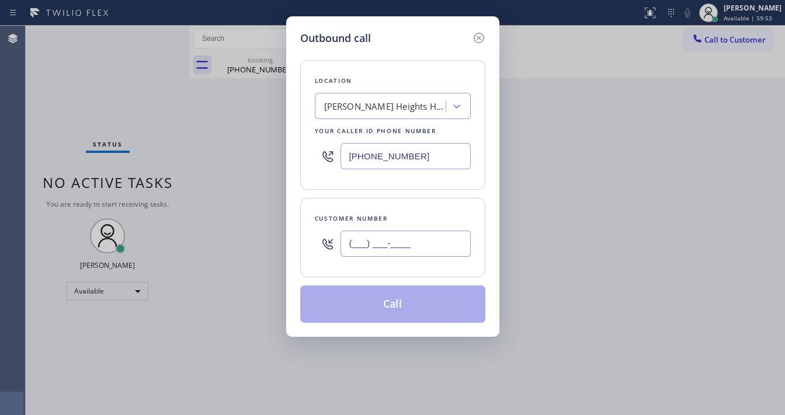
click at [401, 252] on input "(___) ___-____" at bounding box center [405, 244] width 130 height 26
paste input "615) 712-4244"
type input "(615) 712-4244"
click at [431, 161] on input "[PHONE_NUMBER]" at bounding box center [405, 156] width 130 height 26
paste input "47) 836-6590"
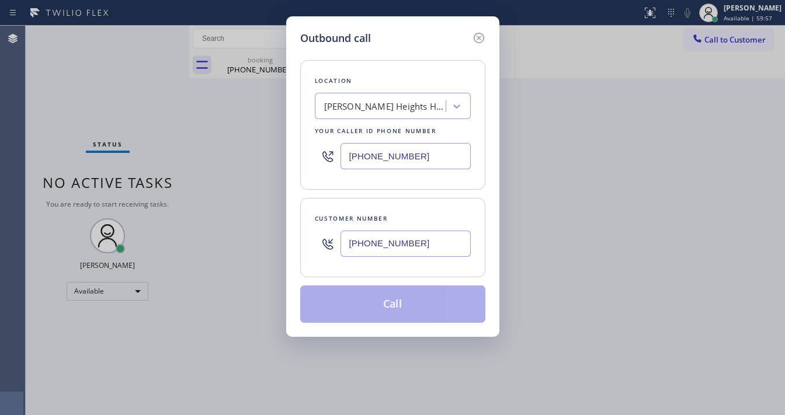
type input "(347) 836-6590"
click at [392, 204] on div "Customer number (615) 712-4244" at bounding box center [392, 237] width 185 height 79
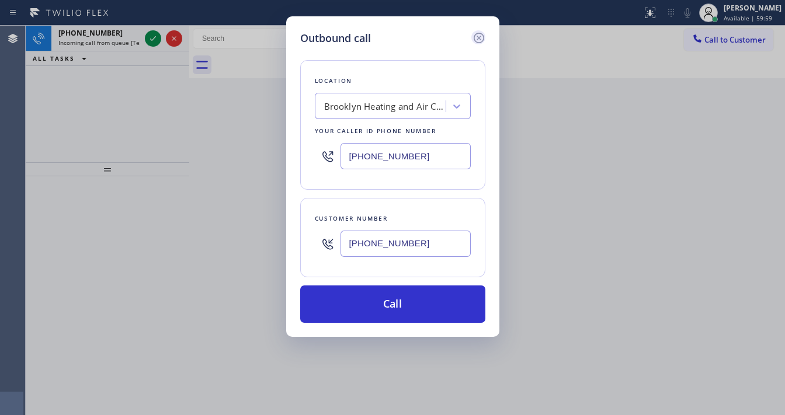
click at [478, 36] on icon at bounding box center [479, 38] width 14 height 14
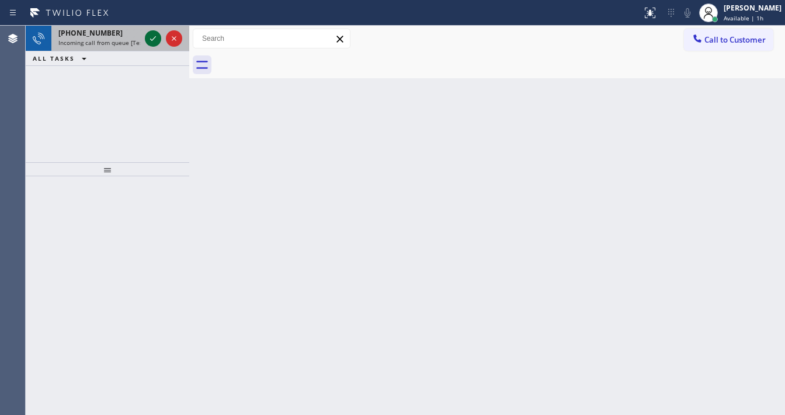
click at [145, 39] on div at bounding box center [153, 39] width 16 height 14
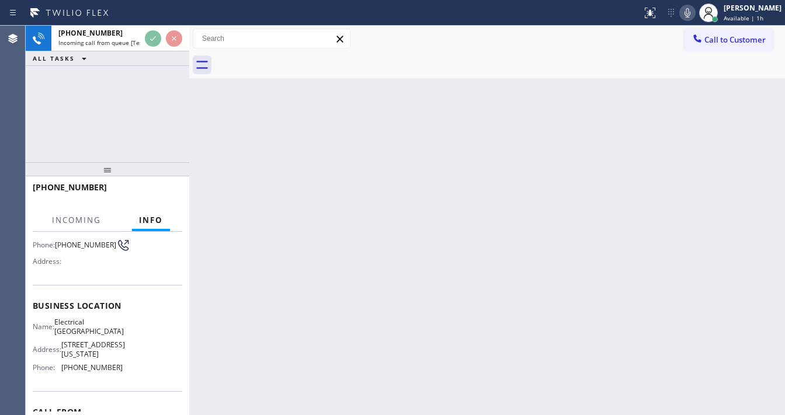
scroll to position [140, 0]
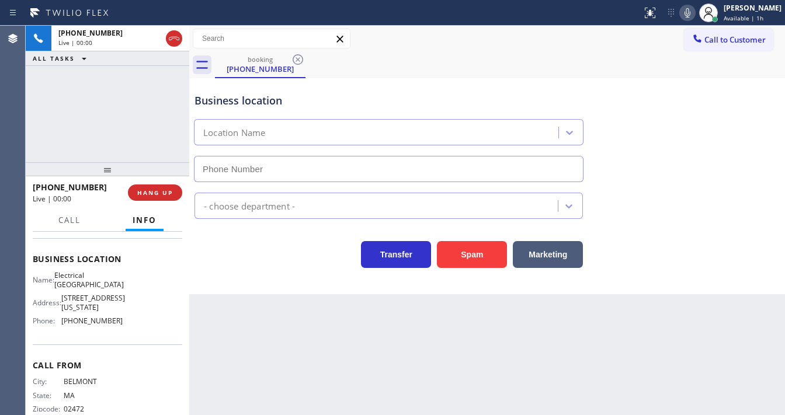
type input "(617) 765-1087"
click at [477, 252] on button "Spam" at bounding box center [472, 254] width 70 height 27
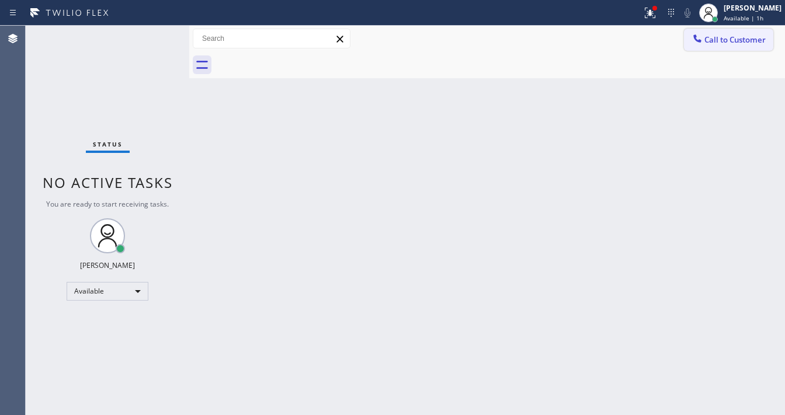
click at [721, 45] on button "Call to Customer" at bounding box center [728, 40] width 89 height 22
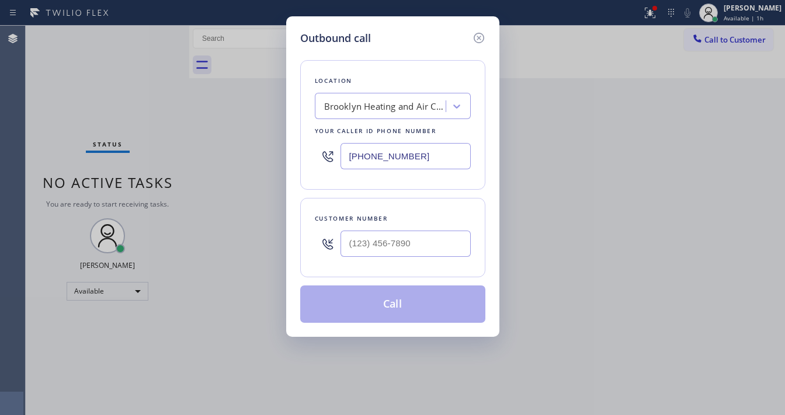
type input "(___) ___-____"
click at [378, 247] on input "(___) ___-____" at bounding box center [405, 244] width 130 height 26
paste input "615) 712-4244"
type input "(615) 712-4244"
click at [402, 298] on button "Call" at bounding box center [392, 303] width 185 height 37
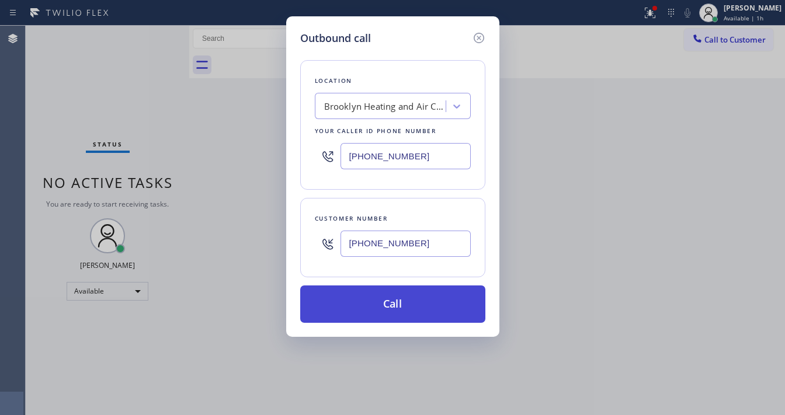
click at [402, 298] on button "Call" at bounding box center [392, 303] width 185 height 37
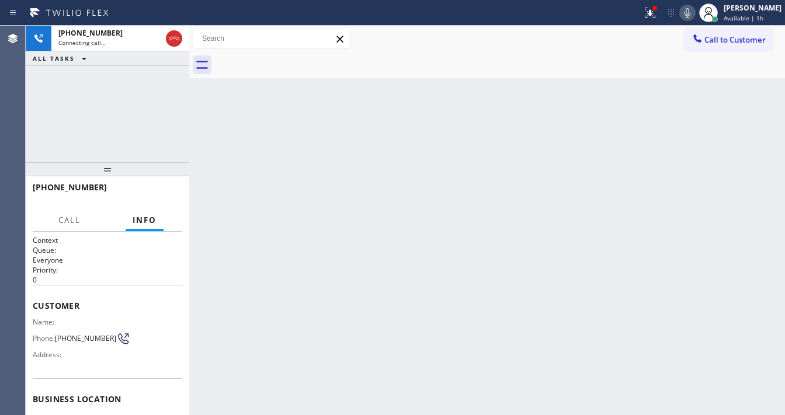
click at [647, 16] on div at bounding box center [650, 13] width 26 height 14
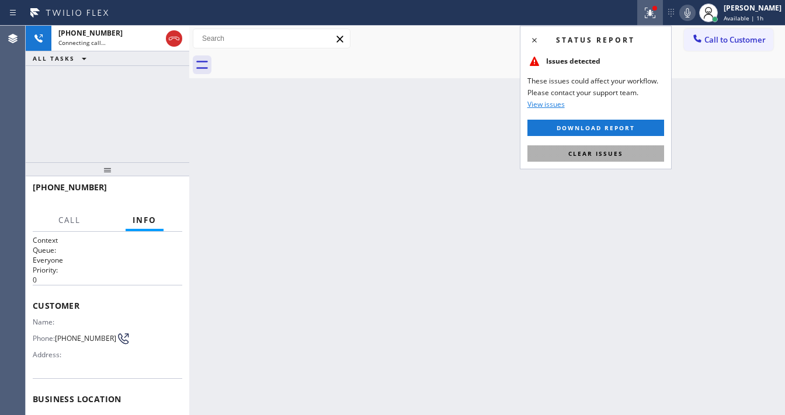
click at [596, 152] on span "Clear issues" at bounding box center [595, 153] width 55 height 8
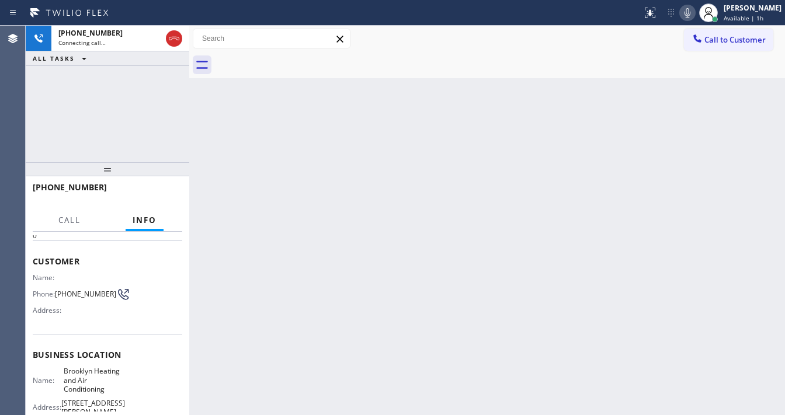
scroll to position [93, 0]
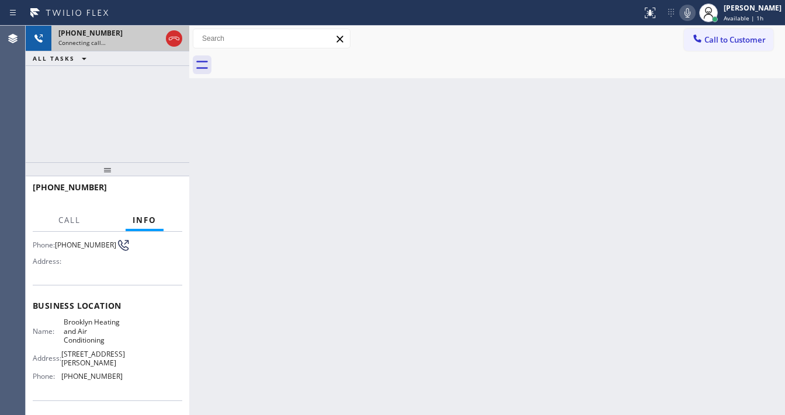
click at [118, 48] on div "+16157124244 Connecting call…" at bounding box center [107, 39] width 112 height 26
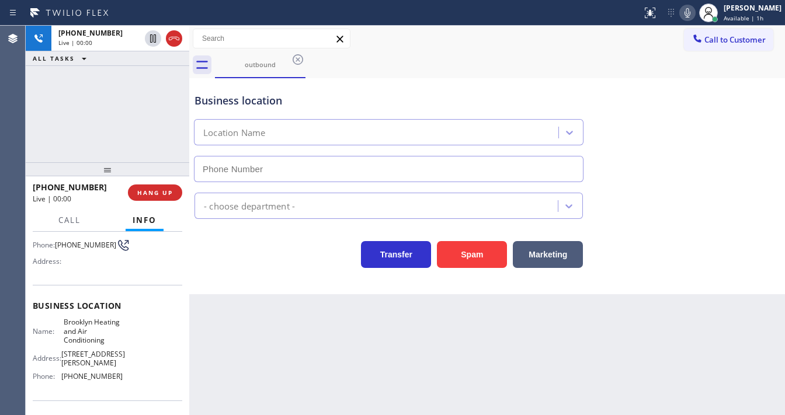
type input "(347) 836-6590"
click at [141, 194] on span "HANG UP" at bounding box center [155, 193] width 36 height 8
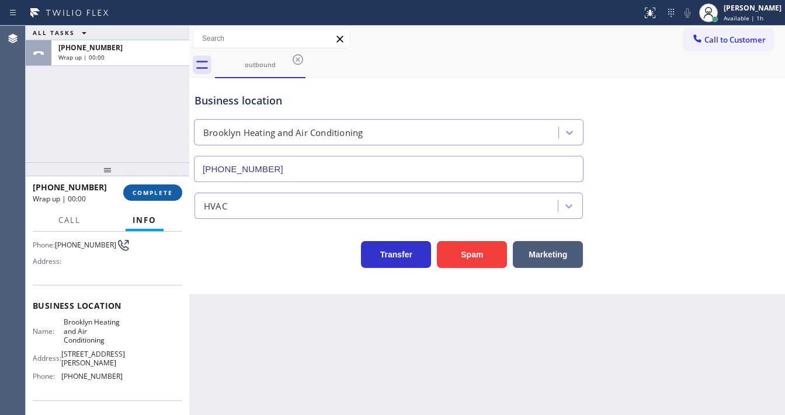
click at [141, 194] on span "COMPLETE" at bounding box center [153, 193] width 40 height 8
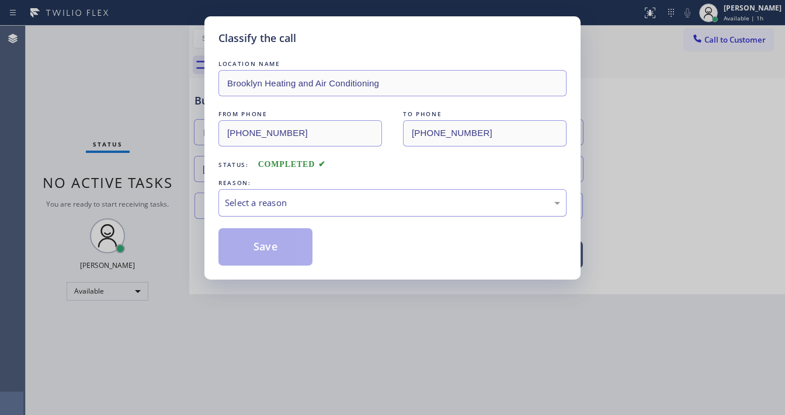
click at [285, 209] on div "Select a reason" at bounding box center [392, 202] width 348 height 27
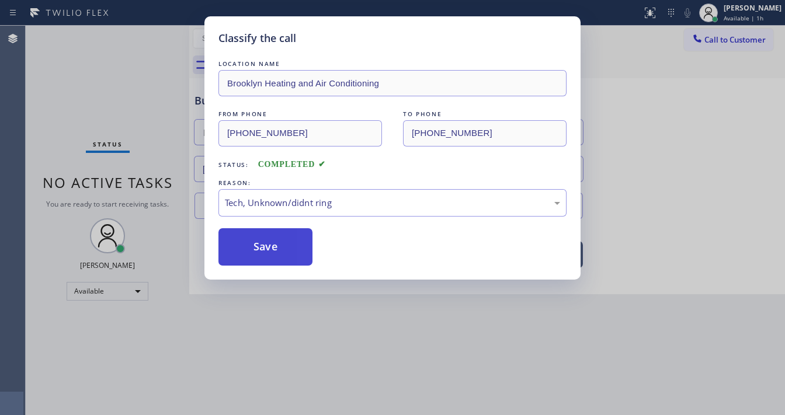
click at [278, 256] on button "Save" at bounding box center [265, 246] width 94 height 37
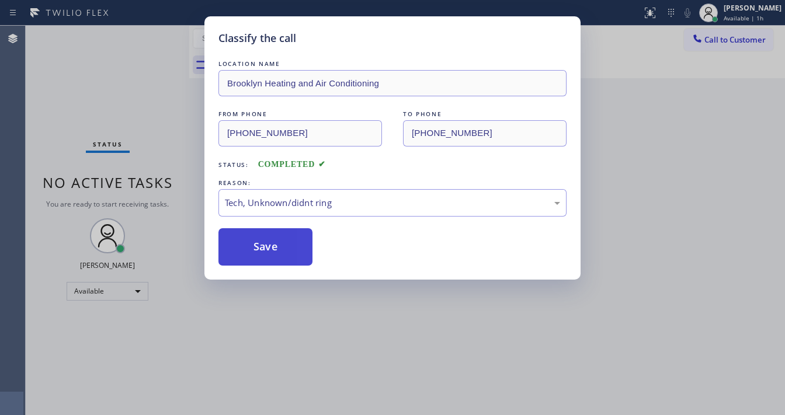
click at [278, 256] on button "Save" at bounding box center [265, 246] width 94 height 37
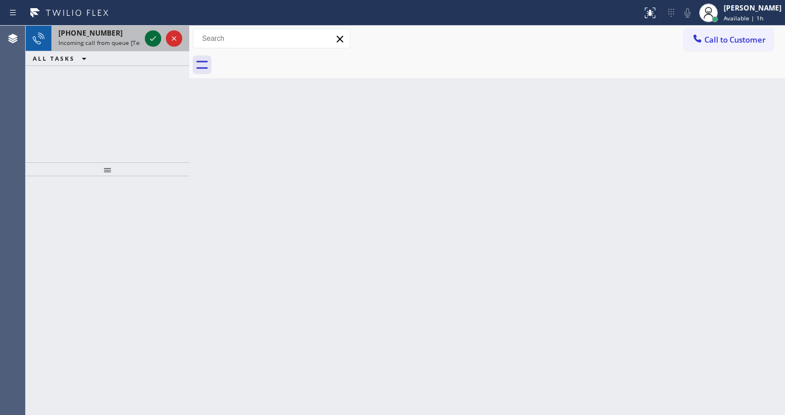
click at [155, 36] on icon at bounding box center [153, 38] width 6 height 5
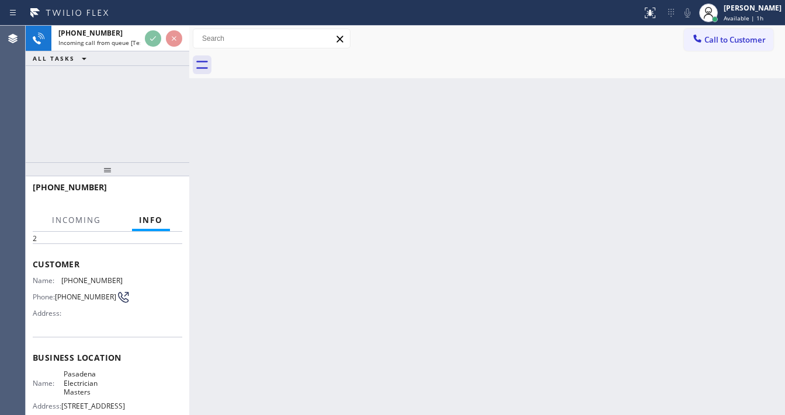
scroll to position [47, 0]
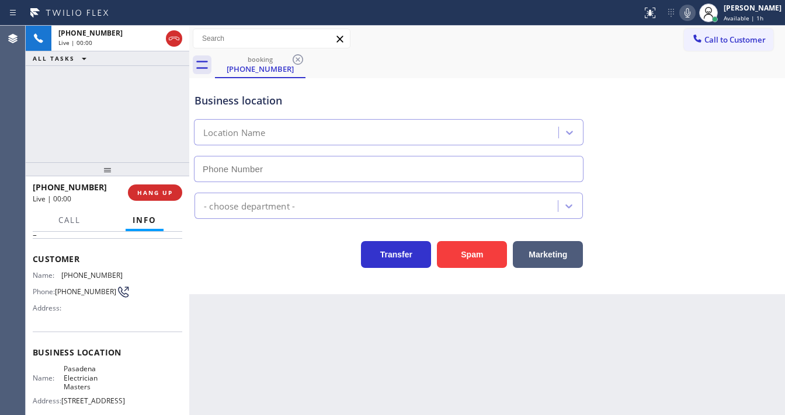
type input "(626) 768-9548"
click at [39, 141] on div "+12135071099 Live | 00:07 ALL TASKS ALL TASKS ACTIVE TASKS TASKS IN WRAP UP" at bounding box center [107, 94] width 163 height 137
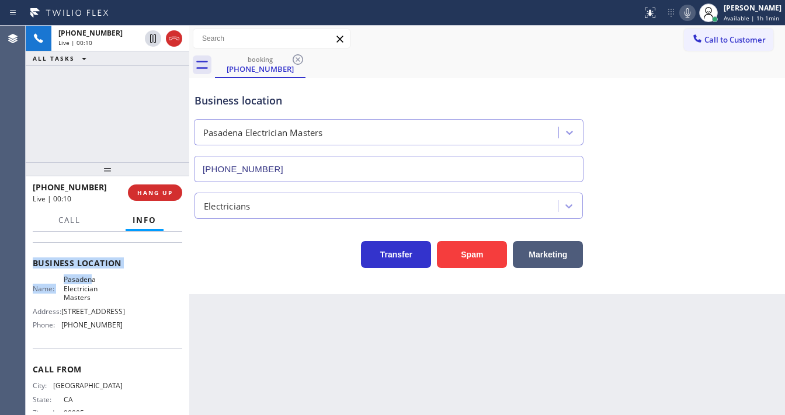
scroll to position [140, 0]
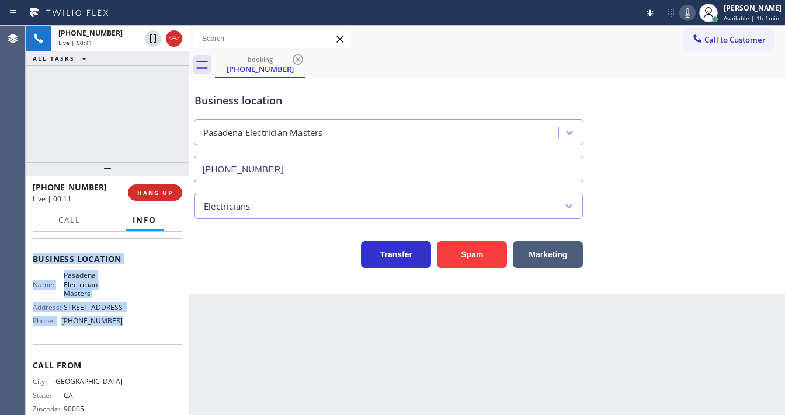
drag, startPoint x: 33, startPoint y: 257, endPoint x: 134, endPoint y: 332, distance: 125.3
click at [134, 332] on div "Context Queue: [Test] All Priority: 2 Customer Name: (213) 507-1099 Phone: (213…" at bounding box center [107, 264] width 149 height 338
copy div "Customer Name: (213) 507-1099 Phone: (213) 507-1099 Address: Business location …"
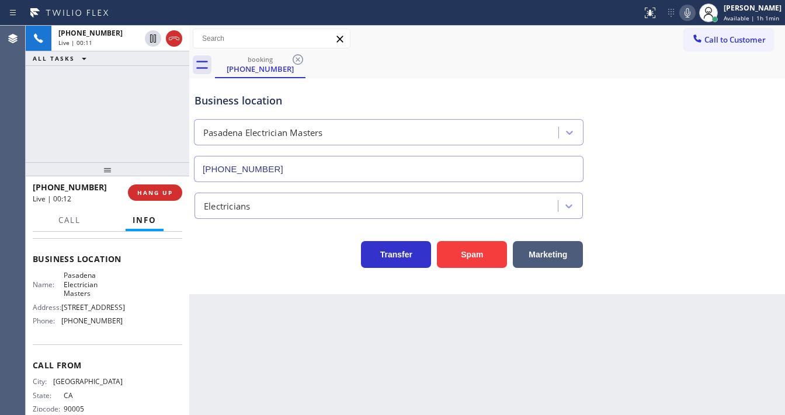
click at [106, 143] on div "+12135071099 Live | 00:11 ALL TASKS ALL TASKS ACTIVE TASKS TASKS IN WRAP UP" at bounding box center [107, 94] width 163 height 137
drag, startPoint x: 614, startPoint y: 42, endPoint x: 651, endPoint y: 33, distance: 37.9
click at [612, 42] on div "Call to Customer Outbound call Location Brooklyn Heating and Air Conditioning Y…" at bounding box center [486, 39] width 595 height 20
click at [689, 13] on icon at bounding box center [687, 13] width 14 height 14
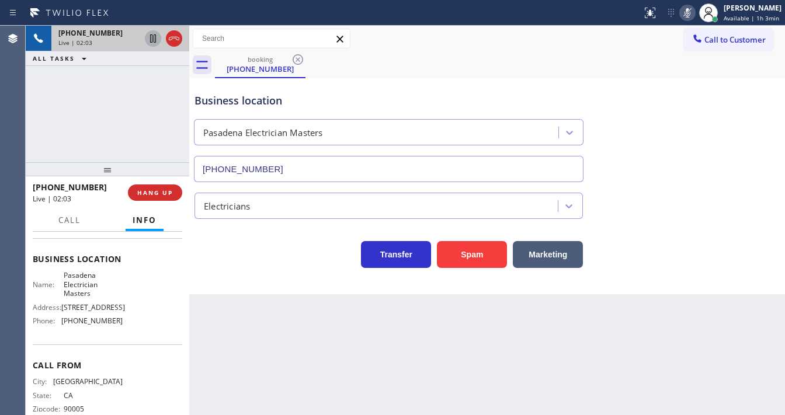
click at [151, 39] on icon at bounding box center [153, 39] width 14 height 14
click at [151, 38] on icon at bounding box center [153, 38] width 8 height 8
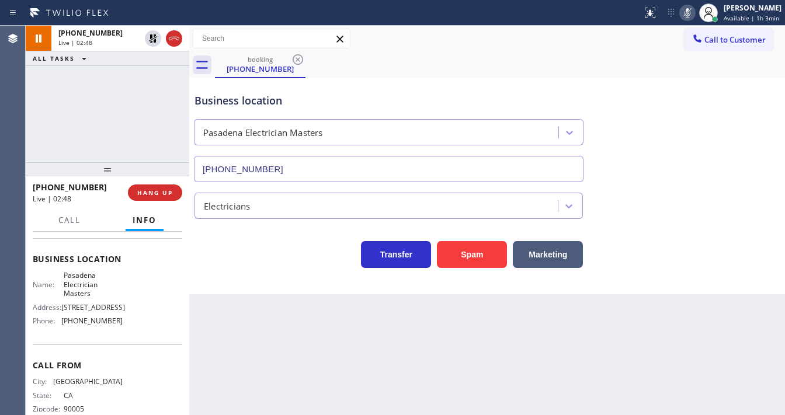
click at [690, 21] on div "Status report No issues detected If you experience an issue, please download th…" at bounding box center [711, 13] width 148 height 26
click at [691, 14] on icon at bounding box center [687, 13] width 14 height 14
click at [93, 108] on div "+12135071099 Live | 02:50 ALL TASKS ALL TASKS ACTIVE TASKS TASKS IN WRAP UP" at bounding box center [107, 94] width 163 height 137
click at [166, 133] on div "+12135071099 Live | 02:57 ALL TASKS ALL TASKS ACTIVE TASKS TASKS IN WRAP UP" at bounding box center [107, 94] width 163 height 137
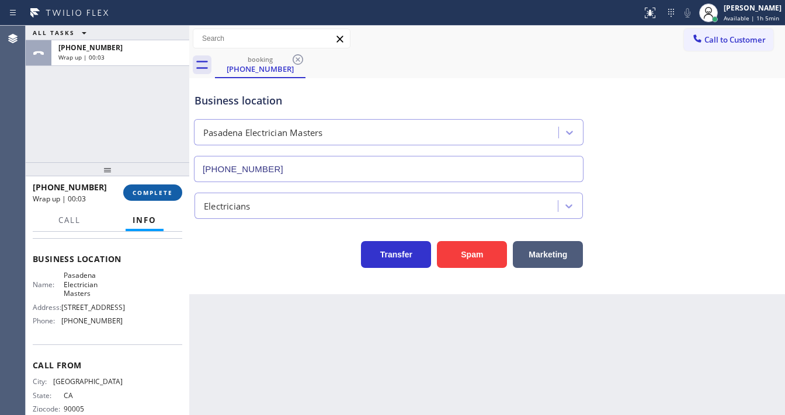
click at [170, 191] on span "COMPLETE" at bounding box center [153, 193] width 40 height 8
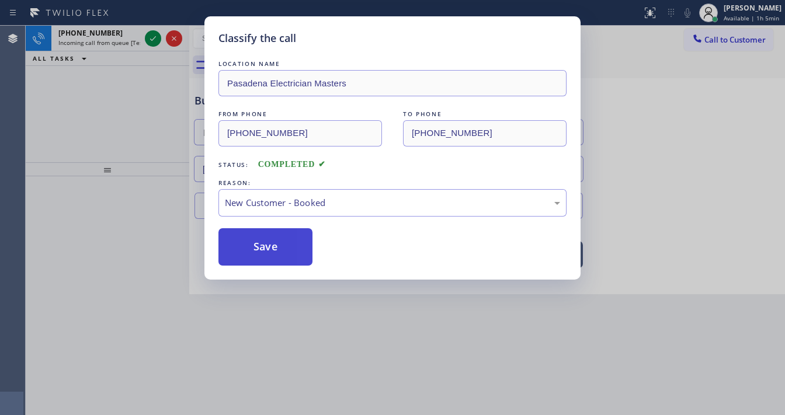
click at [272, 243] on button "Save" at bounding box center [265, 246] width 94 height 37
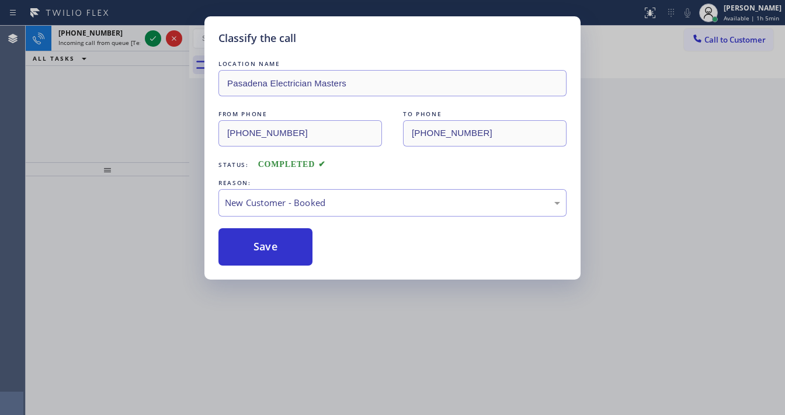
drag, startPoint x: 272, startPoint y: 243, endPoint x: 233, endPoint y: 168, distance: 85.1
click at [272, 242] on button "Save" at bounding box center [265, 246] width 94 height 37
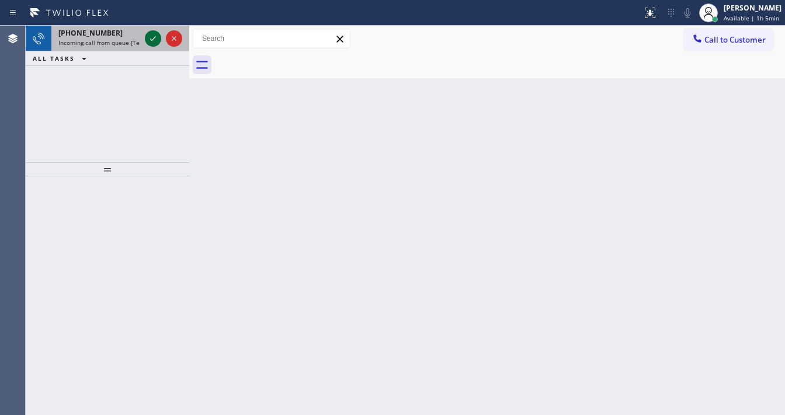
click at [148, 44] on icon at bounding box center [153, 39] width 14 height 14
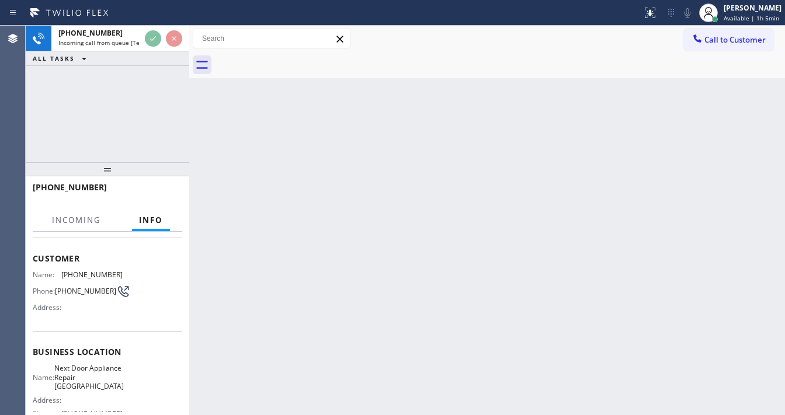
scroll to position [93, 0]
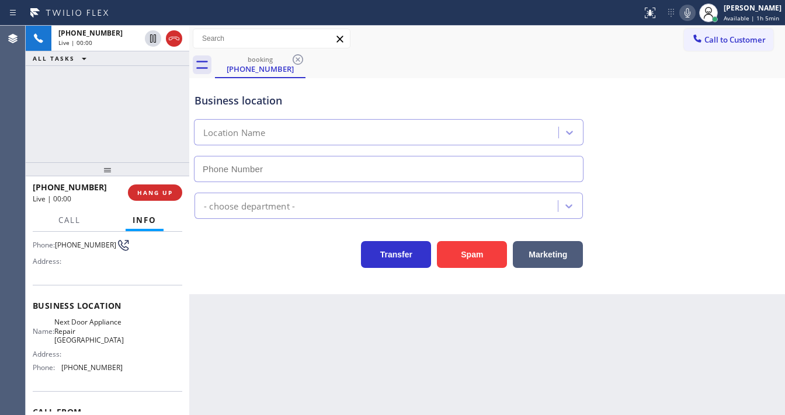
type input "(609) 710-8354"
click at [122, 128] on div "+16095544431 Live | 00:01 ALL TASKS ALL TASKS ACTIVE TASKS TASKS IN WRAP UP" at bounding box center [107, 94] width 163 height 137
click at [694, 11] on icon at bounding box center [687, 13] width 14 height 14
drag, startPoint x: 693, startPoint y: 15, endPoint x: 496, endPoint y: 15, distance: 197.9
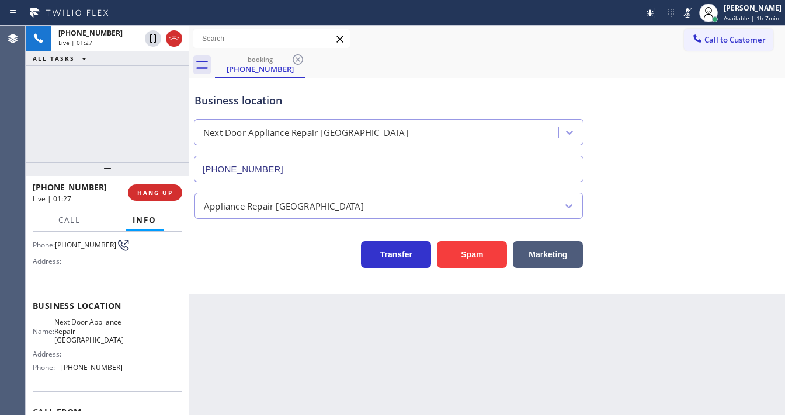
click at [690, 15] on icon at bounding box center [687, 12] width 6 height 9
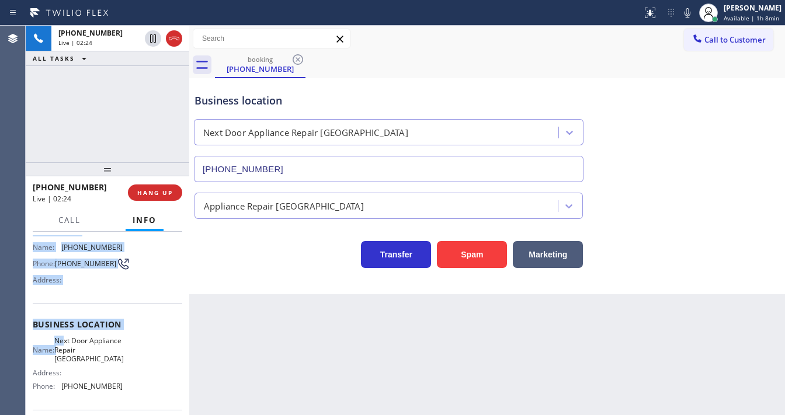
scroll to position [140, 0]
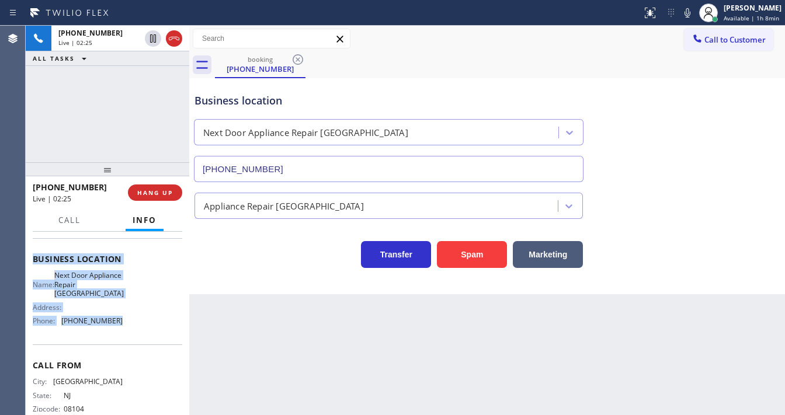
drag, startPoint x: 33, startPoint y: 257, endPoint x: 137, endPoint y: 327, distance: 125.8
click at [137, 327] on div "Context Queue: [Test] All Priority: 2 Customer Name: (609) 554-4431 Phone: (609…" at bounding box center [107, 264] width 149 height 338
copy div "Customer Name: (609) 554-4431 Phone: (609) 554-4431 Address: Business location …"
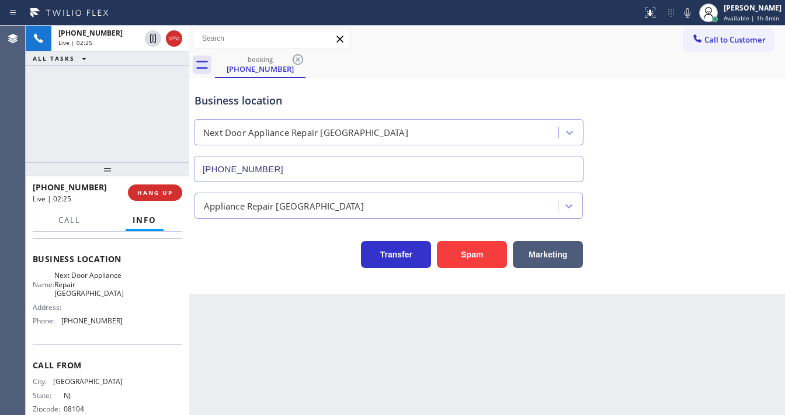
click at [121, 92] on div "+16095544431 Live | 02:25 ALL TASKS ALL TASKS ACTIVE TASKS TASKS IN WRAP UP" at bounding box center [107, 94] width 163 height 137
drag, startPoint x: 46, startPoint y: 120, endPoint x: 70, endPoint y: 119, distance: 24.0
click at [46, 120] on div "+16095544431 Live | 02:30 ALL TASKS ALL TASKS ACTIVE TASKS TASKS IN WRAP UP" at bounding box center [107, 94] width 163 height 137
click at [693, 16] on icon at bounding box center [687, 13] width 14 height 14
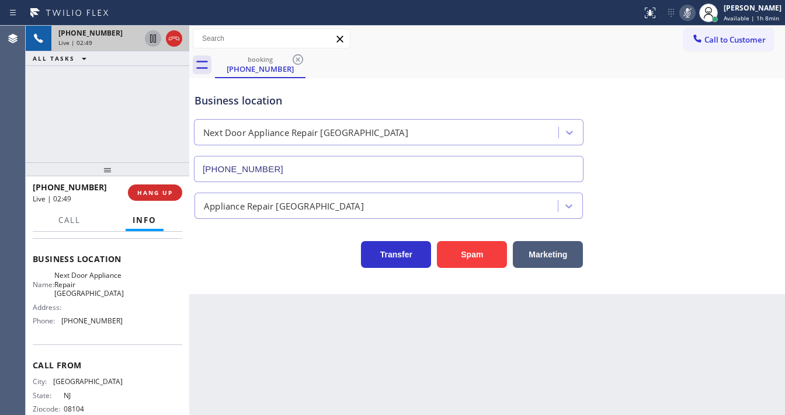
click at [152, 37] on icon at bounding box center [153, 38] width 6 height 8
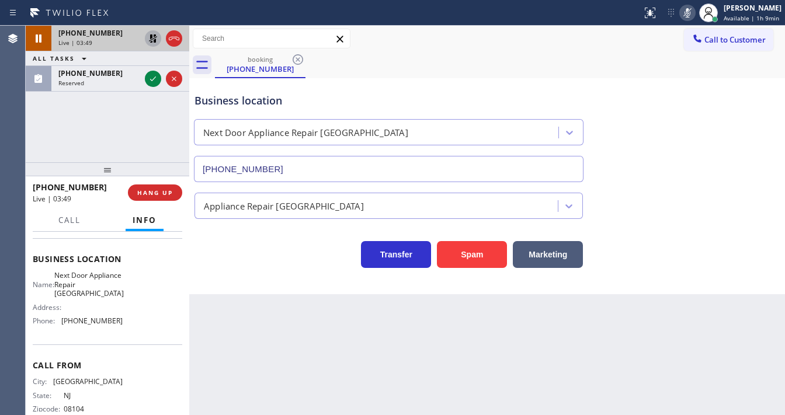
click at [152, 37] on icon at bounding box center [153, 38] width 8 height 8
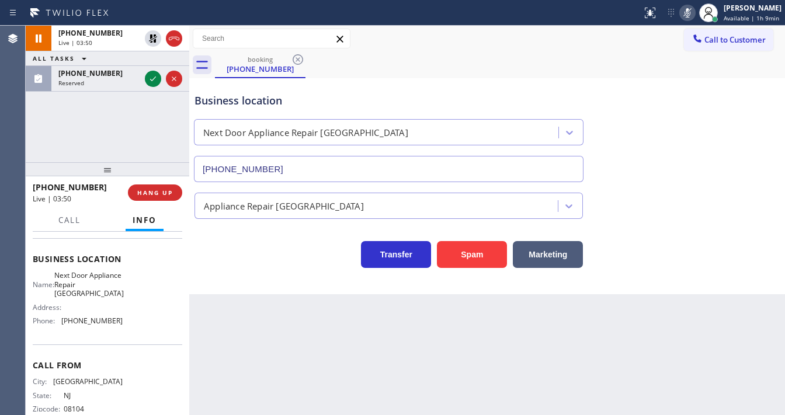
click at [691, 13] on icon at bounding box center [687, 13] width 14 height 14
drag, startPoint x: 136, startPoint y: 117, endPoint x: 142, endPoint y: 112, distance: 7.9
click at [138, 117] on div "+16095544431 Live | 03:51 ALL TASKS ALL TASKS ACTIVE TASKS TASKS IN WRAP UP (91…" at bounding box center [107, 94] width 163 height 137
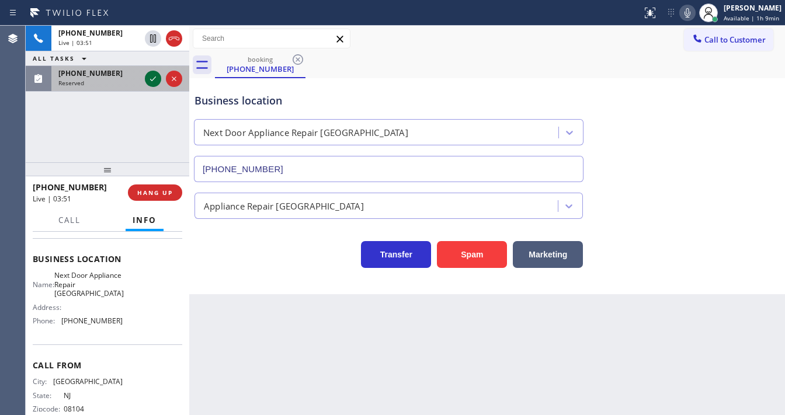
click at [151, 82] on icon at bounding box center [153, 79] width 14 height 14
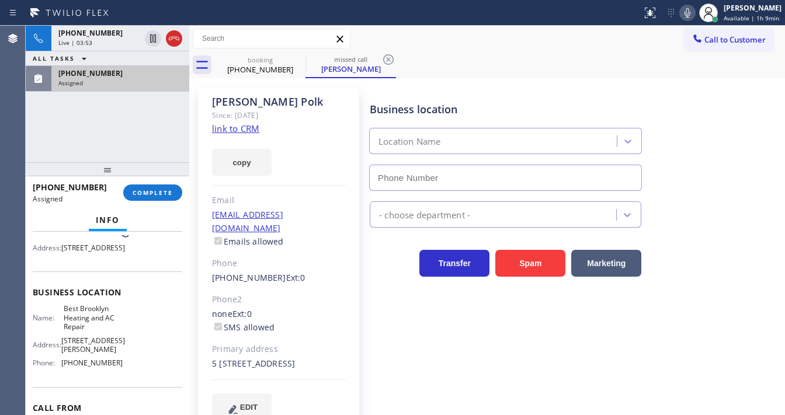
scroll to position [19, 0]
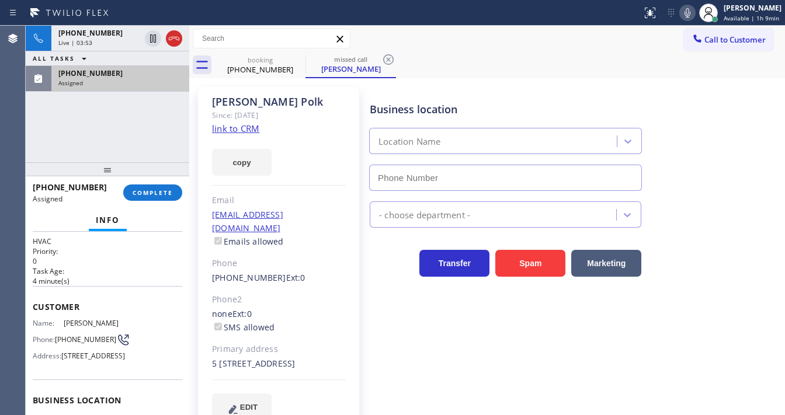
type input "[PHONE_NUMBER]"
click at [239, 132] on link "link to CRM" at bounding box center [235, 129] width 47 height 12
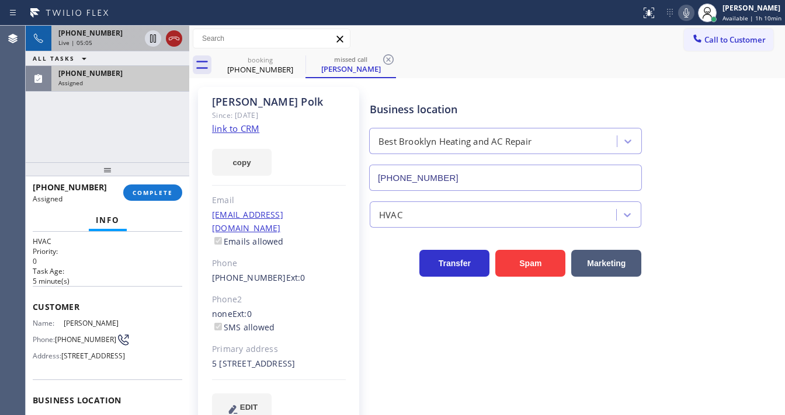
click at [169, 41] on icon at bounding box center [174, 39] width 14 height 14
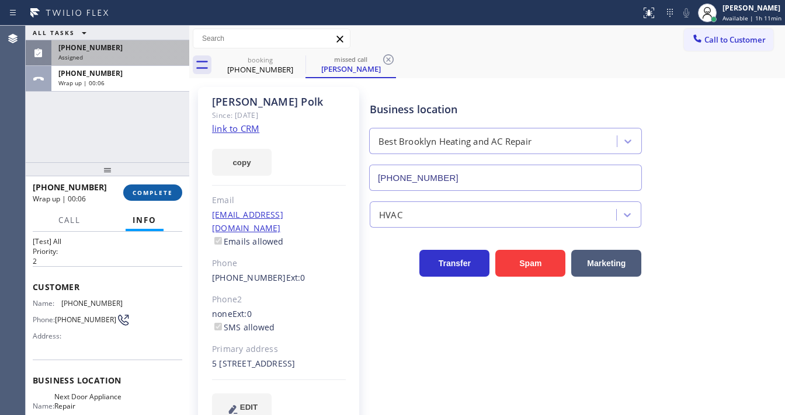
click at [159, 197] on button "COMPLETE" at bounding box center [152, 192] width 59 height 16
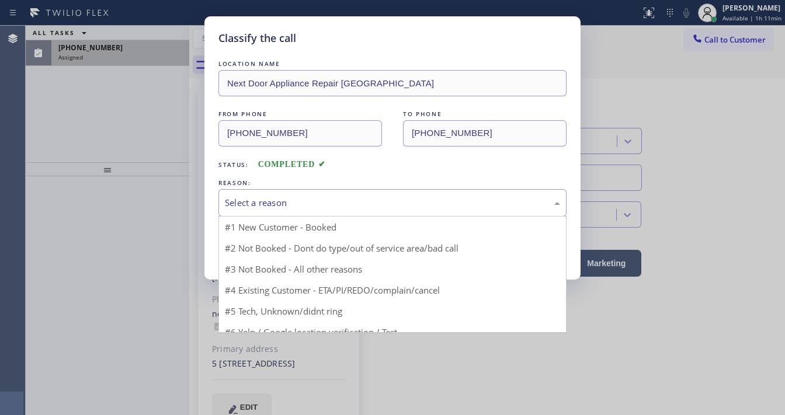
click at [256, 200] on div "Select a reason" at bounding box center [392, 202] width 335 height 13
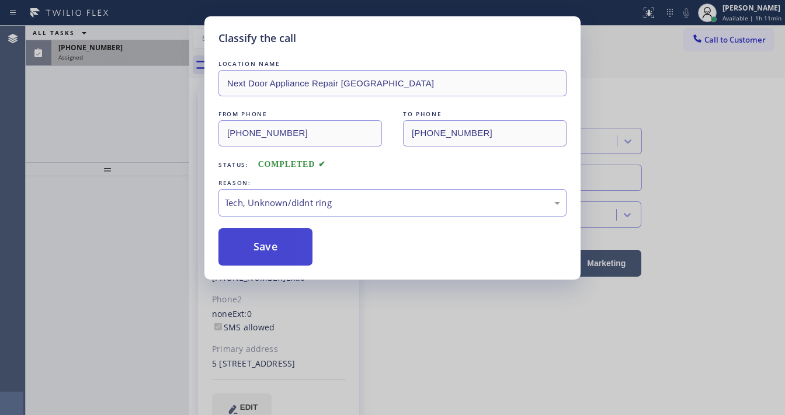
click at [265, 238] on button "Save" at bounding box center [265, 246] width 94 height 37
click at [154, 145] on div "Classify the call LOCATION NAME Next Door Appliance Repair Trenton FROM PHONE (…" at bounding box center [392, 207] width 785 height 415
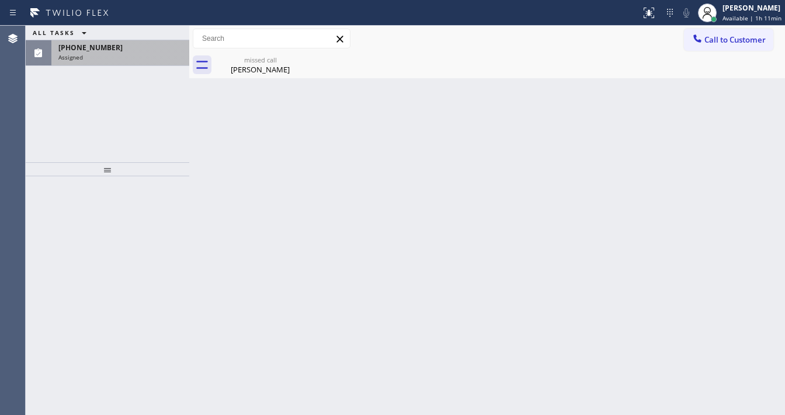
click at [128, 61] on div "(917) 561-3729 Assigned" at bounding box center [117, 53] width 133 height 26
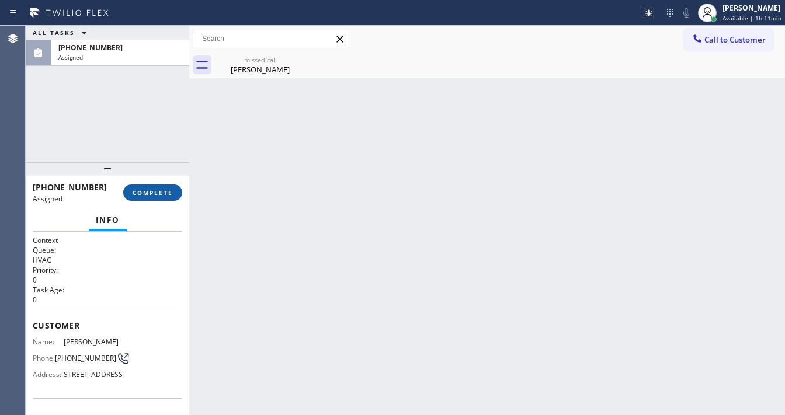
click at [162, 189] on span "COMPLETE" at bounding box center [153, 193] width 40 height 8
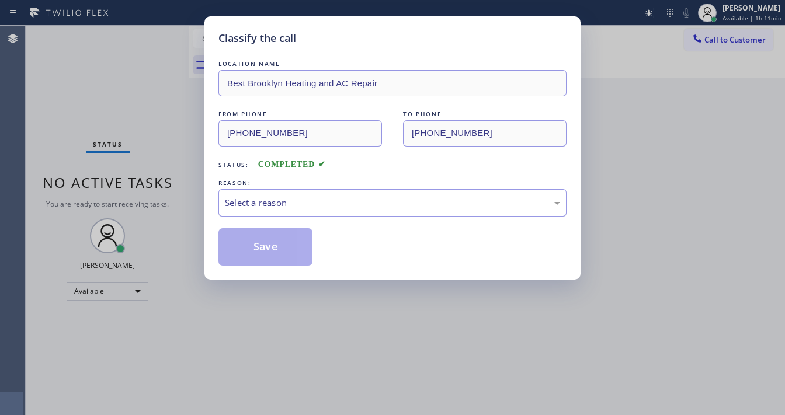
click at [273, 201] on div "Select a reason" at bounding box center [392, 202] width 335 height 13
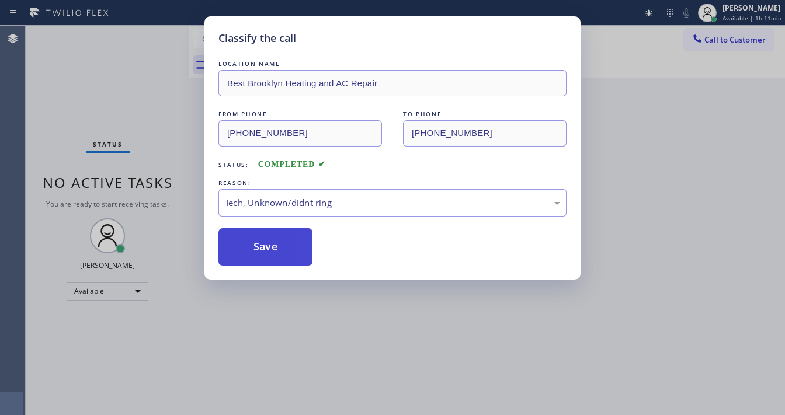
click at [253, 239] on button "Save" at bounding box center [265, 246] width 94 height 37
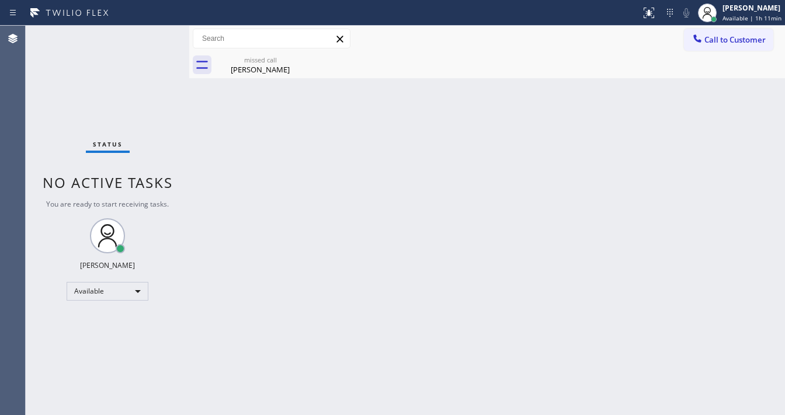
click at [86, 86] on div "Status No active tasks You are ready to start receiving tasks. [PERSON_NAME]" at bounding box center [107, 220] width 163 height 389
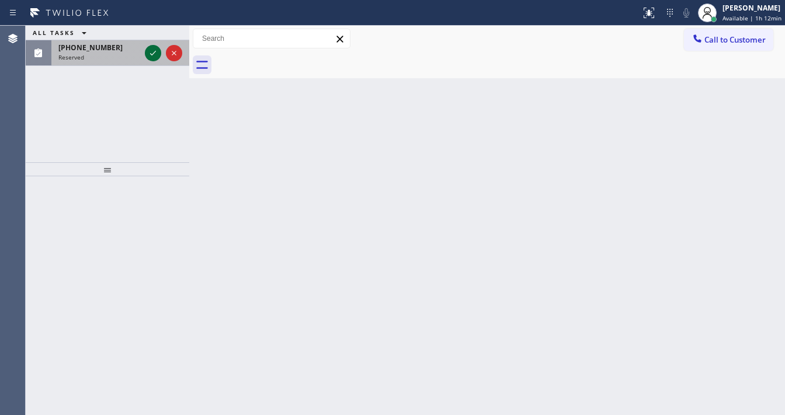
click at [150, 57] on icon at bounding box center [153, 53] width 14 height 14
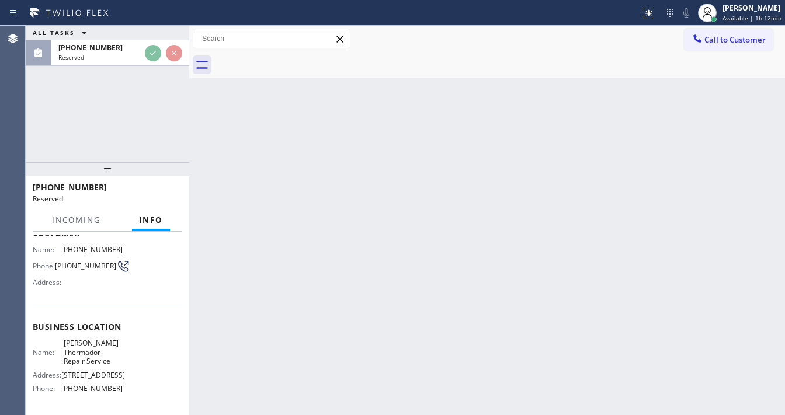
scroll to position [93, 0]
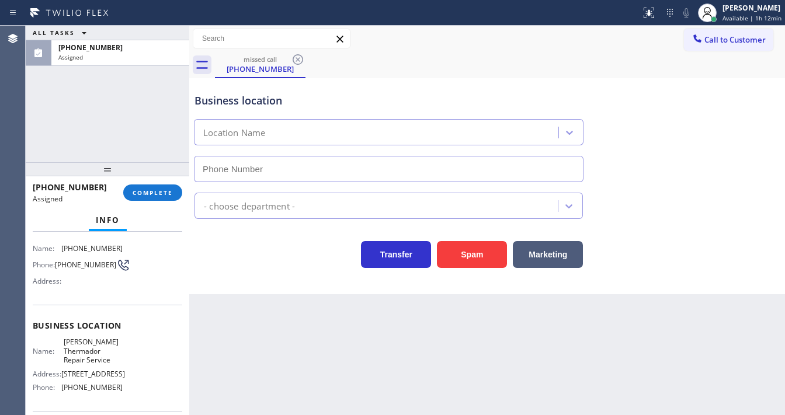
type input "(833) 348-0421"
click at [145, 189] on span "COMPLETE" at bounding box center [153, 193] width 40 height 8
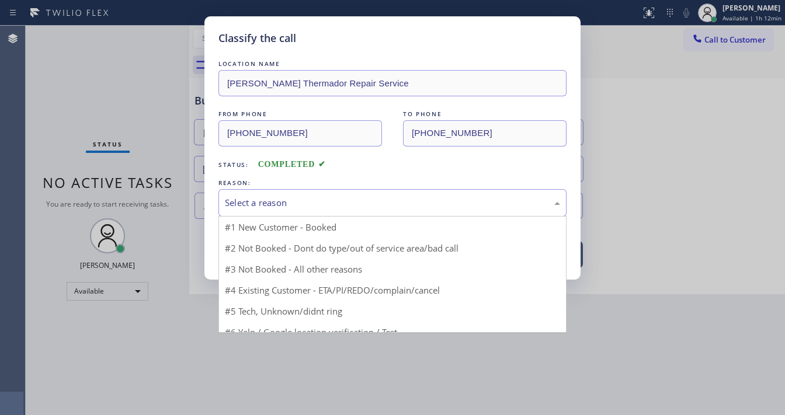
click at [237, 211] on div "Select a reason" at bounding box center [392, 202] width 348 height 27
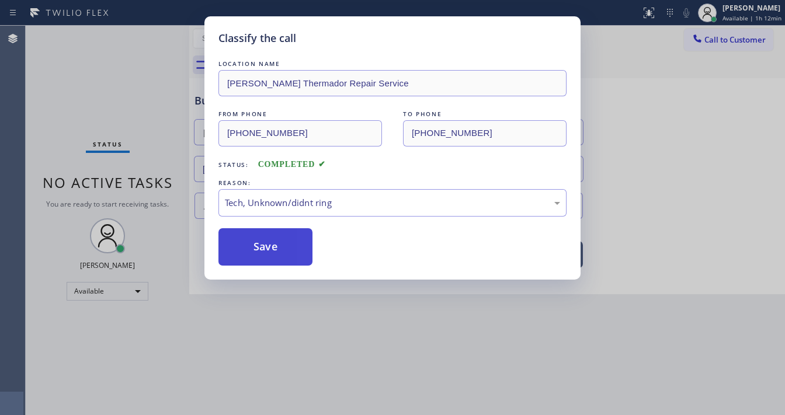
click at [248, 243] on button "Save" at bounding box center [265, 246] width 94 height 37
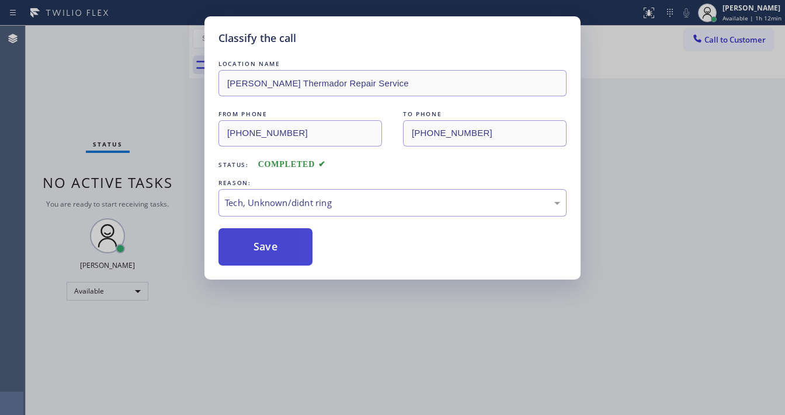
click at [248, 243] on button "Save" at bounding box center [265, 246] width 94 height 37
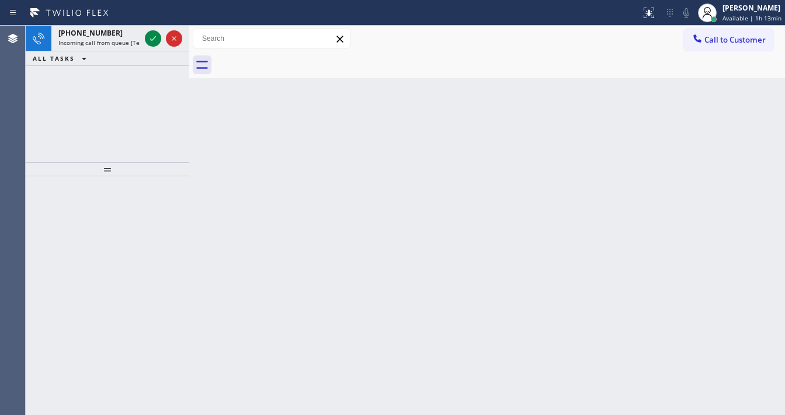
click at [131, 22] on div "Status report No issues detected If you experience an issue, please download th…" at bounding box center [392, 13] width 785 height 26
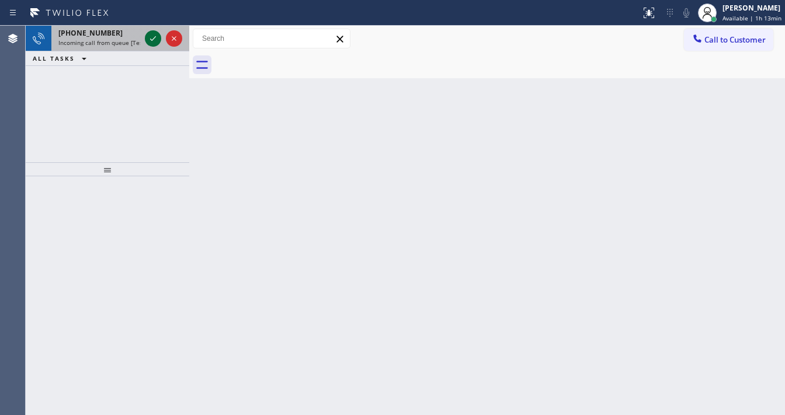
drag, startPoint x: 140, startPoint y: 37, endPoint x: 147, endPoint y: 38, distance: 6.4
click at [142, 38] on div "+17735840499 Incoming call from queue [Test] All" at bounding box center [107, 39] width 163 height 26
click at [147, 38] on icon at bounding box center [153, 39] width 14 height 14
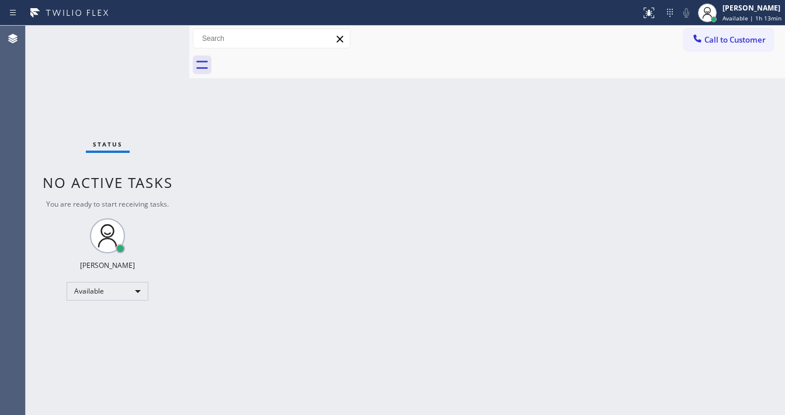
click at [149, 39] on div "Status No active tasks You are ready to start receiving tasks. [PERSON_NAME]" at bounding box center [107, 220] width 163 height 389
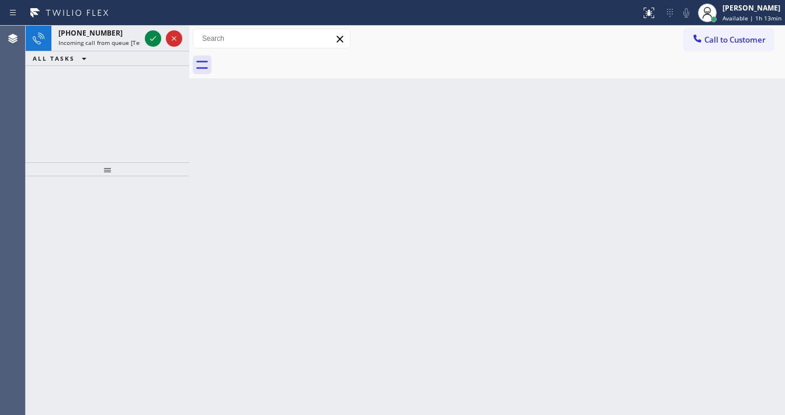
click at [149, 39] on icon at bounding box center [153, 39] width 14 height 14
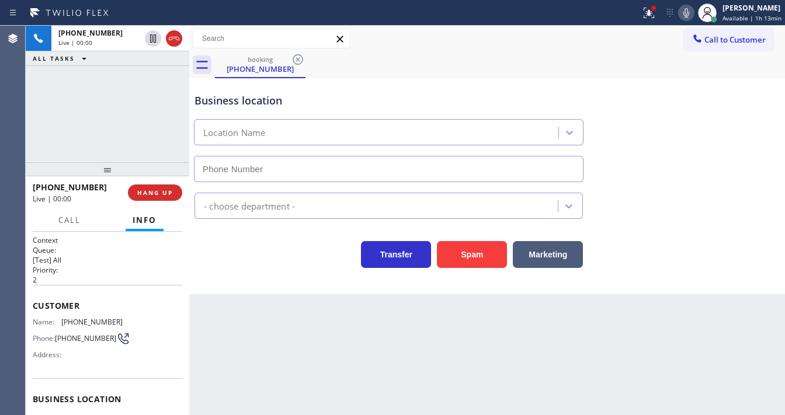
type input "(773) 299-1445"
click at [475, 252] on button "Spam" at bounding box center [472, 254] width 70 height 27
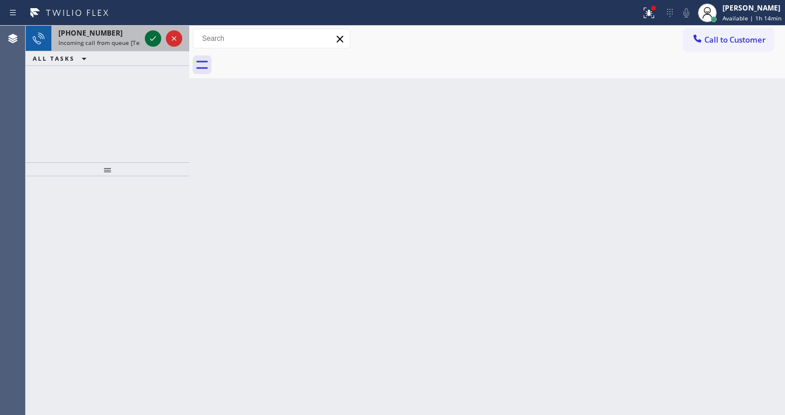
click at [153, 40] on icon at bounding box center [153, 39] width 14 height 14
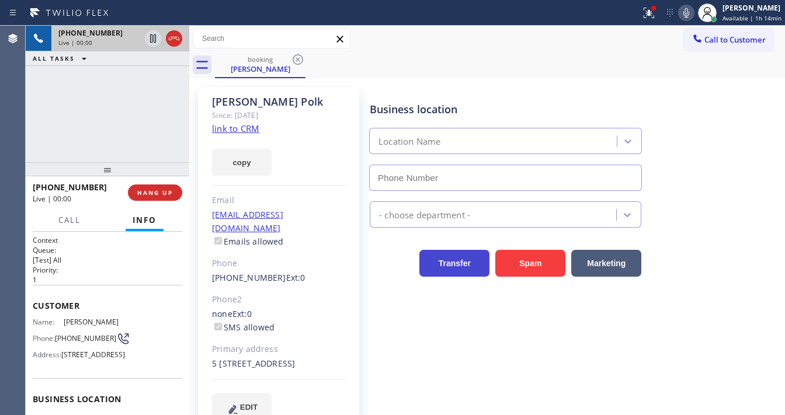
type input "[PHONE_NUMBER]"
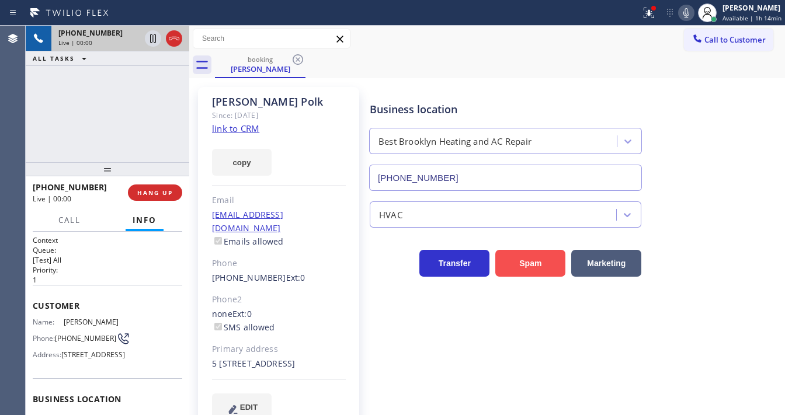
click at [511, 263] on button "Spam" at bounding box center [530, 263] width 70 height 27
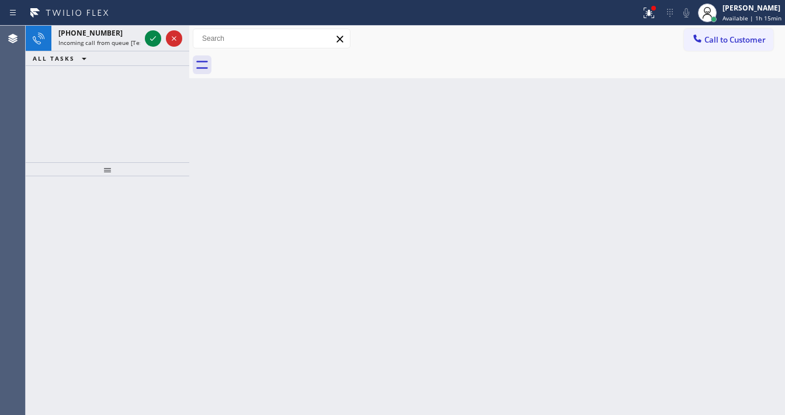
click at [384, 203] on div "Back to Dashboard Change Sender ID Customers Technicians Select a contact Outbo…" at bounding box center [486, 220] width 595 height 389
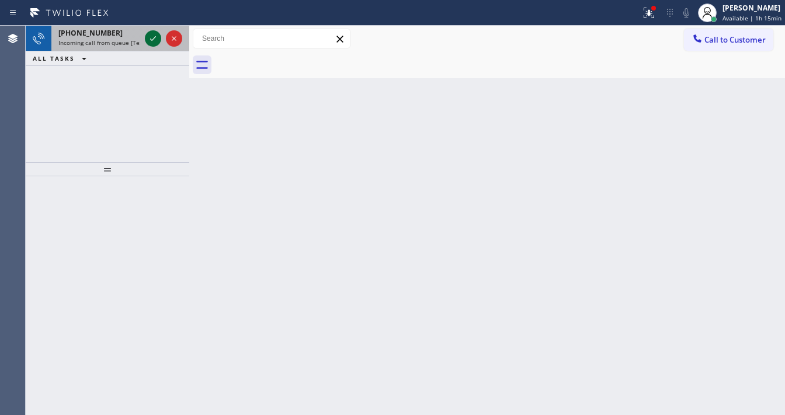
click at [147, 39] on icon at bounding box center [153, 39] width 14 height 14
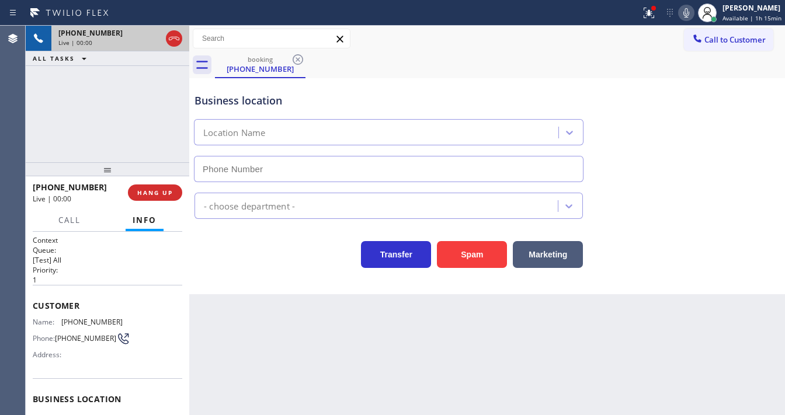
type input "(510) 272-7448"
click at [463, 261] on button "Spam" at bounding box center [472, 254] width 70 height 27
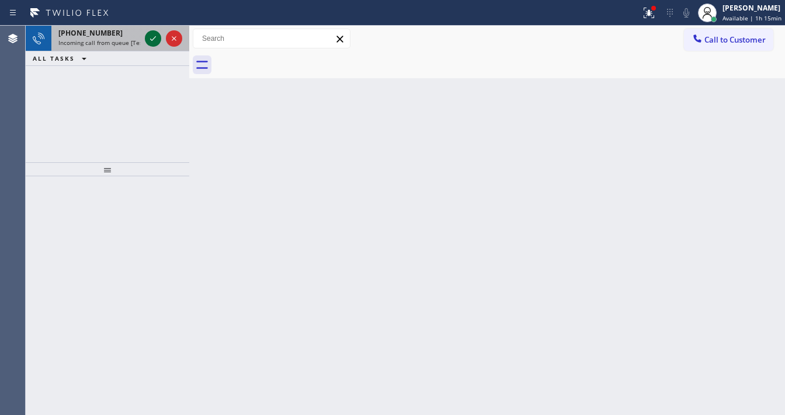
click at [149, 37] on icon at bounding box center [153, 39] width 14 height 14
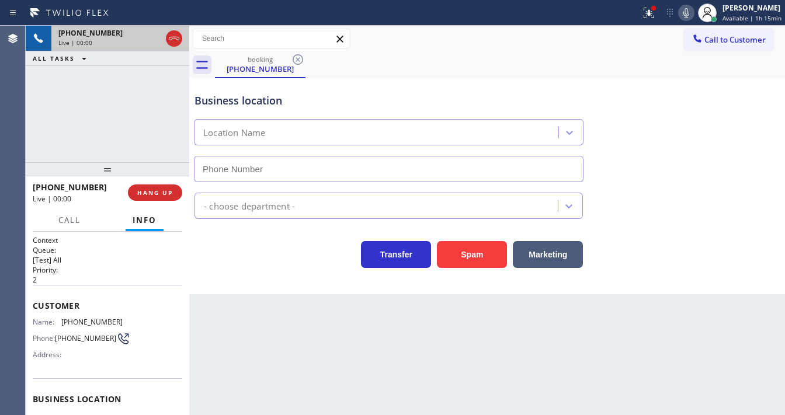
type input "(323) 745-8362"
click at [467, 255] on button "Spam" at bounding box center [472, 254] width 70 height 27
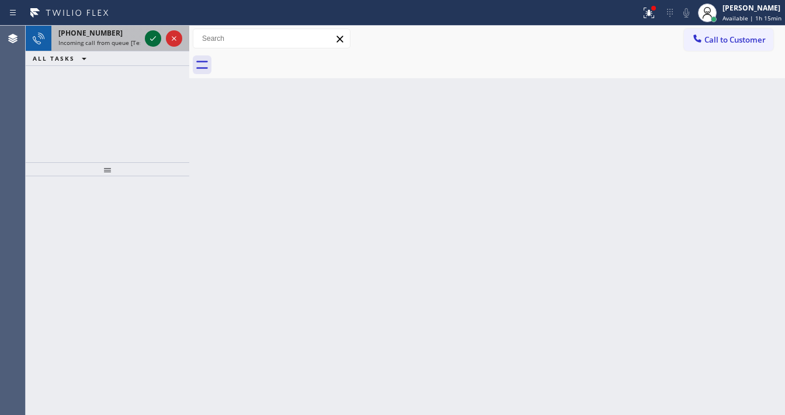
click at [150, 40] on icon at bounding box center [153, 39] width 14 height 14
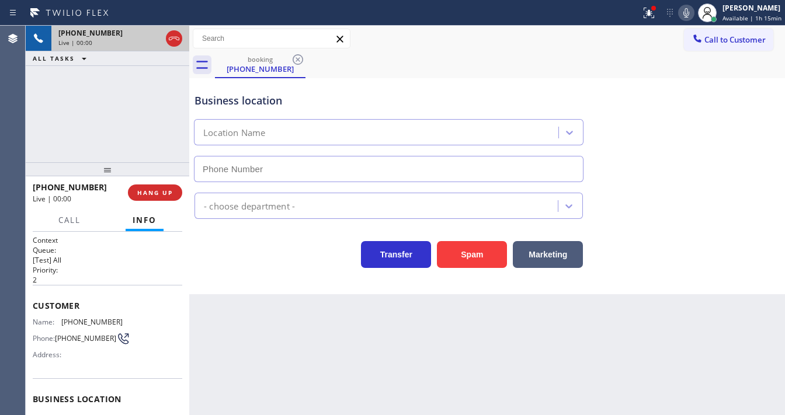
scroll to position [140, 0]
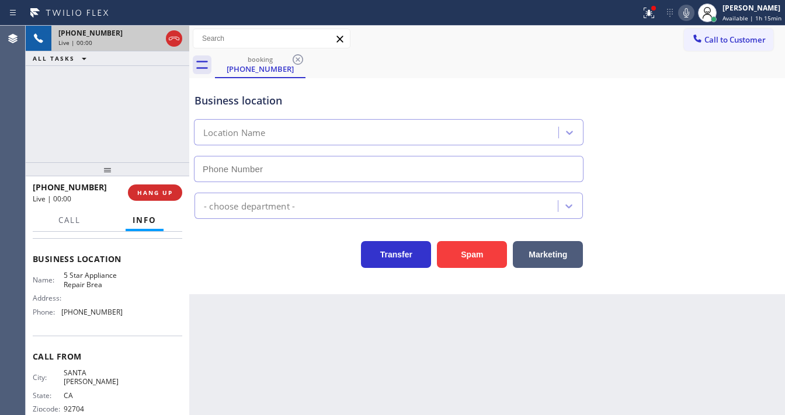
type input "(714) 410-6344"
click at [469, 254] on button "Spam" at bounding box center [472, 254] width 70 height 27
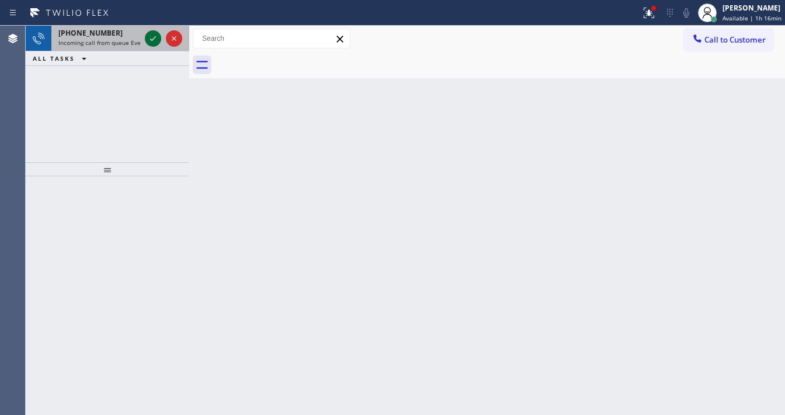
click at [158, 47] on div at bounding box center [163, 39] width 42 height 26
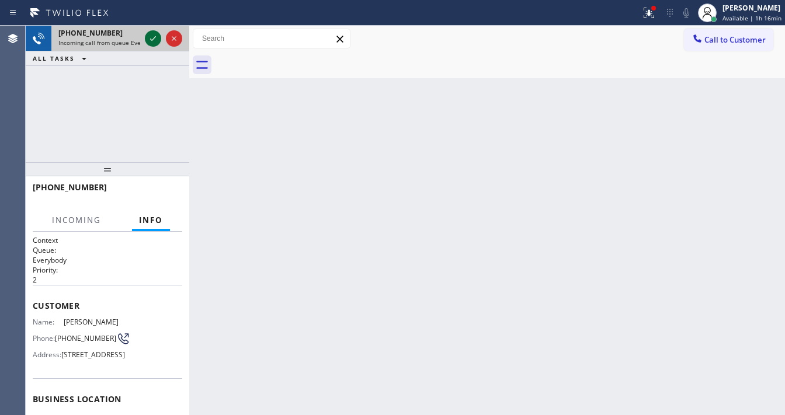
click at [154, 43] on icon at bounding box center [153, 39] width 14 height 14
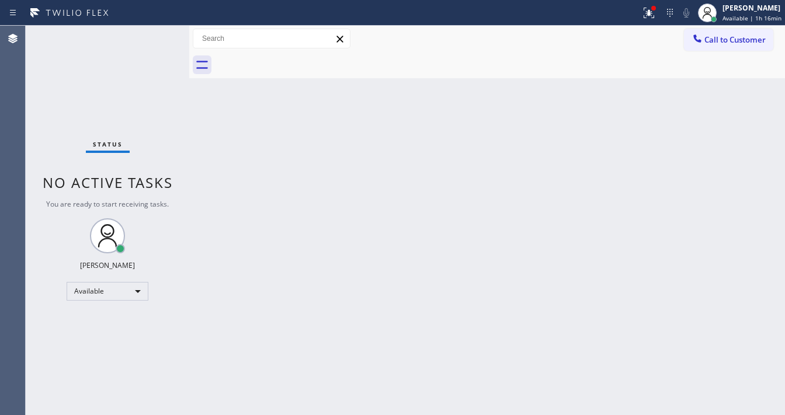
click at [152, 40] on div "Status No active tasks You are ready to start receiving tasks. [PERSON_NAME]" at bounding box center [107, 220] width 163 height 389
click at [150, 40] on div "Status No active tasks You are ready to start receiving tasks. [PERSON_NAME]" at bounding box center [107, 220] width 163 height 389
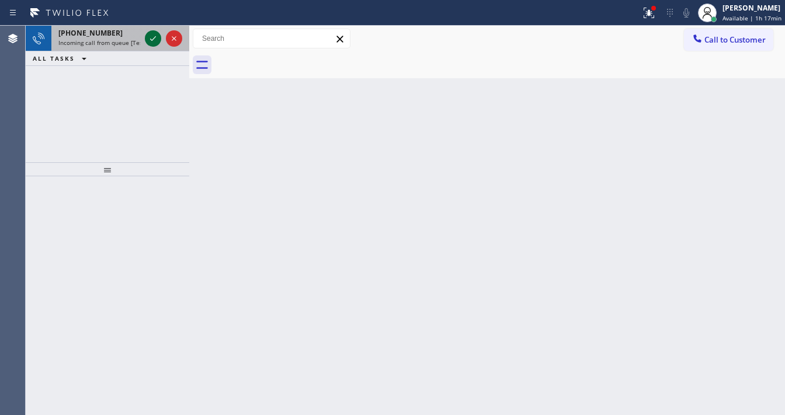
click at [154, 40] on icon at bounding box center [153, 39] width 14 height 14
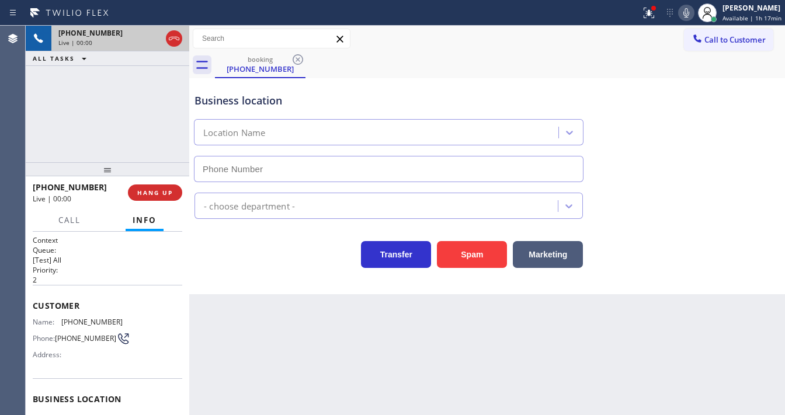
type input "(760) 284-4546"
click at [452, 253] on button "Spam" at bounding box center [472, 254] width 70 height 27
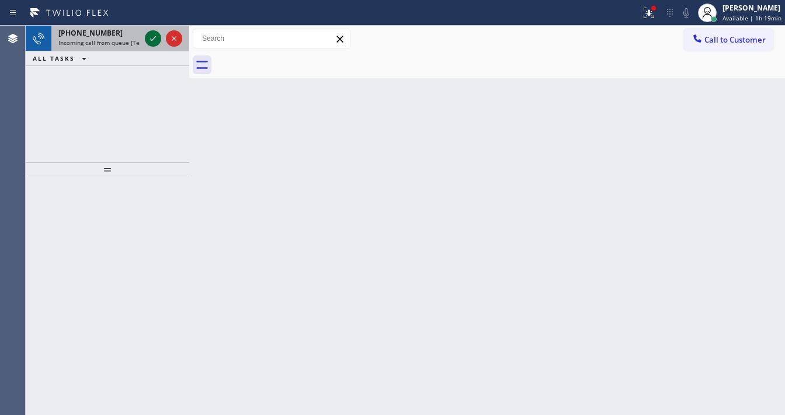
click at [152, 40] on icon at bounding box center [153, 38] width 6 height 5
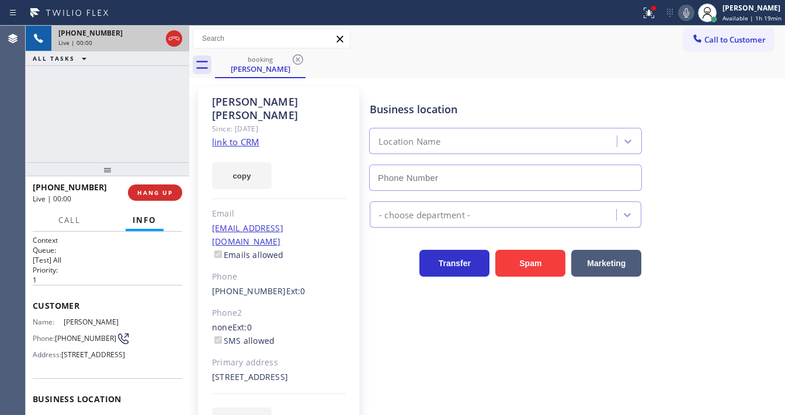
scroll to position [47, 0]
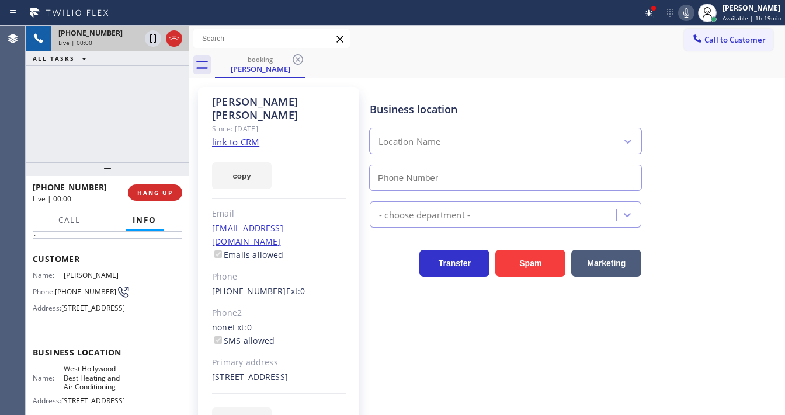
type input "(323) 531-5675"
click at [215, 135] on div "Peter Butch Since: 20 may 2020 link to CRM copy Email peterbutch2025@icloud.com…" at bounding box center [278, 267] width 161 height 361
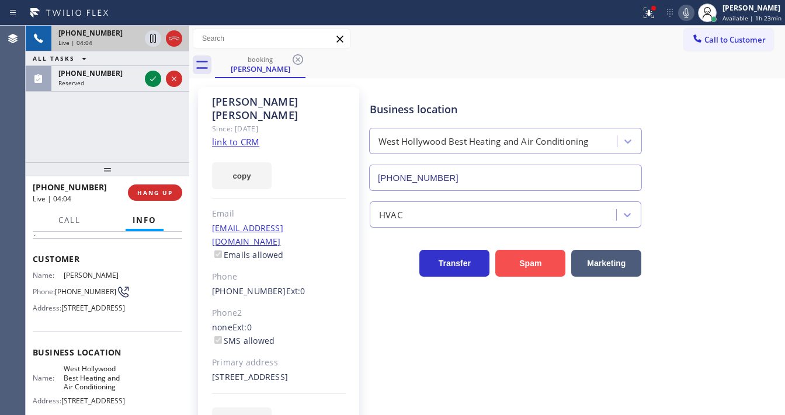
click at [525, 270] on button "Spam" at bounding box center [530, 263] width 70 height 27
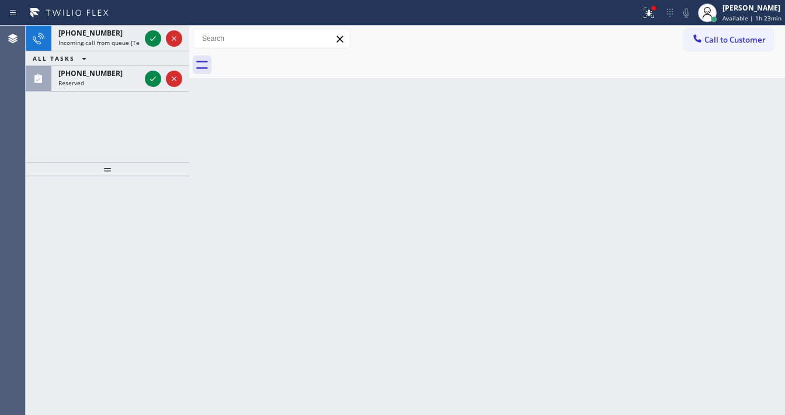
click at [150, 56] on div "+17732975036 Incoming call from queue [Test] All ALL TASKS ALL TASKS ACTIVE TAS…" at bounding box center [107, 59] width 163 height 66
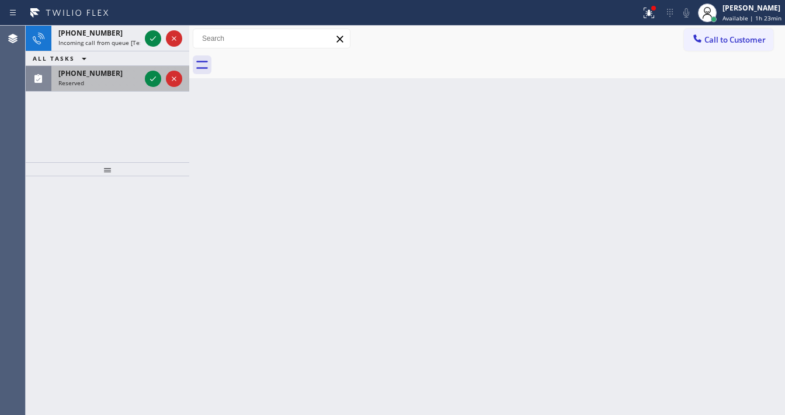
drag, startPoint x: 150, startPoint y: 61, endPoint x: 148, endPoint y: 69, distance: 7.8
click at [150, 63] on div "ALL TASKS ALL TASKS ACTIVE TASKS TASKS IN WRAP UP" at bounding box center [107, 58] width 163 height 15
click at [148, 77] on icon at bounding box center [153, 79] width 14 height 14
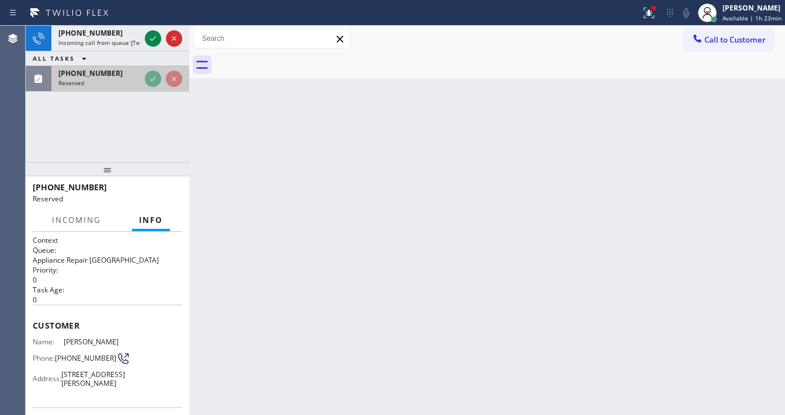
click at [148, 77] on icon at bounding box center [153, 79] width 14 height 14
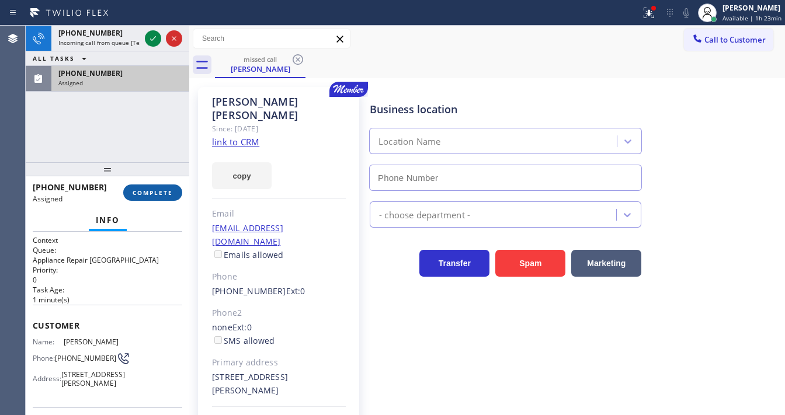
type input "(855) 340-1313"
click at [170, 197] on button "COMPLETE" at bounding box center [152, 192] width 59 height 16
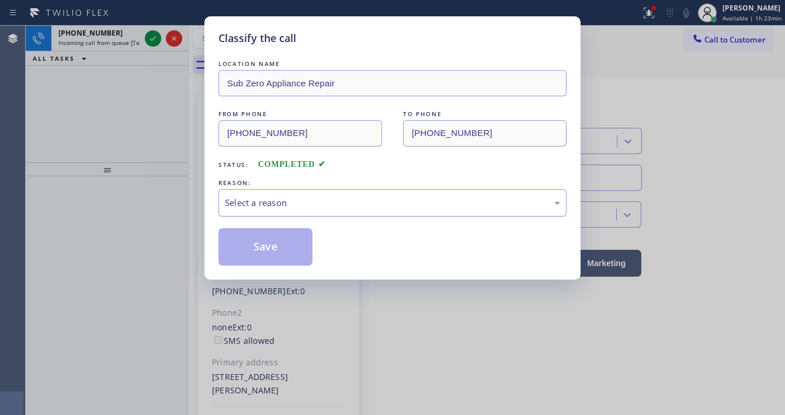
click at [276, 197] on div "Select a reason" at bounding box center [392, 202] width 348 height 27
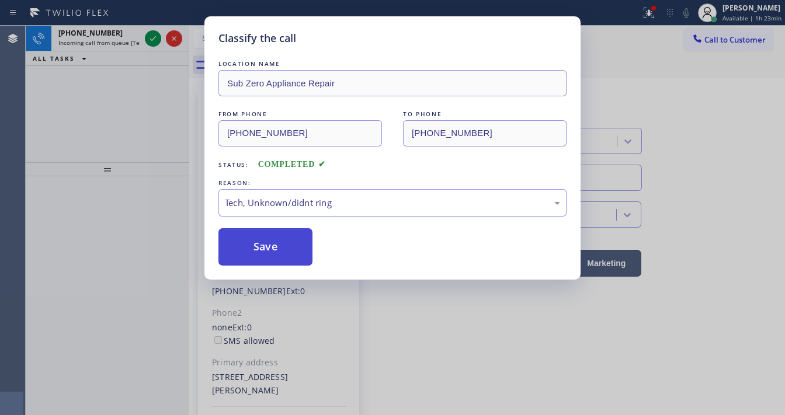
click at [276, 259] on button "Save" at bounding box center [265, 246] width 94 height 37
click at [276, 257] on button "Save" at bounding box center [265, 246] width 94 height 37
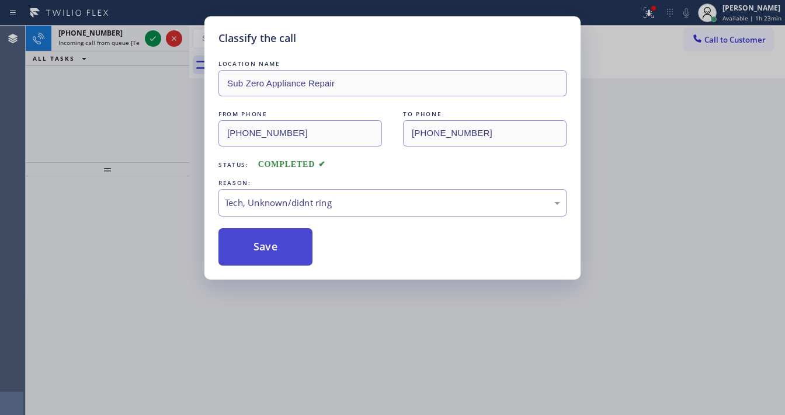
click at [276, 255] on button "Save" at bounding box center [265, 246] width 94 height 37
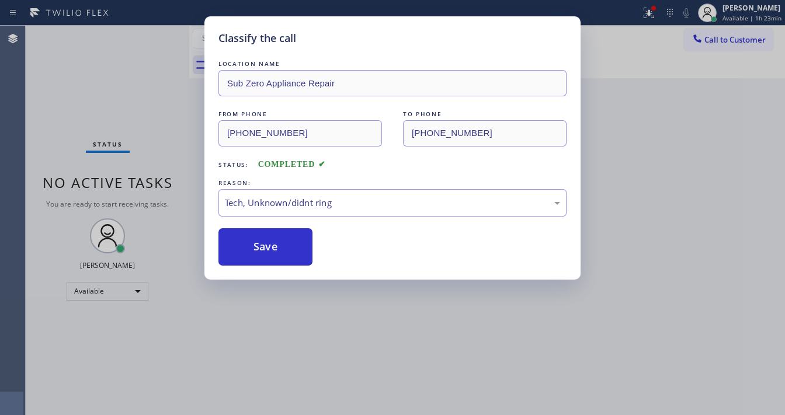
click at [147, 200] on div "Classify the call LOCATION NAME Heating Masters [GEOGRAPHIC_DATA] FROM PHONE [P…" at bounding box center [405, 220] width 759 height 389
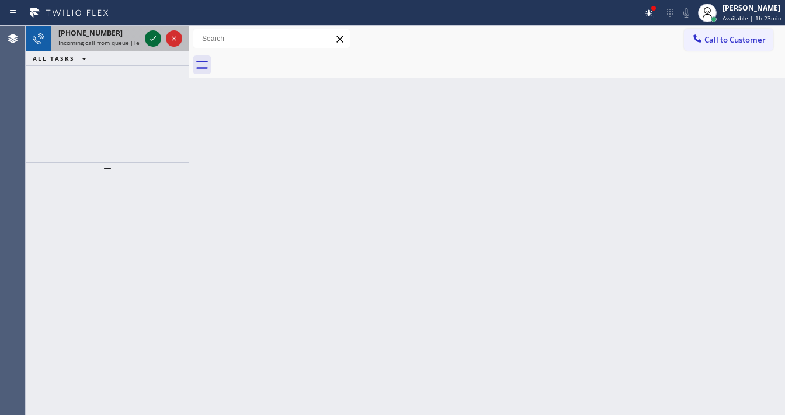
click at [145, 37] on div at bounding box center [163, 39] width 42 height 26
click at [147, 39] on icon at bounding box center [153, 39] width 14 height 14
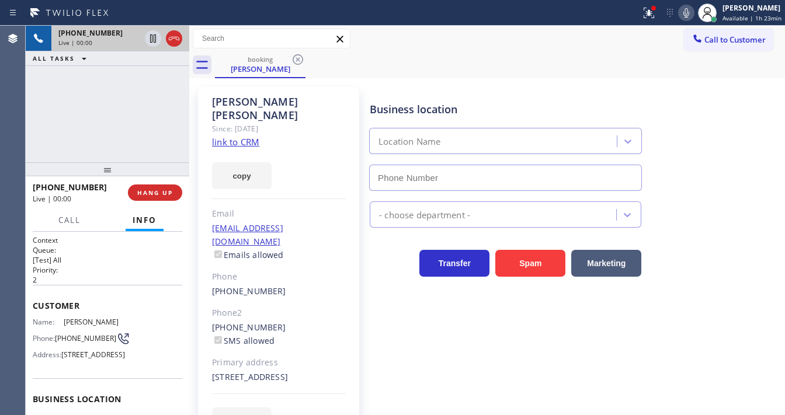
type input "[PHONE_NUMBER]"
click at [656, 12] on icon at bounding box center [649, 13] width 14 height 14
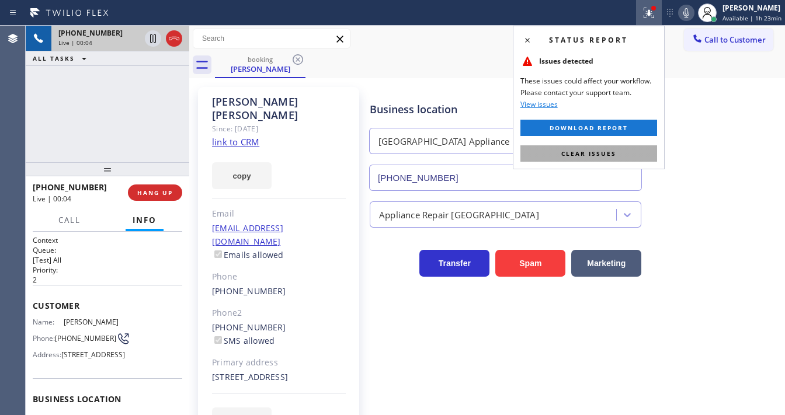
click at [600, 160] on button "Clear issues" at bounding box center [588, 153] width 137 height 16
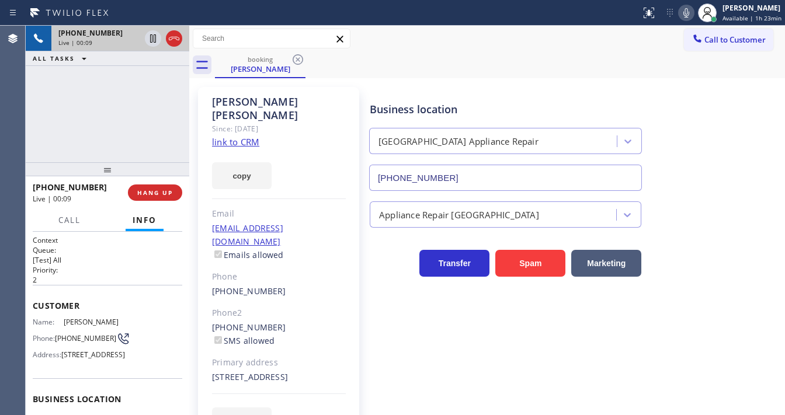
click at [249, 136] on link "link to CRM" at bounding box center [235, 142] width 47 height 12
drag, startPoint x: 96, startPoint y: 189, endPoint x: 44, endPoint y: 189, distance: 52.0
click at [44, 189] on div "+17732975036" at bounding box center [76, 187] width 87 height 11
click at [510, 262] on button "Spam" at bounding box center [530, 263] width 70 height 27
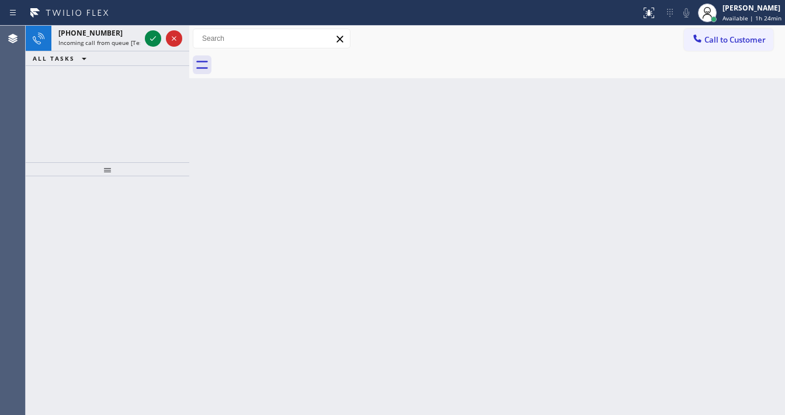
click at [30, 133] on div "+15102532409 Incoming call from queue [Test] All ALL TASKS ALL TASKS ACTIVE TAS…" at bounding box center [107, 94] width 163 height 137
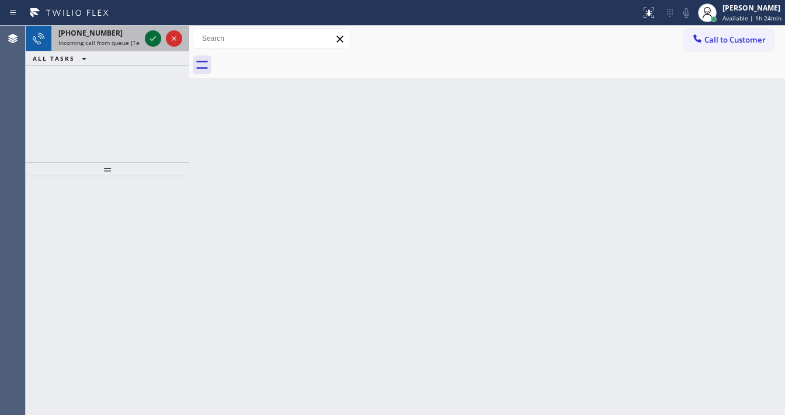
click at [156, 42] on icon at bounding box center [153, 39] width 14 height 14
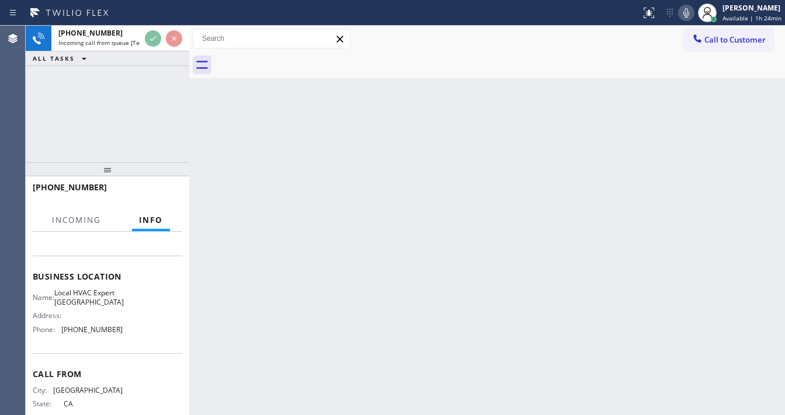
scroll to position [140, 0]
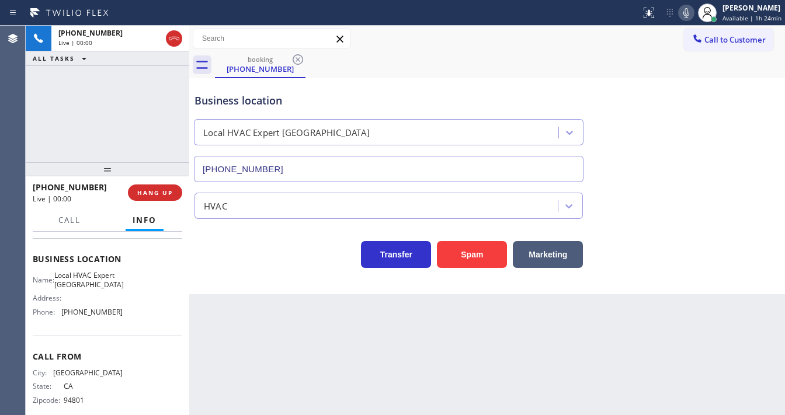
type input "(949) 558-2214"
click at [91, 151] on div "+15102532409 Live | 00:10 ALL TASKS ALL TASKS ACTIVE TASKS TASKS IN WRAP UP" at bounding box center [107, 94] width 163 height 137
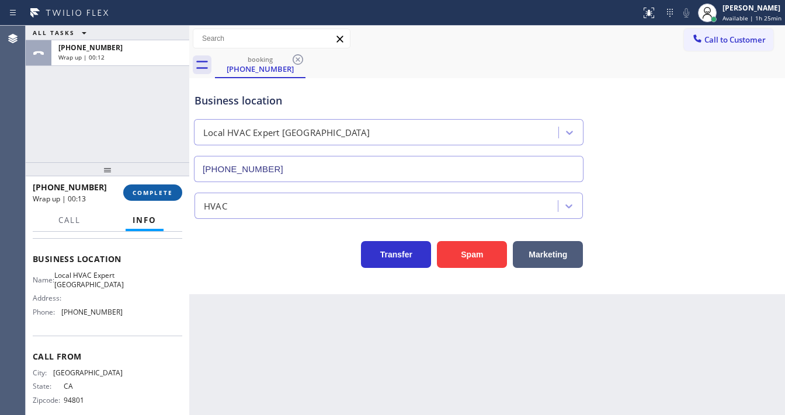
click at [159, 196] on span "COMPLETE" at bounding box center [153, 193] width 40 height 8
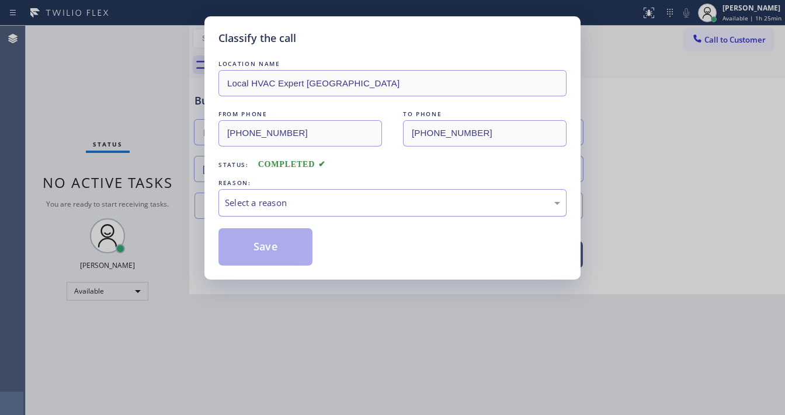
click at [277, 198] on div "Select a reason" at bounding box center [392, 202] width 335 height 13
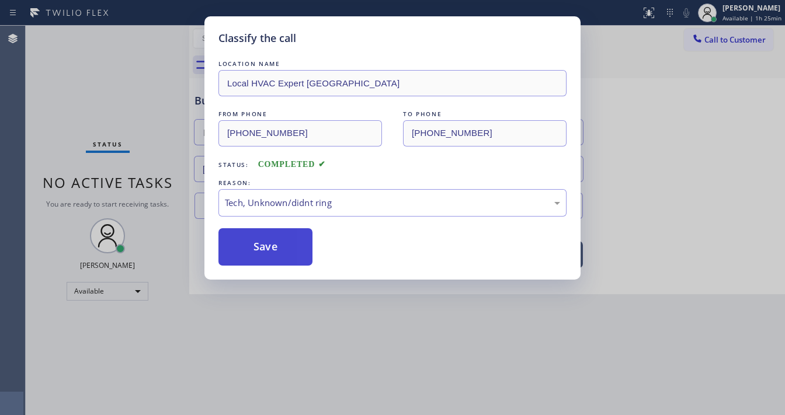
click at [287, 248] on button "Save" at bounding box center [265, 246] width 94 height 37
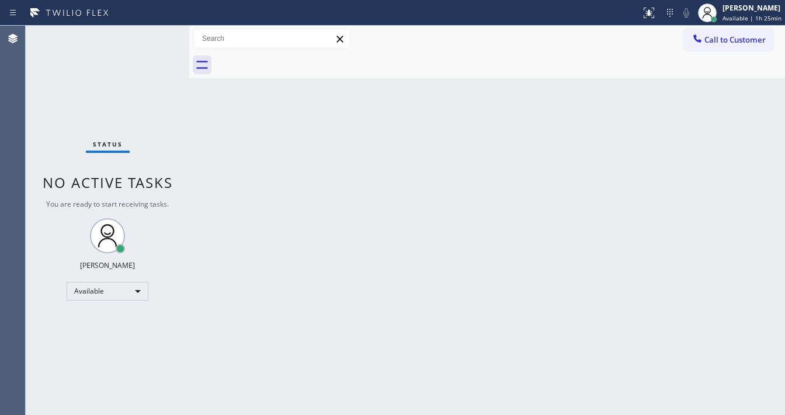
drag, startPoint x: 8, startPoint y: 199, endPoint x: 93, endPoint y: 223, distance: 89.1
click at [8, 199] on div "Agent Desktop" at bounding box center [12, 220] width 25 height 389
click at [85, 126] on div "Status No active tasks You are ready to start receiving tasks. [PERSON_NAME]" at bounding box center [107, 220] width 163 height 389
drag, startPoint x: 146, startPoint y: 27, endPoint x: 145, endPoint y: 1, distance: 26.9
click at [146, 26] on div "Status No active tasks You are ready to start receiving tasks. [PERSON_NAME]" at bounding box center [107, 220] width 163 height 389
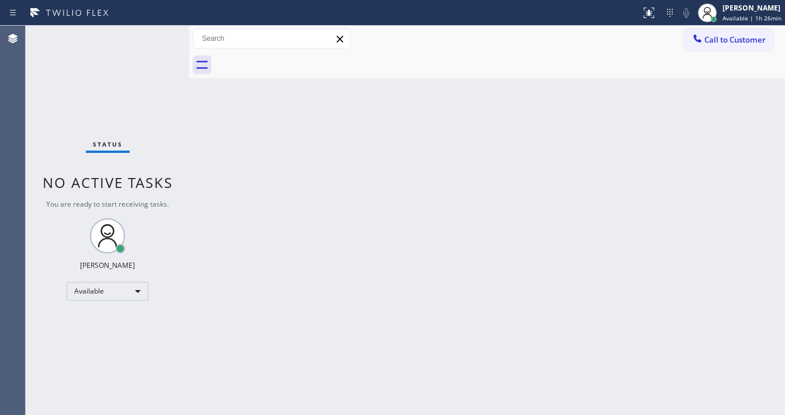
click at [1, 171] on div "Agent Desktop" at bounding box center [12, 220] width 25 height 389
click at [41, 205] on div "Status No active tasks You are ready to start receiving tasks. [PERSON_NAME]" at bounding box center [107, 220] width 163 height 389
click at [140, 42] on div "Status No active tasks You are ready to start receiving tasks. [PERSON_NAME]" at bounding box center [107, 220] width 163 height 389
click at [154, 28] on div "Status No active tasks You are ready to start receiving tasks. [PERSON_NAME]" at bounding box center [107, 220] width 163 height 389
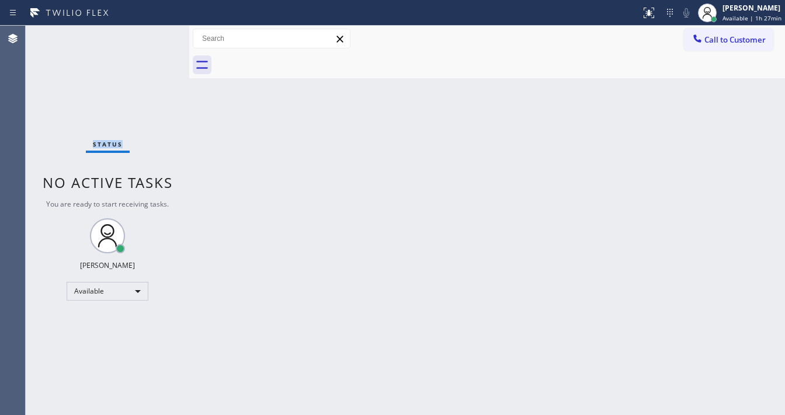
click at [154, 28] on div "Status No active tasks You are ready to start receiving tasks. [PERSON_NAME]" at bounding box center [107, 220] width 163 height 389
click at [154, 29] on div "Status No active tasks You are ready to start receiving tasks. [PERSON_NAME]" at bounding box center [107, 220] width 163 height 389
click at [155, 31] on div "Status No active tasks You are ready to start receiving tasks. [PERSON_NAME]" at bounding box center [107, 220] width 163 height 389
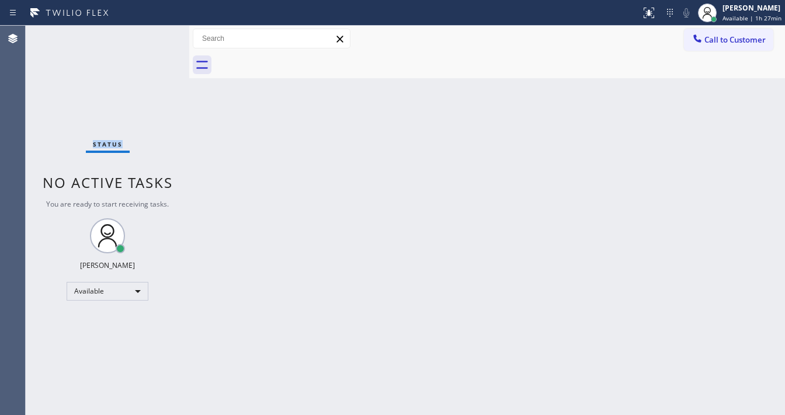
click at [156, 33] on div "Status No active tasks You are ready to start receiving tasks. [PERSON_NAME]" at bounding box center [107, 220] width 163 height 389
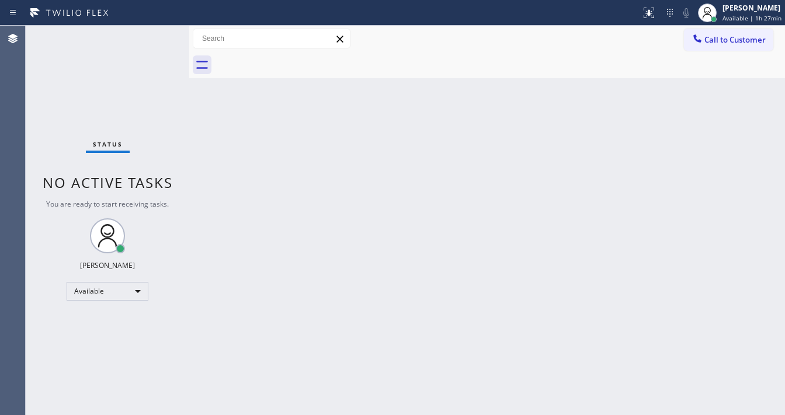
click at [154, 31] on div "Status No active tasks You are ready to start receiving tasks. [PERSON_NAME]" at bounding box center [107, 220] width 163 height 389
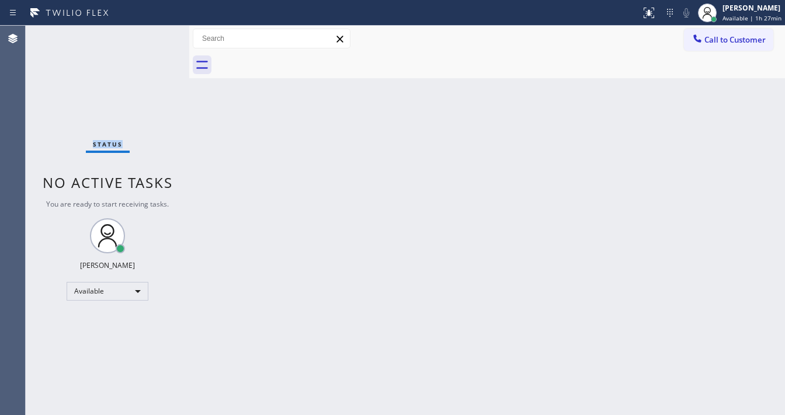
click at [154, 31] on div "Status No active tasks You are ready to start receiving tasks. [PERSON_NAME]" at bounding box center [107, 220] width 163 height 389
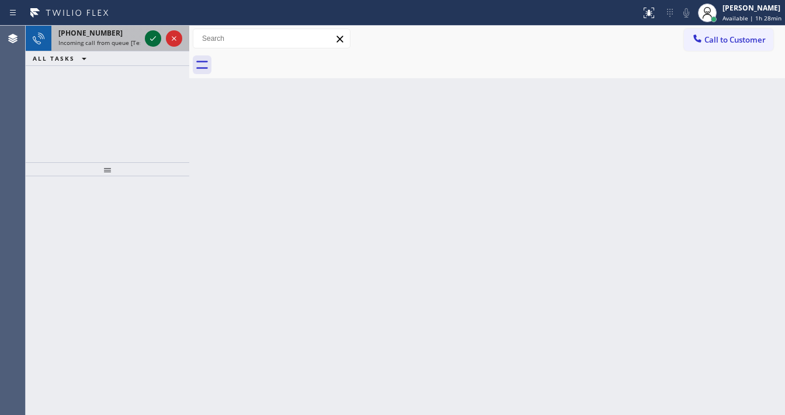
click at [149, 41] on icon at bounding box center [153, 39] width 14 height 14
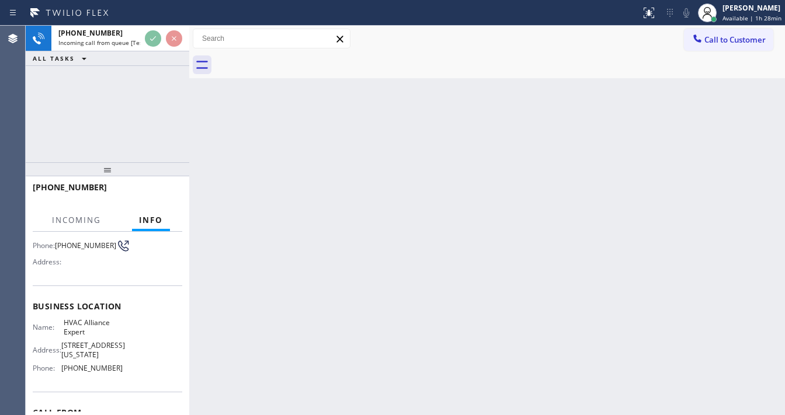
scroll to position [93, 0]
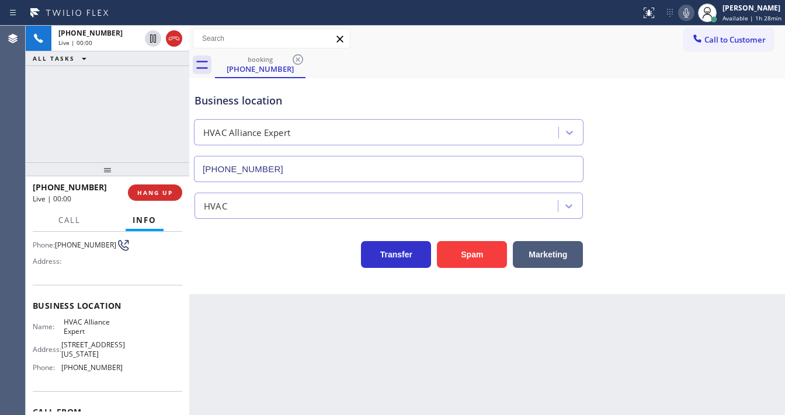
type input "(855) 999-4417"
click at [67, 97] on div "+18184764105 Live | 00:20 ALL TASKS ALL TASKS ACTIVE TASKS TASKS IN WRAP UP" at bounding box center [107, 94] width 163 height 137
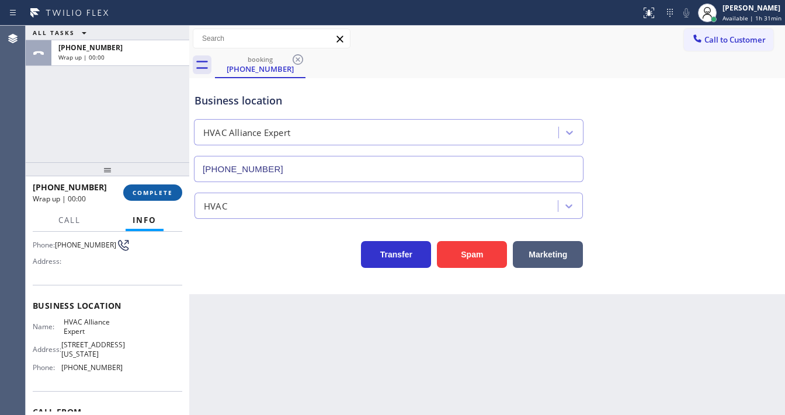
click at [165, 193] on span "COMPLETE" at bounding box center [153, 193] width 40 height 8
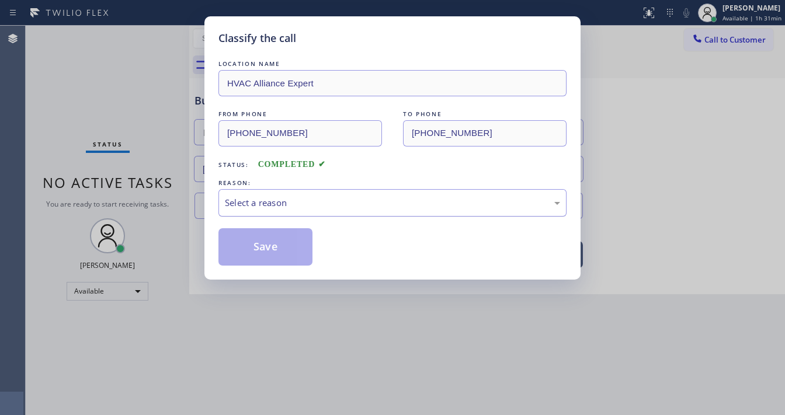
click at [275, 207] on div "Select a reason" at bounding box center [392, 202] width 335 height 13
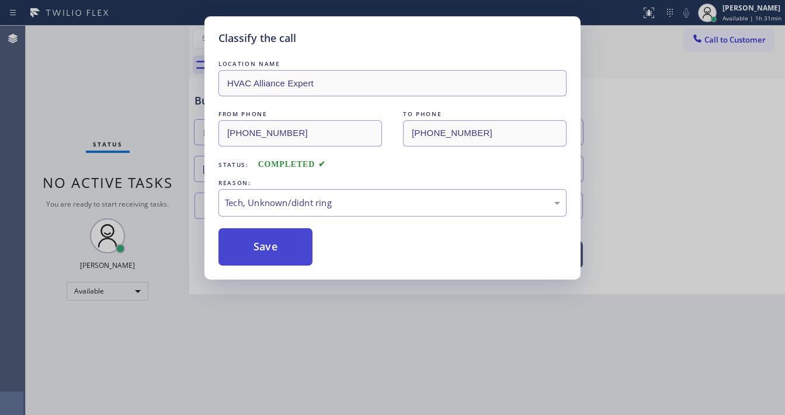
click at [278, 252] on button "Save" at bounding box center [265, 246] width 94 height 37
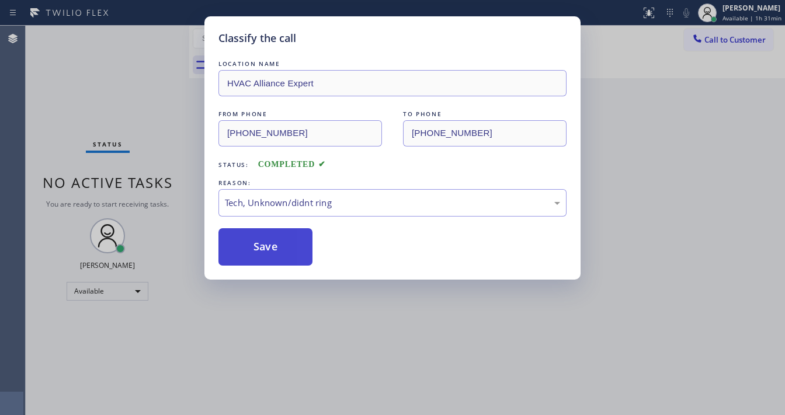
click at [278, 252] on button "Save" at bounding box center [265, 246] width 94 height 37
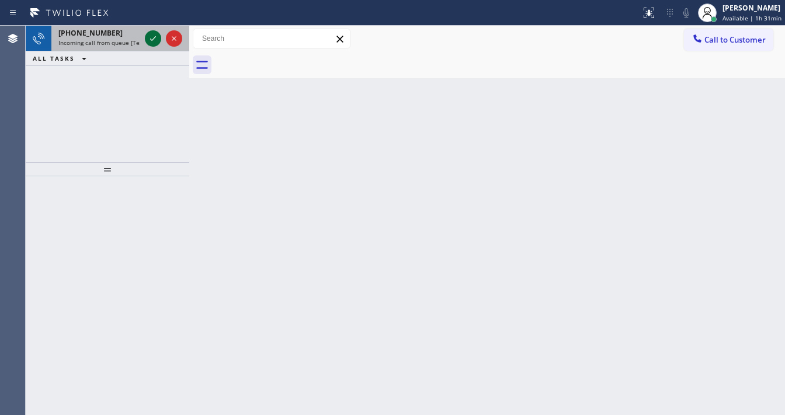
click at [147, 38] on icon at bounding box center [153, 39] width 14 height 14
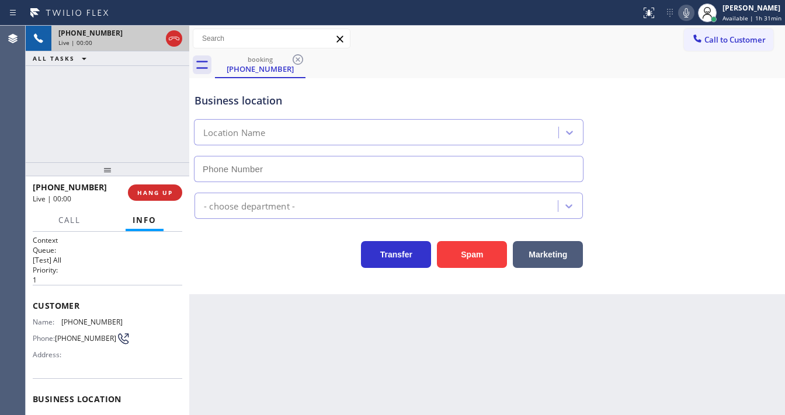
type input "[PHONE_NUMBER]"
click at [89, 127] on div "+13173616489 Live | 00:00 ALL TASKS ALL TASKS ACTIVE TASKS TASKS IN WRAP UP" at bounding box center [107, 94] width 163 height 137
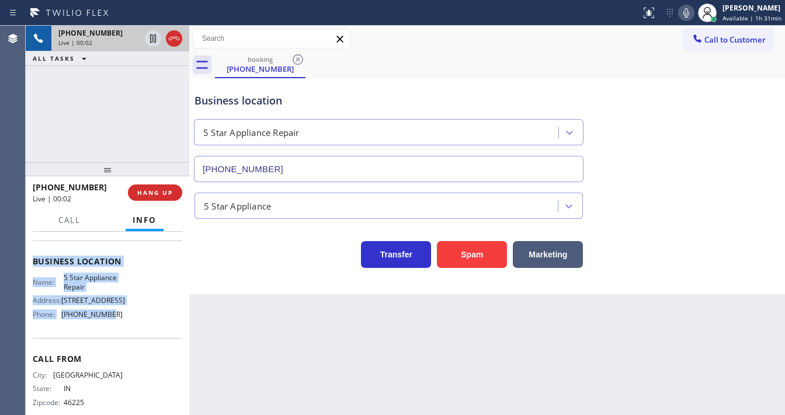
scroll to position [140, 0]
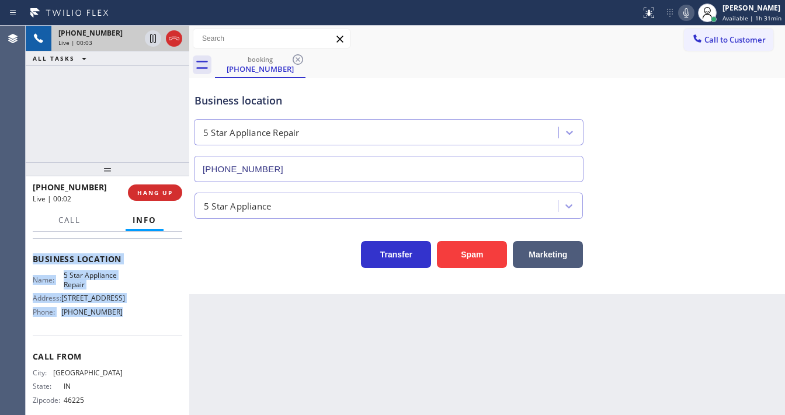
drag, startPoint x: 34, startPoint y: 304, endPoint x: 120, endPoint y: 327, distance: 88.8
click at [120, 327] on div "Context Queue: [Test] All Priority: 1 Customer Name: (317) 361-6489 Phone: (317…" at bounding box center [107, 259] width 149 height 329
click at [99, 292] on div "Name: 5 Star Appliance Repair Address: 510 Foothill Rd Phone: (855) 731-4952" at bounding box center [78, 296] width 90 height 50
click at [124, 309] on div "Name: 5 Star Appliance Repair Address: 510 Foothill Rd Phone: (855) 731-4952" at bounding box center [107, 296] width 149 height 50
copy div "Customer Name: (317) 361-6489 Phone: (317) 361-6489 Address: Business location …"
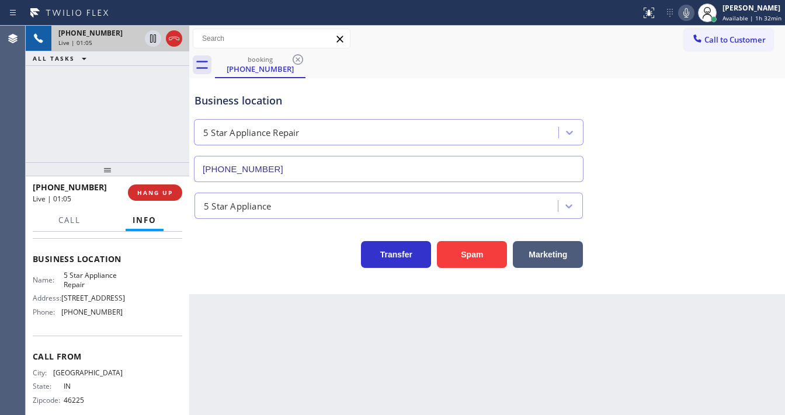
click at [32, 82] on div "+13173616489 Live | 01:05 ALL TASKS ALL TASKS ACTIVE TASKS TASKS IN WRAP UP" at bounding box center [107, 94] width 163 height 137
click at [106, 122] on div "+13173616489 Live | 02:45 ALL TASKS ALL TASKS ACTIVE TASKS TASKS IN WRAP UP" at bounding box center [107, 94] width 163 height 137
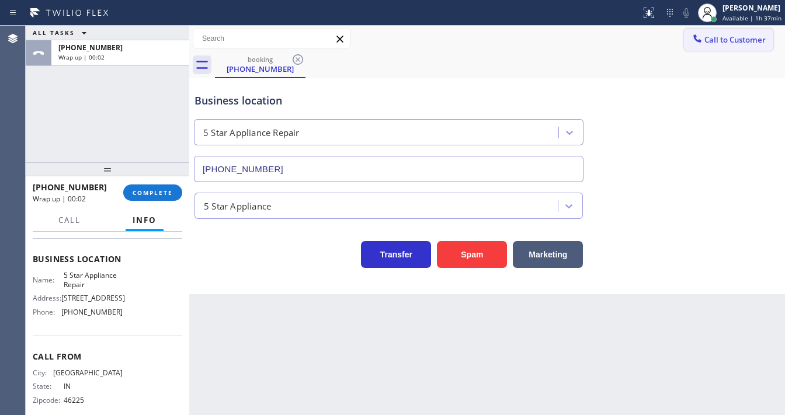
click at [719, 41] on span "Call to Customer" at bounding box center [734, 39] width 61 height 11
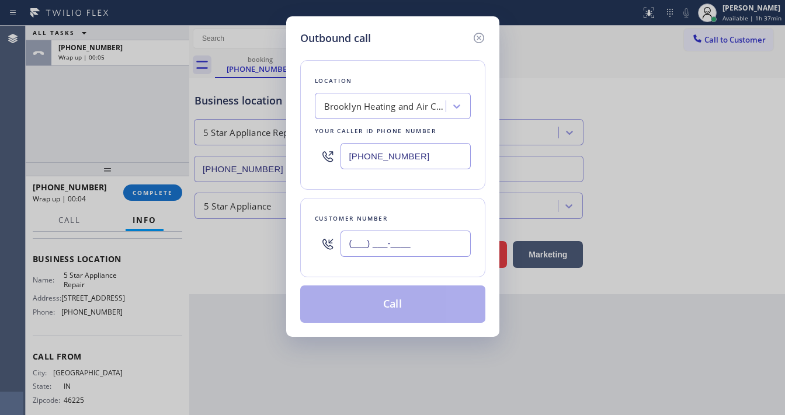
click at [377, 239] on input "(___) ___-____" at bounding box center [405, 244] width 130 height 26
paste input "317) 361-6489"
type input "(317) 361-6489"
click at [404, 151] on input "(347) 836-6590" at bounding box center [405, 156] width 130 height 26
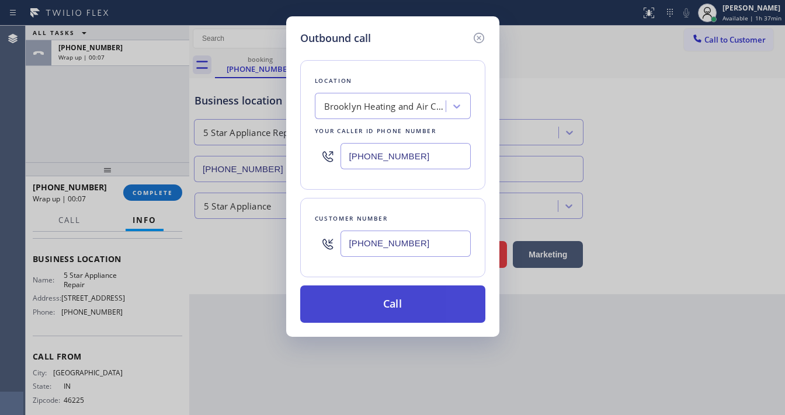
paste input "855) 731-4952"
type input "[PHONE_NUMBER]"
click at [387, 306] on button "Call" at bounding box center [392, 303] width 185 height 37
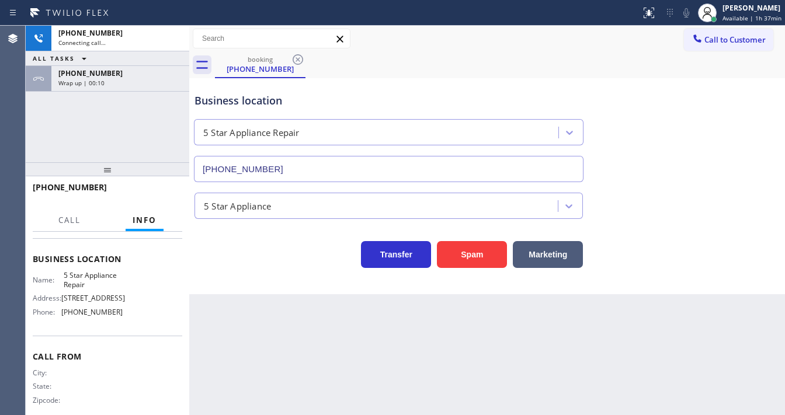
click at [140, 119] on div "+13173616489 Connecting call… ALL TASKS ALL TASKS ACTIVE TASKS TASKS IN WRAP UP…" at bounding box center [107, 94] width 163 height 137
drag, startPoint x: 131, startPoint y: 81, endPoint x: 135, endPoint y: 117, distance: 36.4
click at [131, 80] on div "Wrap up | 00:10" at bounding box center [120, 83] width 124 height 8
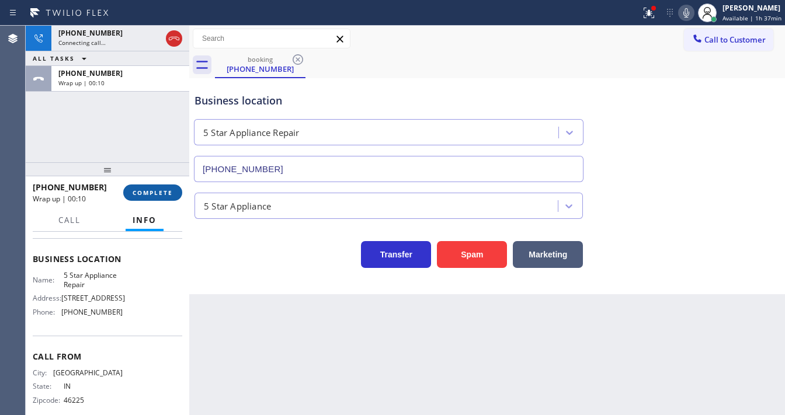
click at [150, 205] on div "+13173616489 Wrap up | 00:10 COMPLETE Call Info Call ended +13173616489 Wrap up…" at bounding box center [107, 295] width 163 height 239
click at [152, 196] on span "COMPLETE" at bounding box center [153, 193] width 40 height 8
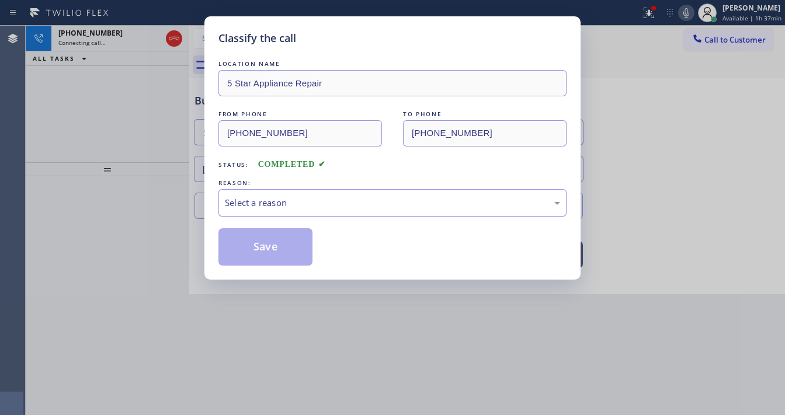
click at [285, 207] on div "Select a reason" at bounding box center [392, 202] width 335 height 13
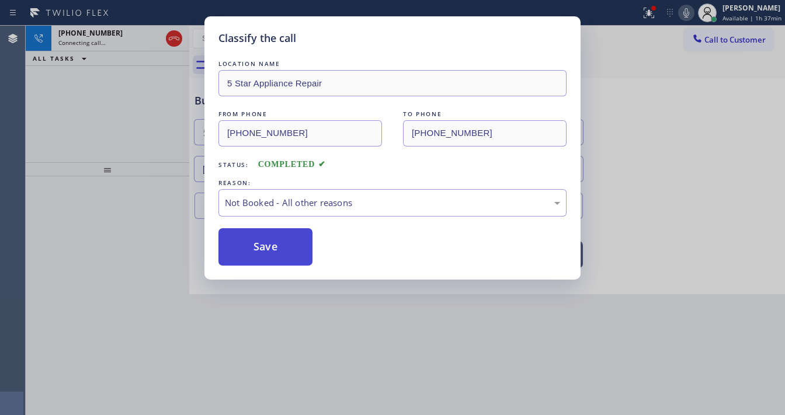
click at [267, 247] on button "Save" at bounding box center [265, 246] width 94 height 37
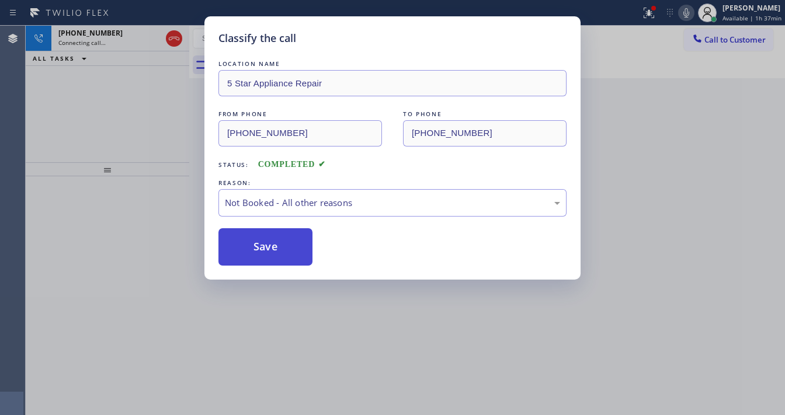
click at [267, 247] on button "Save" at bounding box center [265, 246] width 94 height 37
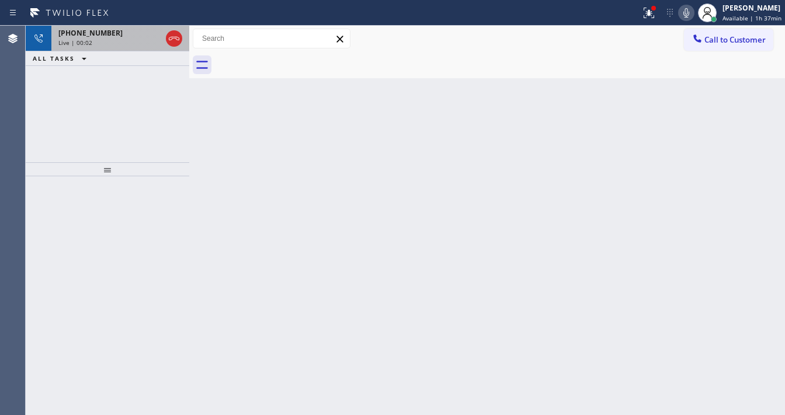
click at [112, 44] on div "Live | 00:02" at bounding box center [109, 43] width 103 height 8
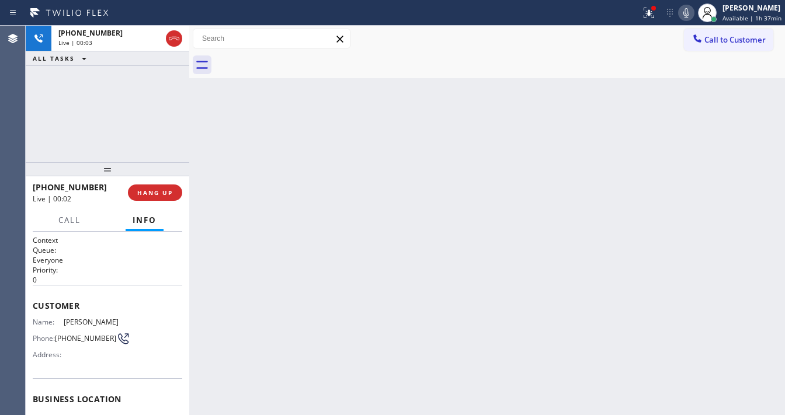
click at [157, 119] on div "+13173616489 Live | 00:03 ALL TASKS ALL TASKS ACTIVE TASKS TASKS IN WRAP UP" at bounding box center [107, 94] width 163 height 137
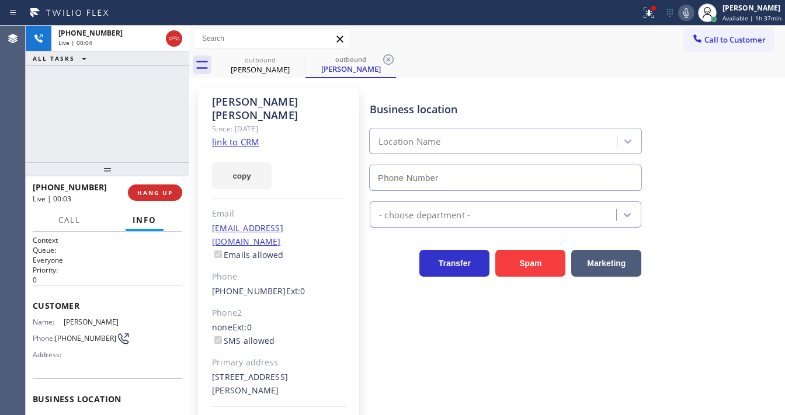
type input "[PHONE_NUMBER]"
click at [295, 61] on icon at bounding box center [298, 60] width 14 height 14
click at [125, 108] on div "+13173616489 Live | 00:05 ALL TASKS ALL TASKS ACTIVE TASKS TASKS IN WRAP UP" at bounding box center [107, 94] width 163 height 137
click at [298, 63] on icon at bounding box center [298, 60] width 14 height 14
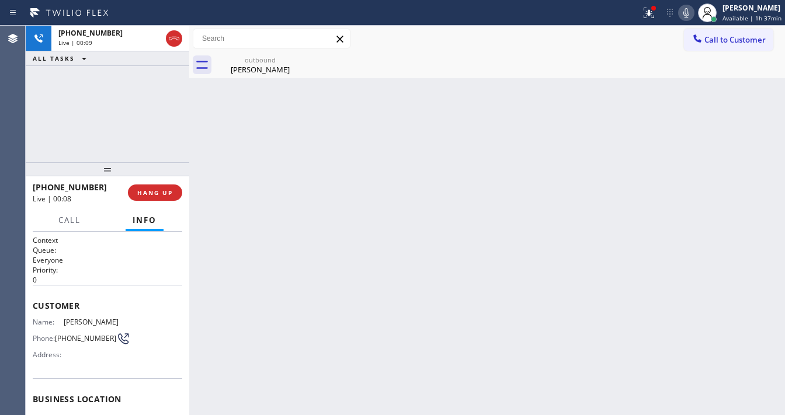
click at [469, 63] on div "outbound Robert Peterman" at bounding box center [500, 65] width 570 height 26
drag, startPoint x: 646, startPoint y: 10, endPoint x: 641, endPoint y: 47, distance: 37.1
click at [647, 9] on icon at bounding box center [649, 13] width 14 height 14
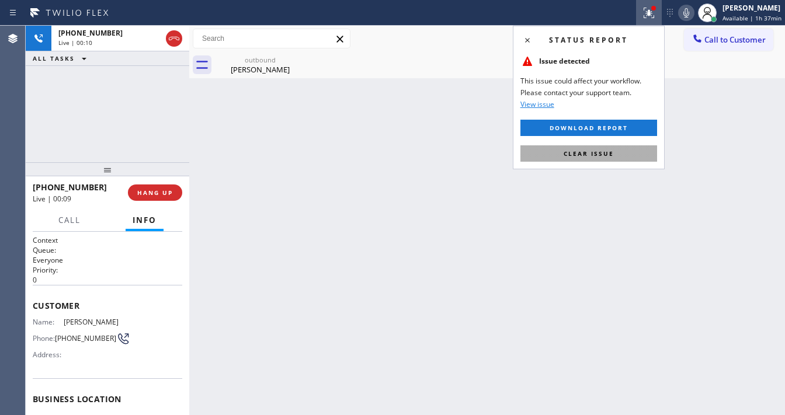
click at [588, 149] on span "Clear issue" at bounding box center [588, 153] width 50 height 8
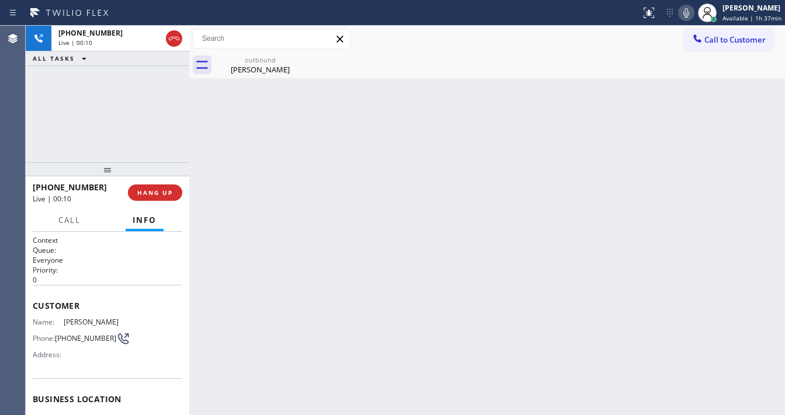
click at [131, 128] on div "+13173616489 Live | 00:10 ALL TASKS ALL TASKS ACTIVE TASKS TASKS IN WRAP UP" at bounding box center [107, 94] width 163 height 137
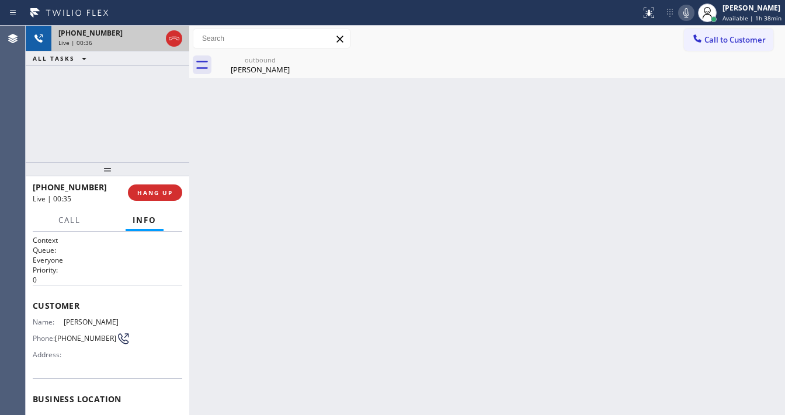
click at [175, 40] on icon at bounding box center [174, 39] width 14 height 14
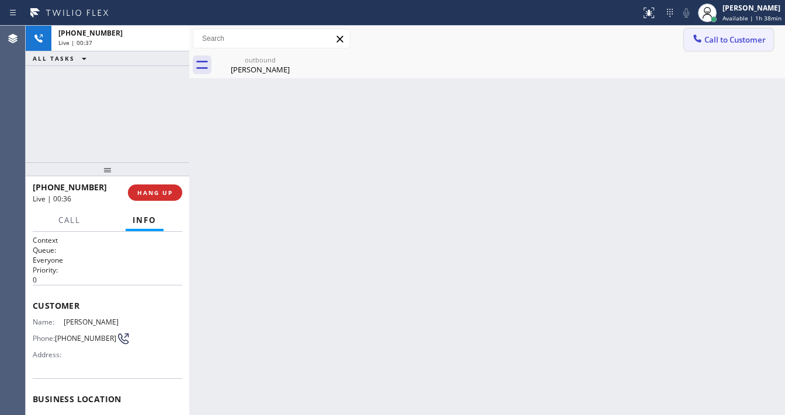
click at [713, 46] on button "Call to Customer" at bounding box center [728, 40] width 89 height 22
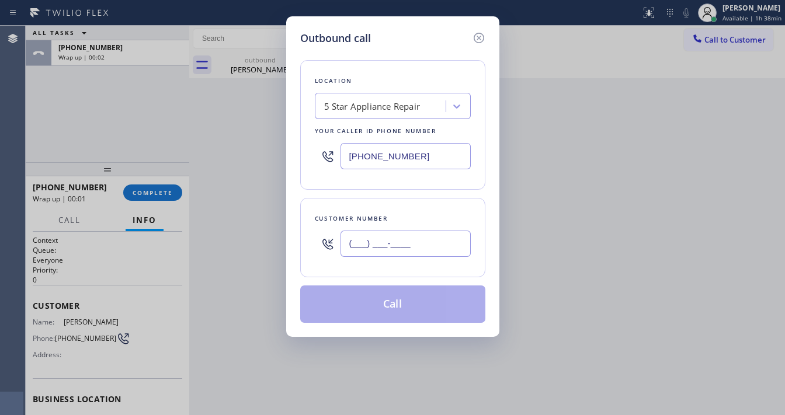
click at [388, 250] on input "(___) ___-____" at bounding box center [405, 244] width 130 height 26
paste input "317) 361-6489"
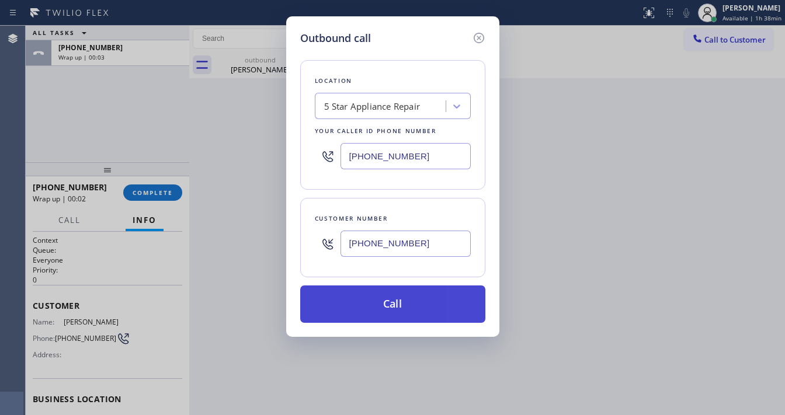
type input "(317) 361-6489"
click at [400, 306] on button "Call" at bounding box center [392, 303] width 185 height 37
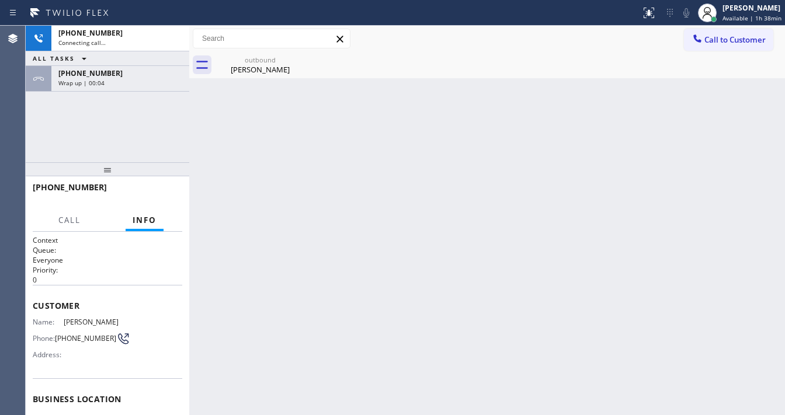
click at [101, 126] on div "+13173616489 Connecting call… ALL TASKS ALL TASKS ACTIVE TASKS TASKS IN WRAP UP…" at bounding box center [107, 94] width 163 height 137
click at [124, 85] on div "+13173616489 Wrap up | 00:04" at bounding box center [117, 79] width 133 height 26
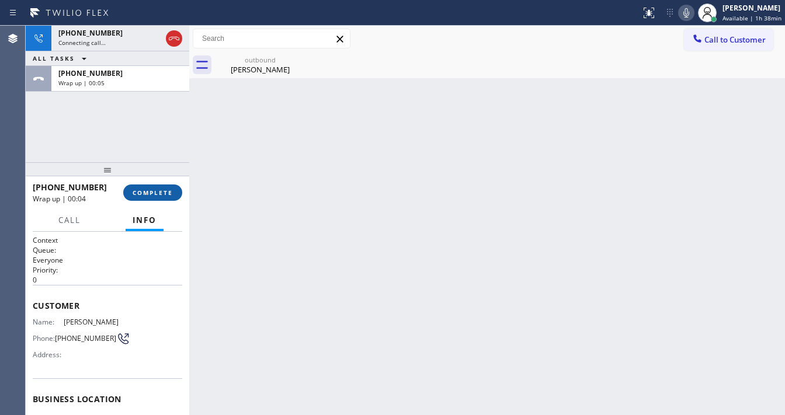
click at [161, 185] on button "COMPLETE" at bounding box center [152, 192] width 59 height 16
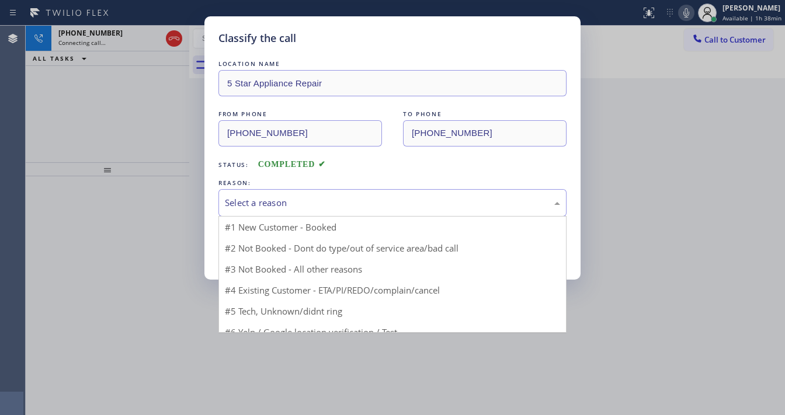
click at [284, 197] on div "Select a reason" at bounding box center [392, 202] width 335 height 13
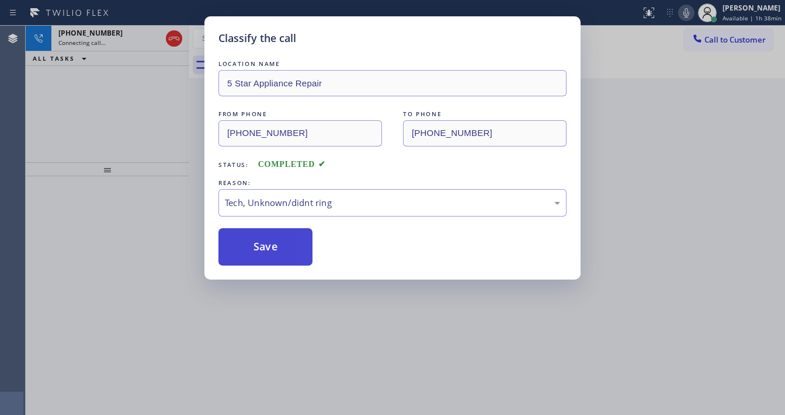
drag, startPoint x: 267, startPoint y: 292, endPoint x: 270, endPoint y: 250, distance: 42.7
click at [269, 233] on button "Save" at bounding box center [265, 246] width 94 height 37
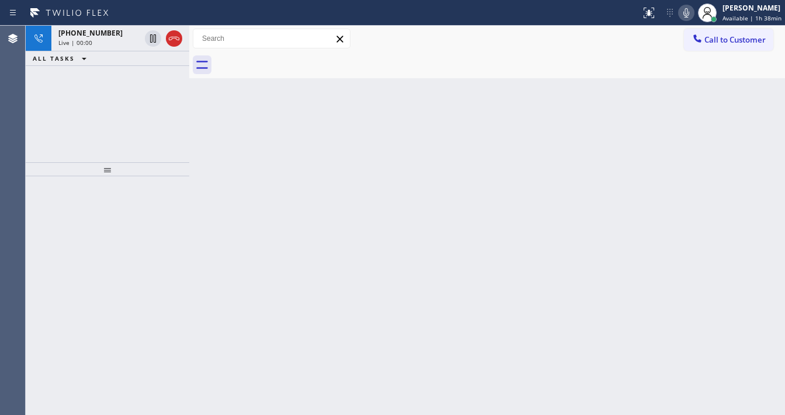
click at [85, 109] on div "+13173616489 Live | 00:00 ALL TASKS ALL TASKS ACTIVE TASKS TASKS IN WRAP UP" at bounding box center [107, 94] width 163 height 137
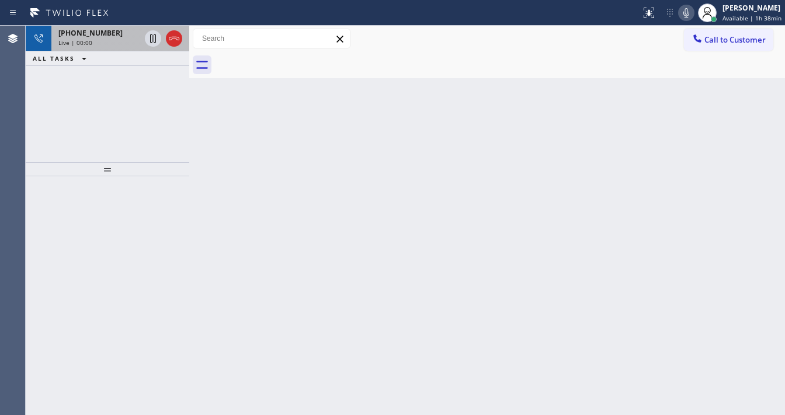
click at [112, 49] on div "+13173616489 Live | 00:00" at bounding box center [96, 39] width 91 height 26
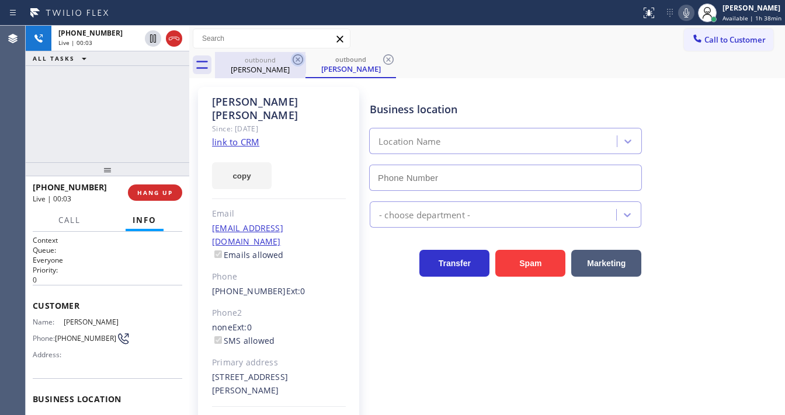
type input "[PHONE_NUMBER]"
click at [297, 63] on icon at bounding box center [298, 60] width 14 height 14
click at [296, 61] on icon at bounding box center [297, 59] width 11 height 11
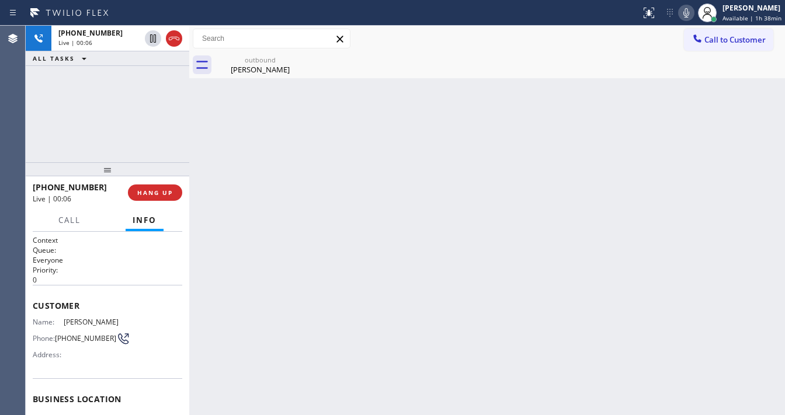
click at [120, 110] on div "+13173616489 Live | 00:06 ALL TASKS ALL TASKS ACTIVE TASKS TASKS IN WRAP UP" at bounding box center [107, 94] width 163 height 137
click at [243, 66] on div "Robert Peterman" at bounding box center [260, 69] width 88 height 11
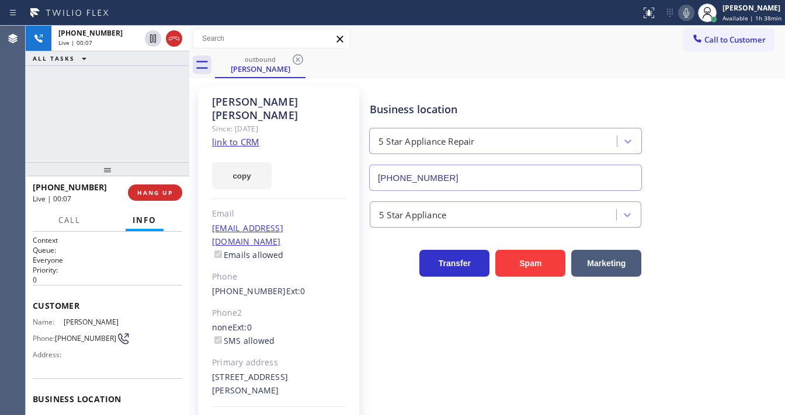
click at [122, 93] on div "+13173616489 Live | 00:07 ALL TASKS ALL TASKS ACTIVE TASKS TASKS IN WRAP UP" at bounding box center [107, 94] width 163 height 137
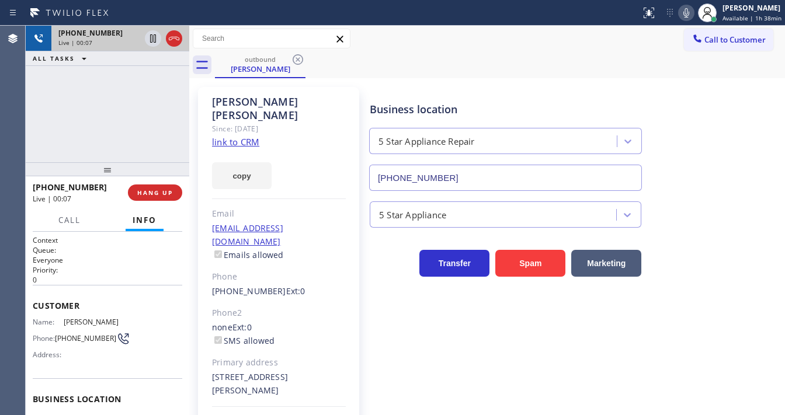
click at [99, 36] on span "+13173616489" at bounding box center [90, 33] width 64 height 10
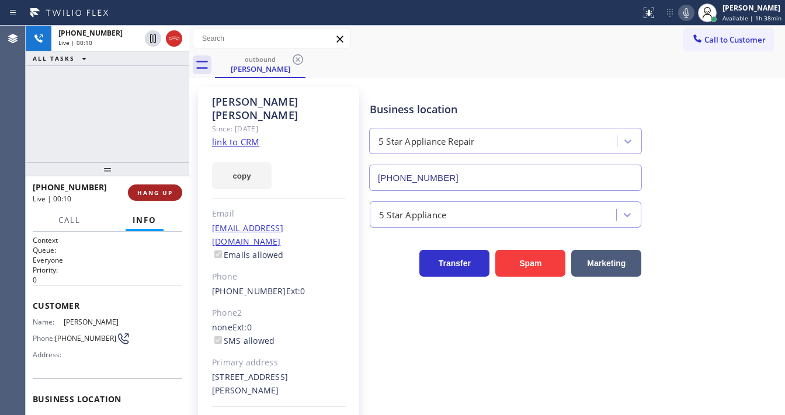
click at [152, 196] on button "HANG UP" at bounding box center [155, 192] width 54 height 16
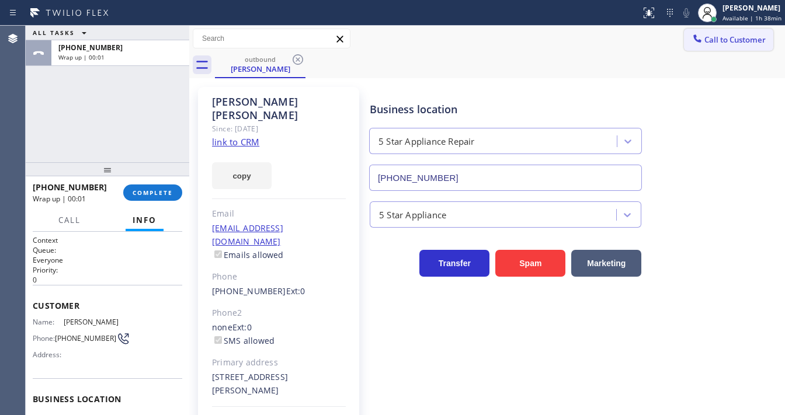
click at [721, 46] on button "Call to Customer" at bounding box center [728, 40] width 89 height 22
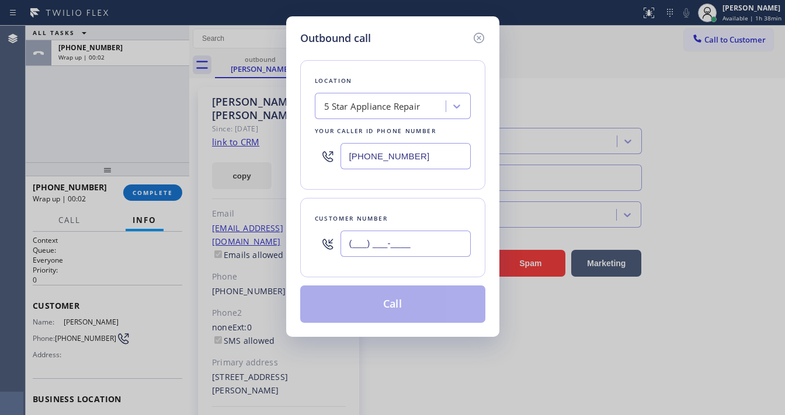
click at [385, 240] on input "(___) ___-____" at bounding box center [405, 244] width 130 height 26
paste input "317) 361-6489"
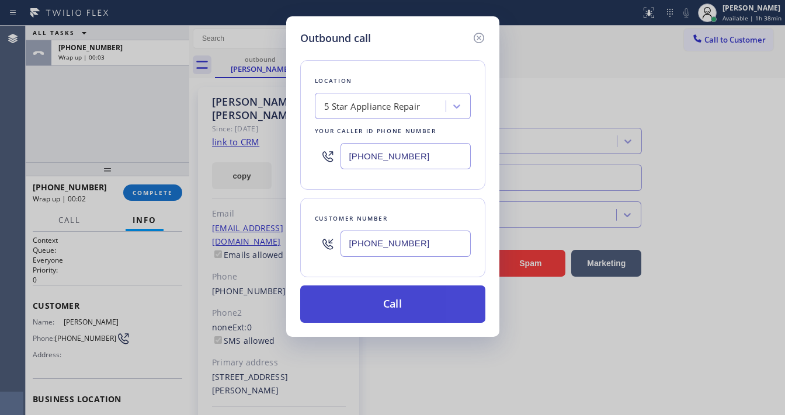
type input "(317) 361-6489"
click at [389, 300] on button "Call" at bounding box center [392, 303] width 185 height 37
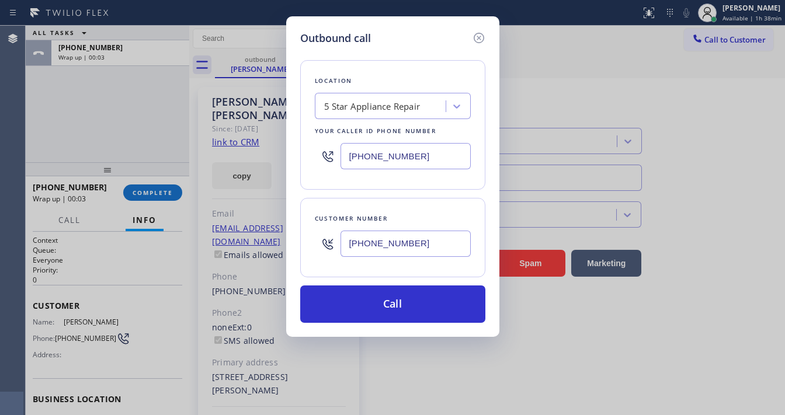
click at [97, 138] on div "Outbound call Location 5 Star Appliance Repair Your caller id phone number (855…" at bounding box center [392, 207] width 785 height 415
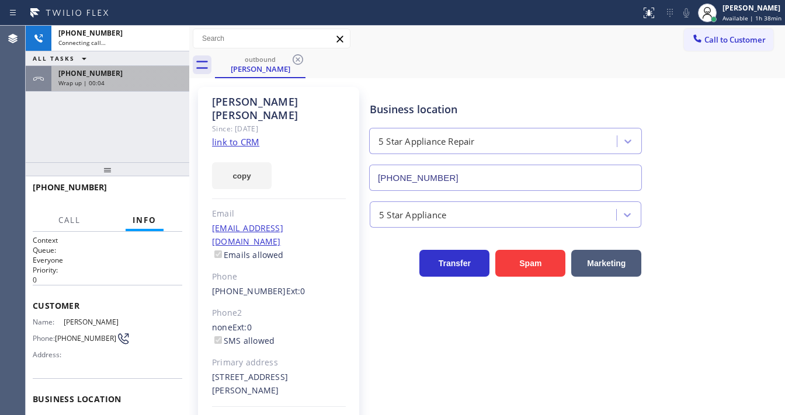
click at [121, 70] on div "+13173616489" at bounding box center [120, 73] width 124 height 10
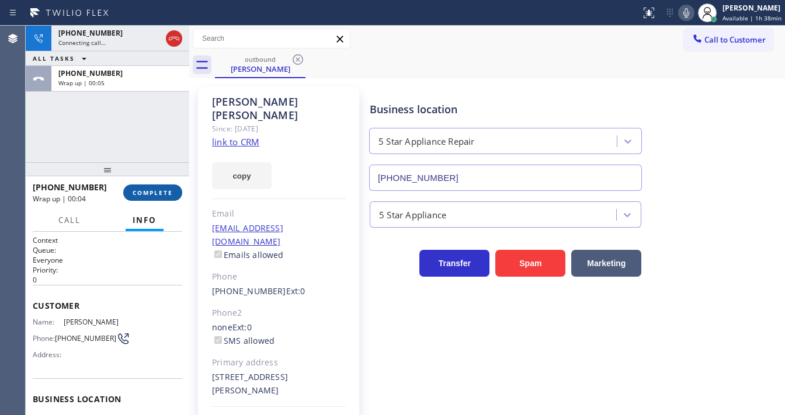
click at [159, 184] on button "COMPLETE" at bounding box center [152, 192] width 59 height 16
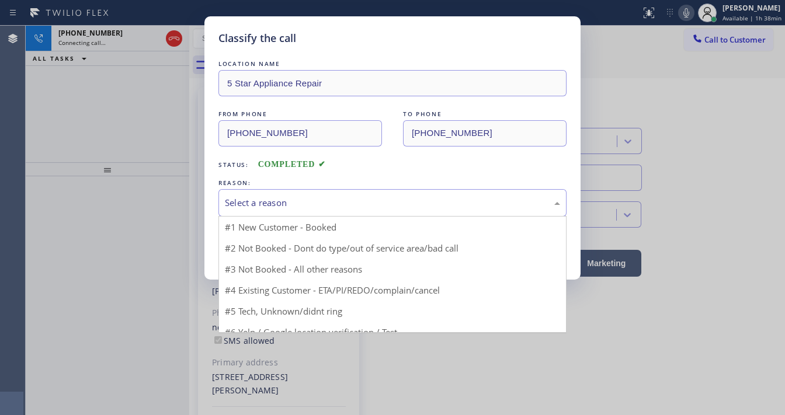
drag, startPoint x: 259, startPoint y: 189, endPoint x: 288, endPoint y: 249, distance: 66.8
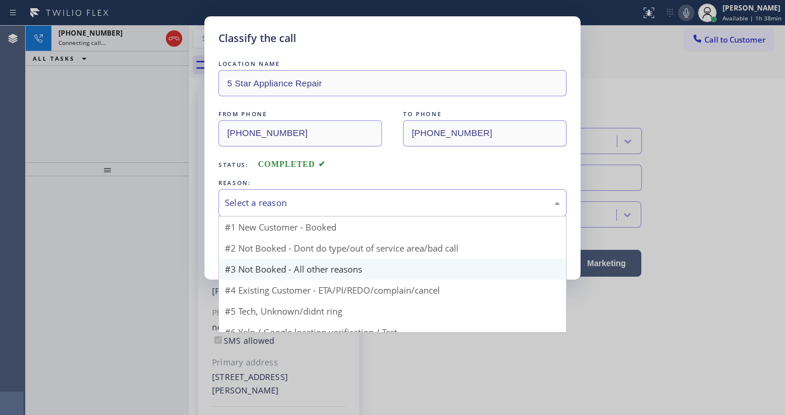
click at [269, 193] on div "Select a reason" at bounding box center [392, 202] width 348 height 27
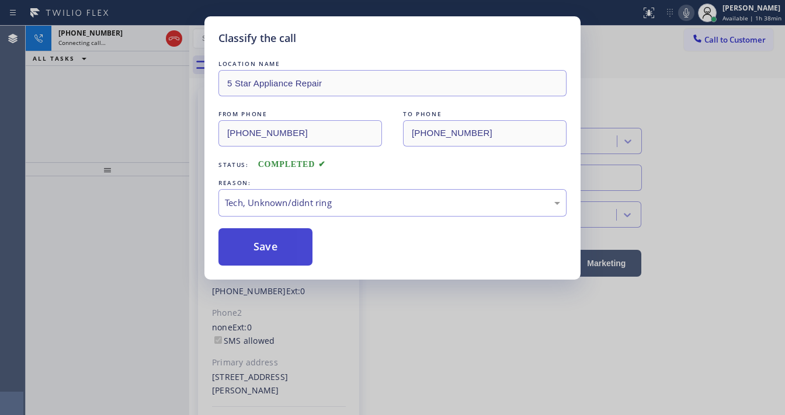
click at [269, 243] on button "Save" at bounding box center [265, 246] width 94 height 37
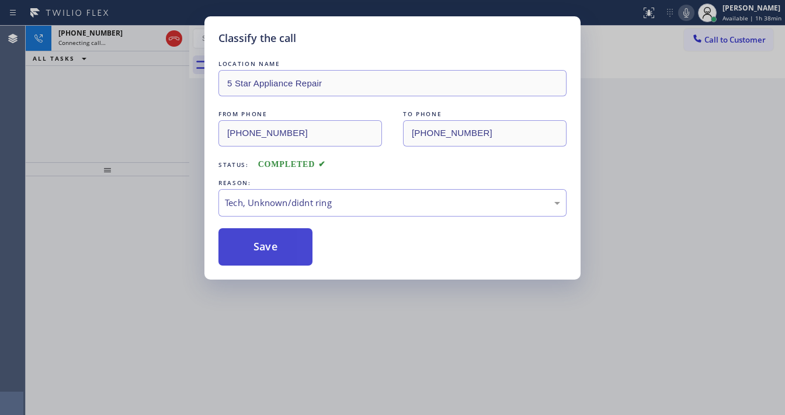
click at [269, 243] on button "Save" at bounding box center [265, 246] width 94 height 37
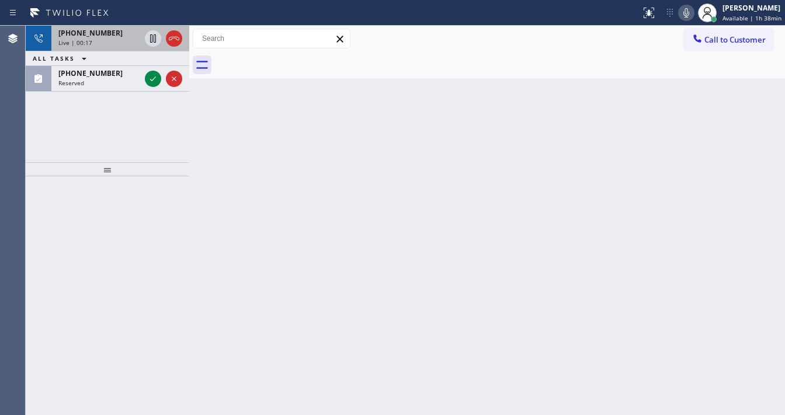
click at [177, 37] on icon at bounding box center [174, 39] width 11 height 4
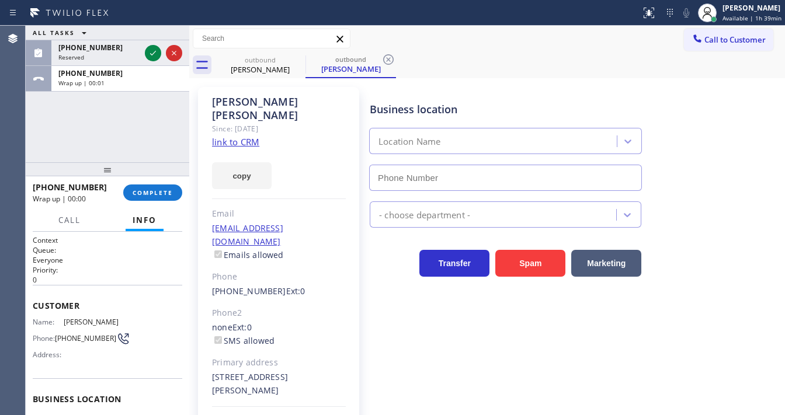
type input "[PHONE_NUMBER]"
click at [161, 193] on span "COMPLETE" at bounding box center [153, 193] width 40 height 8
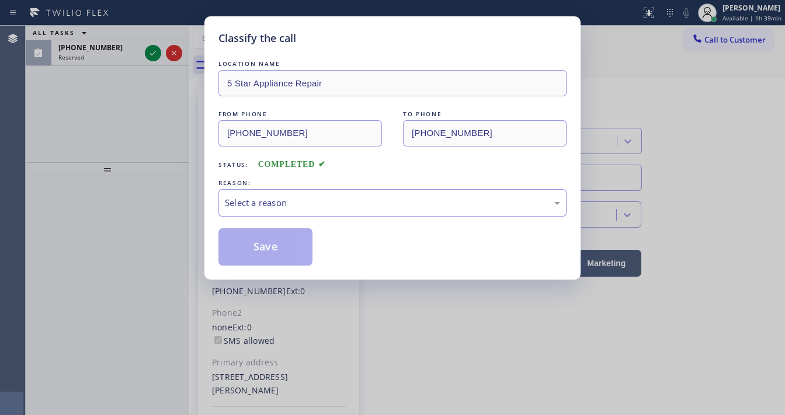
click at [291, 201] on div "Select a reason" at bounding box center [392, 202] width 335 height 13
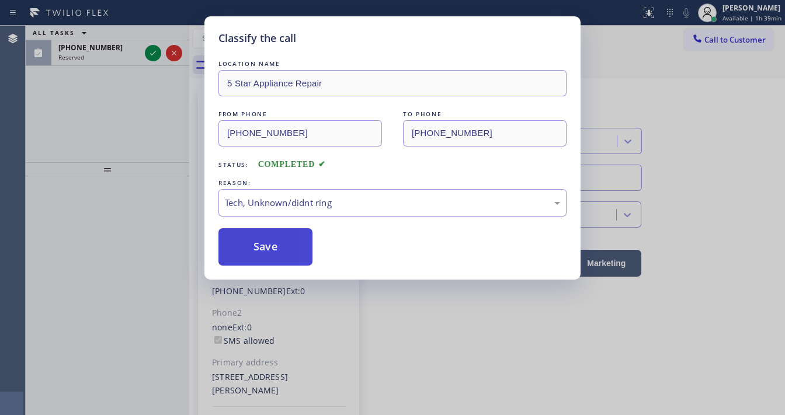
click at [272, 245] on button "Save" at bounding box center [265, 246] width 94 height 37
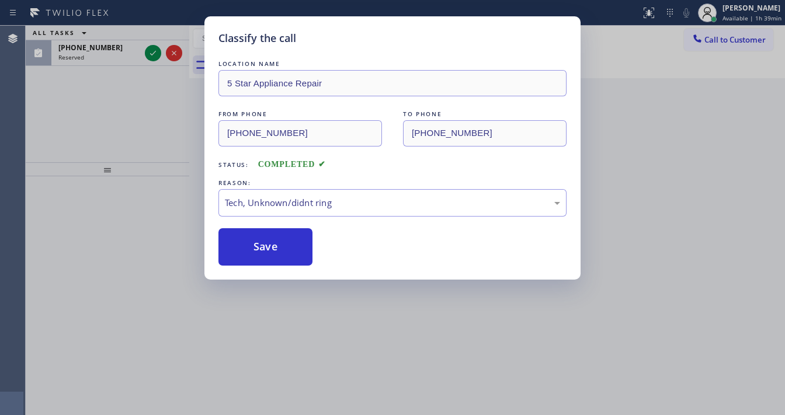
click at [98, 99] on div "Classify the call LOCATION NAME 5 Star Appliance Repair FROM PHONE (855) 731-49…" at bounding box center [392, 207] width 785 height 415
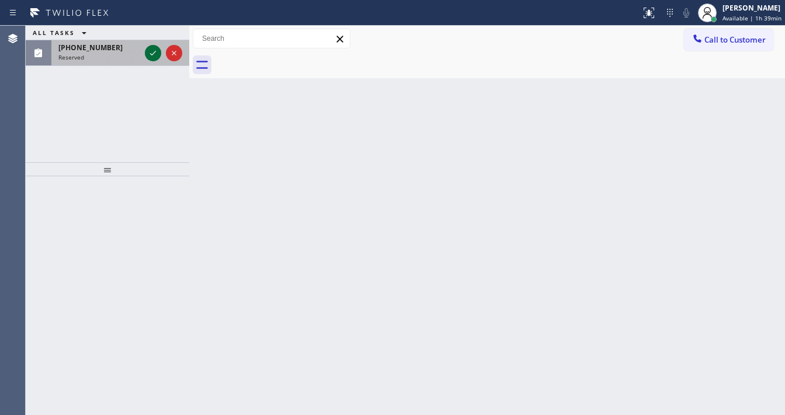
click at [155, 53] on icon at bounding box center [153, 53] width 14 height 14
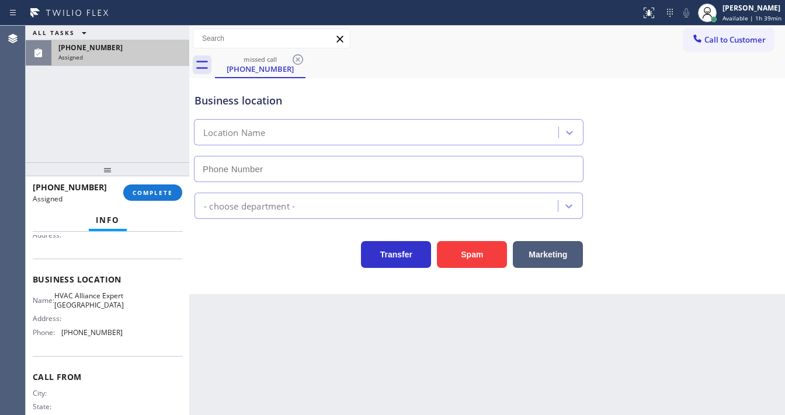
type input "(786) 465-5241"
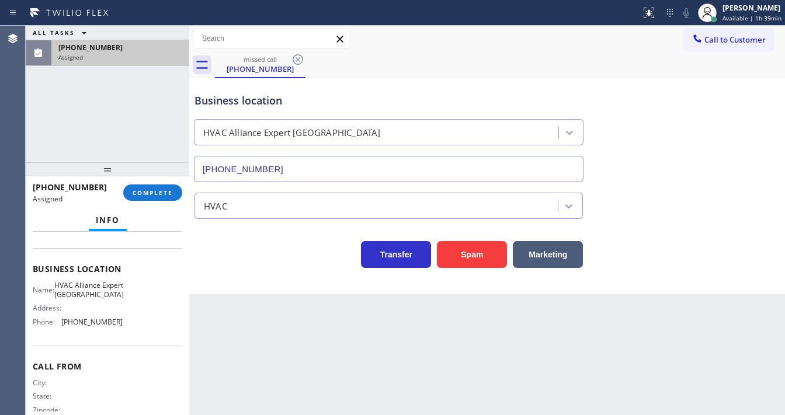
scroll to position [131, 0]
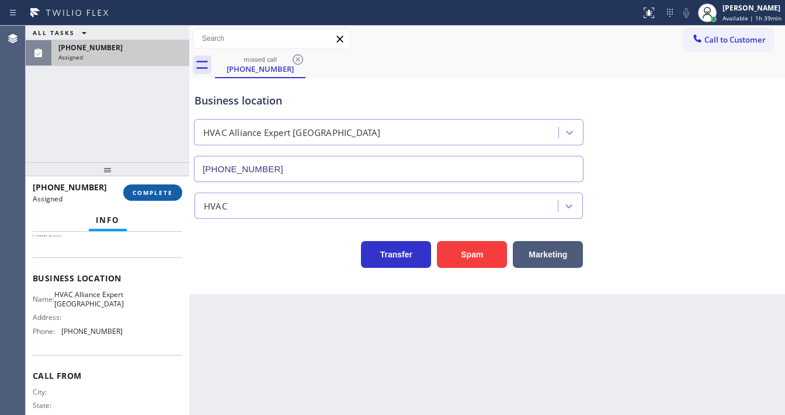
click at [157, 193] on span "COMPLETE" at bounding box center [153, 193] width 40 height 8
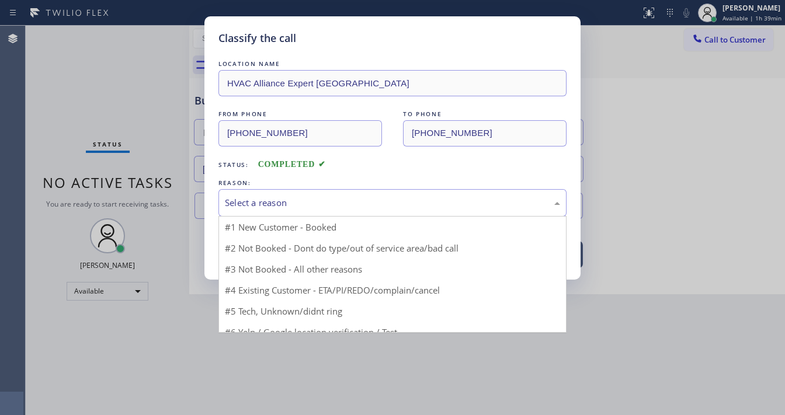
click at [289, 203] on div "Select a reason" at bounding box center [392, 202] width 335 height 13
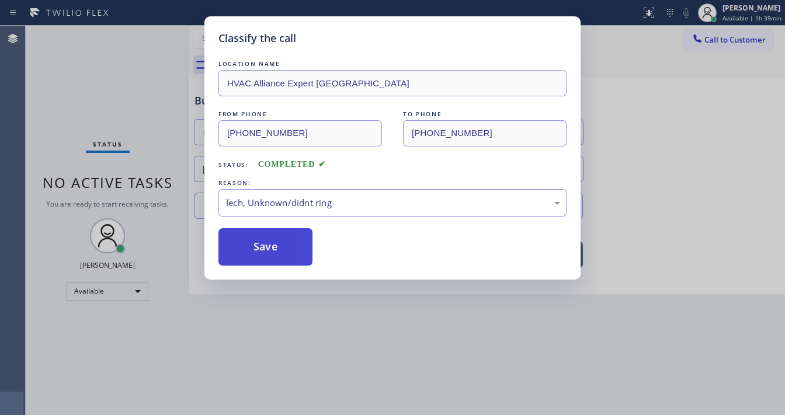
click at [267, 255] on button "Save" at bounding box center [265, 246] width 94 height 37
click at [268, 255] on button "Save" at bounding box center [265, 246] width 94 height 37
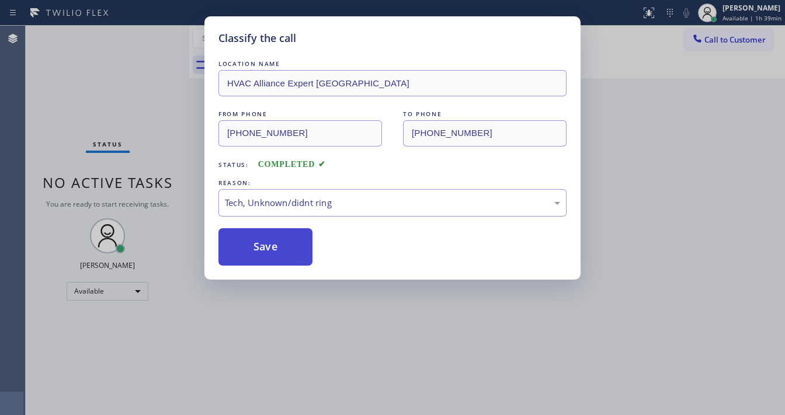
click at [268, 255] on button "Save" at bounding box center [265, 246] width 94 height 37
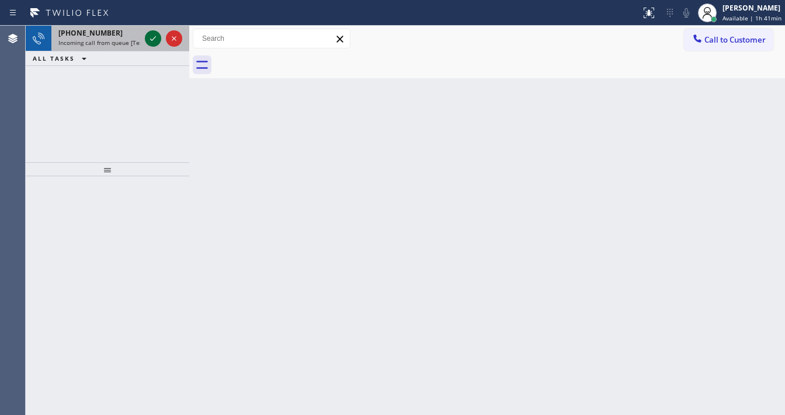
click at [150, 36] on icon at bounding box center [153, 39] width 14 height 14
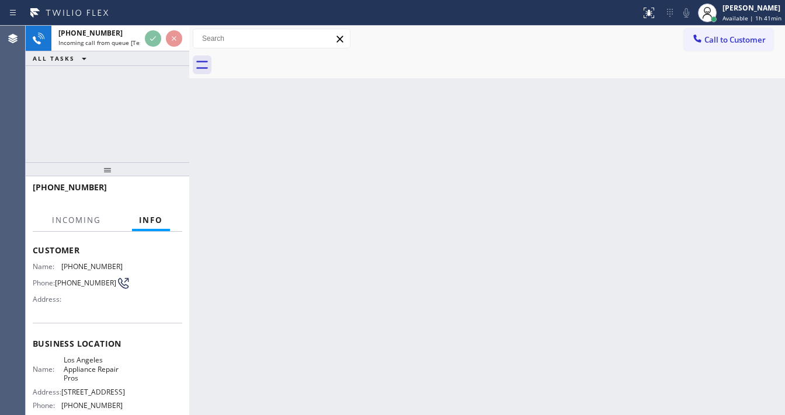
scroll to position [140, 0]
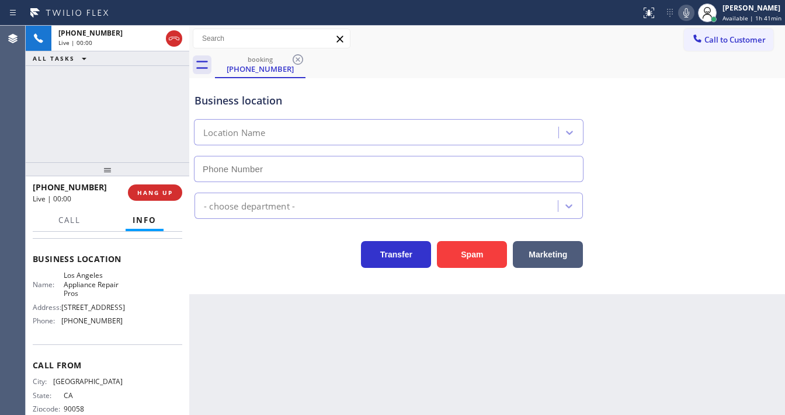
type input "(213) 246-2033"
click at [13, 109] on div "Agent Desktop" at bounding box center [12, 220] width 25 height 389
click at [500, 256] on button "Spam" at bounding box center [472, 254] width 70 height 27
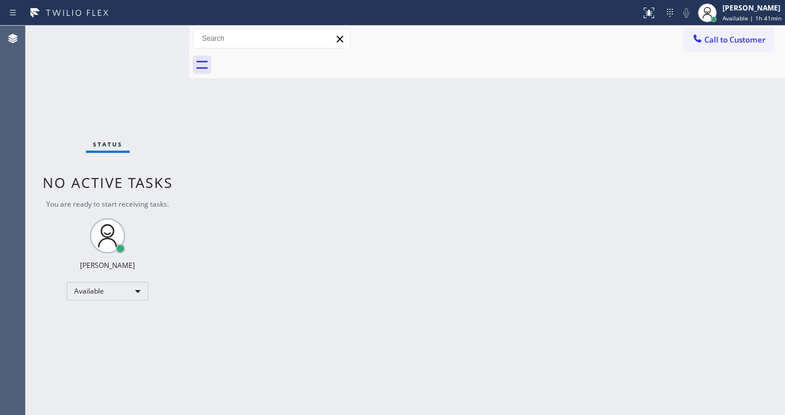
click at [151, 43] on div "Status No active tasks You are ready to start receiving tasks. [PERSON_NAME]" at bounding box center [107, 220] width 163 height 389
click at [21, 186] on div "Agent Desktop" at bounding box center [12, 220] width 25 height 389
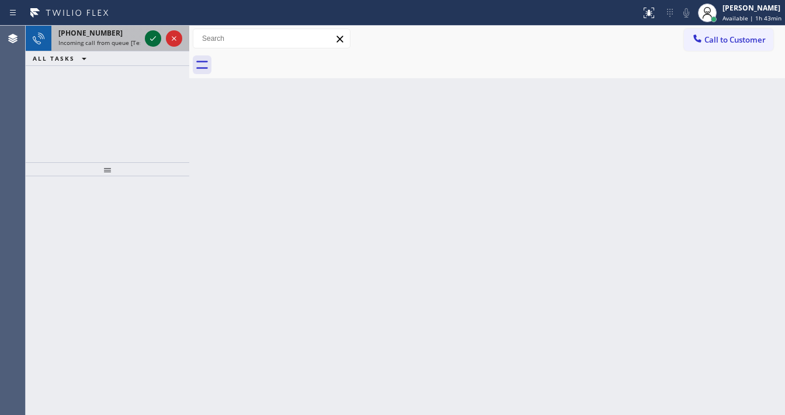
click at [154, 37] on icon at bounding box center [153, 38] width 6 height 5
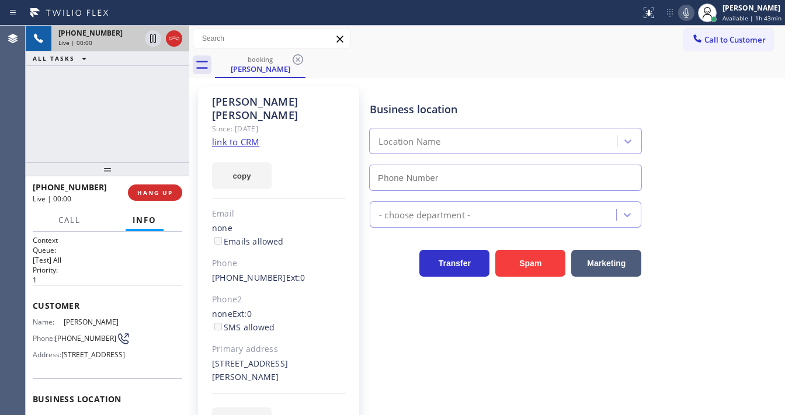
type input "(310) 455-8150"
click at [245, 136] on link "link to CRM" at bounding box center [235, 142] width 47 height 12
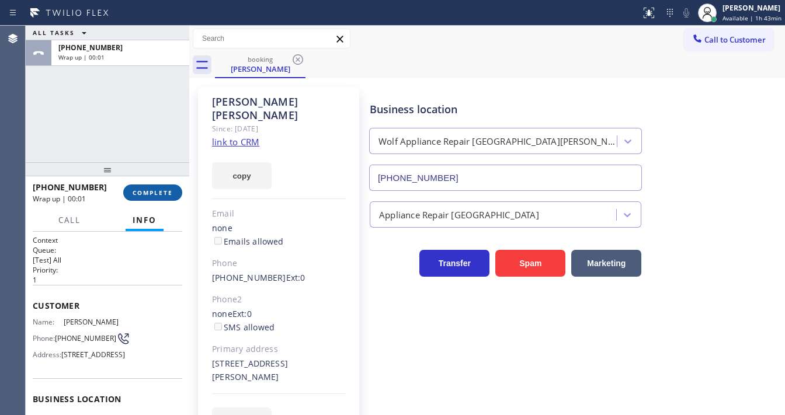
click at [165, 187] on button "COMPLETE" at bounding box center [152, 192] width 59 height 16
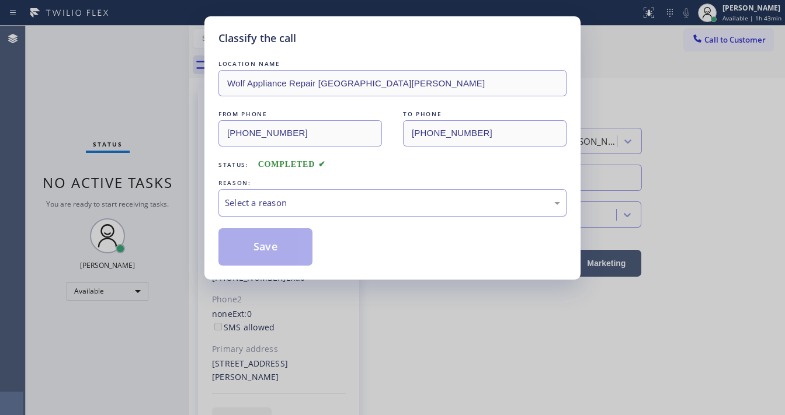
click at [292, 208] on div "Select a reason" at bounding box center [392, 202] width 335 height 13
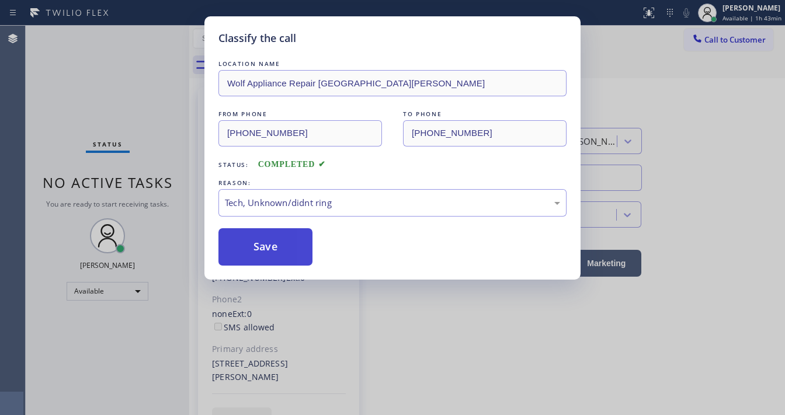
click at [270, 263] on button "Save" at bounding box center [265, 246] width 94 height 37
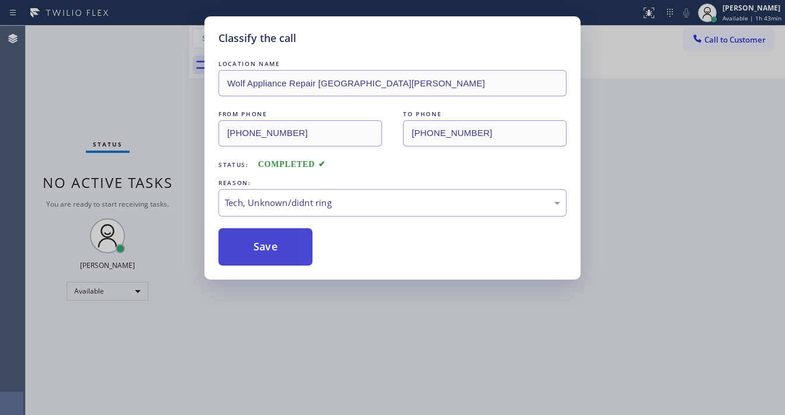
click at [270, 263] on button "Save" at bounding box center [265, 246] width 94 height 37
click at [271, 252] on button "Save" at bounding box center [265, 246] width 94 height 37
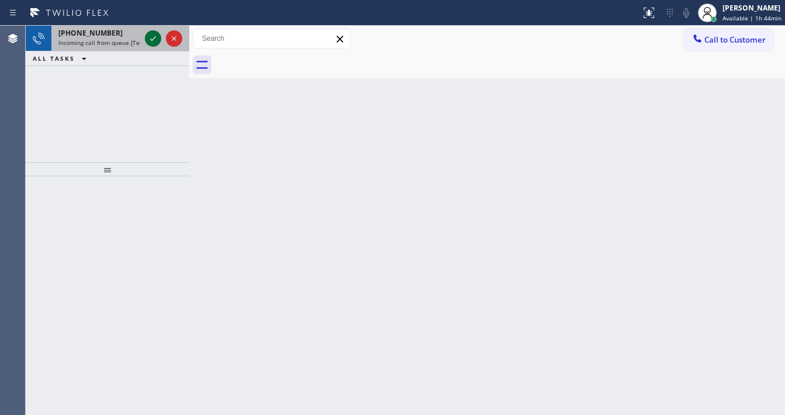
click at [149, 36] on icon at bounding box center [153, 39] width 14 height 14
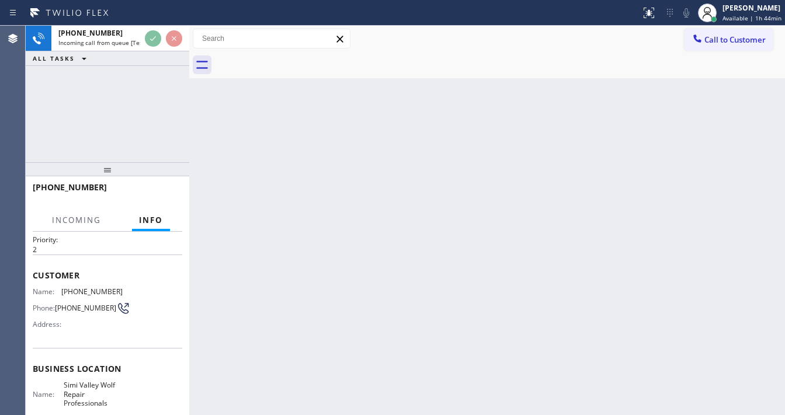
scroll to position [93, 0]
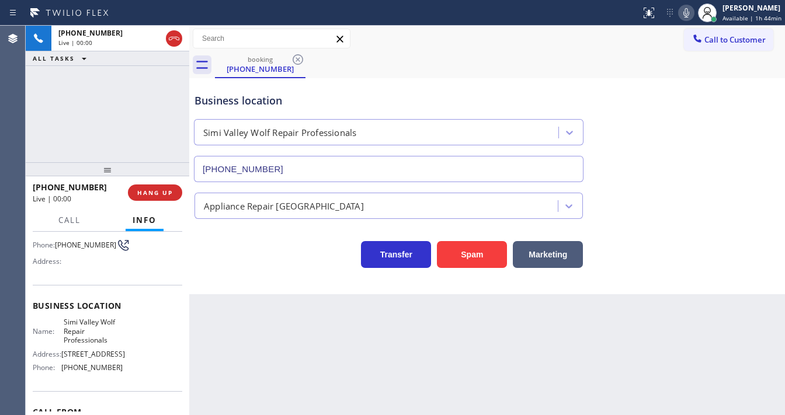
type input "(530) 404-5402"
click at [463, 253] on button "Spam" at bounding box center [472, 254] width 70 height 27
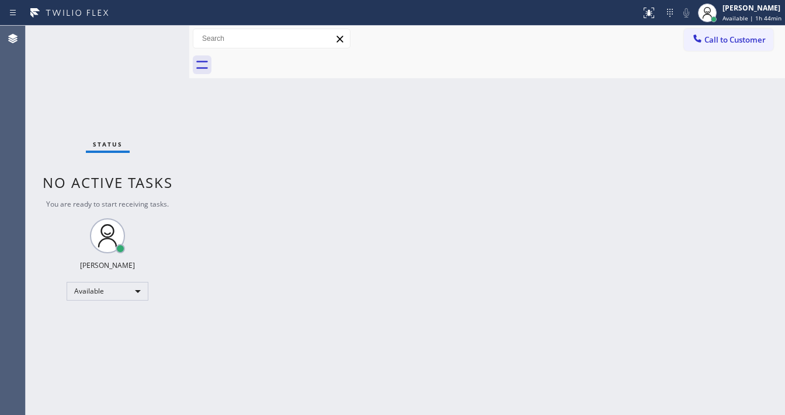
click at [740, 22] on div "Michael Javier Available | 1h 44min" at bounding box center [752, 12] width 65 height 20
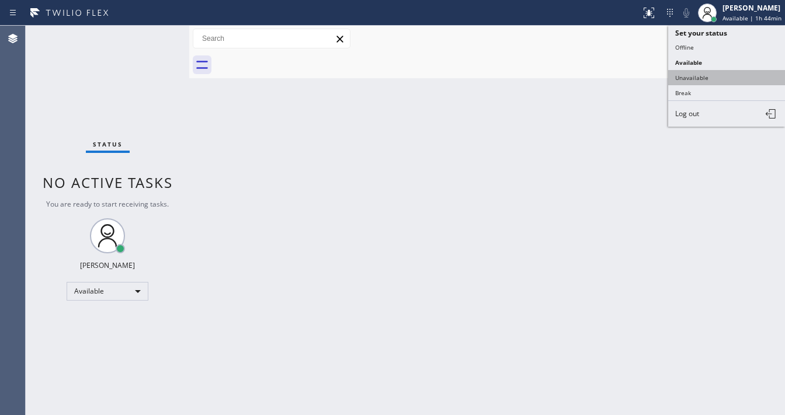
click at [701, 72] on button "Unavailable" at bounding box center [726, 77] width 117 height 15
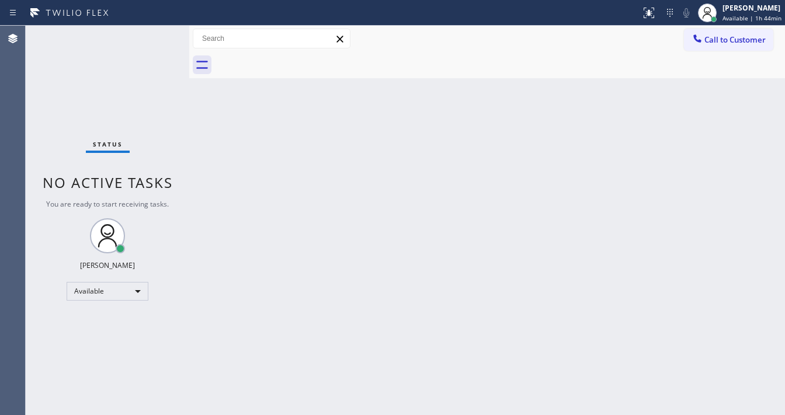
drag, startPoint x: 539, startPoint y: 111, endPoint x: 497, endPoint y: 98, distance: 44.1
click at [539, 112] on div "Back to Dashboard Change Sender ID Customers Technicians Select a contact Outbo…" at bounding box center [486, 220] width 595 height 389
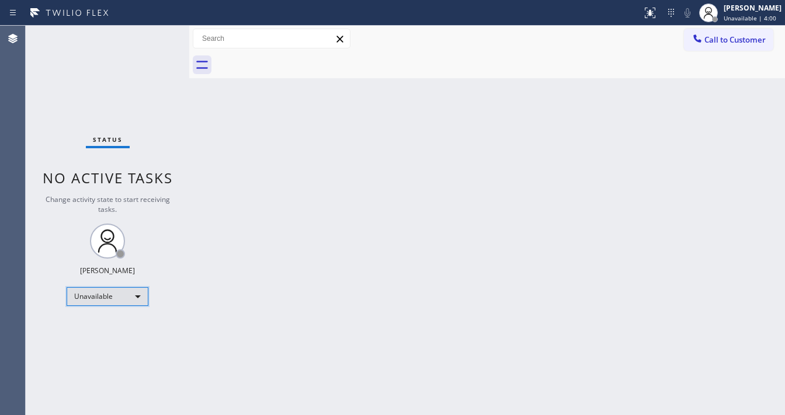
click at [105, 295] on div "Unavailable" at bounding box center [108, 296] width 82 height 19
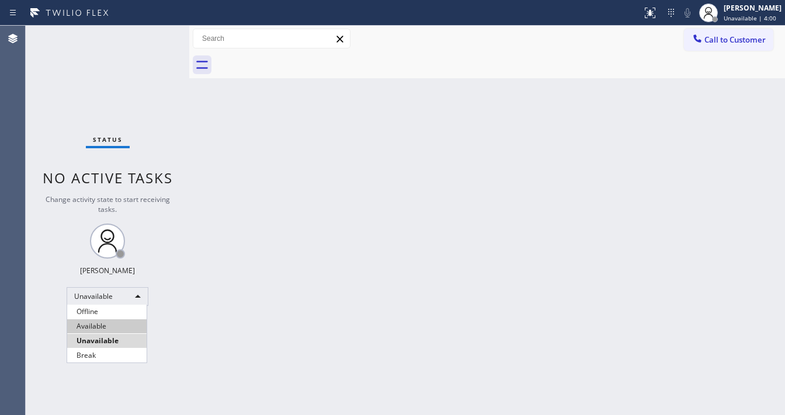
click at [99, 328] on li "Available" at bounding box center [106, 326] width 79 height 14
click at [271, 283] on div "Back to Dashboard Change Sender ID Customers Technicians Select a contact Outbo…" at bounding box center [486, 220] width 595 height 389
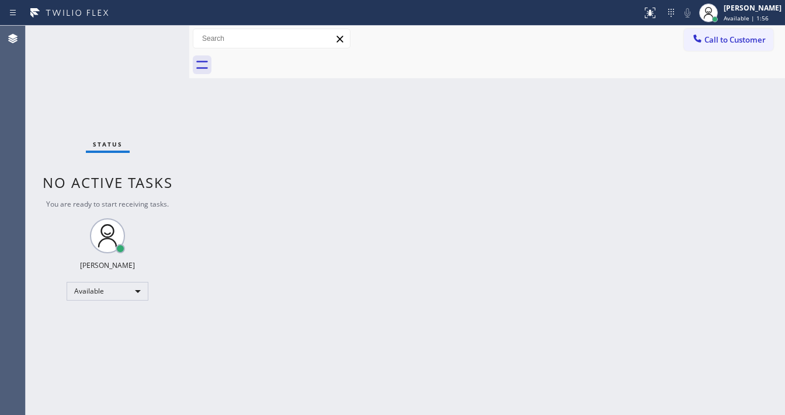
click at [148, 41] on div "Status No active tasks You are ready to start receiving tasks. [PERSON_NAME]" at bounding box center [107, 220] width 163 height 389
click at [149, 40] on div "Status No active tasks You are ready to start receiving tasks. [PERSON_NAME]" at bounding box center [107, 220] width 163 height 389
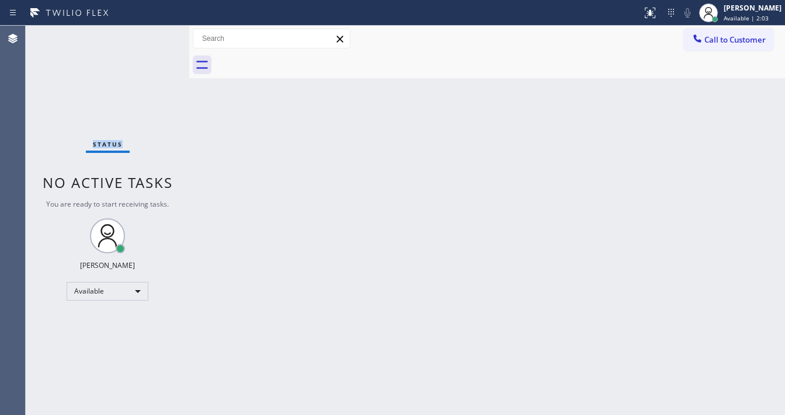
click at [161, 31] on div "Status No active tasks You are ready to start receiving tasks. [PERSON_NAME]" at bounding box center [107, 220] width 163 height 389
click at [160, 31] on div "Status No active tasks You are ready to start receiving tasks. [PERSON_NAME]" at bounding box center [107, 220] width 163 height 389
click at [159, 31] on div "Status No active tasks You are ready to start receiving tasks. [PERSON_NAME]" at bounding box center [107, 220] width 163 height 389
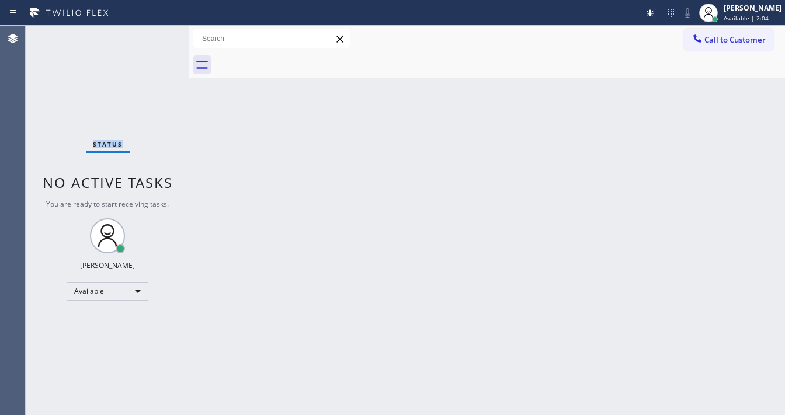
click at [159, 30] on div "Status No active tasks You are ready to start receiving tasks. [PERSON_NAME]" at bounding box center [107, 220] width 163 height 389
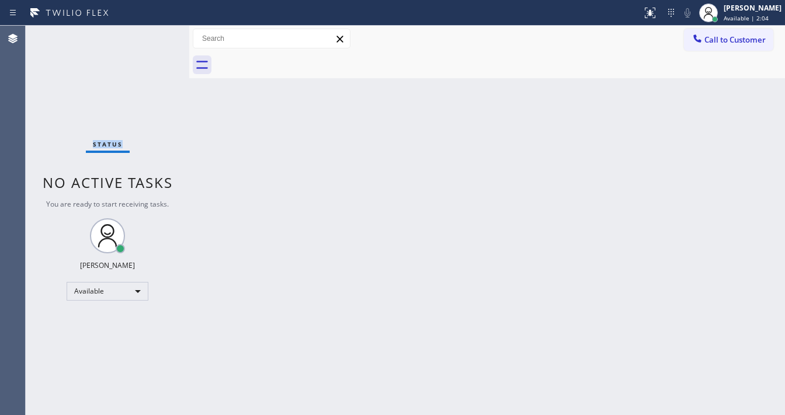
click at [159, 30] on div "Status No active tasks You are ready to start receiving tasks. [PERSON_NAME]" at bounding box center [107, 220] width 163 height 389
click at [152, 40] on div "Status No active tasks You are ready to start receiving tasks. [PERSON_NAME]" at bounding box center [107, 220] width 163 height 389
click at [154, 35] on div "Status No active tasks You are ready to start receiving tasks. [PERSON_NAME]" at bounding box center [107, 220] width 163 height 389
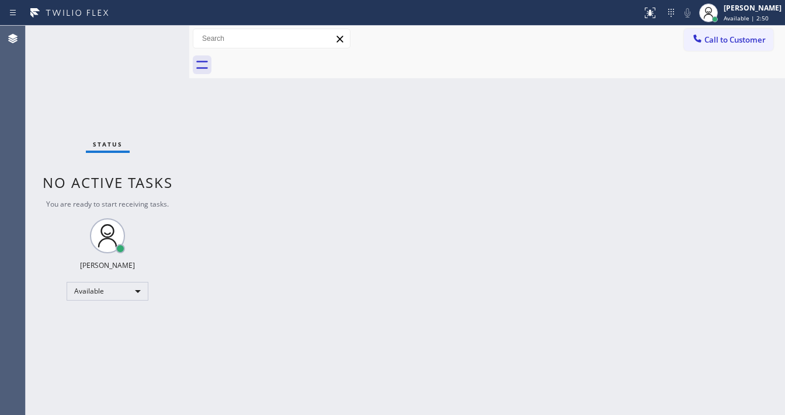
click at [154, 35] on div "Status No active tasks You are ready to start receiving tasks. [PERSON_NAME]" at bounding box center [107, 220] width 163 height 389
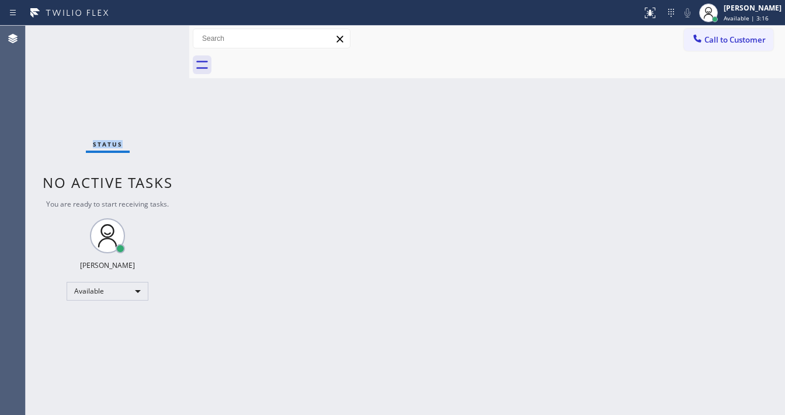
click at [154, 35] on div "Status No active tasks You are ready to start receiving tasks. [PERSON_NAME]" at bounding box center [107, 220] width 163 height 389
click at [650, 18] on div at bounding box center [650, 13] width 26 height 14
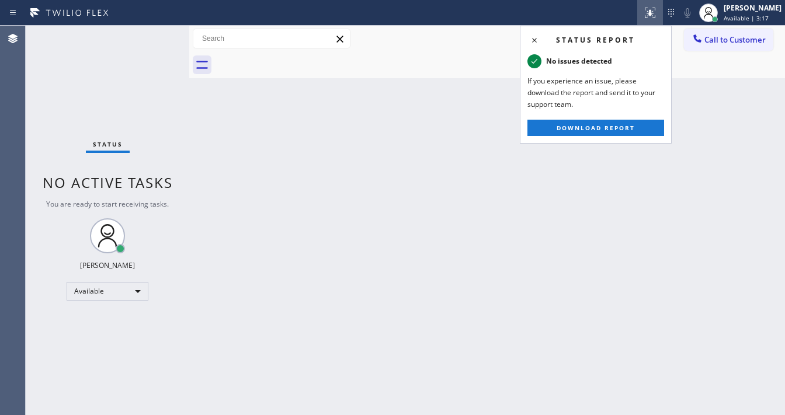
click at [259, 103] on div "Back to Dashboard Change Sender ID Customers Technicians Select a contact Outbo…" at bounding box center [486, 220] width 595 height 389
click at [657, 11] on icon at bounding box center [650, 13] width 14 height 14
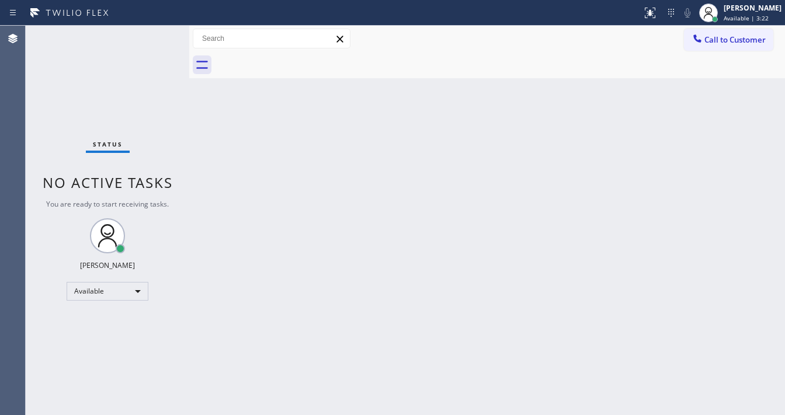
click at [155, 38] on div "Status No active tasks You are ready to start receiving tasks. [PERSON_NAME]" at bounding box center [107, 220] width 163 height 389
click at [153, 39] on div "Status No active tasks You are ready to start receiving tasks. [PERSON_NAME]" at bounding box center [107, 220] width 163 height 389
click at [154, 35] on div "Status No active tasks You are ready to start receiving tasks. [PERSON_NAME]" at bounding box center [107, 220] width 163 height 389
click at [154, 34] on div "Status No active tasks You are ready to start receiving tasks. [PERSON_NAME]" at bounding box center [107, 220] width 163 height 389
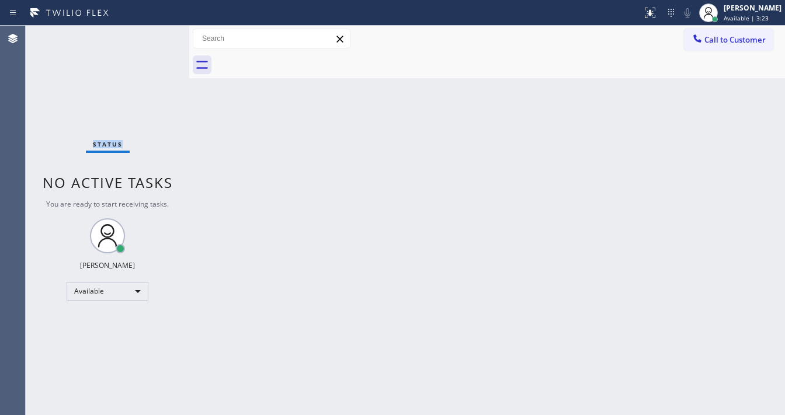
click at [154, 34] on div "Status No active tasks You are ready to start receiving tasks. [PERSON_NAME]" at bounding box center [107, 220] width 163 height 389
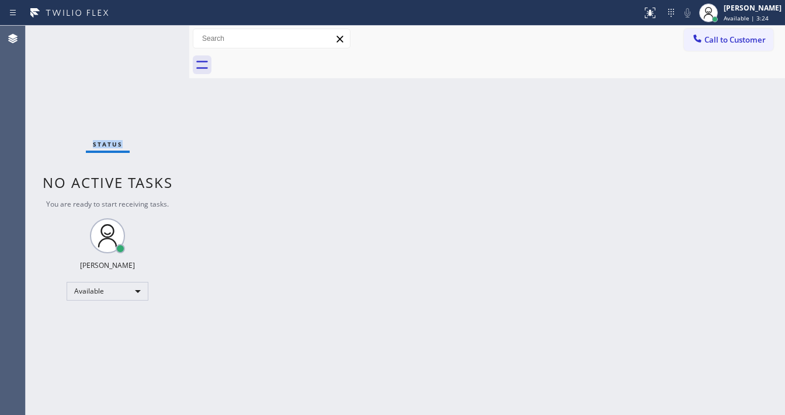
click at [154, 34] on div "Status No active tasks You are ready to start receiving tasks. [PERSON_NAME]" at bounding box center [107, 220] width 163 height 389
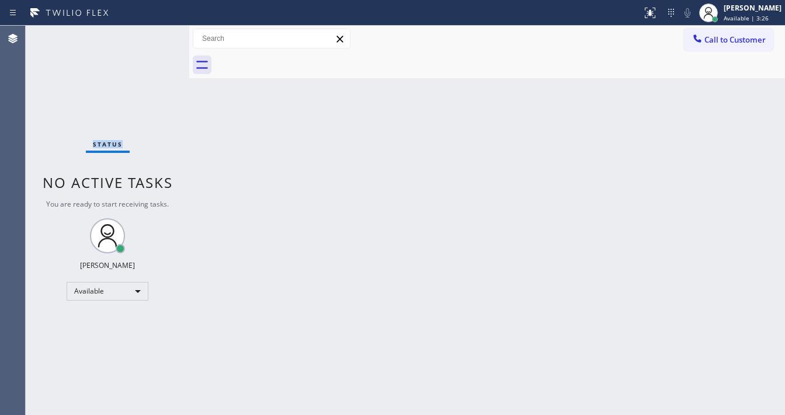
click at [144, 36] on div "Status No active tasks You are ready to start receiving tasks. [PERSON_NAME]" at bounding box center [107, 220] width 163 height 389
click at [157, 35] on div "Status No active tasks You are ready to start receiving tasks. [PERSON_NAME]" at bounding box center [107, 220] width 163 height 389
click at [156, 35] on div "Status No active tasks You are ready to start receiving tasks. [PERSON_NAME]" at bounding box center [107, 220] width 163 height 389
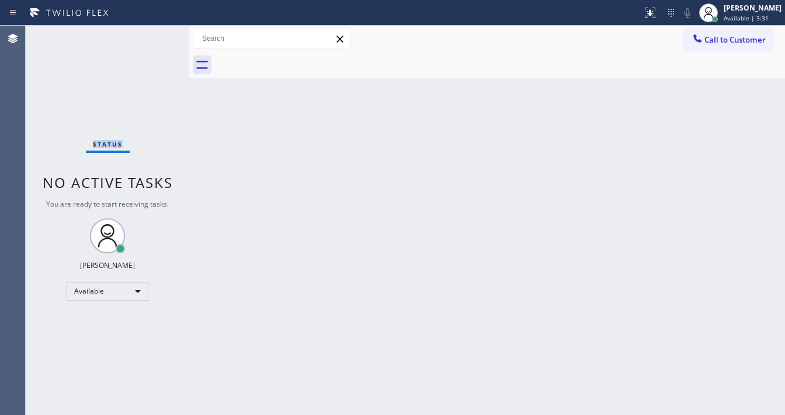
click at [156, 30] on div "Status No active tasks You are ready to start receiving tasks. [PERSON_NAME]" at bounding box center [107, 220] width 163 height 389
click at [156, 29] on div "Status No active tasks You are ready to start receiving tasks. [PERSON_NAME]" at bounding box center [107, 220] width 163 height 389
click at [154, 30] on div "Status No active tasks You are ready to start receiving tasks. [PERSON_NAME]" at bounding box center [107, 220] width 163 height 389
click at [154, 32] on div "Status No active tasks You are ready to start receiving tasks. [PERSON_NAME]" at bounding box center [107, 220] width 163 height 389
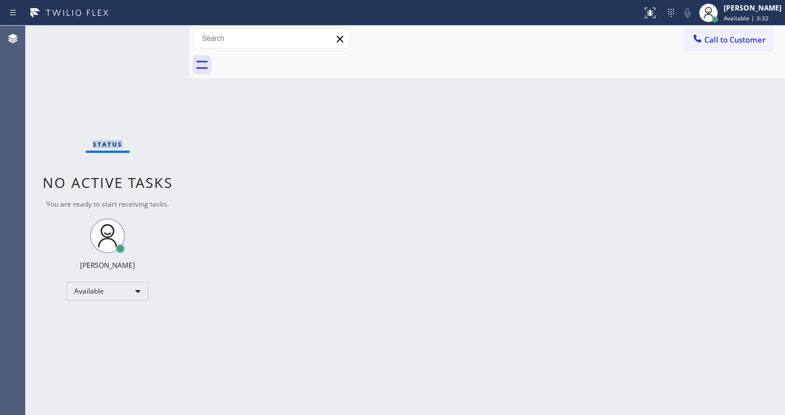
click at [154, 32] on div "Status No active tasks You are ready to start receiving tasks. [PERSON_NAME]" at bounding box center [107, 220] width 163 height 389
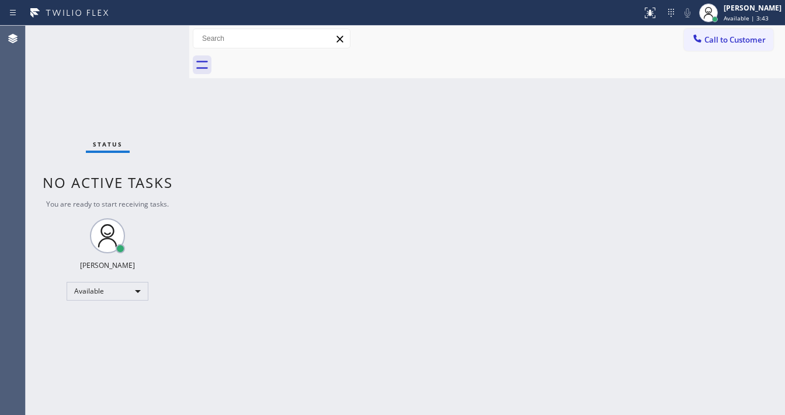
click at [154, 32] on div "Status No active tasks You are ready to start receiving tasks. [PERSON_NAME]" at bounding box center [107, 220] width 163 height 389
click at [154, 33] on div "Status No active tasks You are ready to start receiving tasks. [PERSON_NAME]" at bounding box center [107, 220] width 163 height 389
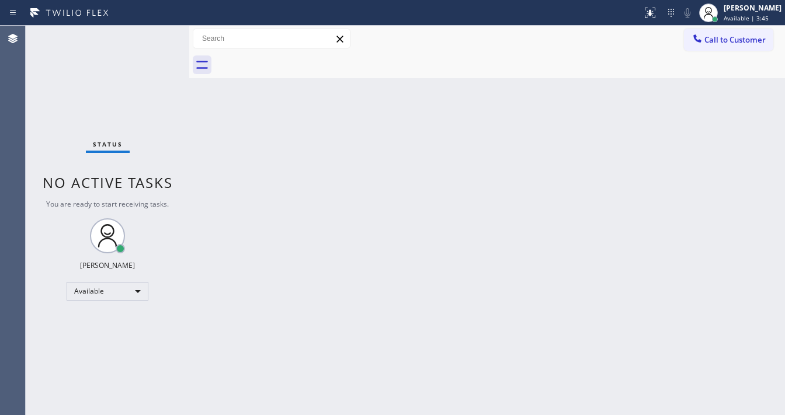
click at [154, 33] on div "Status No active tasks You are ready to start receiving tasks. [PERSON_NAME]" at bounding box center [107, 220] width 163 height 389
click at [154, 35] on div "Status No active tasks You are ready to start receiving tasks. [PERSON_NAME]" at bounding box center [107, 220] width 163 height 389
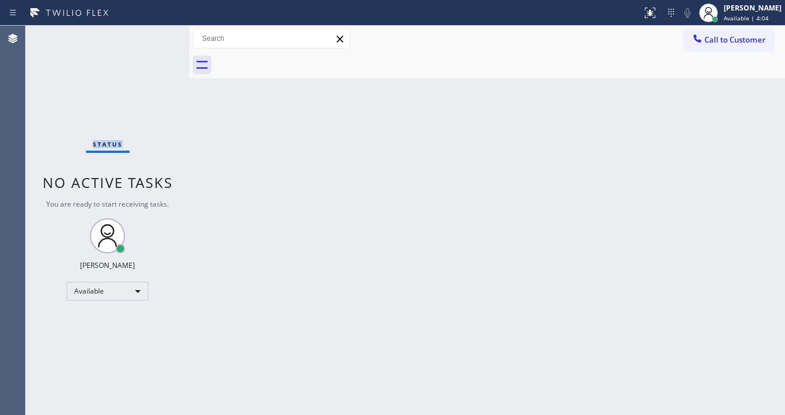
click at [154, 35] on div "Status No active tasks You are ready to start receiving tasks. [PERSON_NAME]" at bounding box center [107, 220] width 163 height 389
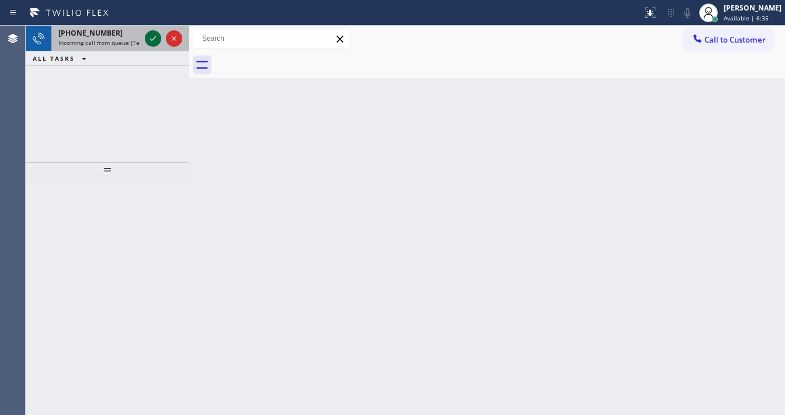
click at [154, 35] on icon at bounding box center [153, 39] width 14 height 14
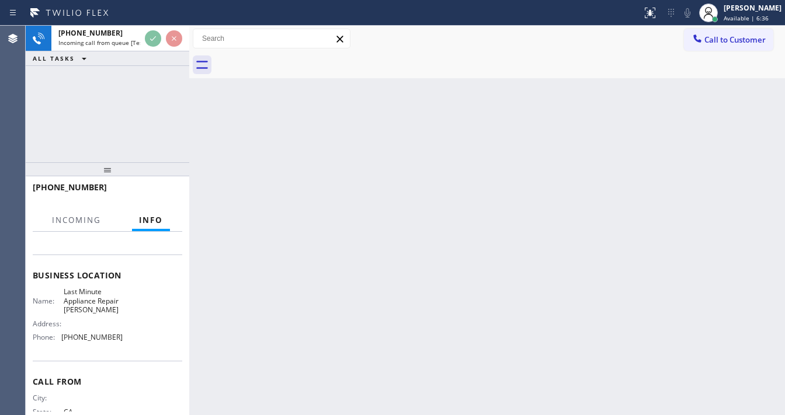
scroll to position [140, 0]
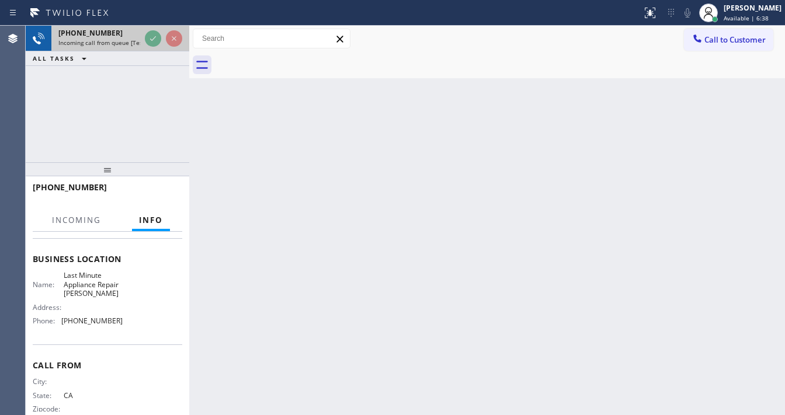
click at [144, 46] on div at bounding box center [163, 39] width 42 height 26
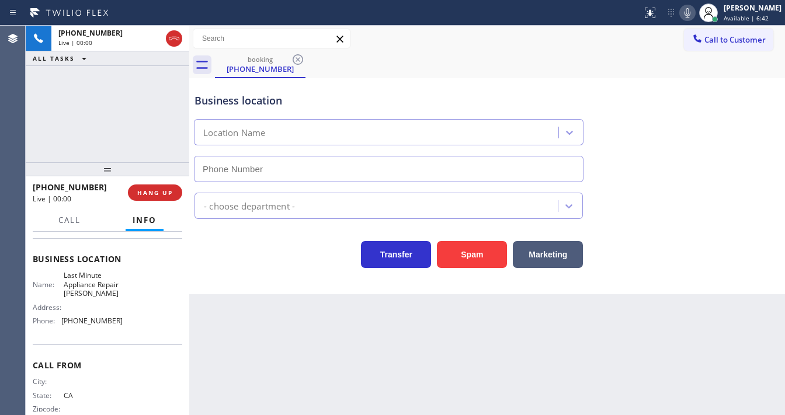
type input "(805) 600-5576"
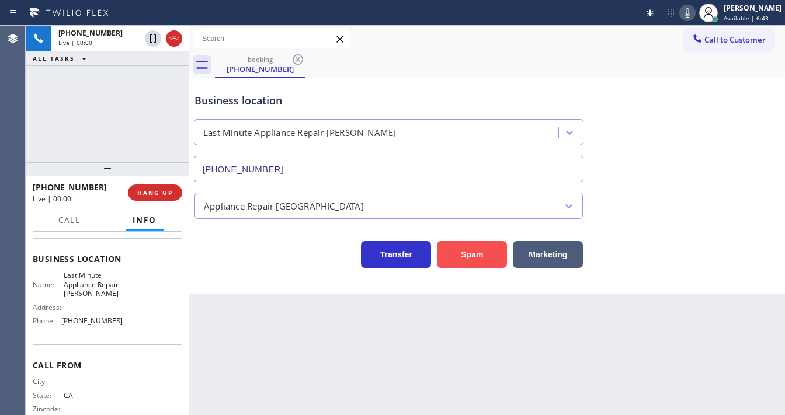
click at [474, 262] on button "Spam" at bounding box center [472, 254] width 70 height 27
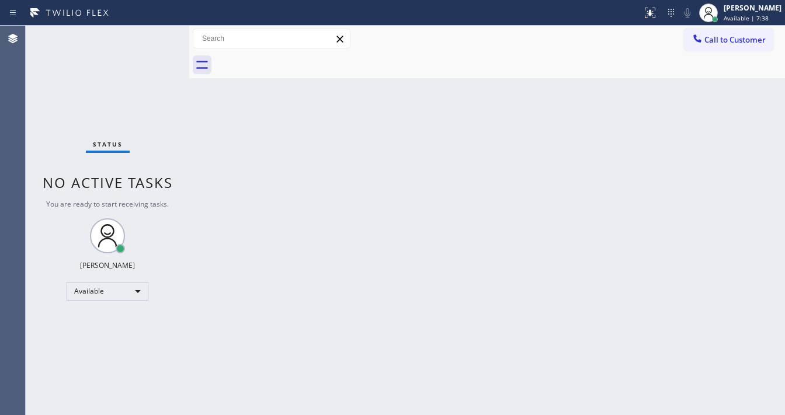
click at [156, 33] on div "Status No active tasks You are ready to start receiving tasks. [PERSON_NAME]" at bounding box center [107, 220] width 163 height 389
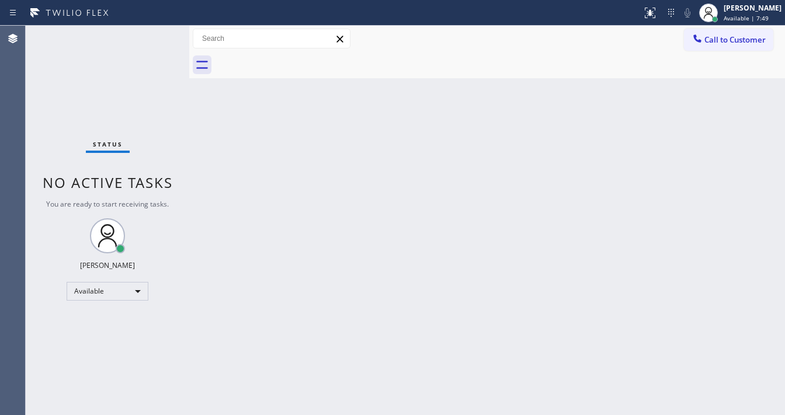
click at [156, 33] on div "Status No active tasks You are ready to start receiving tasks. [PERSON_NAME]" at bounding box center [107, 220] width 163 height 389
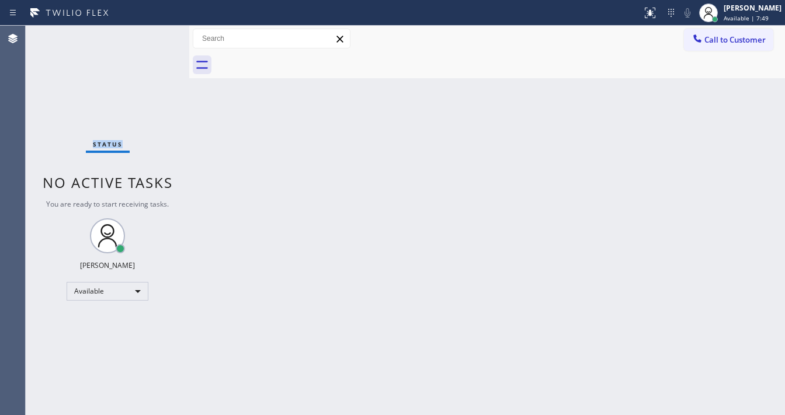
click at [156, 33] on div "Status No active tasks You are ready to start receiving tasks. [PERSON_NAME]" at bounding box center [107, 220] width 163 height 389
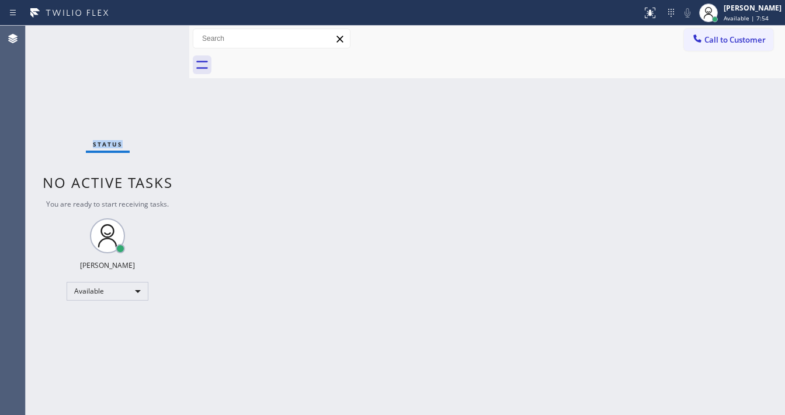
click at [156, 33] on div "Status No active tasks You are ready to start receiving tasks. [PERSON_NAME]" at bounding box center [107, 220] width 163 height 389
click at [153, 34] on div "Status No active tasks You are ready to start receiving tasks. [PERSON_NAME]" at bounding box center [107, 220] width 163 height 389
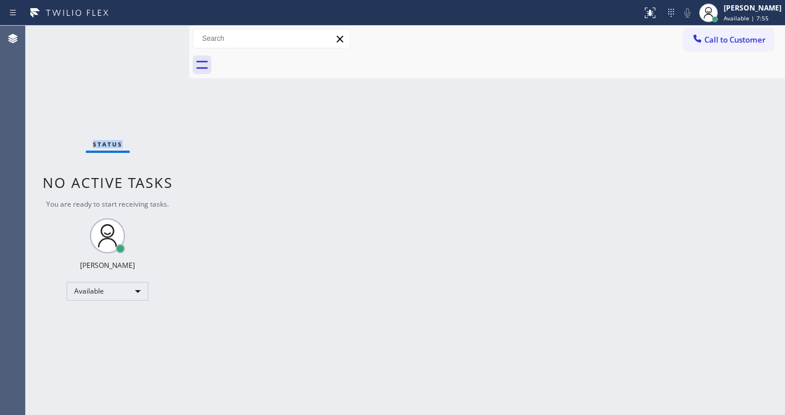
click at [153, 34] on div "Status No active tasks You are ready to start receiving tasks. [PERSON_NAME]" at bounding box center [107, 220] width 163 height 389
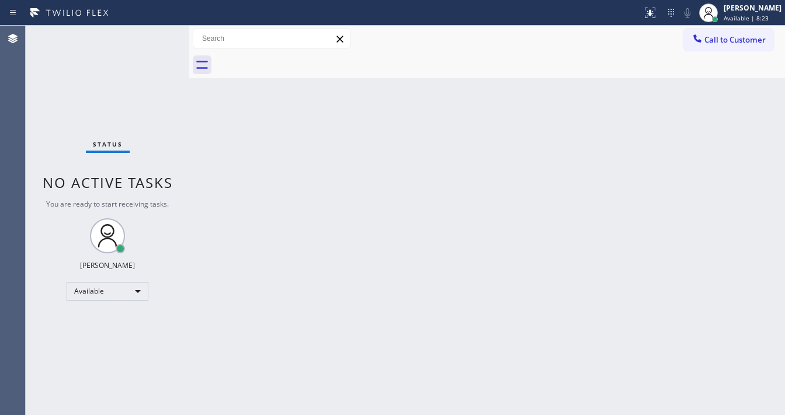
click at [153, 34] on div "Status No active tasks You are ready to start receiving tasks. [PERSON_NAME]" at bounding box center [107, 220] width 163 height 389
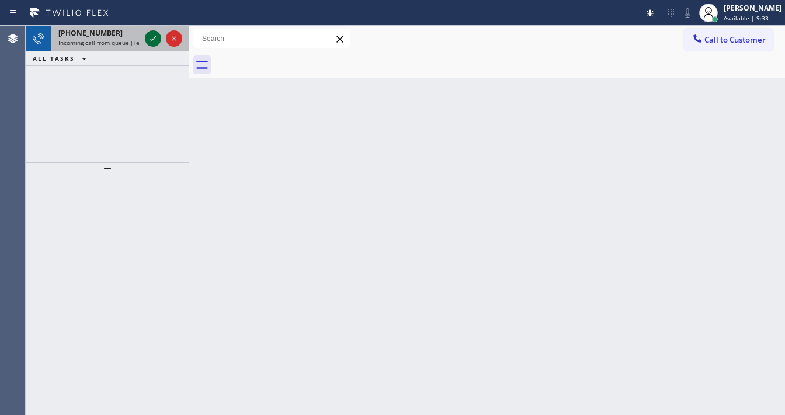
click at [149, 33] on icon at bounding box center [153, 39] width 14 height 14
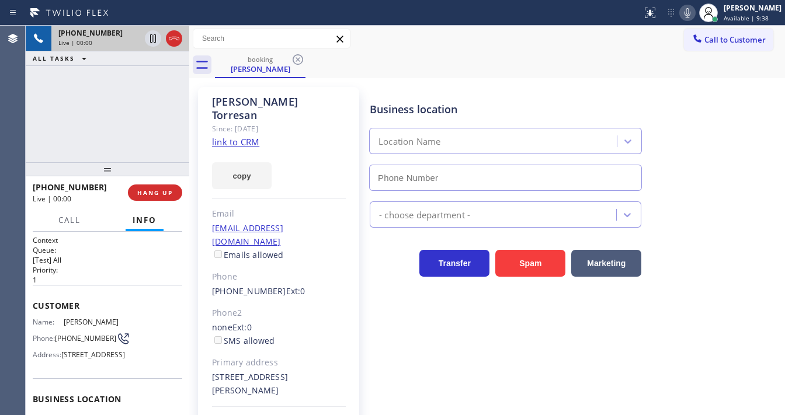
type input "(855) 797-9911"
click at [240, 136] on link "link to CRM" at bounding box center [235, 142] width 47 height 12
click at [89, 94] on div "+14259313217 Live | 00:40 ALL TASKS ALL TASKS ACTIVE TASKS TASKS IN WRAP UP" at bounding box center [107, 94] width 163 height 137
drag, startPoint x: 668, startPoint y: 95, endPoint x: 683, endPoint y: 69, distance: 29.0
click at [668, 93] on div "Business location PAID 5 Star Appliance Elocal #uncorrect (855) 797-9911" at bounding box center [574, 138] width 414 height 106
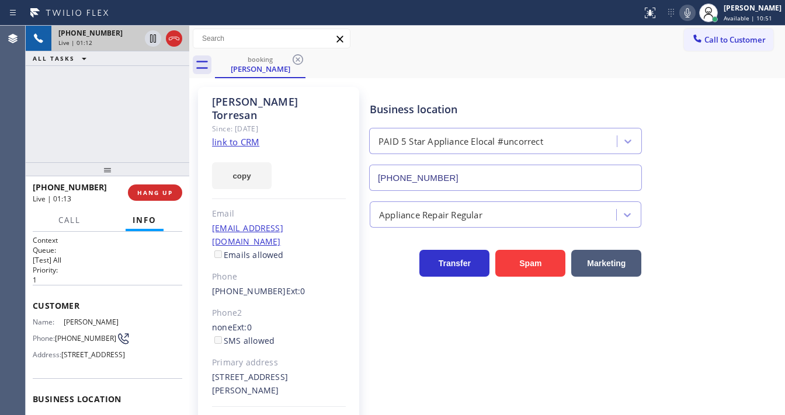
click at [656, 71] on div "booking Michael Torresan" at bounding box center [500, 65] width 570 height 26
click at [693, 13] on icon at bounding box center [687, 13] width 14 height 14
click at [155, 36] on icon at bounding box center [153, 38] width 6 height 8
click at [153, 36] on icon at bounding box center [153, 39] width 14 height 14
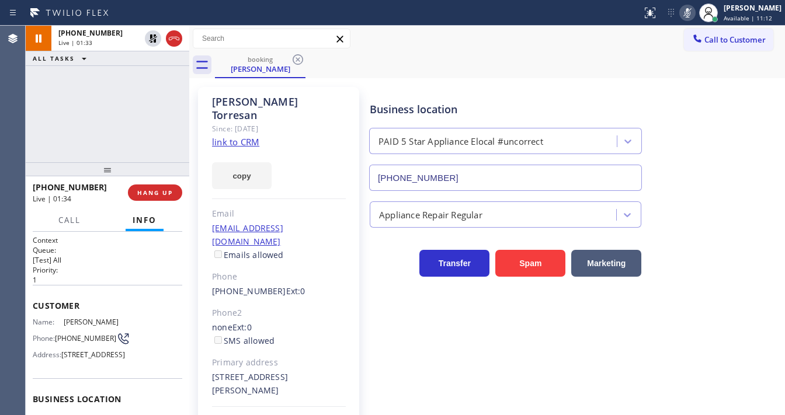
click at [693, 11] on icon at bounding box center [687, 13] width 14 height 14
click at [647, 58] on div "booking Michael Torresan" at bounding box center [500, 65] width 570 height 26
drag, startPoint x: 96, startPoint y: 187, endPoint x: 41, endPoint y: 190, distance: 54.9
click at [41, 190] on div "+14259313217" at bounding box center [76, 187] width 87 height 11
copy span "4259313217"
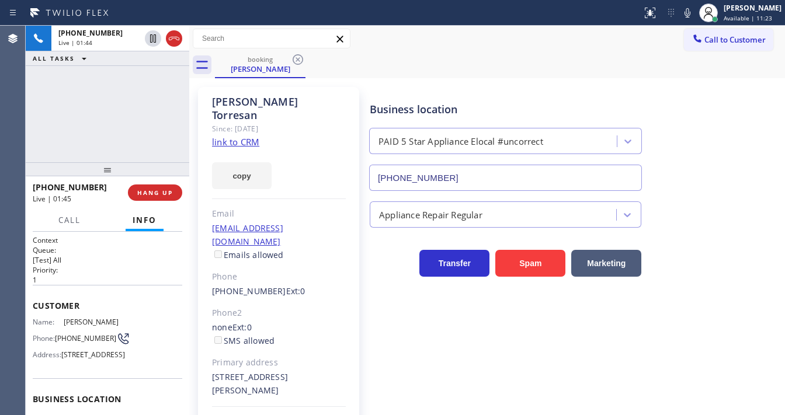
click at [77, 148] on div "+14259313217 Live | 01:44 ALL TASKS ALL TASKS ACTIVE TASKS TASKS IN WRAP UP" at bounding box center [107, 94] width 163 height 137
click at [86, 129] on div "+14259313217 Live | 01:57 ALL TASKS ALL TASKS ACTIVE TASKS TASKS IN WRAP UP" at bounding box center [107, 94] width 163 height 137
click at [158, 191] on span "HANG UP" at bounding box center [155, 193] width 36 height 8
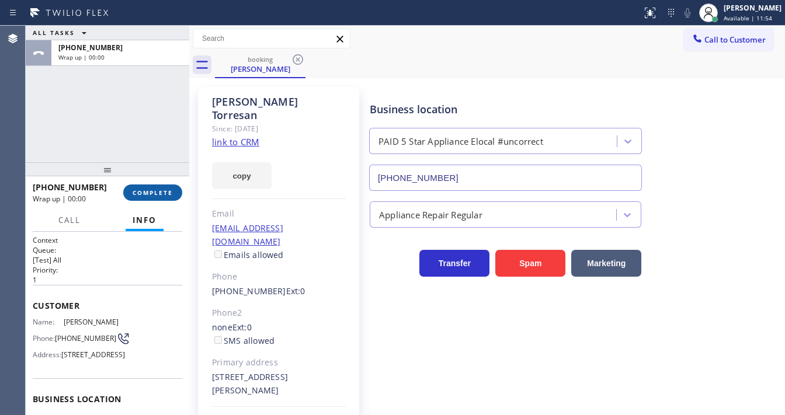
click at [158, 191] on span "COMPLETE" at bounding box center [153, 193] width 40 height 8
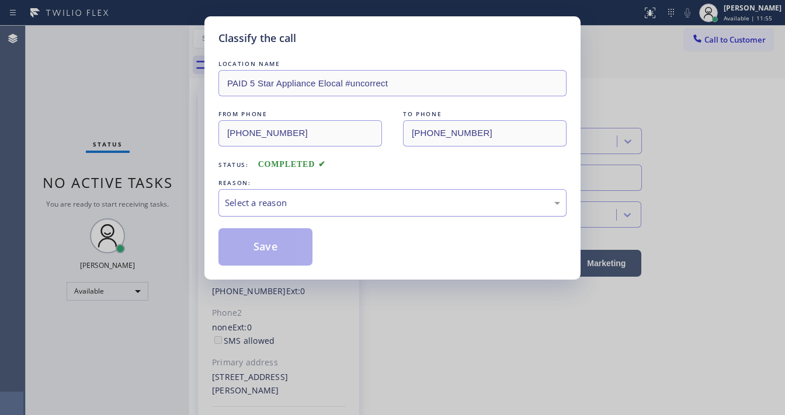
click at [285, 199] on div "Select a reason" at bounding box center [392, 202] width 335 height 13
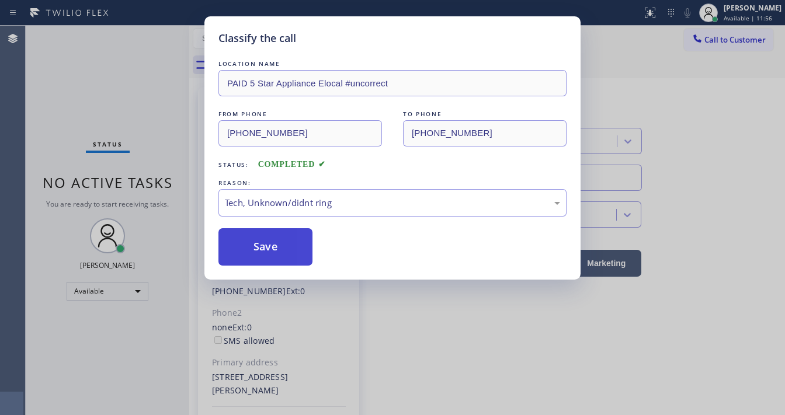
click at [267, 248] on button "Save" at bounding box center [265, 246] width 94 height 37
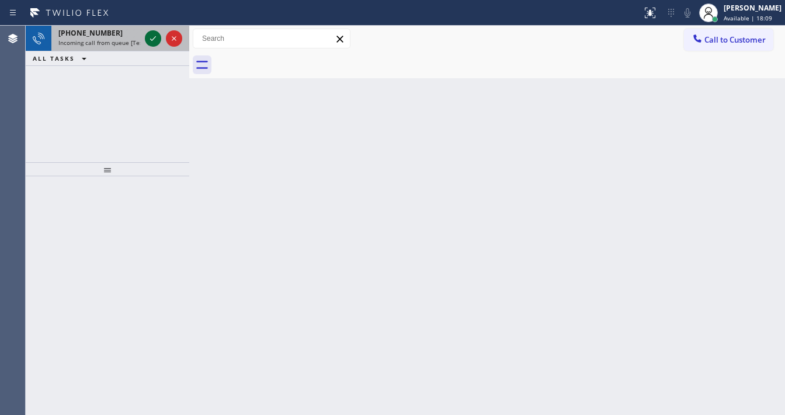
click at [150, 40] on icon at bounding box center [153, 39] width 14 height 14
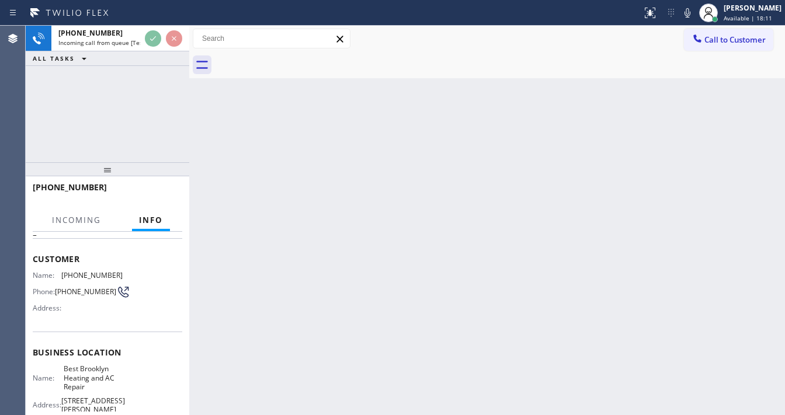
scroll to position [93, 0]
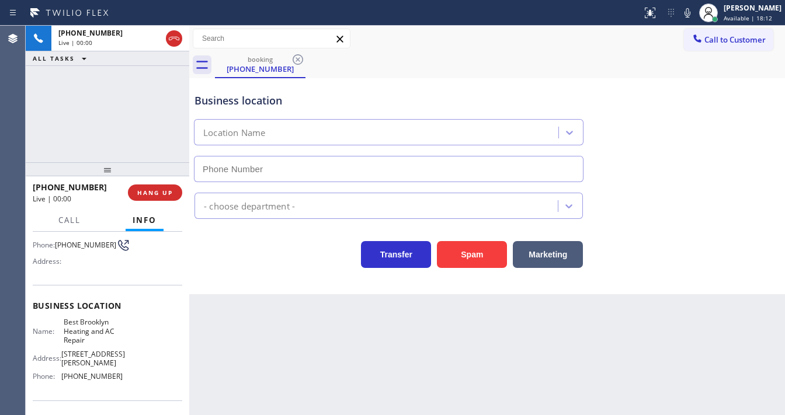
type input "[PHONE_NUMBER]"
click at [88, 103] on div "+17189720700 Live | 00:19 ALL TASKS ALL TASKS ACTIVE TASKS TASKS IN WRAP UP" at bounding box center [107, 94] width 163 height 137
click at [77, 115] on div "+17189720700 Live | 02:19 ALL TASKS ALL TASKS ACTIVE TASKS TASKS IN WRAP UP" at bounding box center [107, 94] width 163 height 137
click at [88, 96] on div "+17189720700 Live | 02:23 ALL TASKS ALL TASKS ACTIVE TASKS TASKS IN WRAP UP" at bounding box center [107, 94] width 163 height 137
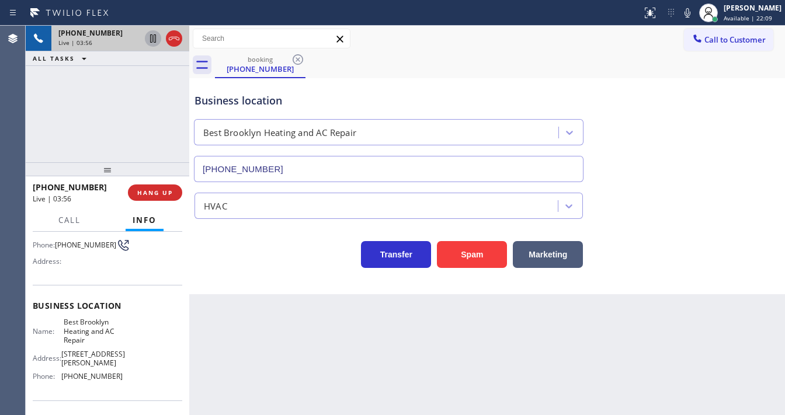
click at [152, 36] on icon at bounding box center [153, 38] width 6 height 8
click at [39, 111] on div "+17189720700 Live | 04:08 ALL TASKS ALL TASKS ACTIVE TASKS TASKS IN WRAP UP" at bounding box center [107, 94] width 163 height 137
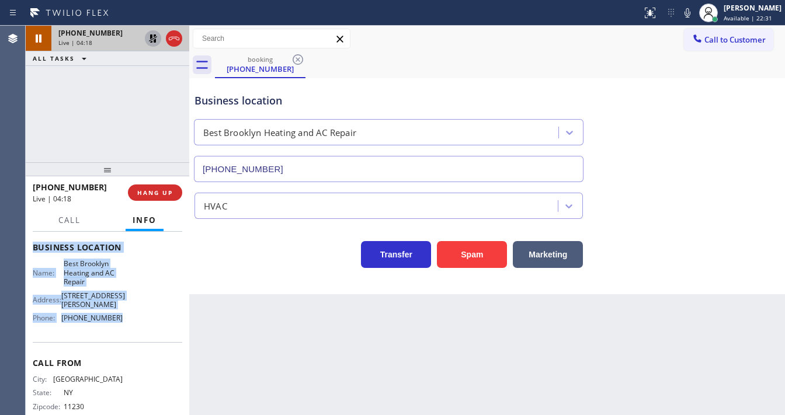
scroll to position [162, 0]
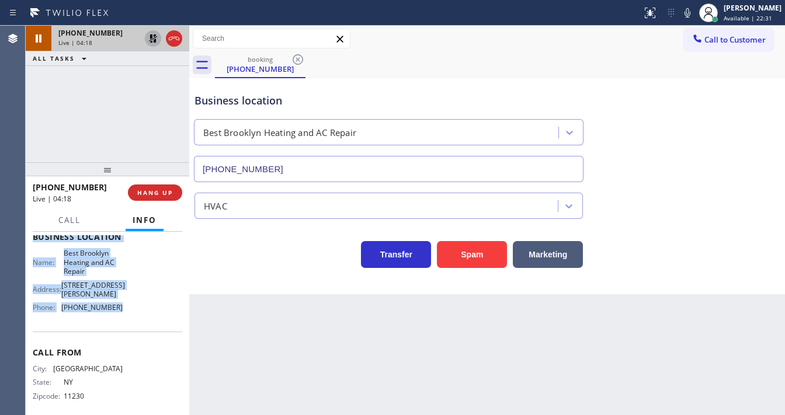
drag, startPoint x: 33, startPoint y: 256, endPoint x: 130, endPoint y: 316, distance: 114.2
click at [130, 316] on div "Context Queue: [Test] All Priority: 2 Customer Name: (718) 972-0700 Phone: (718…" at bounding box center [107, 246] width 149 height 347
copy div "Customer Name: (718) 972-0700 Phone: (718) 972-0700 Address: Business location …"
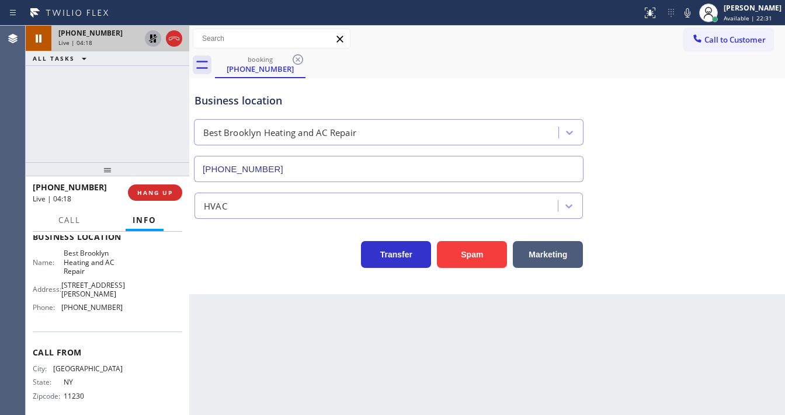
click at [116, 123] on div "+17189720700 Live | 04:18 ALL TASKS ALL TASKS ACTIVE TASKS TASKS IN WRAP UP" at bounding box center [107, 94] width 163 height 137
click at [147, 39] on icon at bounding box center [153, 39] width 14 height 14
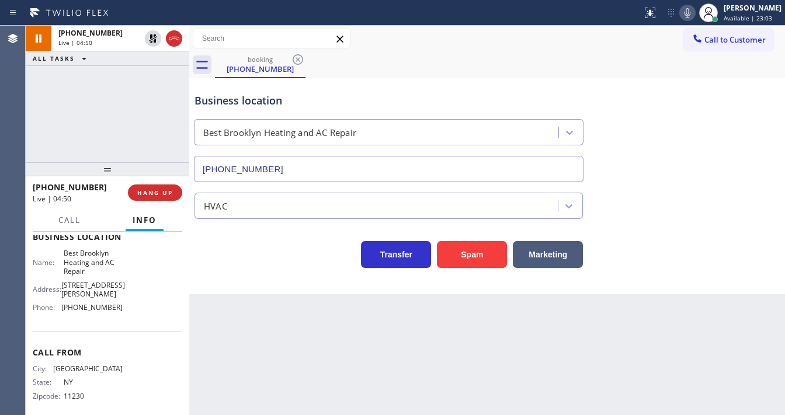
click at [690, 13] on icon at bounding box center [687, 12] width 6 height 9
click at [103, 93] on div "+17189720700 Live | 04:51 ALL TASKS ALL TASKS ACTIVE TASKS TASKS IN WRAP UP" at bounding box center [107, 94] width 163 height 137
click at [694, 14] on icon at bounding box center [687, 13] width 14 height 14
click at [166, 114] on div "+17189720700 Live | 04:52 ALL TASKS ALL TASKS ACTIVE TASKS TASKS IN WRAP UP" at bounding box center [107, 94] width 163 height 137
click at [44, 119] on div "+17189720700 Live | 05:05 ALL TASKS ALL TASKS ACTIVE TASKS TASKS IN WRAP UP" at bounding box center [107, 94] width 163 height 137
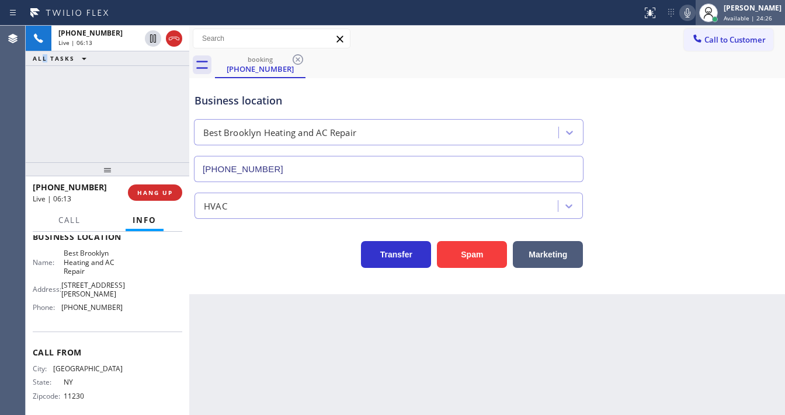
click at [743, 15] on span "Available | 24:26" at bounding box center [747, 18] width 48 height 8
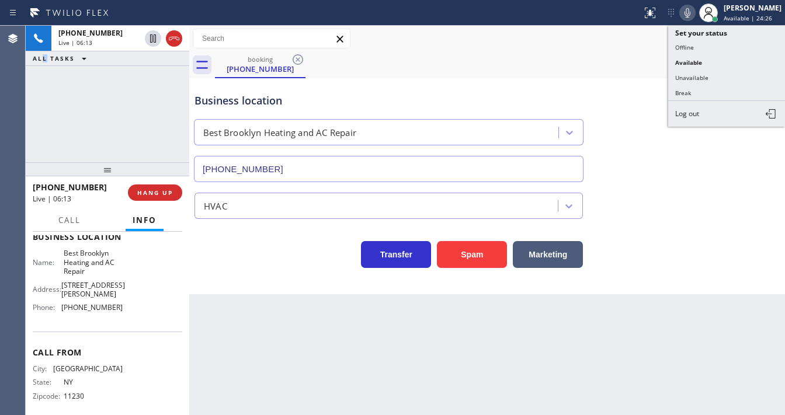
click at [166, 38] on div at bounding box center [174, 39] width 16 height 14
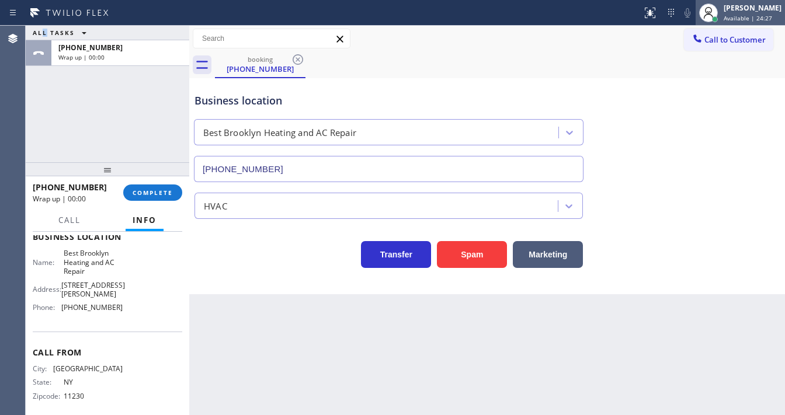
click at [752, 13] on div "Michael Javier Available | 24:27" at bounding box center [753, 12] width 64 height 20
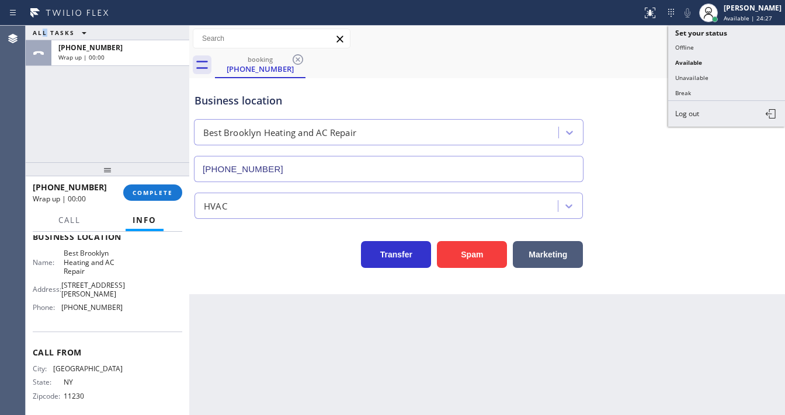
drag, startPoint x: 704, startPoint y: 76, endPoint x: 578, endPoint y: 74, distance: 125.5
click at [704, 76] on button "Unavailable" at bounding box center [726, 77] width 117 height 15
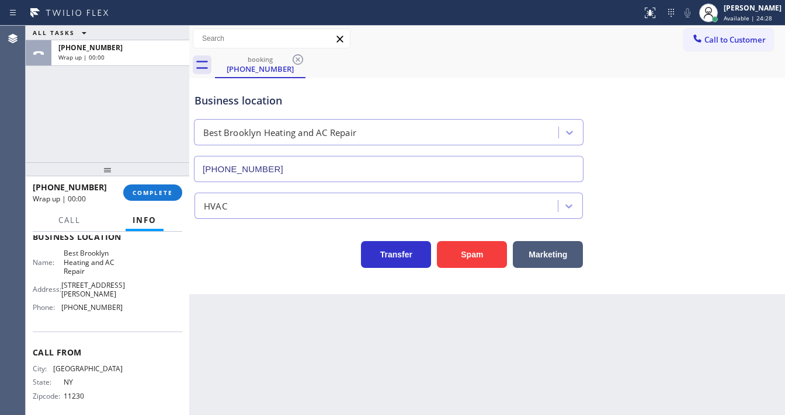
click at [111, 86] on div "ALL TASKS ALL TASKS ACTIVE TASKS TASKS IN WRAP UP +17189720700 Wrap up | 00:00" at bounding box center [107, 94] width 163 height 137
click at [149, 190] on span "COMPLETE" at bounding box center [153, 193] width 40 height 8
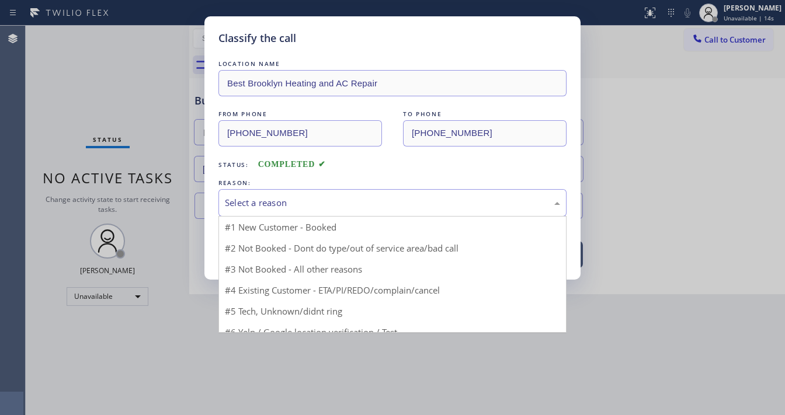
click at [263, 208] on div "Select a reason" at bounding box center [392, 202] width 335 height 13
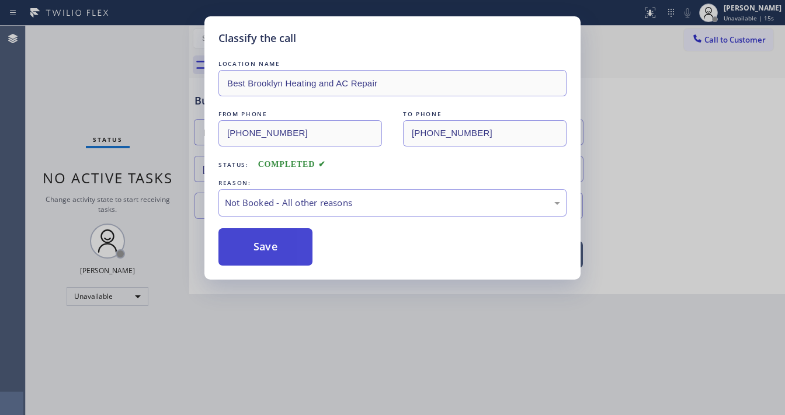
click at [261, 243] on button "Save" at bounding box center [265, 246] width 94 height 37
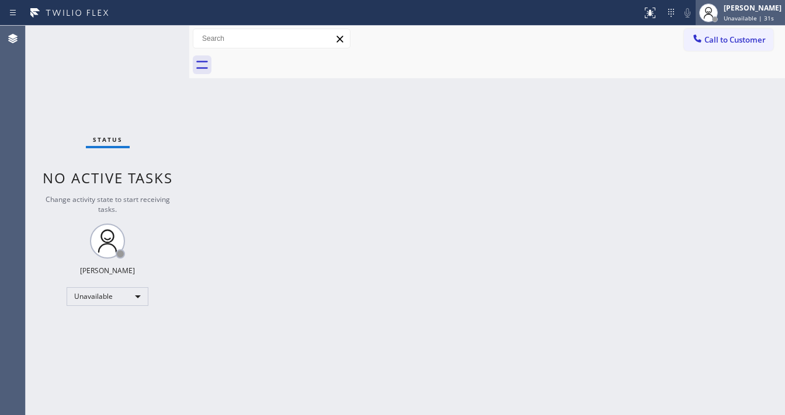
click at [733, 15] on span "Unavailable | 31s" at bounding box center [748, 18] width 50 height 8
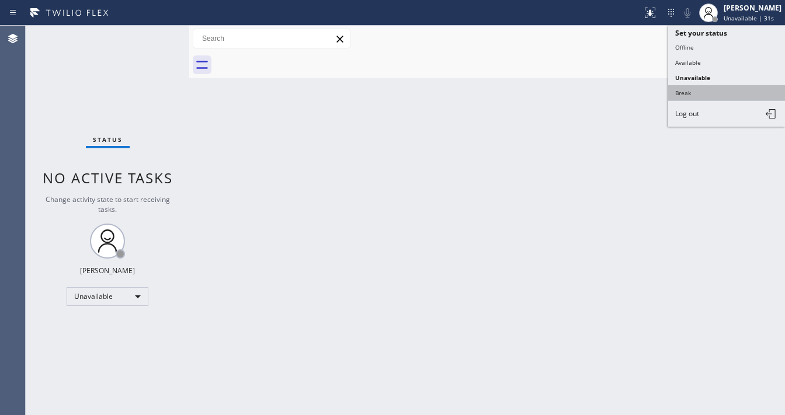
click at [691, 97] on button "Break" at bounding box center [726, 92] width 117 height 15
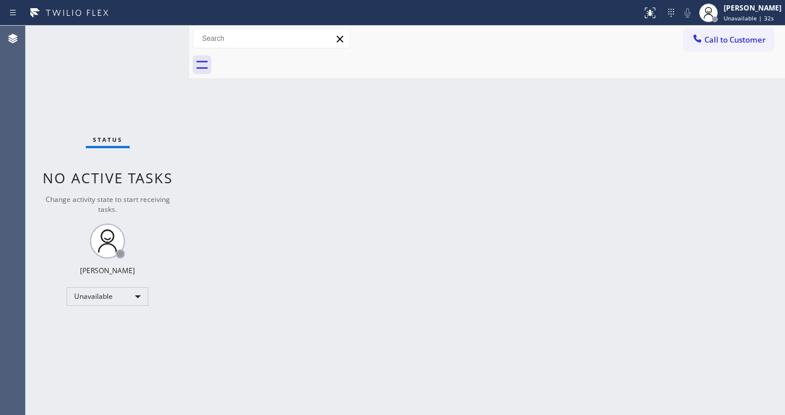
click at [553, 132] on div "Back to Dashboard Change Sender ID Customers Technicians Select a contact Outbo…" at bounding box center [486, 220] width 595 height 389
drag, startPoint x: 54, startPoint y: 103, endPoint x: 111, endPoint y: 34, distance: 90.0
click at [54, 103] on div "Status No active tasks Change activity state to start receiving tasks. Michael …" at bounding box center [107, 220] width 163 height 389
